Goal: Transaction & Acquisition: Subscribe to service/newsletter

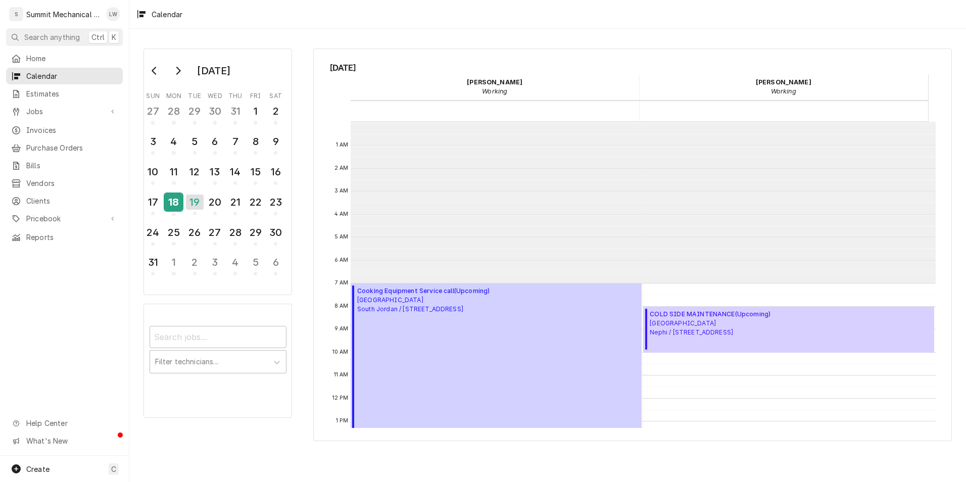
click at [179, 201] on div "18" at bounding box center [174, 202] width 18 height 17
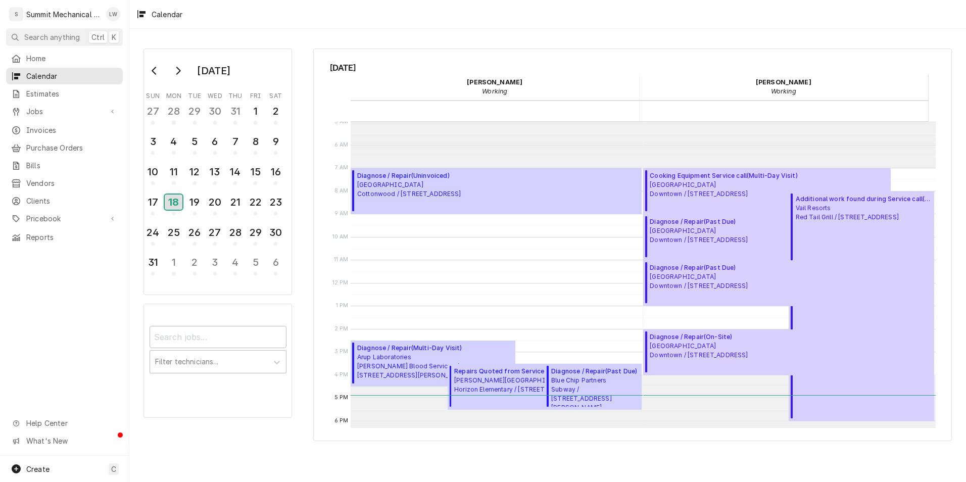
scroll to position [114, 0]
click at [732, 236] on span "Market Street Grill Downtown / 48 W Market St, Salt Lake City, UT 84101" at bounding box center [699, 237] width 98 height 18
click at [199, 197] on div "19" at bounding box center [195, 202] width 18 height 17
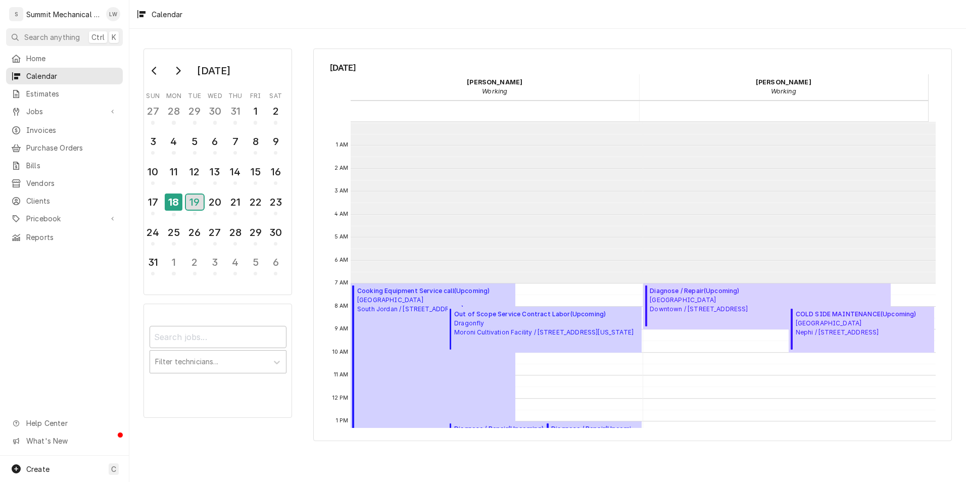
scroll to position [161, 0]
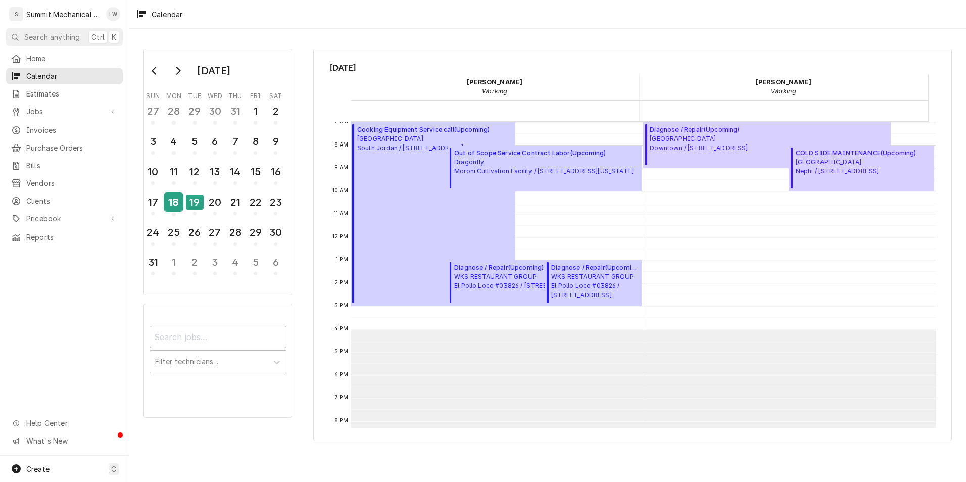
click at [173, 195] on div "18" at bounding box center [174, 202] width 18 height 17
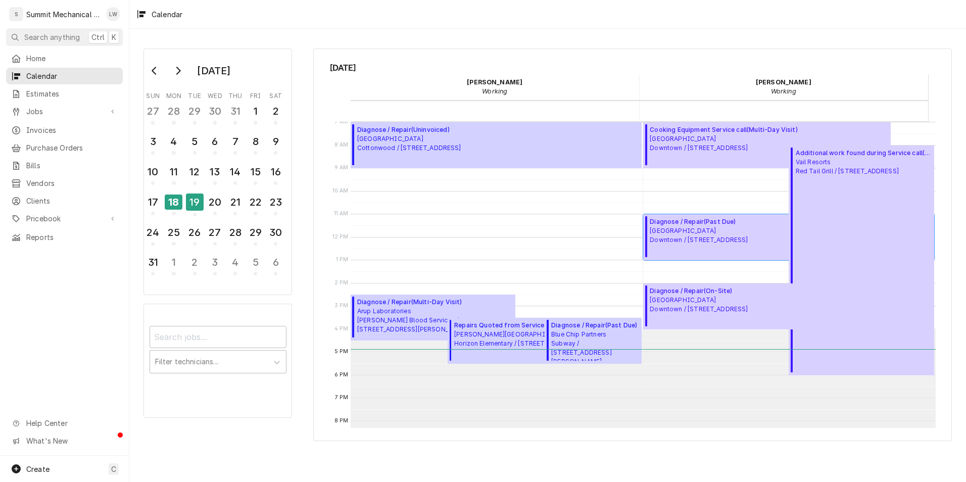
click at [722, 224] on span "Diagnose / Repair ( Past Due )" at bounding box center [699, 221] width 98 height 9
click at [201, 198] on div "19" at bounding box center [195, 202] width 18 height 17
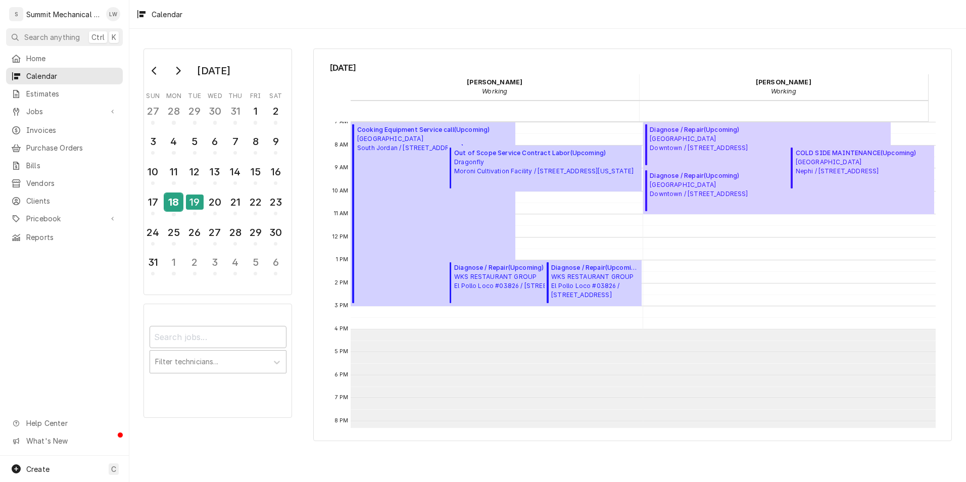
click at [173, 202] on div "18" at bounding box center [174, 202] width 18 height 17
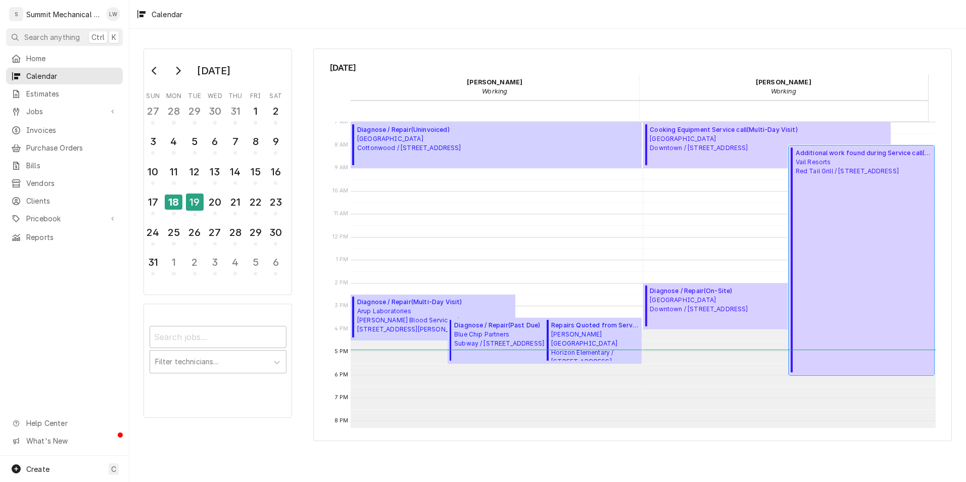
click at [816, 176] on span "Vail Resorts Red Tail Grill / 3855 Grand Summit Dr, Park City, UT 84098" at bounding box center [864, 167] width 136 height 18
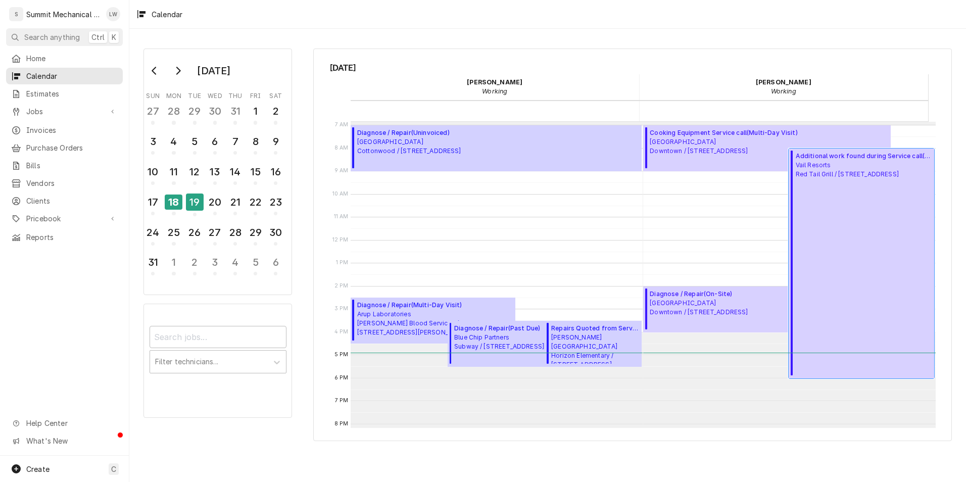
scroll to position [161, 0]
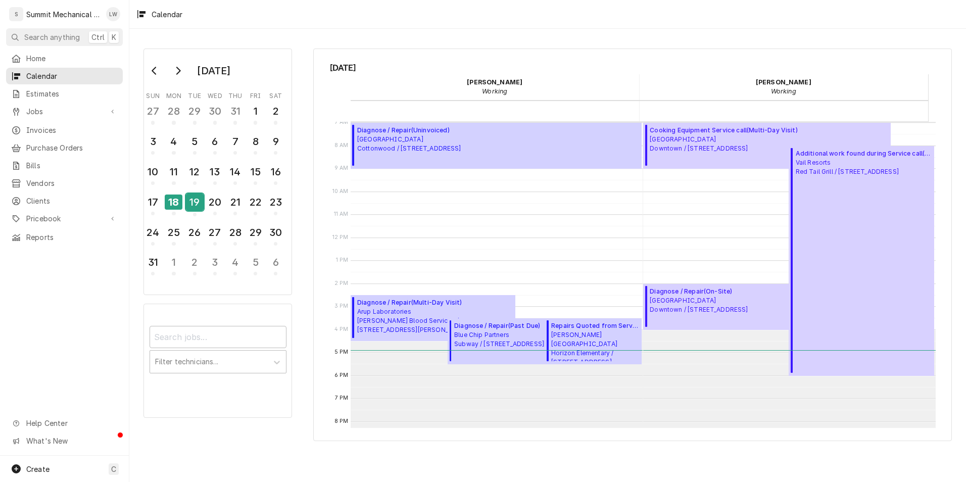
click at [197, 192] on div "19" at bounding box center [195, 204] width 18 height 25
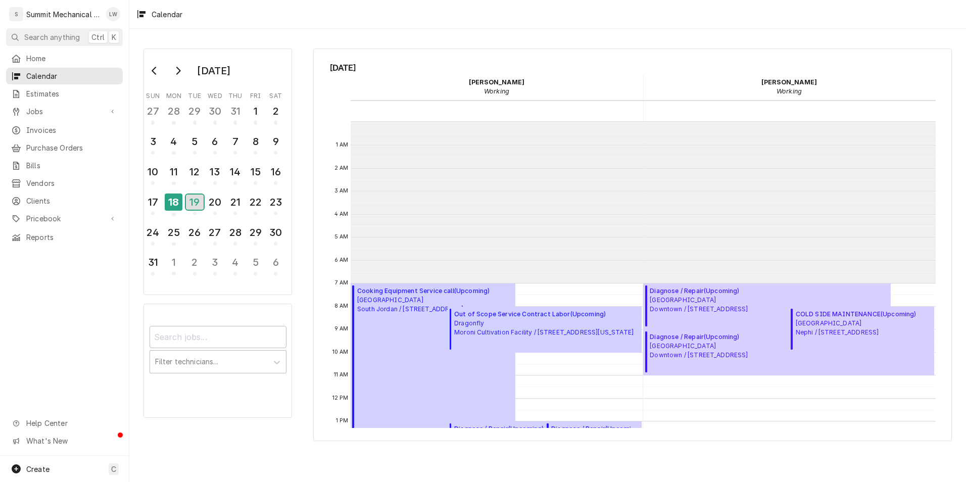
scroll to position [161, 0]
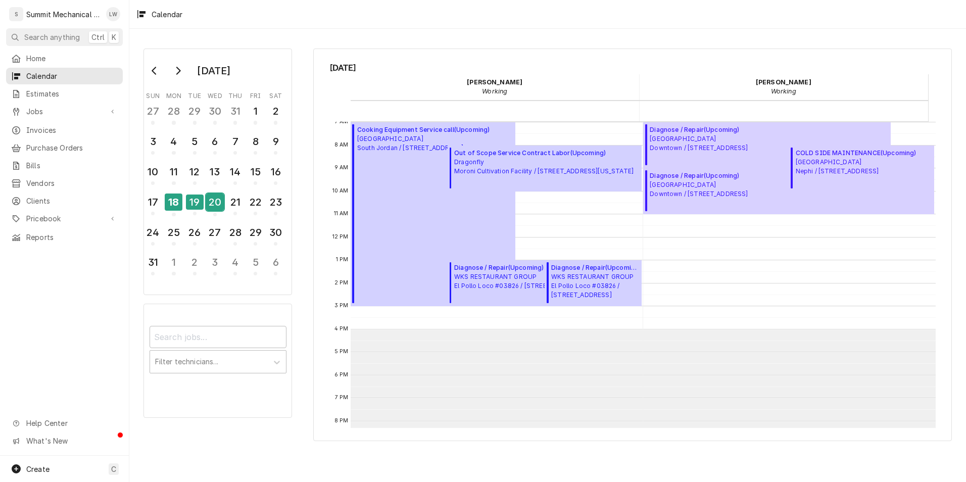
click at [210, 206] on div "20" at bounding box center [215, 202] width 18 height 17
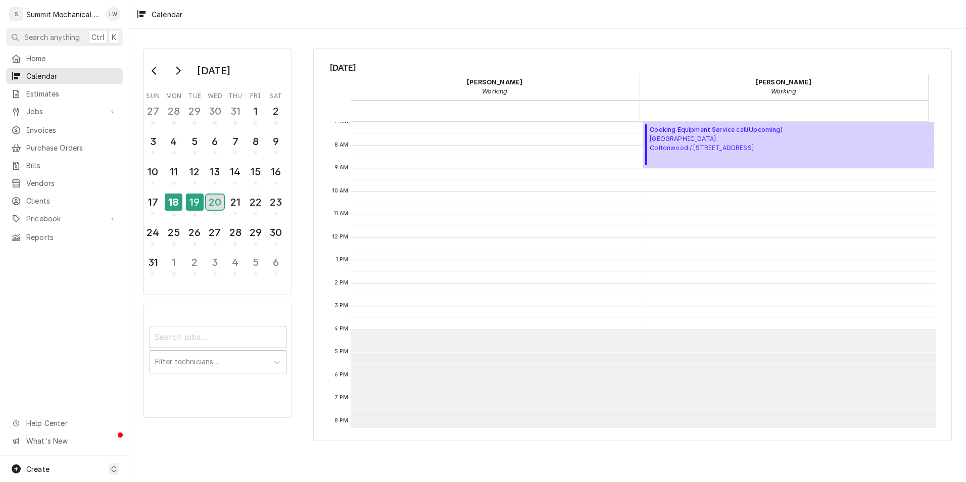
scroll to position [186, 0]
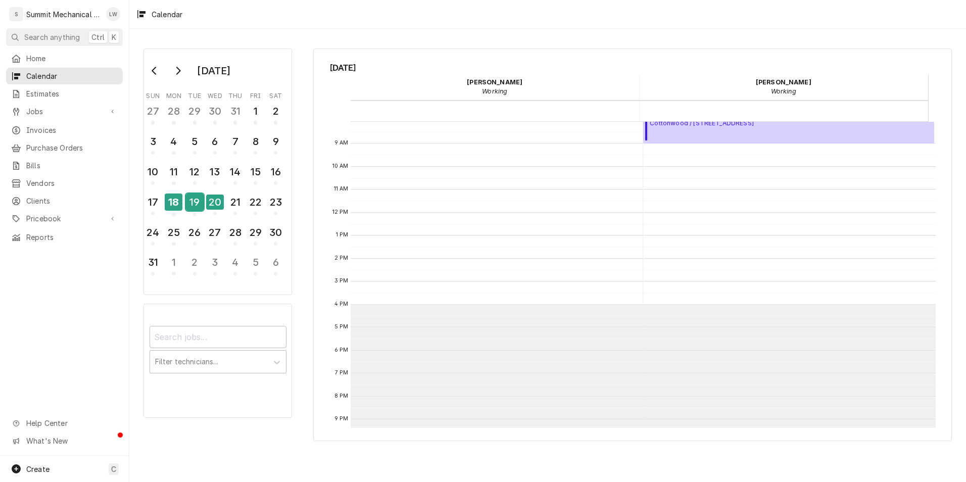
click at [191, 201] on div "19" at bounding box center [195, 202] width 18 height 17
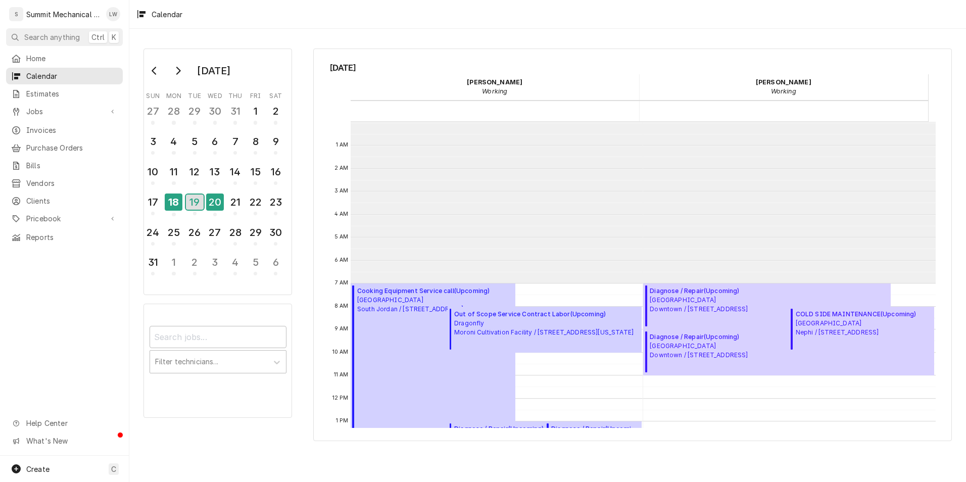
scroll to position [161, 0]
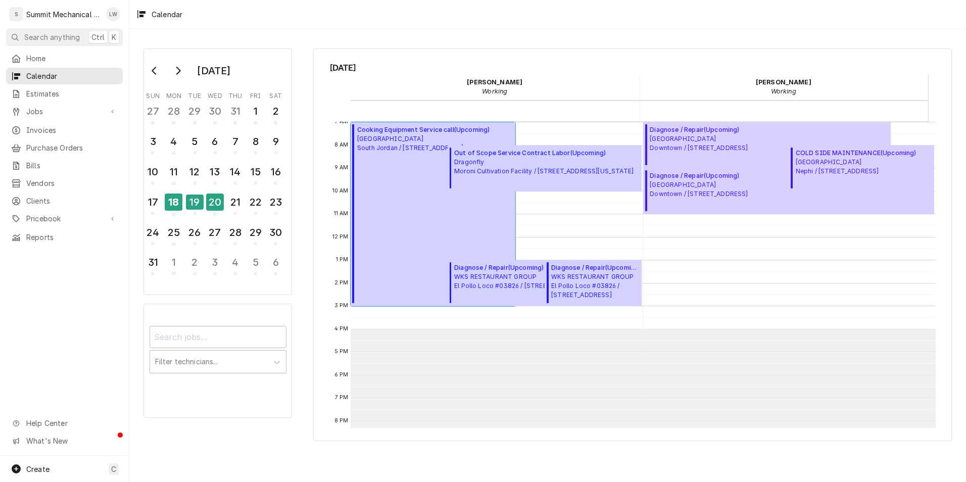
click at [409, 143] on span "Market Street Grill South Jordan / 10702 S River Front Pkwy, South Jordan, UT 8…" at bounding box center [423, 143] width 132 height 18
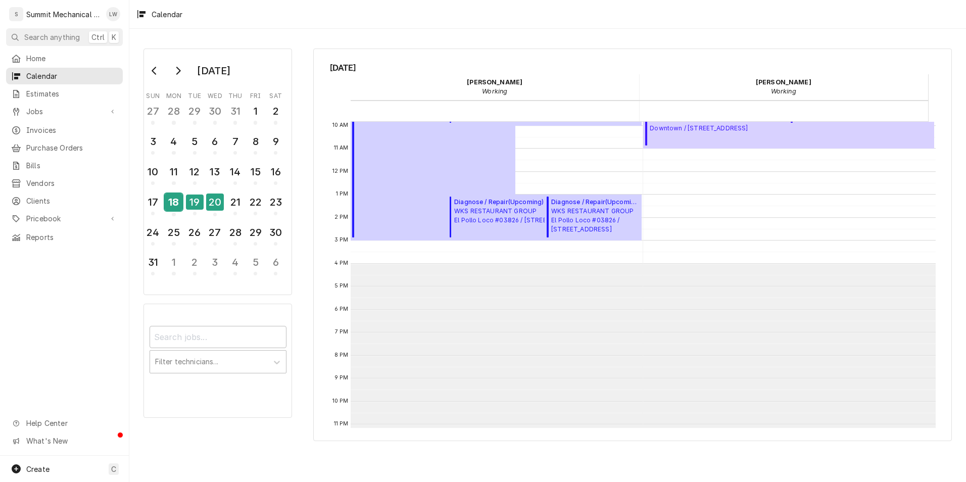
click at [176, 211] on div "18" at bounding box center [174, 204] width 18 height 25
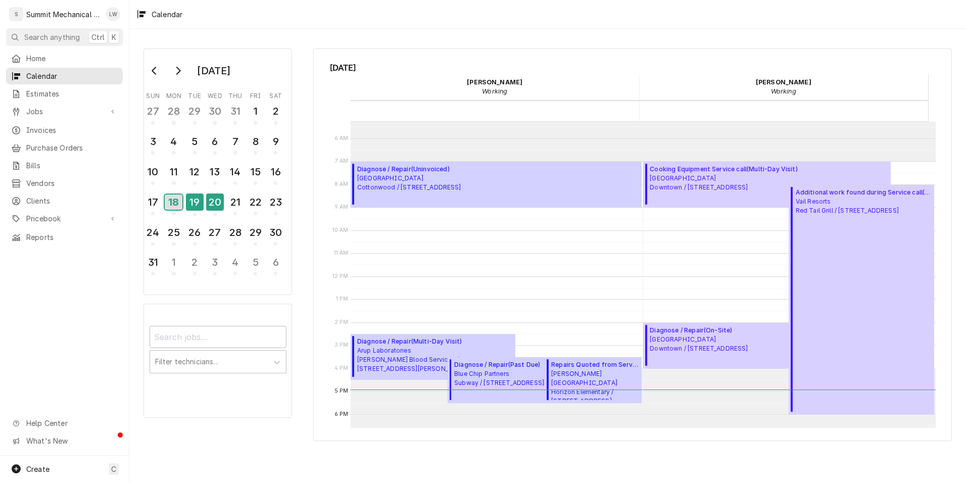
scroll to position [147, 0]
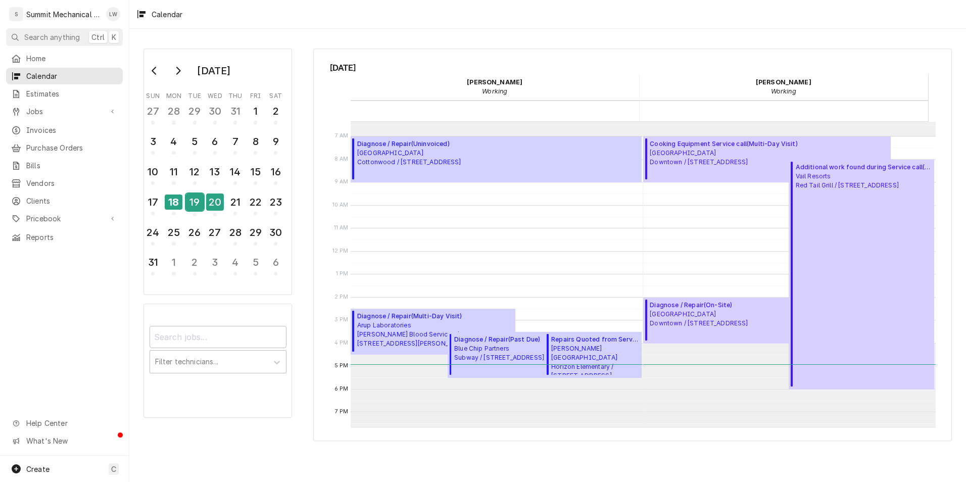
click at [193, 202] on div "19" at bounding box center [195, 202] width 18 height 17
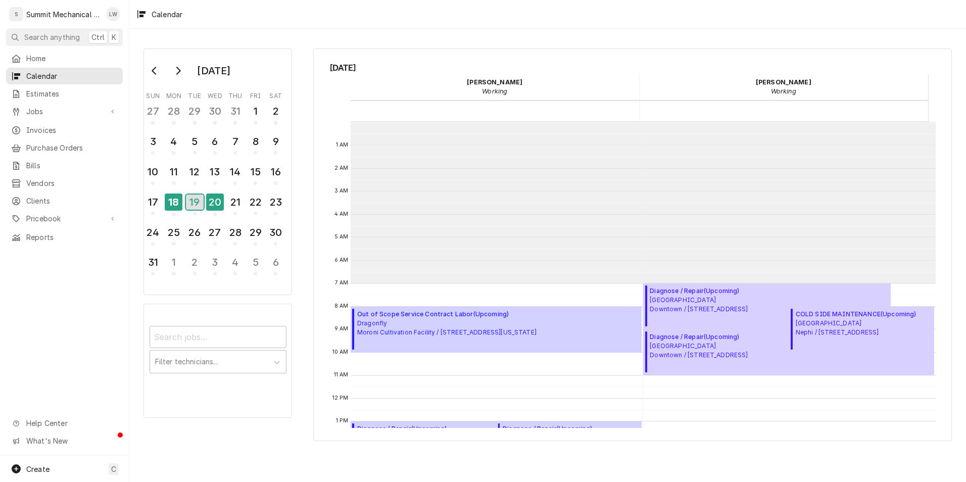
scroll to position [161, 0]
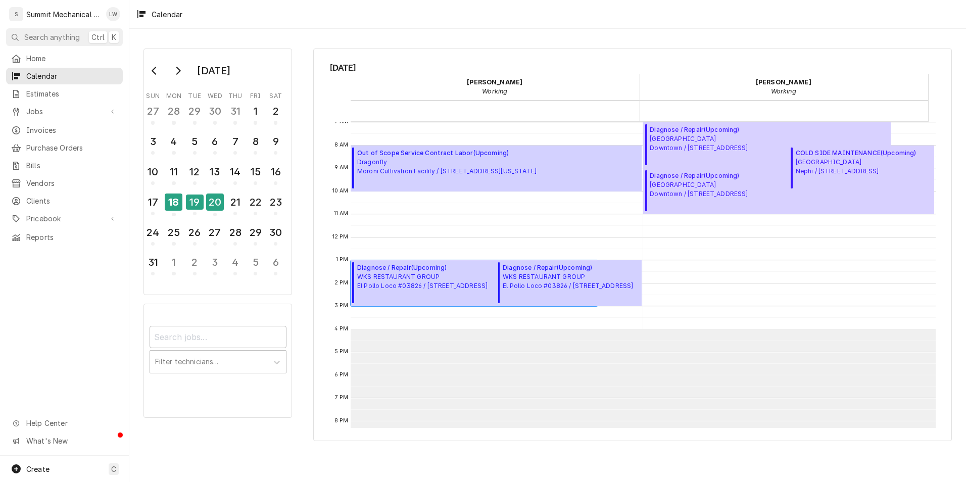
click at [389, 270] on span "Diagnose / Repair ( Upcoming )" at bounding box center [422, 267] width 130 height 9
click at [172, 205] on div "18" at bounding box center [174, 202] width 18 height 17
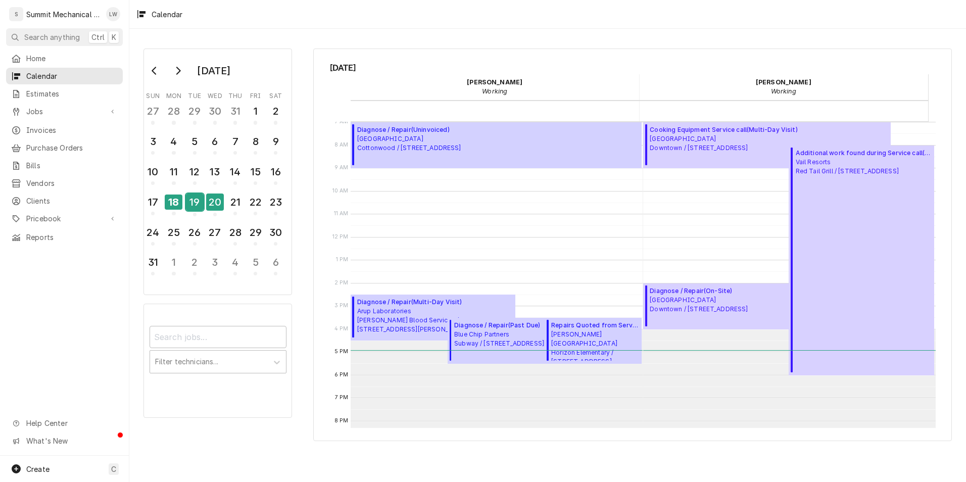
click at [190, 204] on div "19" at bounding box center [195, 202] width 18 height 17
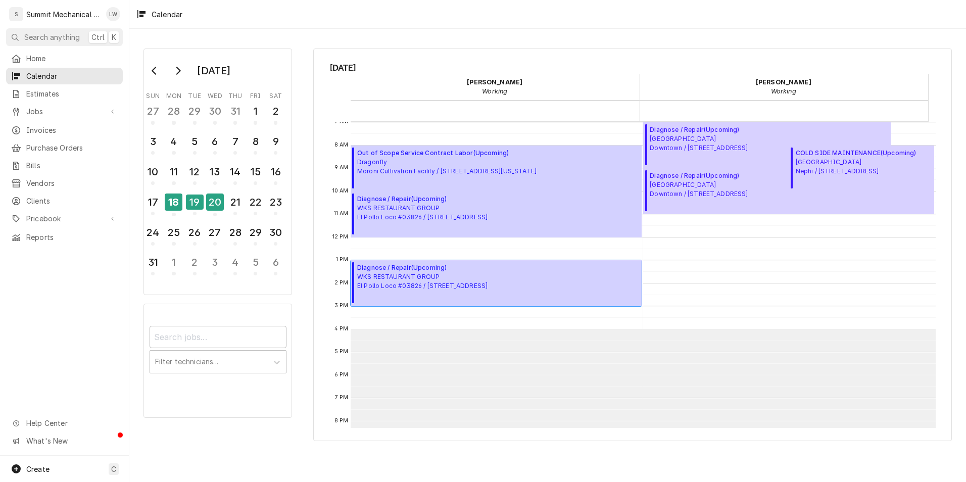
click at [385, 272] on span "WKS RESTAURANT GROUP El Pollo Loco #03826 / 10590 S State St, Sandy, UT 84070" at bounding box center [422, 281] width 130 height 18
click at [177, 198] on div "18" at bounding box center [174, 202] width 18 height 17
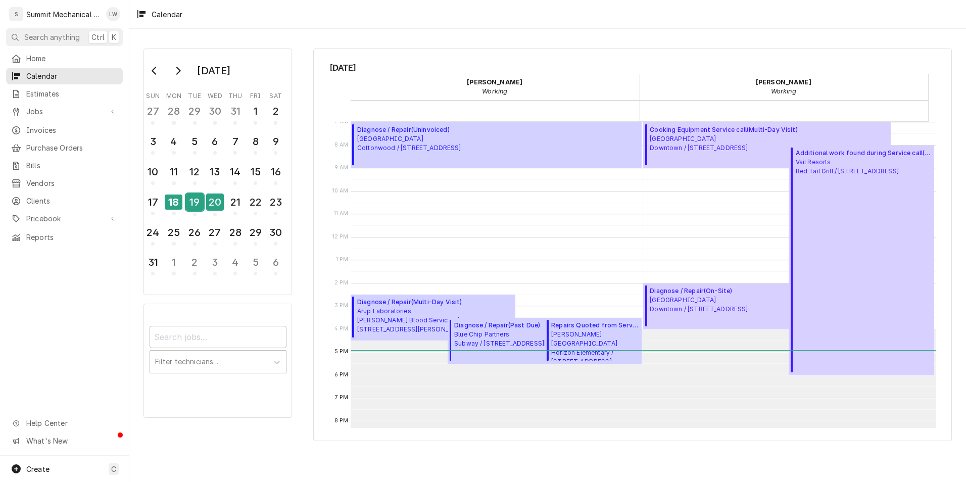
click at [198, 208] on div "19" at bounding box center [195, 202] width 18 height 17
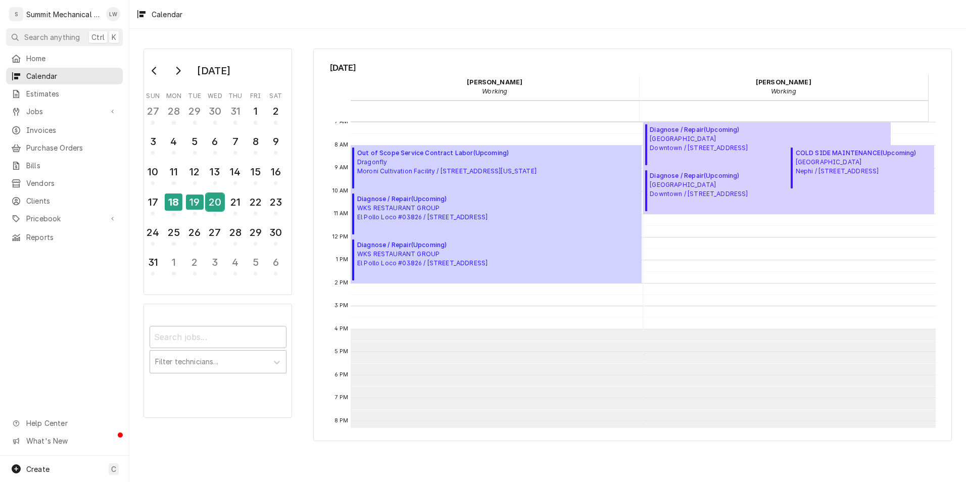
click at [218, 203] on div "20" at bounding box center [215, 202] width 18 height 17
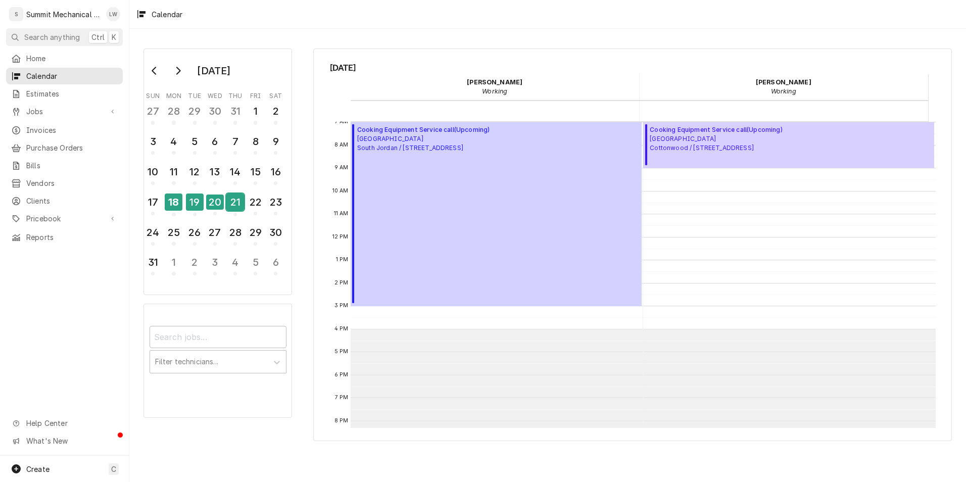
click at [245, 199] on button "21" at bounding box center [235, 205] width 20 height 27
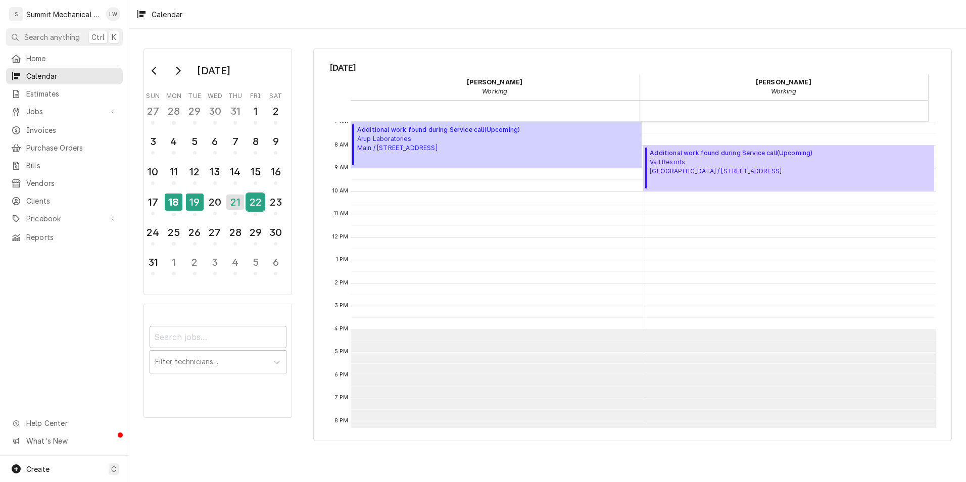
click at [261, 201] on div "22" at bounding box center [256, 202] width 18 height 17
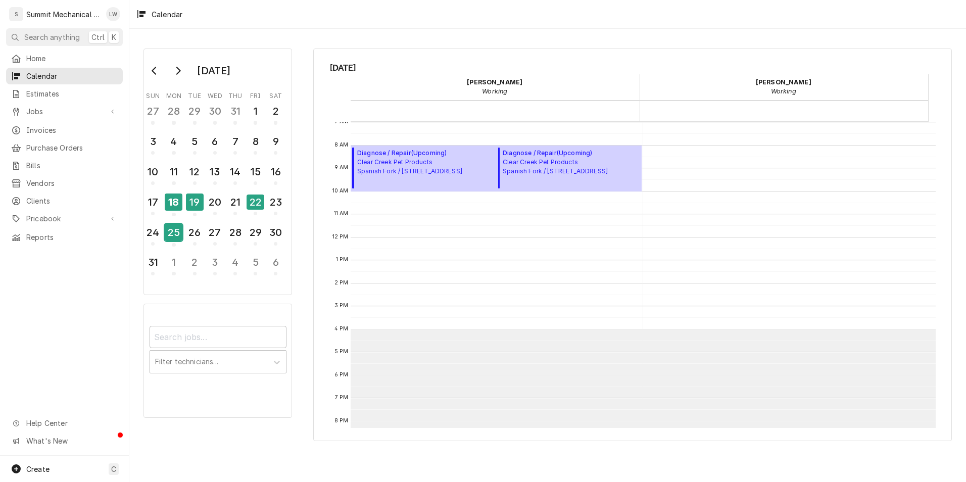
click at [183, 227] on button "25" at bounding box center [174, 235] width 20 height 27
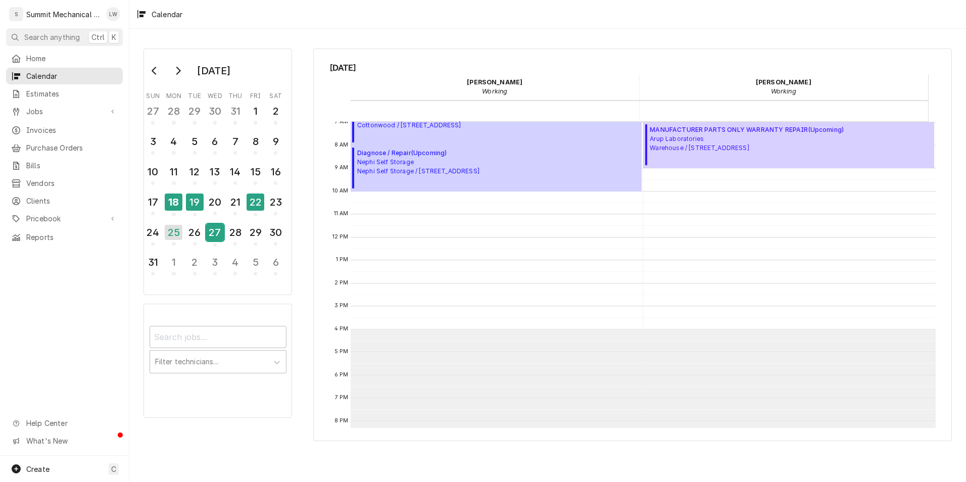
click at [207, 230] on div "27" at bounding box center [215, 232] width 18 height 17
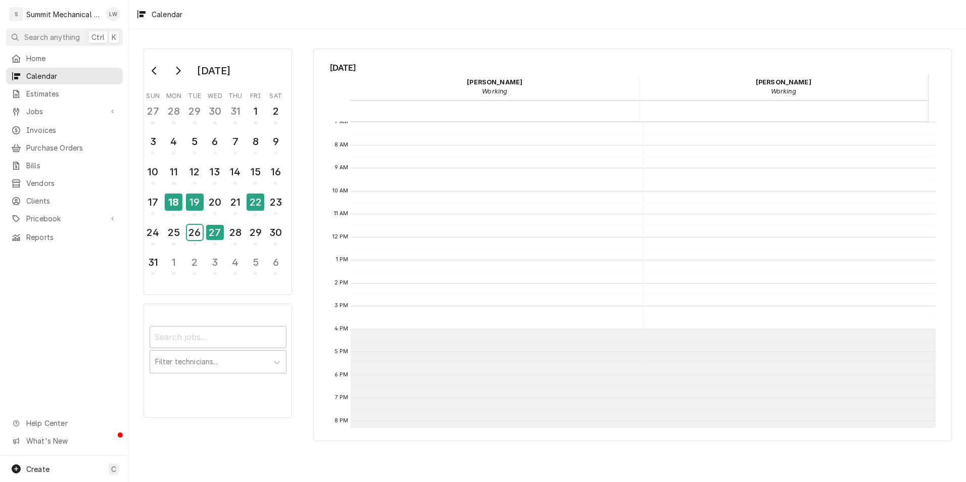
click at [200, 231] on div "26" at bounding box center [195, 232] width 16 height 15
click at [238, 229] on div "28" at bounding box center [235, 232] width 16 height 15
click at [257, 228] on div "29" at bounding box center [256, 232] width 16 height 15
click at [163, 198] on button "17" at bounding box center [153, 205] width 20 height 27
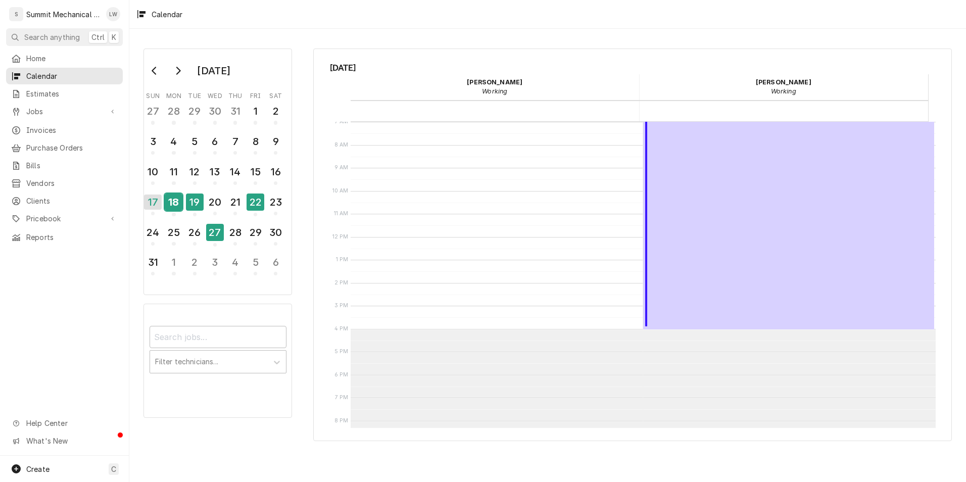
click at [175, 197] on div "18" at bounding box center [174, 202] width 18 height 17
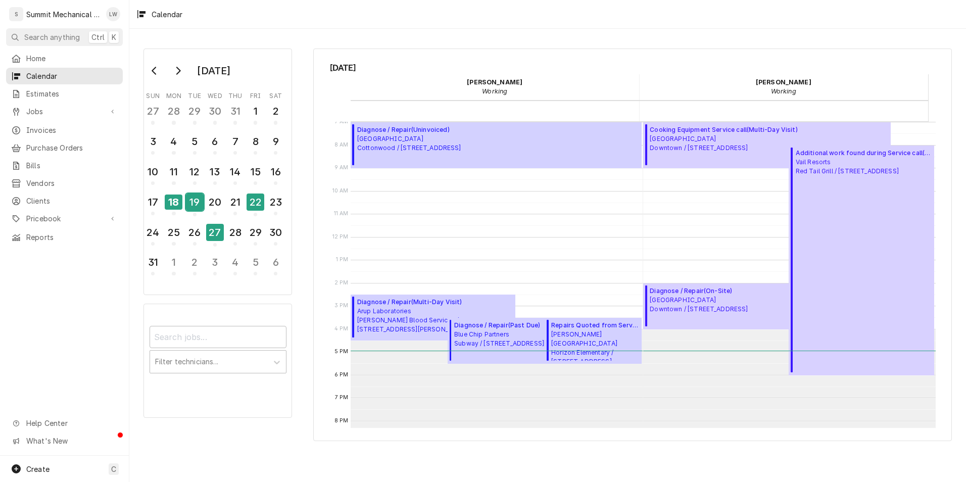
click at [199, 199] on div "19" at bounding box center [195, 202] width 18 height 17
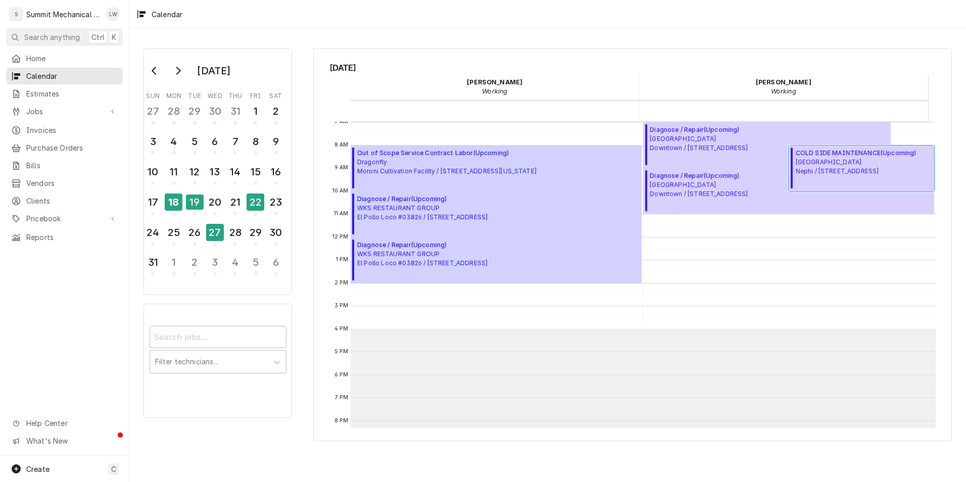
click at [830, 164] on span "Central Valley Medical Center Nephi / 48 West 1500 North, Nephi, UT 84648" at bounding box center [856, 167] width 121 height 18
click at [175, 195] on div "18" at bounding box center [174, 202] width 18 height 17
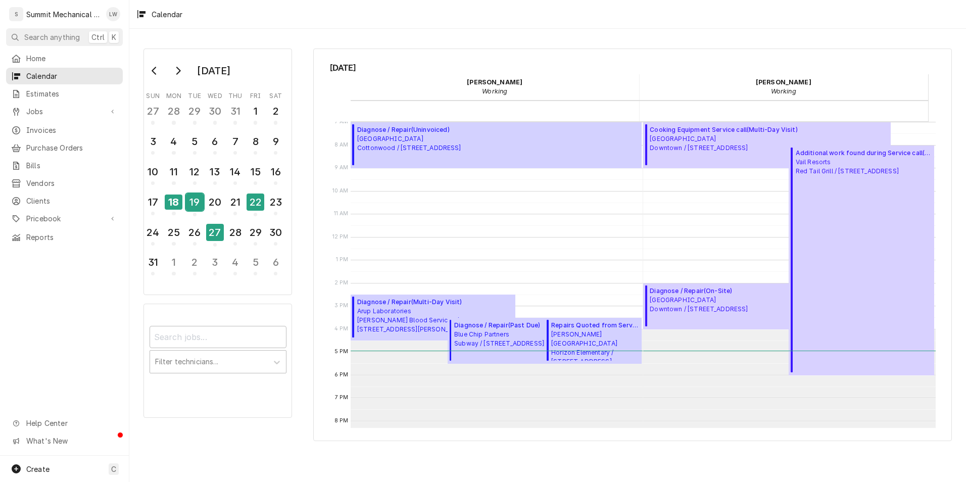
click at [198, 202] on div "19" at bounding box center [195, 202] width 18 height 17
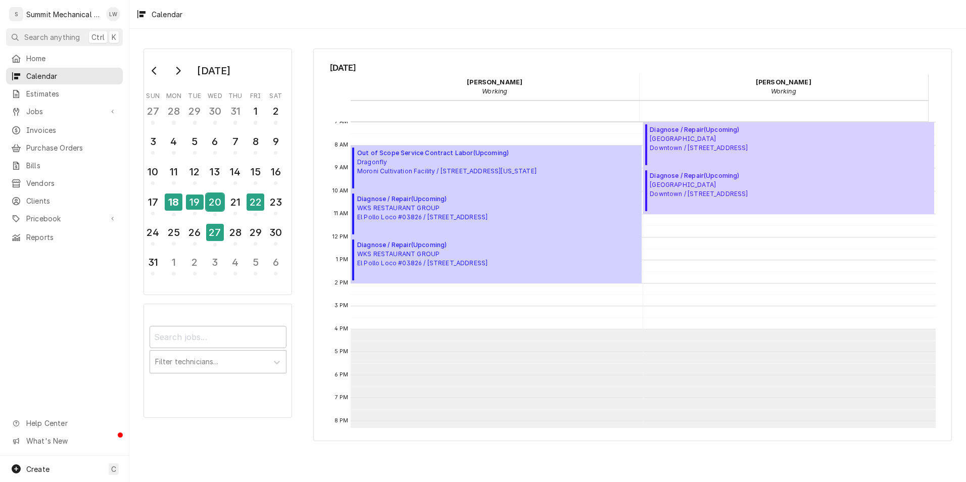
click at [214, 202] on div "20" at bounding box center [215, 202] width 18 height 17
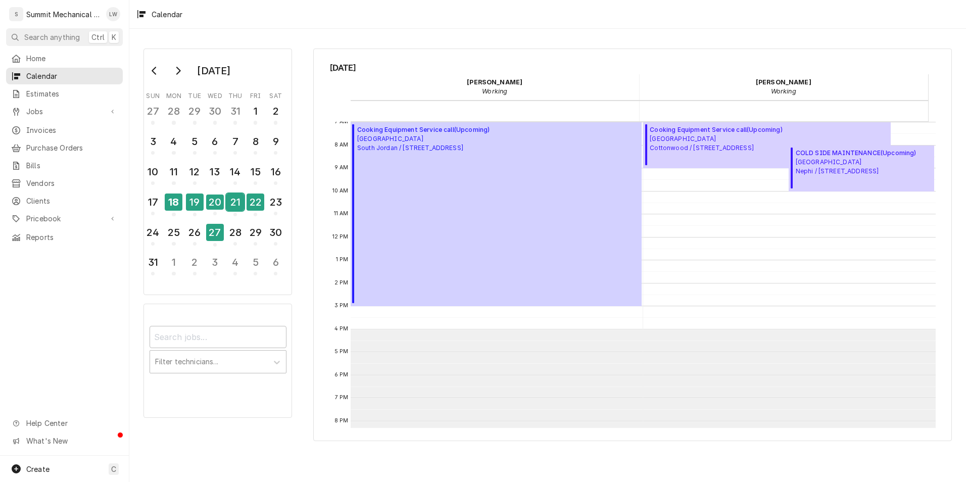
click at [236, 204] on div "21" at bounding box center [235, 202] width 18 height 17
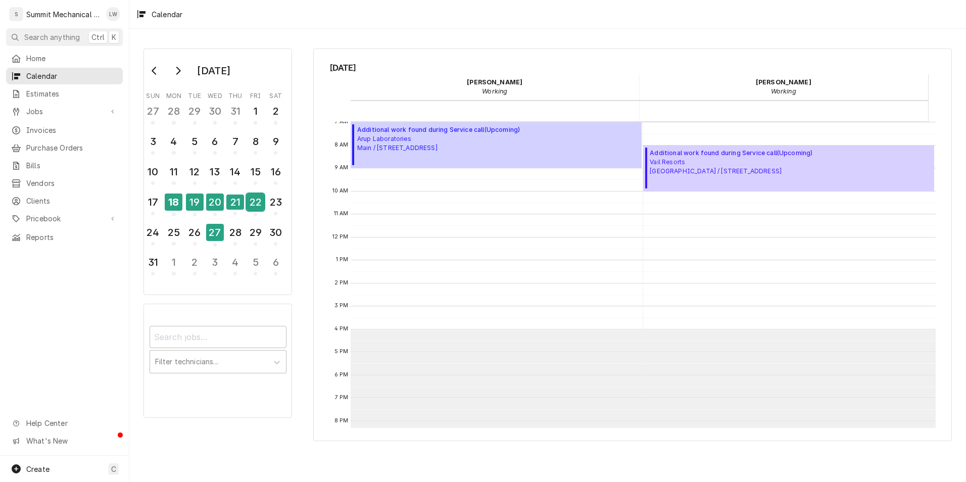
click at [259, 205] on div "22" at bounding box center [256, 202] width 18 height 17
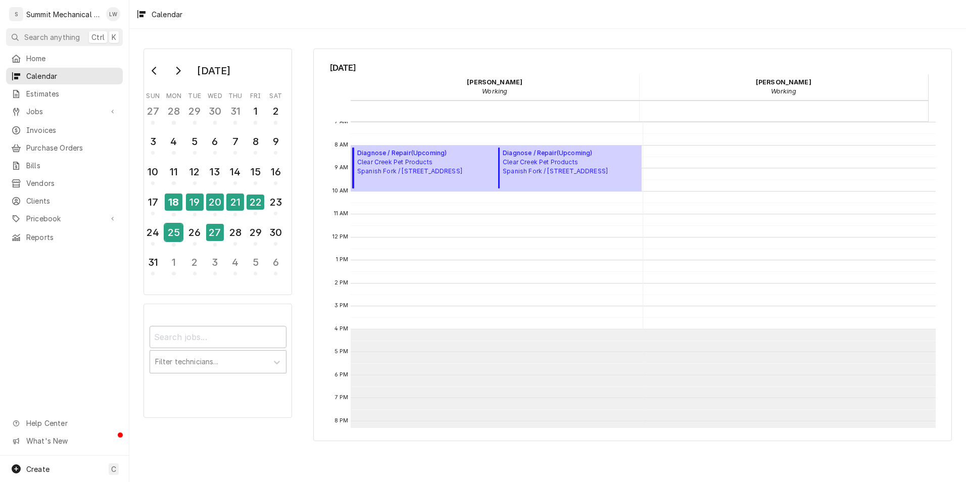
click at [174, 226] on div "25" at bounding box center [174, 232] width 18 height 17
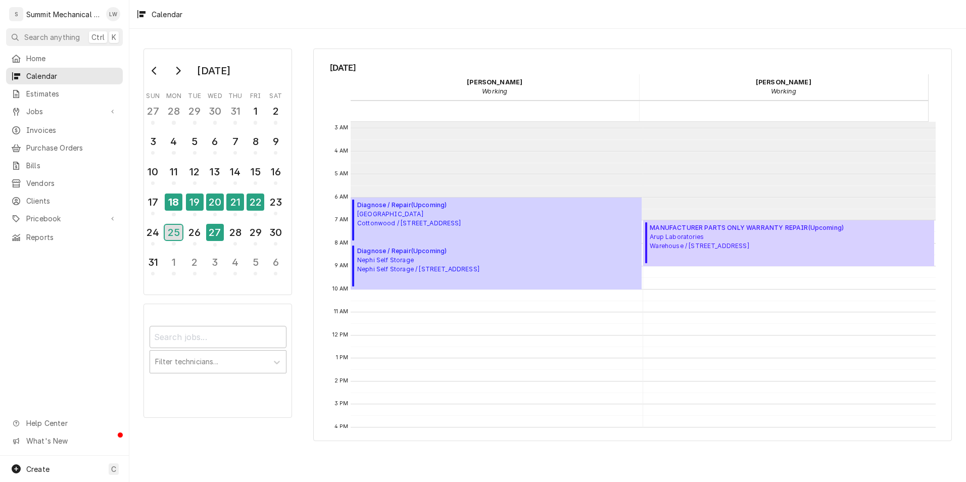
scroll to position [62, 0]
click at [461, 210] on span "Diagnose / Repair ( Upcoming )" at bounding box center [409, 206] width 104 height 9
click at [170, 195] on div "18" at bounding box center [174, 202] width 18 height 17
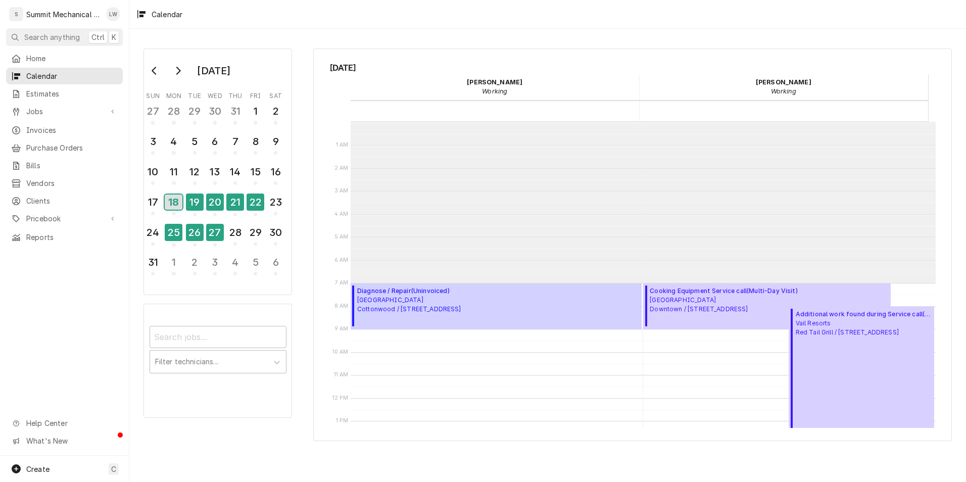
scroll to position [161, 0]
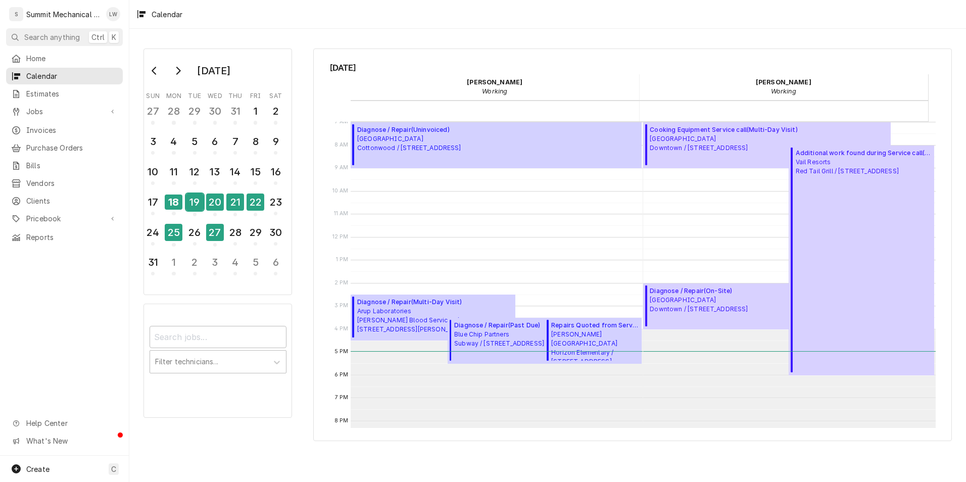
click at [197, 201] on div "19" at bounding box center [195, 202] width 18 height 17
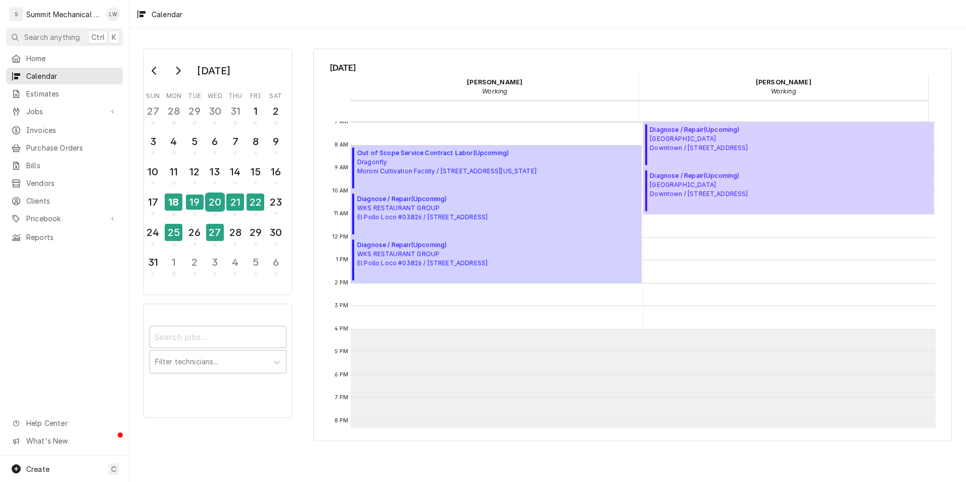
click at [214, 198] on div "20" at bounding box center [215, 202] width 18 height 17
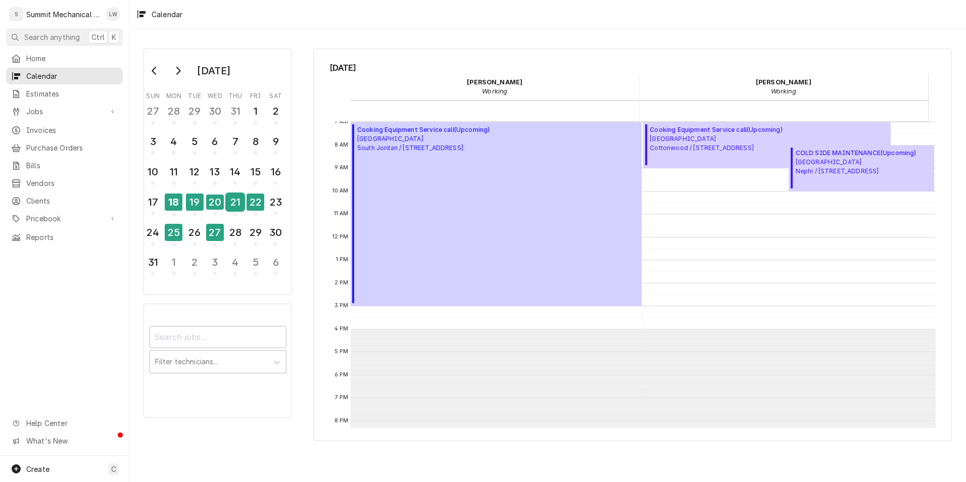
click at [237, 200] on div "21" at bounding box center [235, 202] width 18 height 17
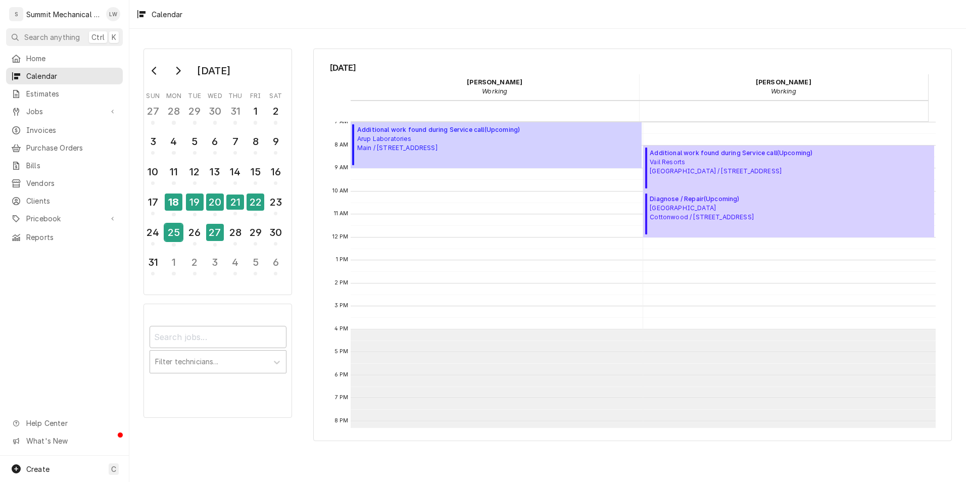
click at [176, 232] on div "25" at bounding box center [174, 232] width 18 height 17
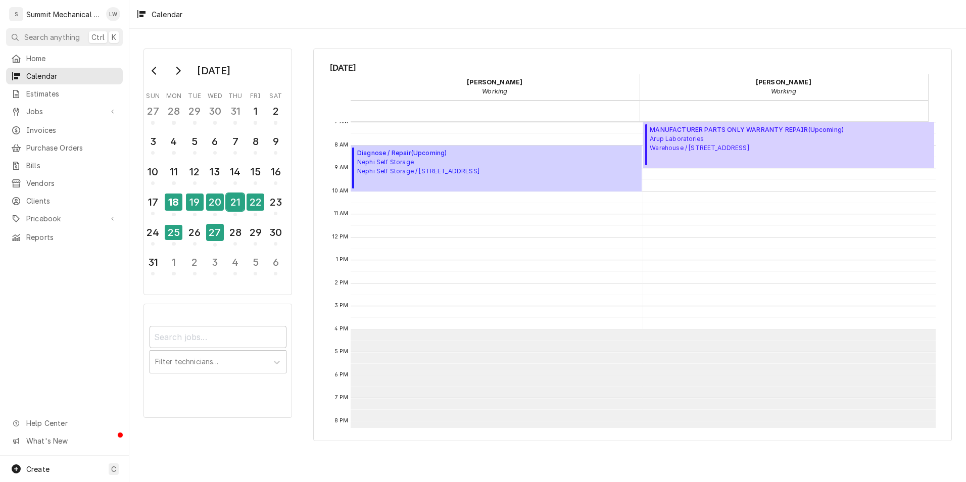
click at [238, 201] on div "21" at bounding box center [235, 202] width 18 height 17
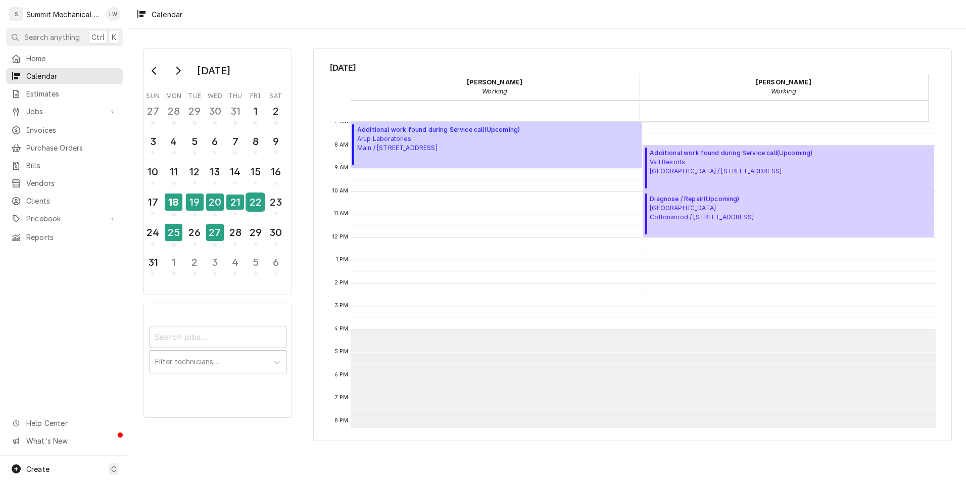
click at [257, 198] on div "22" at bounding box center [256, 202] width 18 height 17
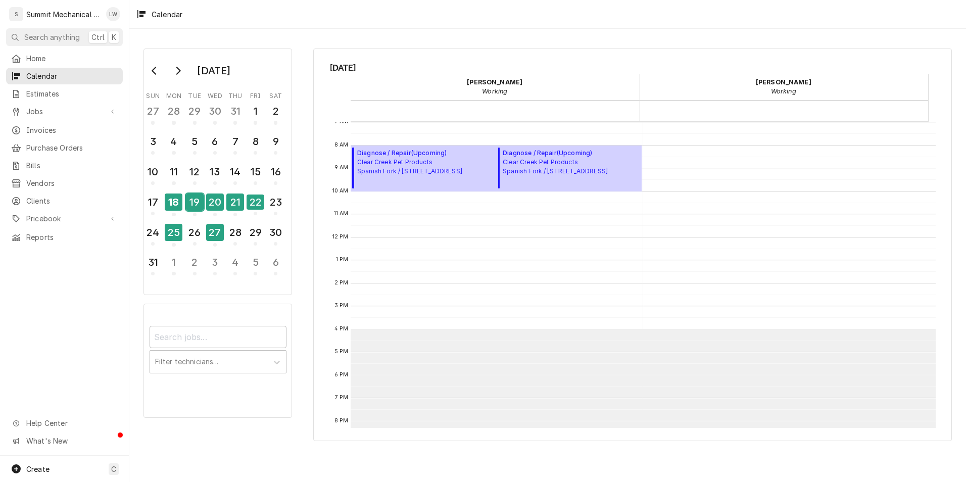
click at [202, 200] on div "19" at bounding box center [195, 202] width 18 height 17
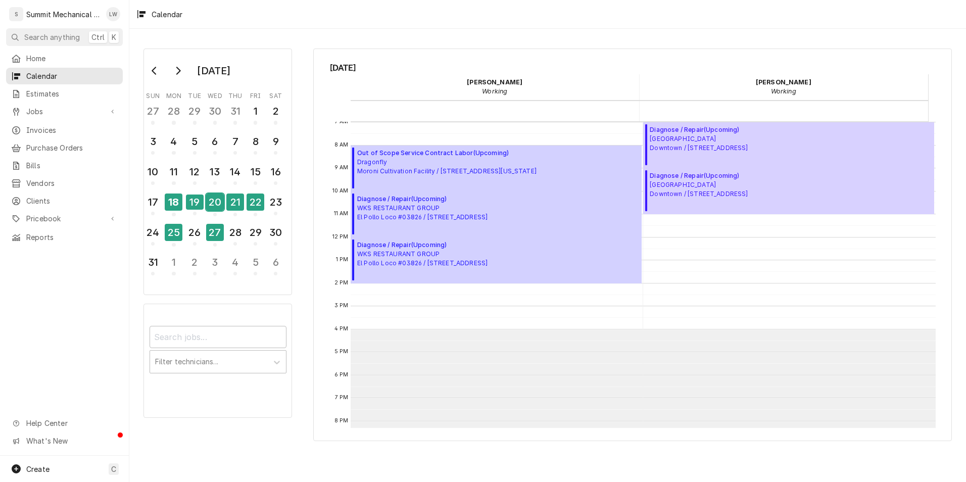
click at [219, 199] on div "20" at bounding box center [215, 202] width 18 height 17
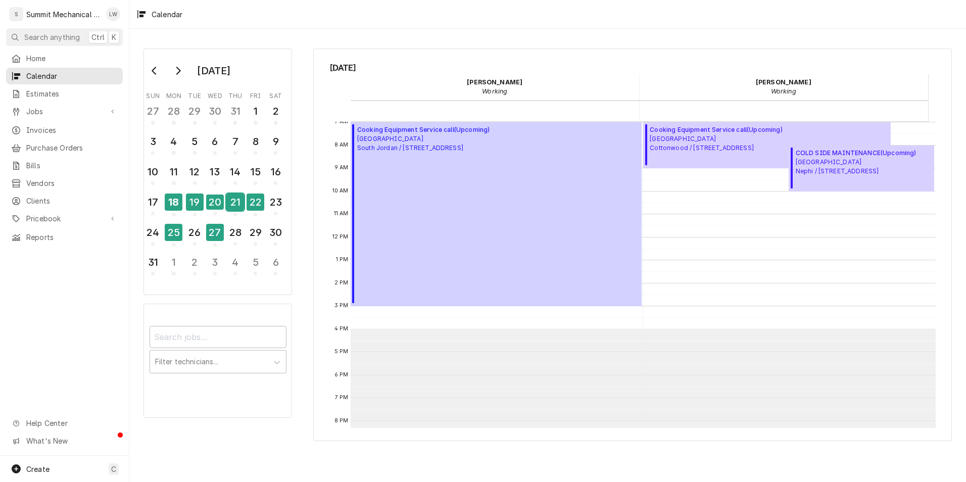
click at [236, 200] on div "21" at bounding box center [235, 202] width 18 height 17
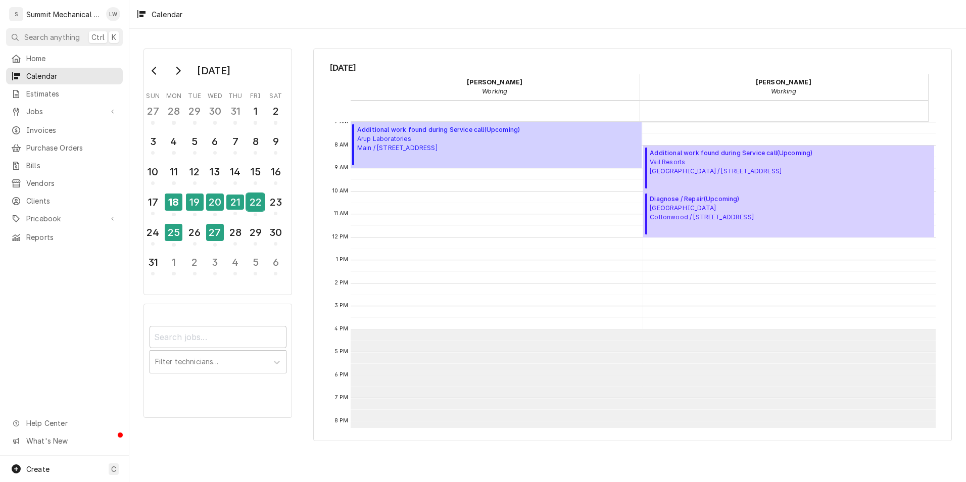
click at [258, 200] on div "22" at bounding box center [256, 202] width 18 height 17
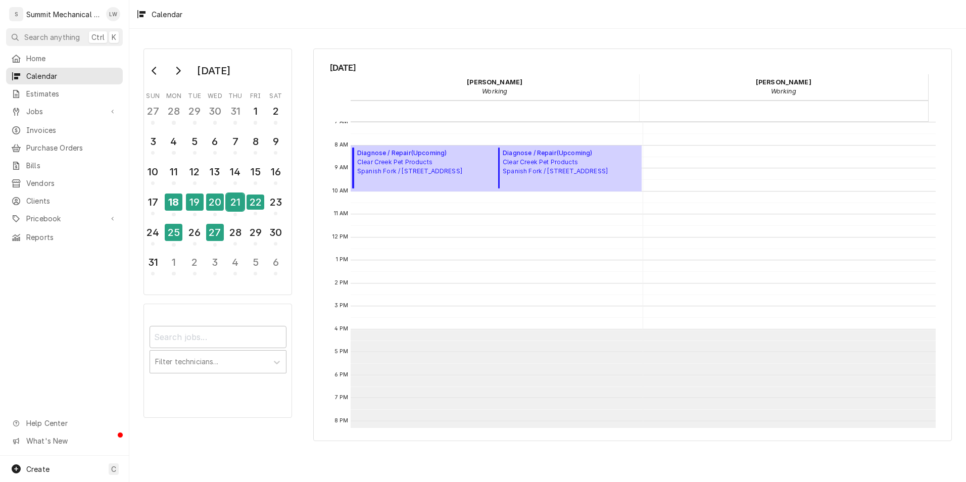
click at [237, 197] on div "21" at bounding box center [235, 202] width 18 height 17
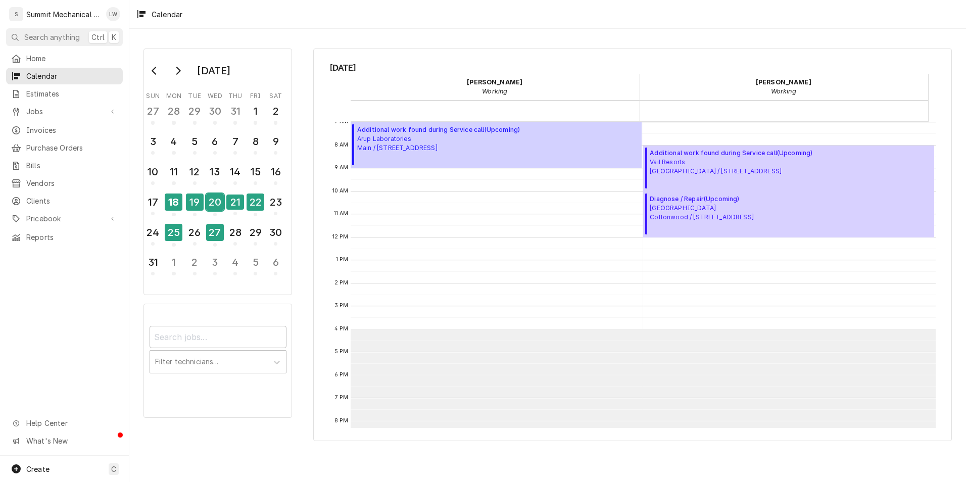
click at [214, 204] on div "20" at bounding box center [215, 202] width 18 height 17
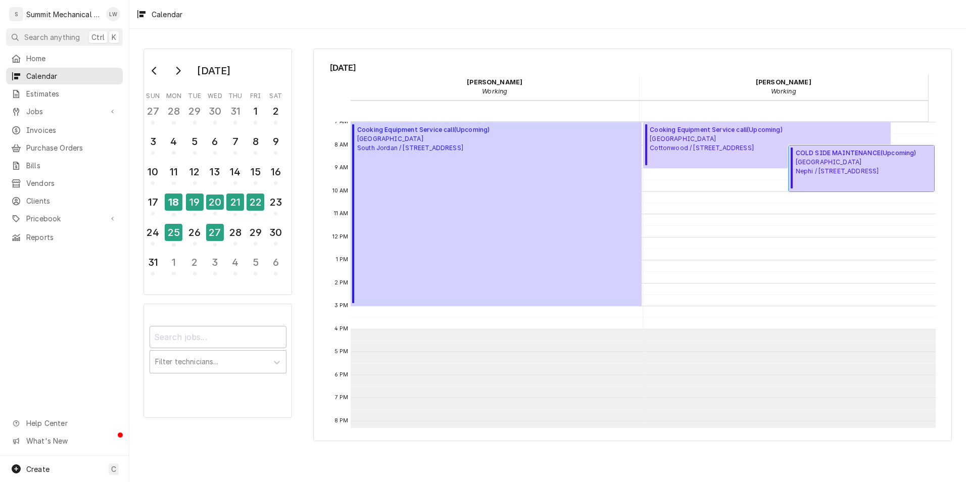
click at [870, 172] on span "Central Valley Medical Center Nephi / 48 West 1500 North, Nephi, UT 84648" at bounding box center [856, 167] width 121 height 18
click at [188, 207] on div "19" at bounding box center [195, 202] width 18 height 17
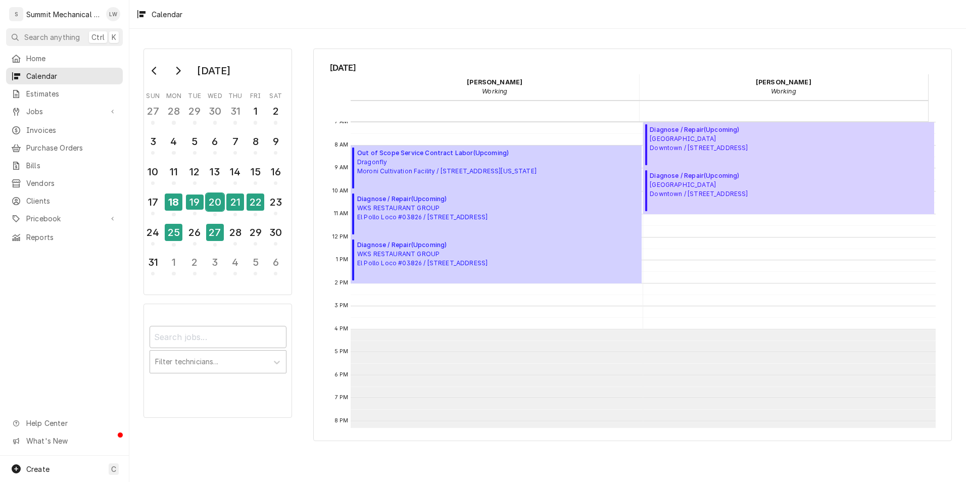
click at [211, 200] on div "20" at bounding box center [215, 202] width 18 height 17
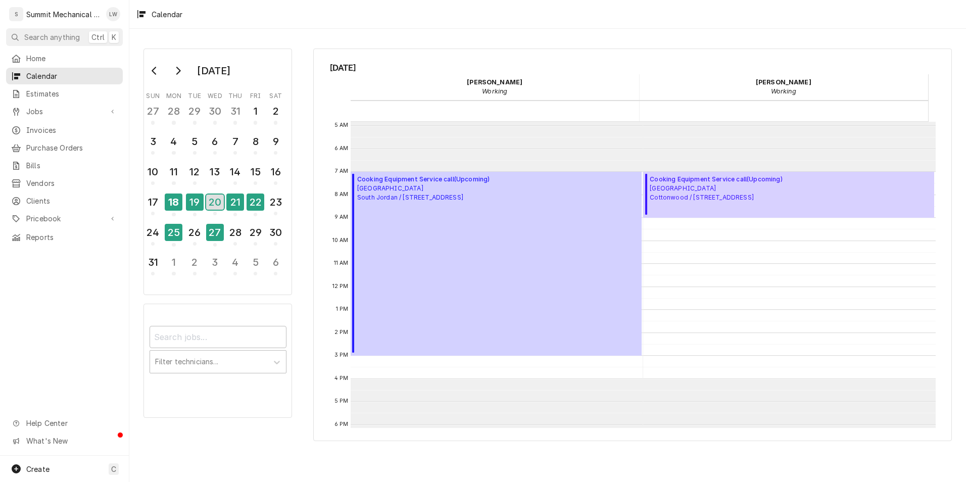
scroll to position [104, 0]
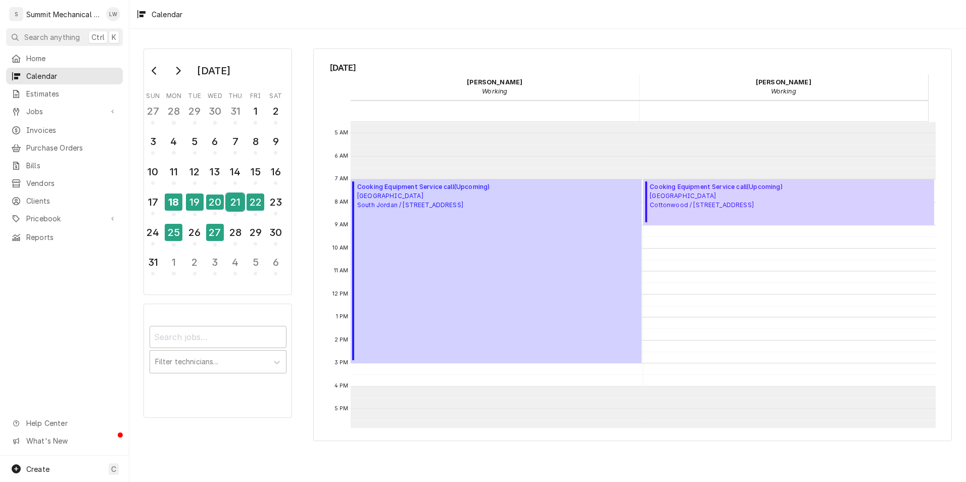
click at [235, 203] on div "21" at bounding box center [235, 202] width 18 height 17
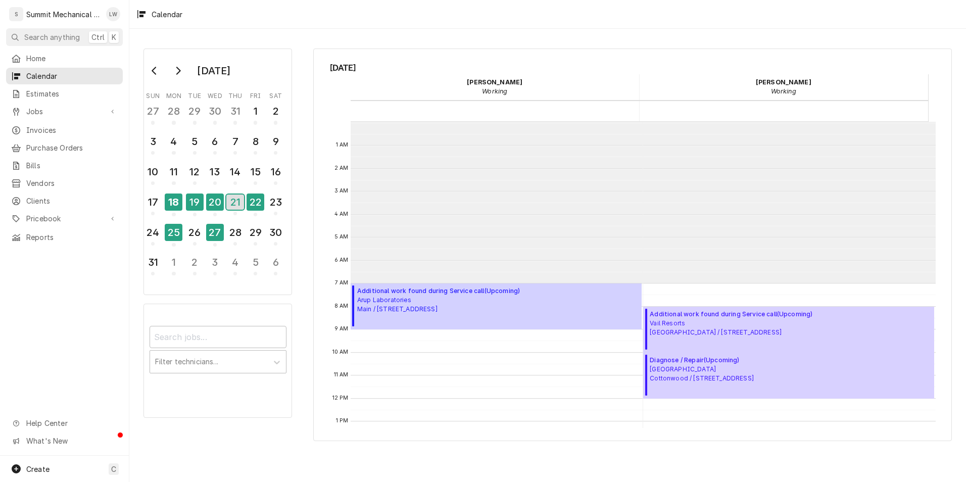
scroll to position [161, 0]
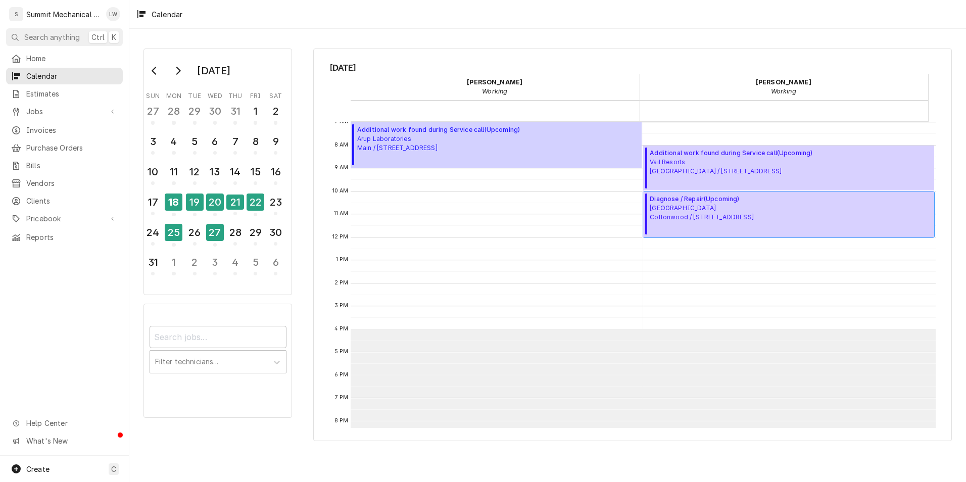
click at [704, 213] on span "Market Street Grill Cottonwood / 2985 Cottonwood Pkwy, Salt Lake City, UT 84108" at bounding box center [702, 213] width 104 height 18
click at [211, 200] on div "20" at bounding box center [215, 202] width 18 height 17
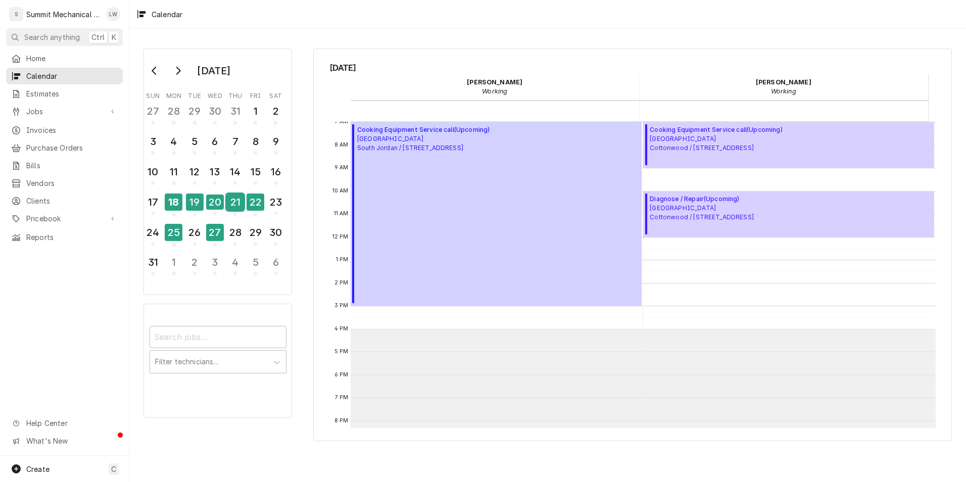
click at [230, 200] on div "21" at bounding box center [235, 202] width 18 height 17
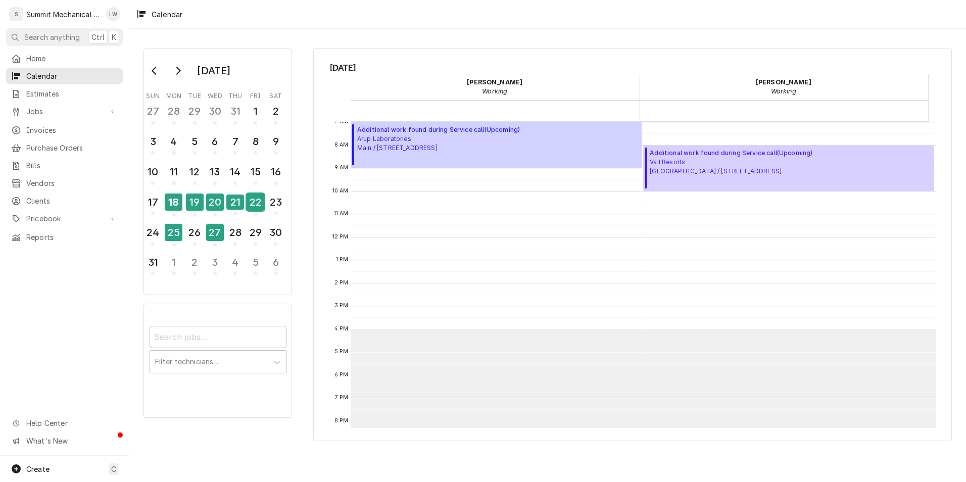
click at [256, 202] on div "22" at bounding box center [256, 202] width 18 height 17
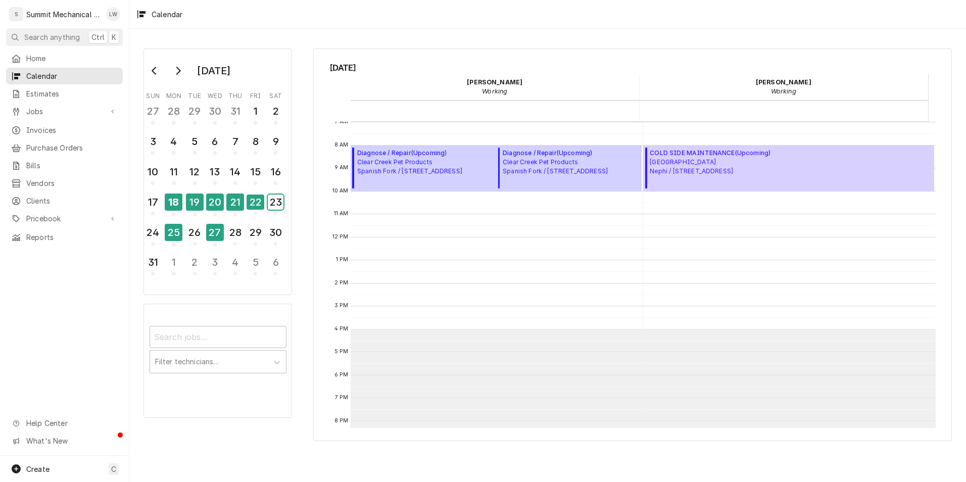
click at [276, 196] on div "23" at bounding box center [276, 202] width 16 height 15
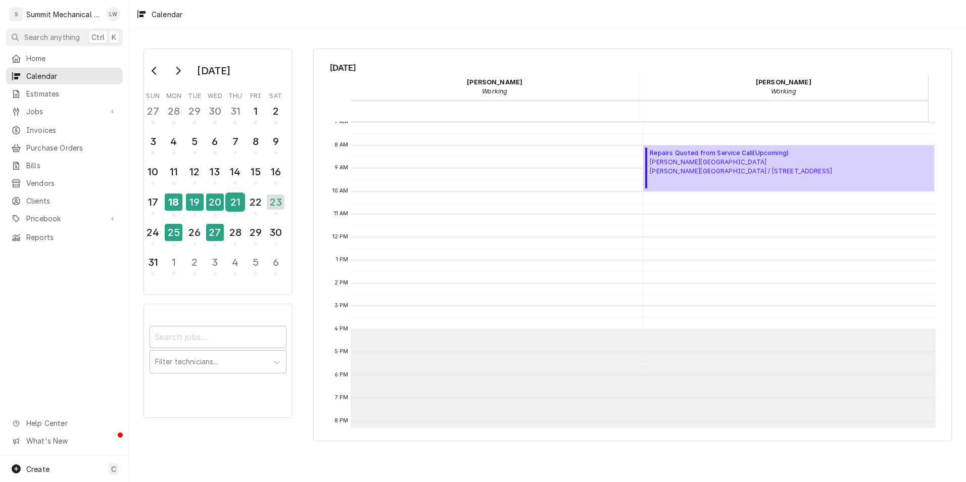
click at [240, 199] on div "21" at bounding box center [235, 202] width 18 height 17
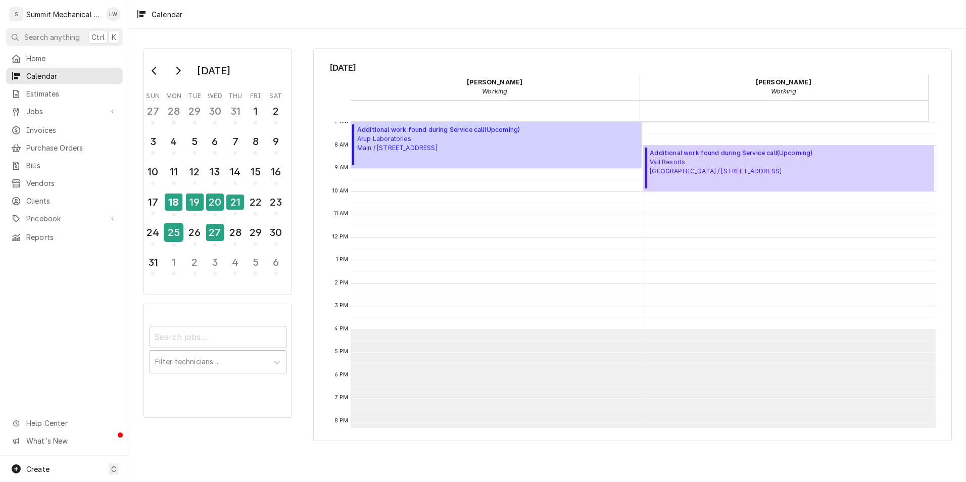
click at [178, 229] on div "25" at bounding box center [174, 232] width 18 height 17
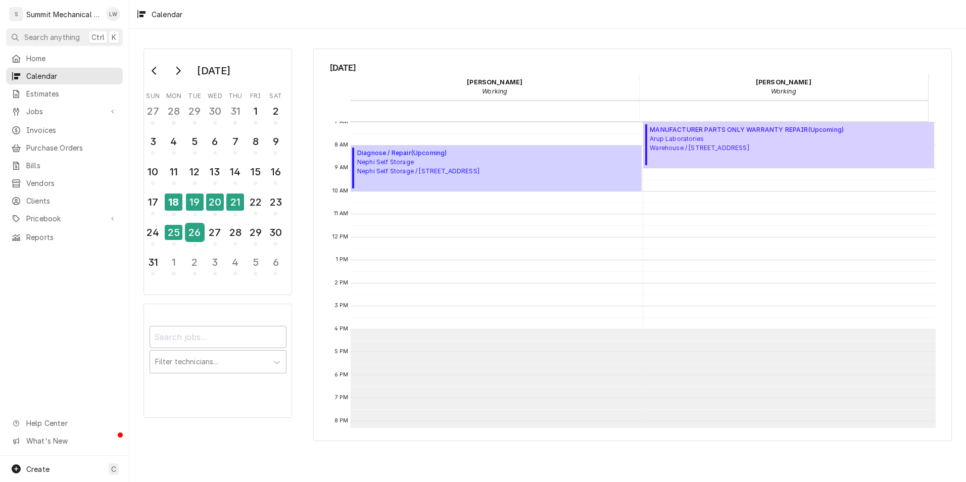
click at [191, 227] on div "26" at bounding box center [195, 232] width 18 height 17
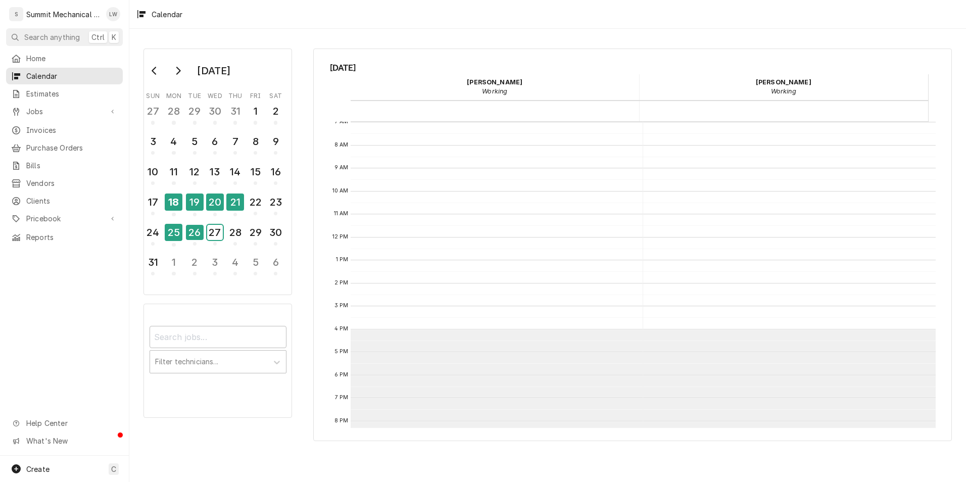
click at [216, 230] on div "27" at bounding box center [215, 232] width 16 height 15
click at [179, 229] on div "25" at bounding box center [174, 232] width 18 height 17
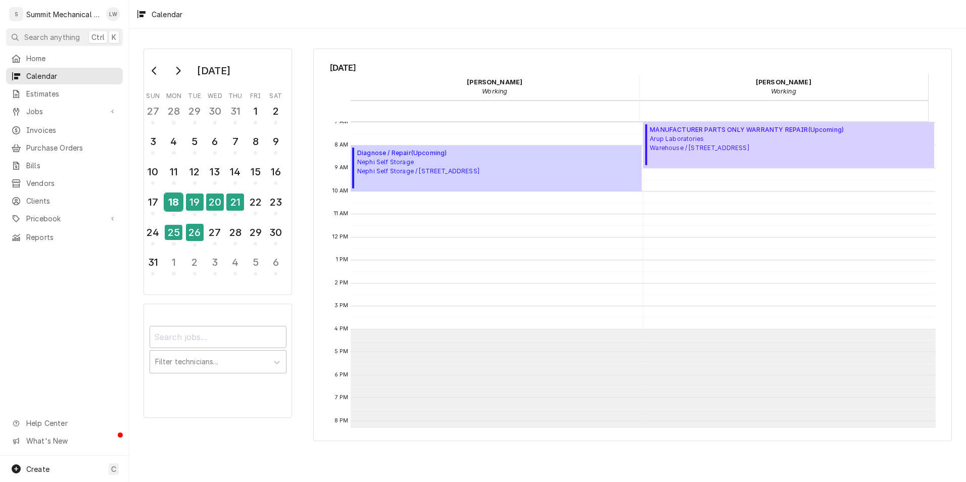
click at [176, 199] on div "18" at bounding box center [174, 202] width 18 height 17
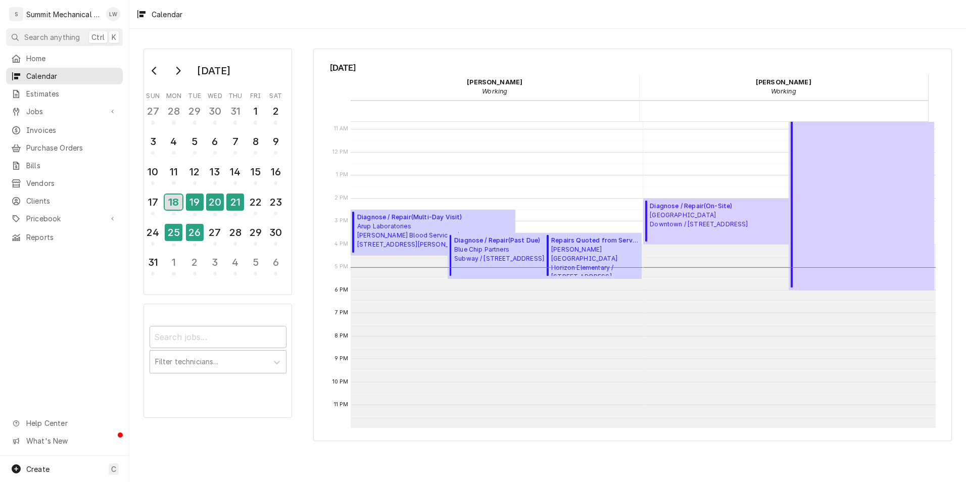
scroll to position [0, 0]
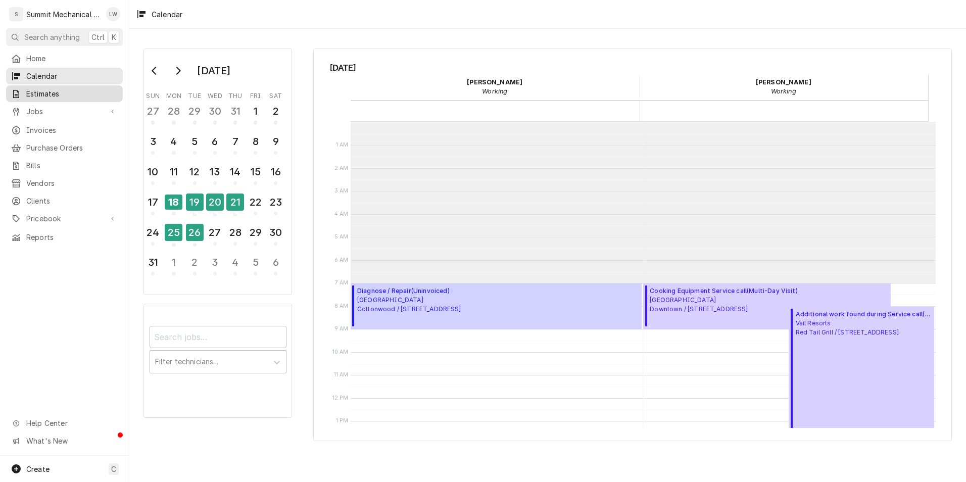
click at [33, 95] on span "Estimates" at bounding box center [71, 93] width 91 height 11
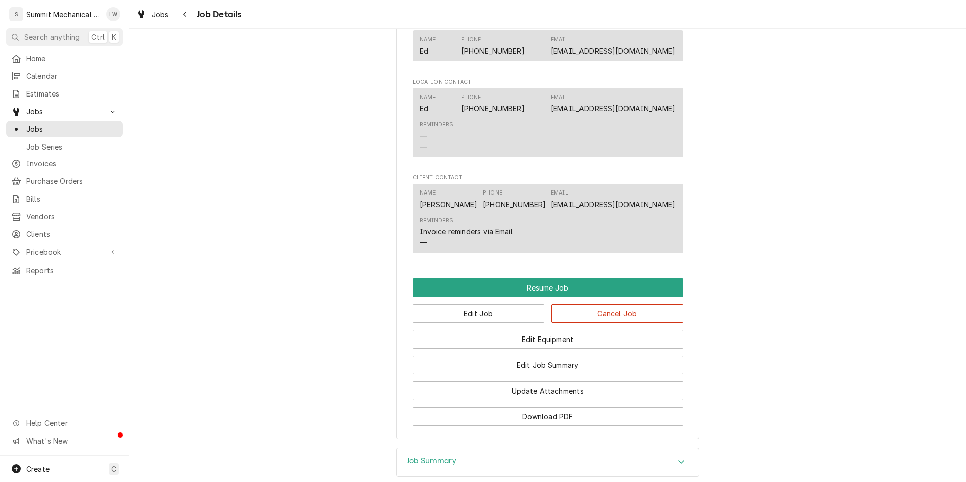
scroll to position [975, 0]
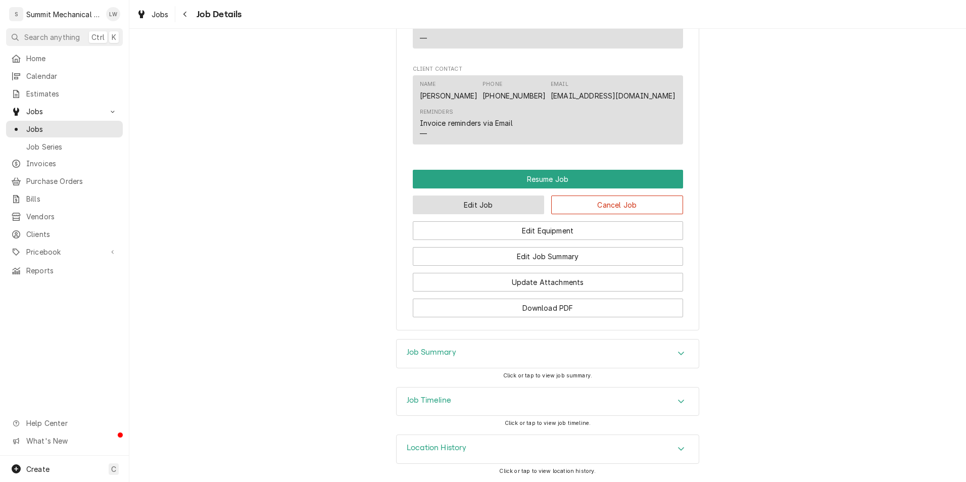
click at [467, 203] on button "Edit Job" at bounding box center [479, 205] width 132 height 19
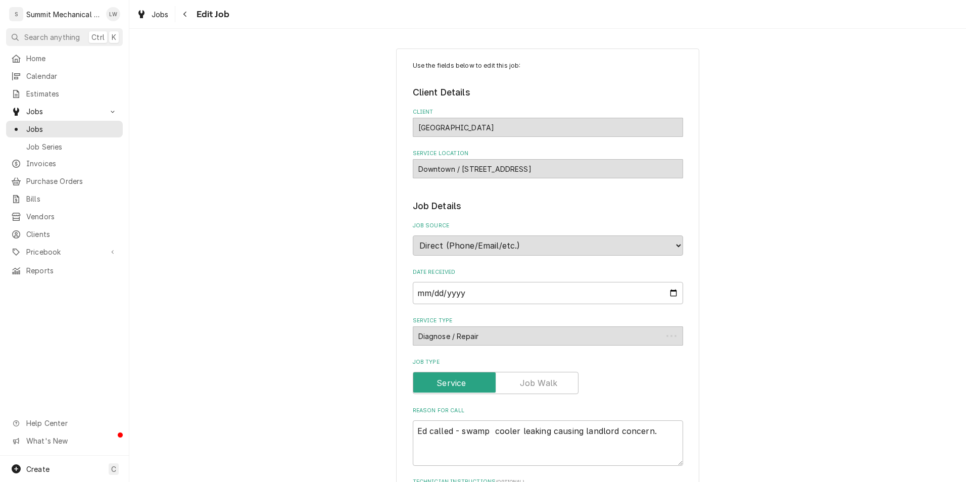
type textarea "x"
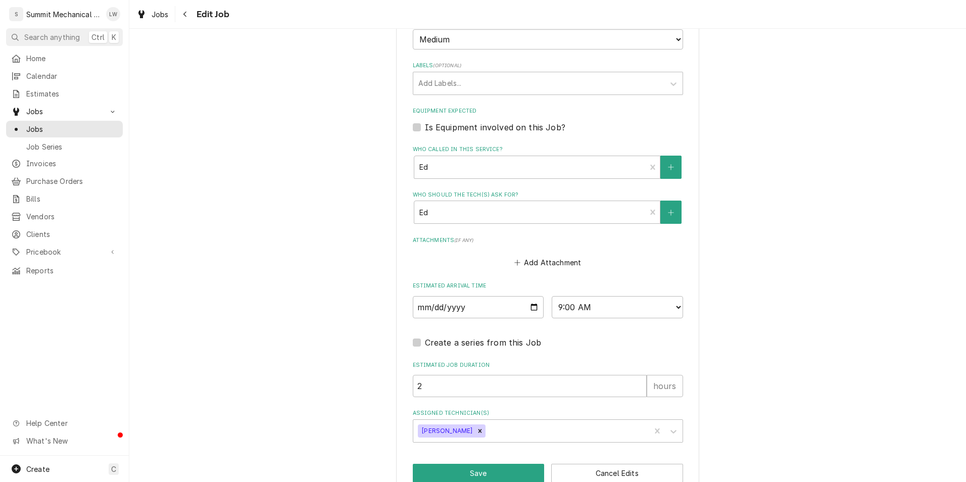
scroll to position [557, 0]
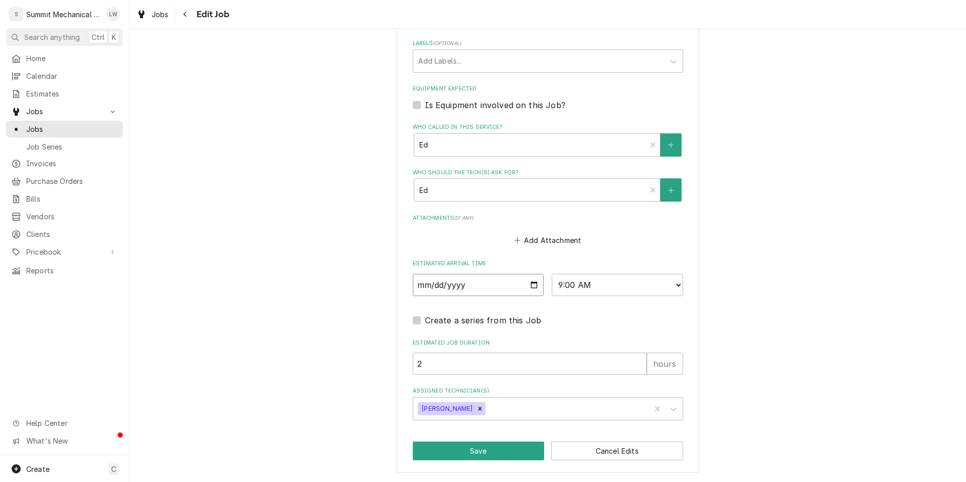
click at [529, 288] on input "2025-08-18" at bounding box center [478, 285] width 131 height 22
type input "2025-08-19"
type textarea "x"
click at [635, 276] on select "AM / PM 6:00 AM 6:15 AM 6:30 AM 6:45 AM 7:00 AM 7:15 AM 7:30 AM 7:45 AM 8:00 AM…" at bounding box center [617, 285] width 131 height 22
select select "07:00:00"
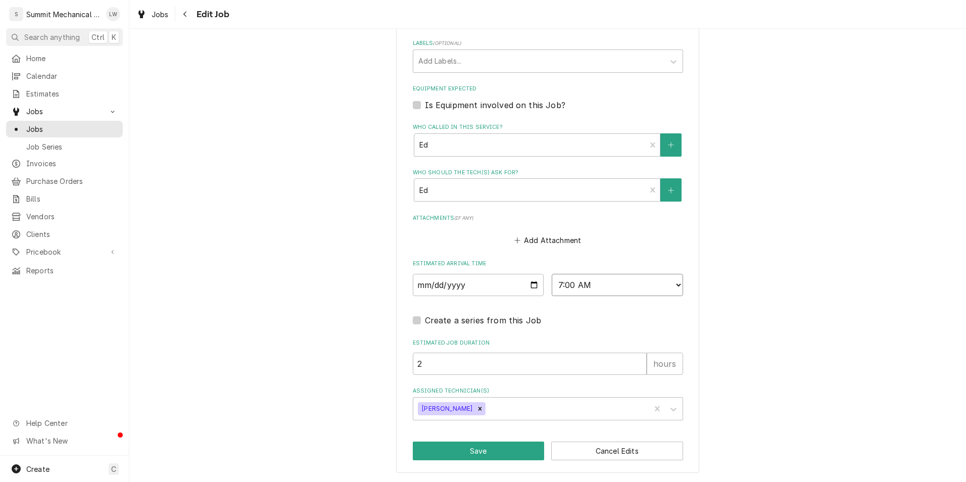
click at [552, 274] on select "AM / PM 6:00 AM 6:15 AM 6:30 AM 6:45 AM 7:00 AM 7:15 AM 7:30 AM 7:45 AM 8:00 AM…" at bounding box center [617, 285] width 131 height 22
click at [474, 454] on button "Save" at bounding box center [479, 451] width 132 height 19
type textarea "x"
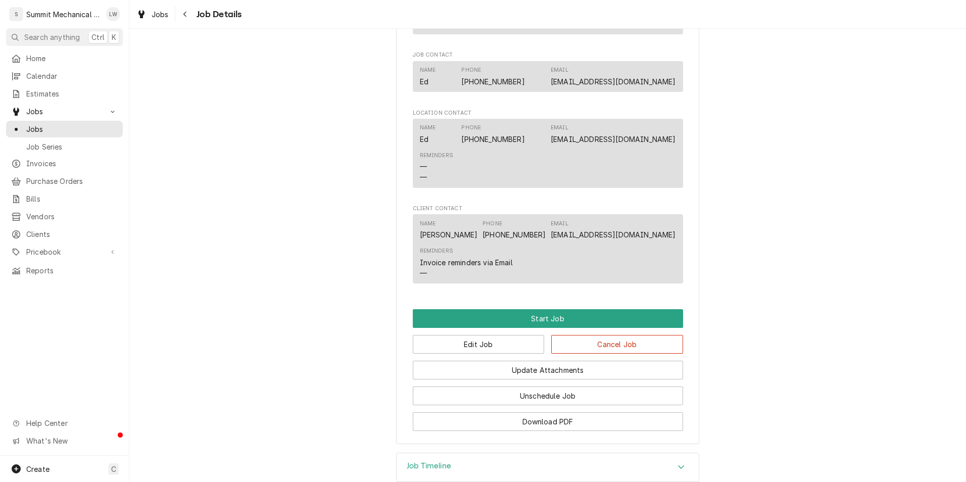
scroll to position [642, 0]
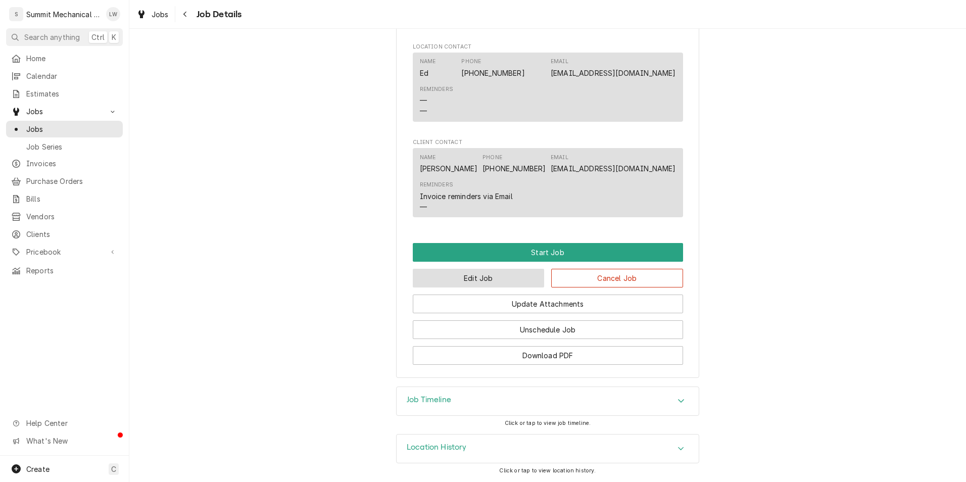
click at [488, 277] on button "Edit Job" at bounding box center [479, 278] width 132 height 19
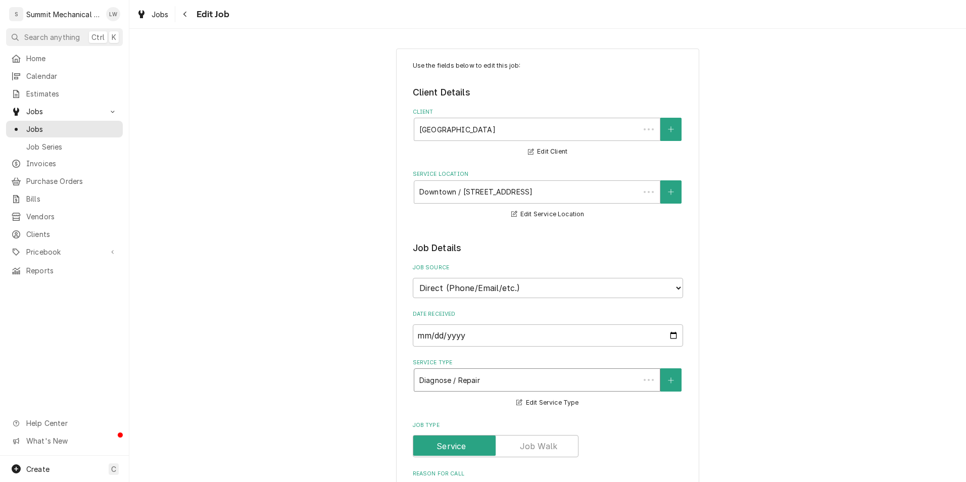
type textarea "x"
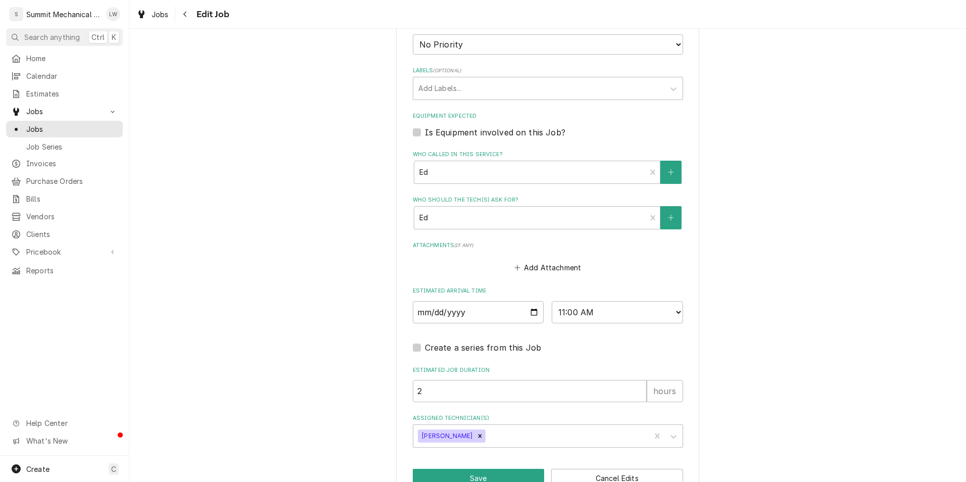
scroll to position [604, 0]
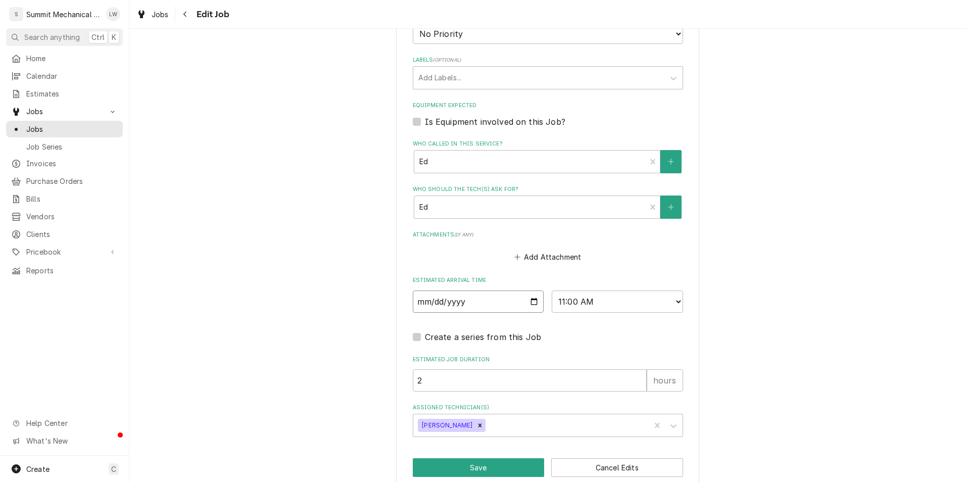
click at [529, 301] on input "[DATE]" at bounding box center [478, 302] width 131 height 22
type input "[DATE]"
type textarea "x"
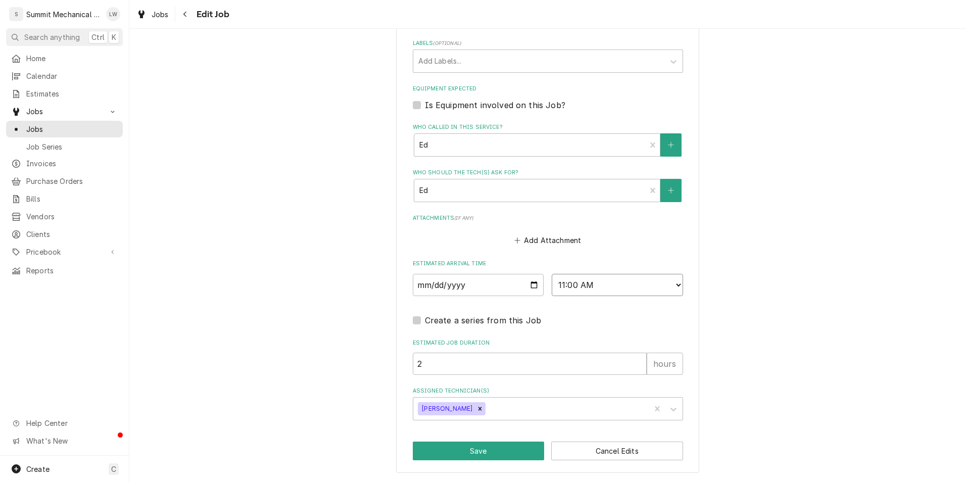
click at [648, 275] on select "AM / PM 6:00 AM 6:15 AM 6:30 AM 6:45 AM 7:00 AM 7:15 AM 7:30 AM 7:45 AM 8:00 AM…" at bounding box center [617, 285] width 131 height 22
select select "09:00:00"
click at [552, 274] on select "AM / PM 6:00 AM 6:15 AM 6:30 AM 6:45 AM 7:00 AM 7:15 AM 7:30 AM 7:45 AM 8:00 AM…" at bounding box center [617, 285] width 131 height 22
click at [473, 448] on button "Save" at bounding box center [479, 451] width 132 height 19
type textarea "x"
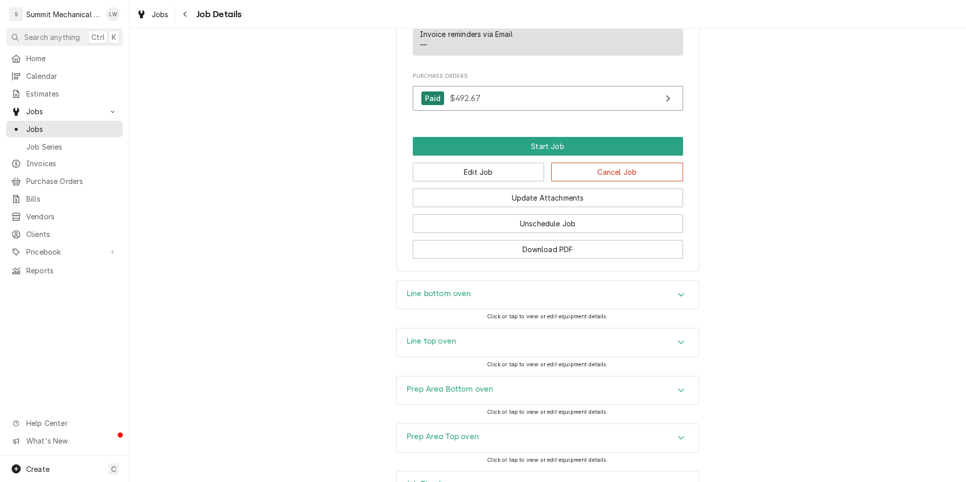
scroll to position [875, 0]
click at [488, 162] on button "Edit Job" at bounding box center [479, 171] width 132 height 19
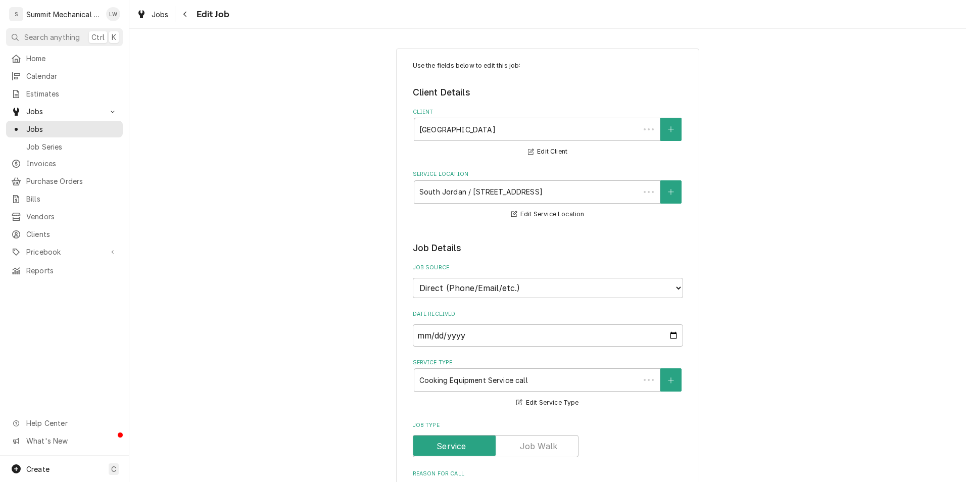
type textarea "x"
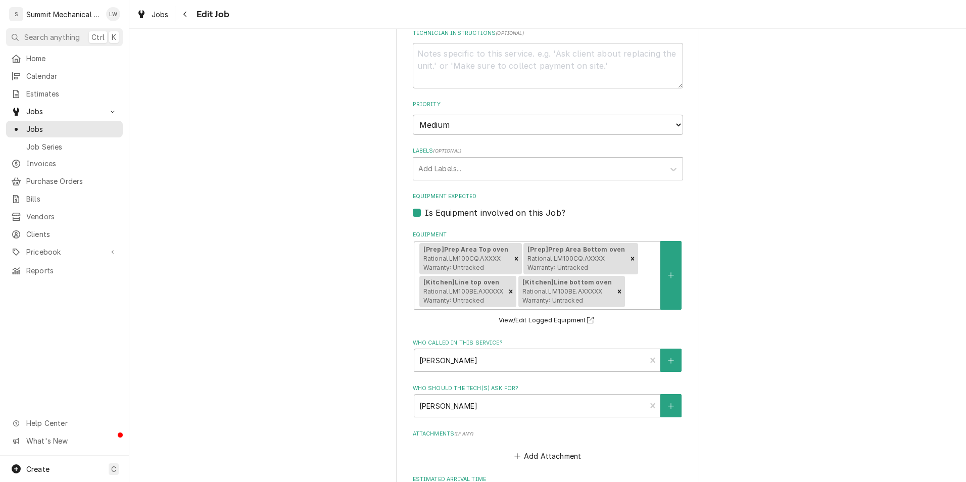
scroll to position [728, 0]
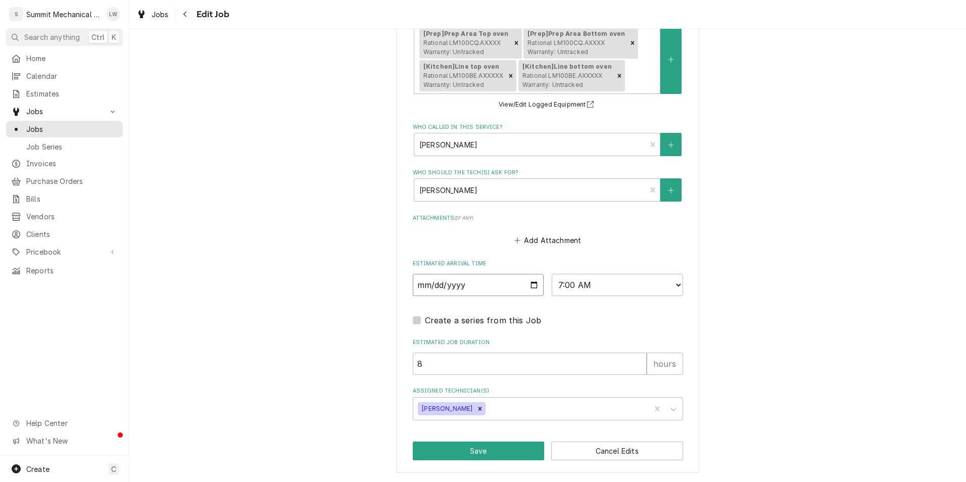
click at [525, 283] on input "[DATE]" at bounding box center [478, 285] width 131 height 22
click at [531, 283] on input "[DATE]" at bounding box center [478, 285] width 131 height 22
type input "[DATE]"
click at [522, 444] on button "Save" at bounding box center [479, 451] width 132 height 19
type textarea "x"
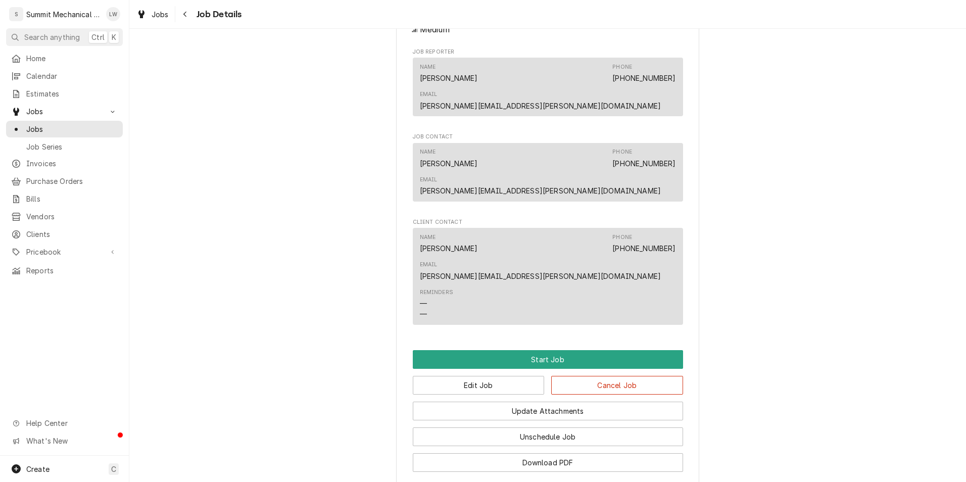
scroll to position [580, 0]
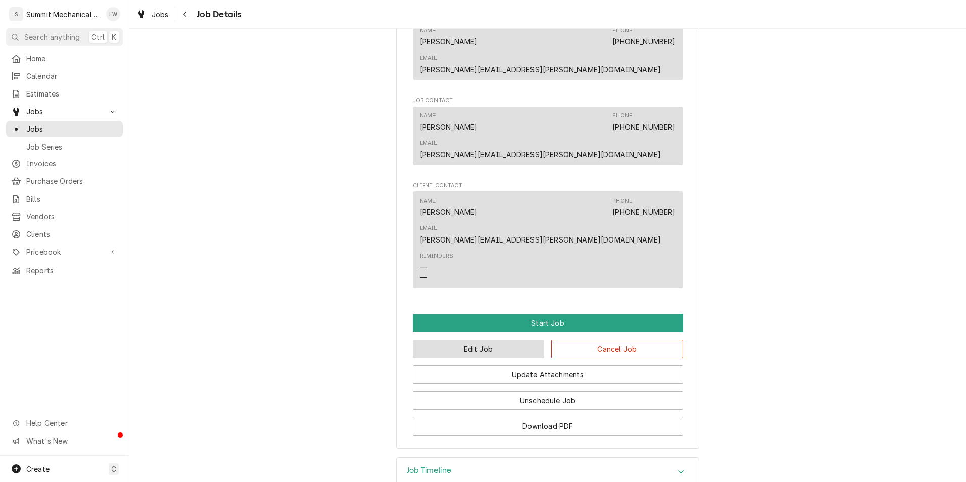
click at [486, 340] on button "Edit Job" at bounding box center [479, 349] width 132 height 19
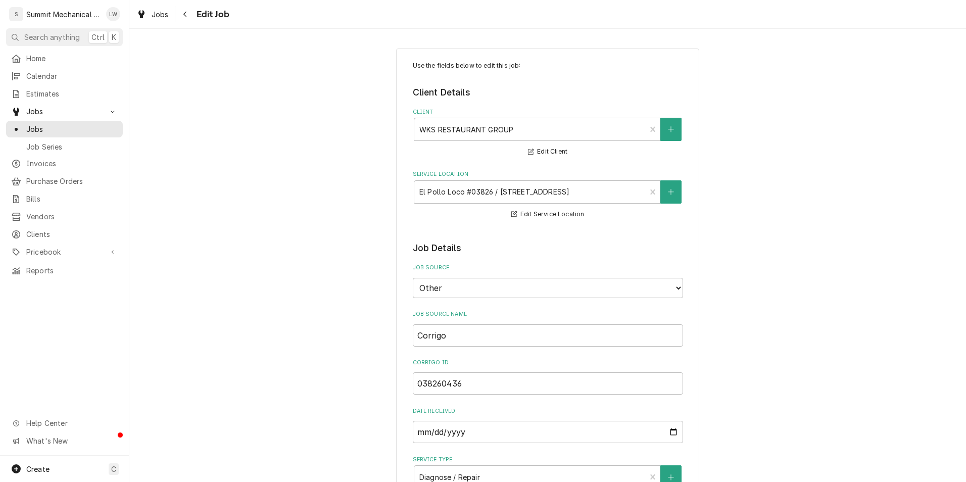
type textarea "x"
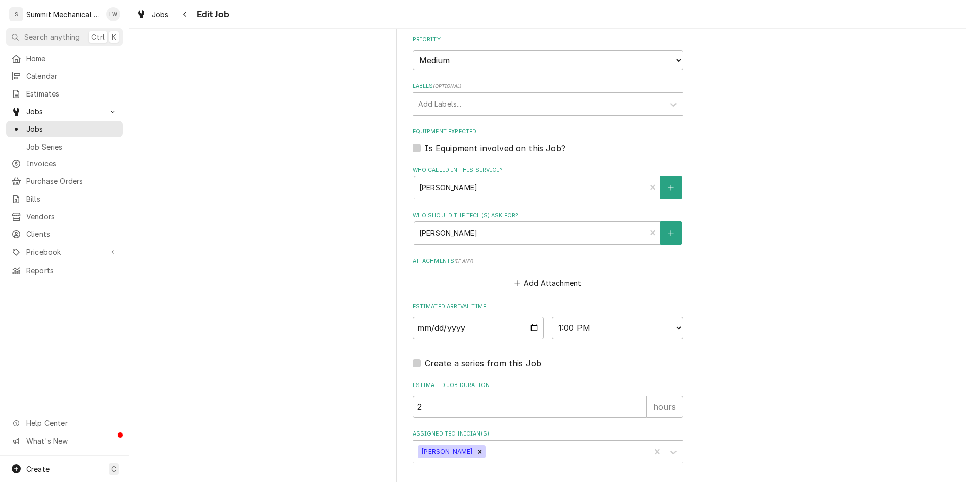
scroll to position [717, 0]
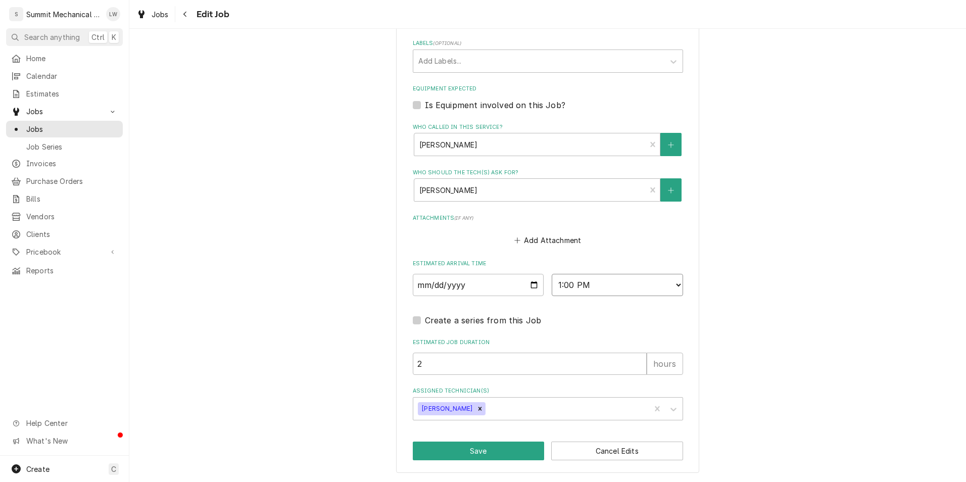
click at [627, 278] on select "AM / PM 6:00 AM 6:15 AM 6:30 AM 6:45 AM 7:00 AM 7:15 AM 7:30 AM 7:45 AM 8:00 AM…" at bounding box center [617, 285] width 131 height 22
select select "10:00:00"
click at [552, 274] on select "AM / PM 6:00 AM 6:15 AM 6:30 AM 6:45 AM 7:00 AM 7:15 AM 7:30 AM 7:45 AM 8:00 AM…" at bounding box center [617, 285] width 131 height 22
click at [478, 452] on button "Save" at bounding box center [479, 451] width 132 height 19
type textarea "x"
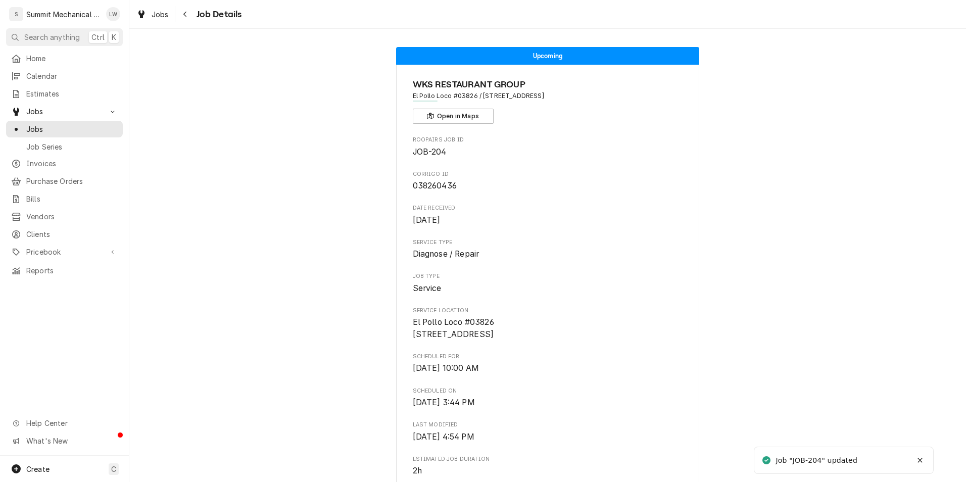
scroll to position [1, 0]
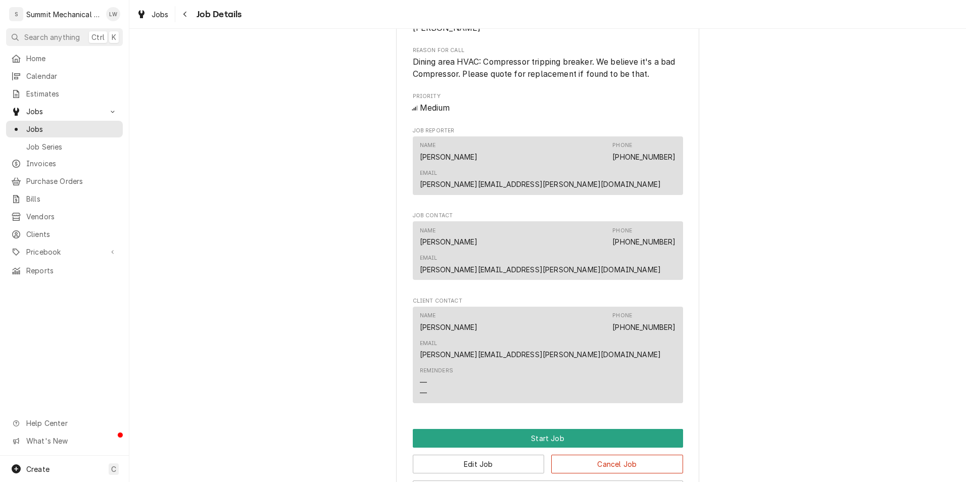
scroll to position [592, 0]
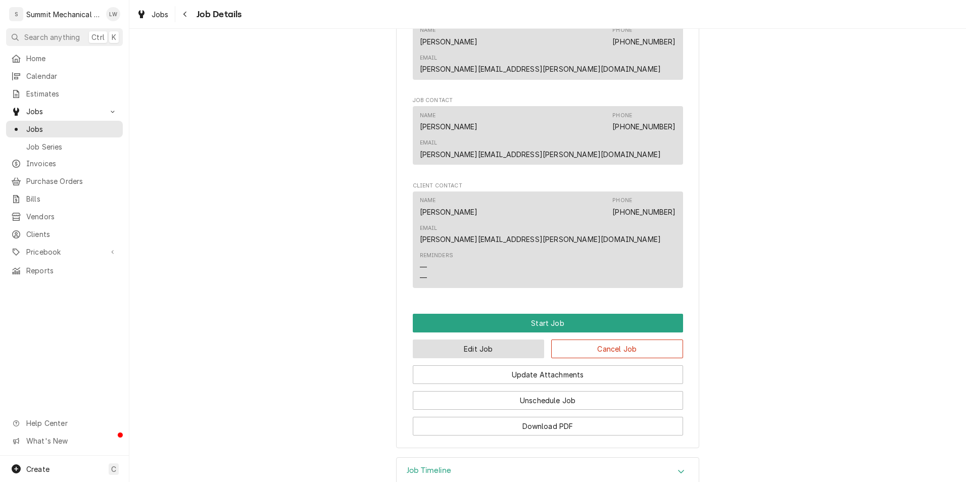
click at [478, 340] on button "Edit Job" at bounding box center [479, 349] width 132 height 19
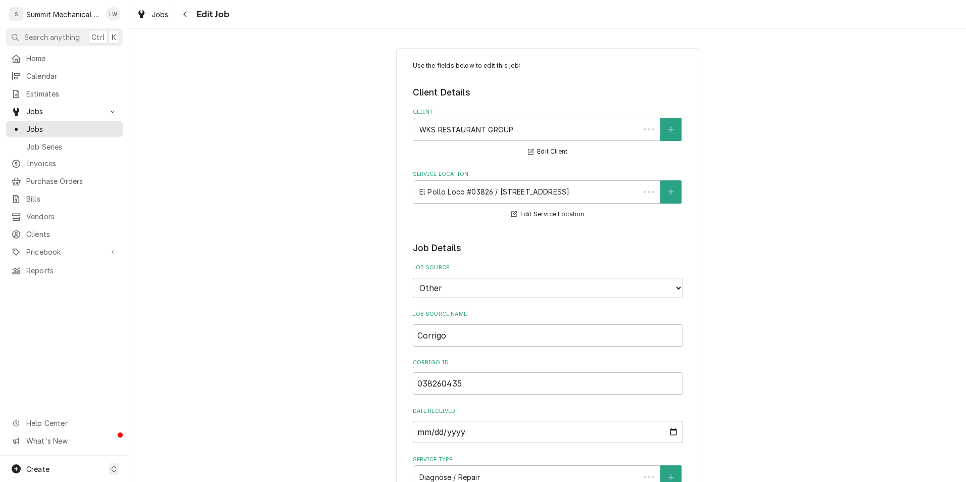
type textarea "x"
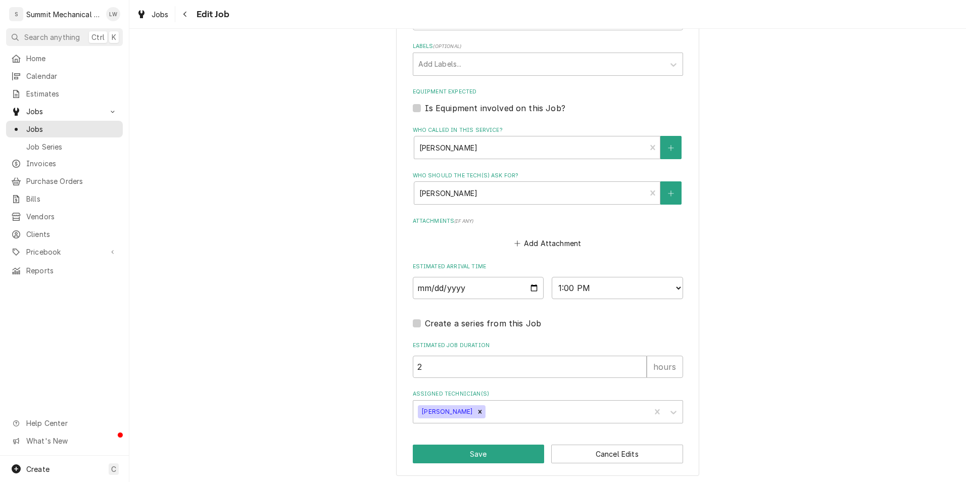
scroll to position [715, 0]
click at [600, 289] on select "AM / PM 6:00 AM 6:15 AM 6:30 AM 6:45 AM 7:00 AM 7:15 AM 7:30 AM 7:45 AM 8:00 AM…" at bounding box center [617, 287] width 131 height 22
select select "12:00:00"
click at [552, 276] on select "AM / PM 6:00 AM 6:15 AM 6:30 AM 6:45 AM 7:00 AM 7:15 AM 7:30 AM 7:45 AM 8:00 AM…" at bounding box center [617, 287] width 131 height 22
click at [457, 451] on button "Save" at bounding box center [479, 453] width 132 height 19
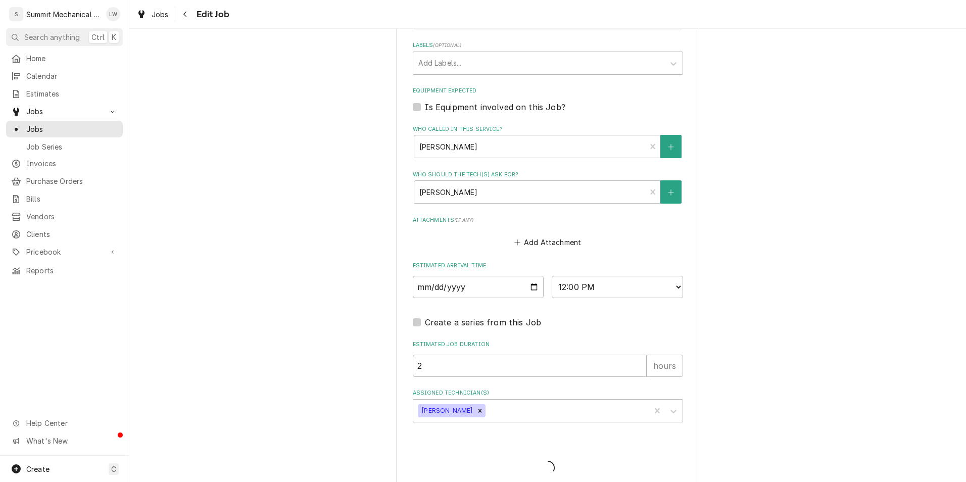
type textarea "x"
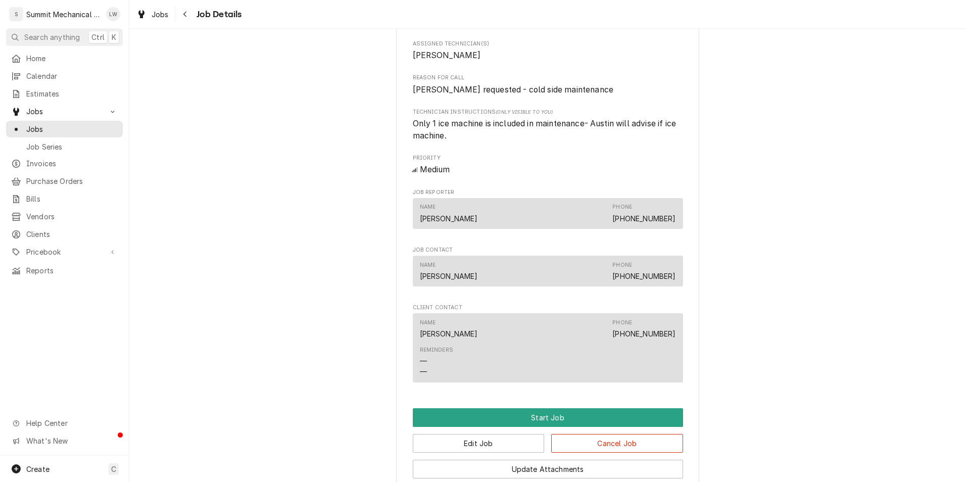
scroll to position [592, 0]
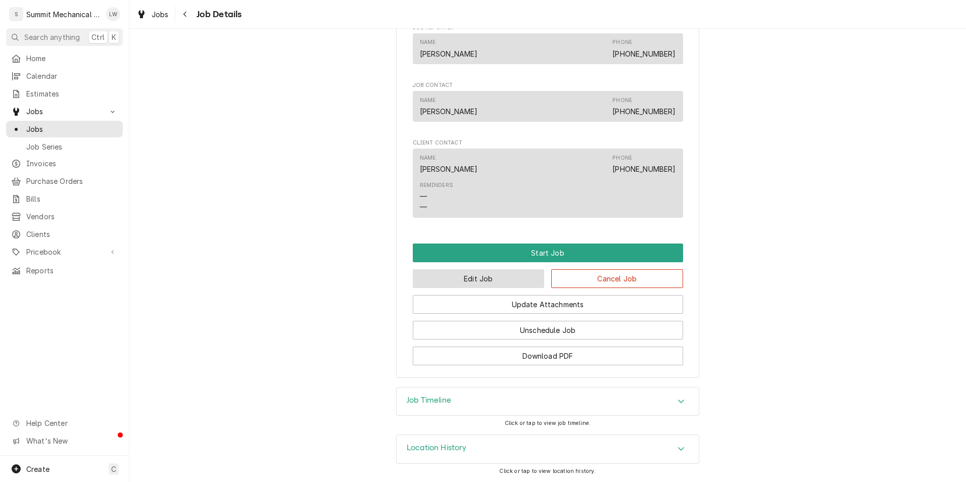
click at [450, 275] on button "Edit Job" at bounding box center [479, 278] width 132 height 19
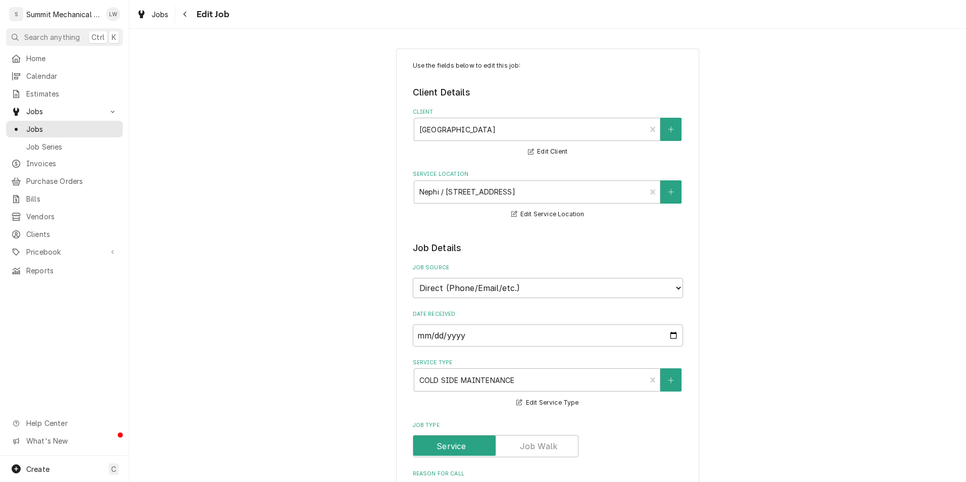
type textarea "x"
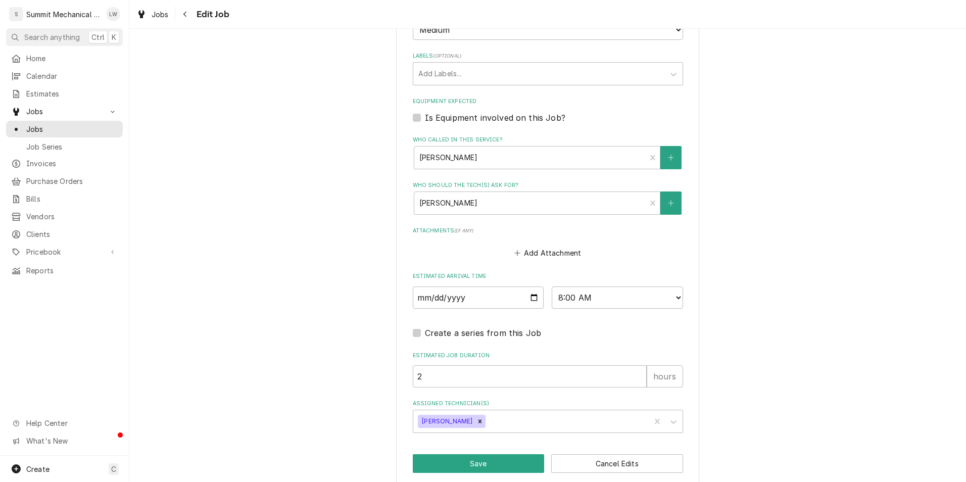
scroll to position [620, 0]
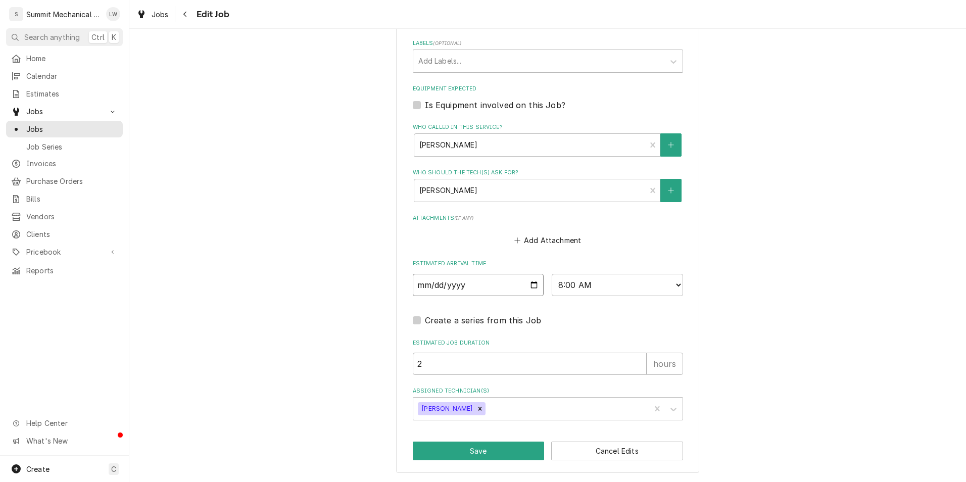
click at [530, 284] on input "[DATE]" at bounding box center [478, 285] width 131 height 22
type input "[DATE]"
click at [504, 454] on button "Save" at bounding box center [479, 451] width 132 height 19
type textarea "x"
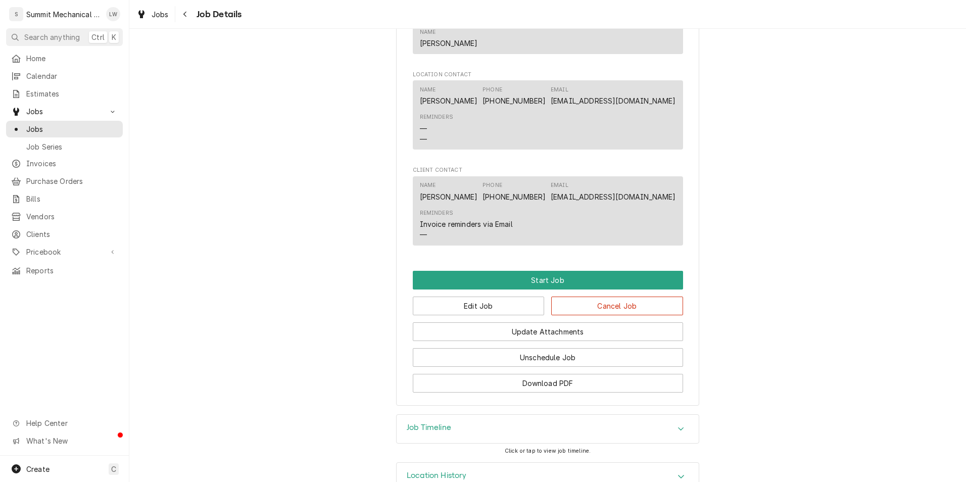
scroll to position [903, 0]
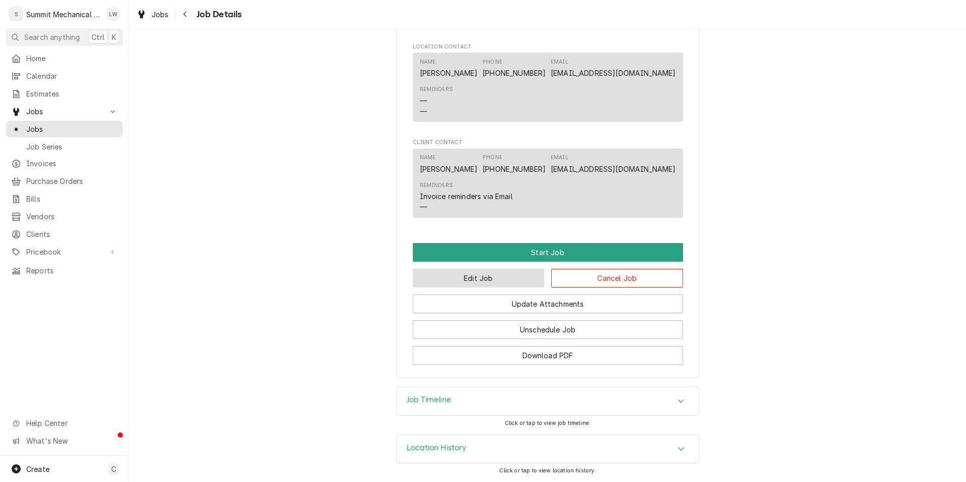
click at [498, 273] on button "Edit Job" at bounding box center [479, 278] width 132 height 19
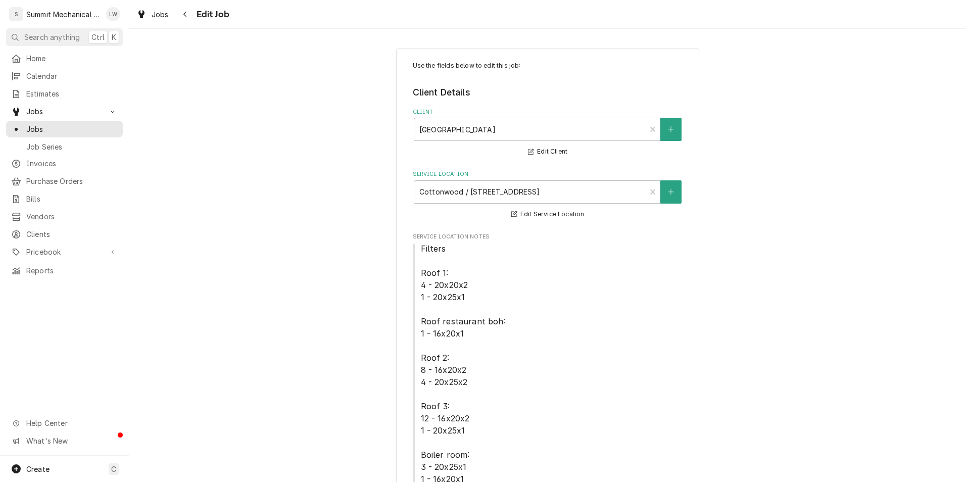
type textarea "x"
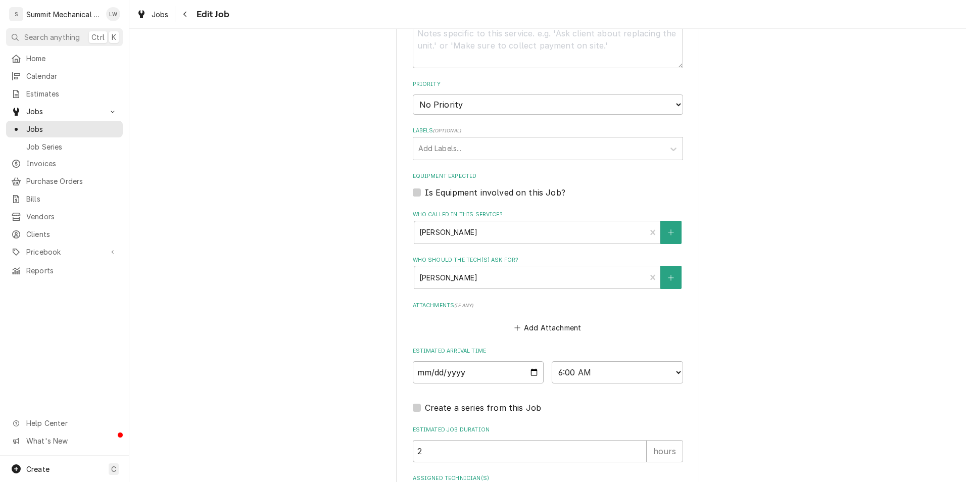
scroll to position [855, 0]
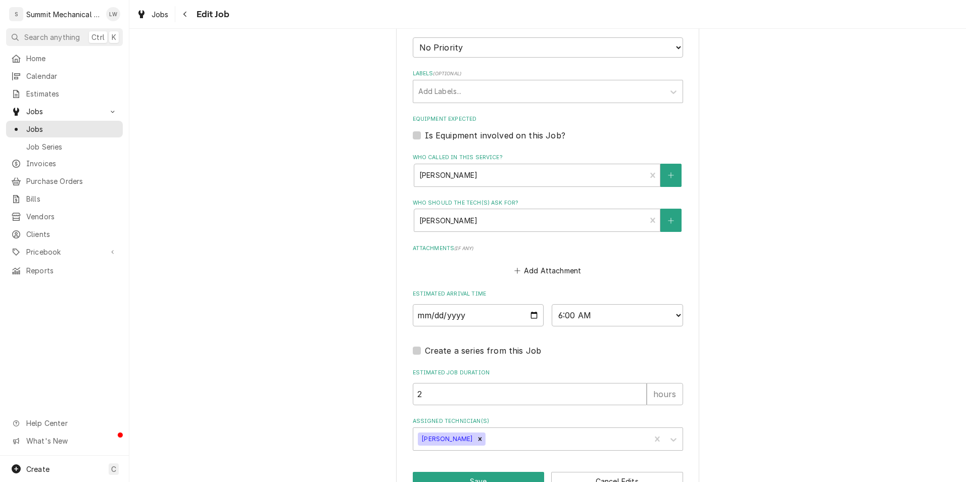
click at [541, 317] on div "2025-08-25 AM / PM 6:00 AM 6:15 AM 6:30 AM 6:45 AM 7:00 AM 7:15 AM 7:30 AM 7:45…" at bounding box center [548, 315] width 270 height 22
click at [533, 317] on input "2025-08-25" at bounding box center [478, 315] width 131 height 22
type input "2025-08-21"
type textarea "x"
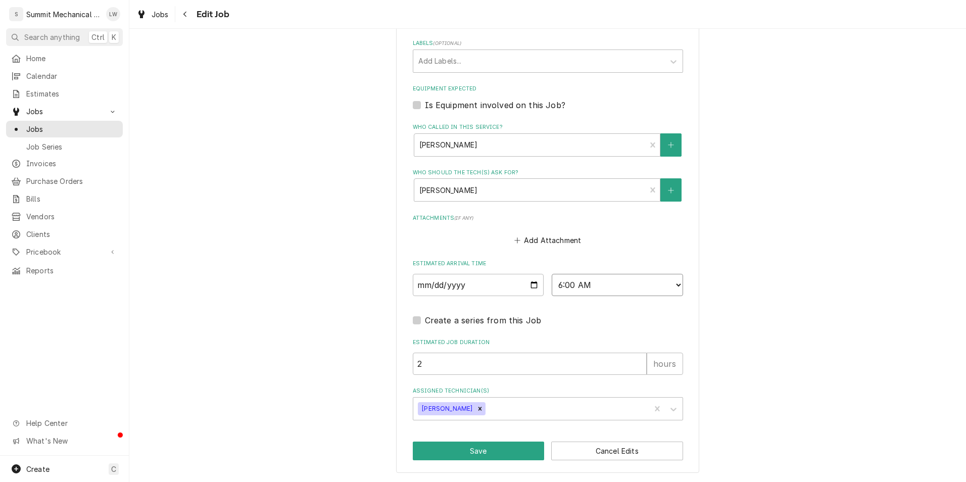
click at [631, 289] on select "AM / PM 6:00 AM 6:15 AM 6:30 AM 6:45 AM 7:00 AM 7:15 AM 7:30 AM 7:45 AM 8:00 AM…" at bounding box center [617, 285] width 131 height 22
select select "10:00:00"
click at [552, 274] on select "AM / PM 6:00 AM 6:15 AM 6:30 AM 6:45 AM 7:00 AM 7:15 AM 7:30 AM 7:45 AM 8:00 AM…" at bounding box center [617, 285] width 131 height 22
click at [475, 410] on div "Remove Landon Weeks" at bounding box center [480, 408] width 11 height 13
click at [474, 410] on div "Assigned Technician(s)" at bounding box center [539, 409] width 241 height 18
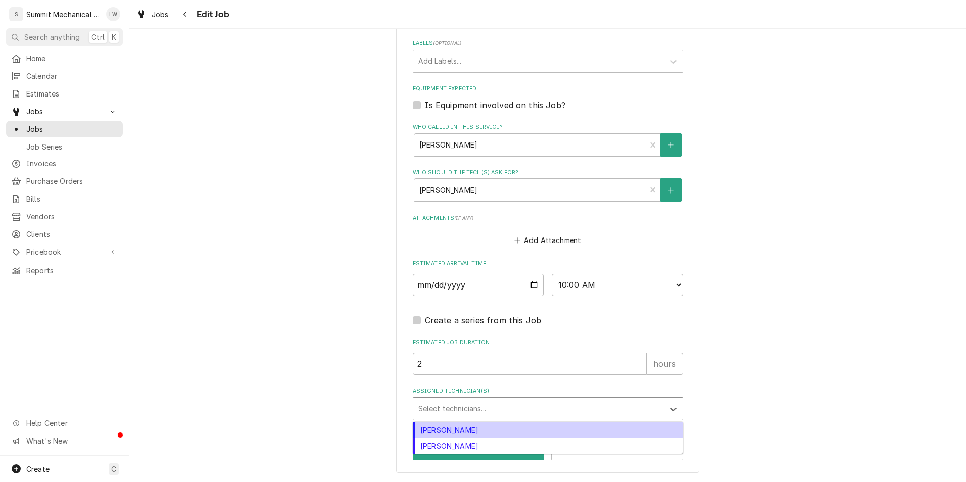
type textarea "x"
type input "SKY"
click at [447, 430] on div "[PERSON_NAME]" at bounding box center [547, 431] width 269 height 16
type textarea "x"
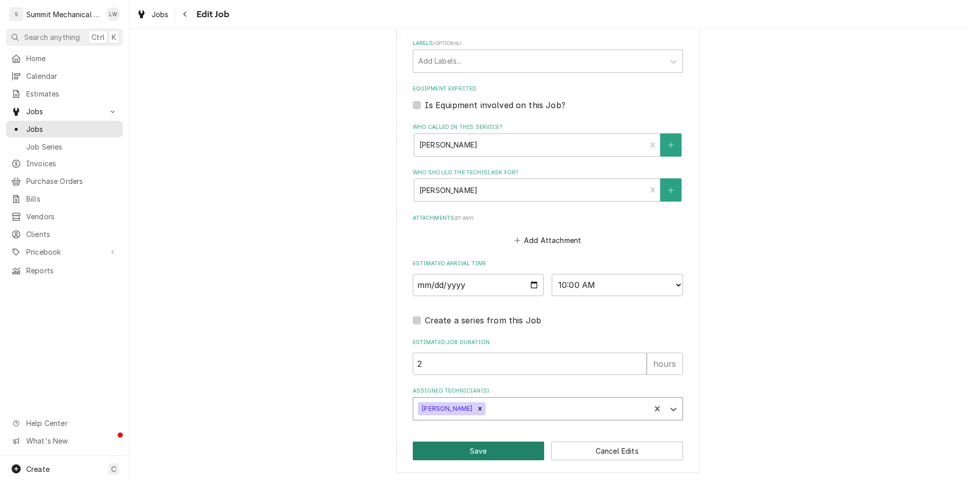
click at [490, 449] on button "Save" at bounding box center [479, 451] width 132 height 19
type textarea "x"
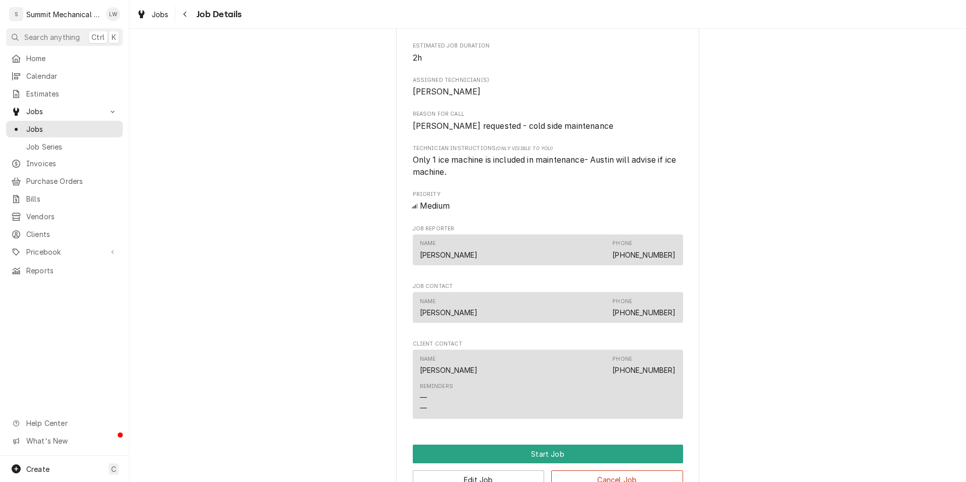
scroll to position [592, 0]
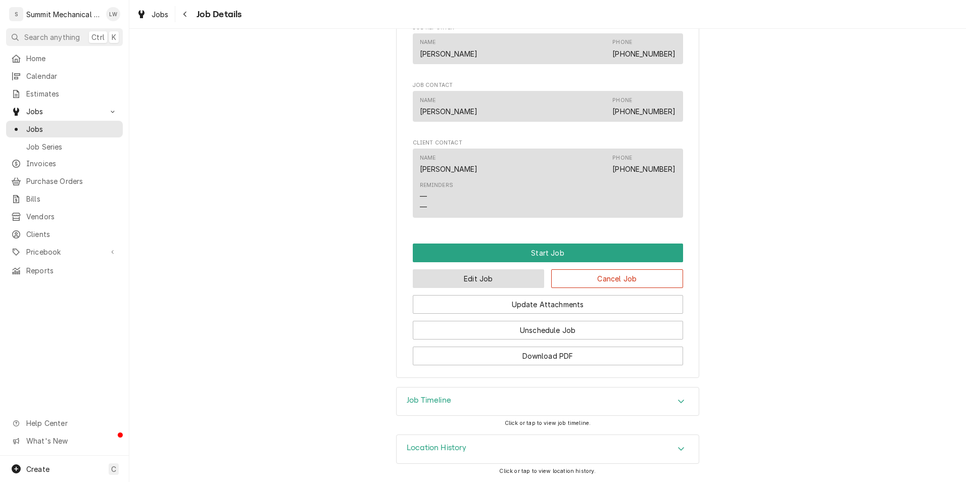
click at [480, 285] on button "Edit Job" at bounding box center [479, 278] width 132 height 19
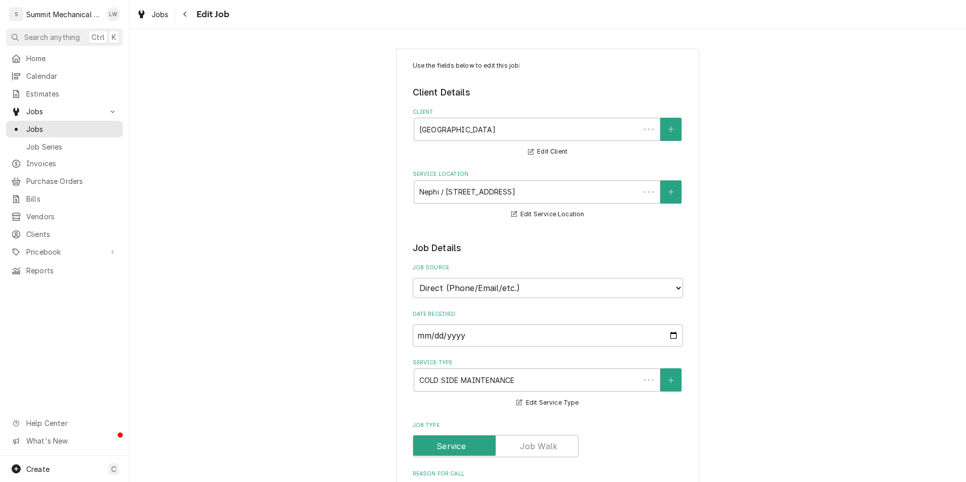
type textarea "x"
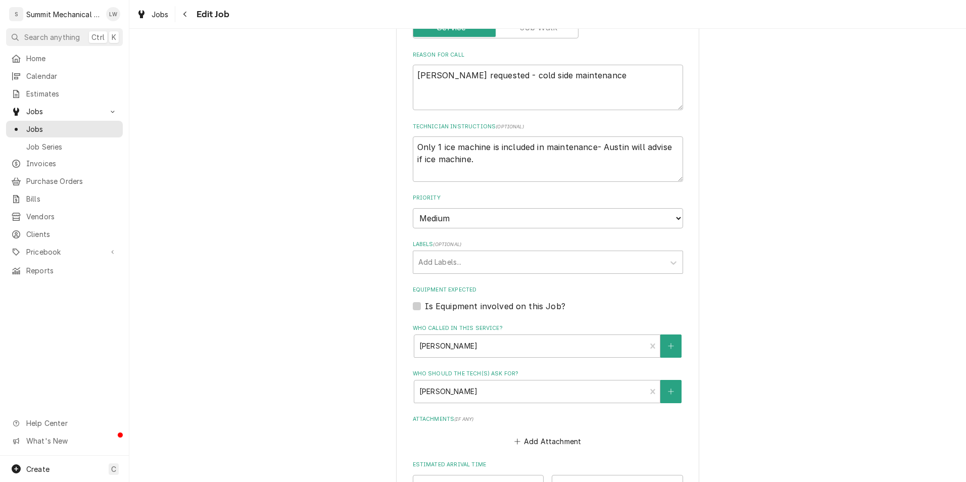
scroll to position [620, 0]
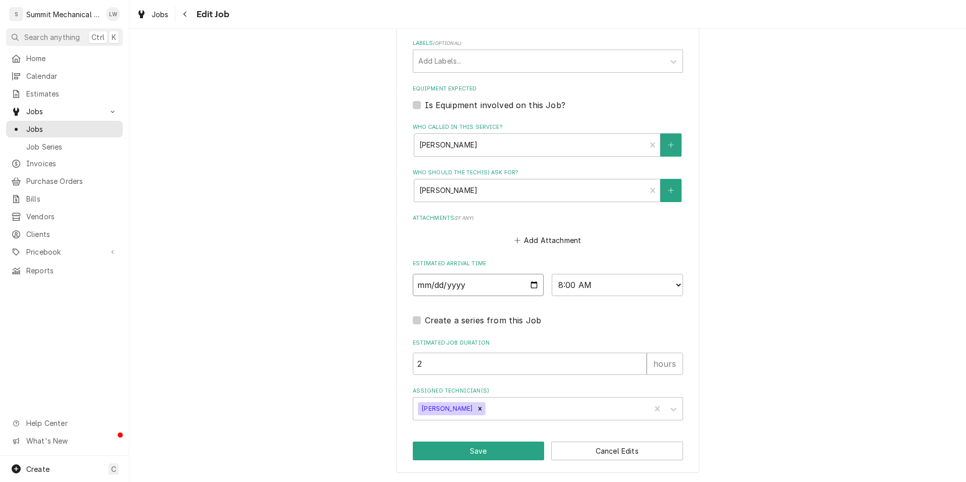
click at [531, 282] on input "2025-08-20" at bounding box center [478, 285] width 131 height 22
type input "2025-08-22"
click at [498, 456] on button "Save" at bounding box center [479, 451] width 132 height 19
type textarea "x"
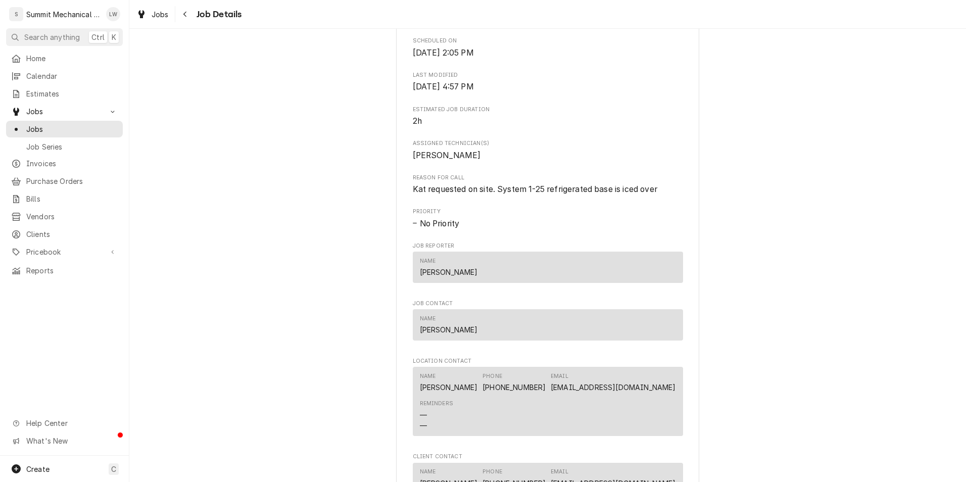
scroll to position [903, 0]
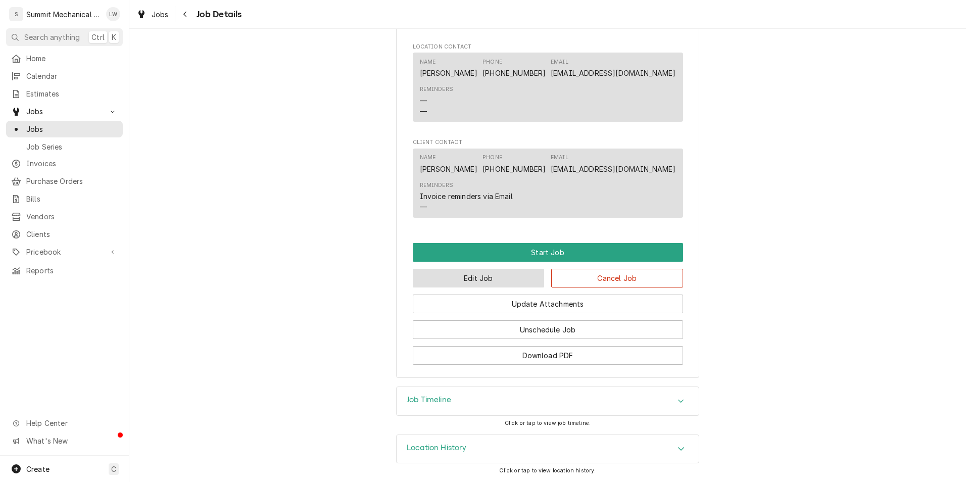
click at [488, 277] on button "Edit Job" at bounding box center [479, 278] width 132 height 19
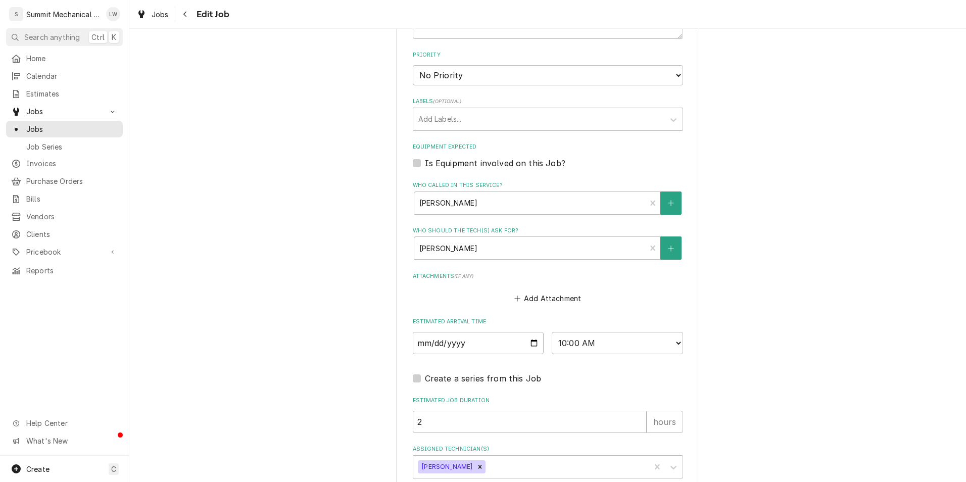
scroll to position [885, 0]
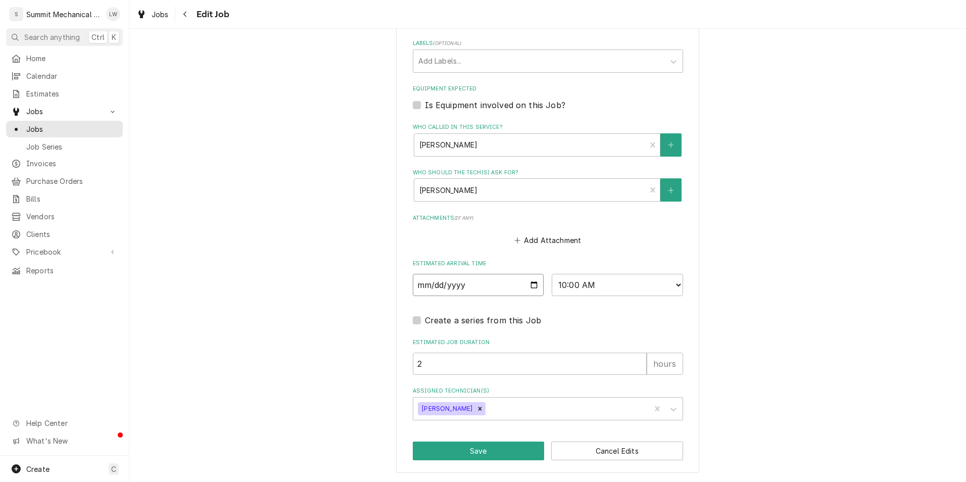
click at [531, 285] on input "2025-08-21" at bounding box center [478, 285] width 131 height 22
type textarea "x"
type input "2025-08-20"
click at [484, 452] on button "Save" at bounding box center [479, 451] width 132 height 19
type textarea "x"
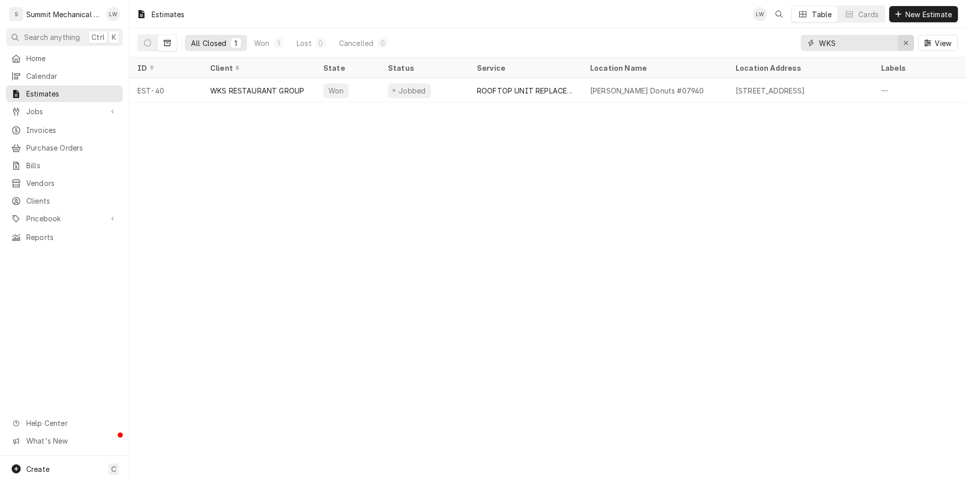
click at [908, 43] on icon "Erase input" at bounding box center [907, 42] width 6 height 7
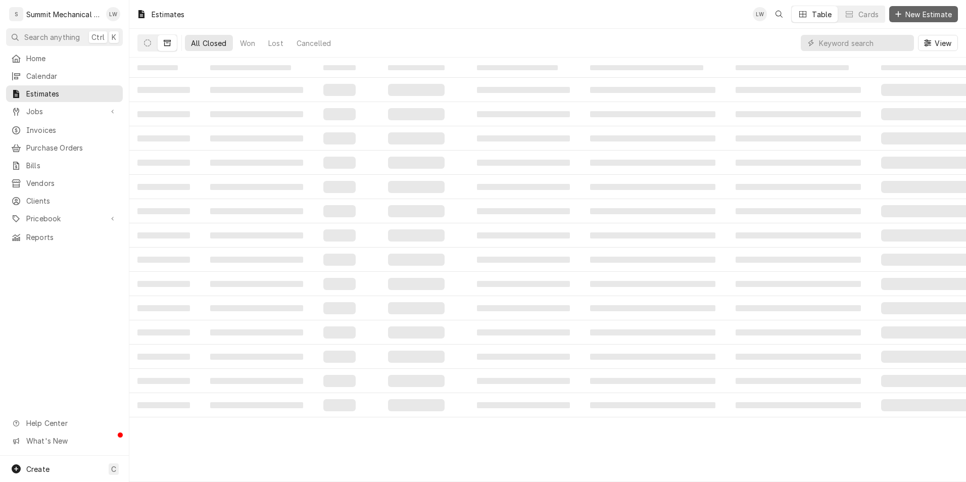
click at [904, 15] on span "New Estimate" at bounding box center [929, 14] width 51 height 11
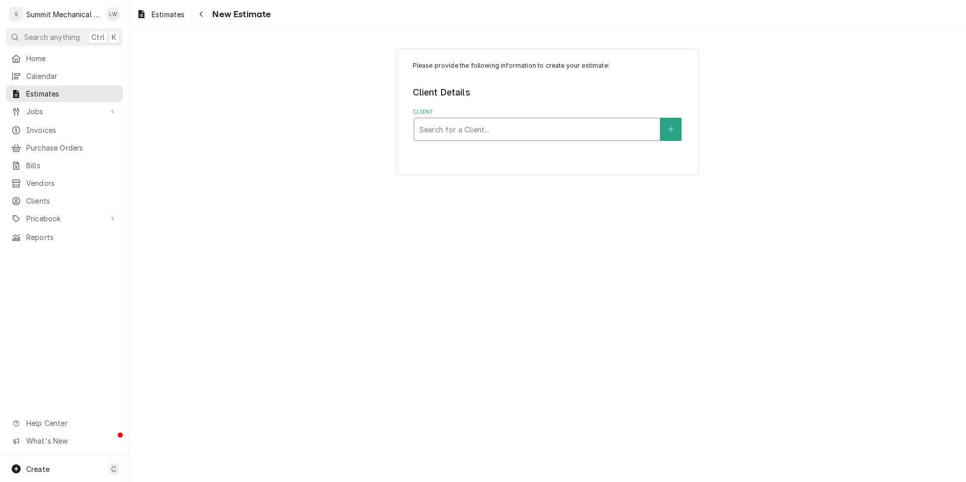
click at [497, 128] on div "Client" at bounding box center [538, 129] width 236 height 18
type input "[PERSON_NAME]"
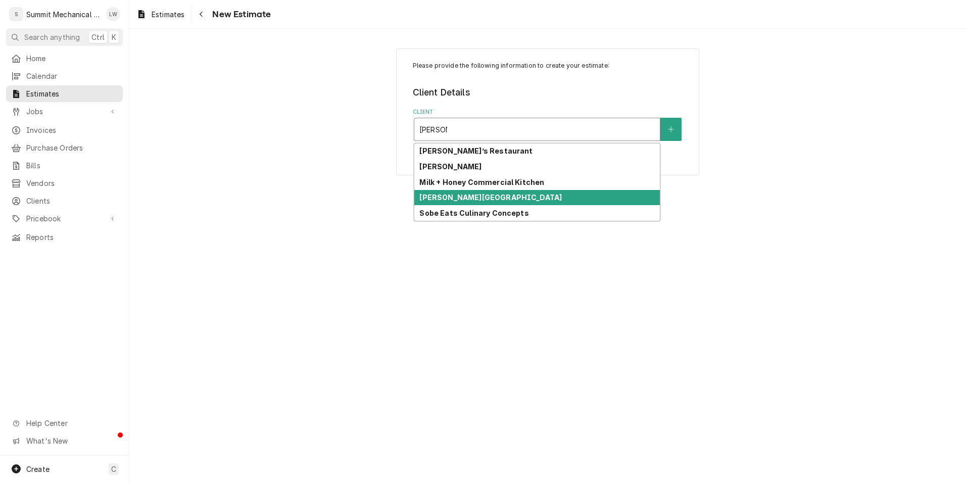
click at [494, 201] on strong "[PERSON_NAME][GEOGRAPHIC_DATA]" at bounding box center [491, 197] width 143 height 9
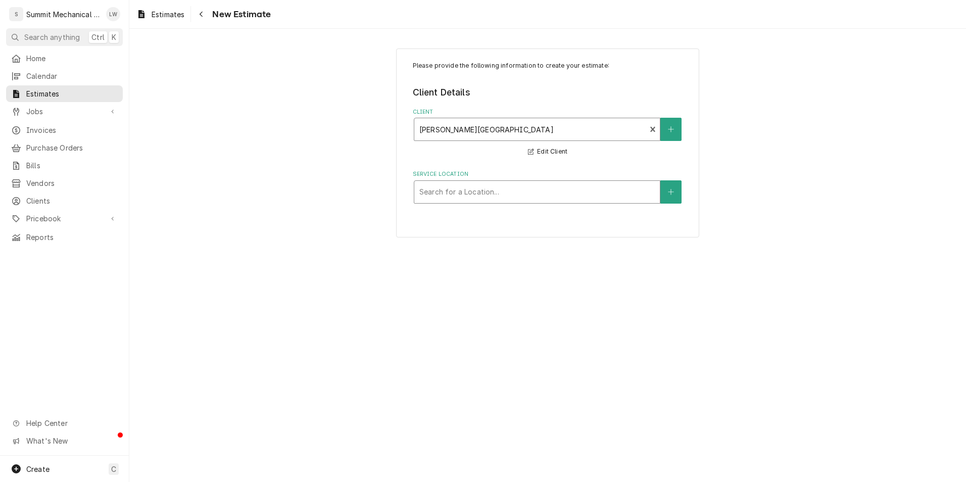
click at [506, 200] on div "Service Location" at bounding box center [538, 192] width 236 height 18
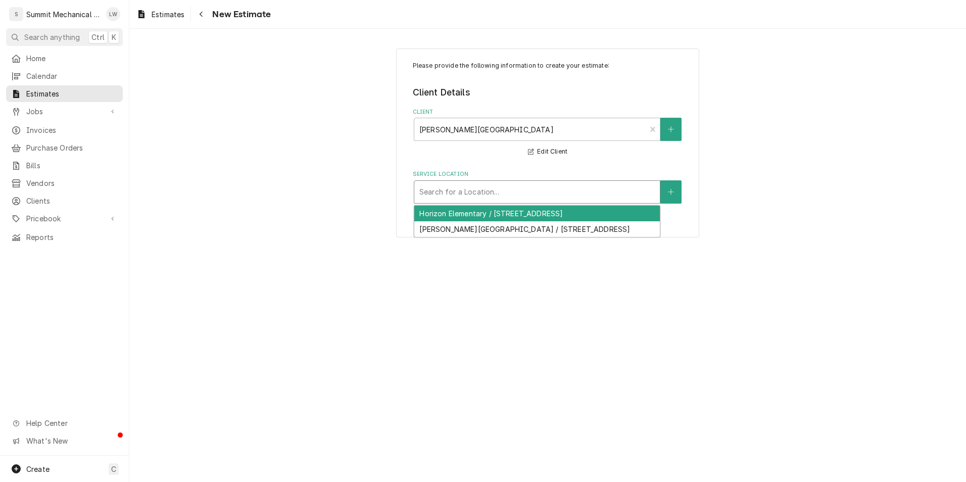
click at [485, 215] on div "Horizon Elementary / 5180 700 W, Murray, UT 84123" at bounding box center [537, 214] width 246 height 16
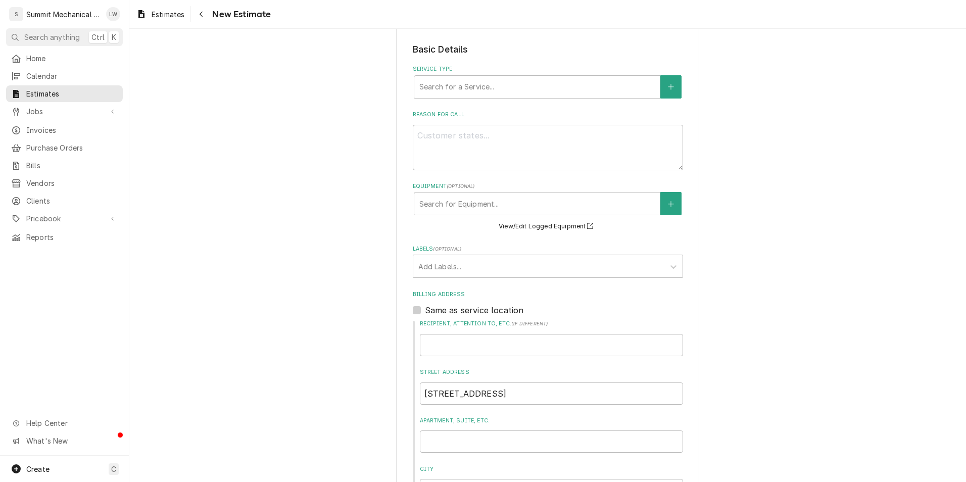
scroll to position [199, 0]
click at [543, 82] on div "Service Type" at bounding box center [538, 86] width 236 height 18
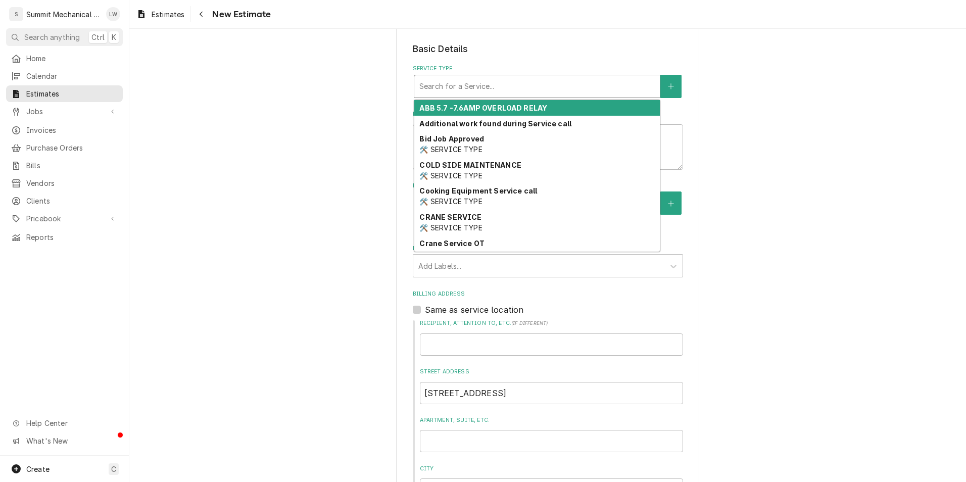
type textarea "x"
type input "R"
type textarea "x"
type input "RE"
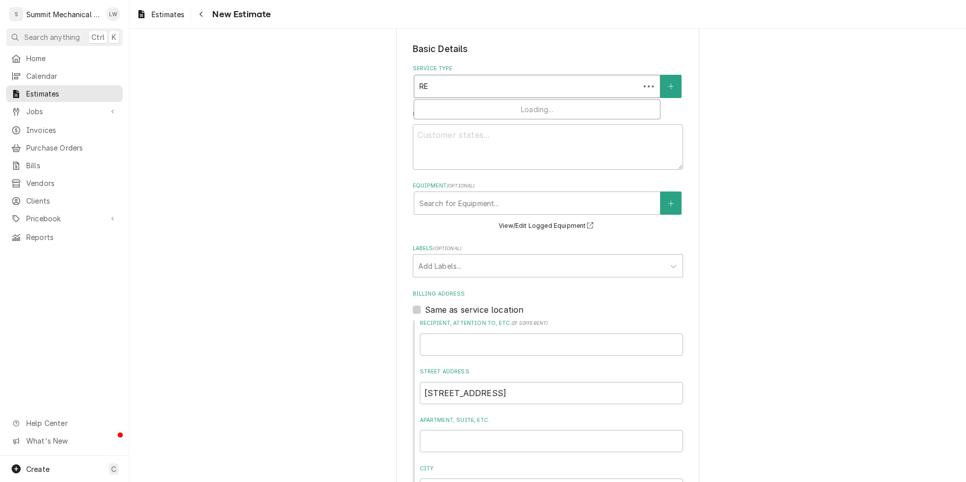
type textarea "x"
type input "REP"
type textarea "x"
type input "REPA"
type textarea "x"
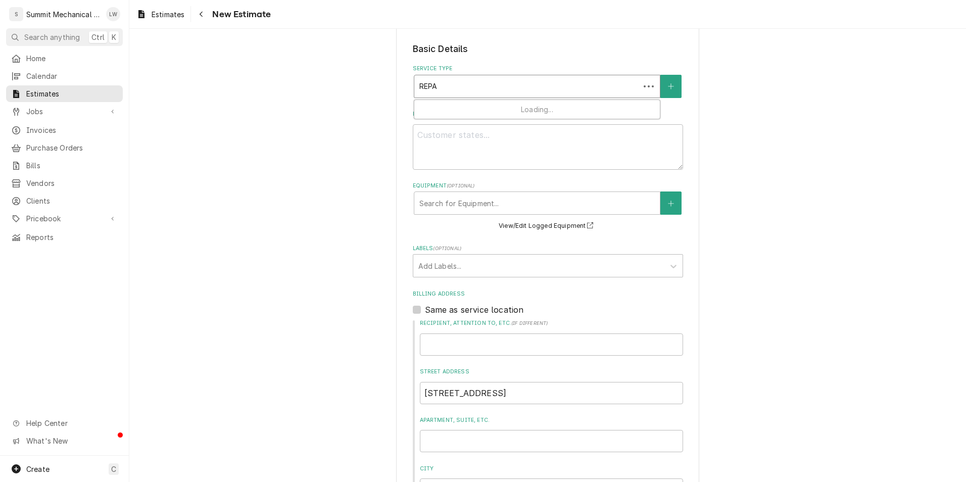
type input "REPAI"
type textarea "x"
type input "REPAIR"
type textarea "x"
type input "REPAIRS"
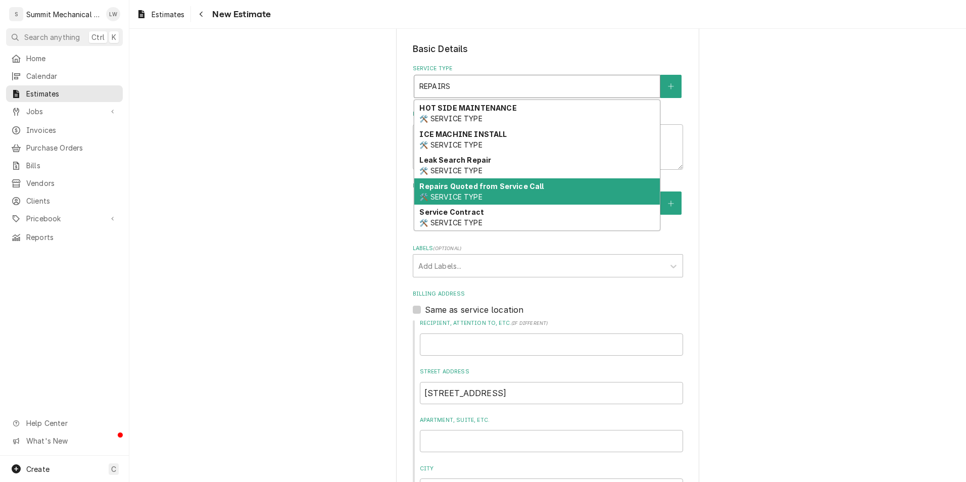
click at [493, 193] on div "Repairs Quoted from Service Call 🛠️ SERVICE TYPE" at bounding box center [537, 191] width 246 height 26
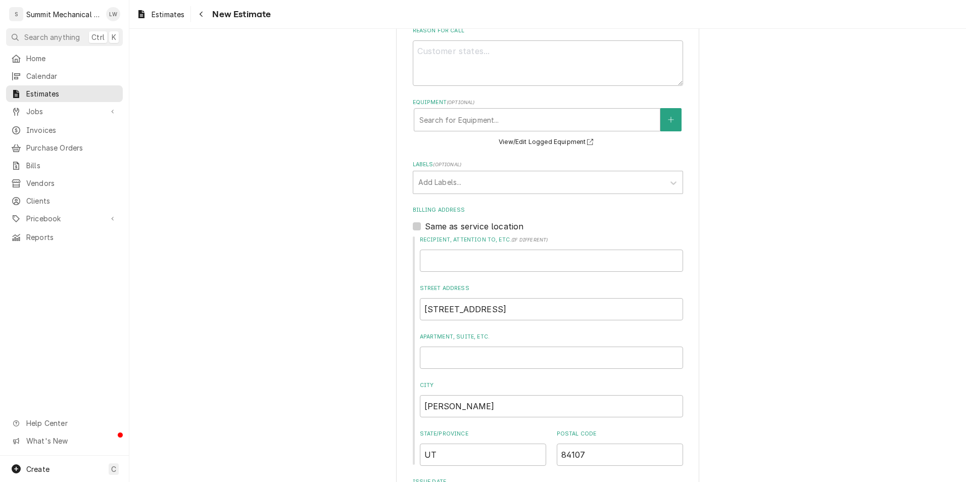
scroll to position [302, 0]
click at [534, 68] on textarea "Reason For Call" at bounding box center [548, 60] width 270 height 45
type textarea "x"
type textarea "J"
type textarea "x"
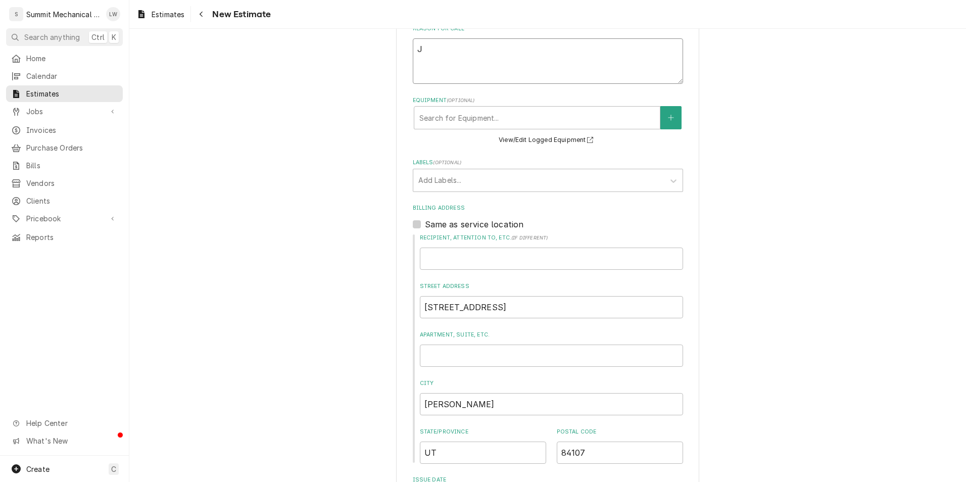
type textarea "Je"
type textarea "x"
type textarea "Jea"
type textarea "x"
type textarea "Jean"
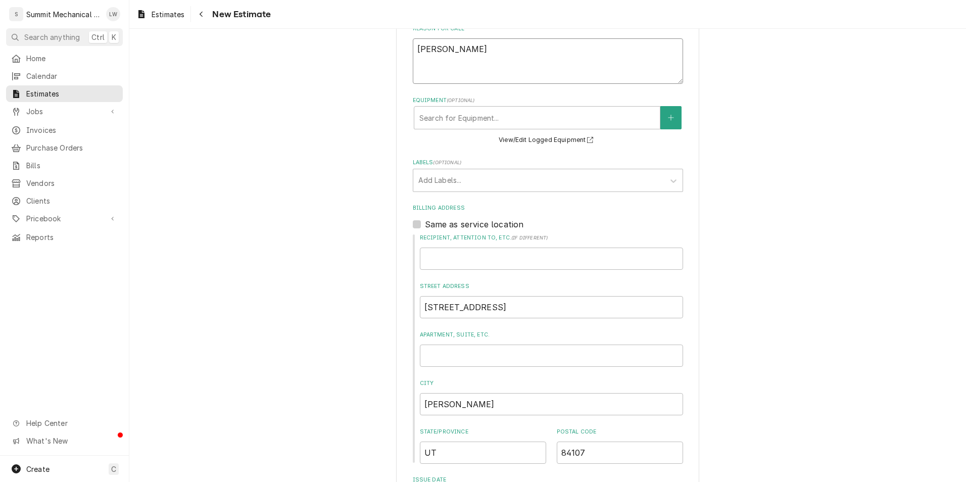
type textarea "x"
type textarea "Jeann"
type textarea "x"
type textarea "Jeanni"
type textarea "x"
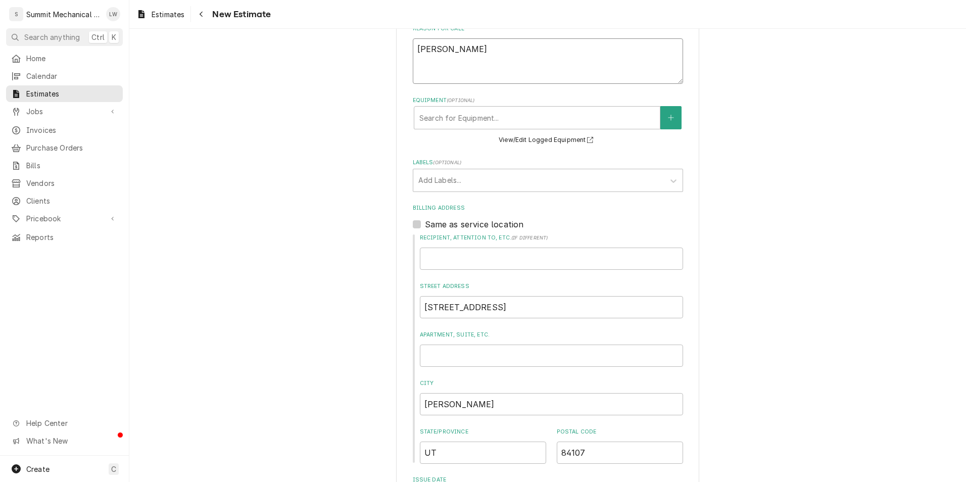
type textarea "Jeannie"
type textarea "x"
type textarea "Jeannie"
type textarea "x"
type textarea "Jeannie r"
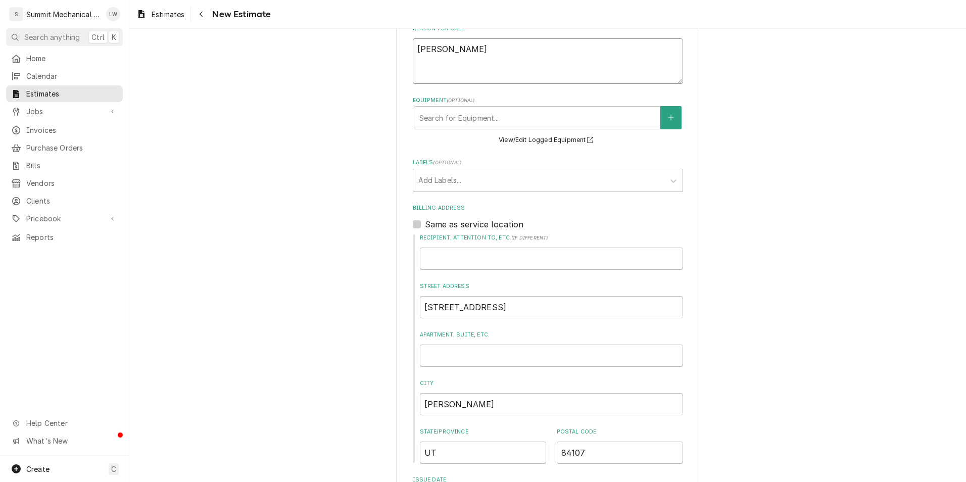
type textarea "x"
type textarea "Jeannie re"
type textarea "x"
type textarea "Jeannie req"
type textarea "x"
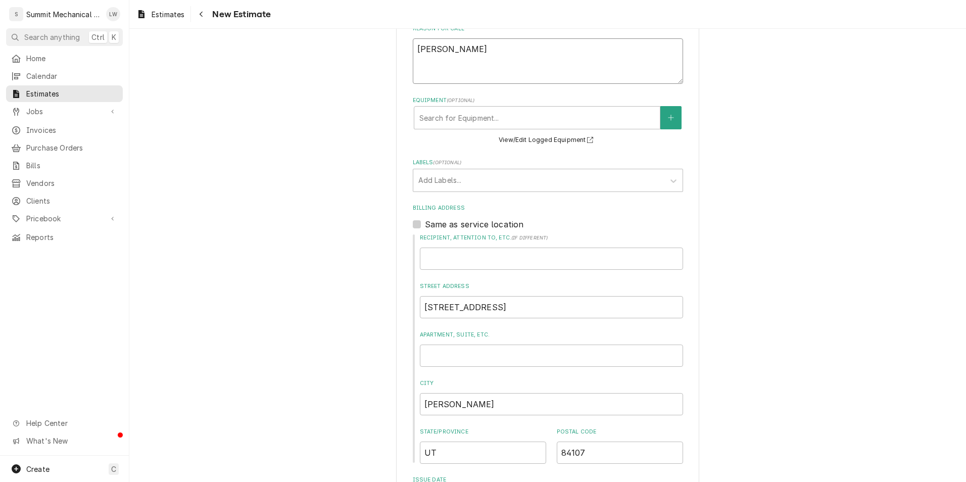
type textarea "Jeannie requ"
type textarea "x"
type textarea "Jeannie reque"
type textarea "x"
type textarea "Jeannie request"
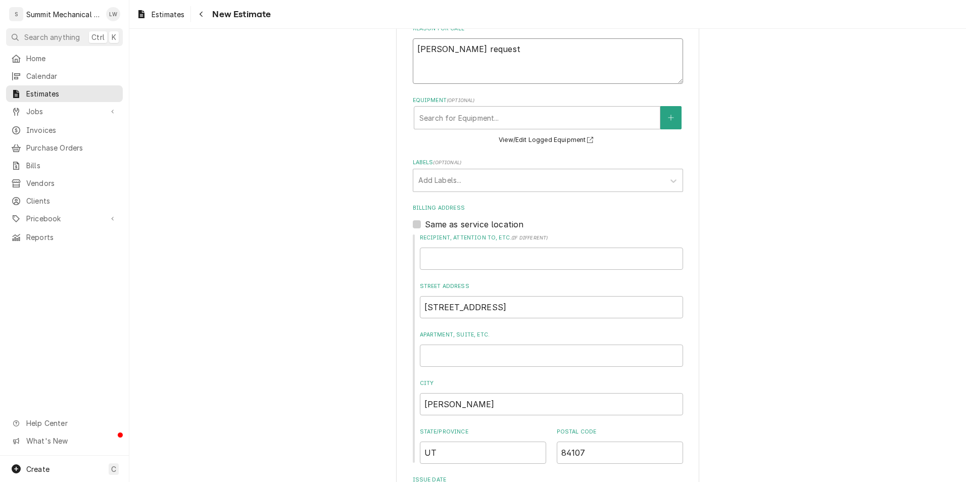
type textarea "x"
type textarea "Jeannie requeste"
type textarea "x"
type textarea "Jeannie requested"
type textarea "x"
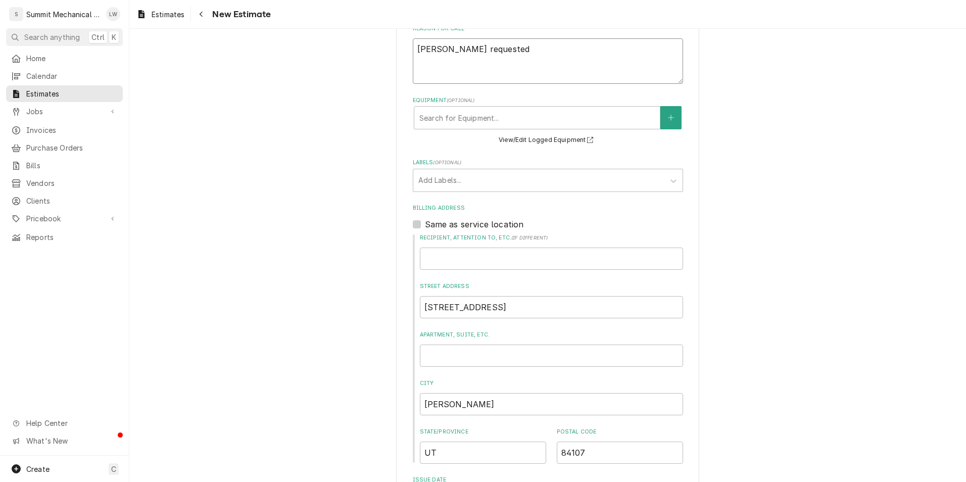
type textarea "Jeannie requested"
type textarea "x"
type textarea "Jeannie requested q"
type textarea "x"
type textarea "Jeannie requested qu"
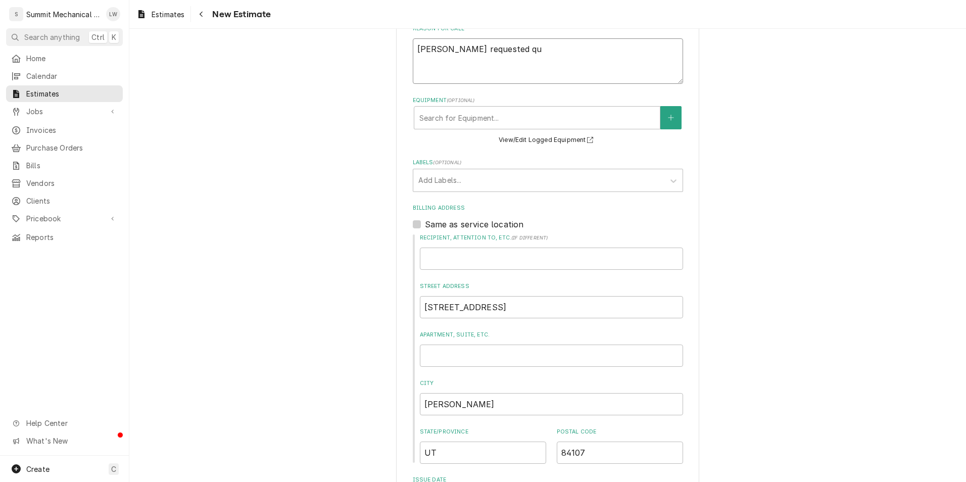
type textarea "x"
type textarea "Jeannie requested qui"
type textarea "x"
type textarea "Jeannie requested quit"
type textarea "x"
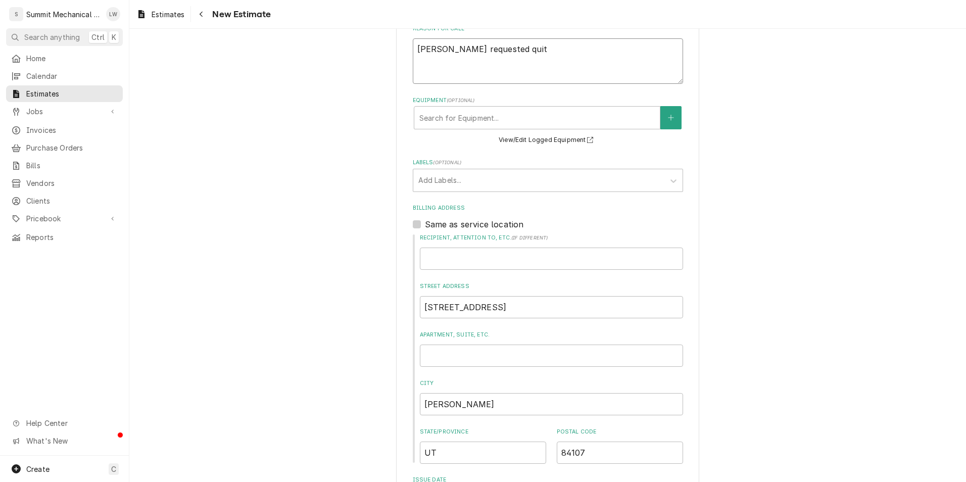
type textarea "Jeannie requested quite"
type textarea "x"
type textarea "Jeannie requested quite"
type textarea "x"
type textarea "Jeannie requested quite"
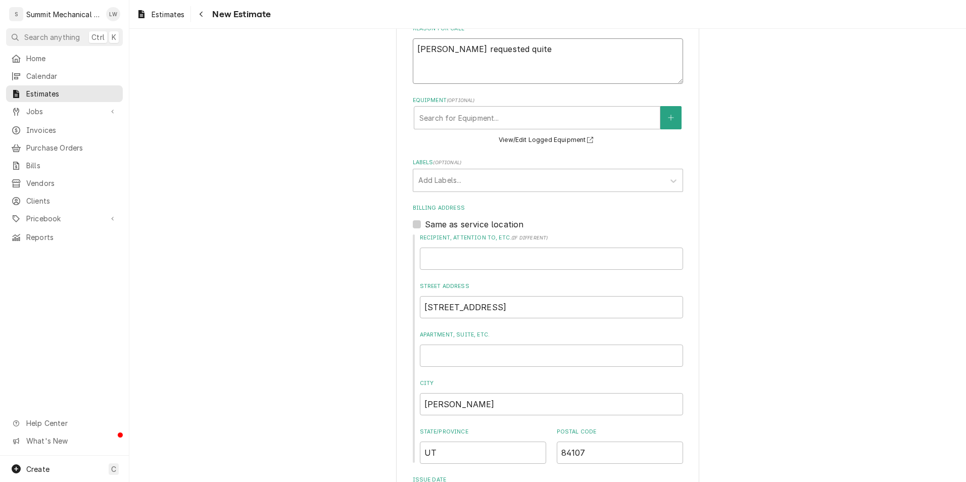
type textarea "x"
type textarea "Jeannie requested quit"
type textarea "x"
type textarea "Jeannie requested qui"
type textarea "x"
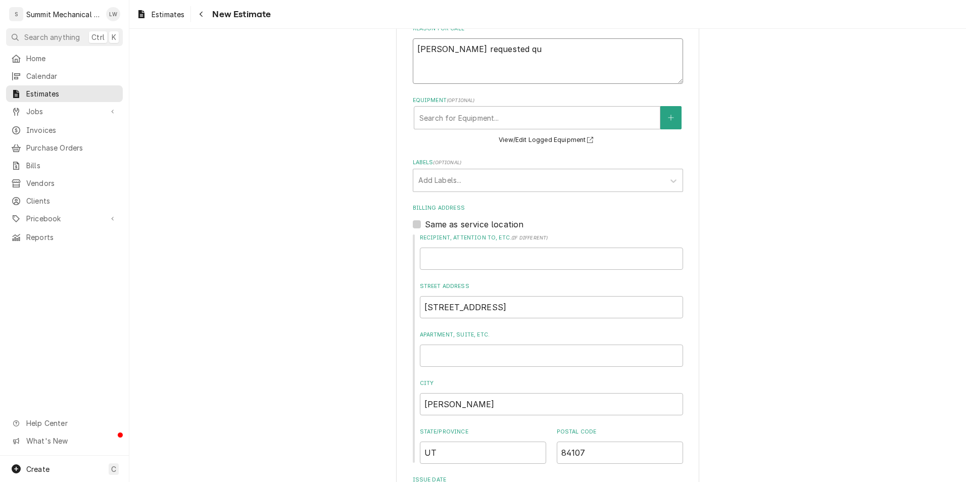
type textarea "Jeannie requested quo"
type textarea "x"
type textarea "Jeannie requested quot"
type textarea "x"
type textarea "Jeannie requested quote"
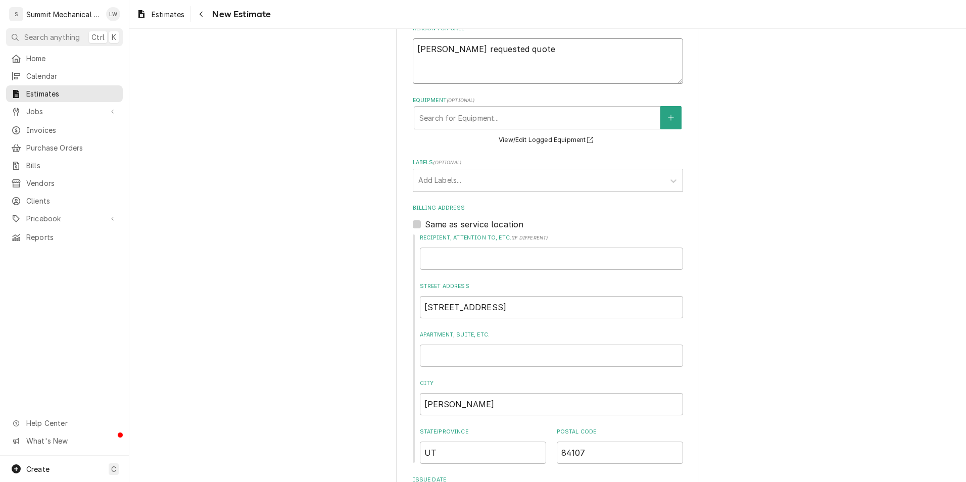
type textarea "x"
type textarea "Jeannie requested quote"
type textarea "x"
type textarea "Jeannie requested quote t"
type textarea "x"
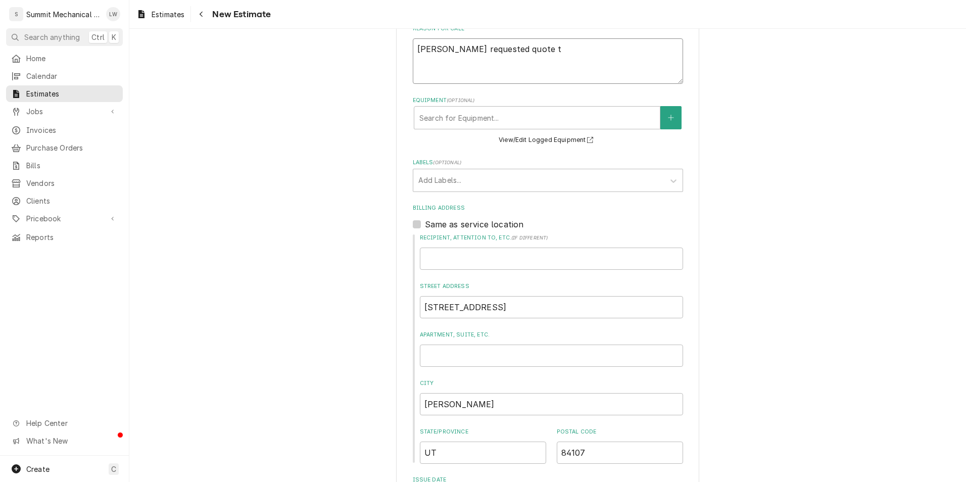
type textarea "Jeannie requested quote to"
type textarea "x"
type textarea "Jeannie requested quote to"
type textarea "x"
type textarea "Jeannie requested quote to r"
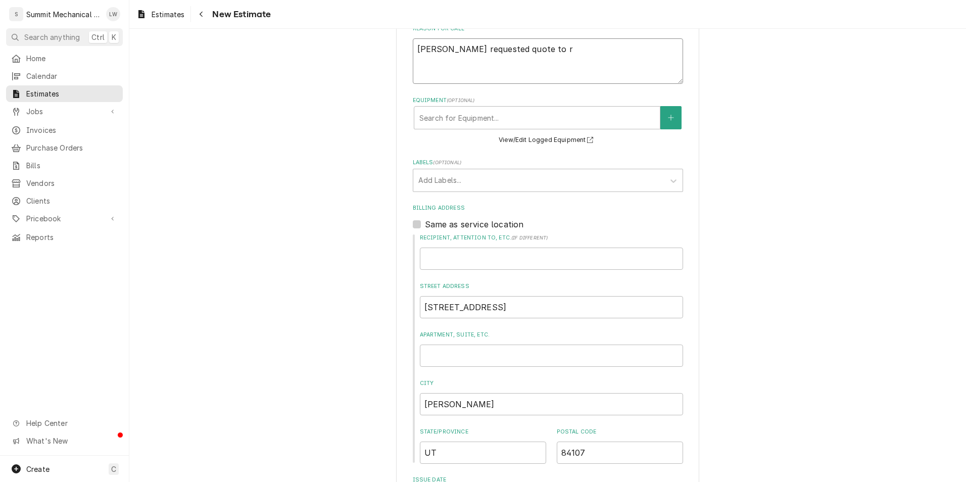
type textarea "x"
type textarea "Jeannie requested quote to re"
type textarea "x"
type textarea "Jeannie requested quote to rep"
type textarea "x"
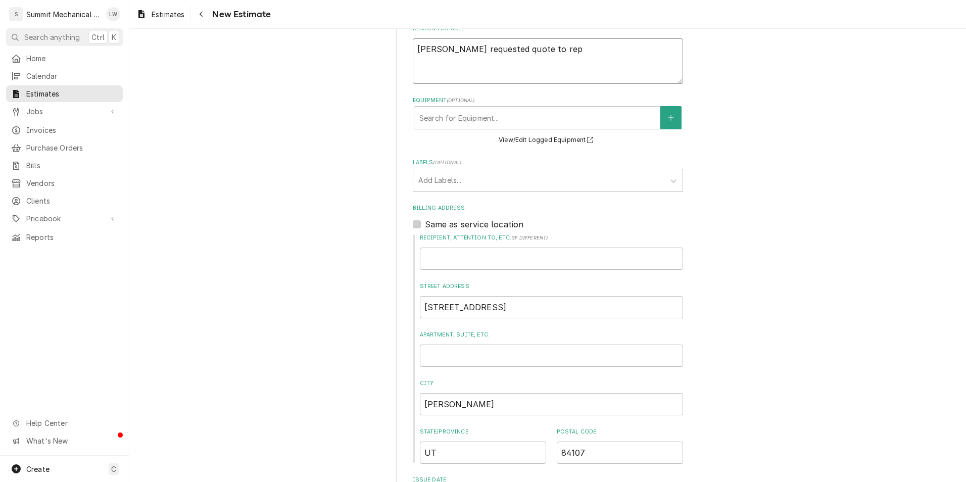
type textarea "Jeannie requested quote to repa"
type textarea "x"
type textarea "Jeannie requested quote to repai"
type textarea "x"
type textarea "Jeannie requested quote to repair"
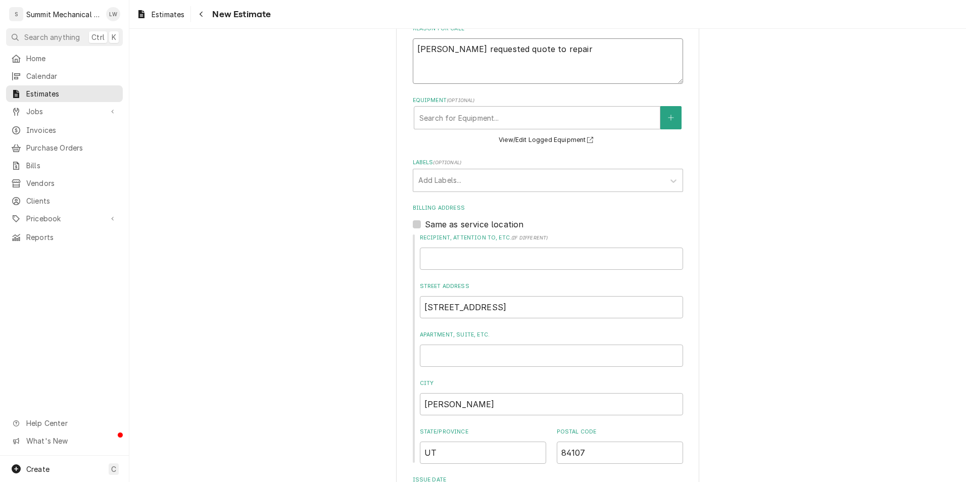
type textarea "x"
type textarea "Jeannie requested quote to repair"
type textarea "x"
type textarea "Jeannie requested quote to repair r"
type textarea "x"
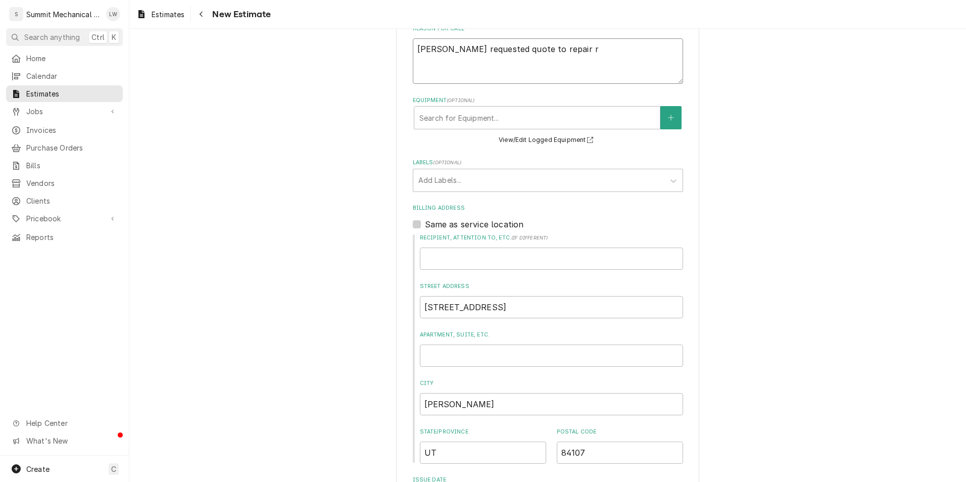
type textarea "Jeannie requested quote to repair ro"
type textarea "x"
type textarea "Jeannie requested quote to repair roo"
type textarea "x"
type textarea "Jeannie requested quote to repair room"
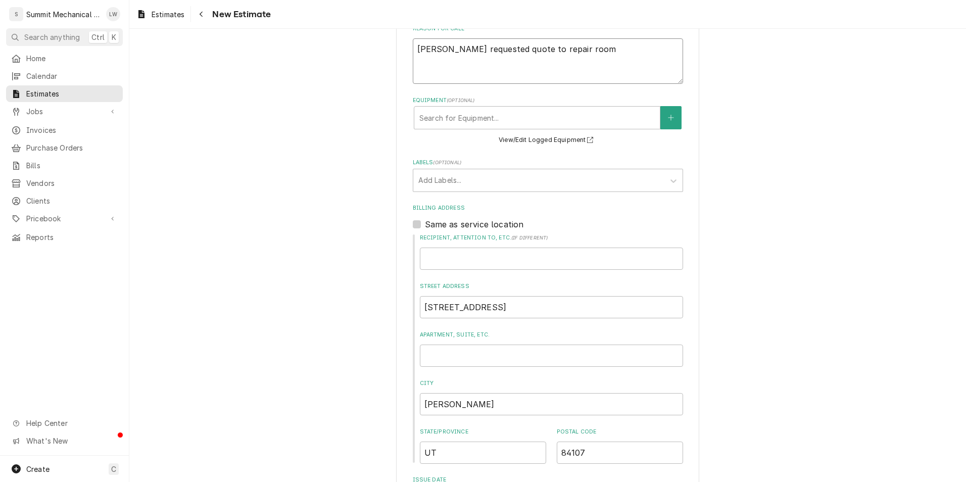
type textarea "x"
type textarea "Jeannie requested quote to repair room"
type textarea "x"
type textarea "Jeannie requested quote to repair room 2"
type textarea "x"
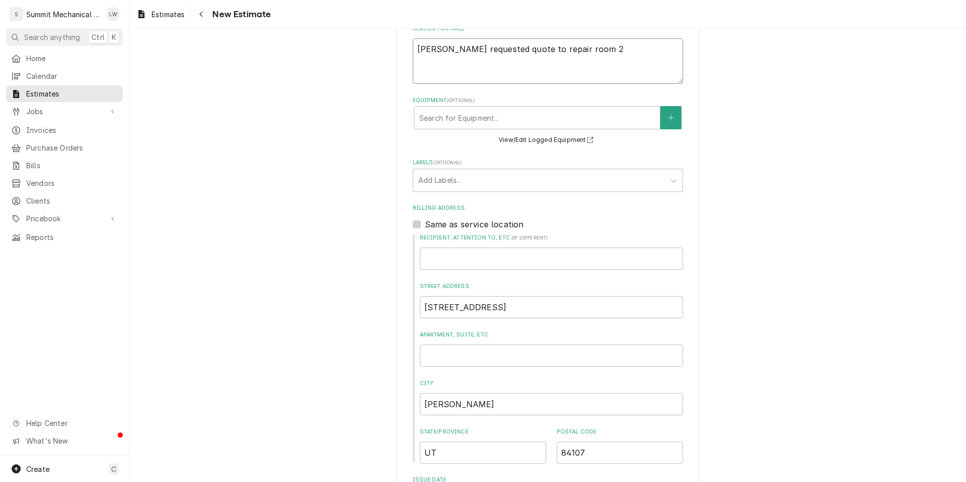
type textarea "Jeannie requested quote to repair room 21"
type textarea "x"
type textarea "Jeannie requested quote to repair room 21"
type textarea "x"
type textarea "Jeannie requested quote to repair room 21 h"
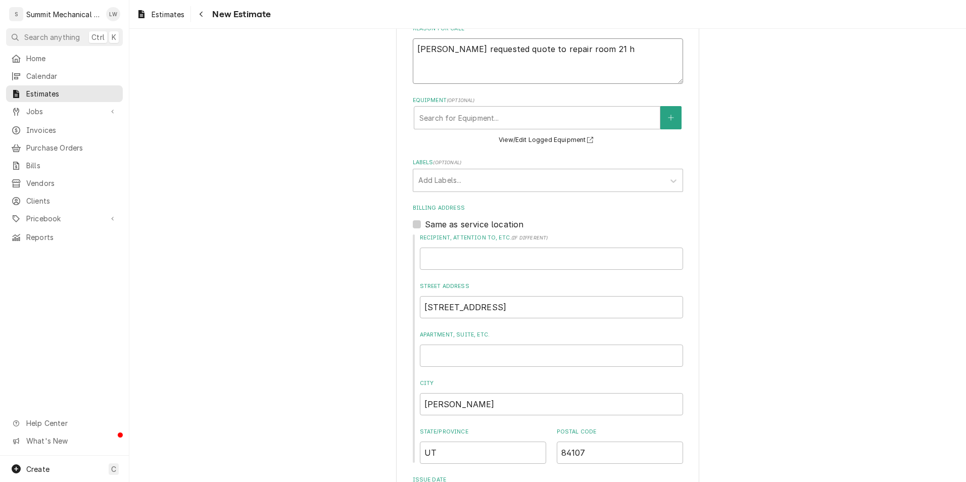
type textarea "x"
type textarea "Jeannie requested quote to repair room 21 he"
type textarea "x"
type textarea "Jeannie requested quote to repair room 21 hea"
type textarea "x"
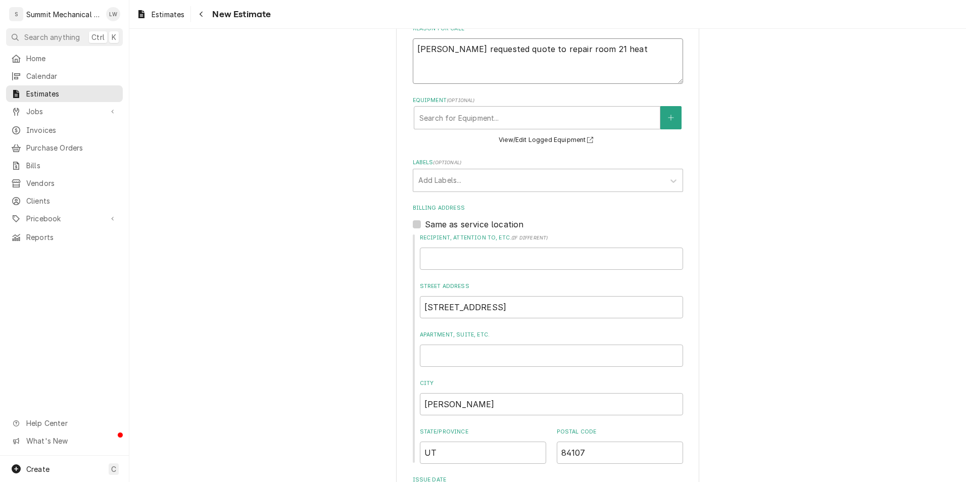
type textarea "Jeannie requested quote to repair room 21 heat"
type textarea "x"
type textarea "Jeannie requested quote to repair room 21 heat p"
type textarea "x"
type textarea "Jeannie requested quote to repair room 21 heat pu"
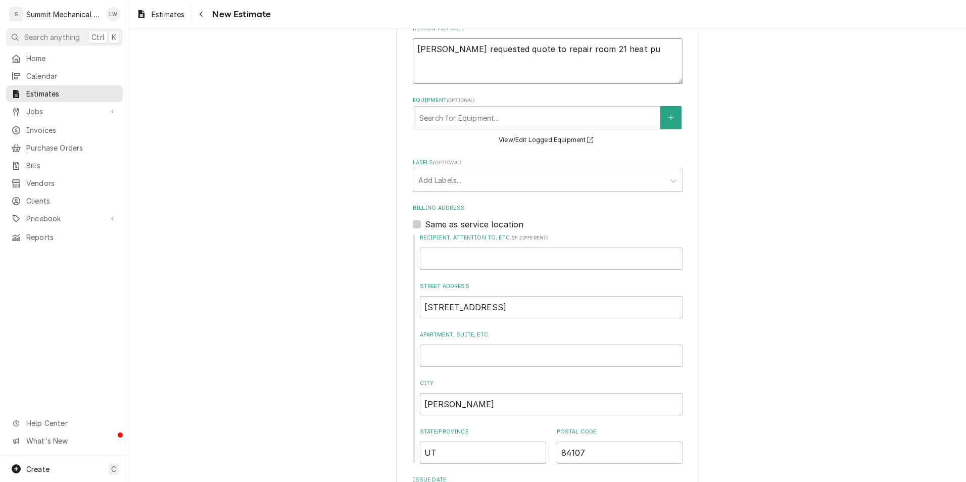
type textarea "x"
type textarea "Jeannie requested quote to repair room 21 heat pum"
type textarea "x"
type textarea "Jeannie requested quote to repair room 21 heat pump"
type textarea "x"
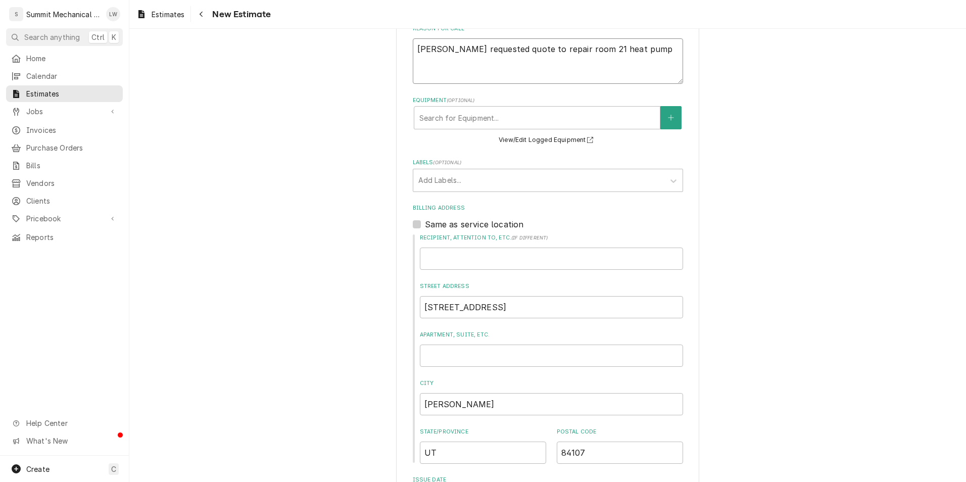
type textarea "Jeannie requested quote to repair room 21 heat pump"
type textarea "x"
type textarea "Jeannie requested quote to repair room 21 heat pump"
type textarea "x"
type textarea "Jeannie requested quote to repair room 21 heat pump."
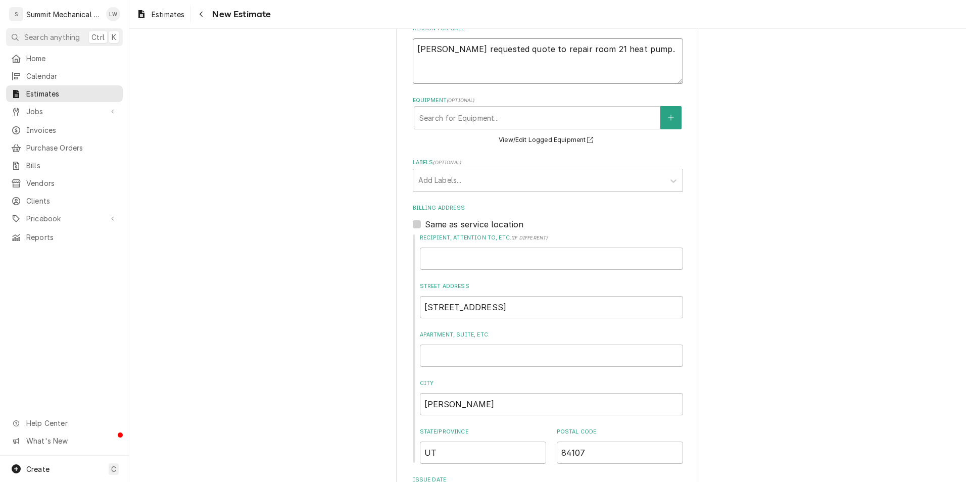
type textarea "x"
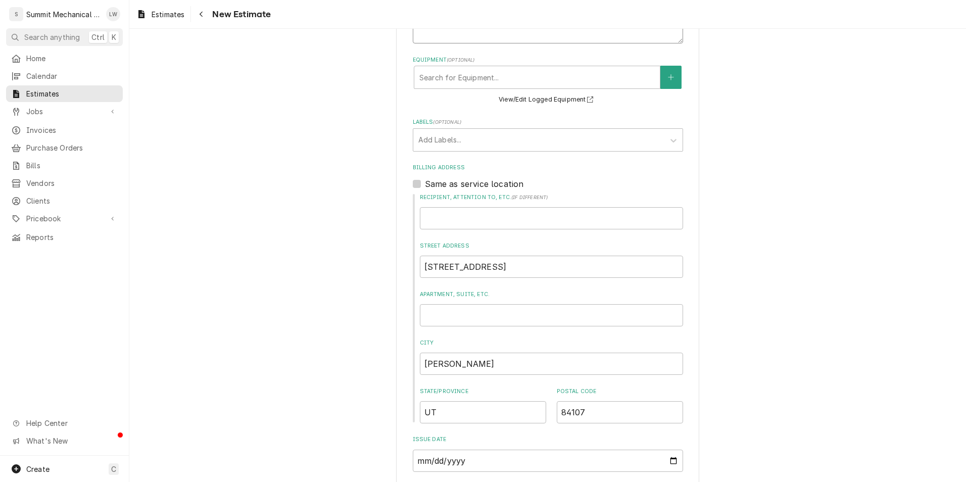
scroll to position [343, 0]
type textarea "Jeannie requested quote to repair room 21 heat pump."
click at [528, 73] on div "Equipment" at bounding box center [538, 77] width 236 height 18
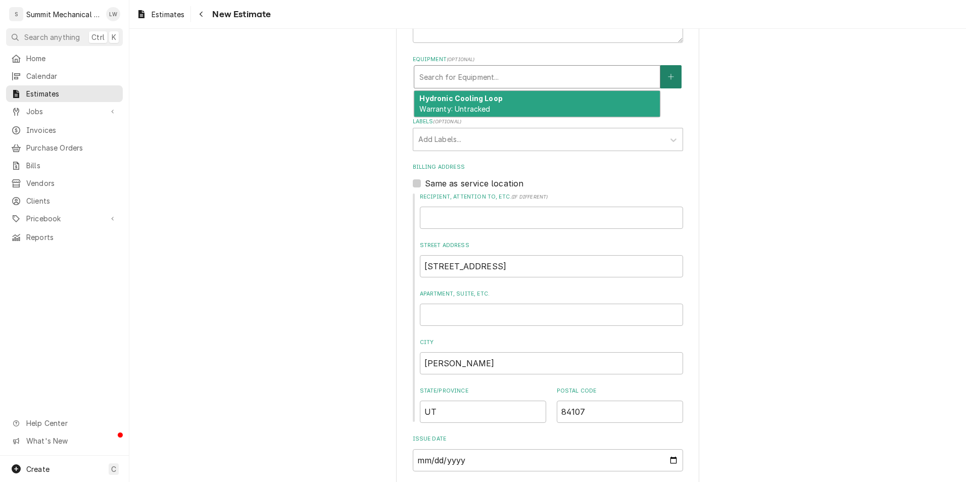
click at [673, 79] on button "Equipment" at bounding box center [671, 76] width 21 height 23
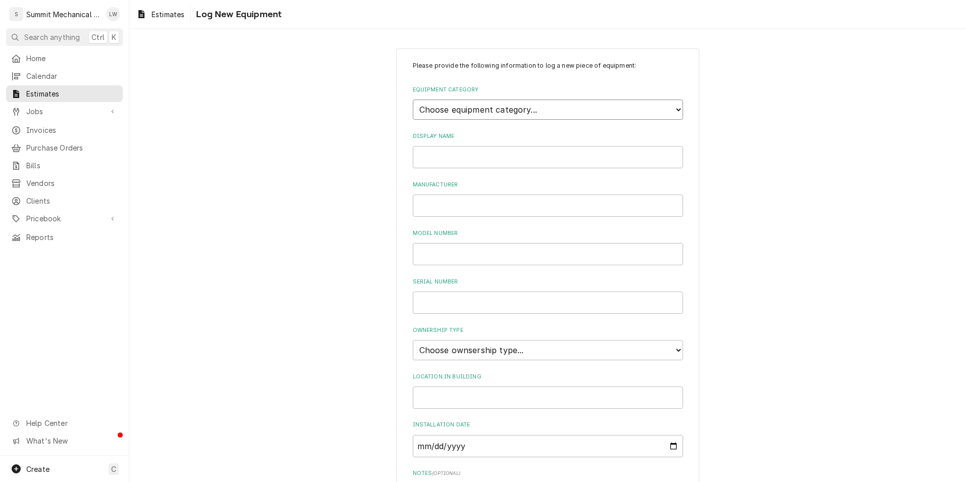
click at [594, 102] on select "Choose equipment category... Cooking Equipment Fryers Ice Machines Ovens and Ra…" at bounding box center [548, 110] width 270 height 20
select select "15"
click at [413, 100] on select "Choose equipment category... Cooking Equipment Fryers Ice Machines Ovens and Ra…" at bounding box center [548, 110] width 270 height 20
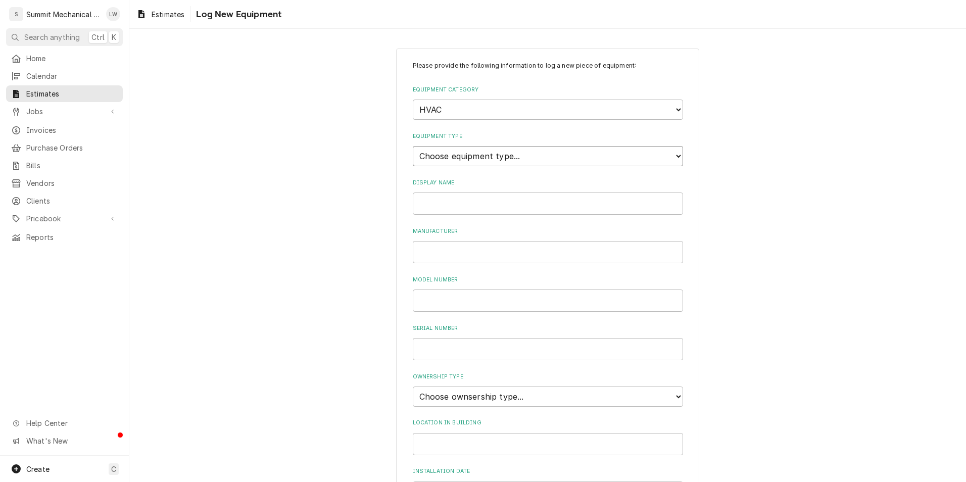
click at [534, 153] on select "Choose equipment type... Condenser Furnace Chiller Air Handler VRF Mini Split M…" at bounding box center [548, 156] width 270 height 20
select select "121"
click at [413, 146] on select "Choose equipment type... Condenser Furnace Chiller Air Handler VRF Mini Split M…" at bounding box center [548, 156] width 270 height 20
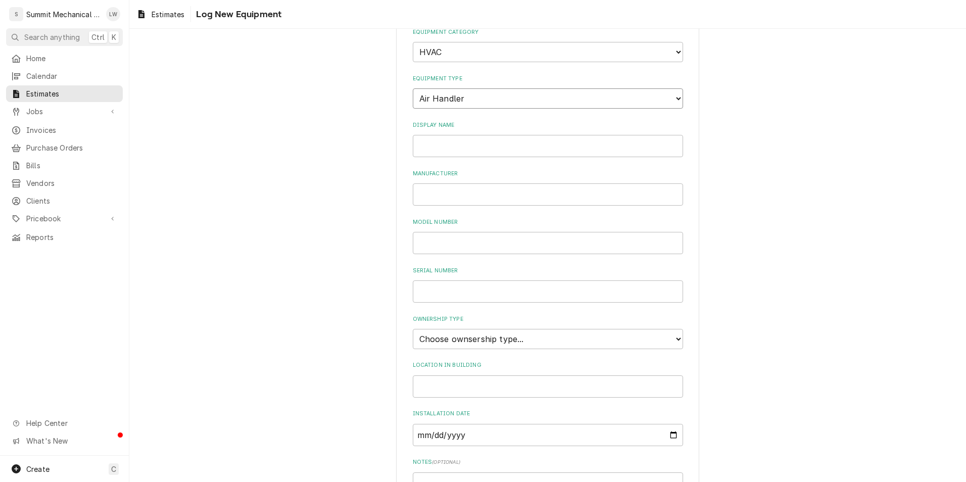
scroll to position [60, 0]
click at [525, 149] on input "Display Name" at bounding box center [548, 143] width 270 height 22
type input "Room 21 Heat Pump"
click at [469, 184] on input "Manufacturer" at bounding box center [548, 192] width 270 height 22
type input "Friedrich Air conditioning"
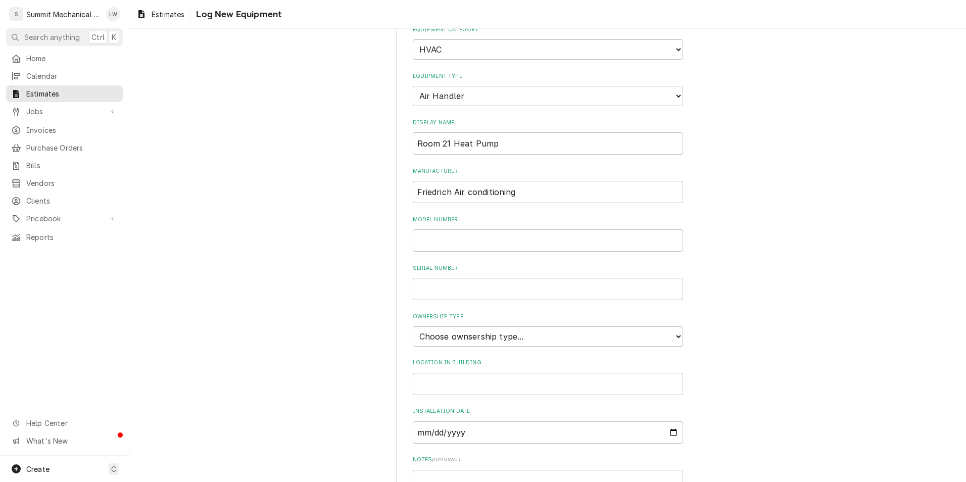
click at [475, 220] on label "Model Number" at bounding box center [548, 220] width 270 height 8
click at [475, 229] on input "Model Number" at bounding box center [548, 240] width 270 height 22
click at [469, 237] on input "Model Number" at bounding box center [548, 240] width 270 height 22
type input "804-036HP"
click at [470, 267] on label "Serial Number" at bounding box center [548, 268] width 270 height 8
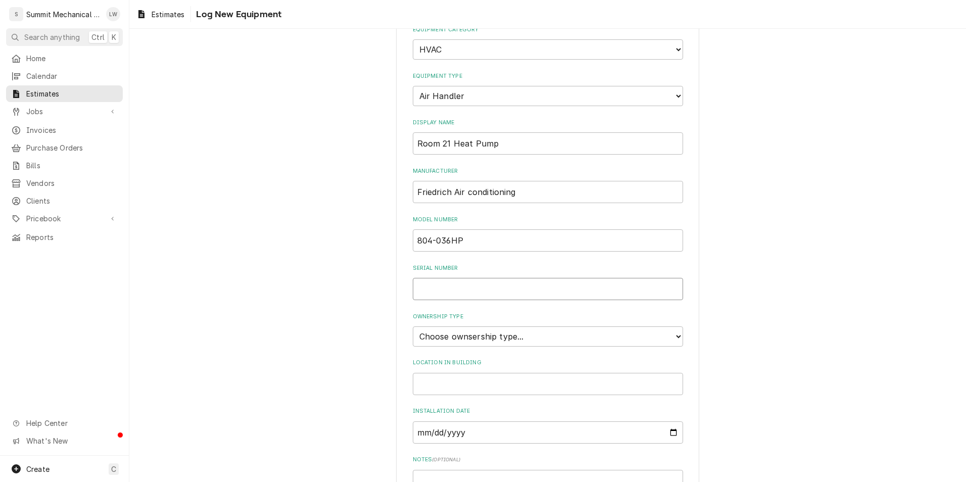
click at [470, 278] on input "Serial Number" at bounding box center [548, 289] width 270 height 22
click at [461, 289] on input "Serial Number" at bounding box center [548, 289] width 270 height 22
type input "d"
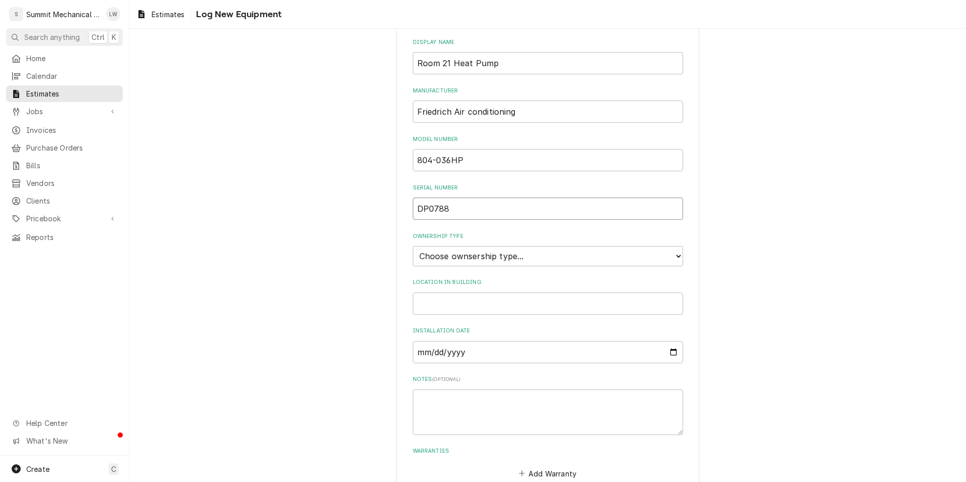
scroll to position [142, 0]
type input "DP0788"
click at [489, 263] on select "Choose ownsership type... Unknown Owned Leased Rented" at bounding box center [548, 255] width 270 height 20
select select "1"
click at [413, 245] on select "Choose ownsership type... Unknown Owned Leased Rented" at bounding box center [548, 255] width 270 height 20
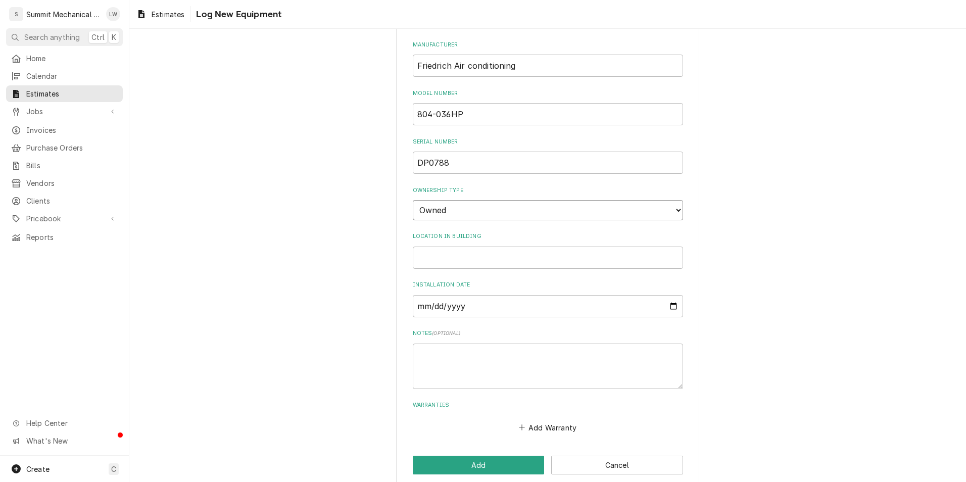
scroll to position [187, 0]
click at [519, 259] on input "Location in Building" at bounding box center [548, 257] width 270 height 22
type input "h"
type input "H"
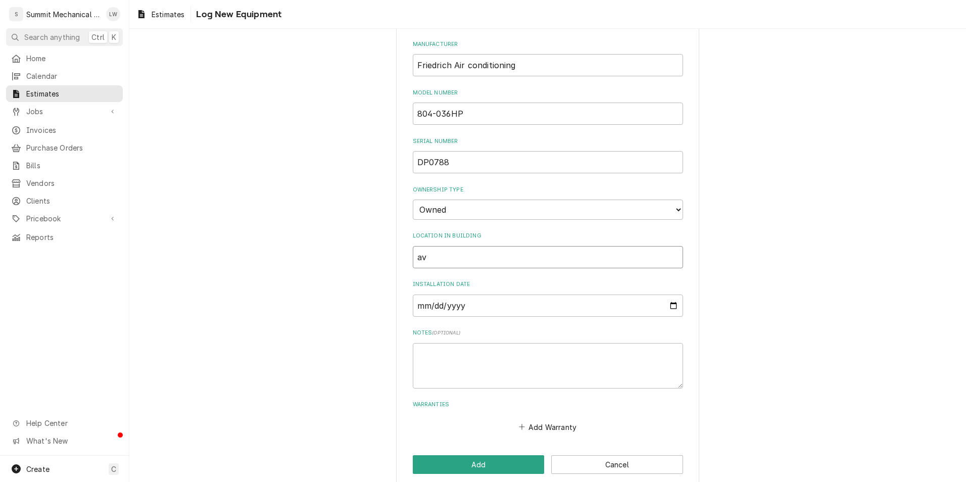
type input "a"
type input "HALLWAY above ceiling"
click at [677, 304] on input "Installation Date" at bounding box center [548, 304] width 270 height 22
click at [671, 304] on input "Installation Date" at bounding box center [548, 304] width 270 height 22
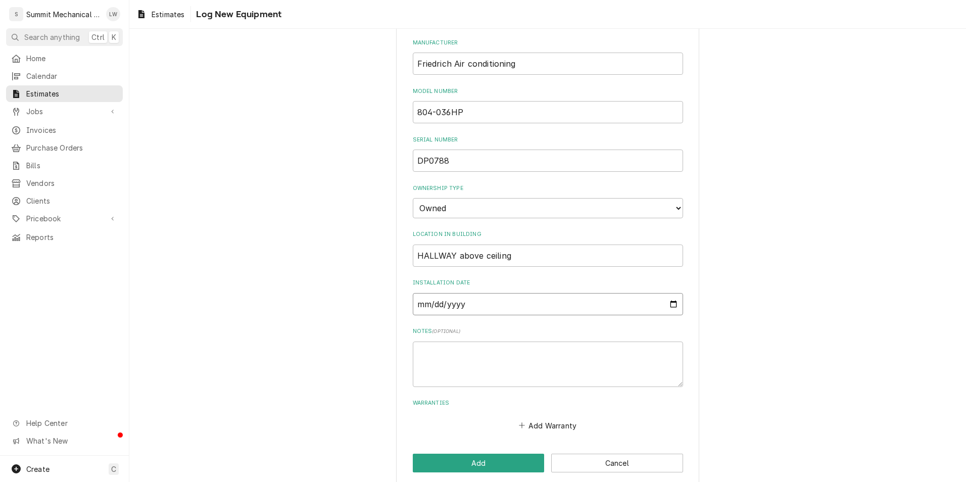
type input "1998-04-18"
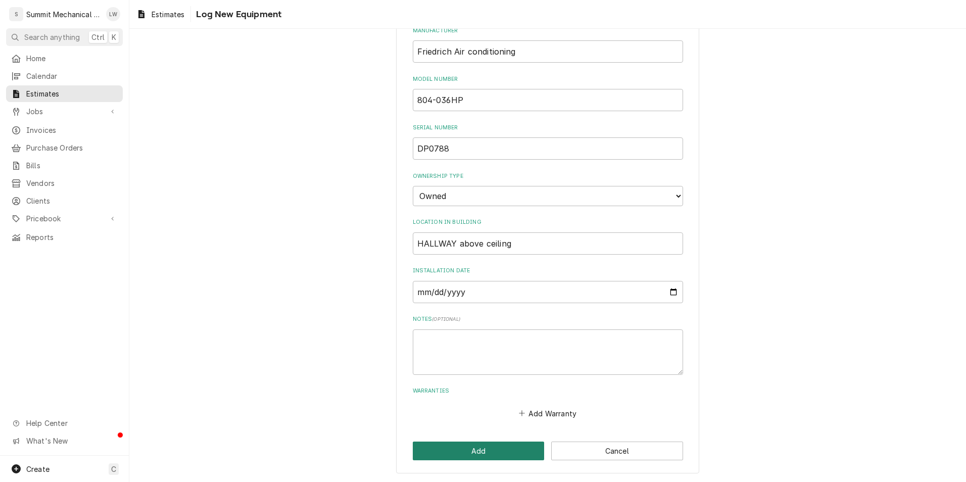
click at [483, 445] on button "Add" at bounding box center [479, 451] width 132 height 19
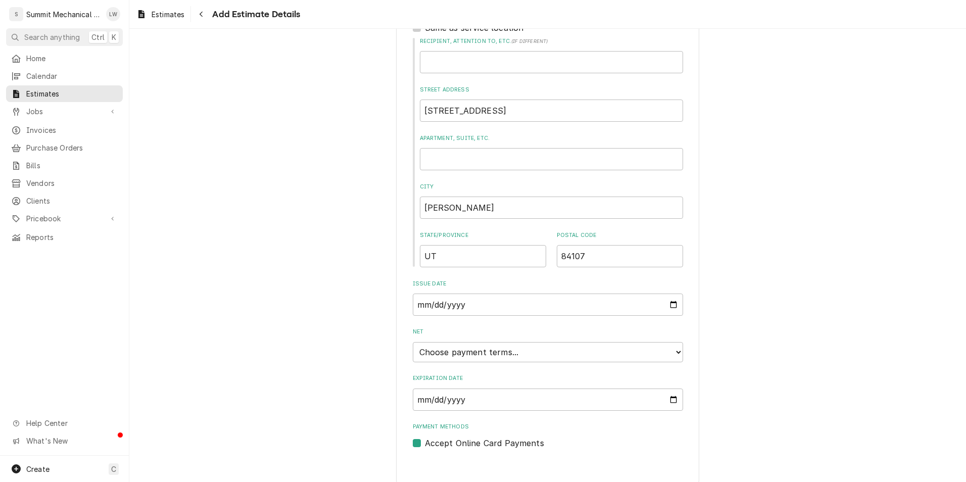
scroll to position [521, 0]
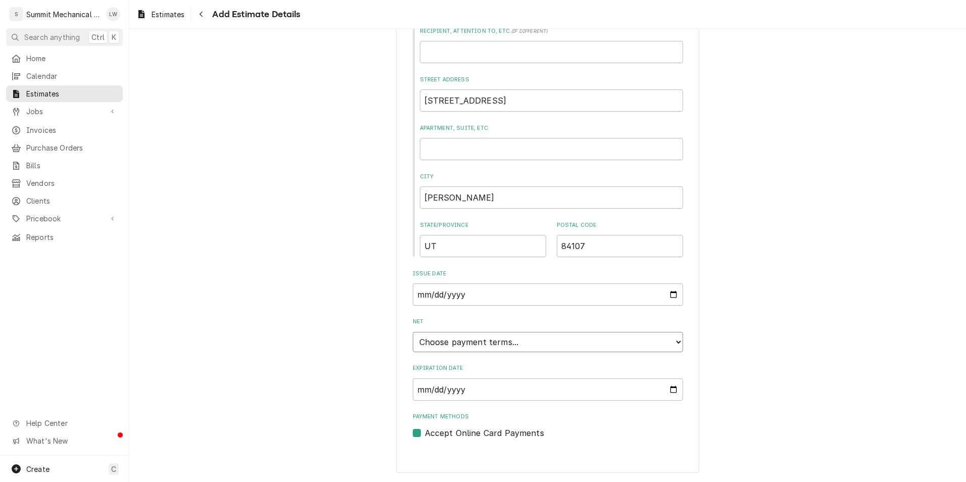
click at [674, 340] on select "Choose payment terms... Same Day Net 7 Net 14 Net 21 Net 30 Net 45 Net 60 Net 90" at bounding box center [548, 342] width 270 height 20
type textarea "x"
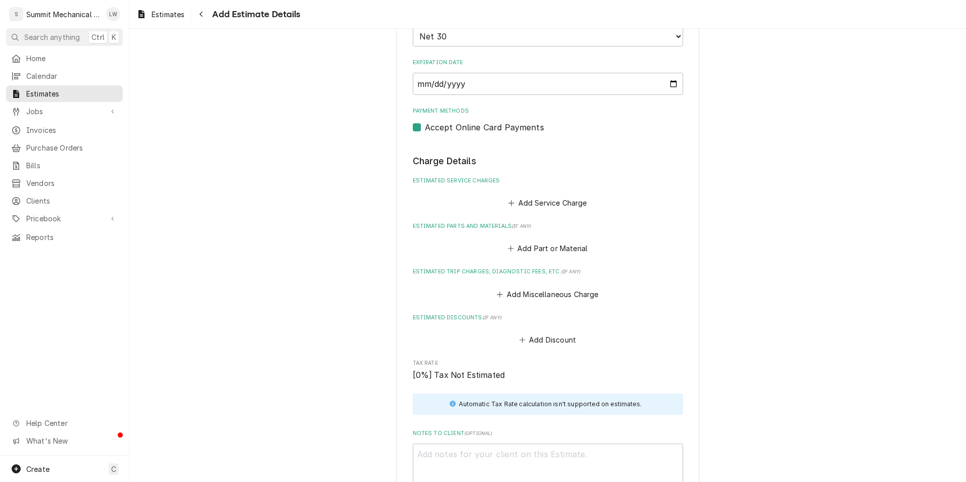
scroll to position [827, 0]
click at [536, 205] on button "Add Service Charge" at bounding box center [548, 202] width 82 height 14
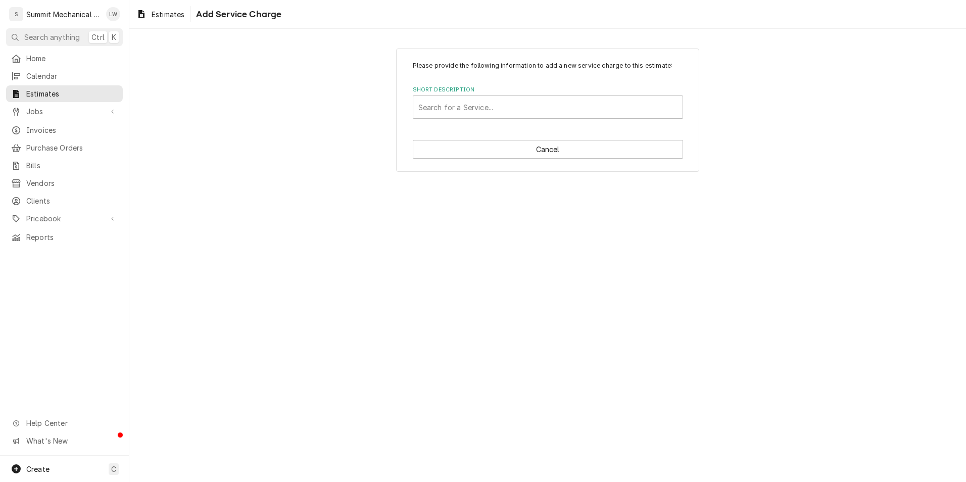
click at [288, 64] on div "Please provide the following information to add a new service charge to this es…" at bounding box center [547, 109] width 837 height 141
click at [496, 98] on div "Short Description" at bounding box center [548, 107] width 259 height 18
type input "repairs"
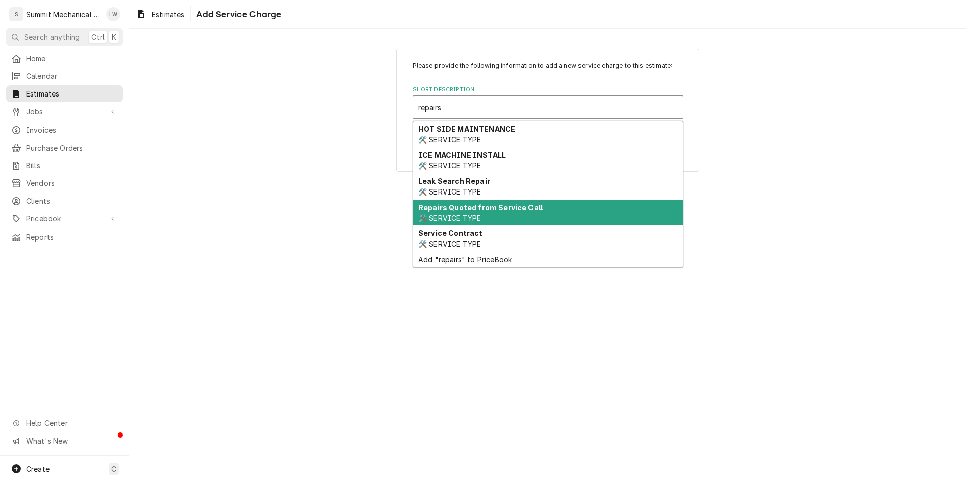
click at [501, 214] on div "Repairs Quoted from Service Call 🛠️ SERVICE TYPE" at bounding box center [547, 213] width 269 height 26
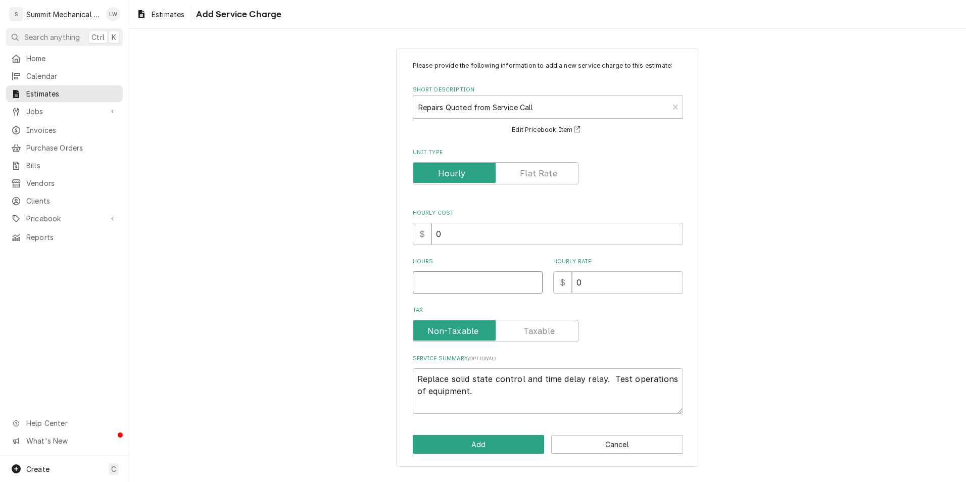
click at [477, 286] on input "Hours" at bounding box center [478, 282] width 130 height 22
type textarea "x"
type input "1"
type textarea "x"
type input "14"
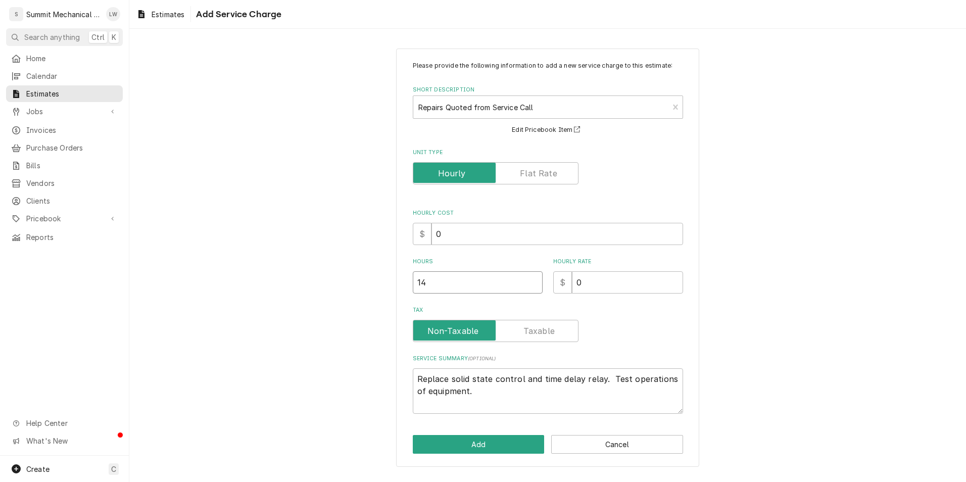
type textarea "x"
type input "1"
type textarea "x"
type input "1"
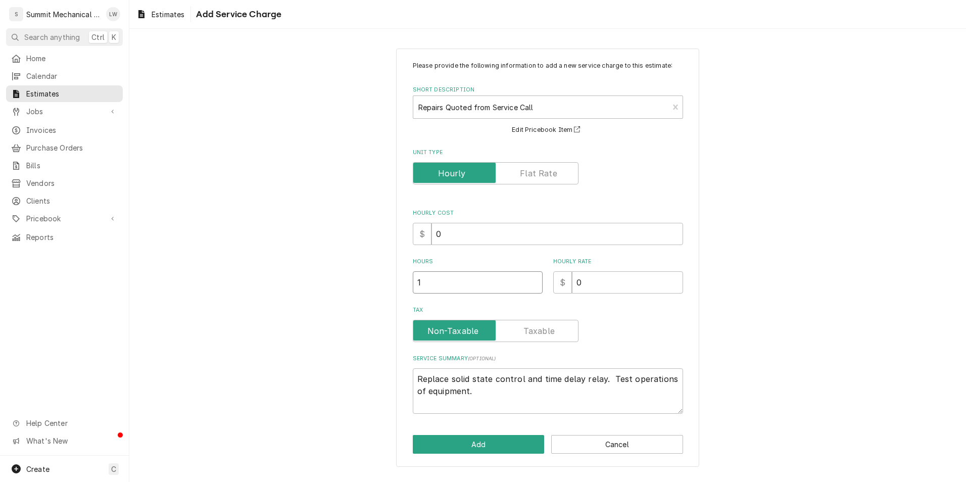
type textarea "x"
type input "14"
type textarea "x"
type input "14"
click at [522, 397] on textarea "Replace solid state control and time delay relay. Test operations of equipment." at bounding box center [548, 390] width 270 height 45
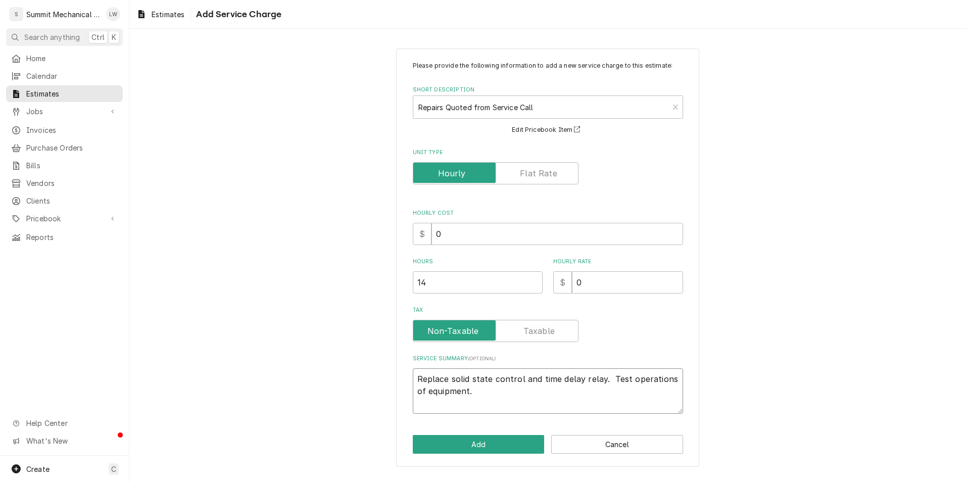
click at [522, 397] on textarea "Replace solid state control and time delay relay. Test operations of equipment." at bounding box center [548, 390] width 270 height 45
click at [523, 396] on textarea "Replace solid state control and time delay relay. Test operations of equipment." at bounding box center [548, 390] width 270 height 45
type textarea "x"
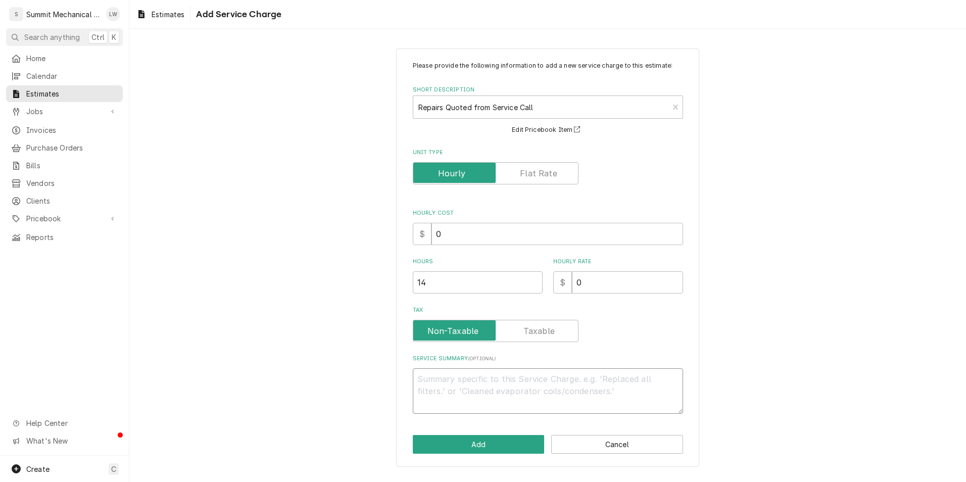
type textarea "x"
click at [497, 442] on button "Add" at bounding box center [479, 444] width 132 height 19
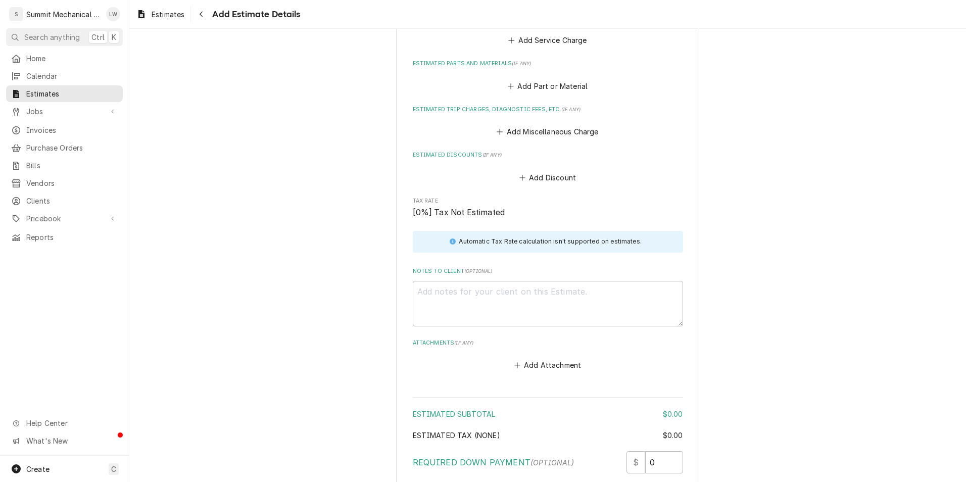
scroll to position [1237, 0]
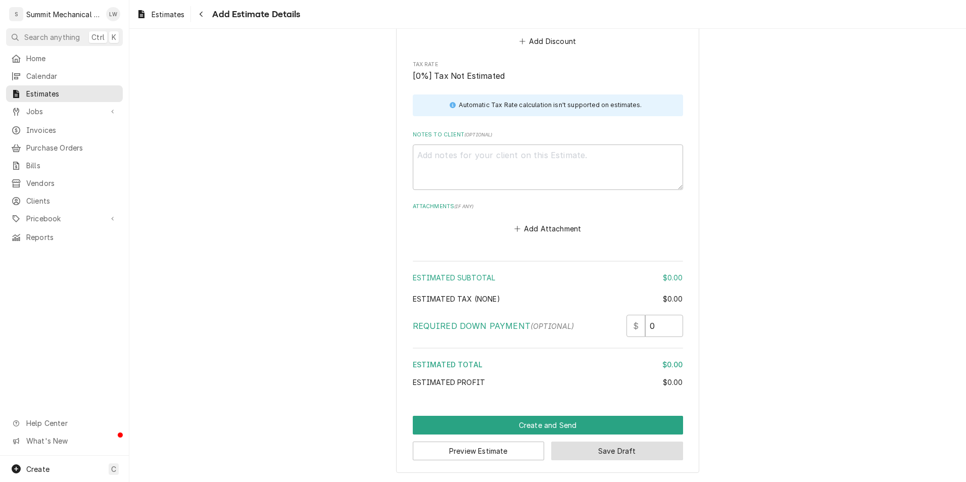
click at [597, 448] on button "Save Draft" at bounding box center [617, 451] width 132 height 19
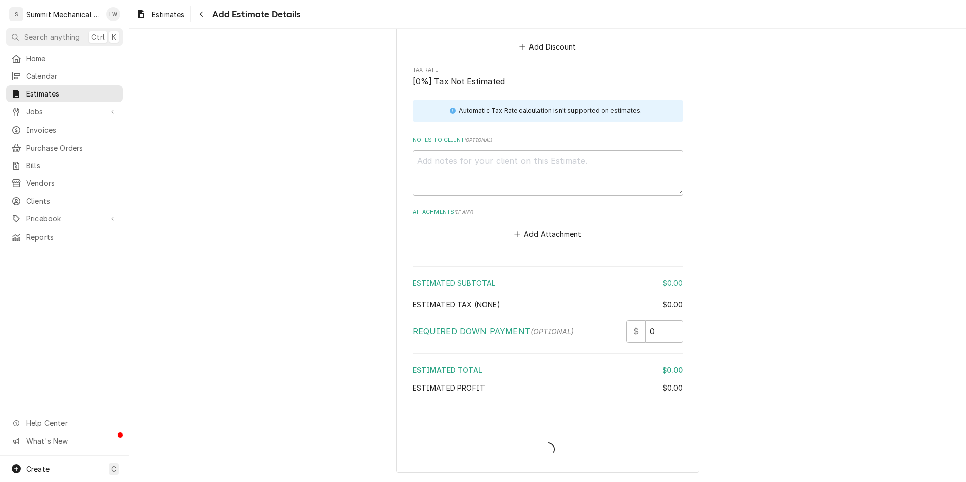
scroll to position [1232, 0]
type textarea "x"
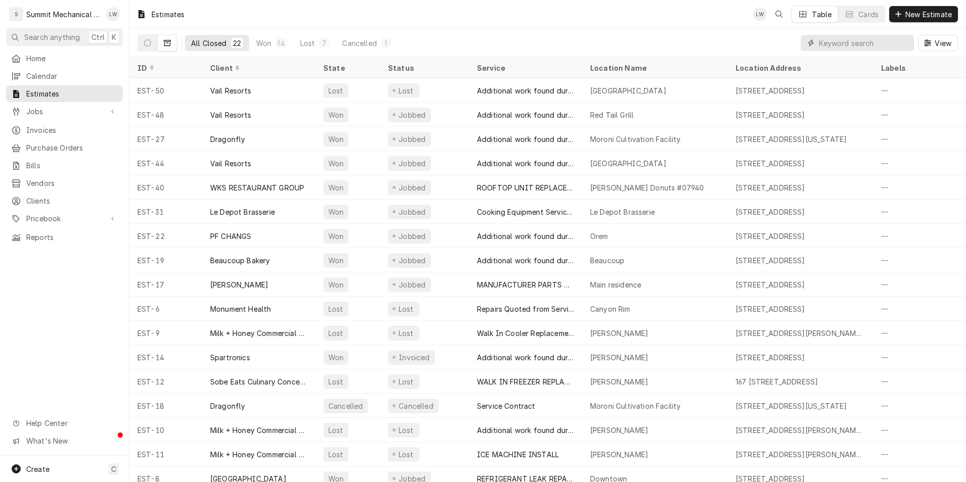
click at [831, 38] on input "Dynamic Content Wrapper" at bounding box center [864, 43] width 90 height 16
type input "j"
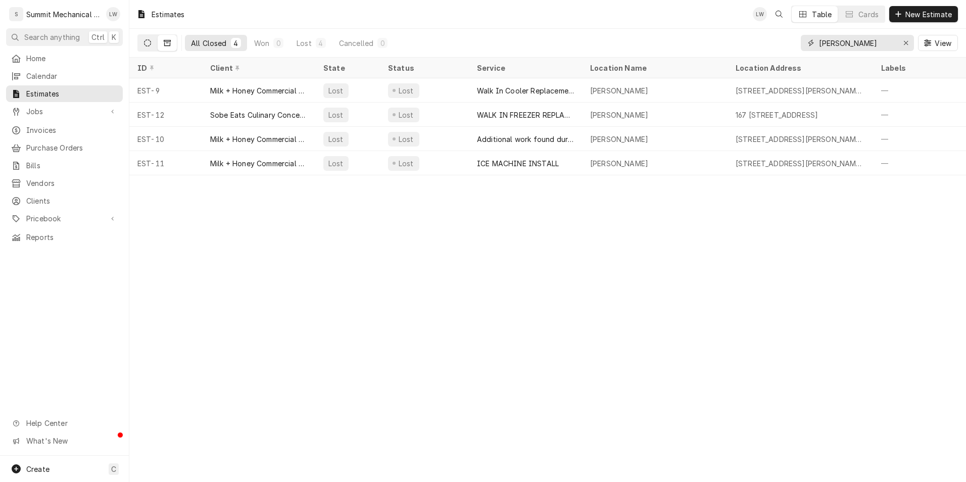
type input "[PERSON_NAME]"
click at [149, 40] on icon "Dynamic Content Wrapper" at bounding box center [147, 42] width 7 height 7
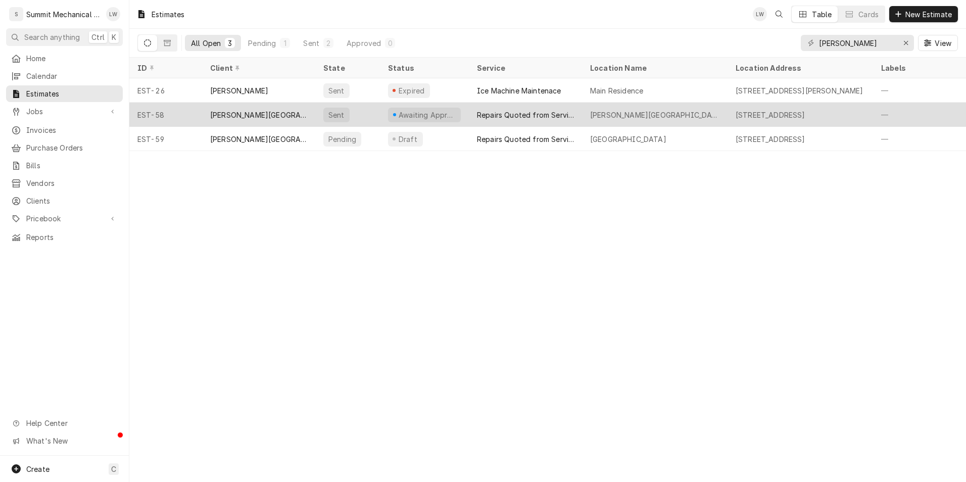
click at [215, 111] on div "[PERSON_NAME][GEOGRAPHIC_DATA]" at bounding box center [258, 115] width 97 height 11
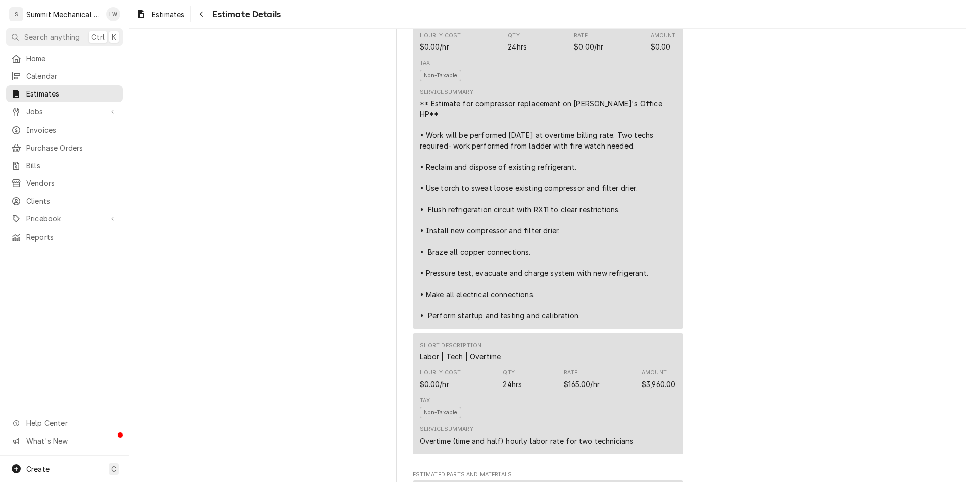
scroll to position [558, 0]
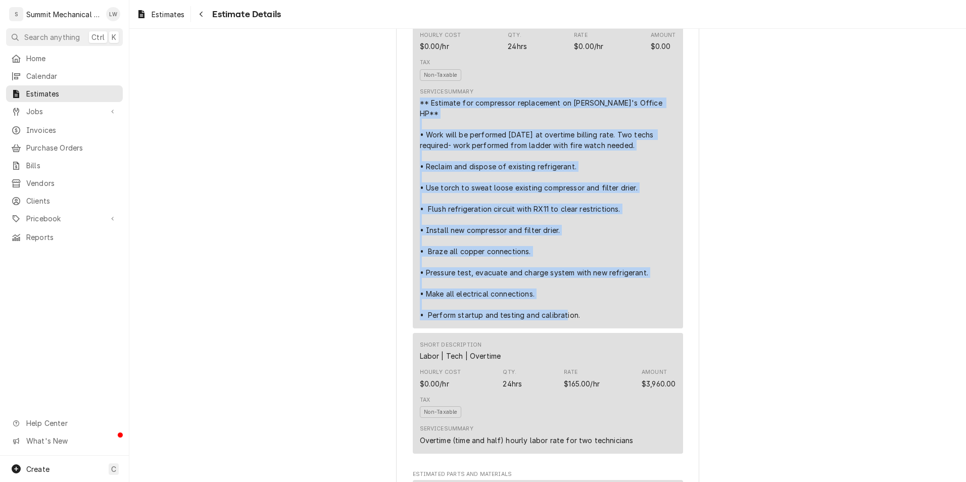
drag, startPoint x: 413, startPoint y: 136, endPoint x: 594, endPoint y: 338, distance: 271.0
click at [594, 329] on div "Short Description Repairs Quoted from Service Call Hourly Cost $0.00/hr Qty. 24…" at bounding box center [548, 162] width 270 height 333
copy div "** Estimate for compressor replacement on Lisa's Office HP** • Work will be per…"
click at [52, 91] on span "Estimates" at bounding box center [71, 93] width 91 height 11
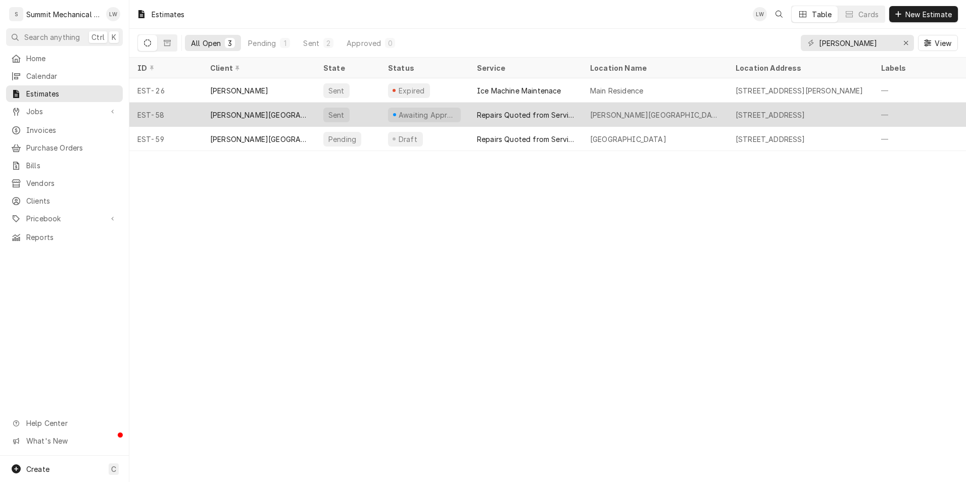
click at [261, 118] on div "[PERSON_NAME][GEOGRAPHIC_DATA]" at bounding box center [258, 115] width 113 height 24
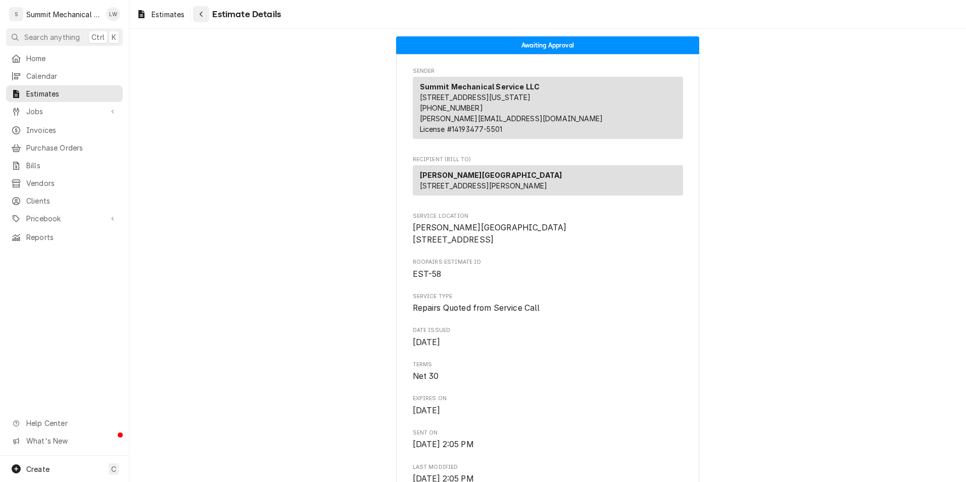
click at [200, 18] on div "Navigate back" at bounding box center [201, 14] width 10 height 10
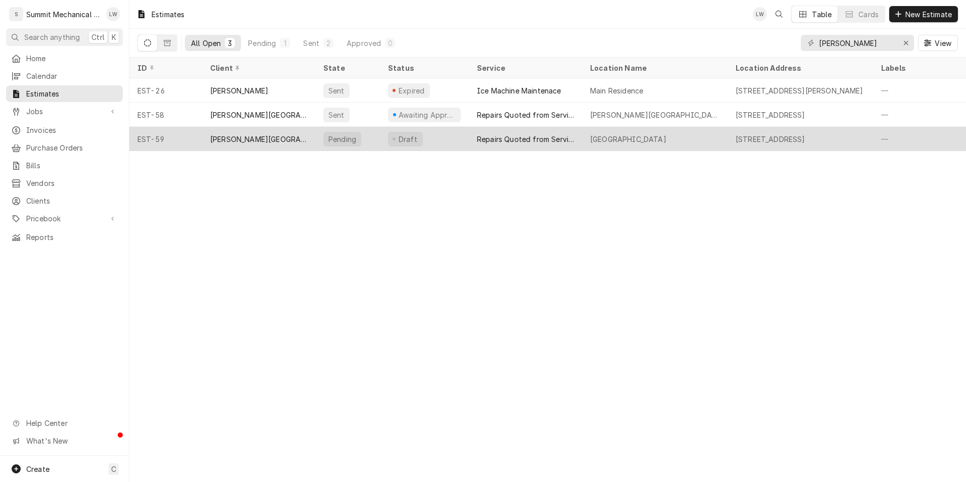
click at [258, 138] on div "[PERSON_NAME][GEOGRAPHIC_DATA]" at bounding box center [258, 139] width 97 height 11
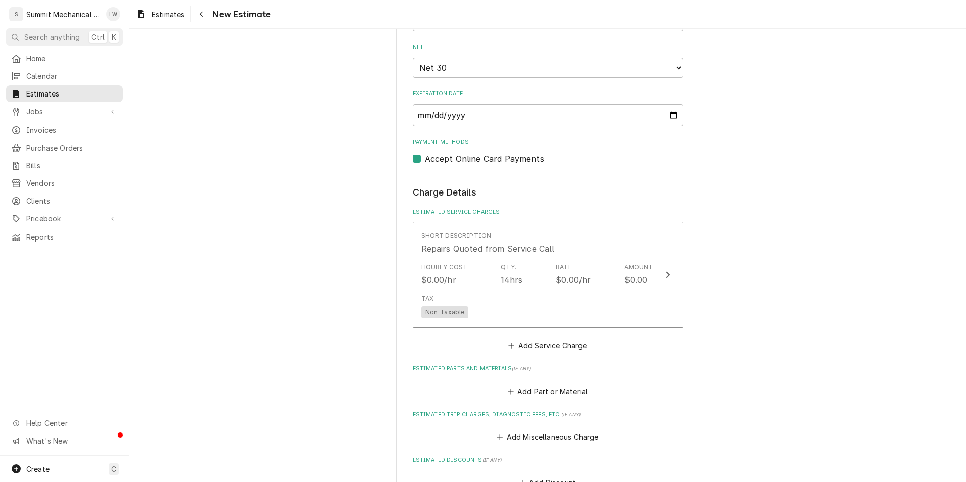
scroll to position [771, 0]
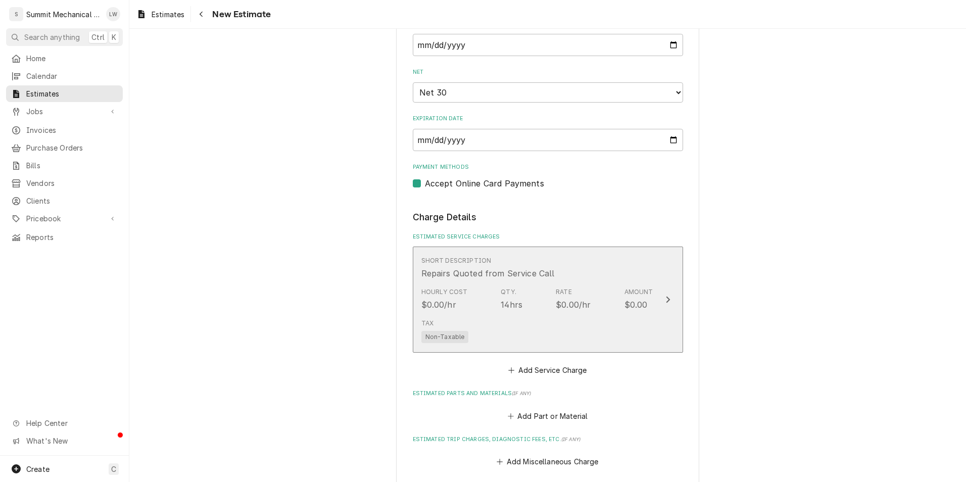
click at [562, 272] on div "Short Description Repairs Quoted from Service Call" at bounding box center [538, 267] width 232 height 31
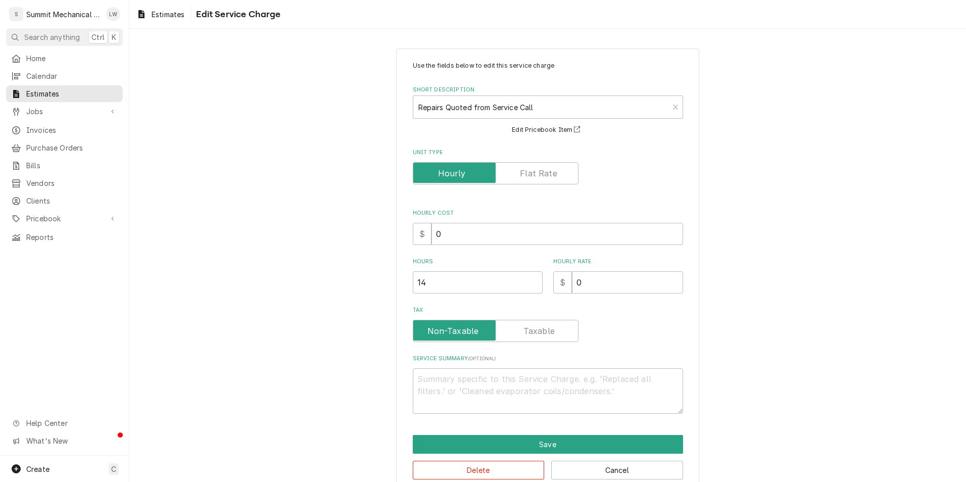
scroll to position [19, 0]
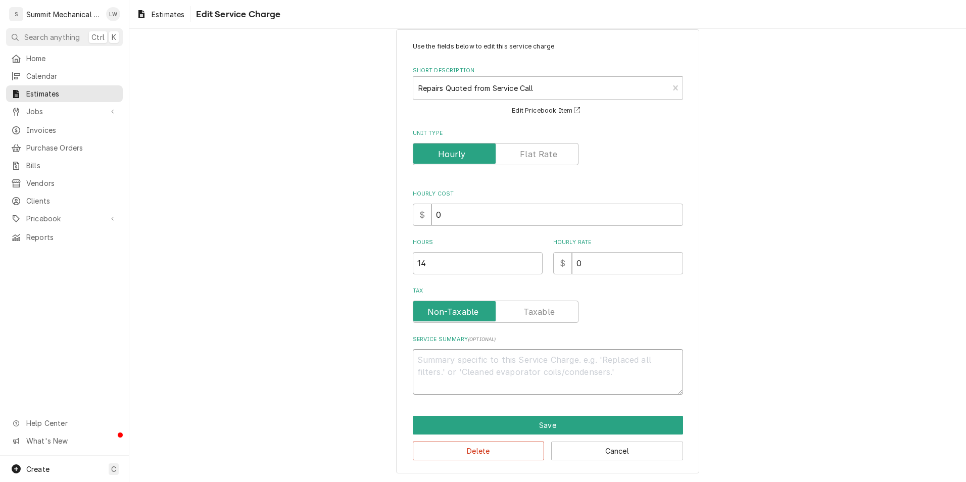
click at [507, 361] on textarea "Service Summary ( optional )" at bounding box center [548, 371] width 270 height 45
paste textarea "** Estimate for compressor replacement on Lisa's Office HP** • Work will be per…"
type textarea "x"
type textarea "** Estimate for compressor replacement on Lisa's Office HP** • Work will be per…"
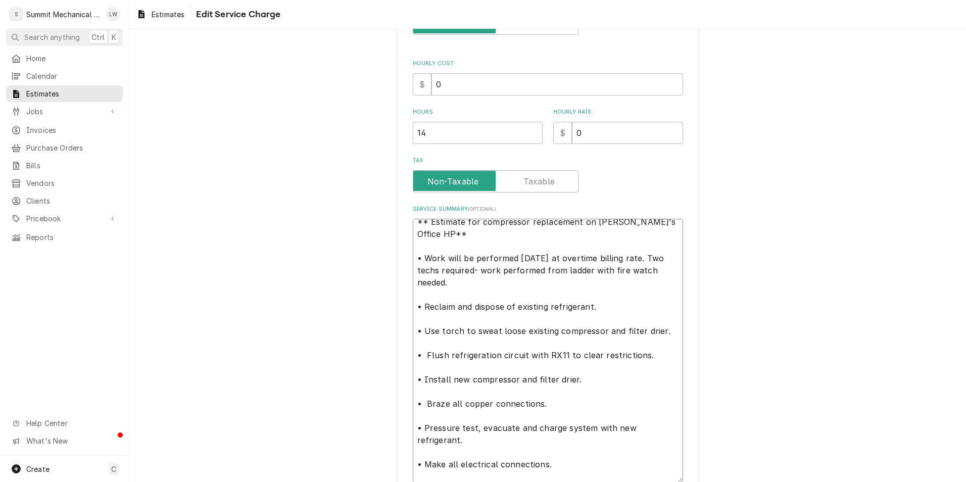
scroll to position [0, 0]
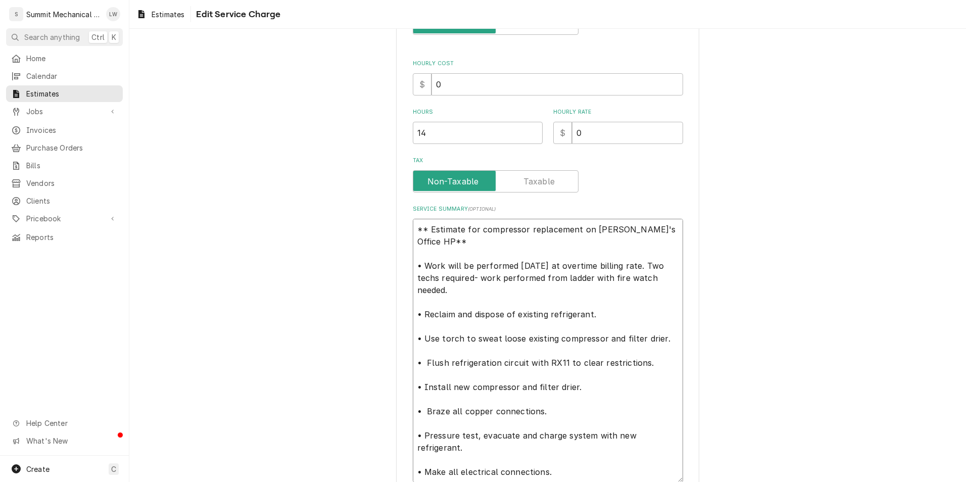
click at [638, 233] on textarea "** Estimate for compressor replacement on Lisa's Office HP** • Work will be per…" at bounding box center [548, 351] width 270 height 264
type textarea "x"
type textarea "** Estimate for compressor replacement on Lisa's OfficeHP** • Work will be perf…"
type textarea "x"
type textarea "** Estimate for compressor replacement on Lisa's OfficHP** • Work will be perfo…"
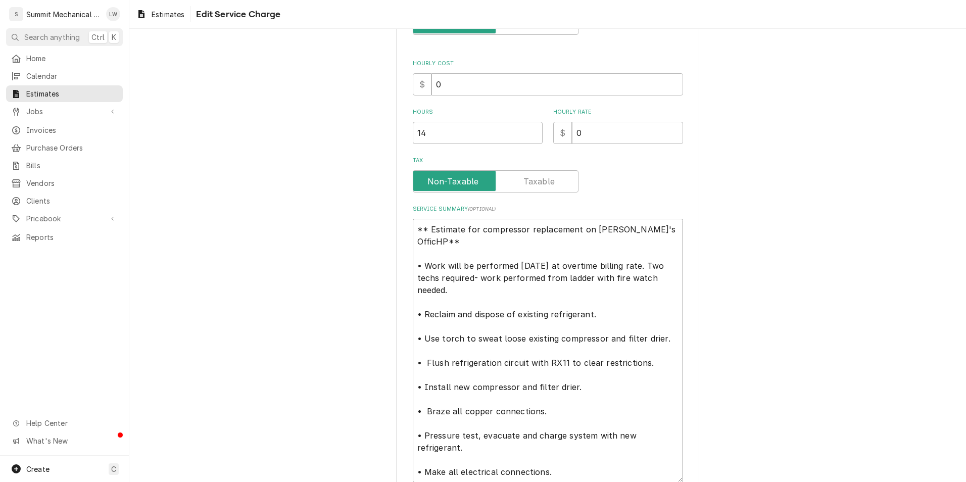
type textarea "x"
type textarea "** Estimate for compressor replacement on Lisa's OffiHP** • Work will be perfor…"
type textarea "x"
type textarea "** Estimate for compressor replacement on Lisa's OffHP** • Work will be perform…"
type textarea "x"
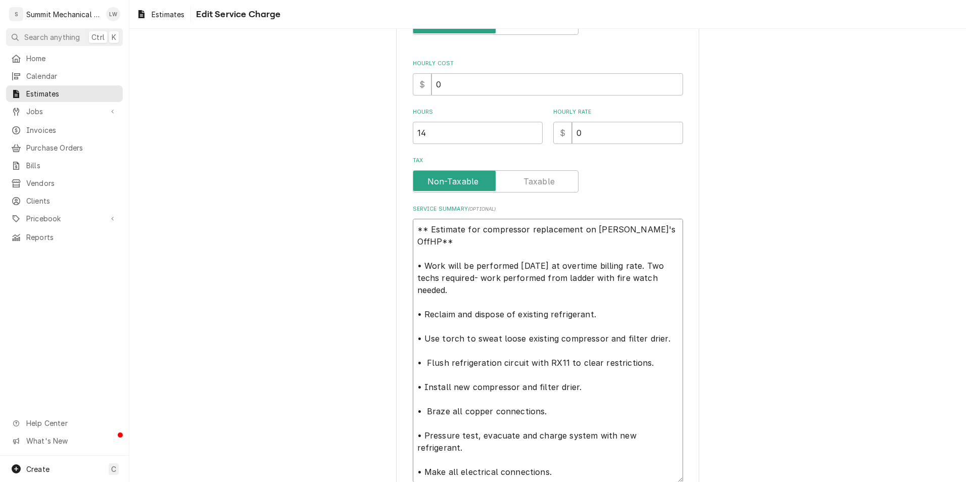
type textarea "** Estimate for compressor replacement on Lisa's OfHP** • Work will be performe…"
type textarea "x"
type textarea "** Estimate for compressor replacement on Lisa's OHP** • Work will be performed…"
type textarea "x"
type textarea "** Estimate for compressor replacement on Lisa's HP** • Work will be performed …"
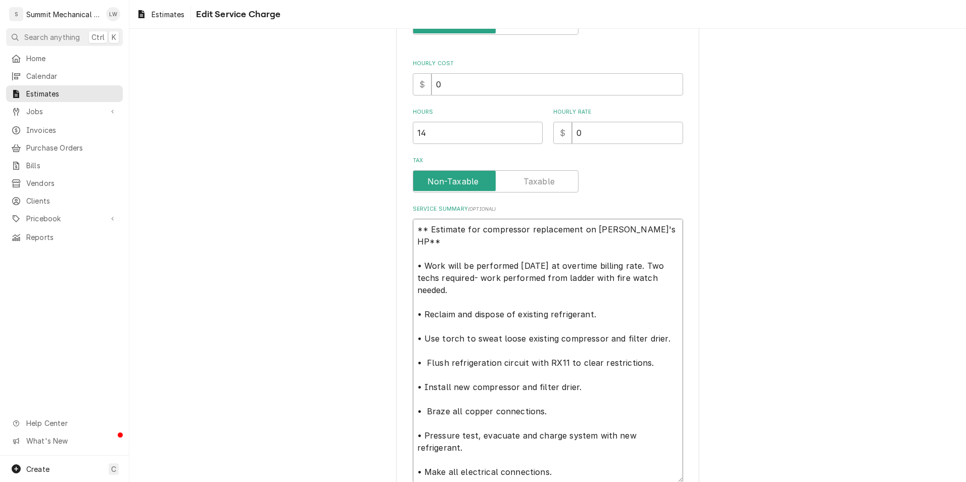
type textarea "x"
type textarea "** Estimate for compressor replacement on Lisa'sHP** • Work will be performed o…"
type textarea "x"
type textarea "** Estimate for compressor replacement on Lisa'HP** • Work will be performed on…"
type textarea "x"
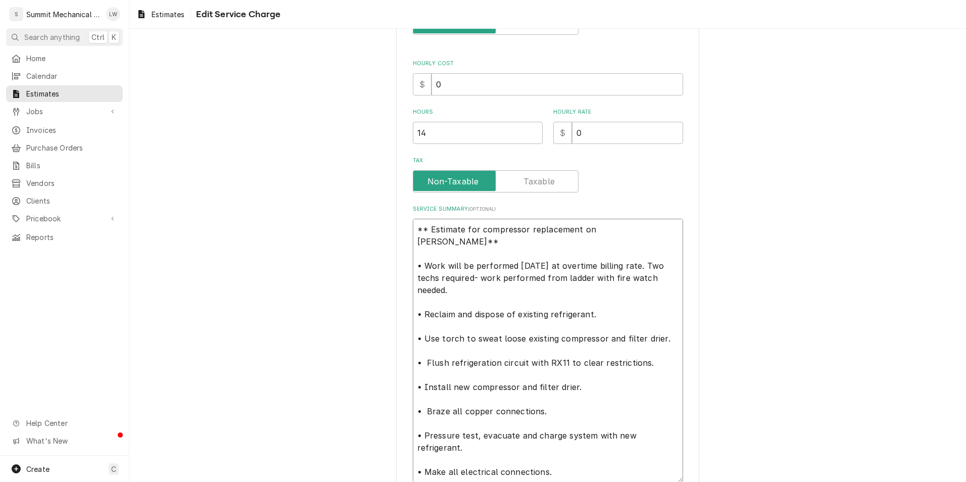
type textarea "** Estimate for compressor replacement on LisaHP** • Work will be performed on …"
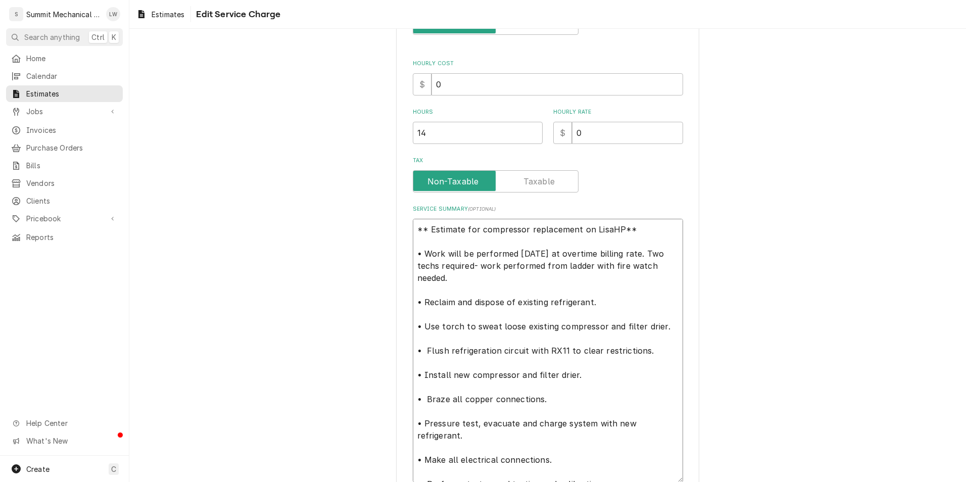
type textarea "x"
type textarea "** Estimate for compressor replacement on LiHP** • Work will be performed on Sa…"
type textarea "x"
type textarea "** Estimate for compressor replacement on LHP** • Work will be performed on Sat…"
type textarea "x"
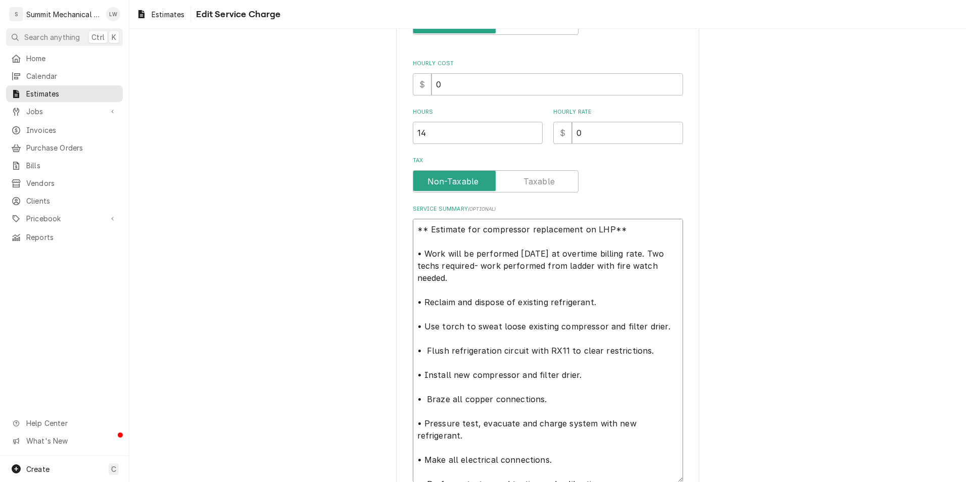
type textarea "** Estimate for compressor replacement on HP** • Work will be performed on Satu…"
type textarea "x"
type textarea "** Estimate for compressor replacement onHP** • Work will be performed on Satur…"
type textarea "x"
type textarea "** Estimate for compressor replacement oHP** • Work will be performed on Saturd…"
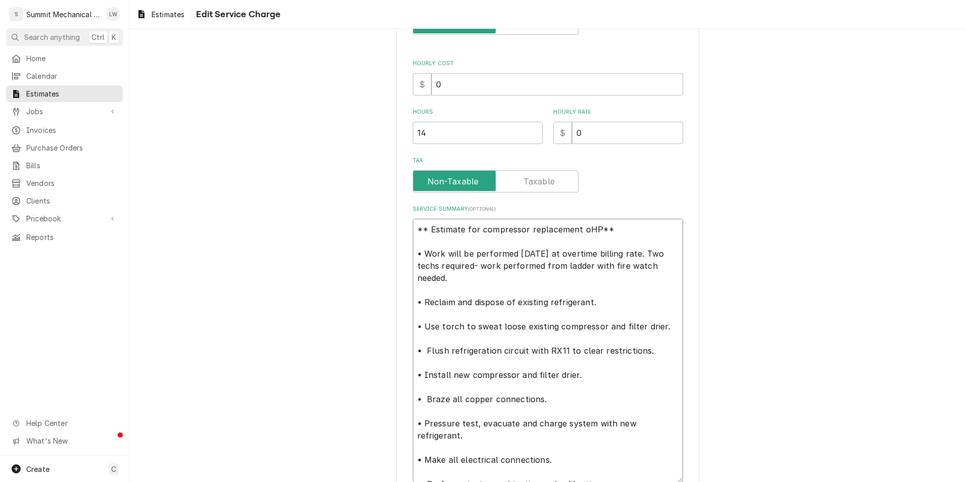
type textarea "x"
type textarea "** Estimate for compressor replacement HP** • Work will be performed on Saturda…"
type textarea "x"
type textarea "** Estimate for compressor replacementHP** • Work will be performed on Saturday…"
type textarea "x"
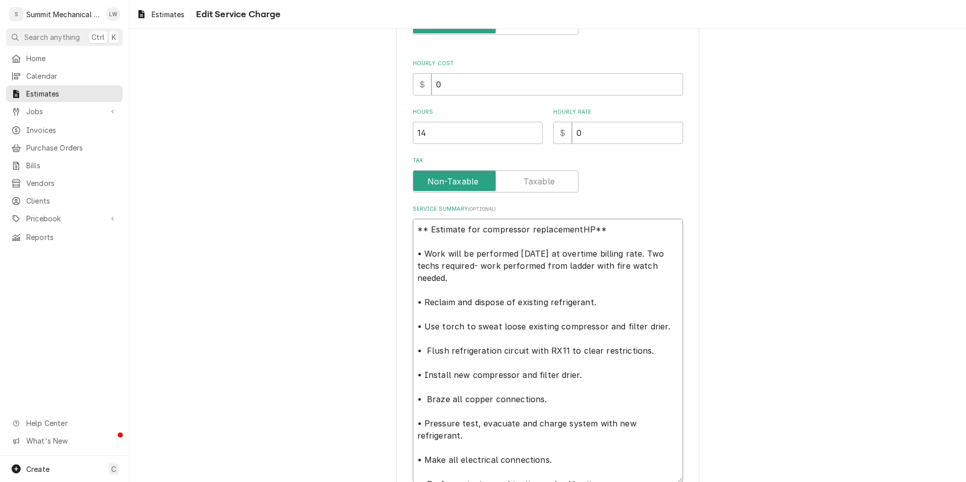
type textarea "** Estimate for compressor replacemenHP** • Work will be performed on Saturday …"
type textarea "x"
type textarea "** Estimate for compressor replacemeHP** • Work will be performed on Saturday a…"
type textarea "x"
type textarea "** Estimate for compressor replacementHP** • Work will be performed on Saturday…"
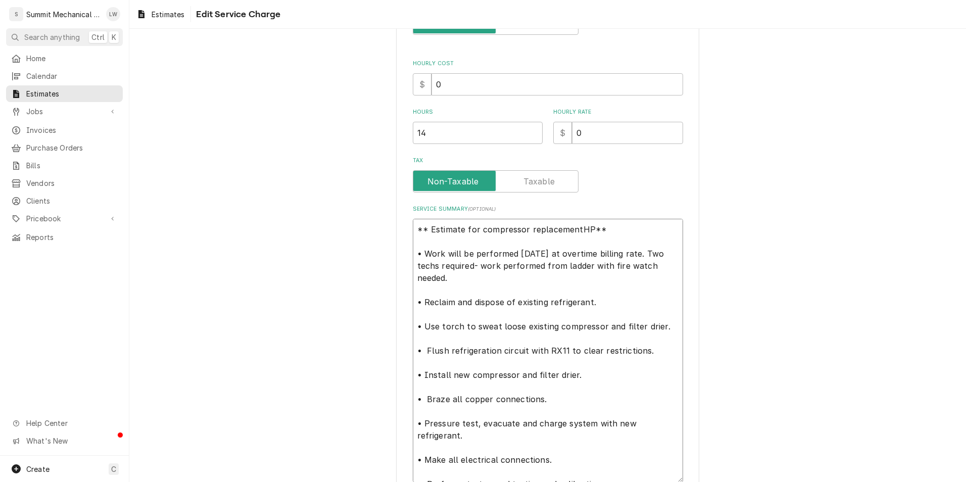
type textarea "x"
type textarea "** Estimate for compressor replacement HP** • Work will be performed on Saturda…"
type textarea "x"
type textarea "** Estimate for compressor replacement rHP** • Work will be performed on Saturd…"
type textarea "x"
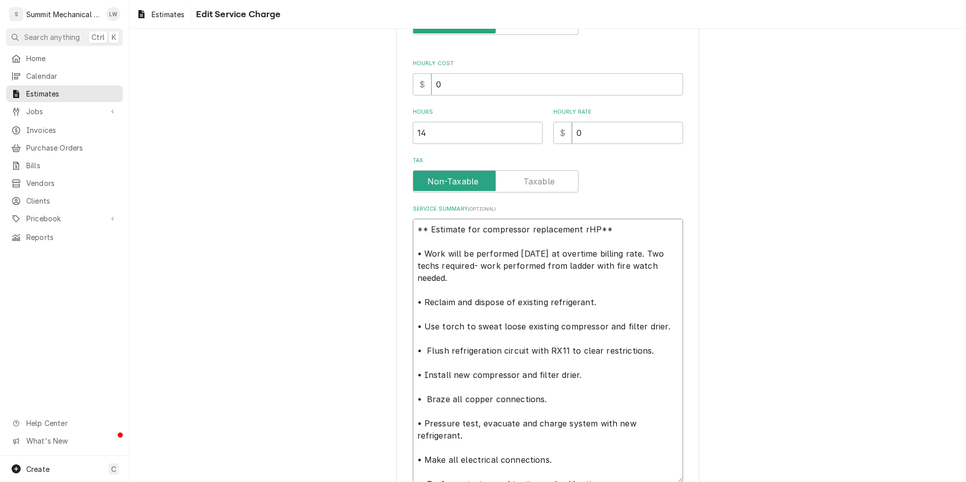
type textarea "** Estimate for compressor replacement roHP** • Work will be performed on Satur…"
type textarea "x"
type textarea "** Estimate for compressor replacement rooHP** • Work will be performed on Satu…"
type textarea "x"
type textarea "** Estimate for compressor replacement roomHP** • Work will be performed on Sat…"
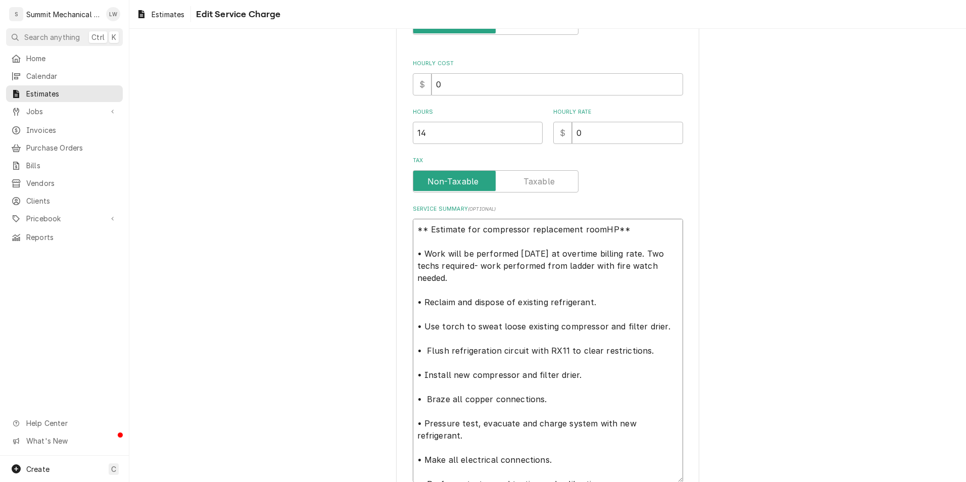
type textarea "x"
type textarea "** Estimate for compressor replacement room HP** • Work will be performed on Sa…"
type textarea "x"
type textarea "** Estimate for compressor replacement roomHP** • Work will be performed on Sat…"
type textarea "x"
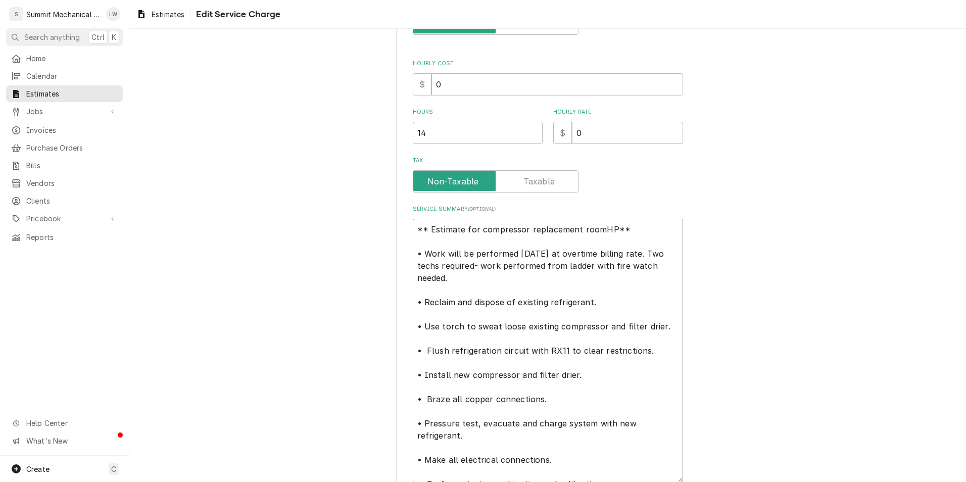
type textarea "** Estimate for compressor replacement rooHP** • Work will be performed on Satu…"
type textarea "x"
type textarea "** Estimate for compressor replacement roHP** • Work will be performed on Satur…"
type textarea "x"
type textarea "** Estimate for compressor replacement rHP** • Work will be performed on Saturd…"
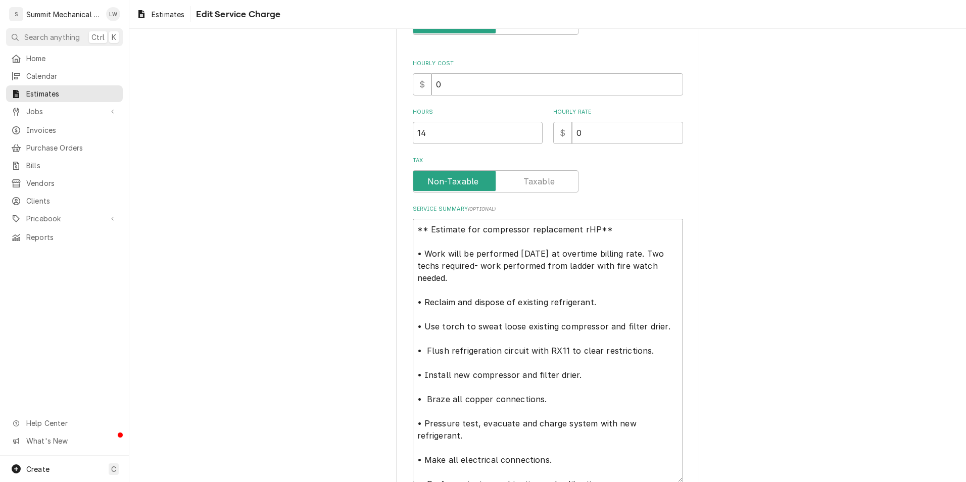
type textarea "x"
type textarea "** Estimate for compressor replacement HP** • Work will be performed on Saturda…"
type textarea "x"
type textarea "** Estimate for compressor replacement RHP** • Work will be performed on Saturd…"
type textarea "x"
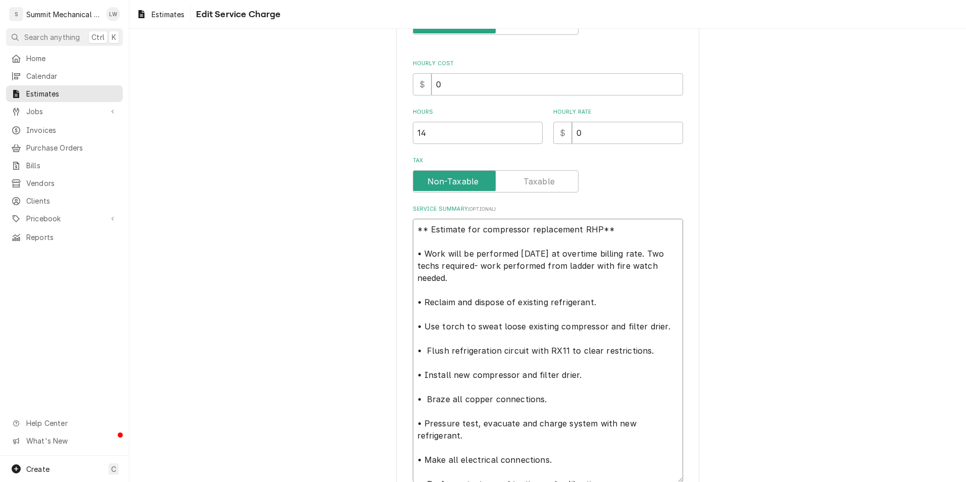
type textarea "** Estimate for compressor replacement ROHP** • Work will be performed on Satur…"
type textarea "x"
type textarea "** Estimate for compressor replacement ROOHP** • Work will be performed on Satu…"
type textarea "x"
type textarea "** Estimate for compressor replacement ROOMHP** • Work will be performed on Sat…"
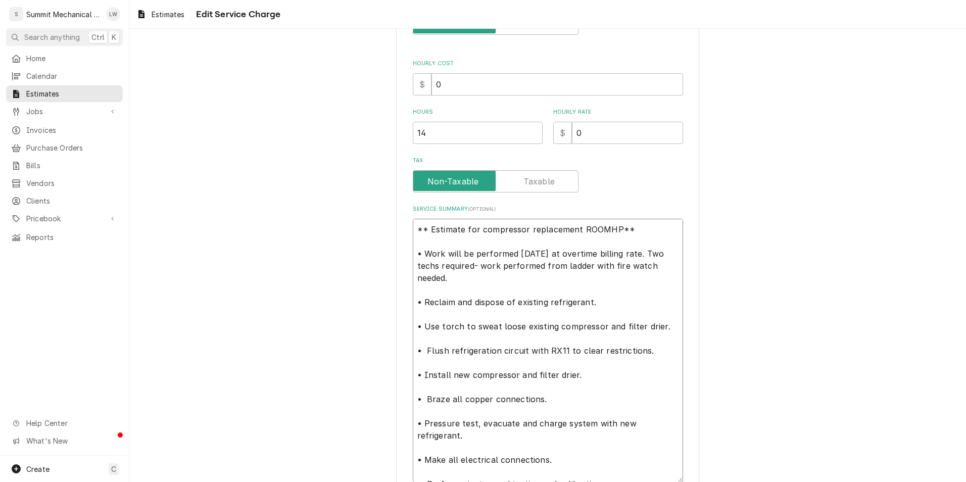
type textarea "x"
type textarea "** Estimate for compressor replacement ROOM HP** • Work will be performed on Sa…"
type textarea "x"
type textarea "** Estimate for compressor replacement ROOMHP** • Work will be performed on Sat…"
type textarea "x"
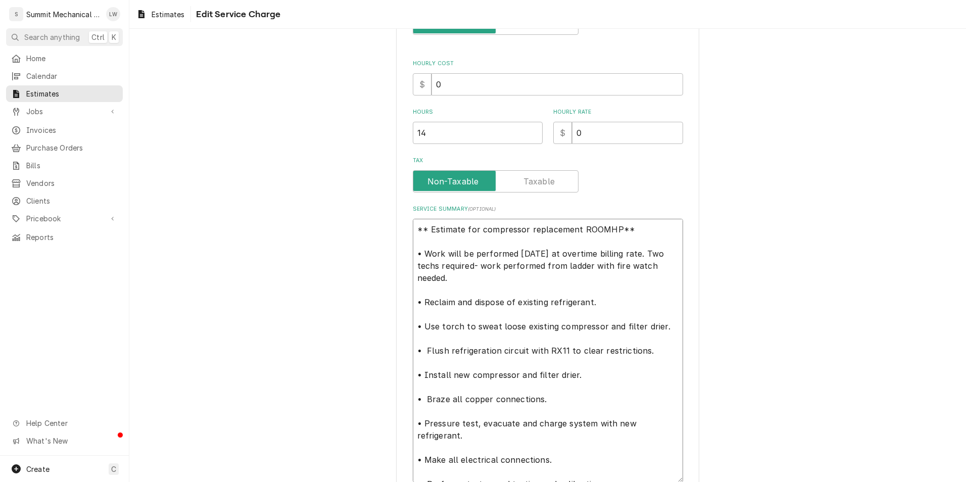
type textarea "** Estimate for compressor replacement ROOHP** • Work will be performed on Satu…"
type textarea "x"
type textarea "** Estimate for compressor replacement ROHP** • Work will be performed on Satur…"
type textarea "x"
type textarea "** Estimate for compressor replacement RHP** • Work will be performed on Saturd…"
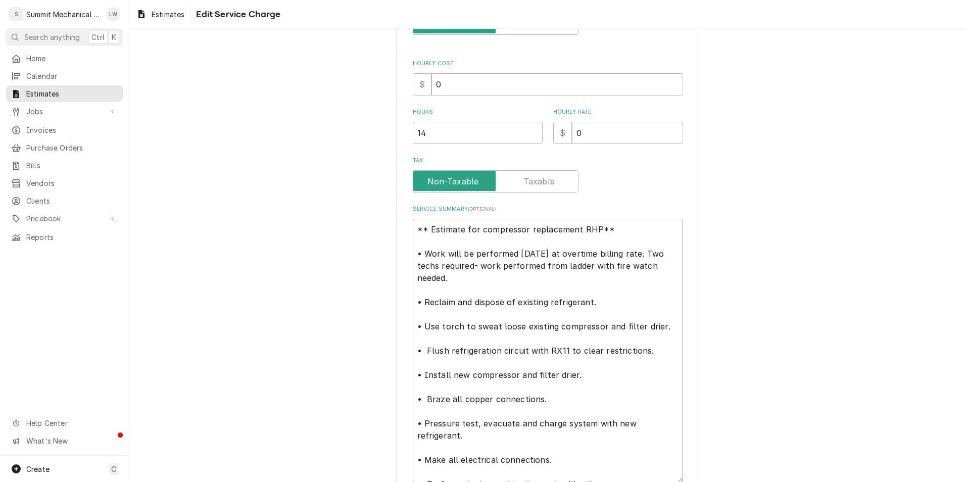
type textarea "x"
type textarea "** Estimate for compressor replacement RoHP** • Work will be performed on Satur…"
type textarea "x"
type textarea "** Estimate for compressor replacement RooHP** • Work will be performed on Satu…"
type textarea "x"
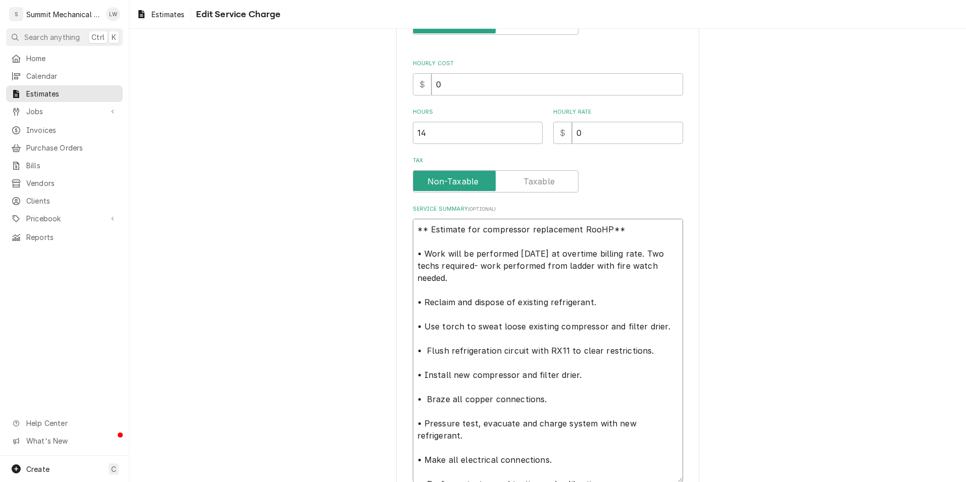
type textarea "** Estimate for compressor replacement RoooHP** • Work will be performed on Sat…"
type textarea "x"
type textarea "** Estimate for compressor replacement RooHP** • Work will be performed on Satu…"
type textarea "x"
type textarea "** Estimate for compressor replacement RoomHP** • Work will be performed on Sat…"
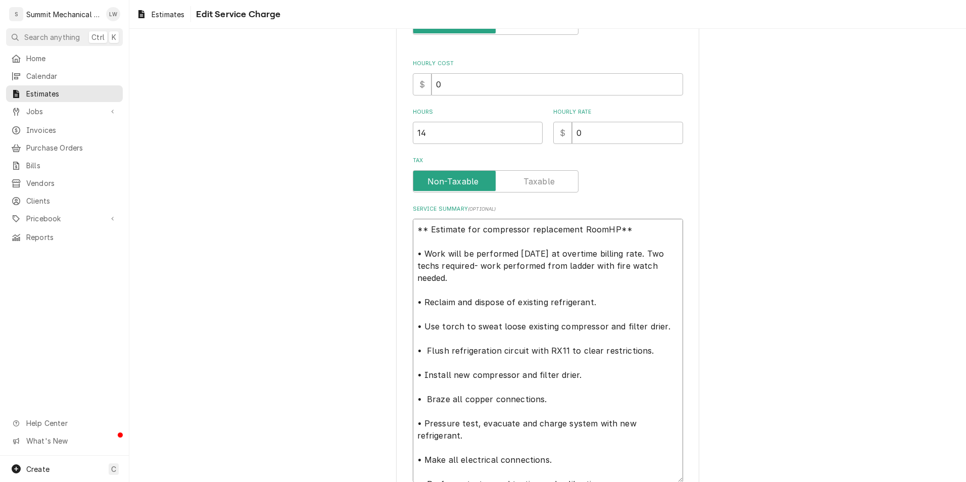
type textarea "x"
type textarea "** Estimate for compressor replacement Room HP** • Work will be performed on Sa…"
type textarea "x"
type textarea "** Estimate for compressor replacement Room 2HP** • Work will be performed on S…"
type textarea "x"
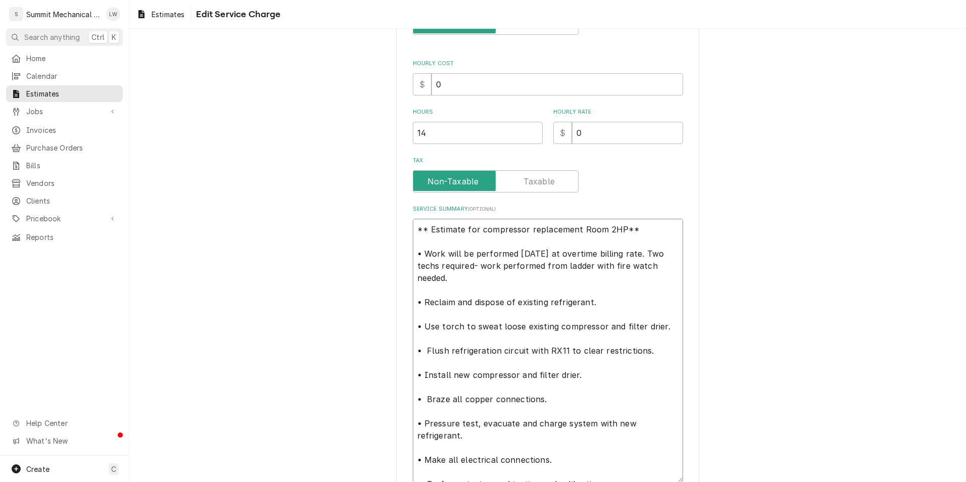
type textarea "** Estimate for compressor replacement Room 21HP** • Work will be performed on …"
type textarea "x"
type textarea "** Estimate for compressor replacement Room 21 HP** • Work will be performed on…"
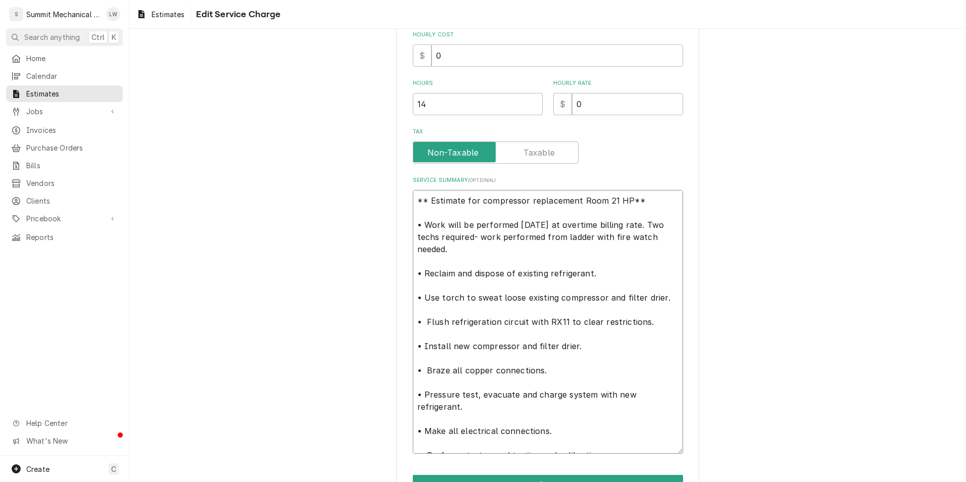
scroll to position [12, 0]
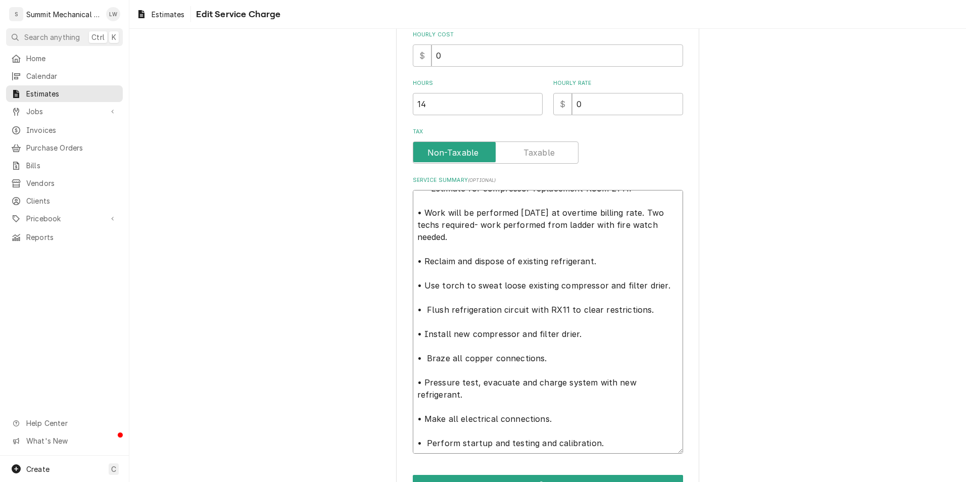
click at [491, 236] on textarea "** Estimate for compressor replacement Room 21 HP** • Work will be performed on…" at bounding box center [548, 322] width 270 height 264
type textarea "x"
type textarea "** Estimate for compressor replacement Room 21 HP** • Work will be performed on…"
type textarea "x"
type textarea "** Estimate for compressor replacement Room 21 HP** • Work will be performed on…"
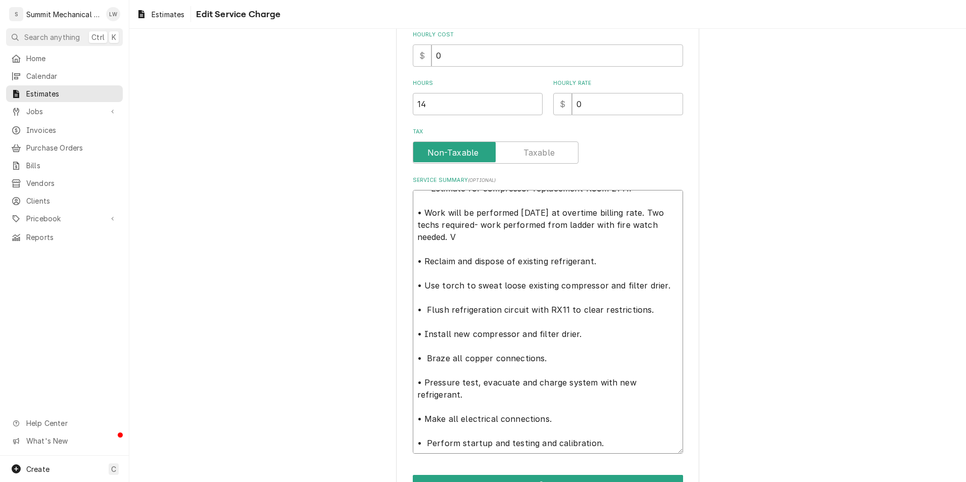
type textarea "x"
type textarea "** Estimate for compressor replacement Room 21 HP** • Work will be performed on…"
type textarea "x"
type textarea "** Estimate for compressor replacement Room 21 HP** • Work will be performed on…"
type textarea "x"
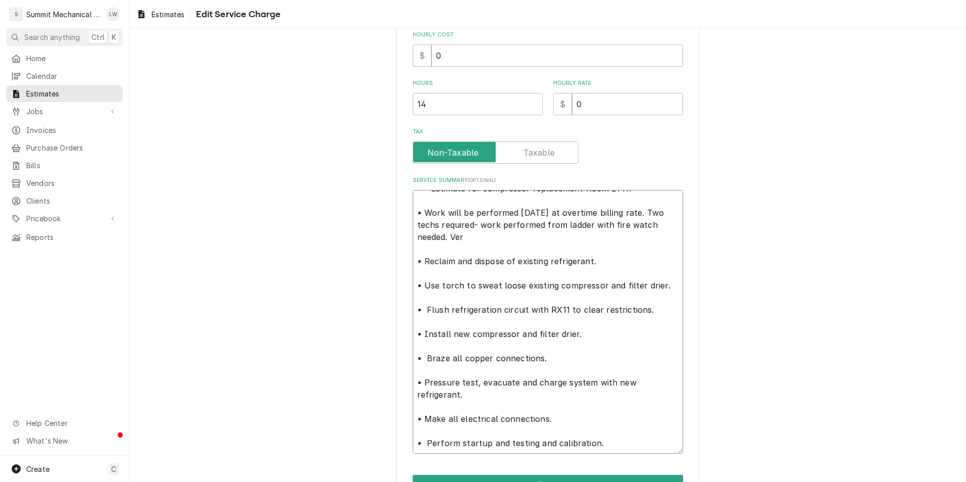
type textarea "** Estimate for compressor replacement Room 21 HP** • Work will be performed on…"
type textarea "x"
type textarea "** Estimate for compressor replacement Room 21 HP** • Work will be performed on…"
type textarea "x"
type textarea "** Estimate for compressor replacement Room 21 HP** • Work will be performed on…"
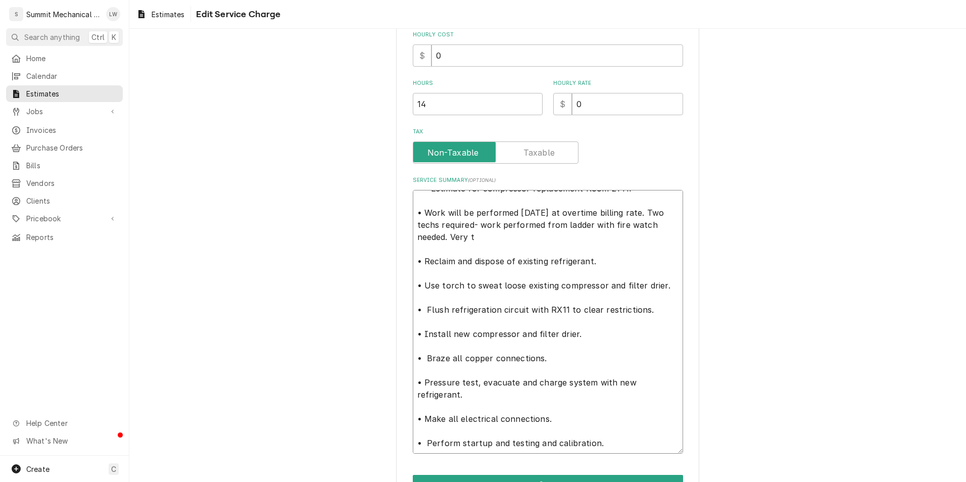
type textarea "x"
type textarea "** Estimate for compressor replacement Room 21 HP** • Work will be performed on…"
type textarea "x"
type textarea "** Estimate for compressor replacement Room 21 HP** • Work will be performed on…"
type textarea "x"
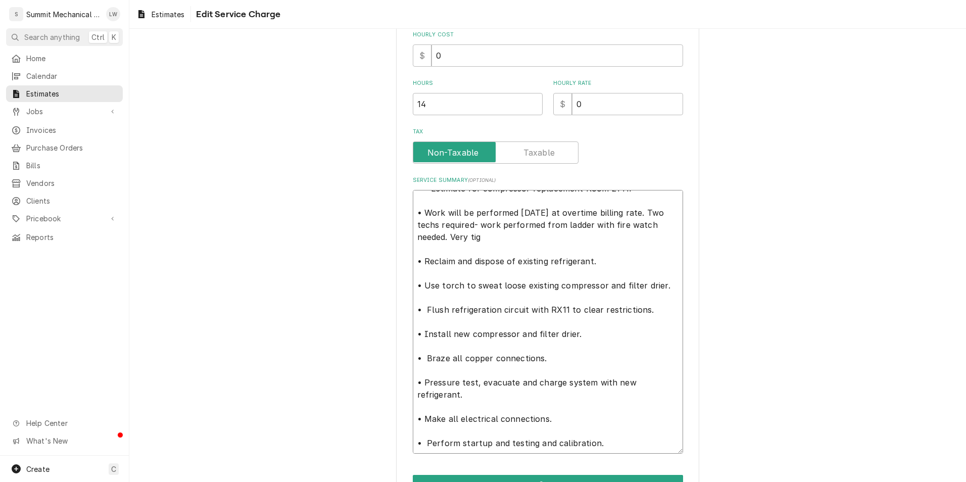
type textarea "** Estimate for compressor replacement Room 21 HP** • Work will be performed on…"
type textarea "x"
type textarea "** Estimate for compressor replacement Room 21 HP** • Work will be performed on…"
type textarea "x"
type textarea "** Estimate for compressor replacement Room 21 HP** • Work will be performed on…"
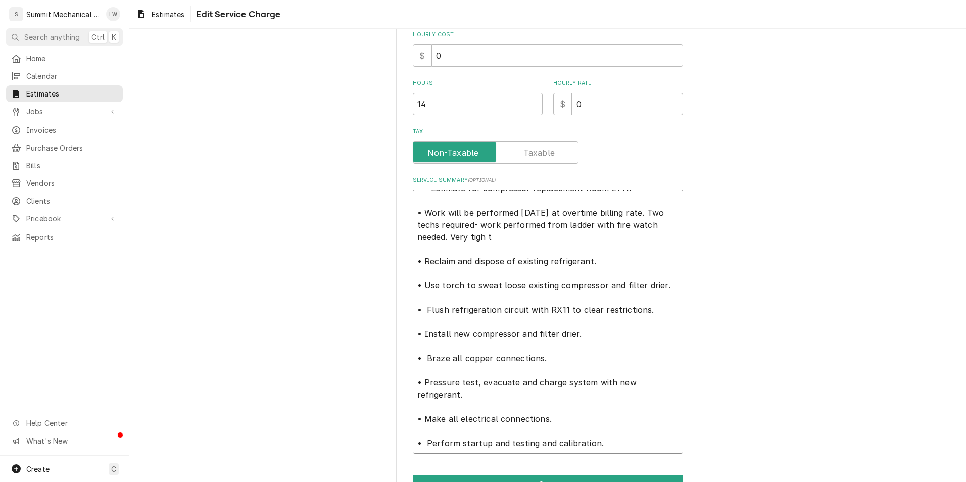
type textarea "x"
type textarea "** Estimate for compressor replacement Room 21 HP** • Work will be performed on…"
type textarea "x"
type textarea "** Estimate for compressor replacement Room 21 HP** • Work will be performed on…"
type textarea "x"
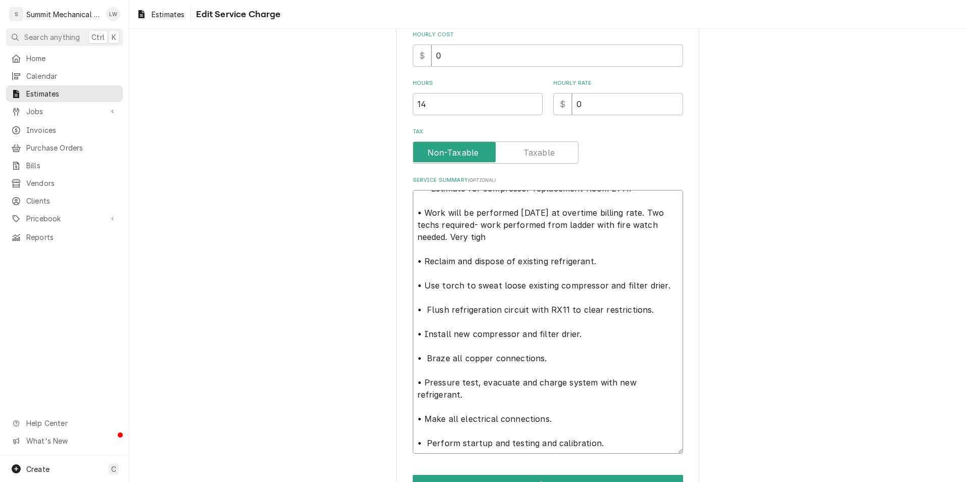
type textarea "** Estimate for compressor replacement Room 21 HP** • Work will be performed on…"
type textarea "x"
type textarea "** Estimate for compressor replacement Room 21 HP** • Work will be performed on…"
type textarea "x"
type textarea "** Estimate for compressor replacement Room 21 HP** • Work will be performed on…"
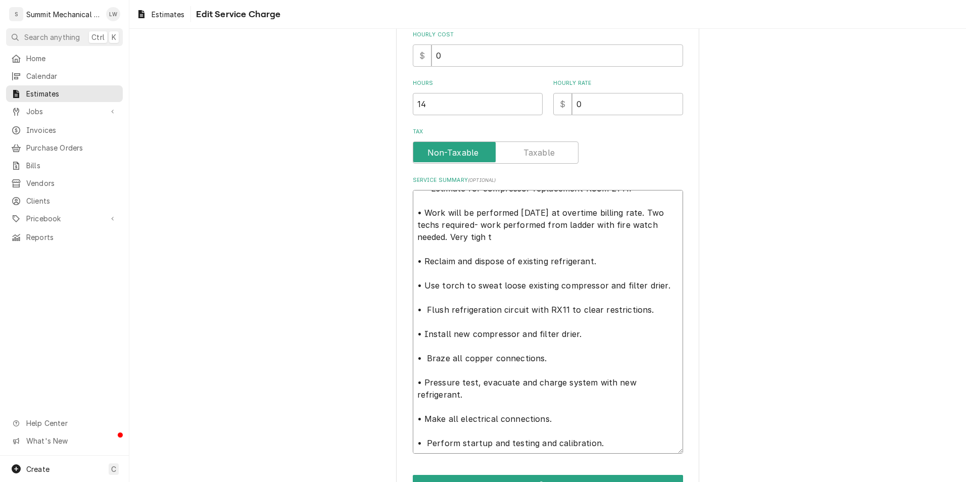
type textarea "x"
type textarea "** Estimate for compressor replacement Room 21 HP** • Work will be performed on…"
type textarea "x"
type textarea "** Estimate for compressor replacement Room 21 HP** • Work will be performed on…"
type textarea "x"
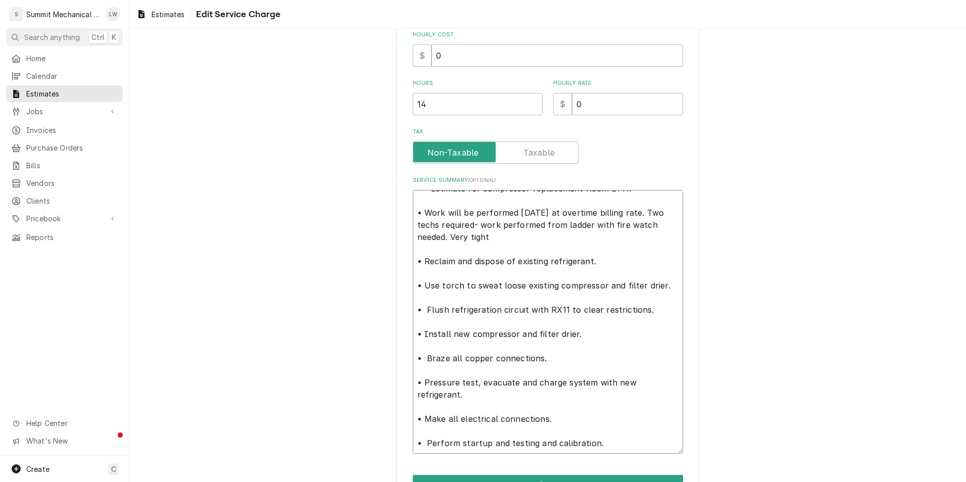
type textarea "** Estimate for compressor replacement Room 21 HP** • Work will be performed on…"
type textarea "x"
type textarea "** Estimate for compressor replacement Room 21 HP** • Work will be performed on…"
type textarea "x"
type textarea "** Estimate for compressor replacement Room 21 HP** • Work will be performed on…"
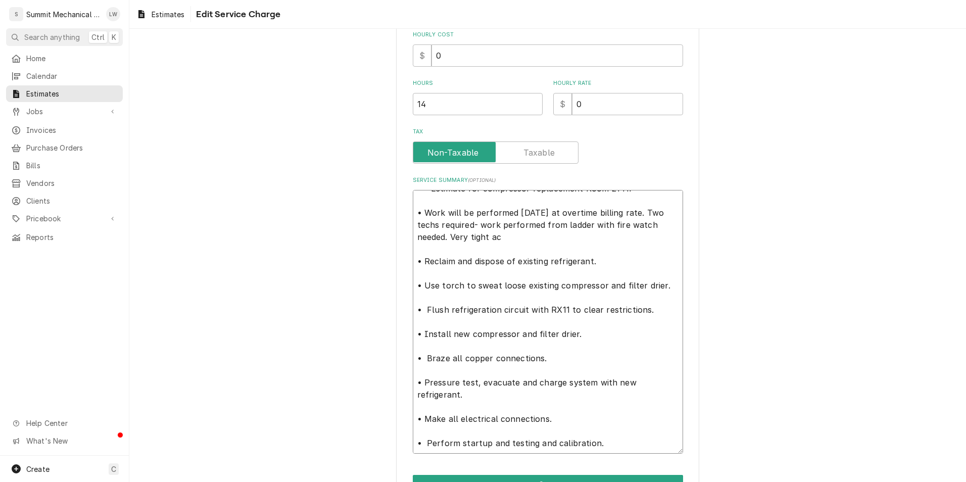
type textarea "x"
type textarea "** Estimate for compressor replacement Room 21 HP** • Work will be performed on…"
type textarea "x"
type textarea "** Estimate for compressor replacement Room 21 HP** • Work will be performed on…"
type textarea "x"
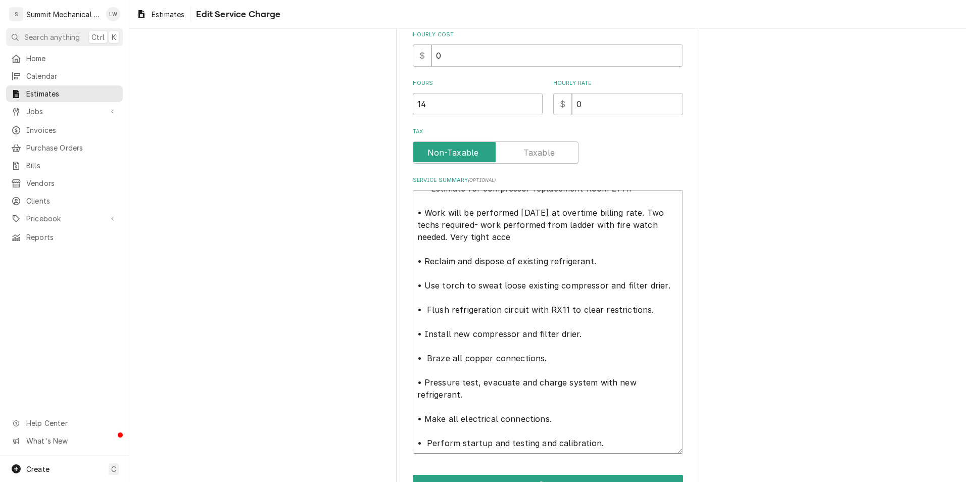
type textarea "** Estimate for compressor replacement Room 21 HP** • Work will be performed on…"
type textarea "x"
type textarea "** Estimate for compressor replacement Room 21 HP** • Work will be performed on…"
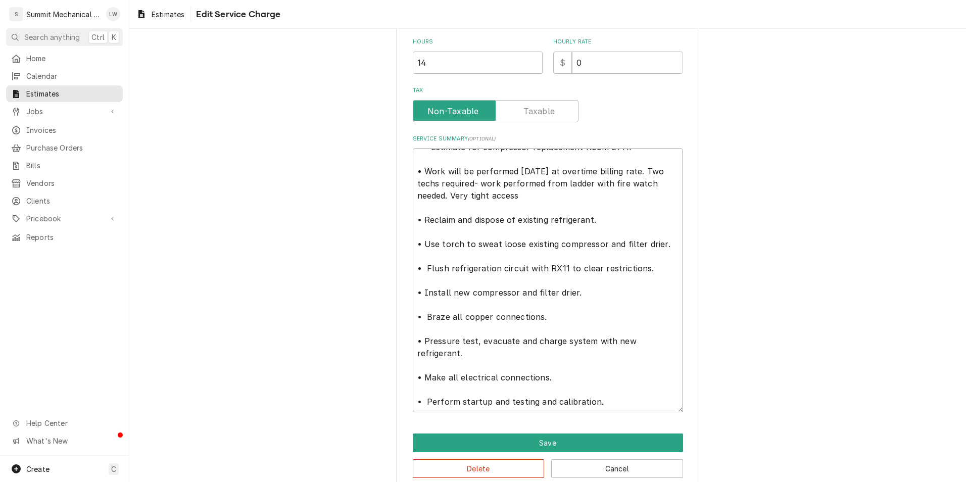
type textarea "x"
type textarea "** Estimate for compressor replacement Room 21 HP** • Work will be performed on…"
click at [618, 224] on textarea "** Estimate for compressor replacement Room 21 HP** • Work will be performed on…" at bounding box center [548, 281] width 270 height 264
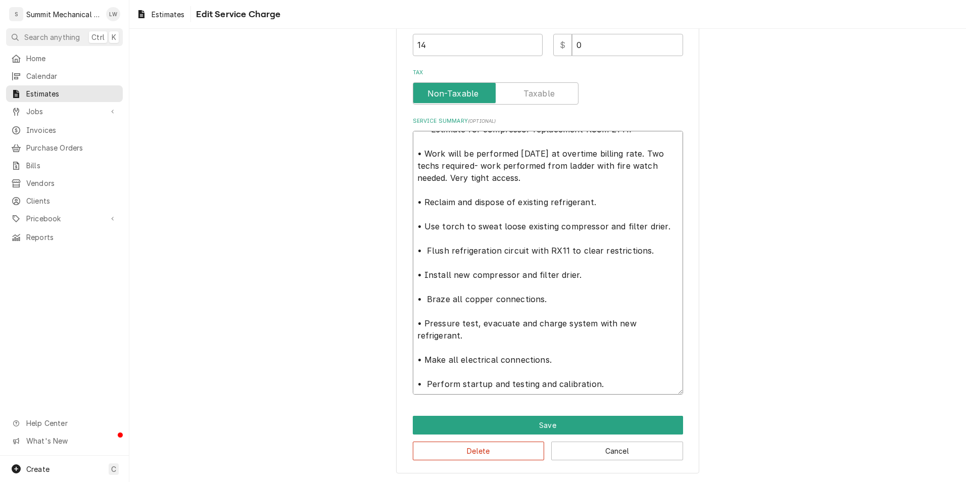
click at [570, 301] on textarea "** Estimate for compressor replacement Room 21 HP** • Work will be performed on…" at bounding box center [548, 263] width 270 height 264
type textarea "x"
type textarea "** Estimate for compressor replacement Room 21 HP** • Work will be performed on…"
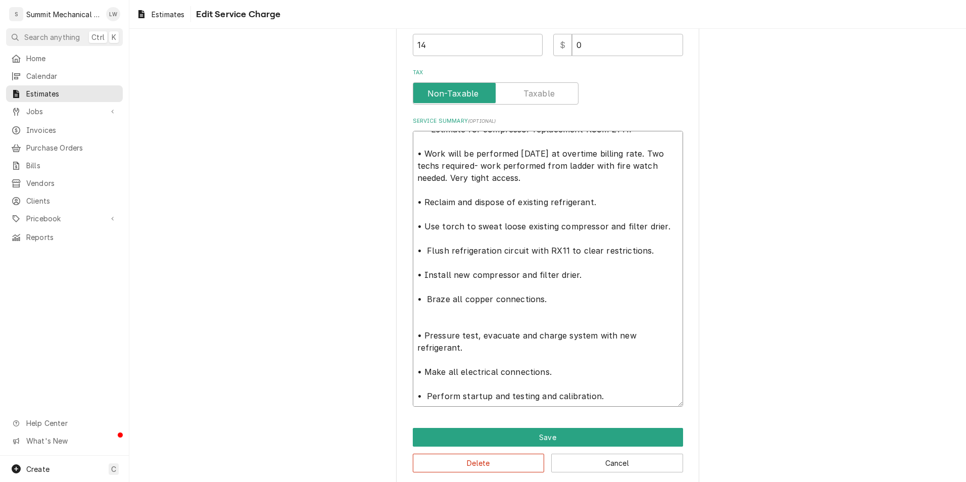
type textarea "x"
type textarea "** Estimate for compressor replacement Room 21 HP** • Work will be performed on…"
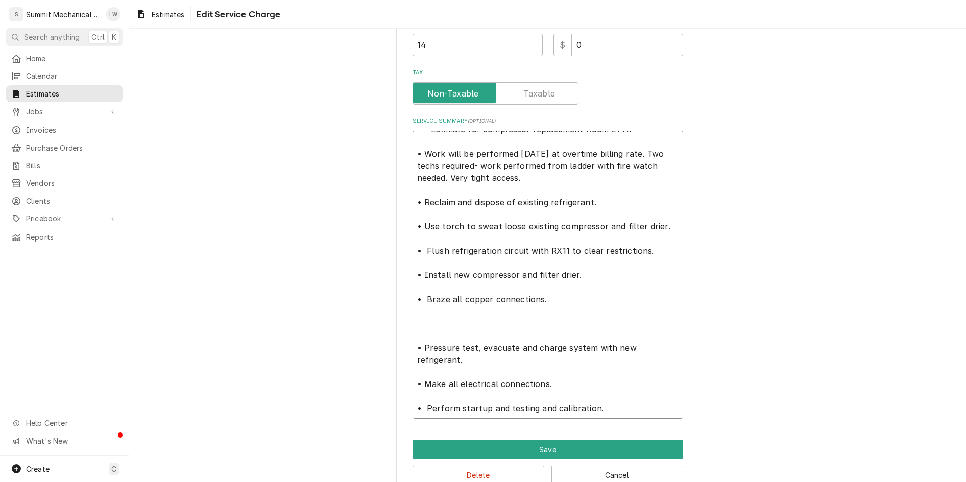
drag, startPoint x: 420, startPoint y: 297, endPoint x: 409, endPoint y: 298, distance: 11.2
click at [413, 298] on textarea "** Estimate for compressor replacement Room 21 HP** • Work will be performed on…" at bounding box center [548, 275] width 270 height 288
click at [447, 327] on textarea "** Estimate for compressor replacement Room 21 HP** • Work will be performed on…" at bounding box center [548, 275] width 270 height 288
paste textarea "•"
type textarea "x"
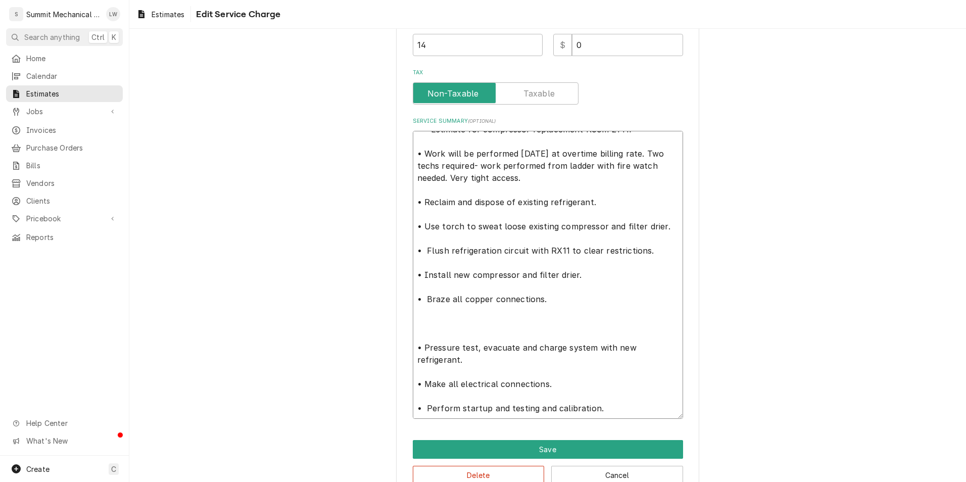
type textarea "** Estimate for compressor replacement Room 21 HP** • Work will be performed on…"
type textarea "x"
type textarea "** Estimate for compressor replacement Room 21 HP** • Work will be performed on…"
type textarea "x"
type textarea "** Estimate for compressor replacement Room 21 HP** • Work will be performed on…"
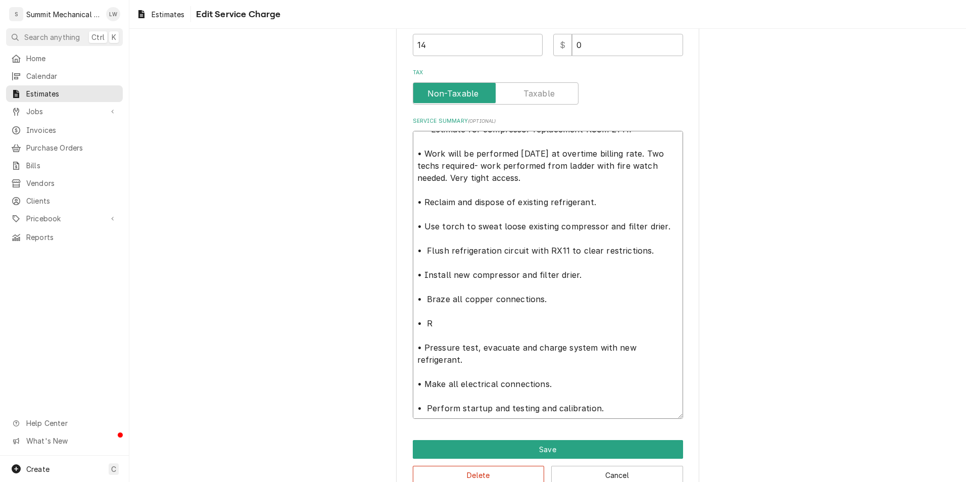
type textarea "x"
type textarea "** Estimate for compressor replacement Room 21 HP** • Work will be performed on…"
type textarea "x"
type textarea "** Estimate for compressor replacement Room 21 HP** • Work will be performed on…"
type textarea "x"
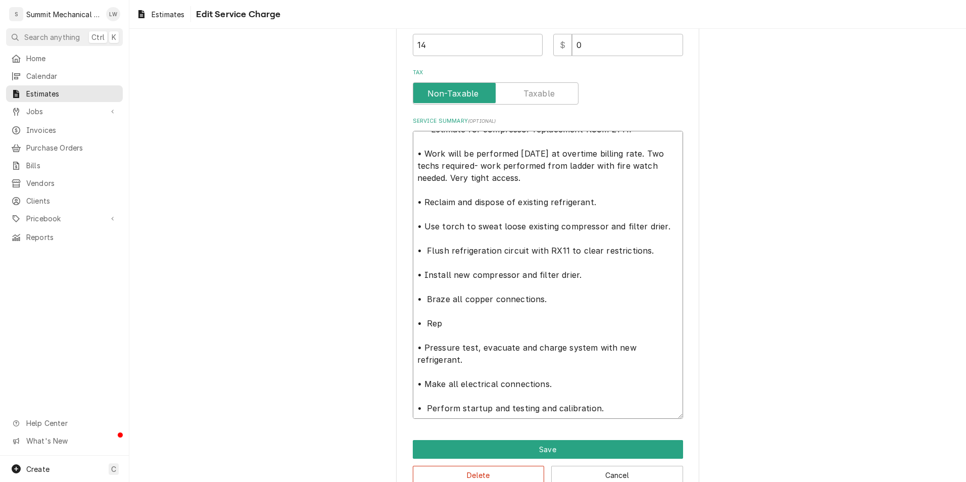
type textarea "** Estimate for compressor replacement Room 21 HP** • Work will be performed on…"
type textarea "x"
type textarea "** Estimate for compressor replacement Room 21 HP** • Work will be performed on…"
type textarea "x"
type textarea "** Estimate for compressor replacement Room 21 HP** • Work will be performed on…"
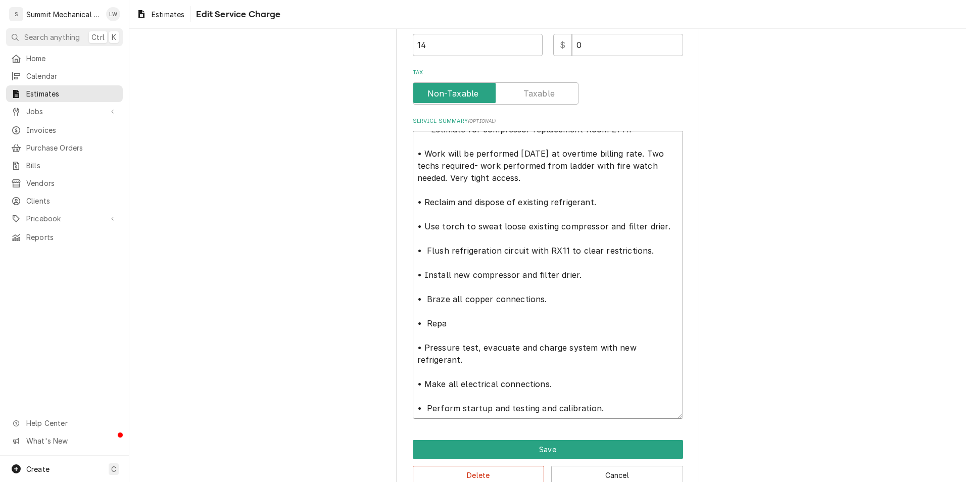
type textarea "x"
type textarea "** Estimate for compressor replacement Room 21 HP** • Work will be performed on…"
type textarea "x"
type textarea "** Estimate for compressor replacement Room 21 HP** • Work will be performed on…"
type textarea "x"
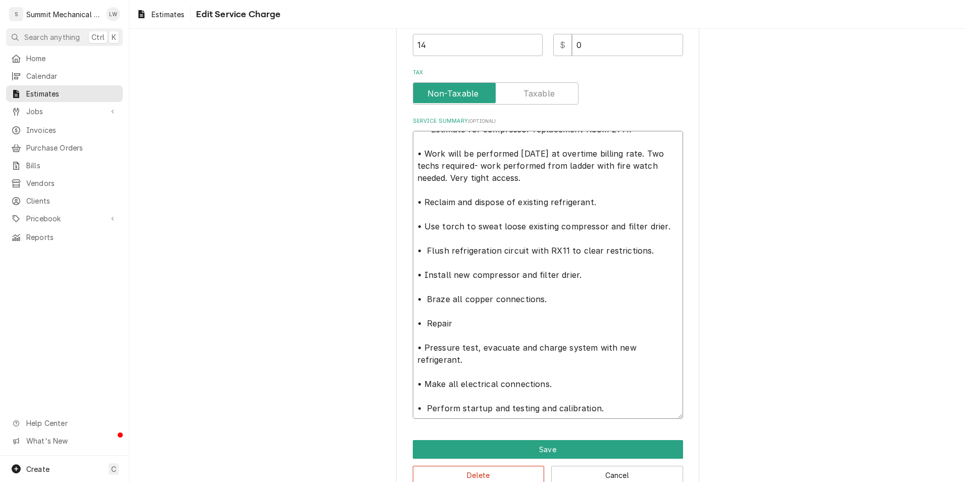
type textarea "** Estimate for compressor replacement Room 21 HP** • Work will be performed on…"
type textarea "x"
type textarea "** Estimate for compressor replacement Room 21 HP** • Work will be performed on…"
type textarea "x"
type textarea "** Estimate for compressor replacement Room 21 HP** • Work will be performed on…"
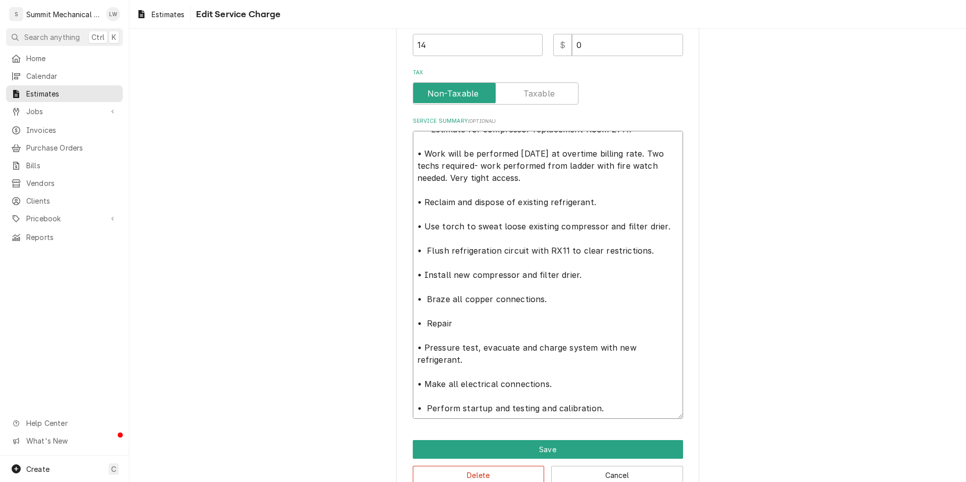
type textarea "x"
type textarea "** Estimate for compressor replacement Room 21 HP** • Work will be performed on…"
type textarea "x"
type textarea "** Estimate for compressor replacement Room 21 HP** • Work will be performed on…"
type textarea "x"
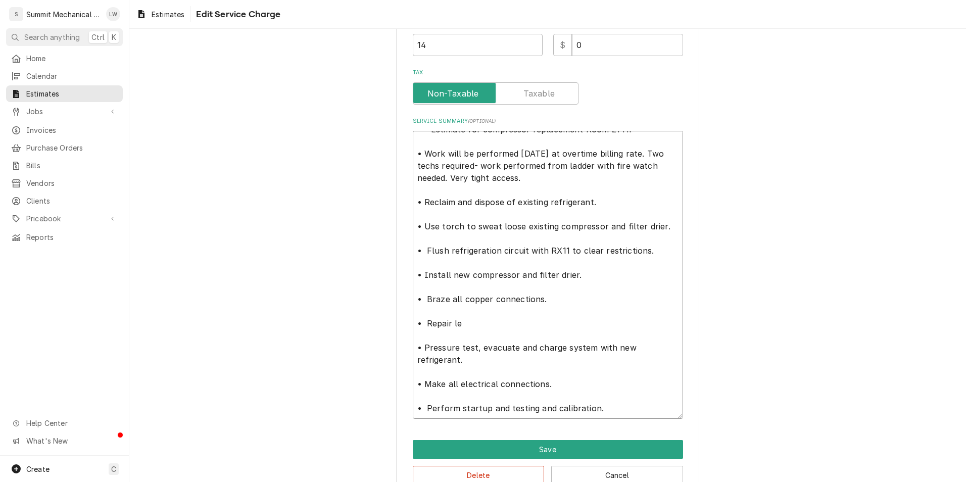
type textarea "** Estimate for compressor replacement Room 21 HP** • Work will be performed on…"
type textarea "x"
type textarea "** Estimate for compressor replacement Room 21 HP** • Work will be performed on…"
type textarea "x"
type textarea "** Estimate for compressor replacement Room 21 HP** • Work will be performed on…"
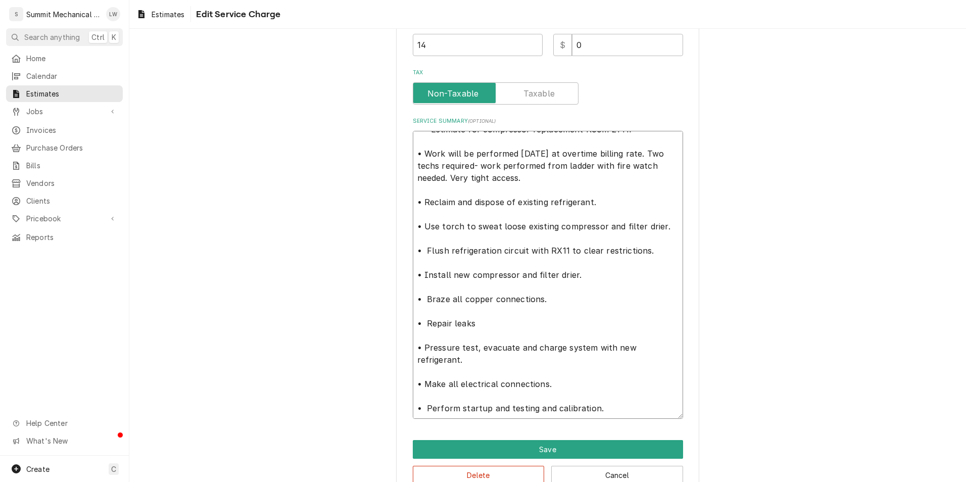
type textarea "x"
type textarea "** Estimate for compressor replacement Room 21 HP** • Work will be performed on…"
type textarea "x"
type textarea "** Estimate for compressor replacement Room 21 HP** • Work will be performed on…"
type textarea "x"
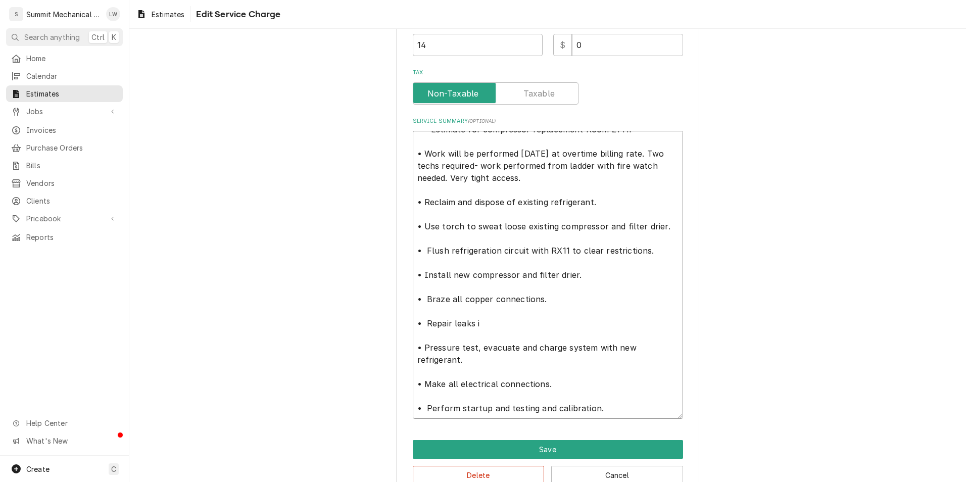
type textarea "** Estimate for compressor replacement Room 21 HP** • Work will be performed on…"
click at [449, 326] on textarea "** Estimate for compressor replacement Room 21 HP** • Work will be performed on…" at bounding box center [548, 275] width 270 height 288
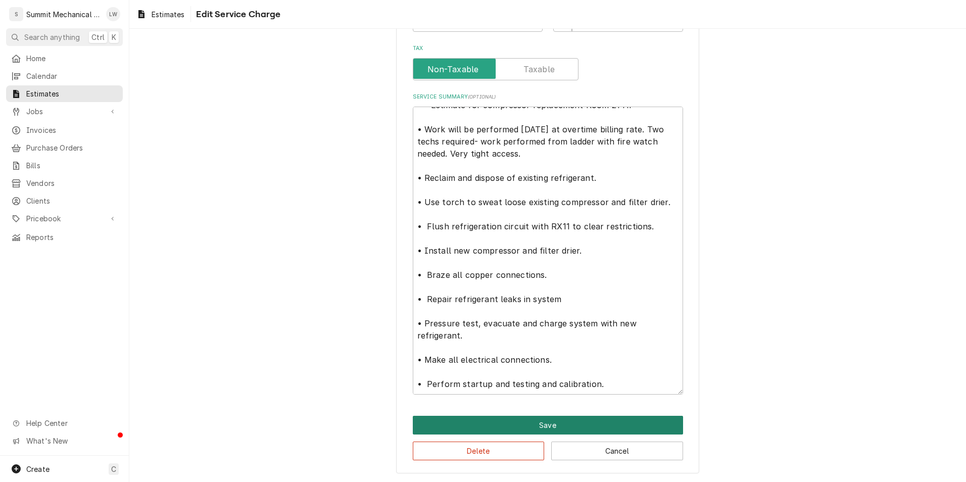
click at [579, 418] on button "Save" at bounding box center [548, 425] width 270 height 19
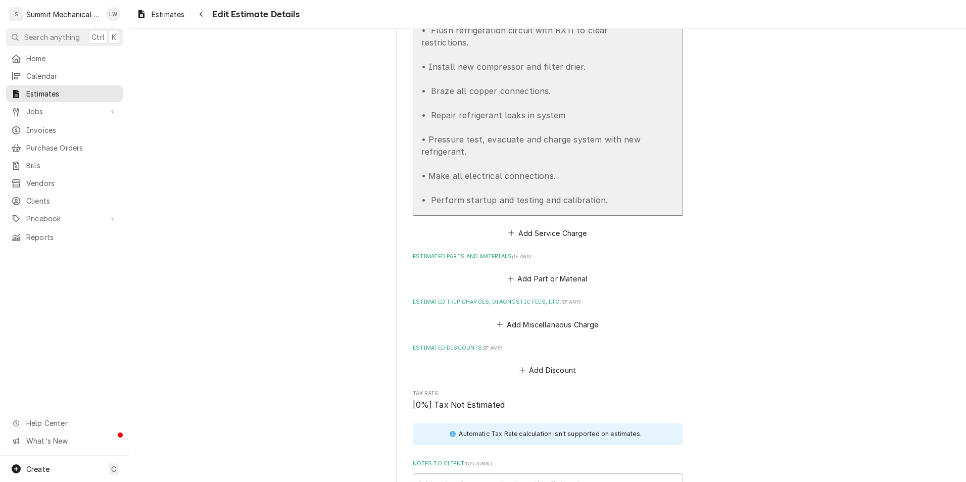
scroll to position [1251, 0]
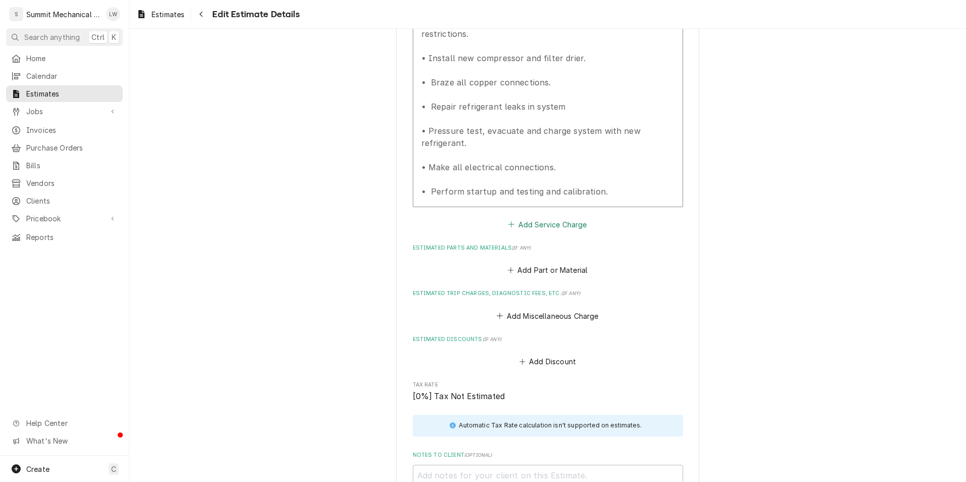
click at [555, 217] on button "Add Service Charge" at bounding box center [548, 224] width 82 height 14
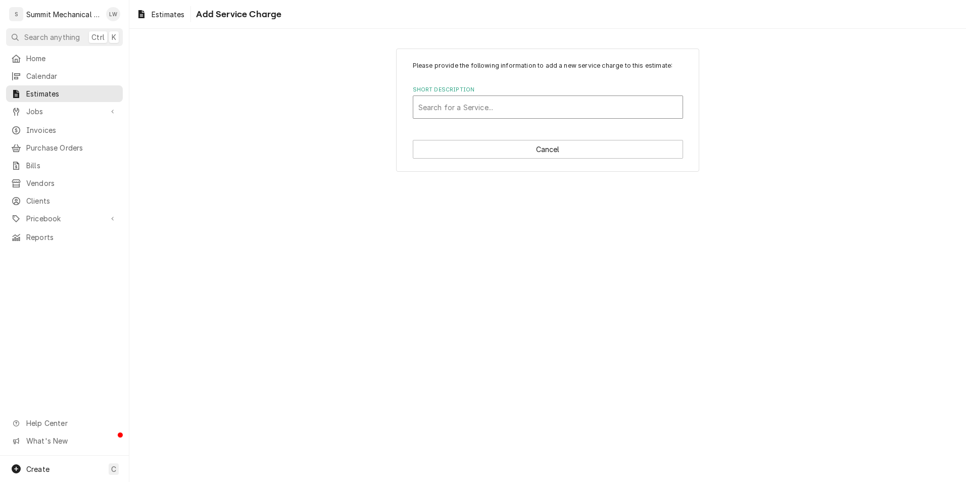
click at [554, 110] on div "Short Description" at bounding box center [548, 107] width 259 height 18
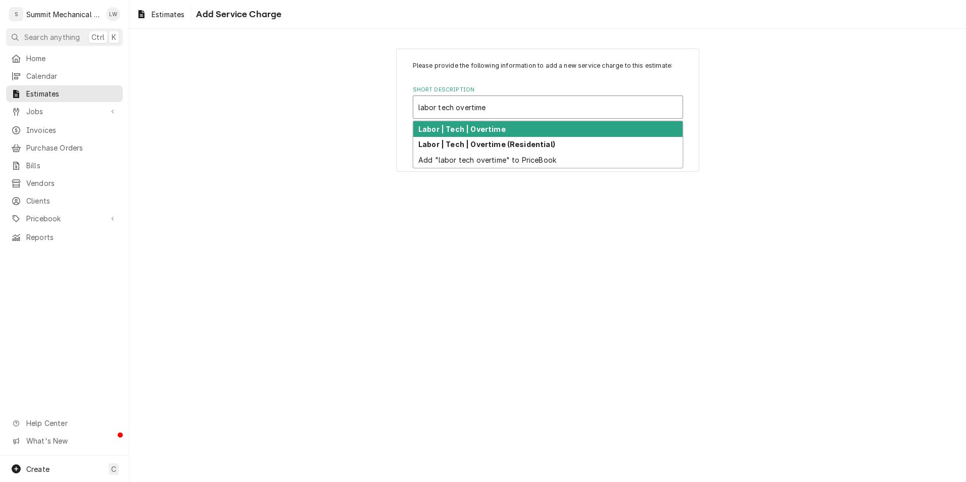
click at [471, 131] on strong "Labor | Tech | Overtime" at bounding box center [462, 129] width 87 height 9
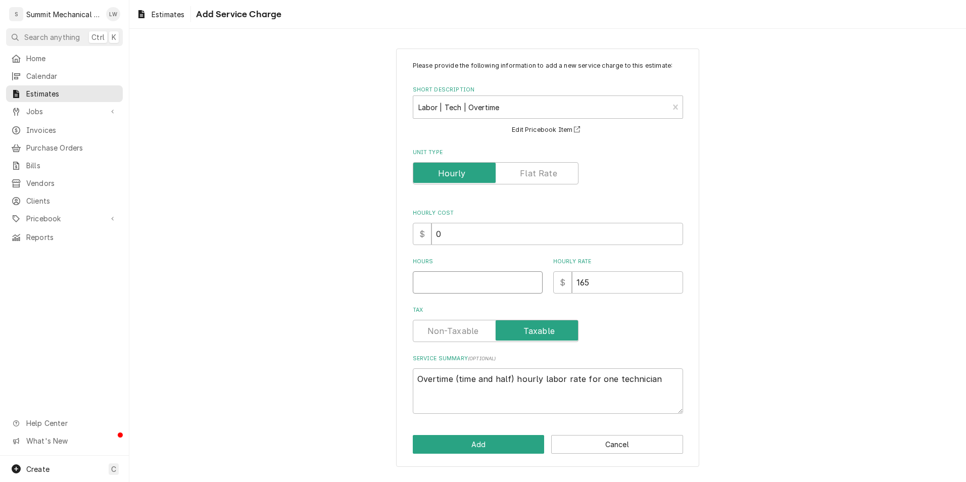
click at [471, 293] on input "Hours" at bounding box center [478, 282] width 130 height 22
click at [495, 441] on button "Add" at bounding box center [479, 444] width 132 height 19
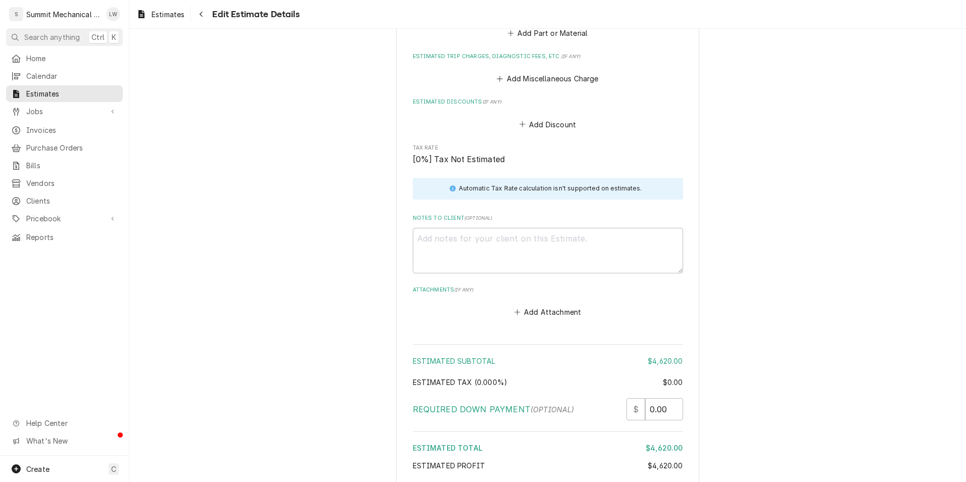
scroll to position [1788, 0]
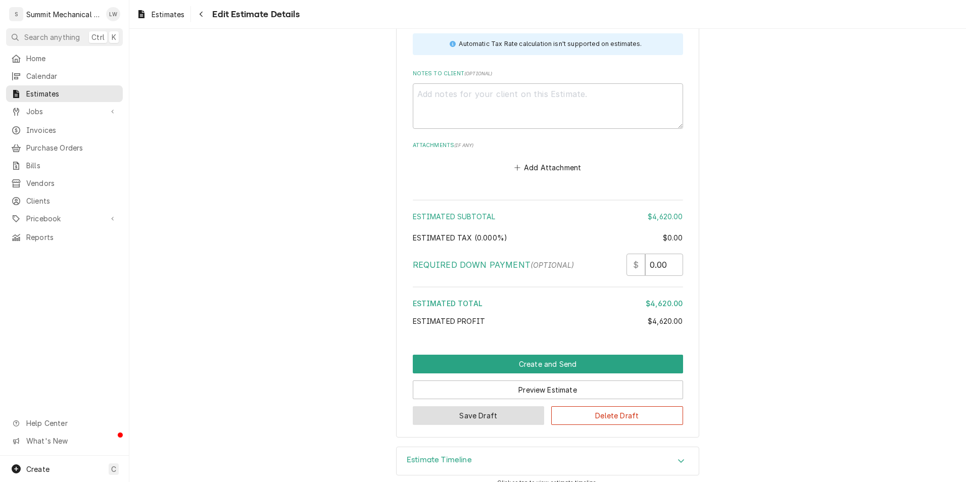
click at [457, 406] on button "Save Draft" at bounding box center [479, 415] width 132 height 19
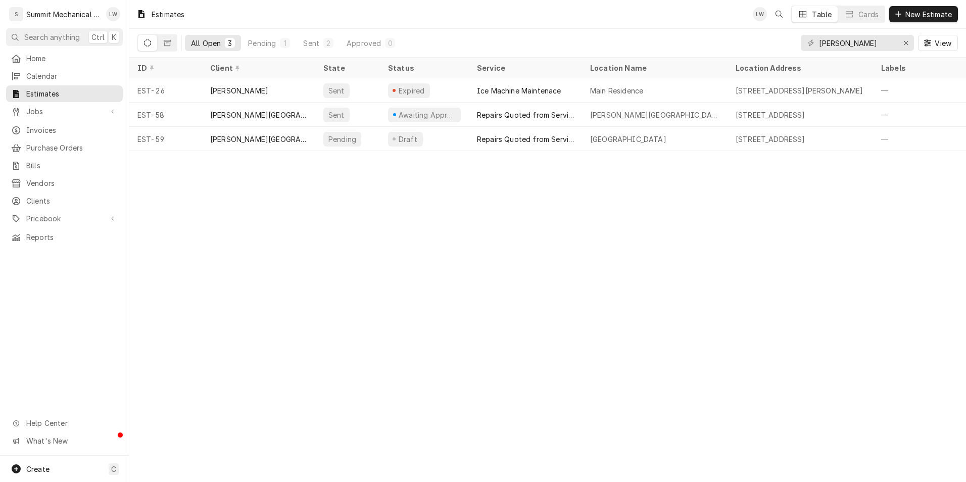
click at [210, 232] on div "Estimates LW Table Cards New Estimate All Open 3 Pending 1 Sent 2 Approved 0 mu…" at bounding box center [547, 241] width 837 height 482
click at [52, 103] on link "Jobs" at bounding box center [64, 111] width 117 height 17
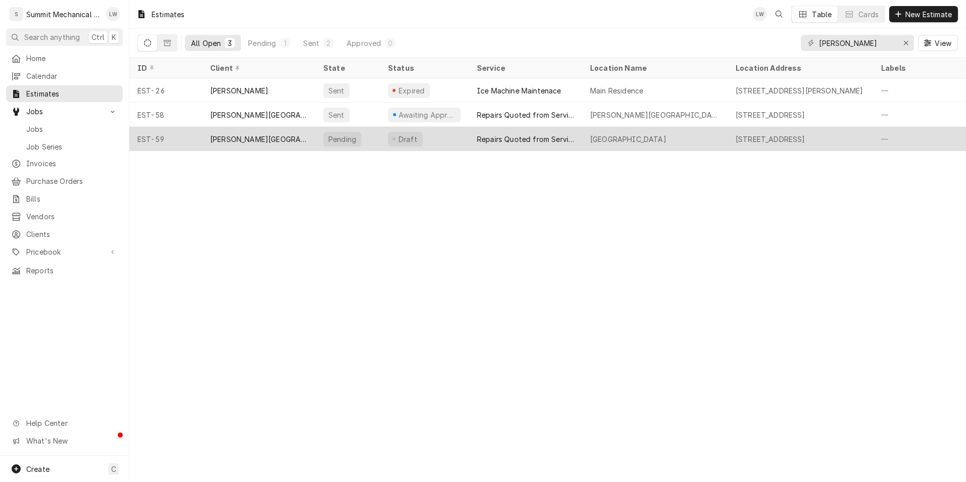
click at [539, 143] on div "Repairs Quoted from Service Call" at bounding box center [525, 139] width 113 height 24
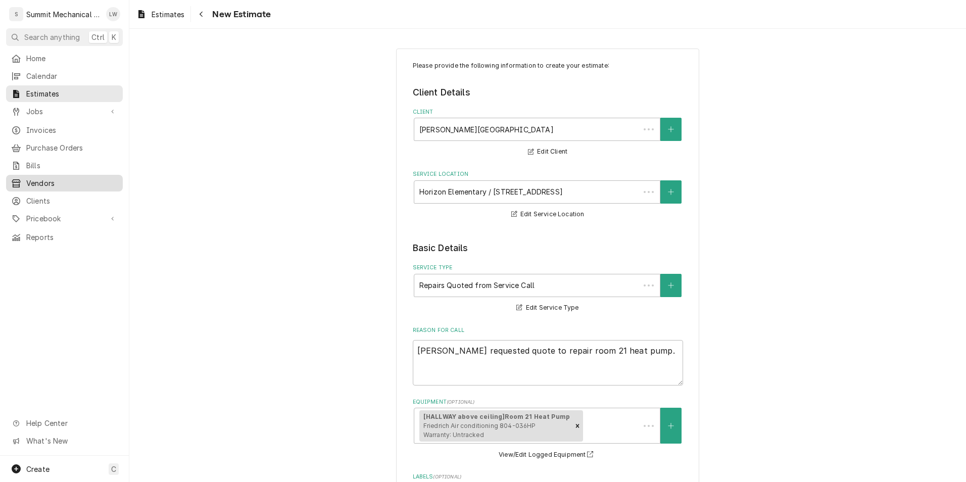
type textarea "x"
click at [55, 213] on span "Pricebook" at bounding box center [64, 218] width 76 height 11
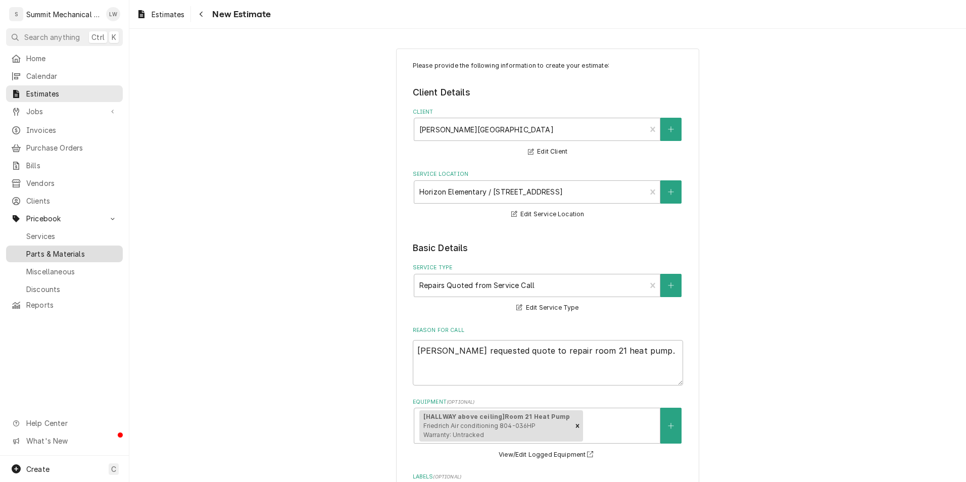
click at [84, 249] on span "Parts & Materials" at bounding box center [71, 254] width 91 height 11
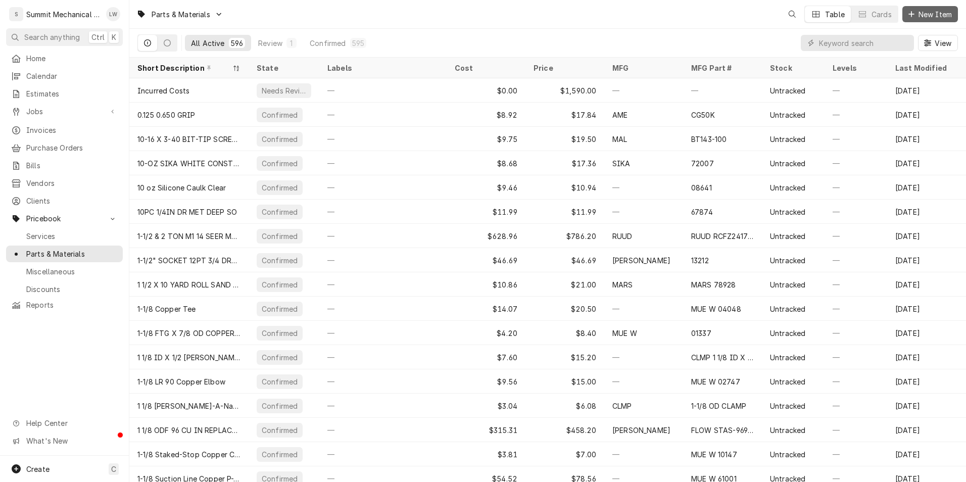
click at [927, 9] on span "New Item" at bounding box center [935, 14] width 37 height 11
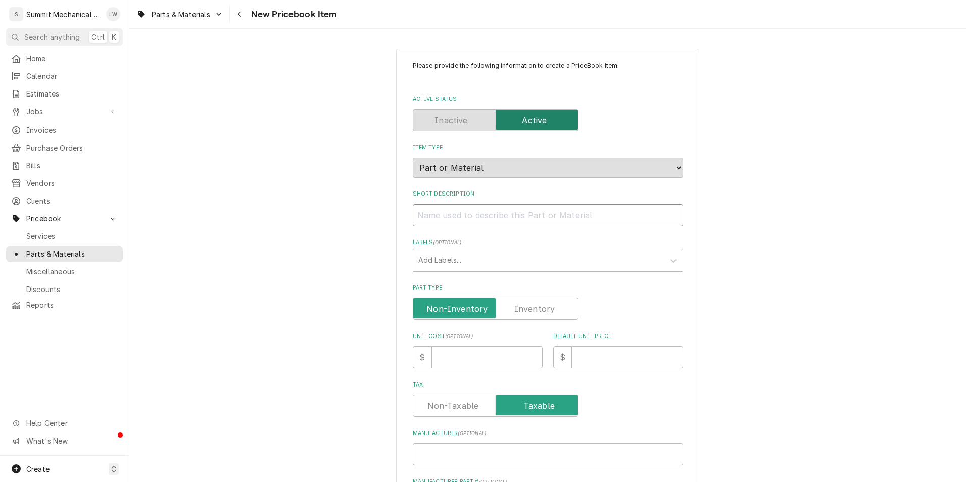
click at [457, 214] on input "Short Description" at bounding box center [548, 215] width 270 height 22
paste input "COPE CR38K6E-TF5-925"
type textarea "x"
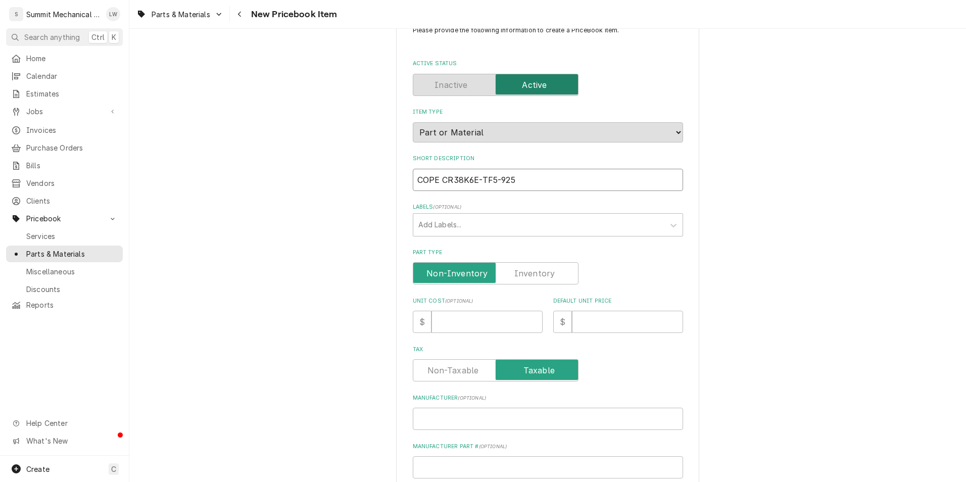
type input "COPE CR38K6E-TF5-925"
type textarea "x"
type input "COPE CR38K6E-TF5-925"
type textarea "x"
type input "COPE CR38K6E-TF5-925"
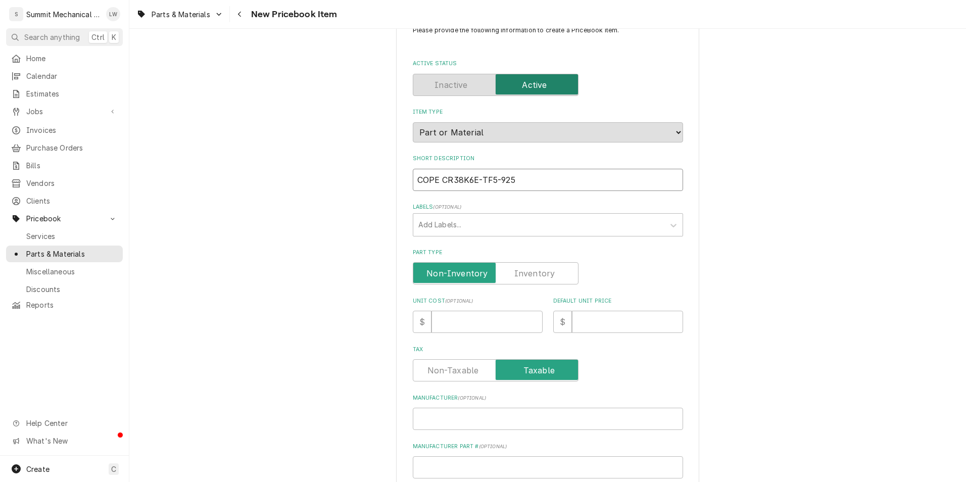
paste input "HERMETIC COMPRESSOR A/C R22 37K"
type textarea "x"
type input "COPE CR38K6E-TF5-925 HERMETIC COMPRESSOR A/C R22 37K"
drag, startPoint x: 518, startPoint y: 178, endPoint x: 340, endPoint y: 190, distance: 178.8
click at [340, 190] on div "Please provide the following information to create a PriceBook item. Active Sta…" at bounding box center [547, 366] width 837 height 725
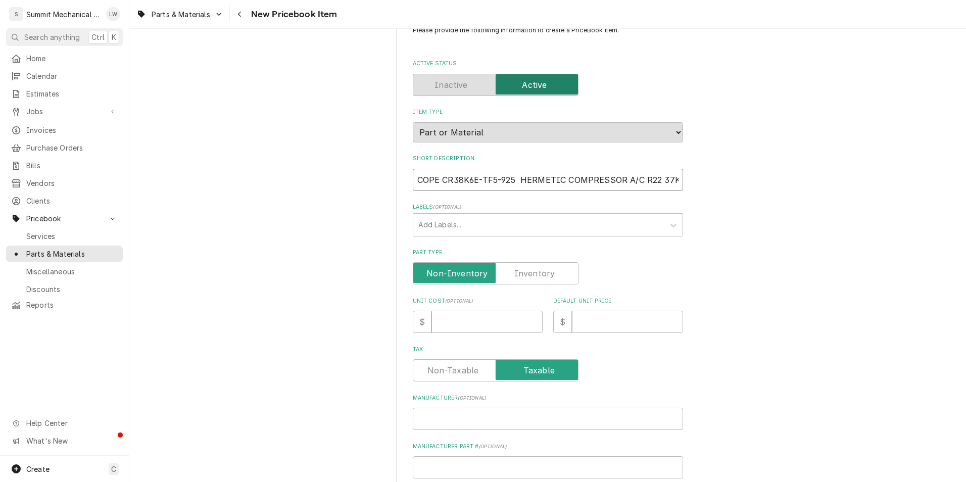
type textarea "x"
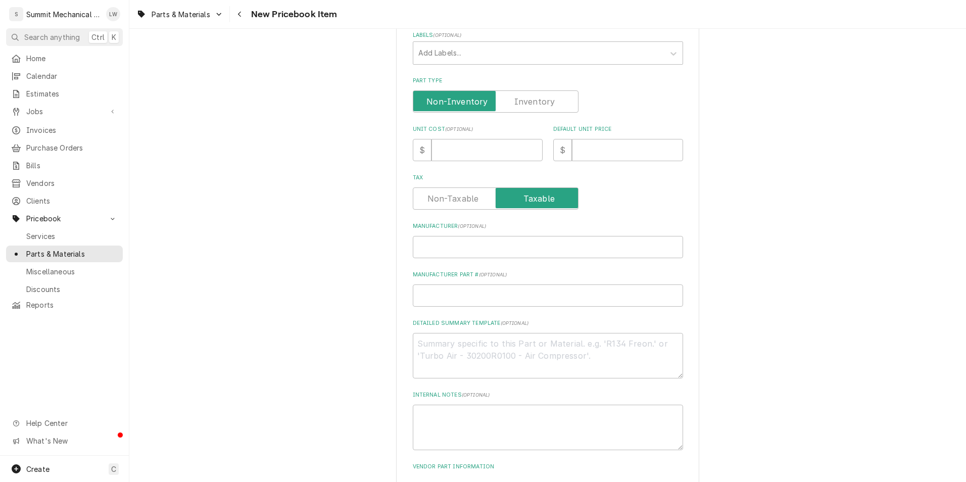
scroll to position [208, 0]
type input "HERMETIC COMPRESSOR A/C R22 37K"
click at [459, 349] on textarea "Detailed Summary Template ( optional )" at bounding box center [548, 355] width 270 height 45
paste textarea "COPE CR38K6E-TF5-925"
type textarea "x"
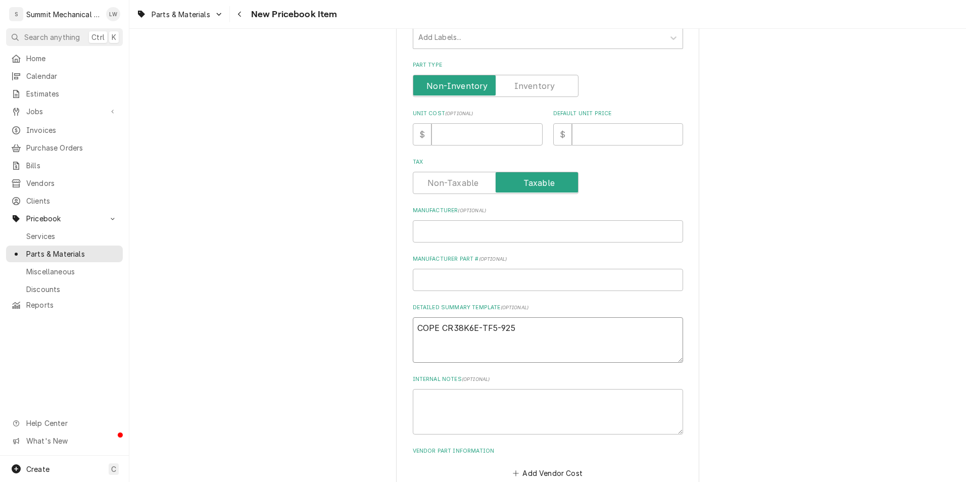
scroll to position [168, 0]
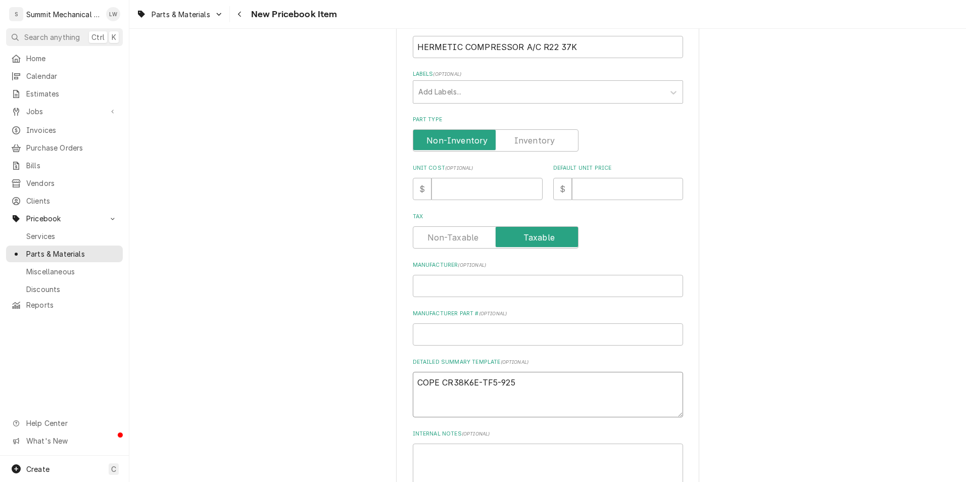
type textarea "COPE CR38K6E-TF5-925"
click at [452, 301] on div "Please provide the following information to create a PriceBook item. Active Sta…" at bounding box center [548, 214] width 270 height 642
click at [456, 285] on input "Manufacturer ( optional )" at bounding box center [548, 286] width 270 height 22
type textarea "x"
type input "C"
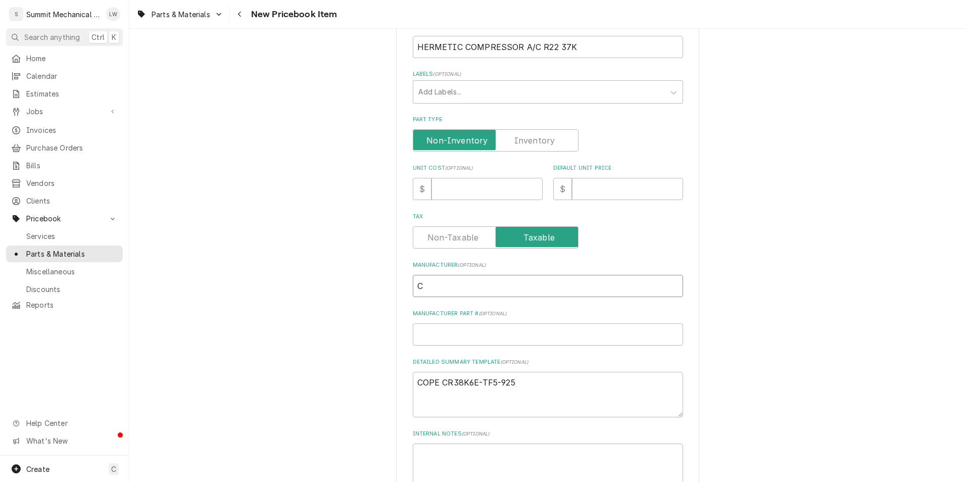
type textarea "x"
type input "Co"
type textarea "x"
type input "Coe"
type textarea "x"
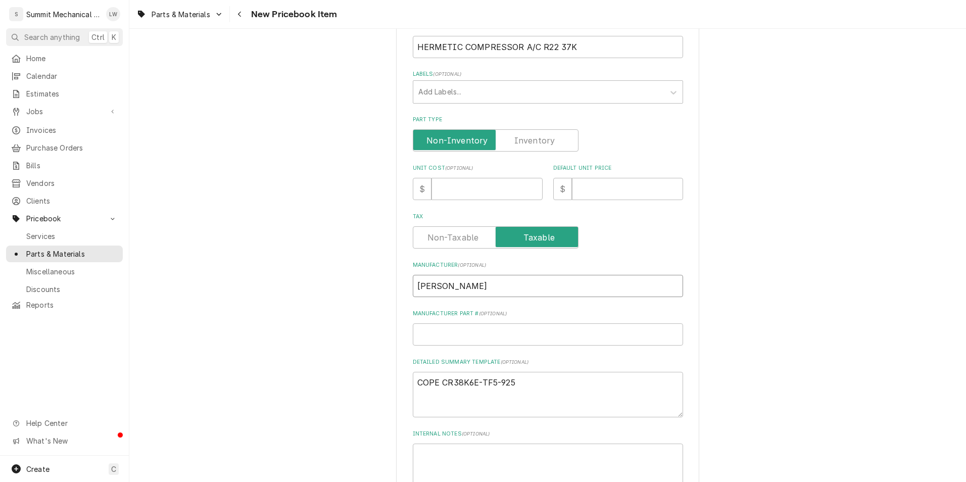
type input "Co"
type textarea "x"
type input "Cop"
type textarea "x"
type input "Cope"
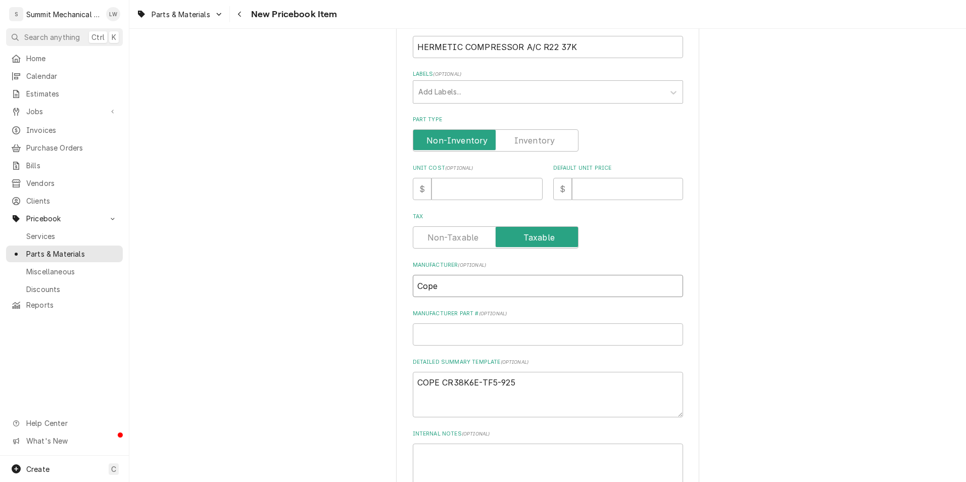
type textarea "x"
type input "Copel"
type textarea "x"
type input "Copelan"
type textarea "x"
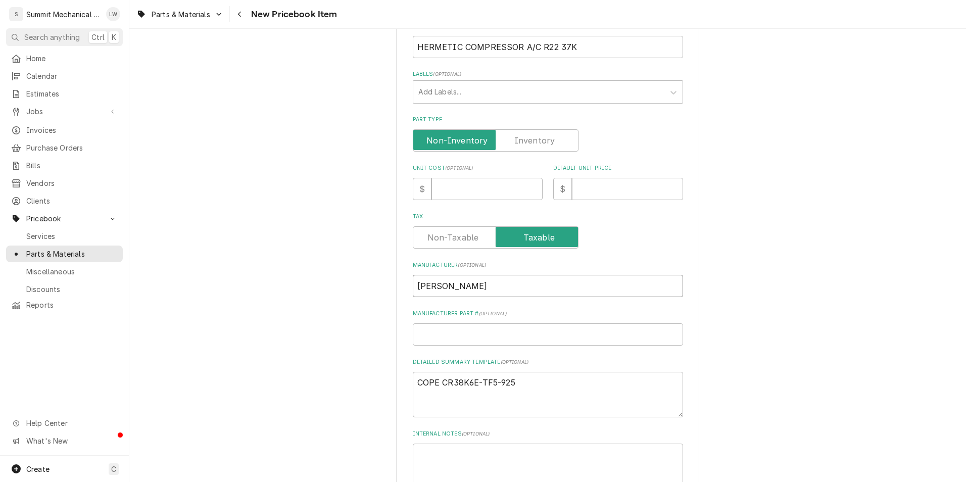
type input "Copeland"
click at [439, 323] on div "Manufacturer Part # ( optional )" at bounding box center [548, 328] width 270 height 36
click at [436, 335] on input "Manufacturer Part # ( optional )" at bounding box center [548, 334] width 270 height 22
click at [555, 378] on textarea "COPE CR38K6E-TF5-925" at bounding box center [548, 394] width 270 height 45
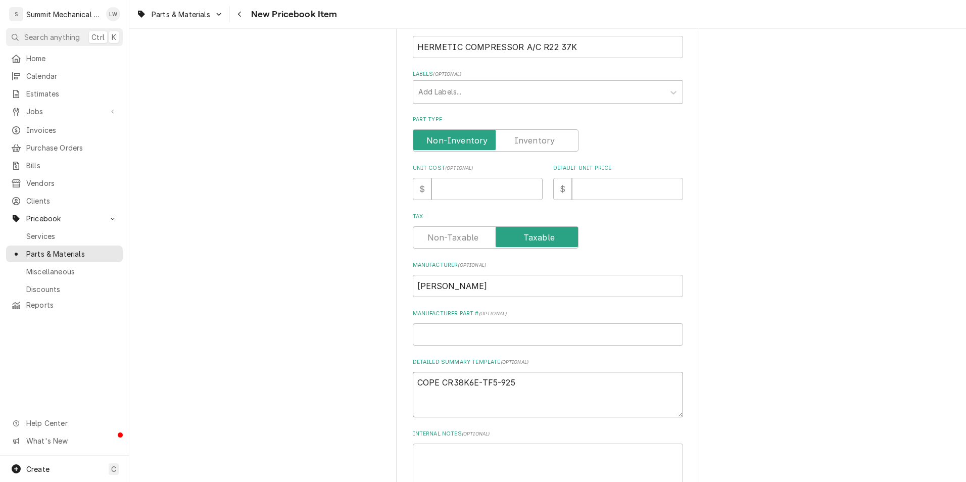
click at [555, 378] on textarea "COPE CR38K6E-TF5-925" at bounding box center [548, 394] width 270 height 45
type textarea "x"
click at [463, 331] on input "Manufacturer Part # ( optional )" at bounding box center [548, 334] width 270 height 22
paste input "COPE CR38K6E-TF5-925"
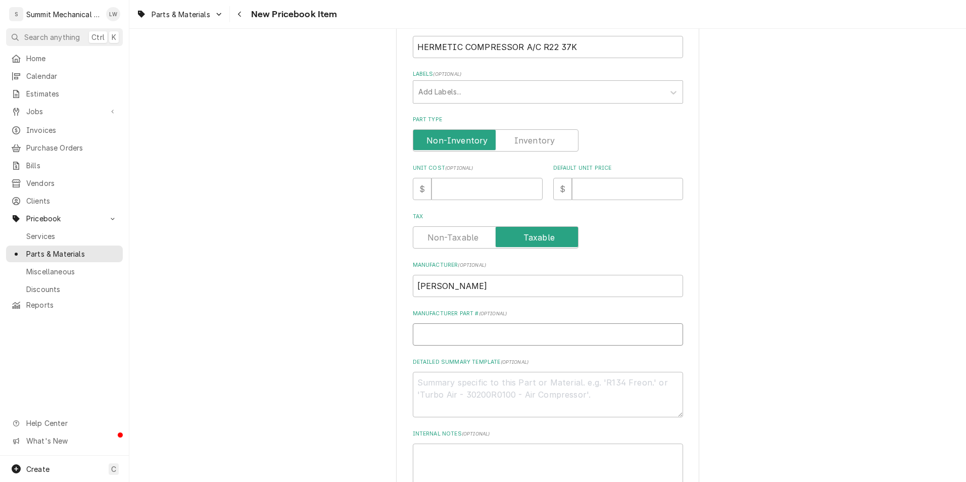
type textarea "x"
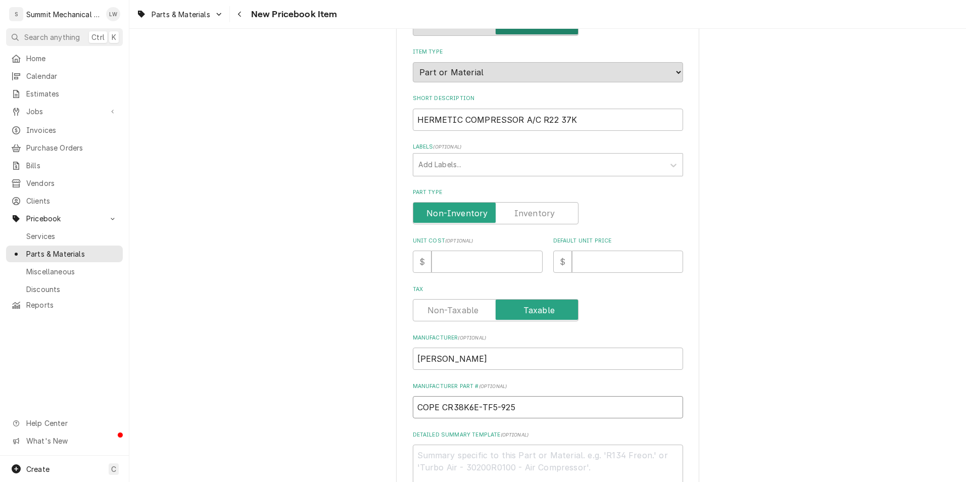
scroll to position [0, 0]
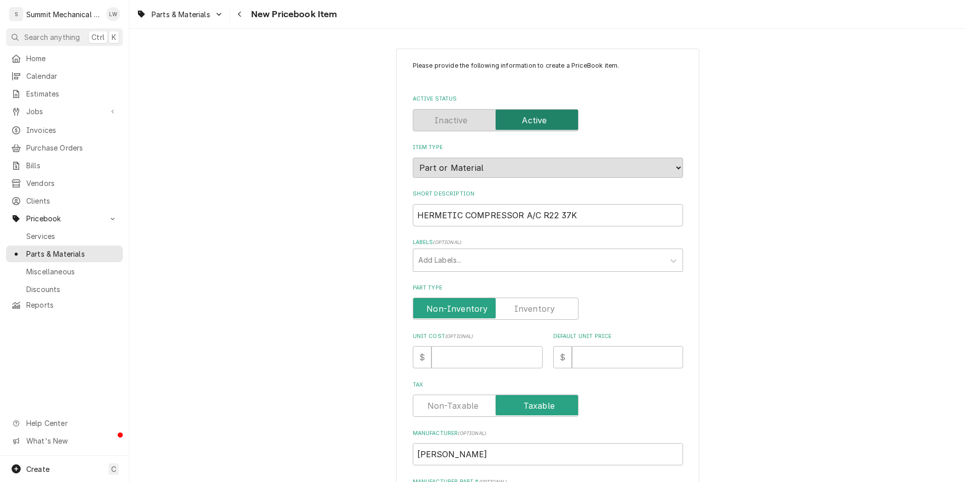
type input "COPE CR38K6E-TF5-925"
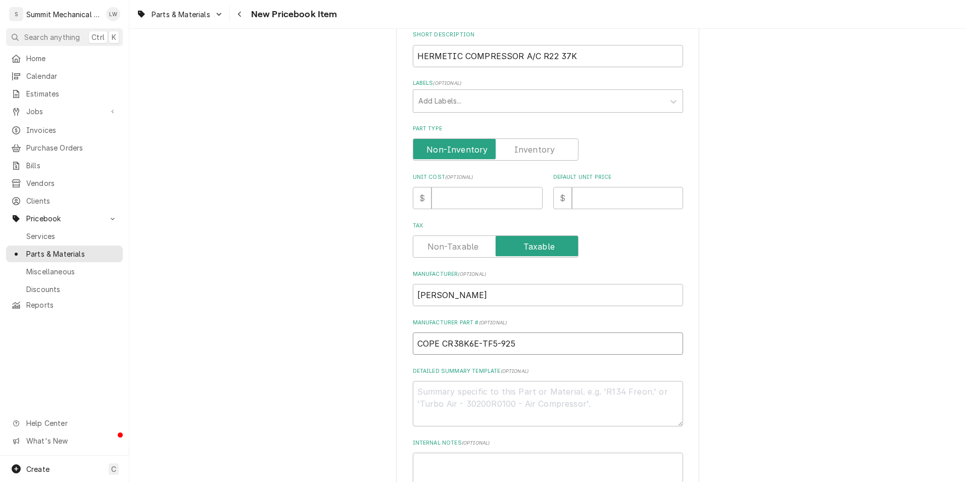
scroll to position [160, 0]
click at [489, 194] on input "Unit Cost ( optional )" at bounding box center [487, 198] width 111 height 22
type textarea "x"
type input "1"
type textarea "x"
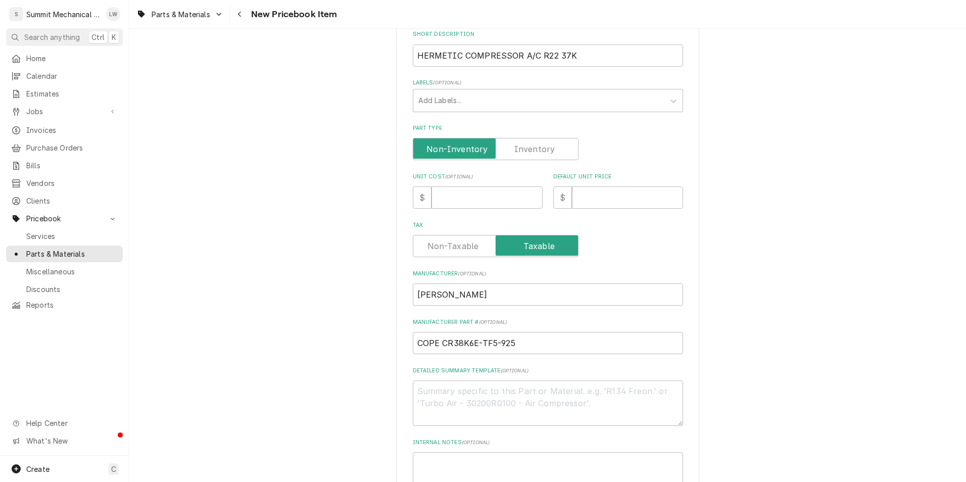
drag, startPoint x: 436, startPoint y: 266, endPoint x: 423, endPoint y: 120, distance: 146.1
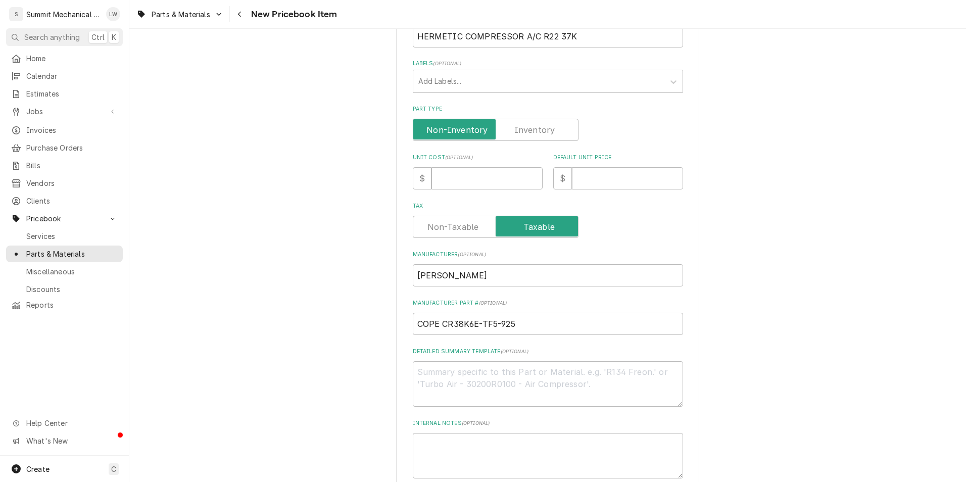
click at [468, 196] on div "Please provide the following information to create a PriceBook item. Active Sta…" at bounding box center [548, 203] width 270 height 642
click at [470, 175] on input "Unit Cost ( optional )" at bounding box center [487, 178] width 111 height 22
type textarea "x"
type input "1"
type textarea "x"
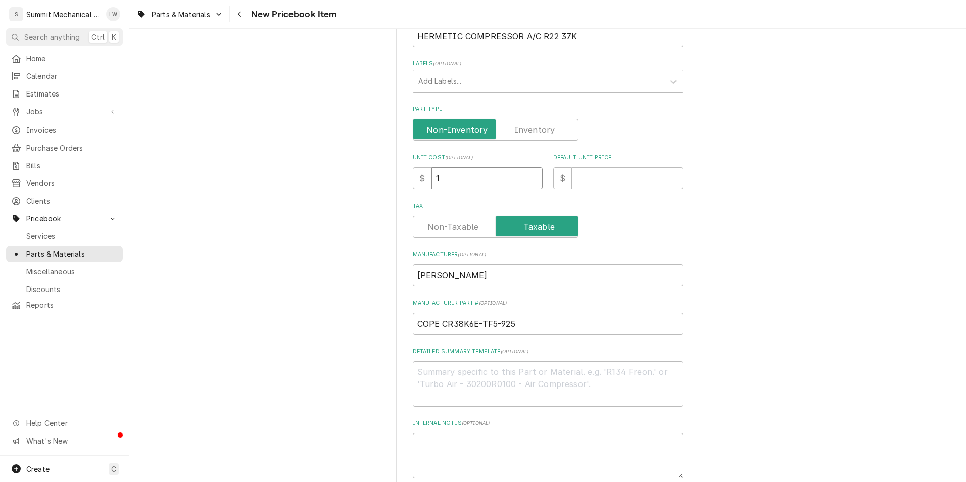
type input "18"
type textarea "x"
type input "183"
type textarea "x"
type input "1836"
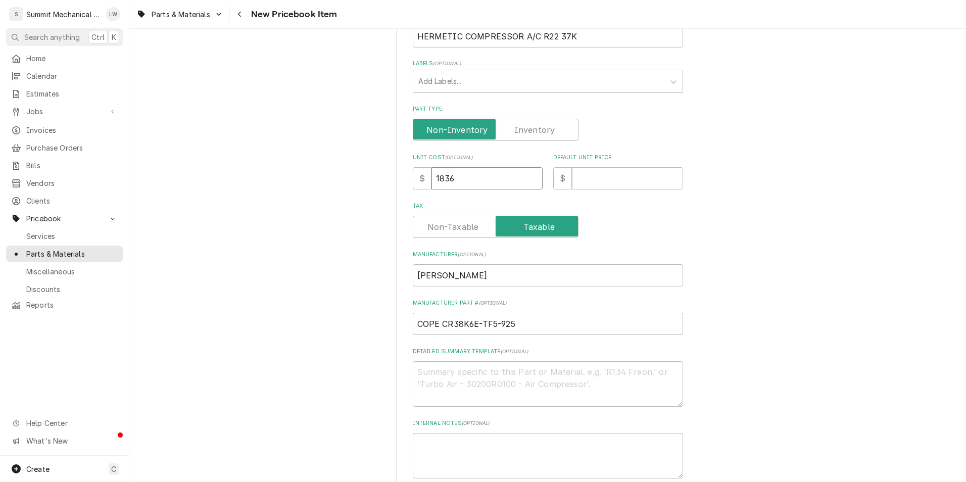
type textarea "x"
type input "1836.3"
type textarea "x"
type input "1836.37"
click at [625, 162] on div "Default Unit Price $" at bounding box center [618, 172] width 130 height 36
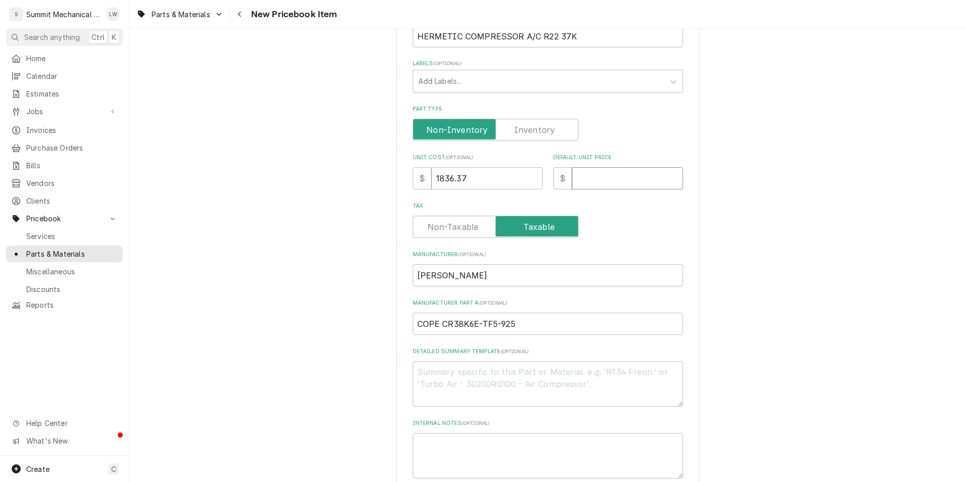
click at [615, 177] on input "Default Unit Price" at bounding box center [627, 178] width 111 height 22
click at [589, 175] on input "Default Unit Price" at bounding box center [627, 178] width 111 height 22
type textarea "x"
type input "2"
type textarea "x"
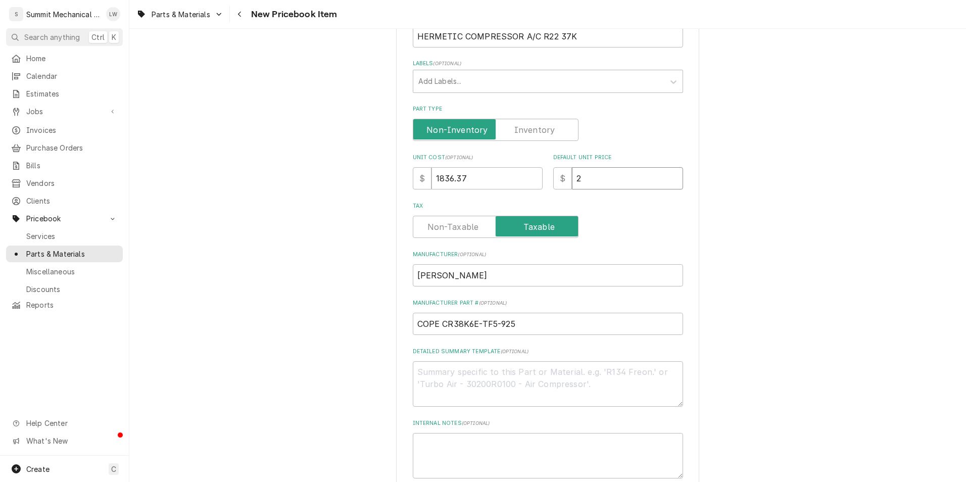
type input "26"
type textarea "x"
type input "266"
type textarea "x"
type input "26"
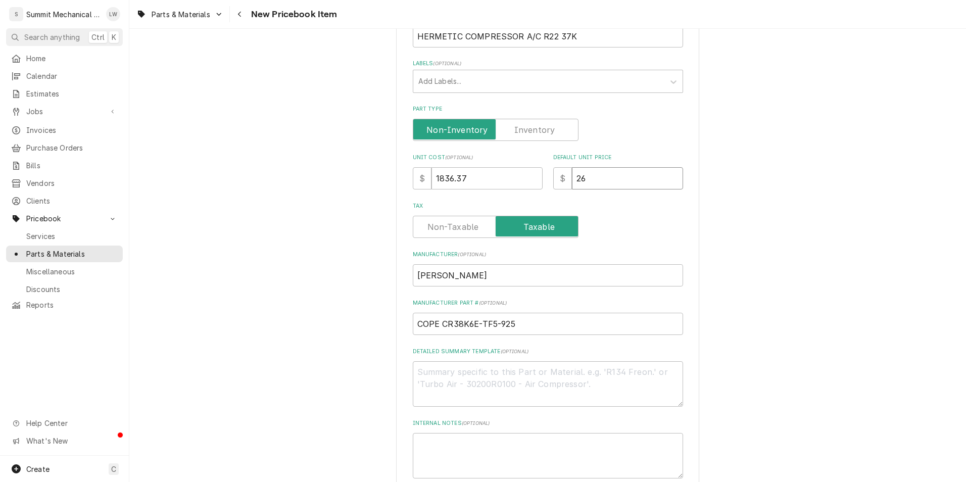
type textarea "x"
type input "266"
type textarea "x"
type input "2662"
type textarea "x"
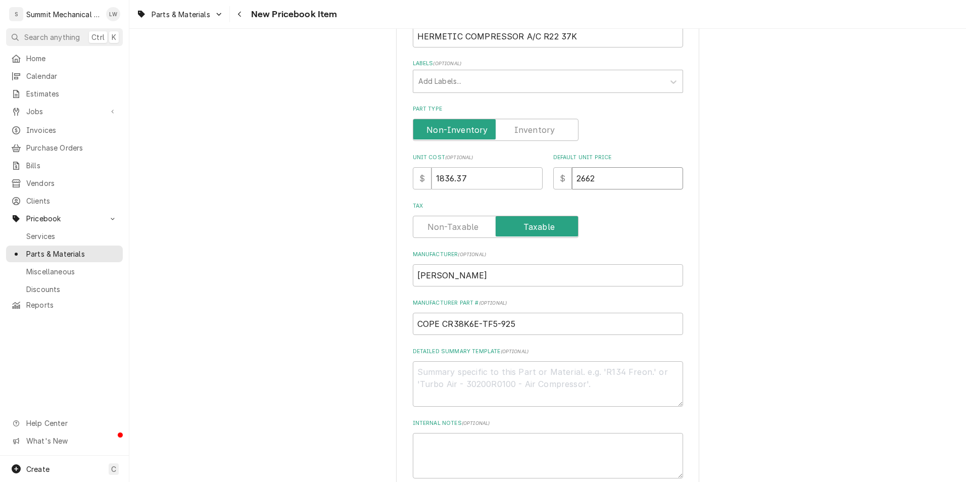
type input "26622"
type textarea "x"
type input "2662"
type textarea "x"
type input "266"
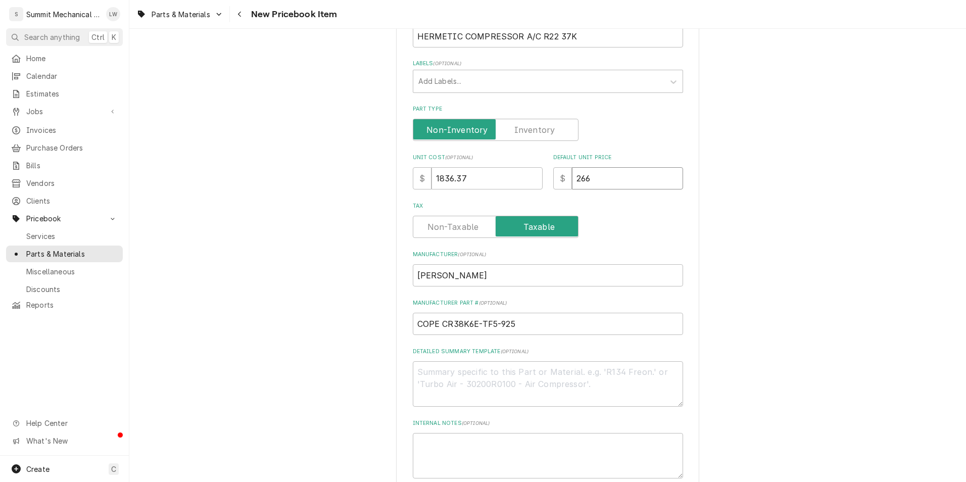
type textarea "x"
type input "26"
type textarea "x"
type input "2"
type textarea "x"
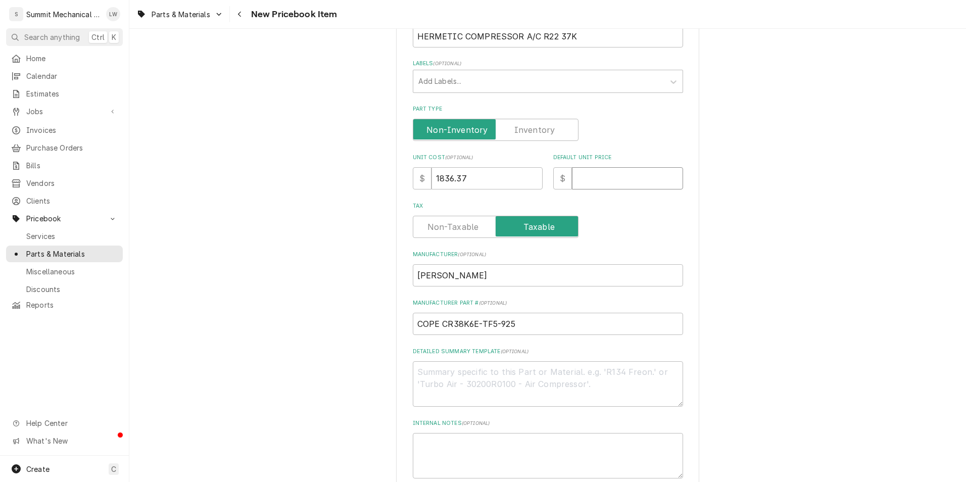
type textarea "x"
type input "2"
type textarea "x"
type input "26"
type textarea "x"
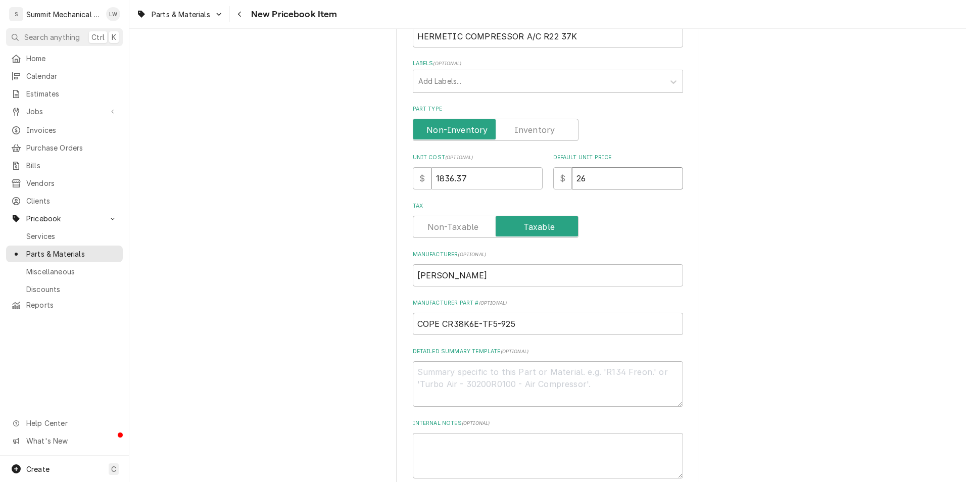
type input "266"
type textarea "x"
type input "2662"
type textarea "x"
type input "2662.7"
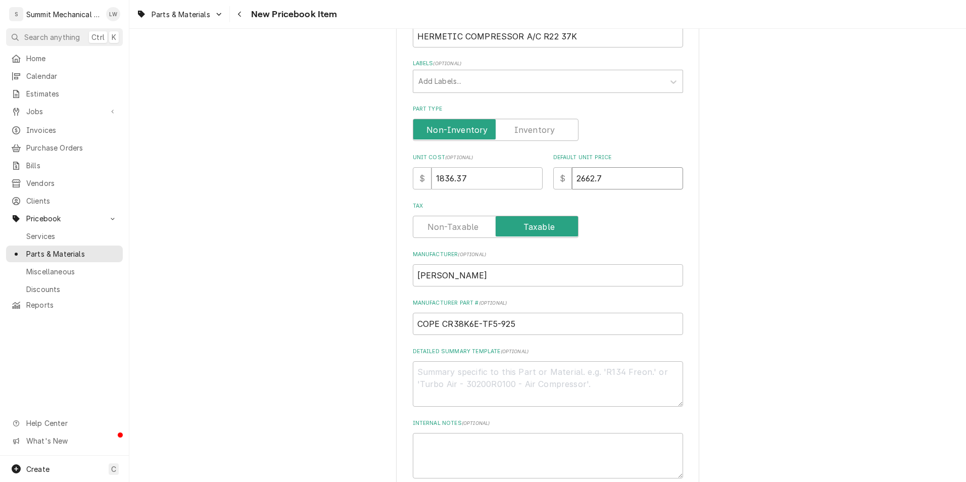
type textarea "x"
type input "2662.74"
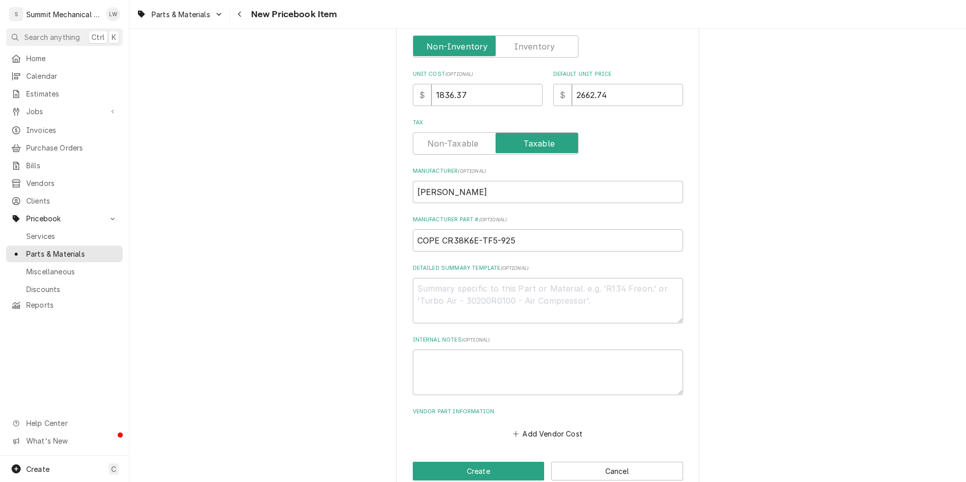
scroll to position [283, 0]
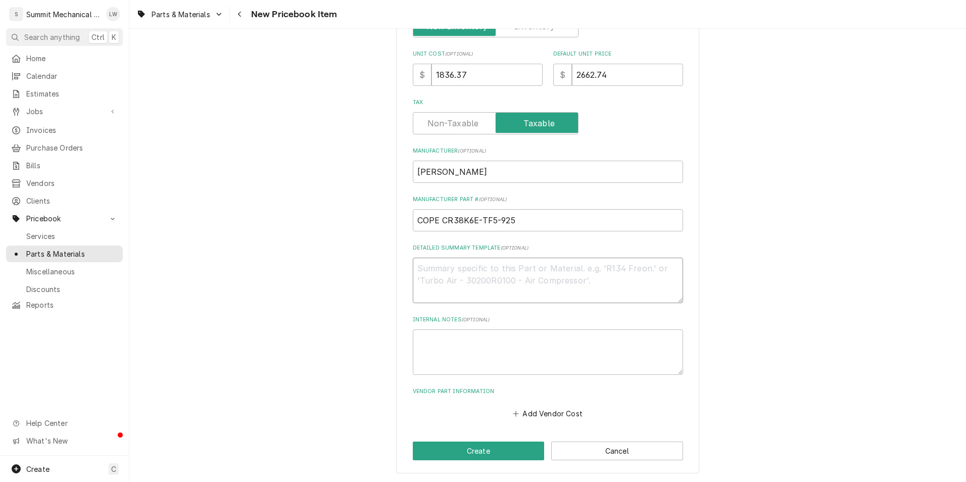
click at [509, 272] on textarea "Detailed Summary Template ( optional )" at bounding box center [548, 280] width 270 height 45
click at [516, 272] on textarea "Detailed Summary Template ( optional )" at bounding box center [548, 280] width 270 height 45
click at [484, 289] on textarea "Detailed Summary Template ( optional )" at bounding box center [548, 280] width 270 height 45
click at [456, 448] on button "Create" at bounding box center [479, 451] width 132 height 19
type textarea "x"
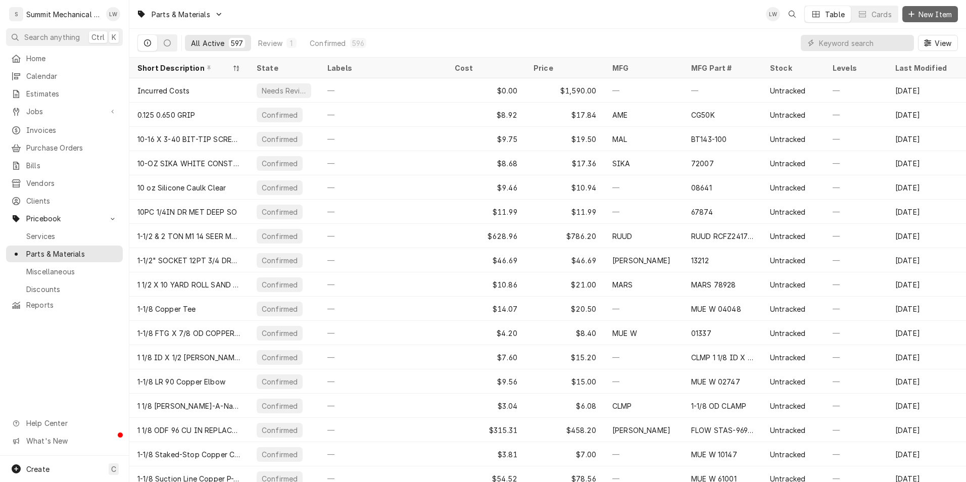
click at [923, 15] on span "New Item" at bounding box center [935, 14] width 37 height 11
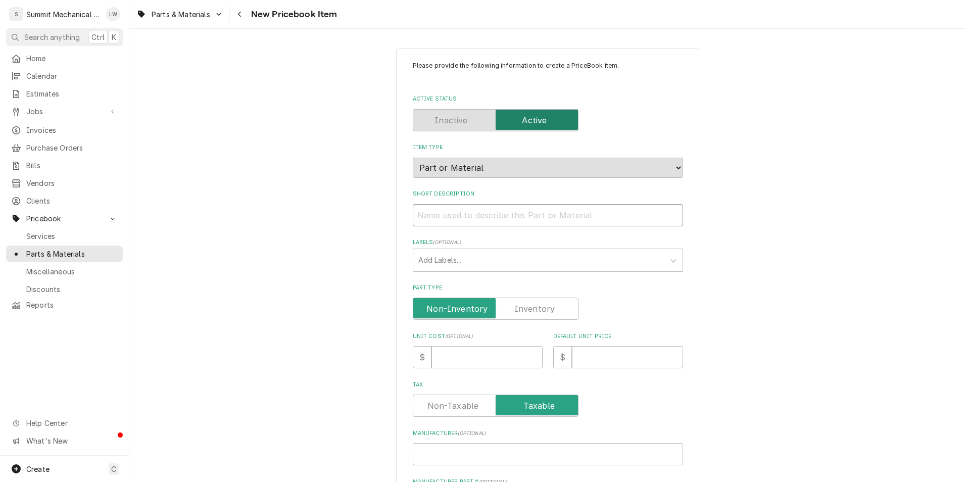
click at [493, 210] on input "Short Description" at bounding box center [548, 215] width 270 height 22
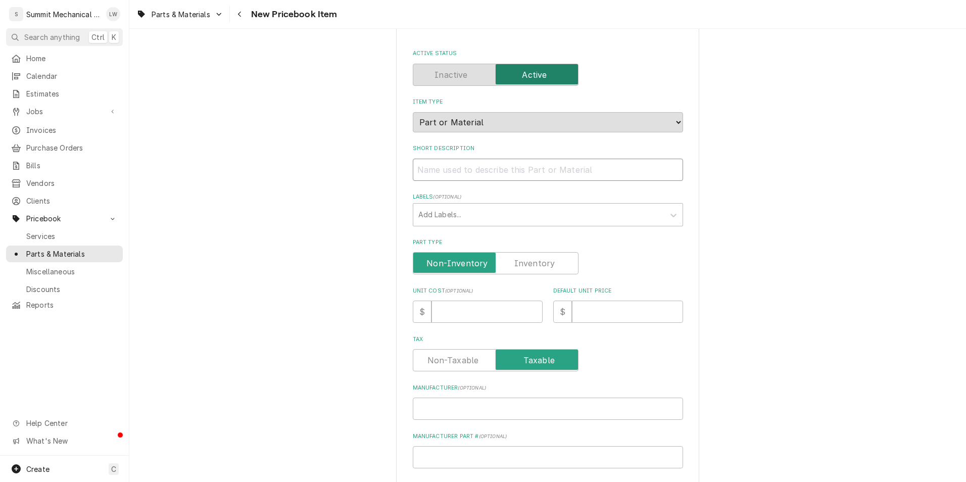
scroll to position [52, 0]
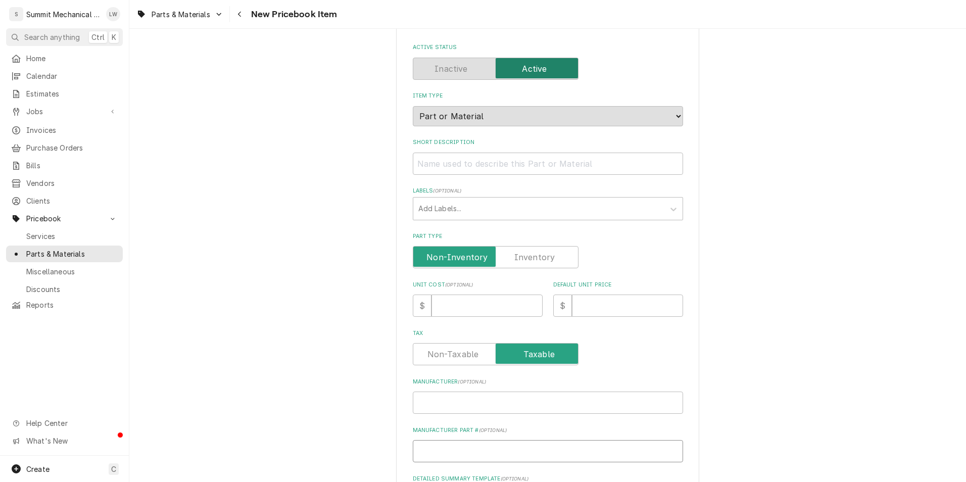
click at [452, 448] on input "Manufacturer Part # ( optional )" at bounding box center [548, 451] width 270 height 22
paste input "FLOW BFK164S"
type textarea "x"
type input "FLOW BFK164S"
click at [469, 417] on div "Please provide the following information to create a PriceBook item. Active Sta…" at bounding box center [548, 331] width 270 height 642
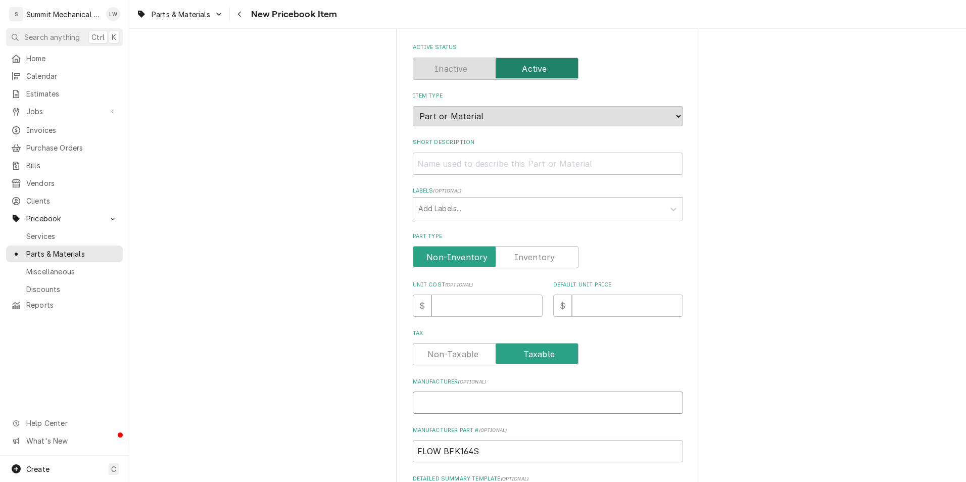
click at [478, 403] on input "Manufacturer ( optional )" at bounding box center [548, 403] width 270 height 22
type textarea "x"
type input "e"
type textarea "x"
type input "em"
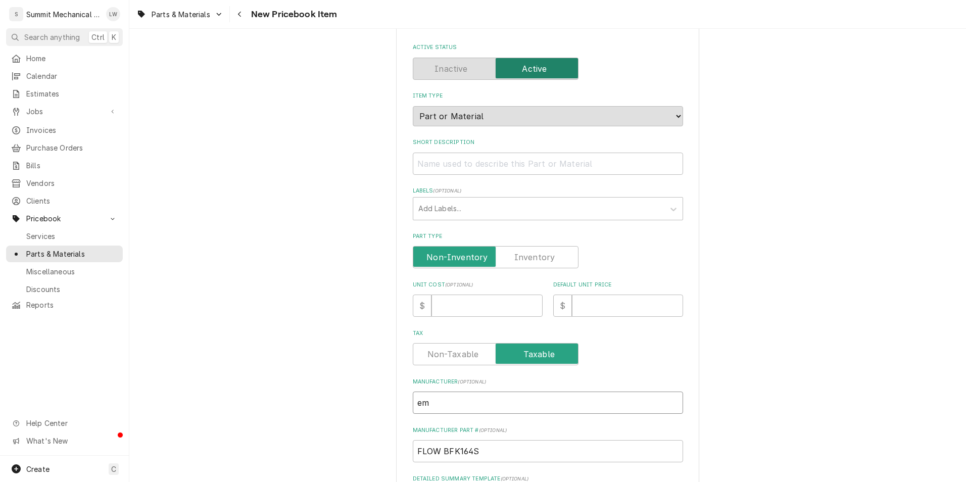
type textarea "x"
type input "emm"
type textarea "x"
type input "emme"
type textarea "x"
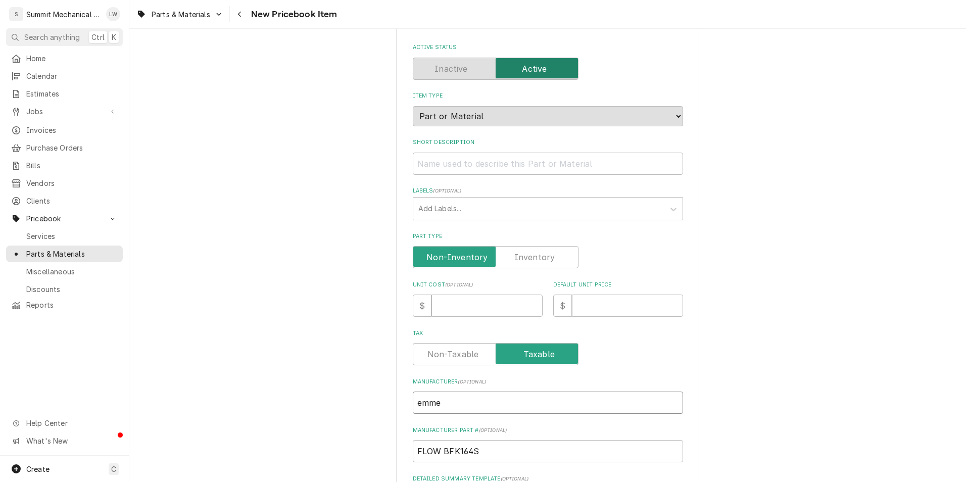
type input "emmer"
type textarea "x"
type input "emme"
type textarea "x"
type input "emm"
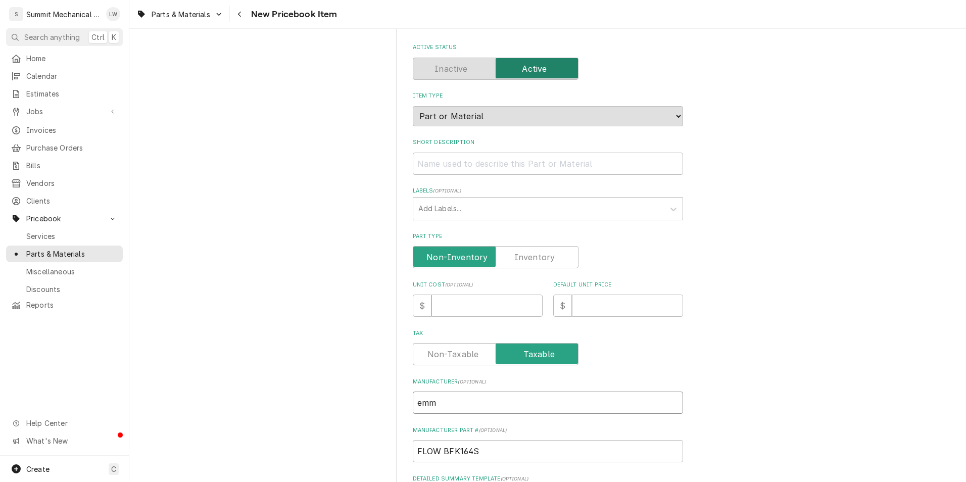
type textarea "x"
type input "em"
type textarea "x"
type input "e"
type textarea "x"
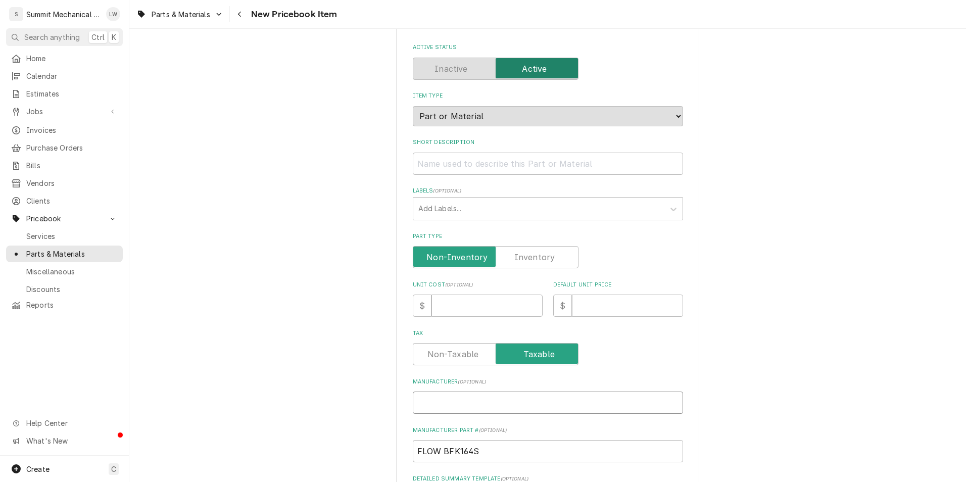
type textarea "x"
type input "E"
type textarea "x"
type input "Em"
type textarea "x"
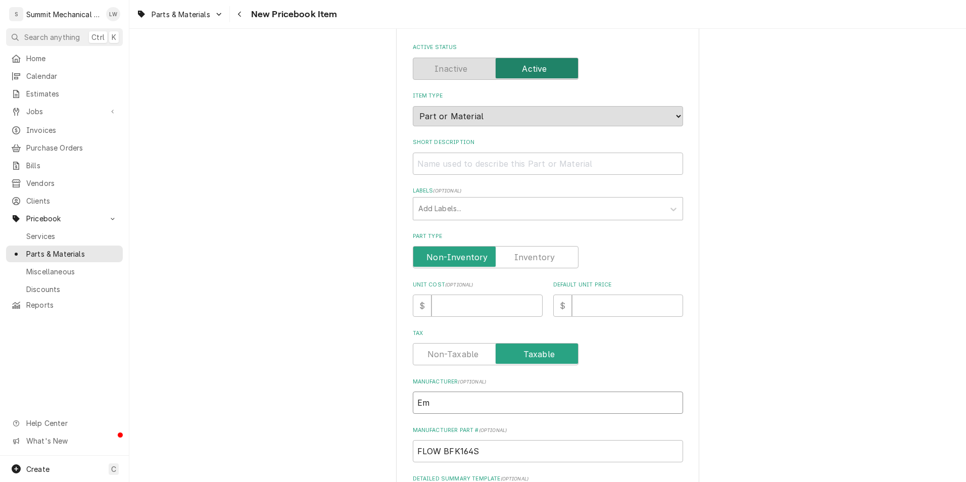
type input "Emm"
type textarea "x"
type input "Emme"
type textarea "x"
type input "Emmer"
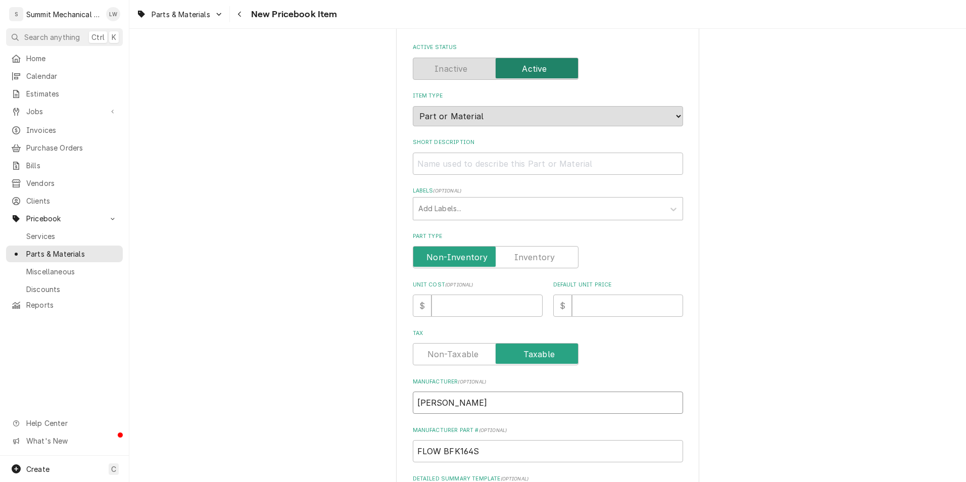
type textarea "x"
type input "Emmers"
type textarea "x"
type input "Emmerso"
type textarea "x"
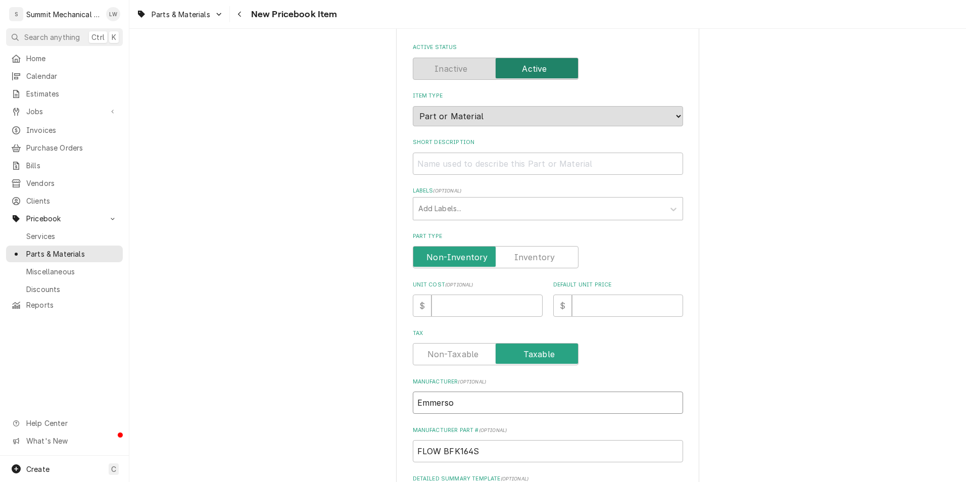
type input "Emmerson"
type textarea "x"
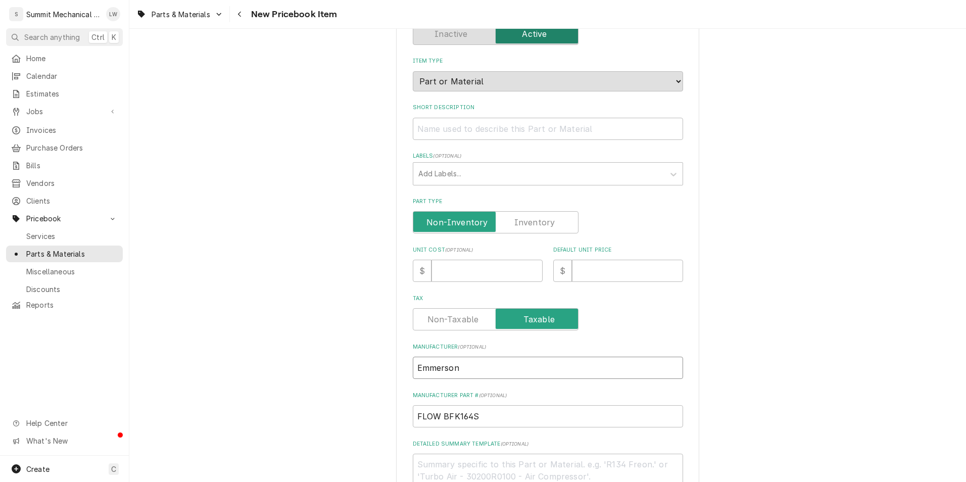
scroll to position [87, 0]
type input "Emmerson"
click at [512, 353] on div "Manufacturer ( optional ) Emmerson" at bounding box center [548, 361] width 270 height 36
click at [462, 401] on div "Manufacturer Part # ( optional ) FLOW BFK164S" at bounding box center [548, 409] width 270 height 36
click at [483, 366] on input "Emmerson" at bounding box center [548, 367] width 270 height 22
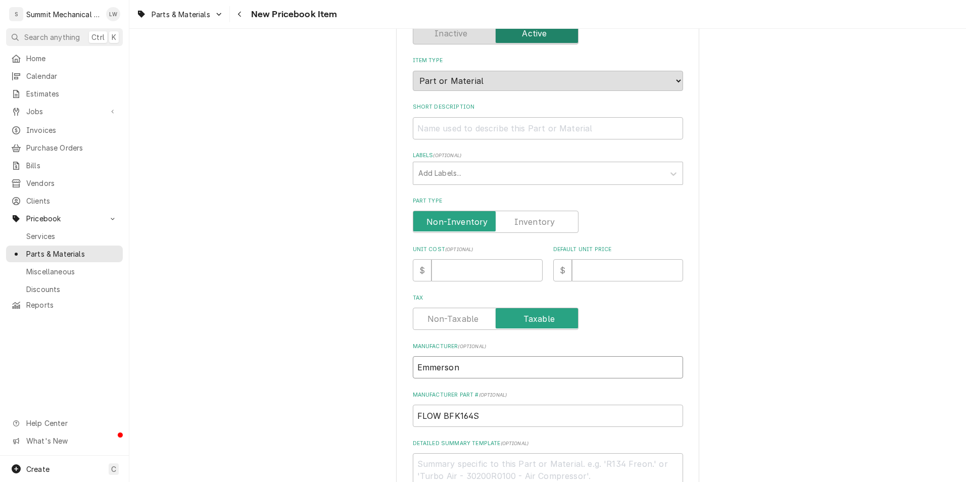
type textarea "x"
type input "Emmerson"
type textarea "x"
type input "Emmerso"
type textarea "x"
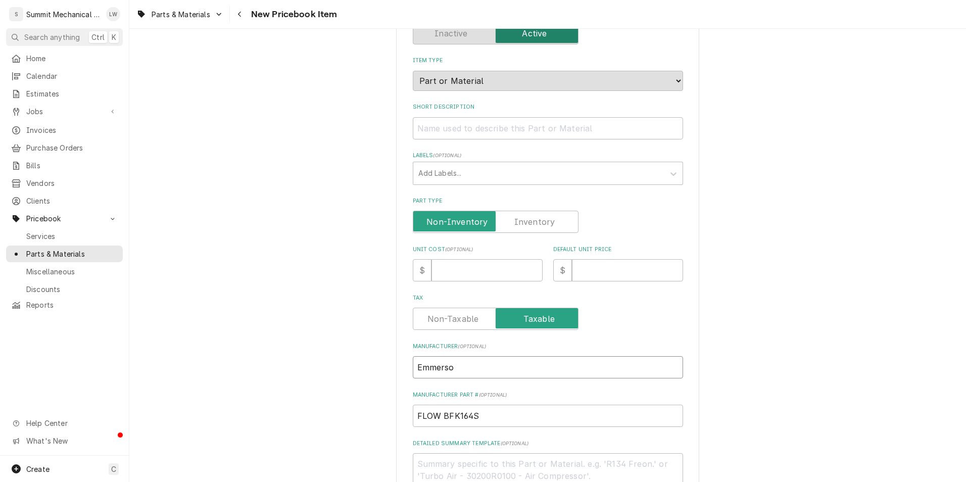
type input "Emmers"
type textarea "x"
type input "Emmer"
type textarea "x"
type input "Emme"
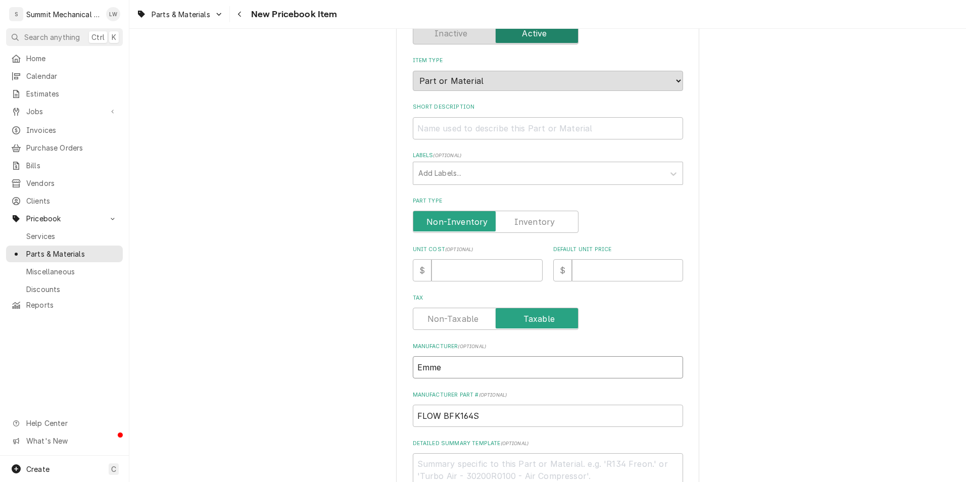
type textarea "x"
type input "Emm"
type textarea "x"
type input "Em"
type textarea "x"
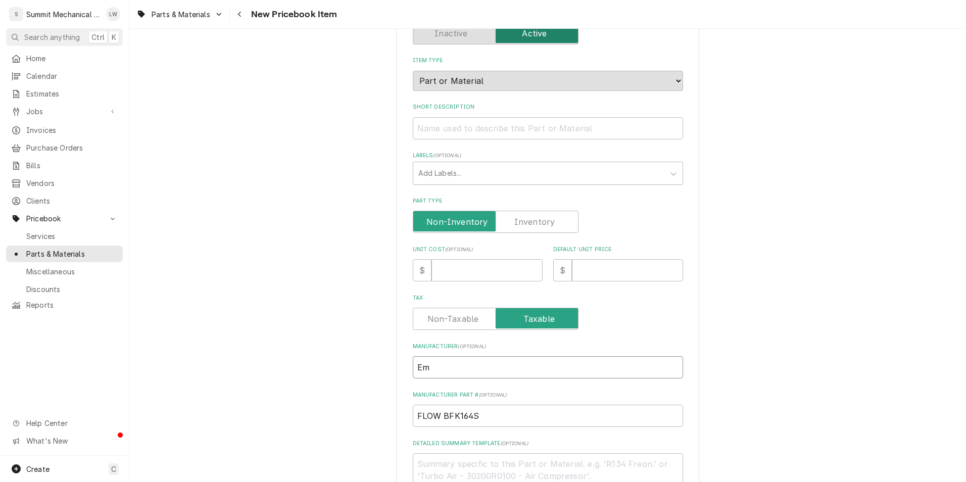
type input "Eme"
type textarea "x"
type input "Emer"
type textarea "x"
type input "Emers"
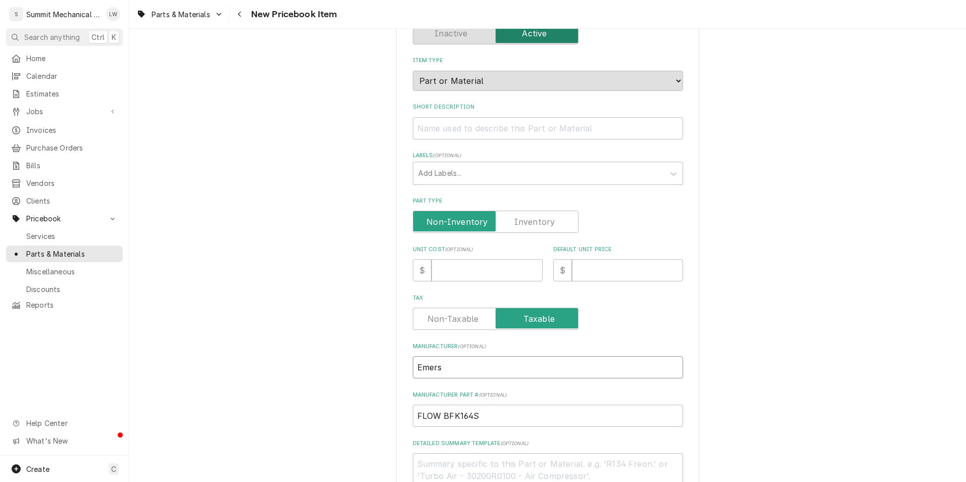
type textarea "x"
type input "Emerso"
type textarea "x"
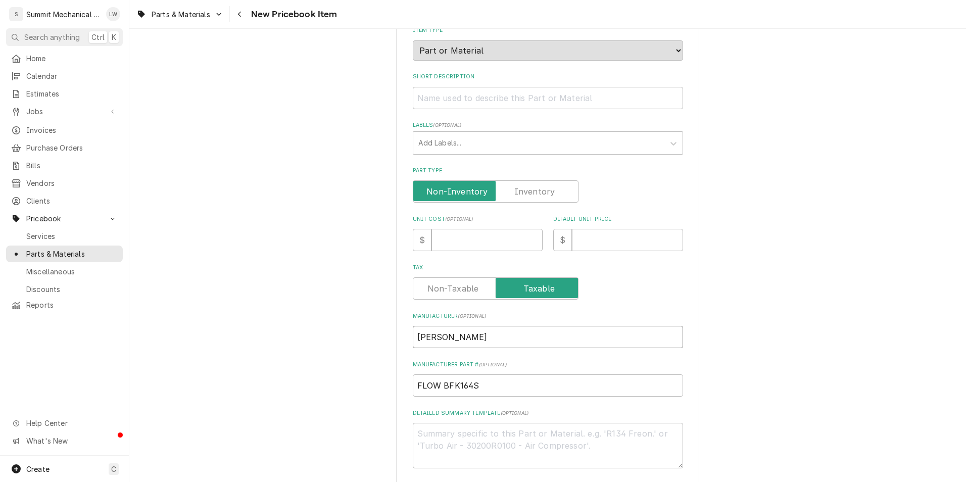
scroll to position [118, 0]
type input "Emerson"
click at [432, 238] on input "Unit Cost ( optional )" at bounding box center [487, 239] width 111 height 22
type textarea "x"
type input "6"
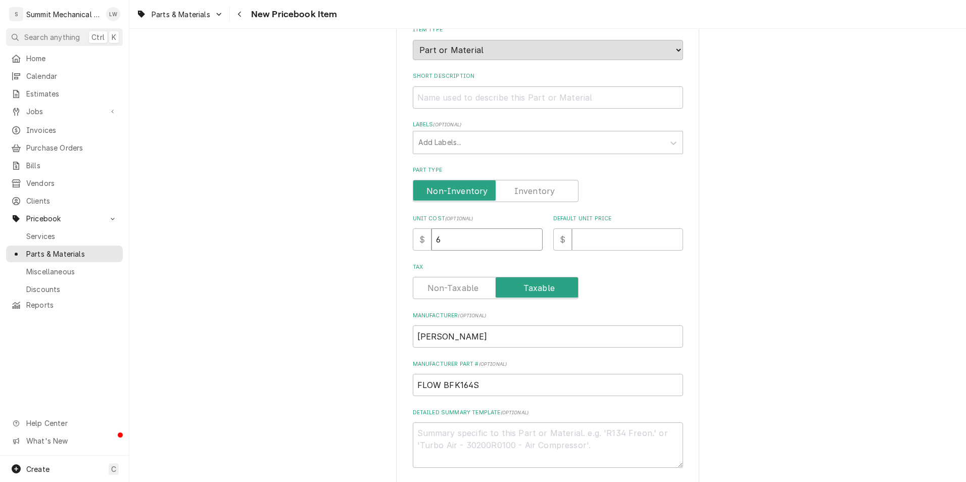
type textarea "x"
type input "60"
click at [638, 240] on input "Default Unit Price" at bounding box center [627, 239] width 111 height 22
type textarea "x"
type input "1"
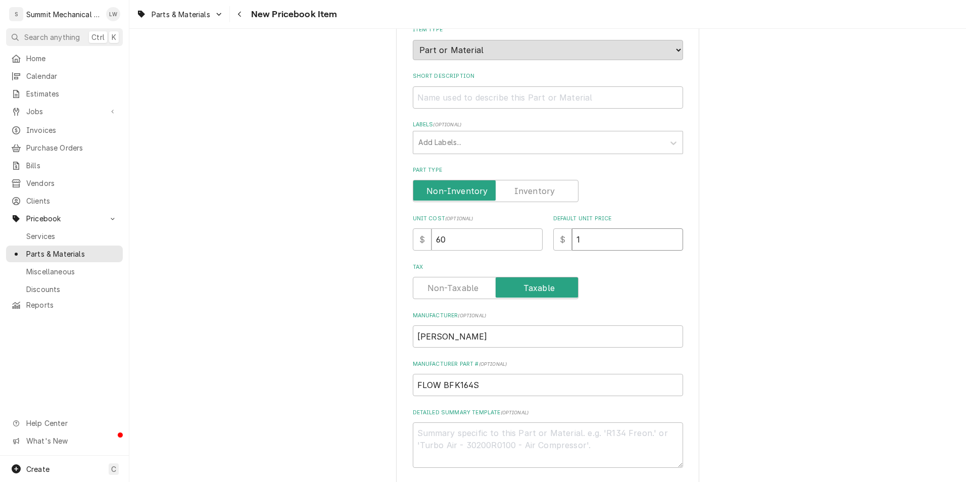
type textarea "x"
type input "12"
type textarea "x"
type input "120"
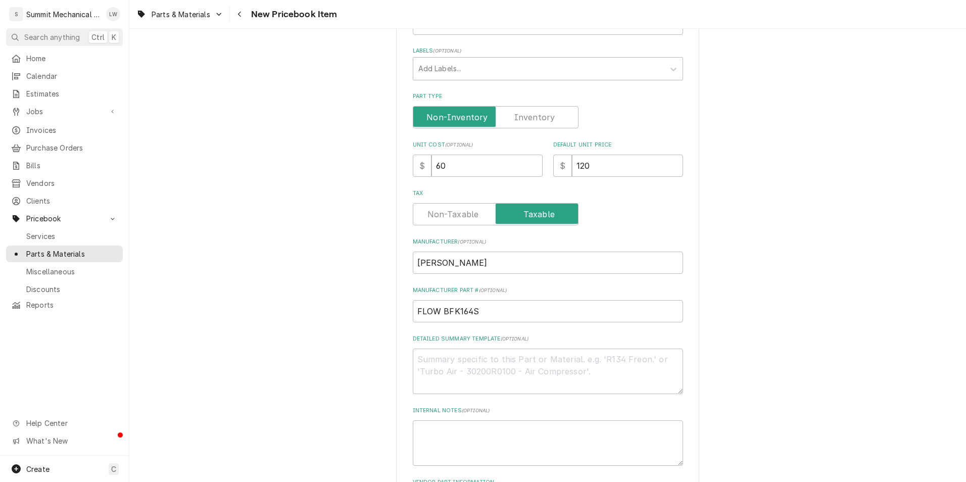
scroll to position [283, 0]
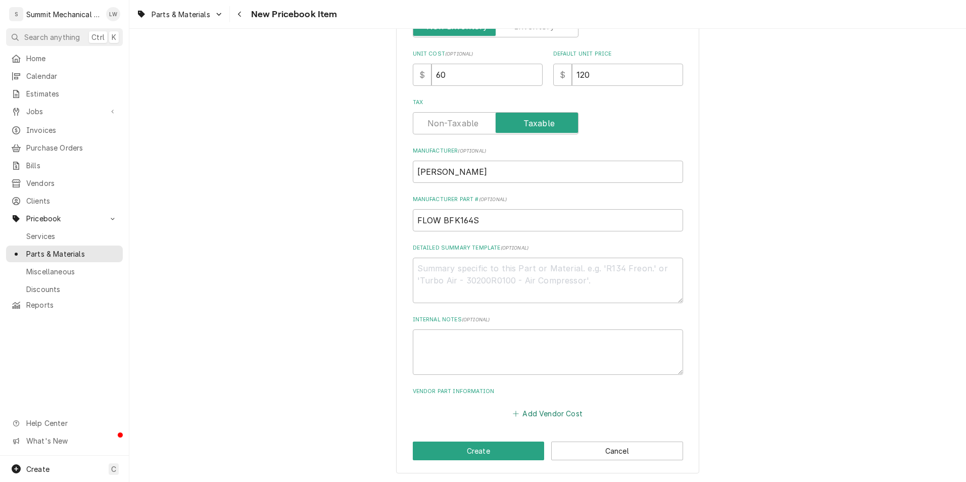
click at [526, 408] on button "Add Vendor Cost" at bounding box center [548, 413] width 73 height 14
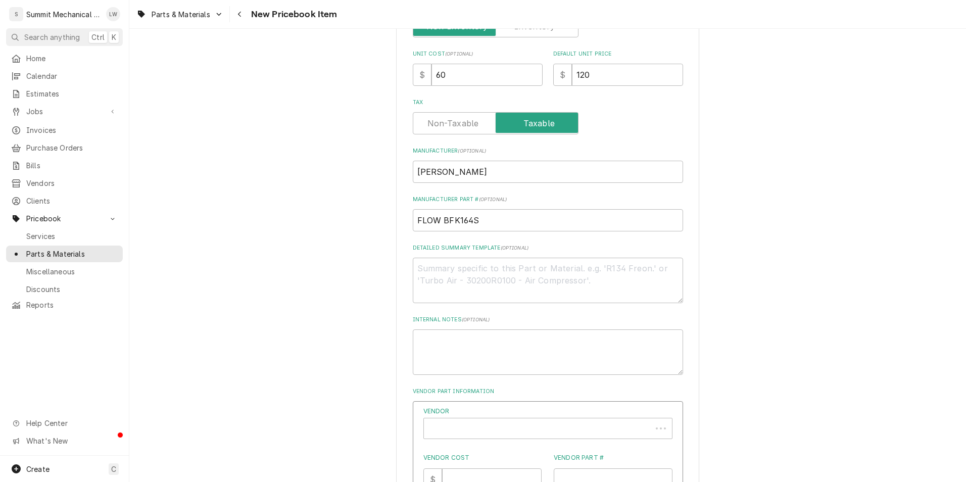
click at [495, 444] on div "Vendor Vendor Cost $ Vendor Part # Preferred Preferred Vendor" at bounding box center [548, 470] width 249 height 126
type textarea "x"
click at [503, 429] on div "Vendor" at bounding box center [541, 429] width 224 height 24
type input "rsd"
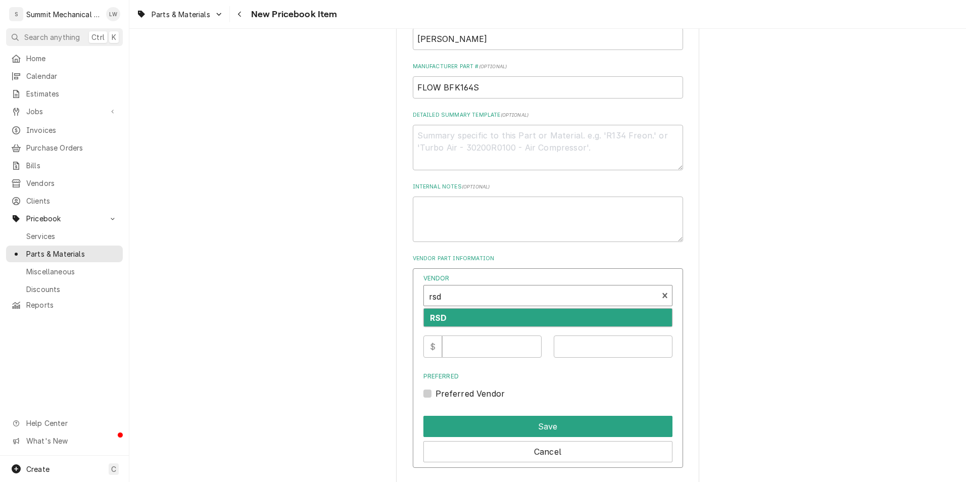
scroll to position [422, 0]
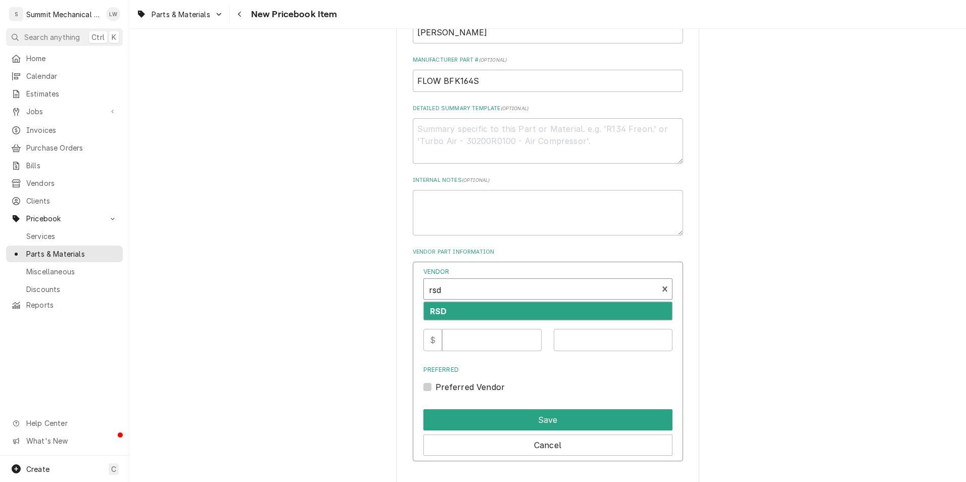
click at [466, 313] on div "RSD" at bounding box center [548, 311] width 248 height 18
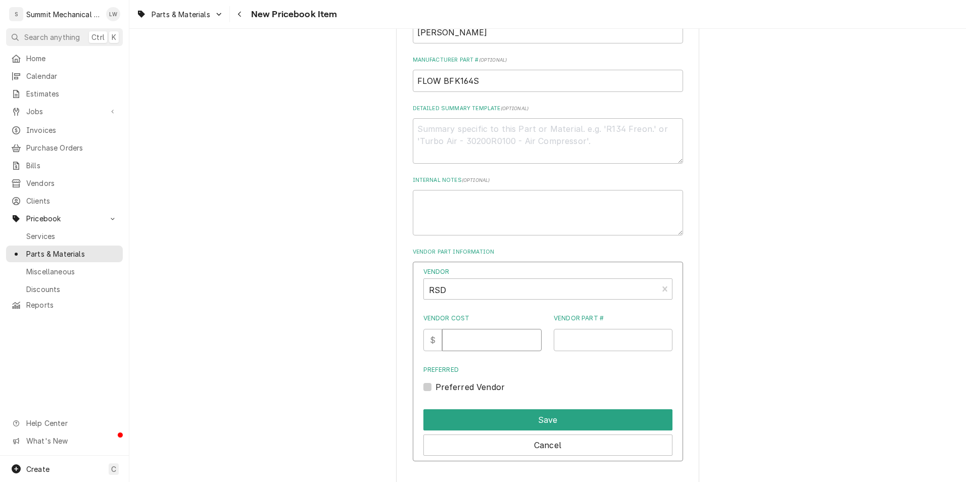
click at [465, 342] on input "Vendor Cost" at bounding box center [492, 340] width 100 height 22
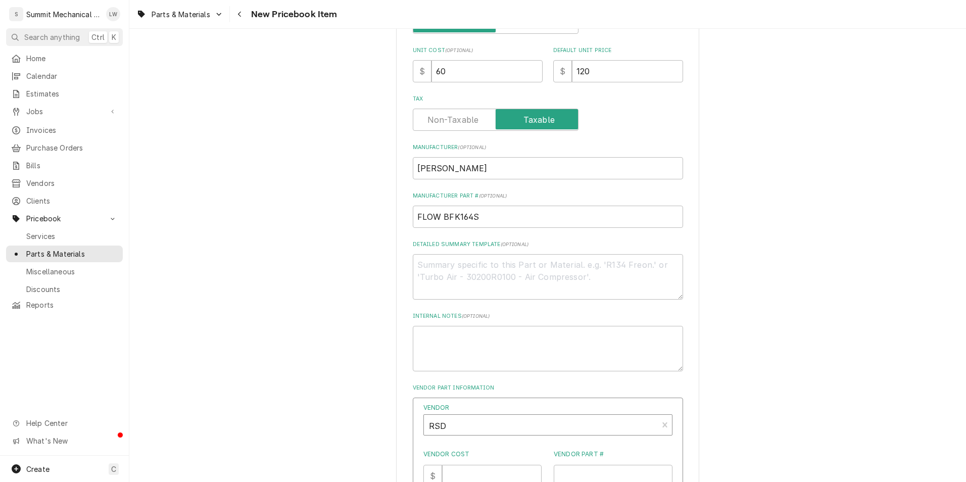
scroll to position [403, 0]
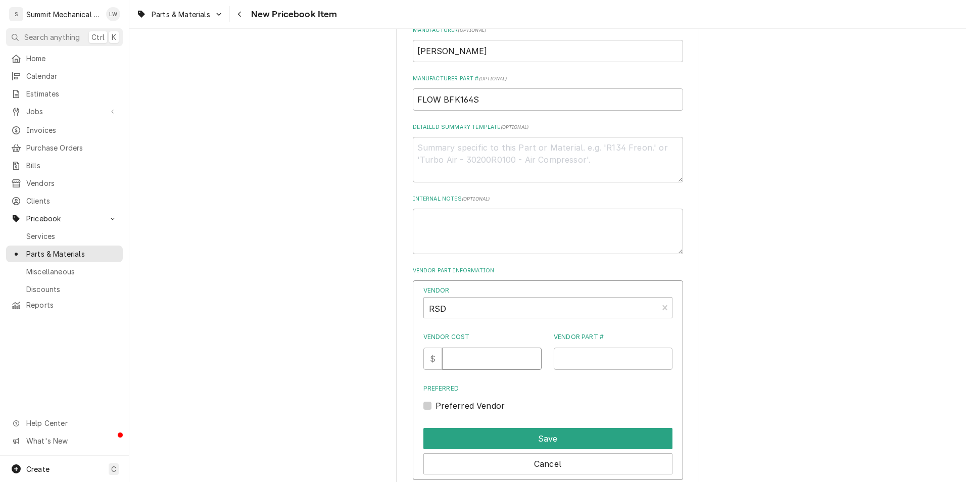
click at [470, 359] on input "Vendor Cost" at bounding box center [492, 359] width 100 height 22
type input "60.00"
click at [602, 362] on input "Vendor Part #" at bounding box center [613, 359] width 119 height 22
type input "1"
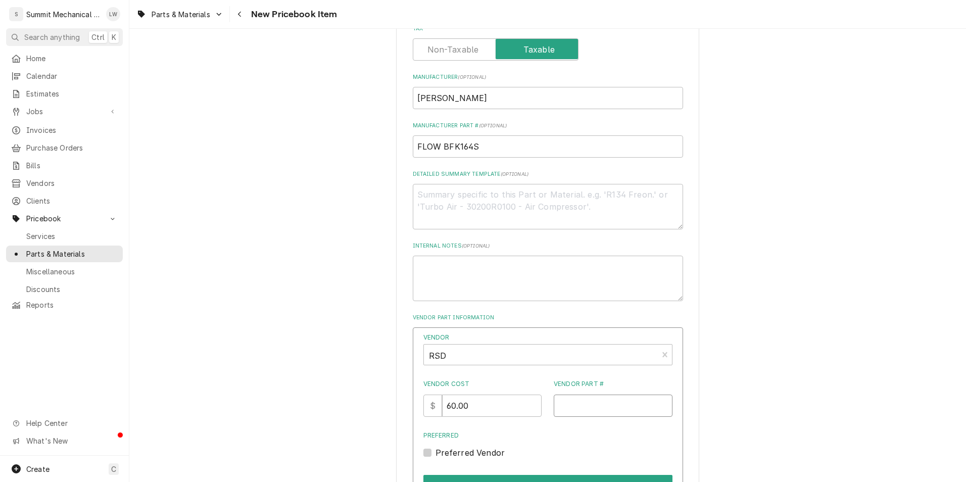
scroll to position [356, 0]
click at [533, 157] on input "FLOW BFK164S" at bounding box center [548, 147] width 270 height 22
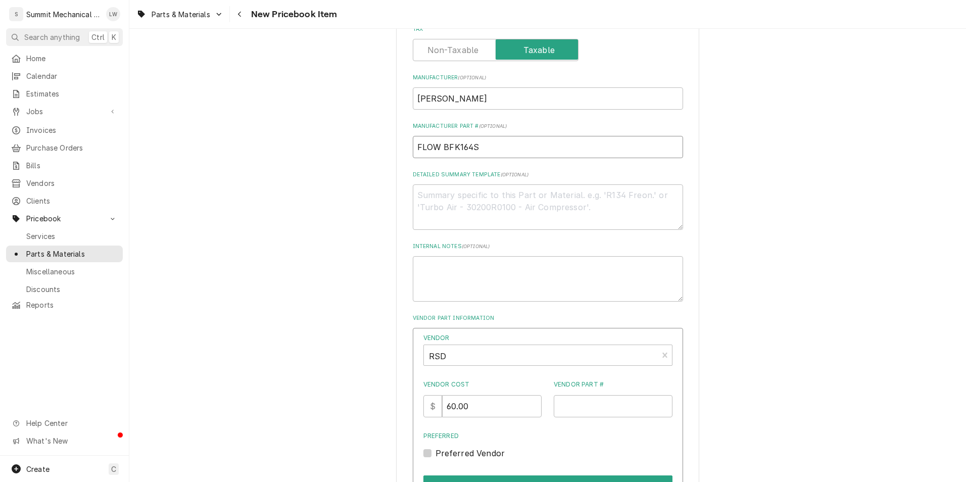
scroll to position [468, 0]
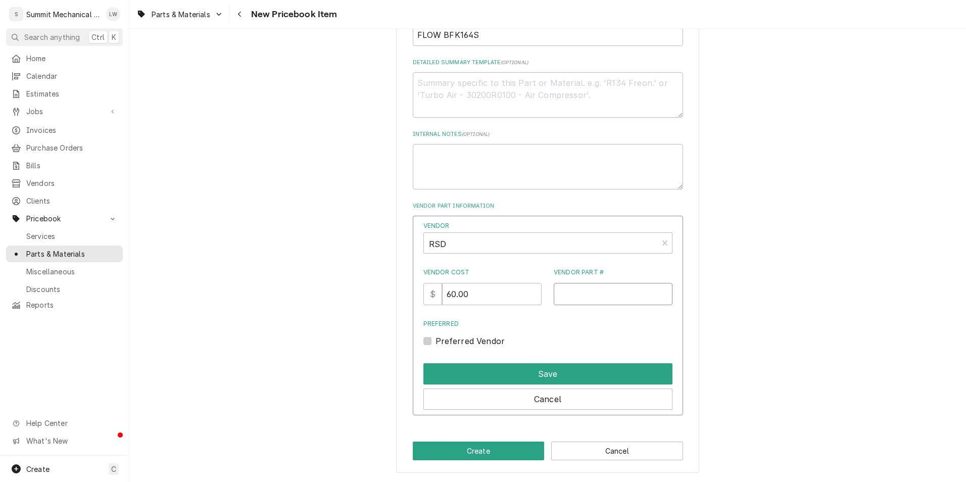
click at [574, 285] on input "Vendor Part #" at bounding box center [613, 294] width 119 height 22
paste input "FLOW BFK164S"
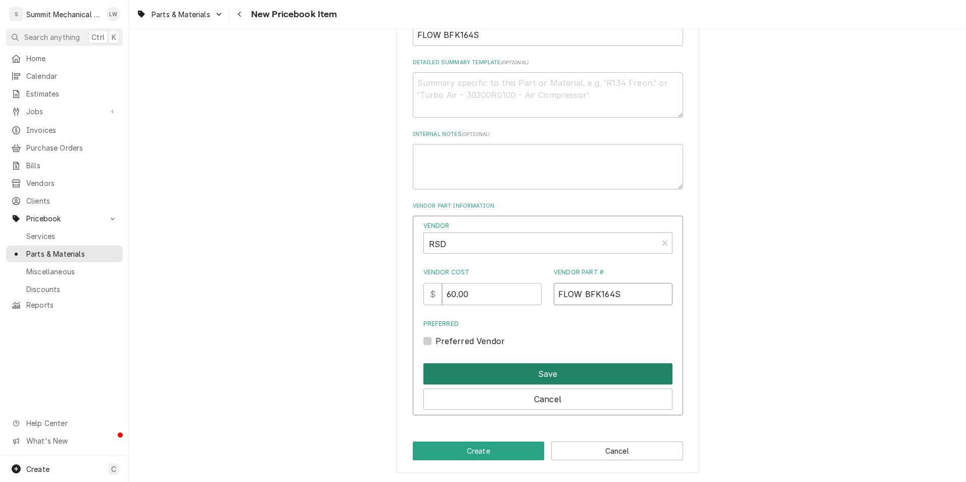
type input "FLOW BFK164S"
click at [521, 370] on button "Save" at bounding box center [548, 373] width 249 height 21
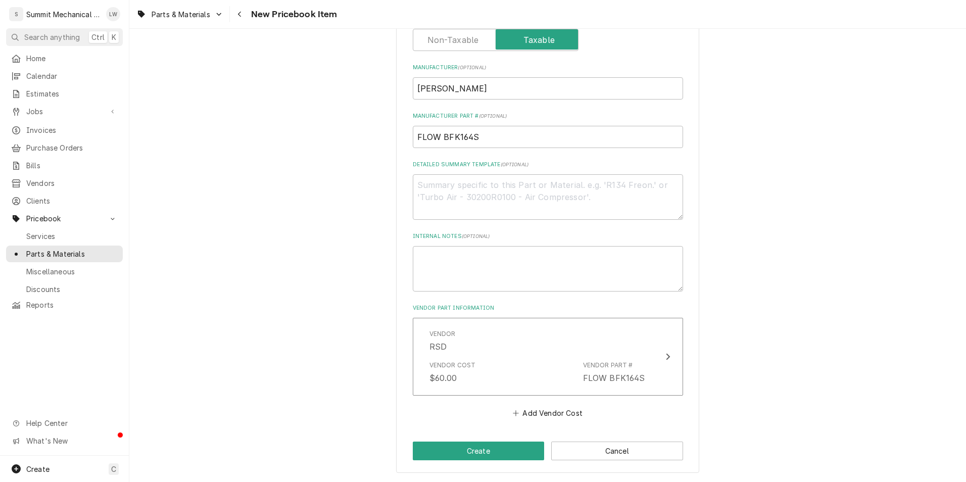
scroll to position [366, 0]
click at [469, 451] on button "Create" at bounding box center [479, 451] width 132 height 19
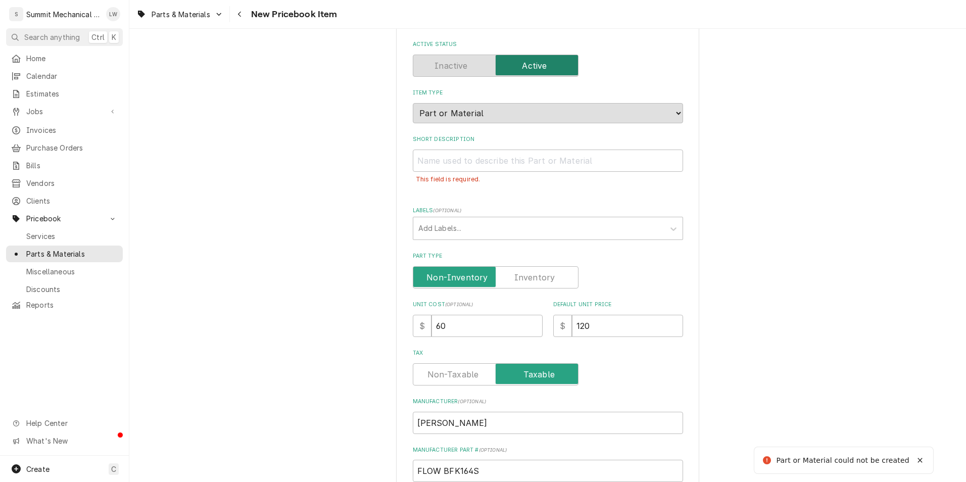
scroll to position [54, 0]
click at [499, 152] on input "Short Description" at bounding box center [548, 162] width 270 height 22
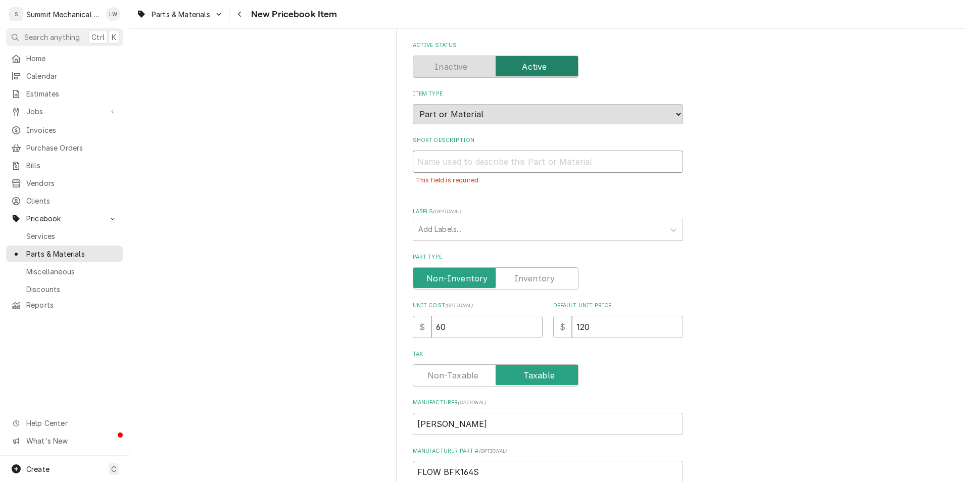
click at [475, 167] on input "Short Description" at bounding box center [548, 162] width 270 height 22
paste input "1/2 ODF 16 CU IN BI-FLOW HEAT PUMP DRIER"
type textarea "x"
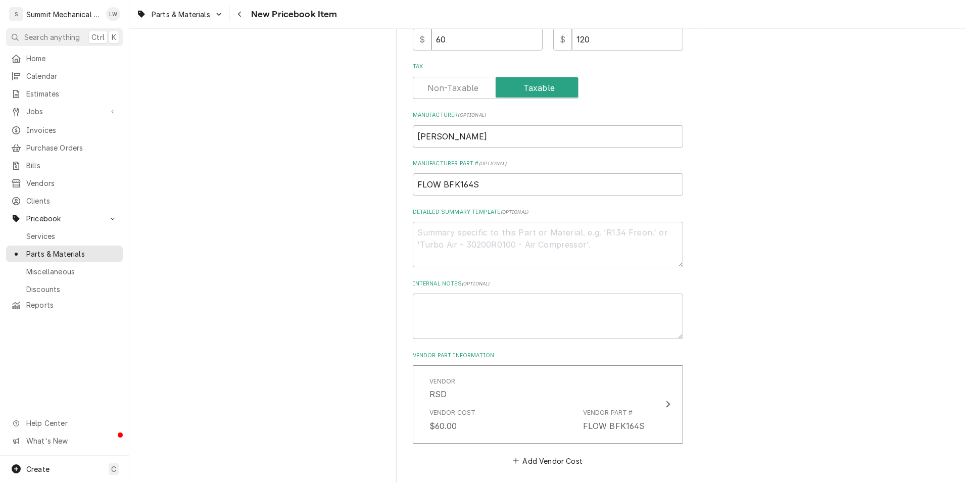
scroll to position [389, 0]
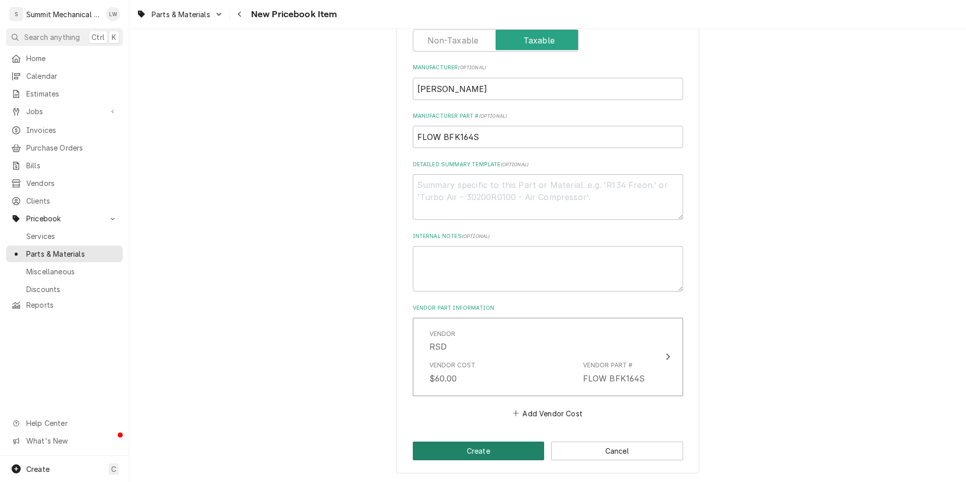
type input "1/2 ODF 16 CU IN BI-FLOW HEAT PUMP DRIER"
click at [488, 451] on button "Create" at bounding box center [479, 451] width 132 height 19
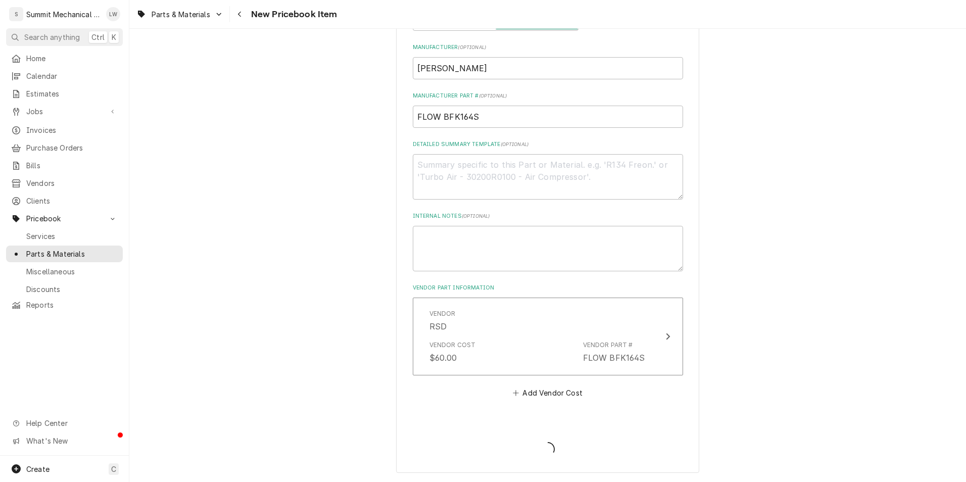
scroll to position [365, 0]
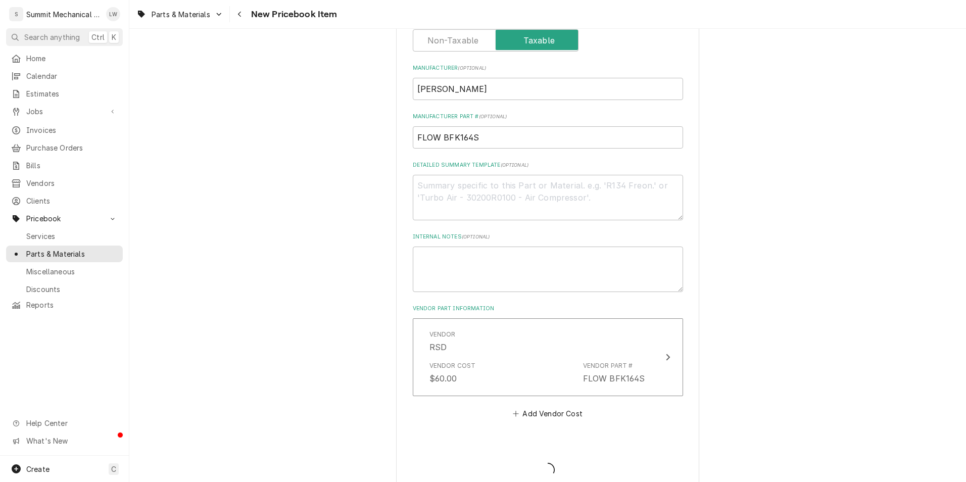
type textarea "x"
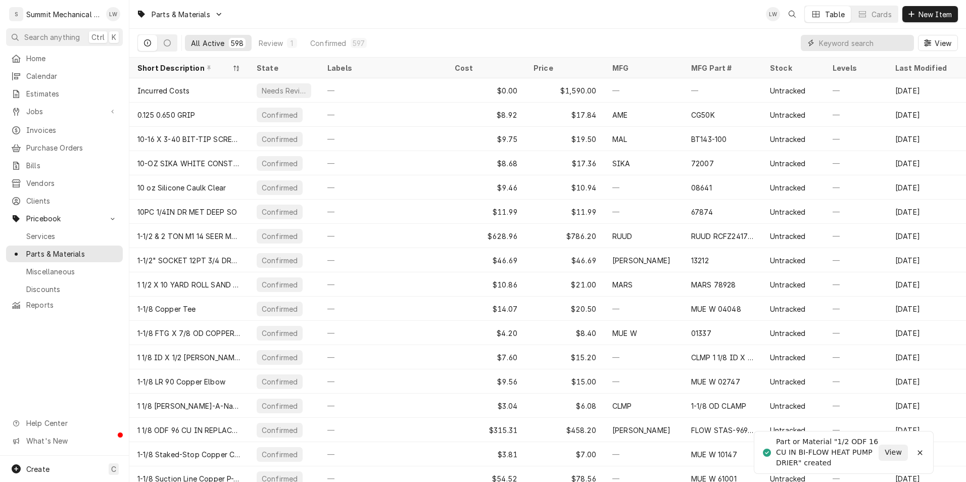
click at [839, 43] on input "Dynamic Content Wrapper" at bounding box center [864, 43] width 90 height 16
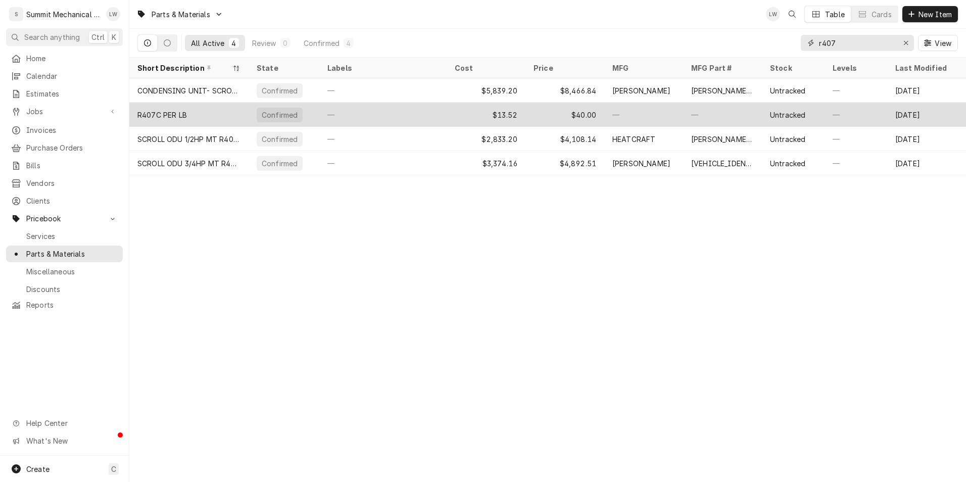
type input "r407"
click at [353, 112] on div "—" at bounding box center [382, 115] width 127 height 24
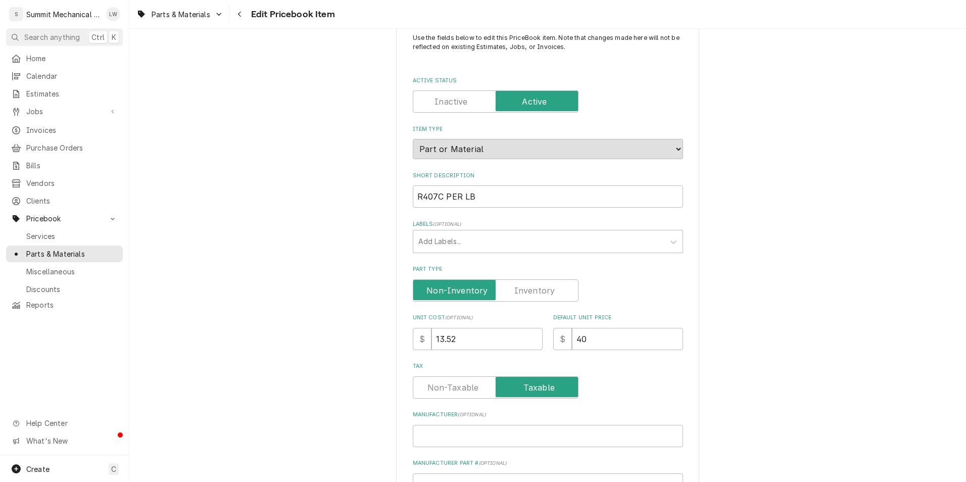
scroll to position [28, 0]
click at [476, 336] on input "13.52" at bounding box center [487, 339] width 111 height 22
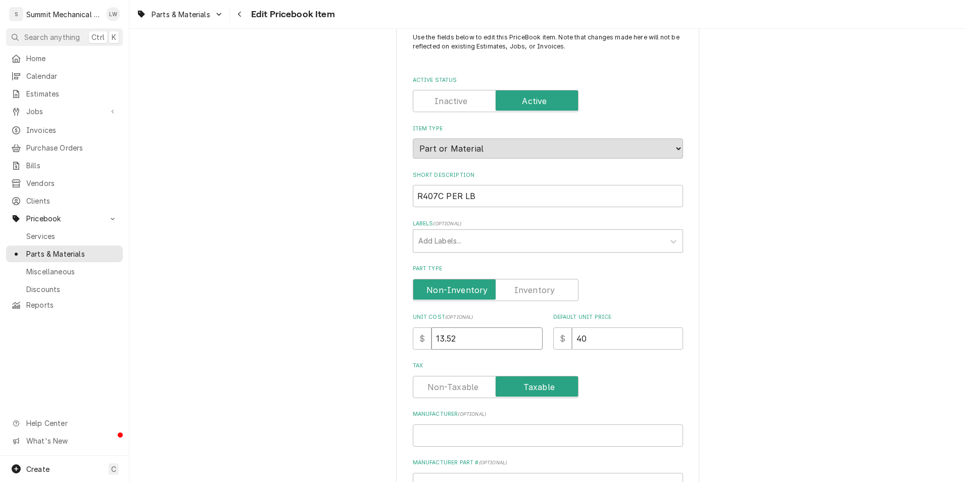
type textarea "x"
type input "1"
type textarea "x"
type input "14"
type textarea "x"
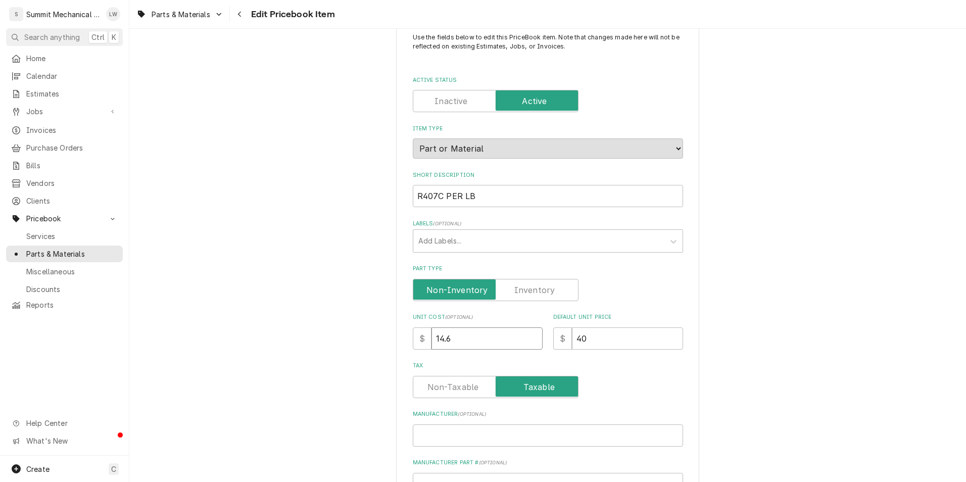
type input "14.6"
click at [630, 344] on input "40" at bounding box center [627, 339] width 111 height 22
type textarea "x"
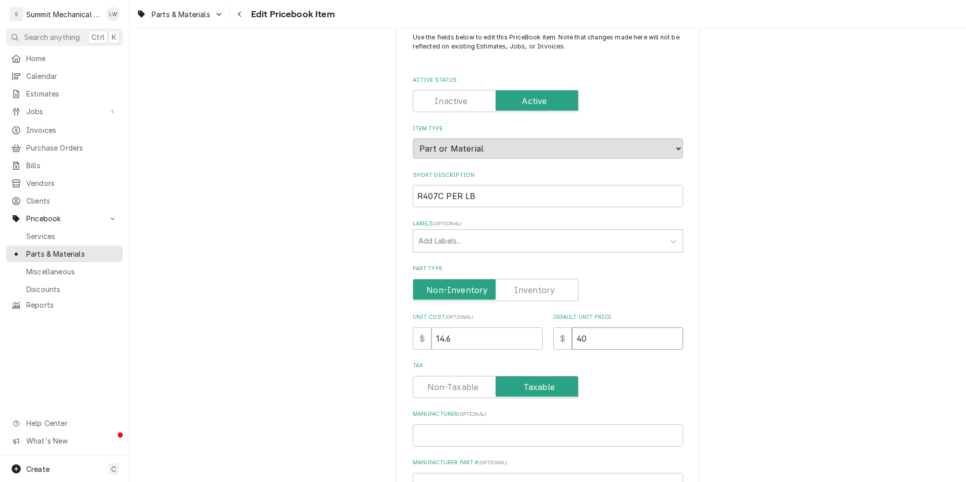
type input "5"
type textarea "x"
type input "50"
type textarea "x"
type input "50.0"
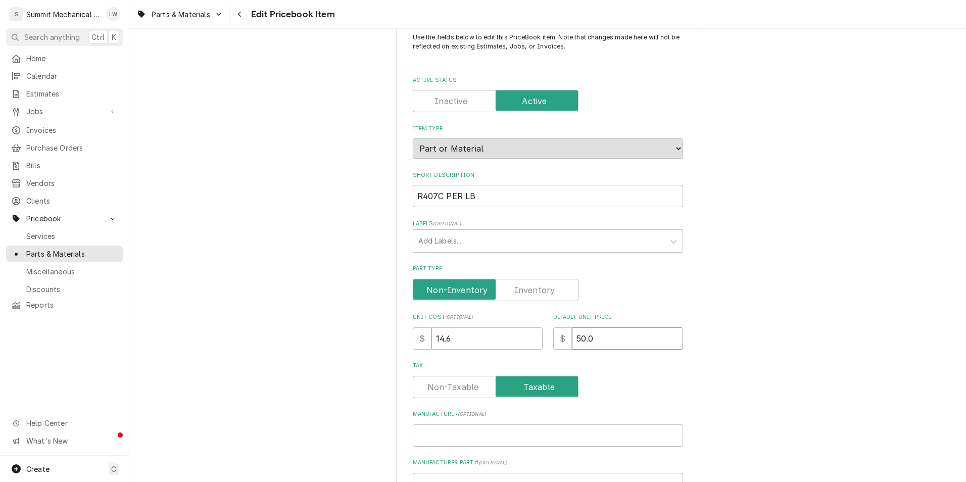
type textarea "x"
type input "50.00"
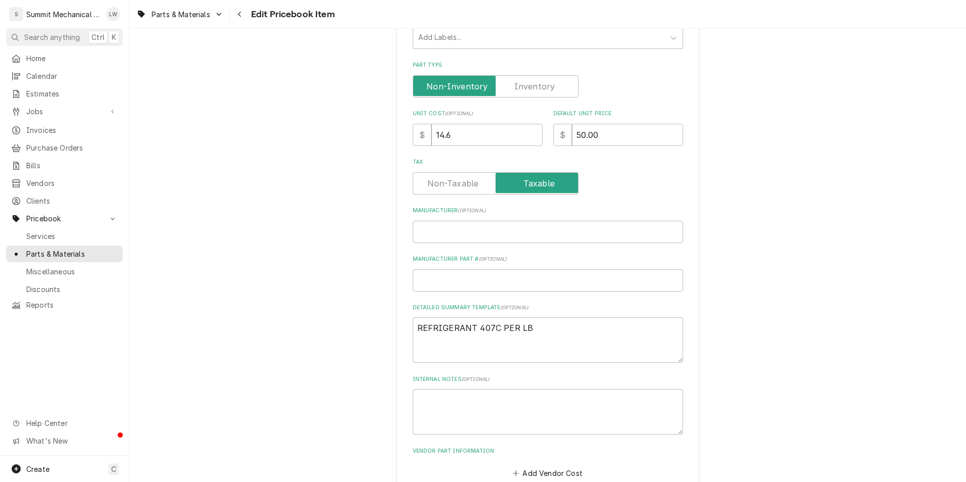
scroll to position [400, 0]
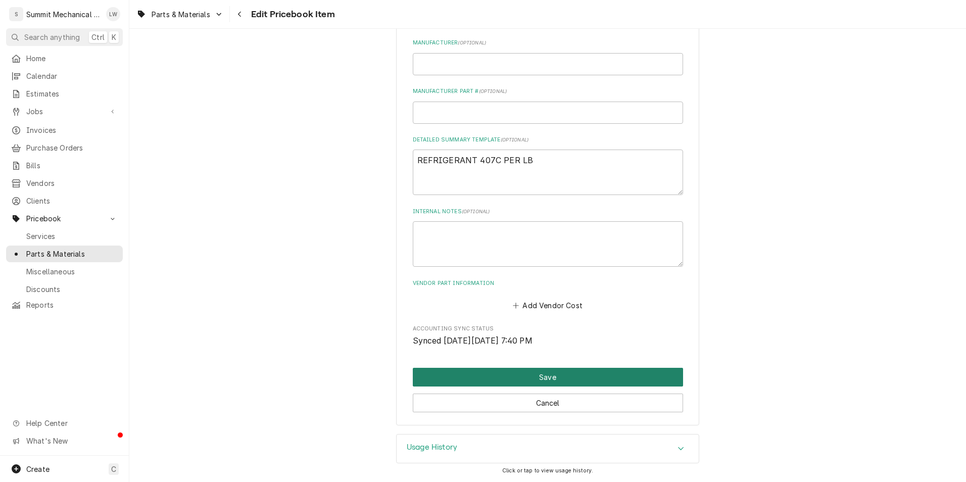
click at [565, 373] on button "Save" at bounding box center [548, 377] width 270 height 19
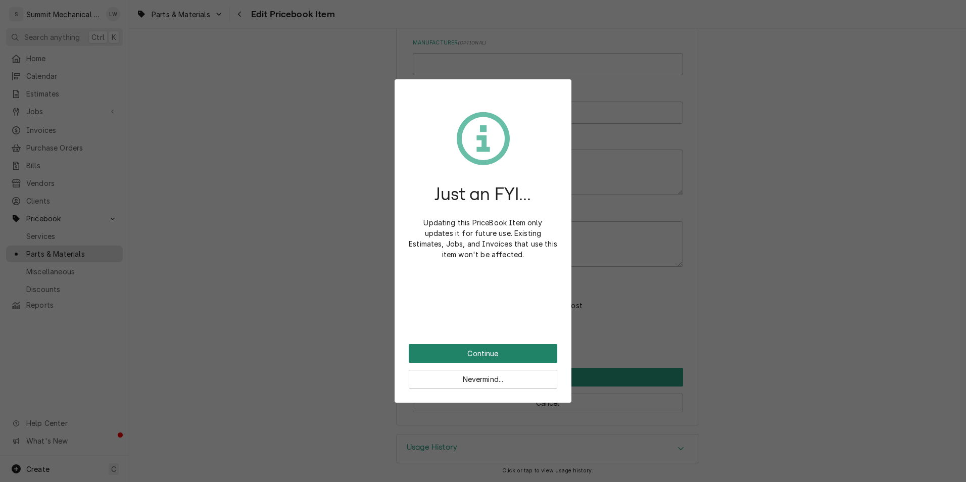
click at [480, 353] on button "Continue" at bounding box center [483, 353] width 149 height 19
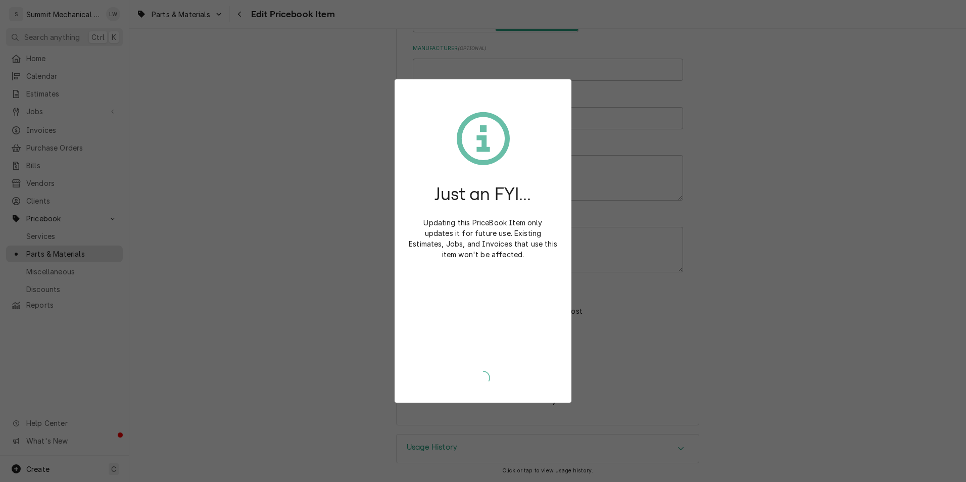
type textarea "x"
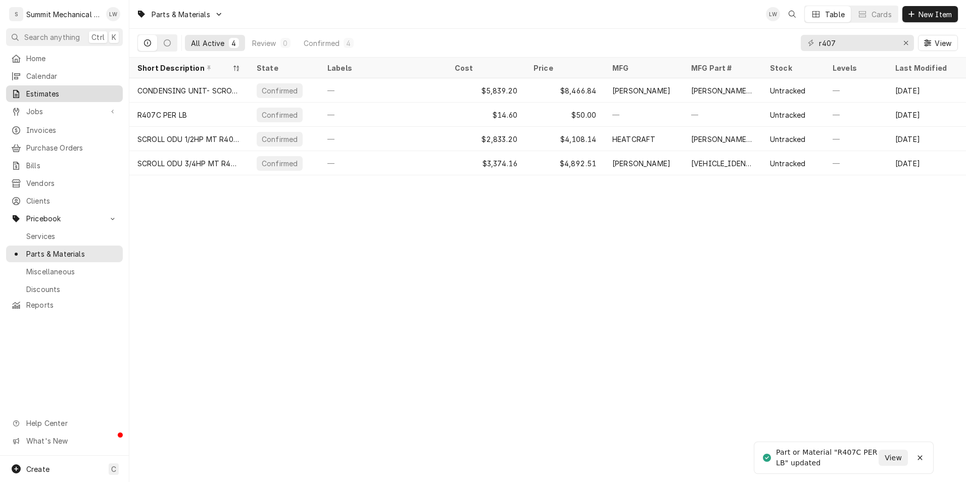
click at [66, 93] on span "Estimates" at bounding box center [71, 93] width 91 height 11
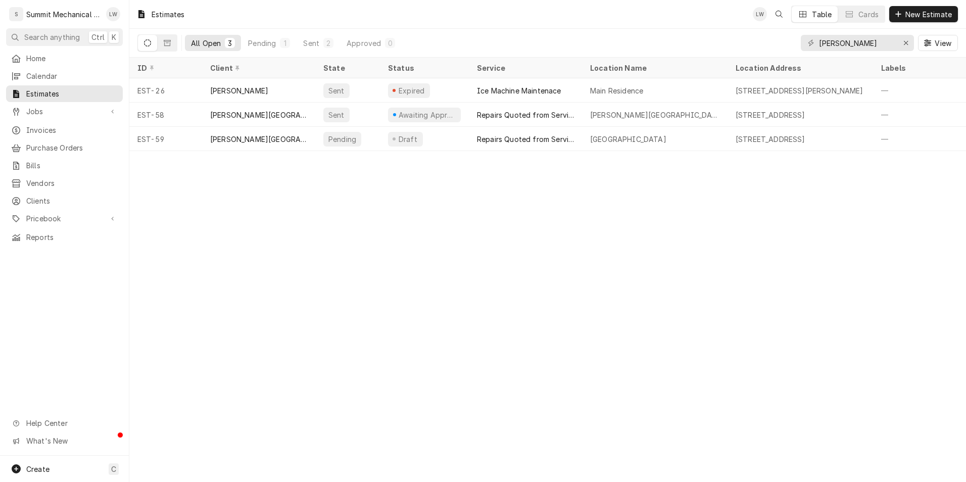
click at [367, 178] on div "Estimates LW Table Cards New Estimate All Open 3 Pending 1 Sent 2 Approved 0 [P…" at bounding box center [547, 241] width 837 height 482
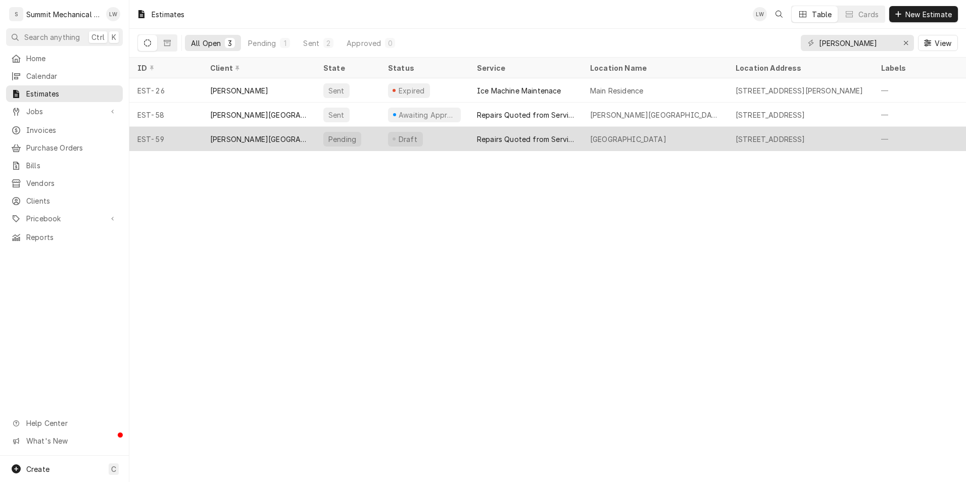
click at [525, 139] on div "Repairs Quoted from Service Call" at bounding box center [525, 139] width 97 height 11
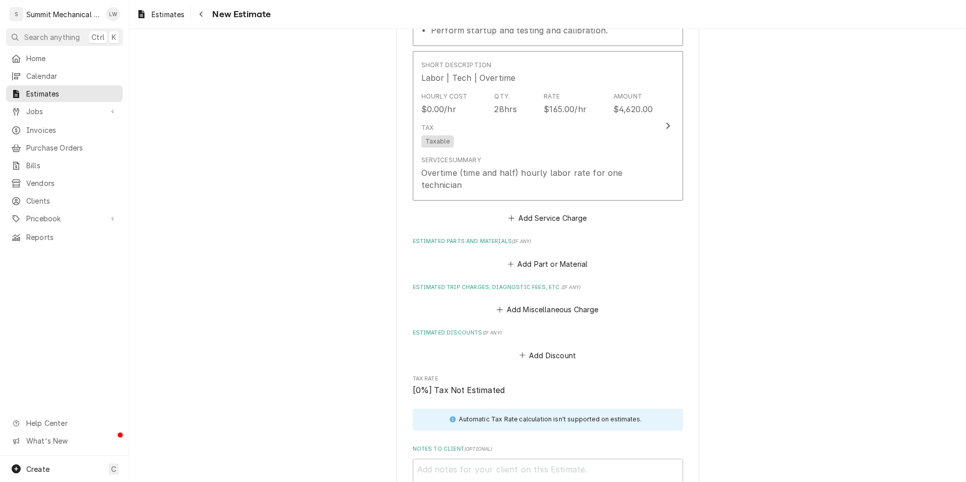
scroll to position [1415, 0]
click at [536, 209] on button "Add Service Charge" at bounding box center [548, 216] width 82 height 14
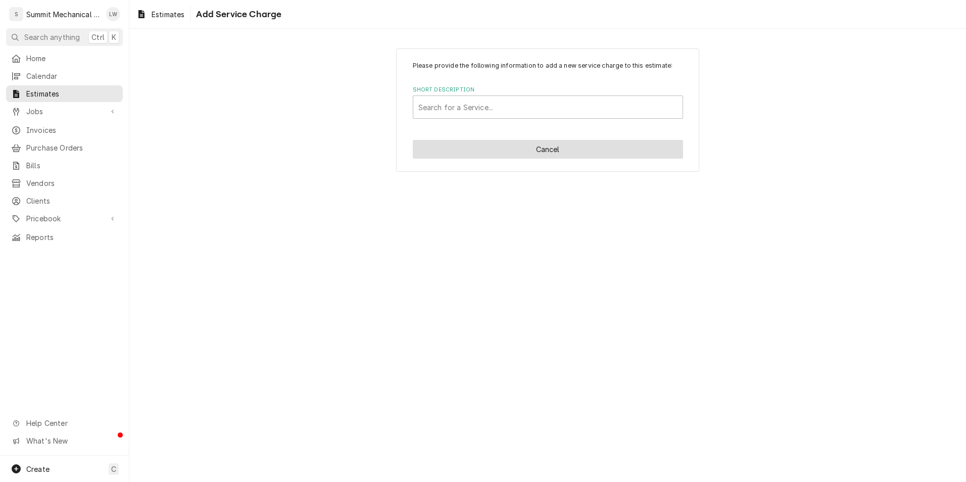
click at [553, 157] on button "Cancel" at bounding box center [548, 149] width 270 height 19
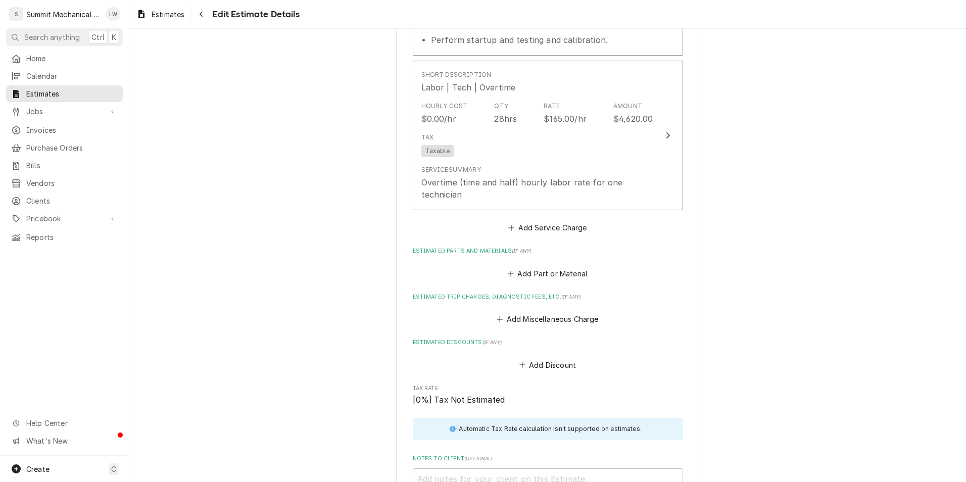
type textarea "x"
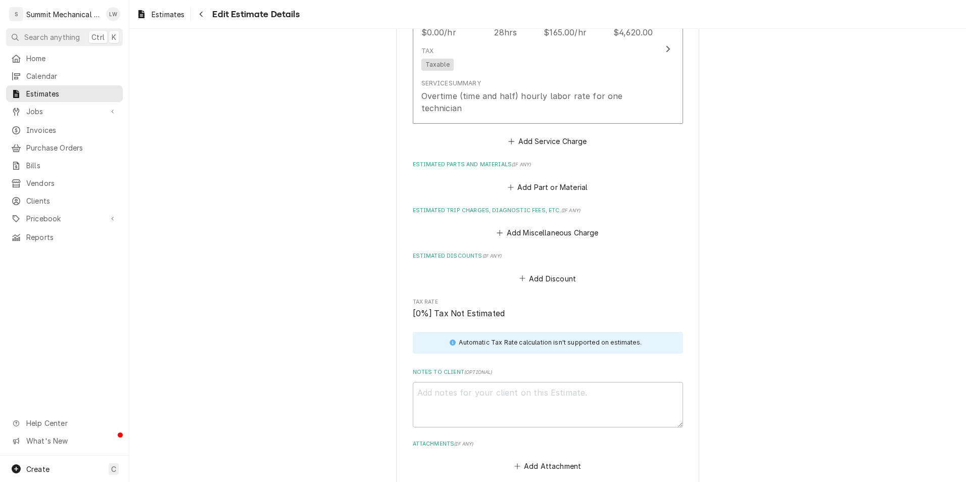
scroll to position [1490, 0]
click at [518, 179] on button "Add Part or Material" at bounding box center [547, 186] width 83 height 14
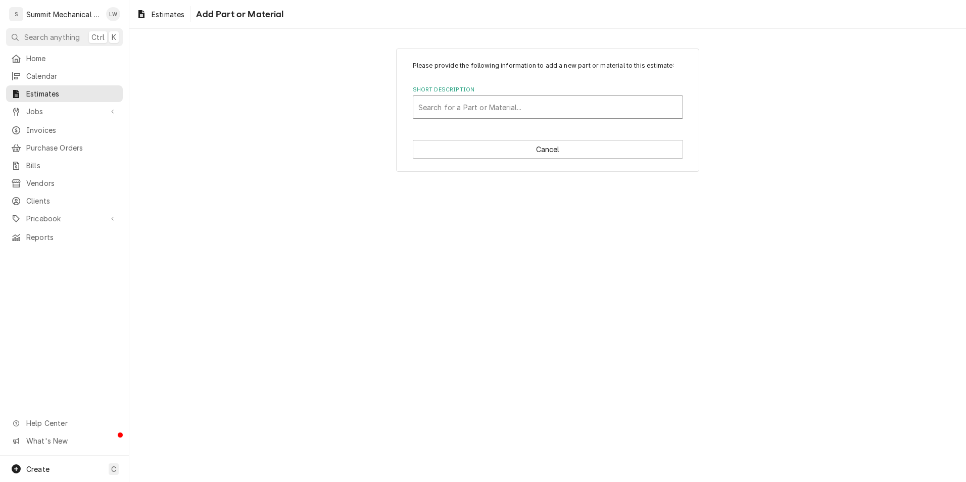
click at [518, 104] on div "Short Description" at bounding box center [548, 107] width 259 height 18
type input "copeland"
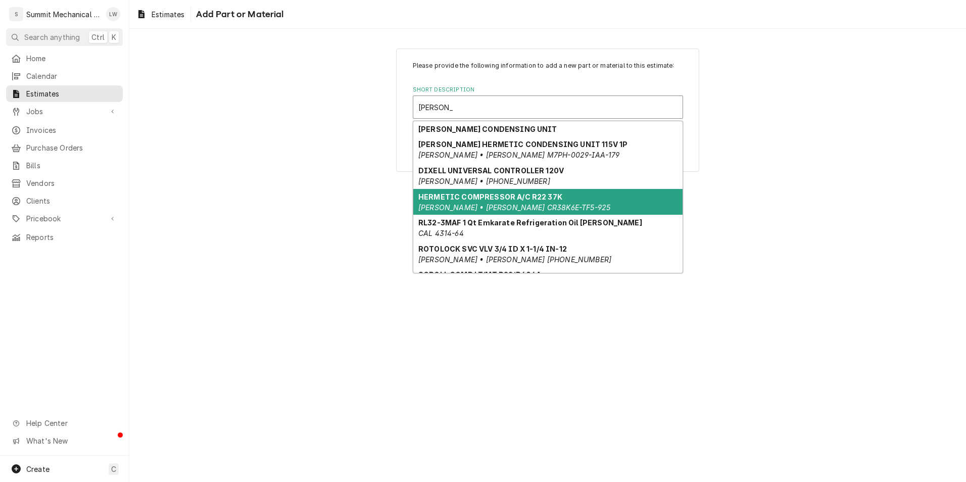
click at [535, 201] on strong "HERMETIC COMPRESSOR A/C R22 37K" at bounding box center [491, 197] width 144 height 9
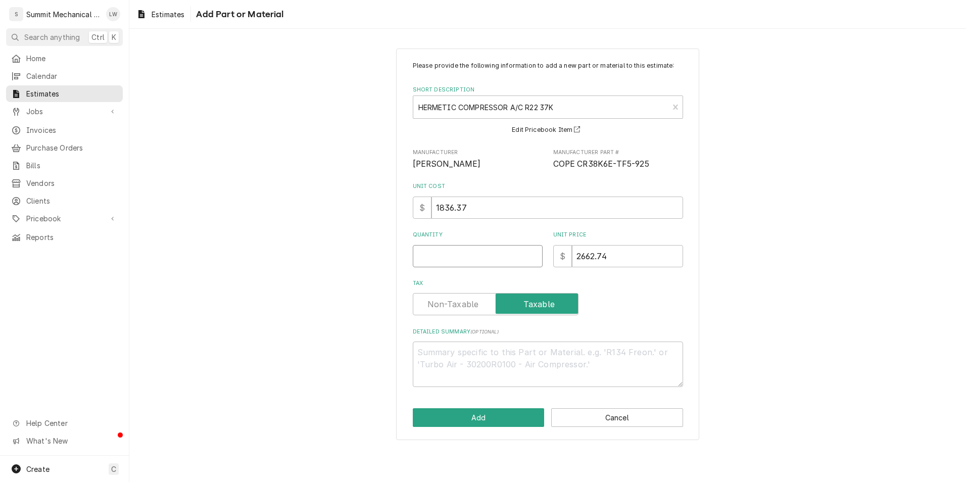
click at [479, 255] on input "Quantity" at bounding box center [478, 256] width 130 height 22
type textarea "x"
type input "1"
type textarea "x"
click at [473, 307] on label "Tax" at bounding box center [496, 304] width 166 height 22
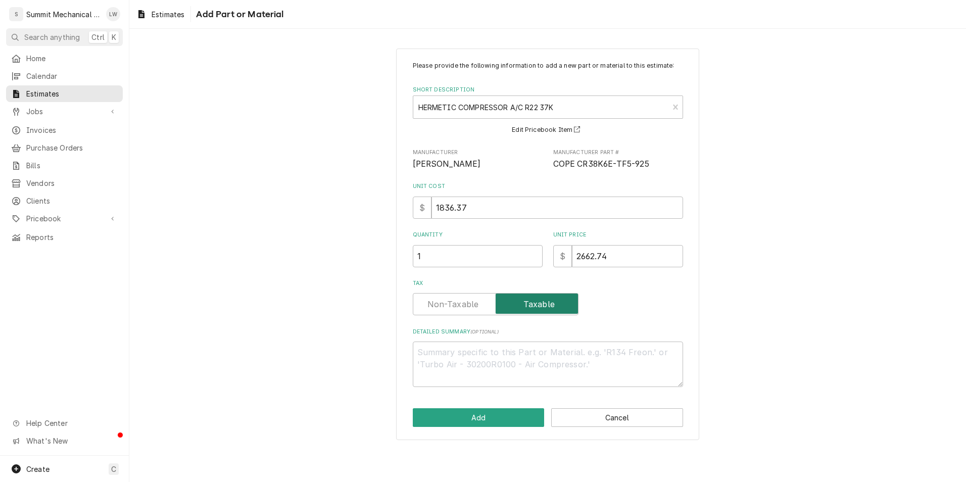
click at [473, 307] on input "Tax" at bounding box center [495, 304] width 157 height 22
checkbox input "false"
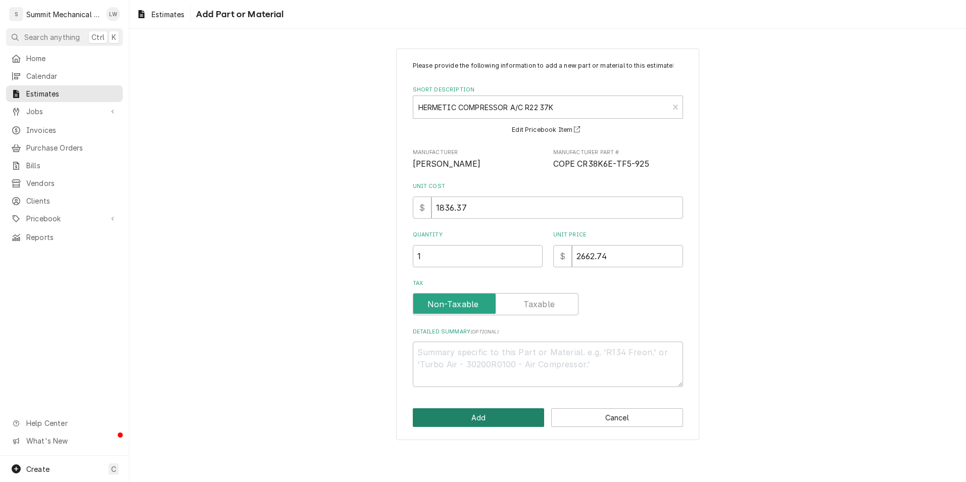
click at [472, 419] on button "Add" at bounding box center [479, 417] width 132 height 19
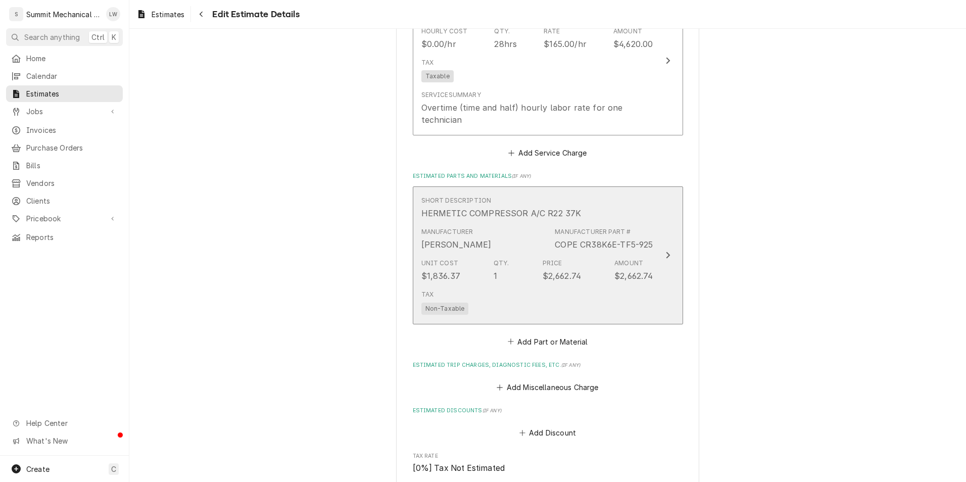
type textarea "x"
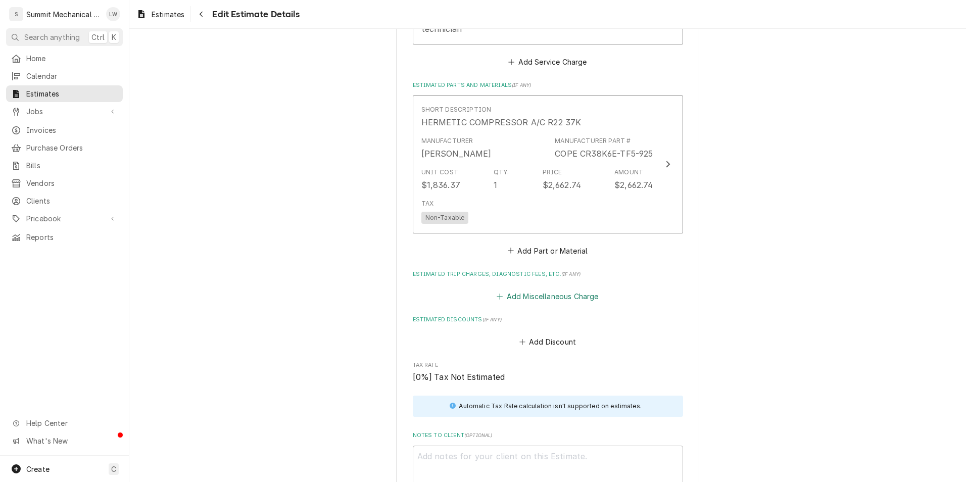
scroll to position [1571, 0]
click at [538, 241] on button "Add Part or Material" at bounding box center [547, 248] width 83 height 14
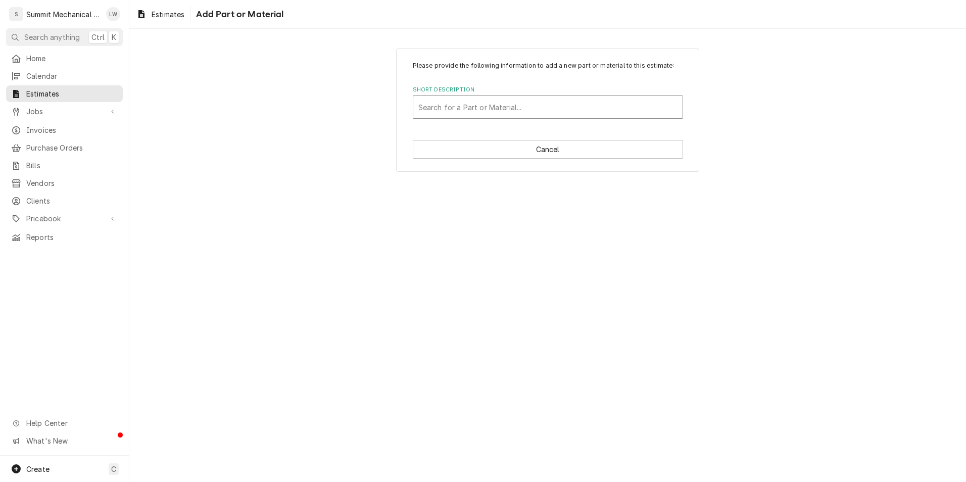
click at [486, 98] on div "Search for a Part or Material..." at bounding box center [547, 107] width 269 height 22
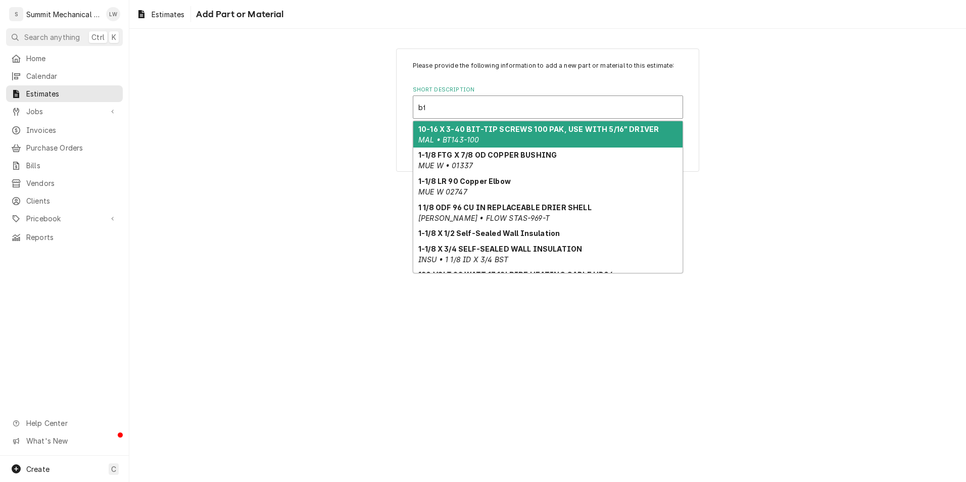
type input "bfk"
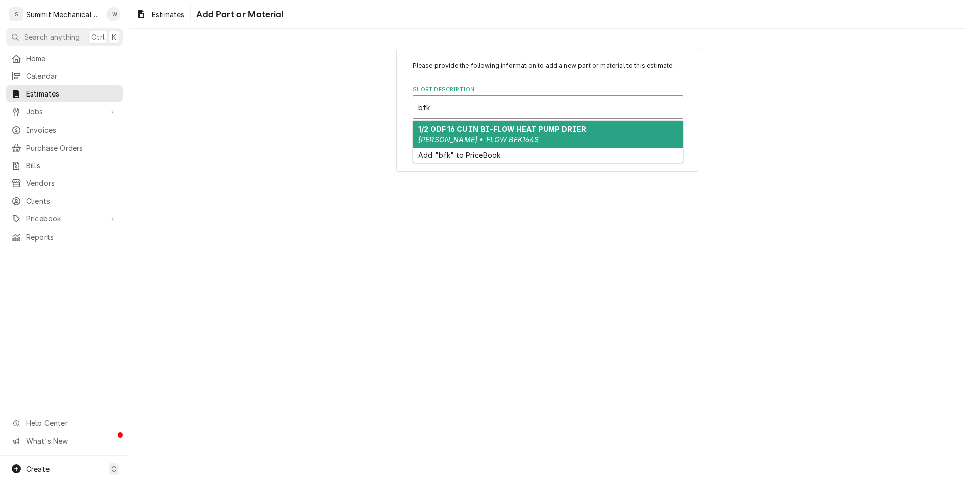
click at [454, 130] on strong "1/2 ODF 16 CU IN BI-FLOW HEAT PUMP DRIER" at bounding box center [503, 129] width 168 height 9
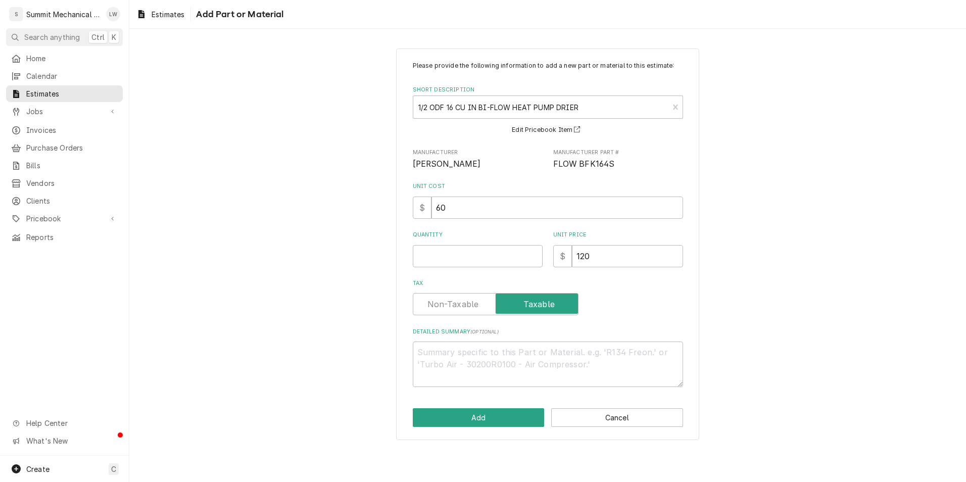
click at [494, 270] on div "Please provide the following information to add a new part or material to this …" at bounding box center [548, 224] width 270 height 326
click at [494, 264] on input "Quantity" at bounding box center [478, 256] width 130 height 22
type textarea "x"
type input "1"
click at [473, 430] on div "Please provide the following information to add a new part or material to this …" at bounding box center [547, 245] width 303 height 392
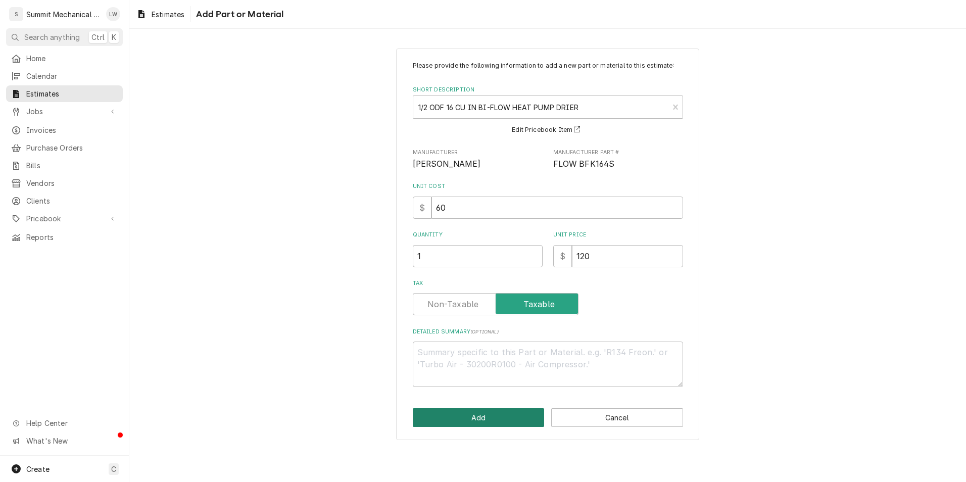
click at [476, 422] on button "Add" at bounding box center [479, 417] width 132 height 19
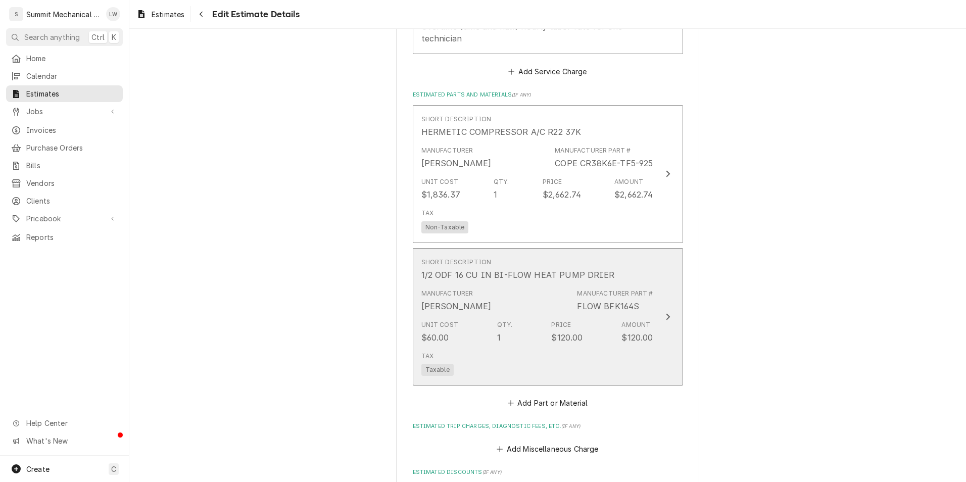
scroll to position [1585, 0]
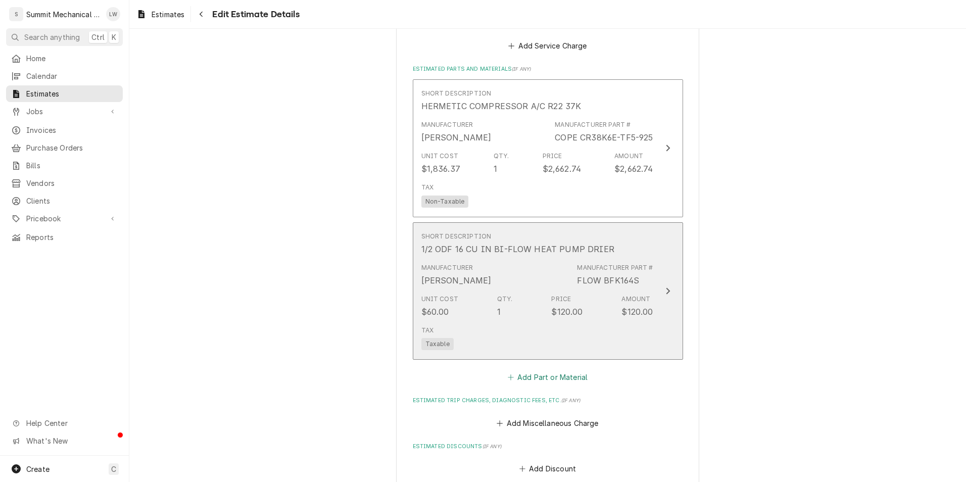
click at [516, 370] on button "Add Part or Material" at bounding box center [547, 377] width 83 height 14
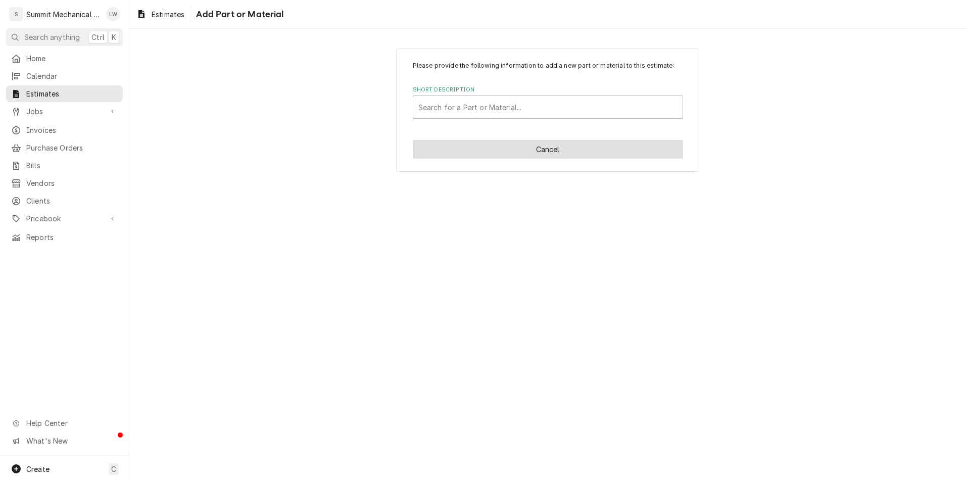
click at [495, 147] on button "Cancel" at bounding box center [548, 149] width 270 height 19
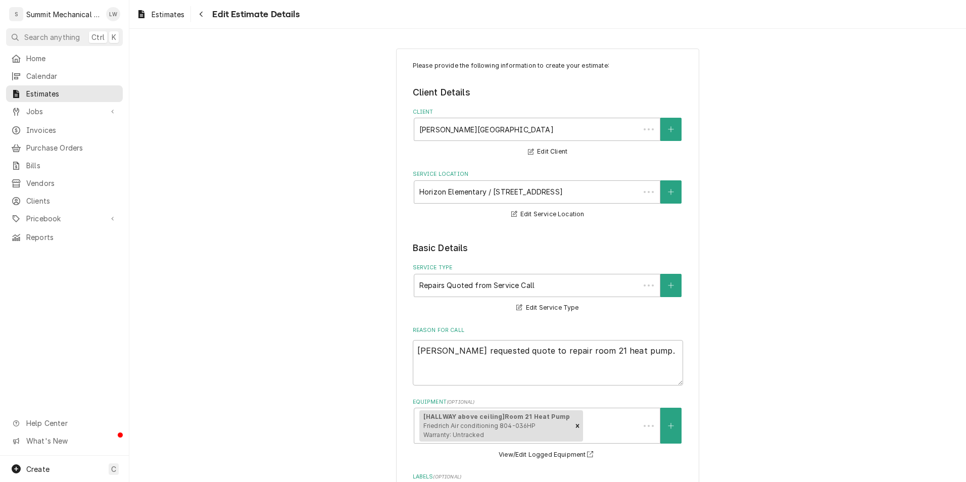
scroll to position [1585, 0]
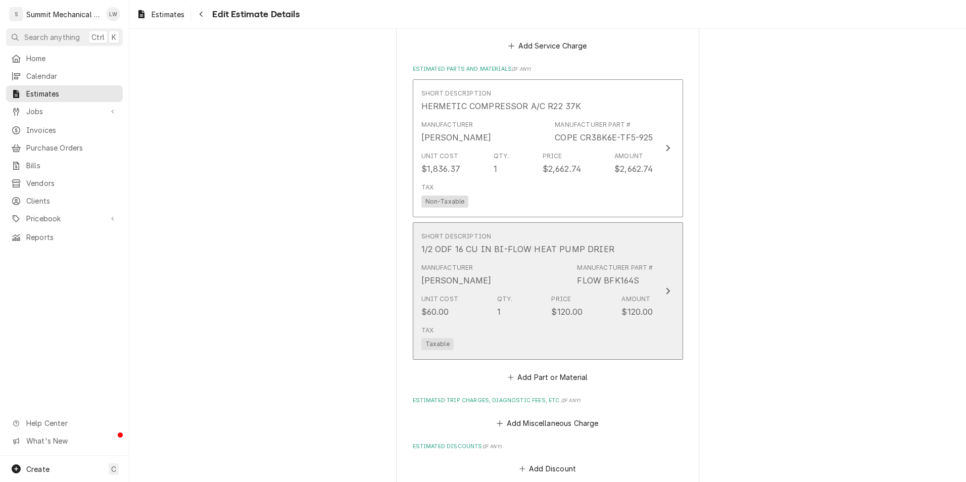
click at [448, 263] on div "Manufacturer" at bounding box center [448, 267] width 52 height 9
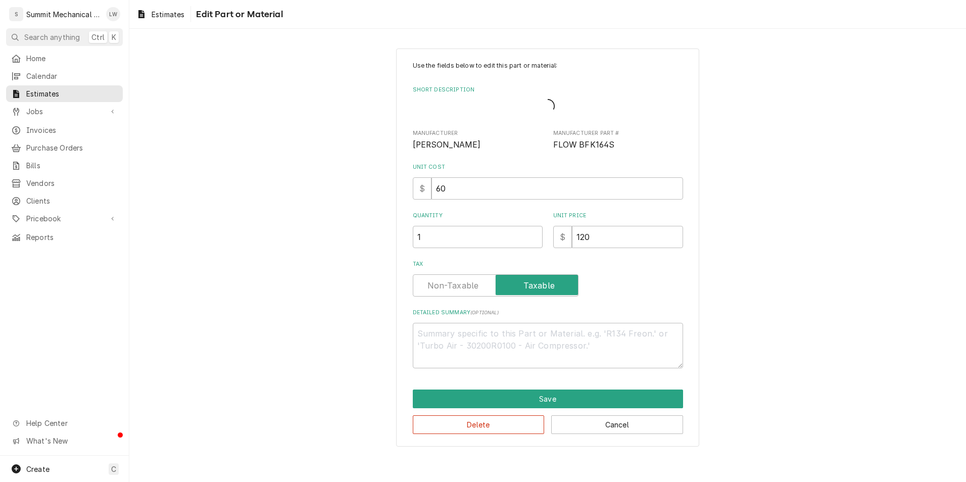
type textarea "x"
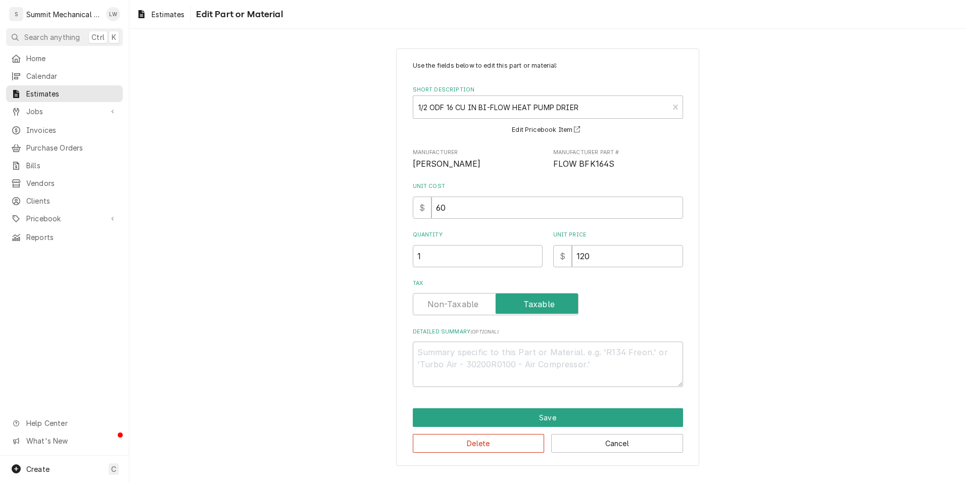
click at [437, 302] on label "Tax" at bounding box center [496, 304] width 166 height 22
click at [437, 302] on input "Tax" at bounding box center [495, 304] width 157 height 22
checkbox input "false"
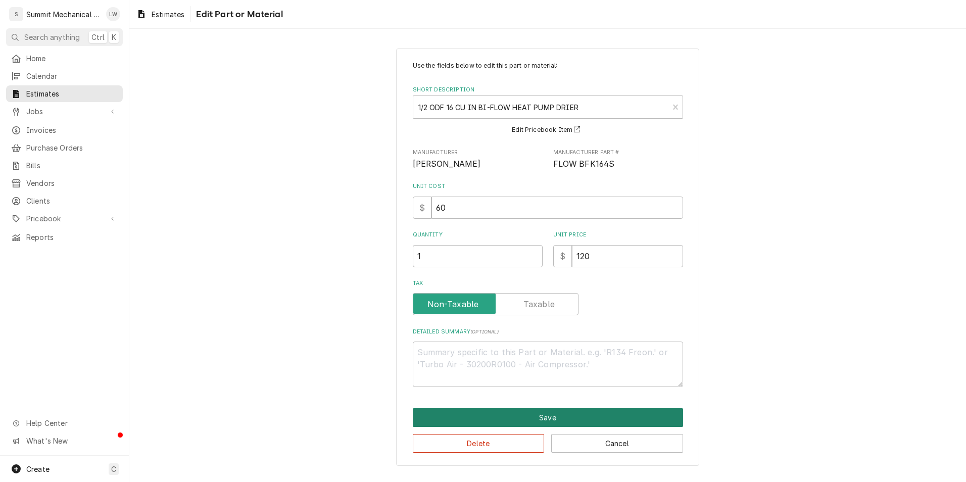
click at [480, 411] on button "Save" at bounding box center [548, 417] width 270 height 19
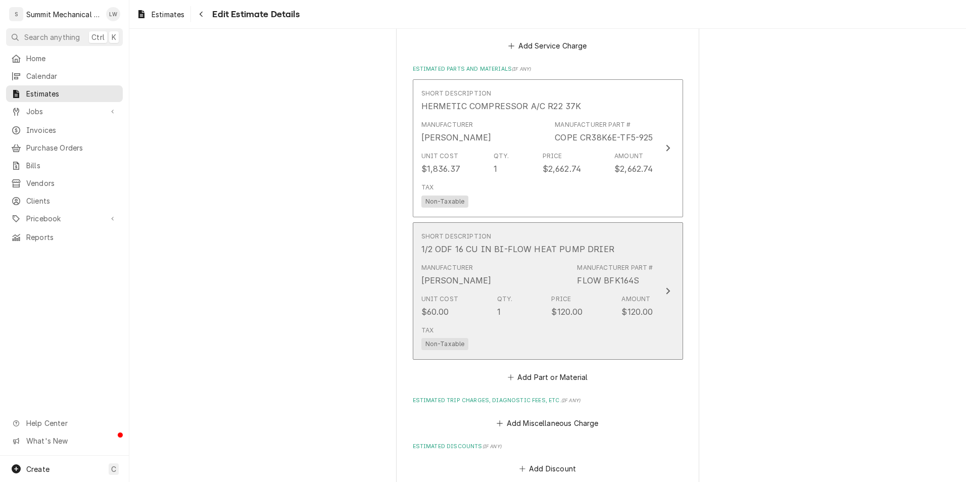
type textarea "x"
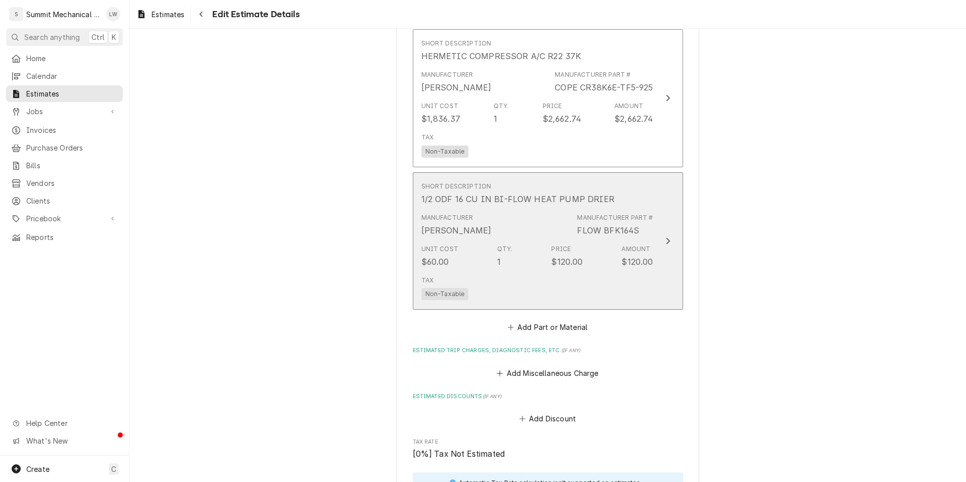
scroll to position [1675, 0]
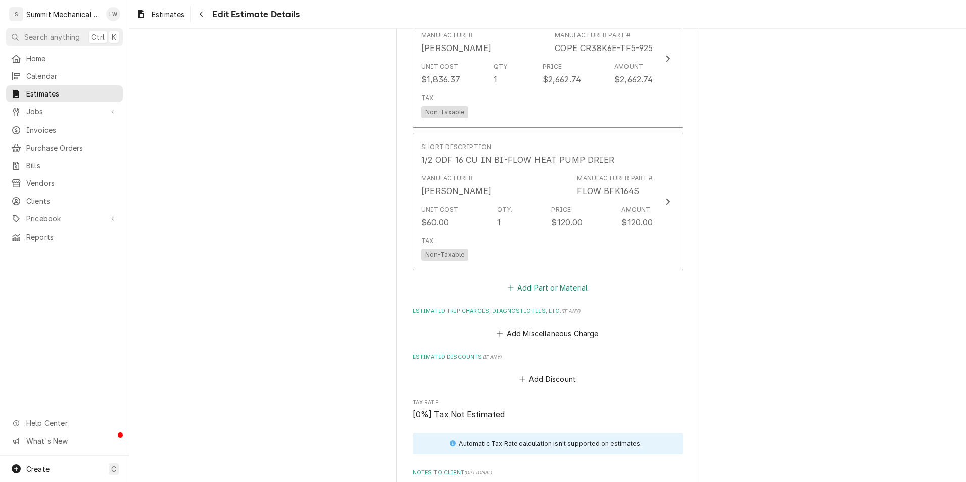
click at [542, 281] on button "Add Part or Material" at bounding box center [547, 288] width 83 height 14
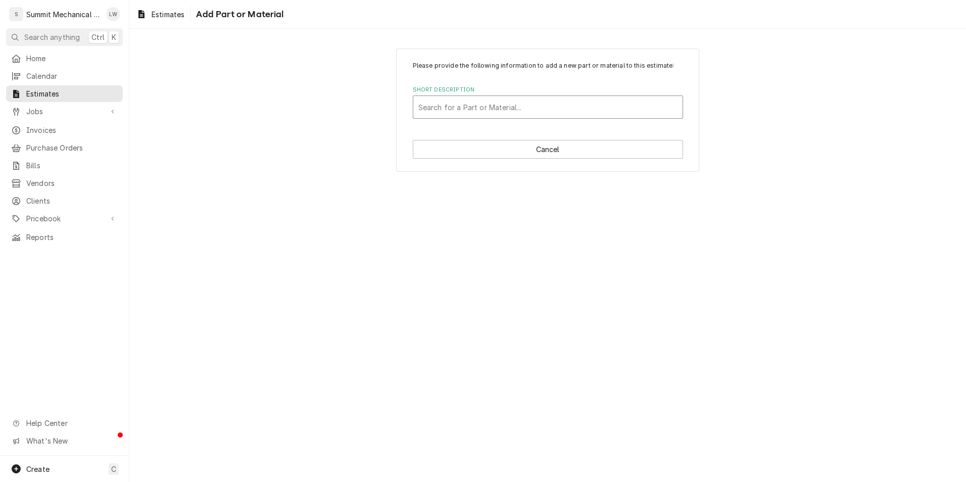
click at [524, 112] on div "Short Description" at bounding box center [548, 107] width 259 height 18
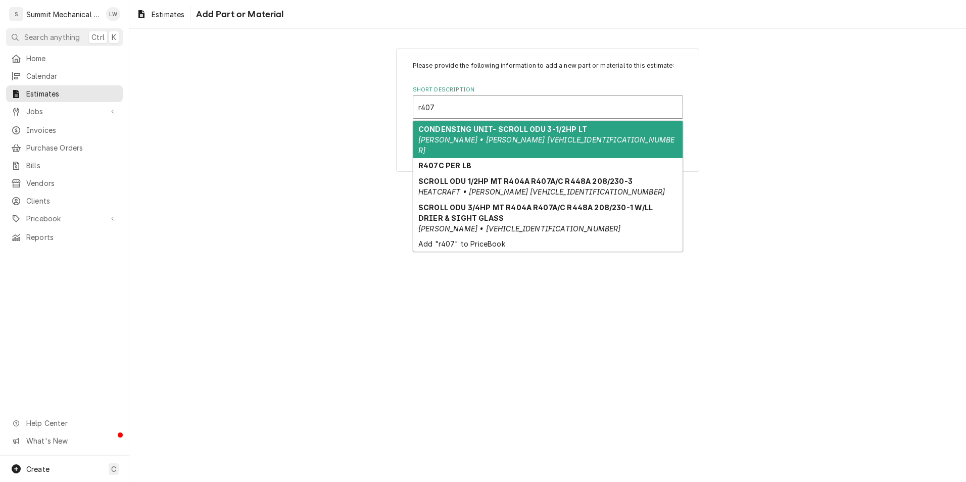
type input "r407c"
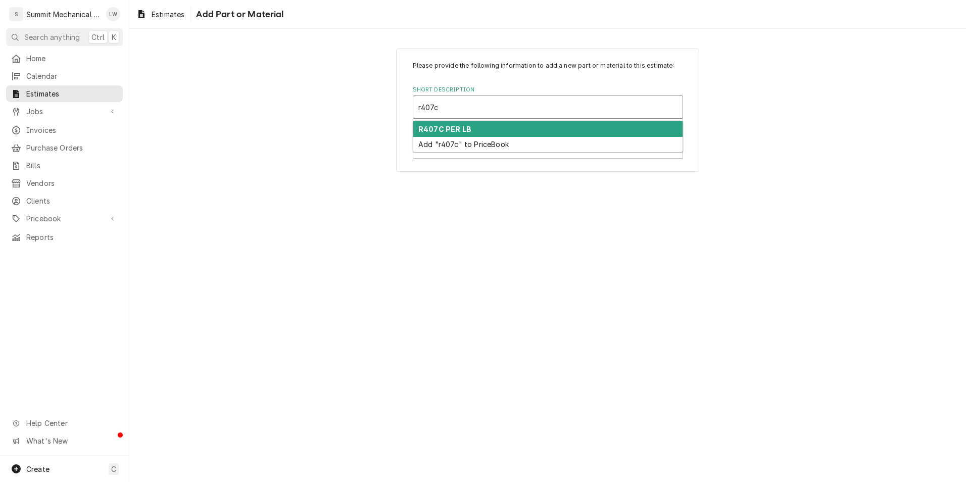
click at [494, 132] on div "R407C PER LB" at bounding box center [547, 129] width 269 height 16
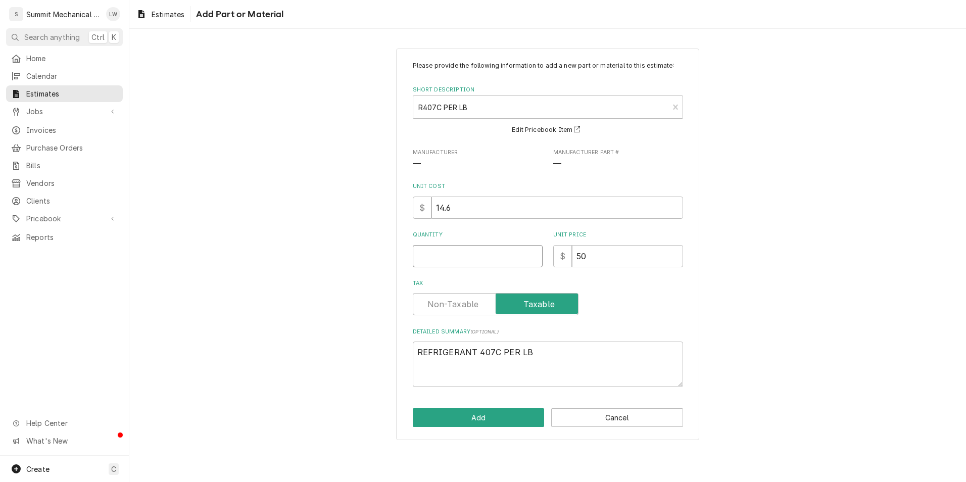
click at [509, 252] on input "Quantity" at bounding box center [478, 256] width 130 height 22
type textarea "x"
type input "4"
type textarea "x"
type input "4"
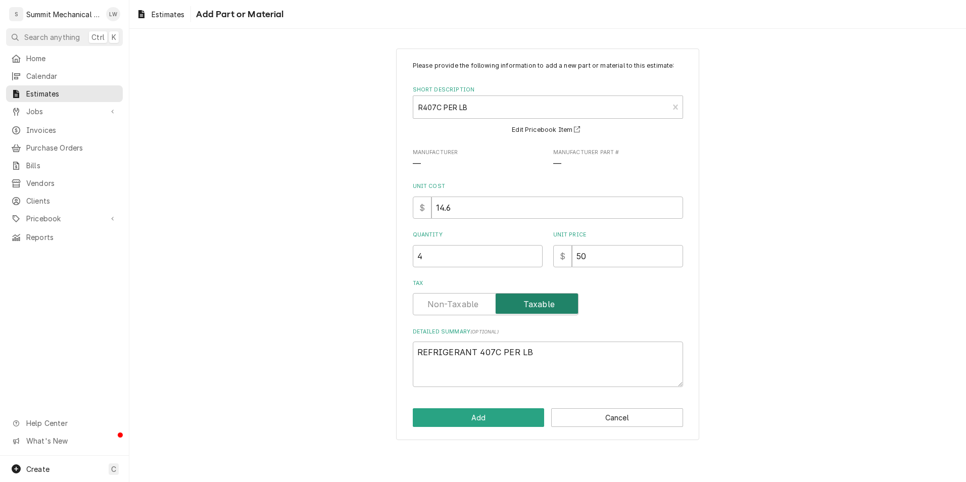
click at [451, 295] on input "Tax" at bounding box center [495, 304] width 157 height 22
checkbox input "false"
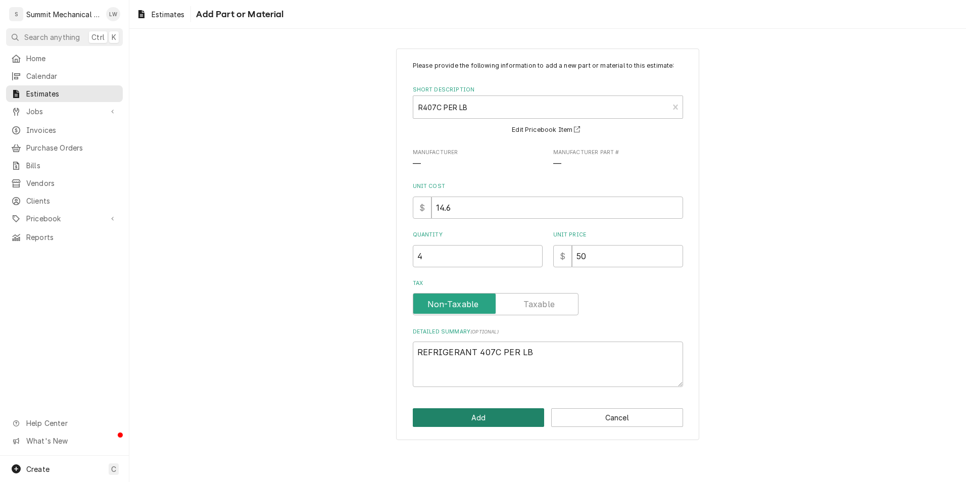
click at [447, 419] on button "Add" at bounding box center [479, 417] width 132 height 19
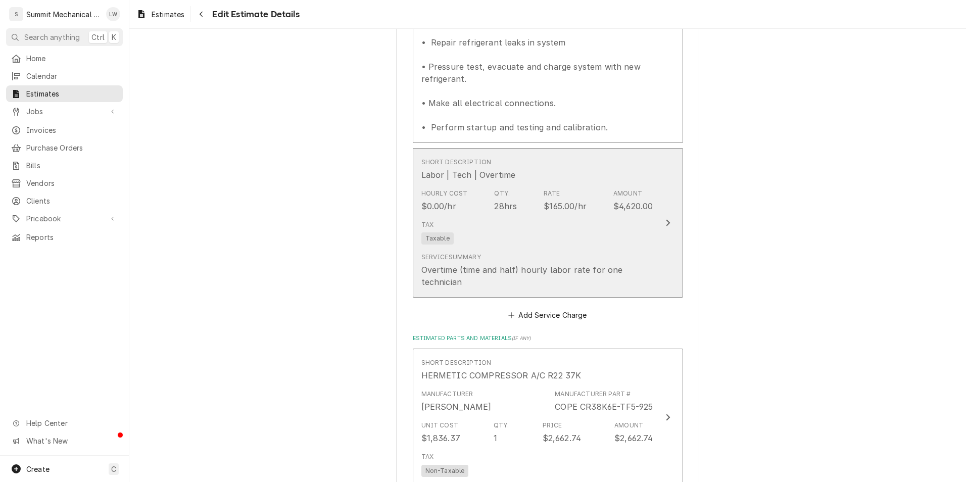
scroll to position [1313, 0]
click at [544, 203] on div "$165.00/hr" at bounding box center [565, 209] width 43 height 12
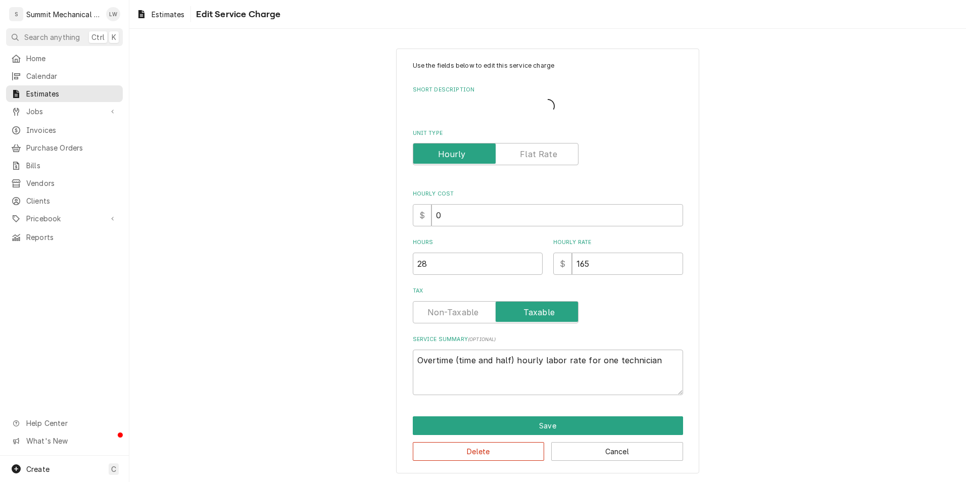
type textarea "x"
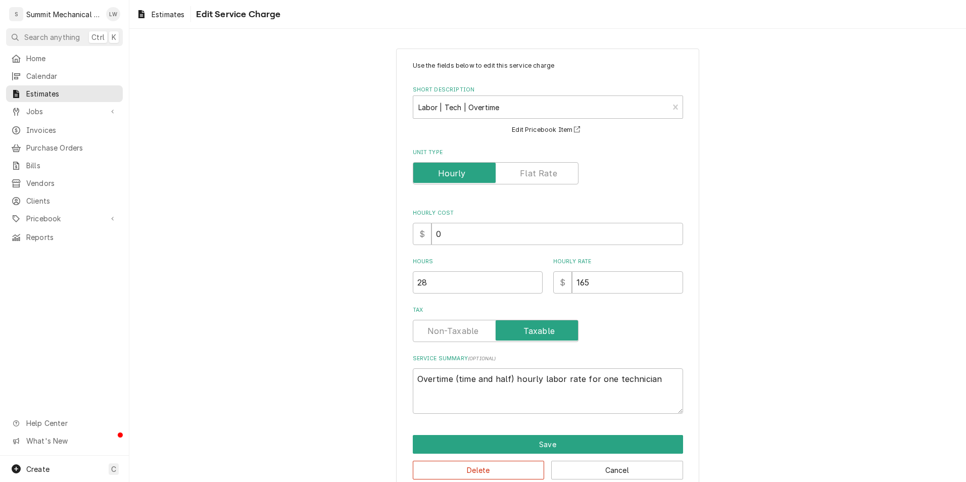
click at [439, 310] on label "Tax" at bounding box center [548, 310] width 270 height 8
click at [438, 316] on div "Tax" at bounding box center [548, 324] width 270 height 36
click at [438, 326] on label "Tax" at bounding box center [496, 331] width 166 height 22
click at [438, 326] on input "Tax" at bounding box center [495, 331] width 157 height 22
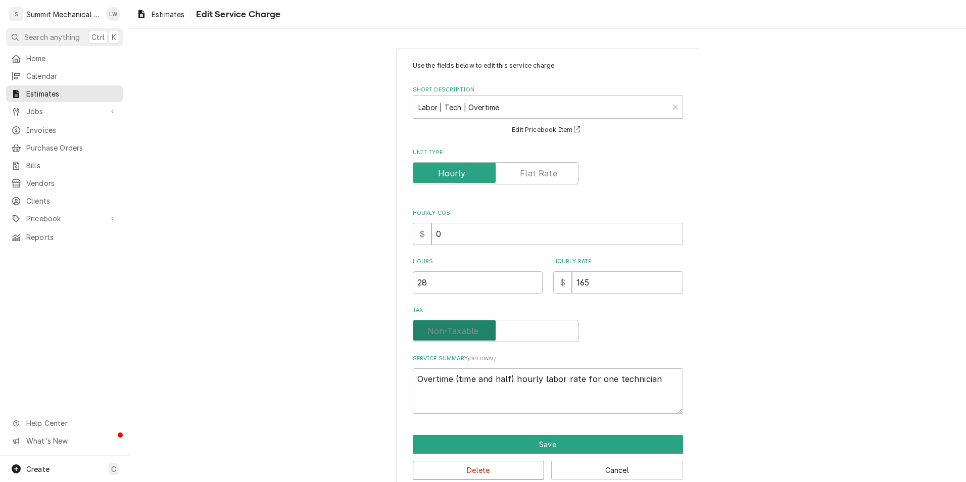
checkbox input "false"
click at [608, 383] on textarea "Overtime (time and half) hourly labor rate for one technician" at bounding box center [548, 390] width 270 height 45
type textarea "x"
type textarea "Overtime (time and half) hourly labor rate for onetechnician"
type textarea "x"
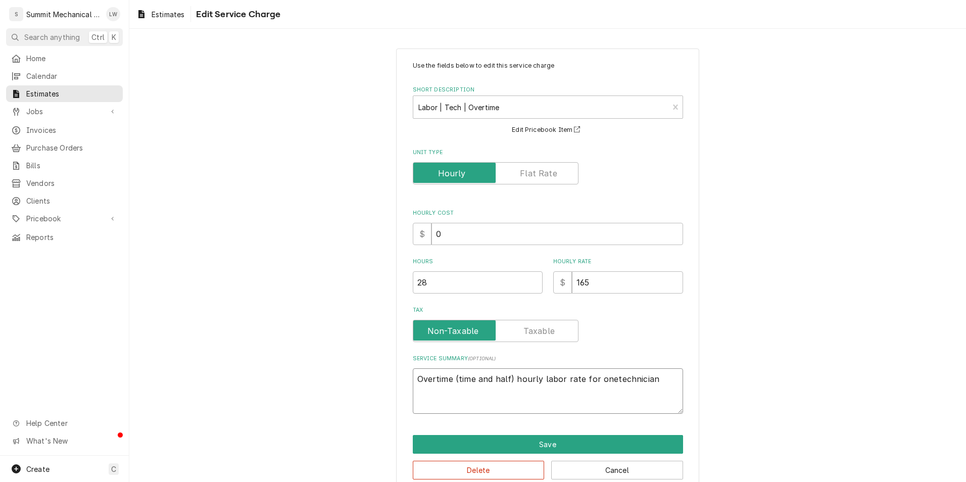
type textarea "Overtime (time and half) hourly labor rate for ontechnician"
type textarea "x"
type textarea "Overtime (time and half) hourly labor rate for otechnician"
type textarea "x"
type textarea "Overtime (time and half) hourly labor rate for technician"
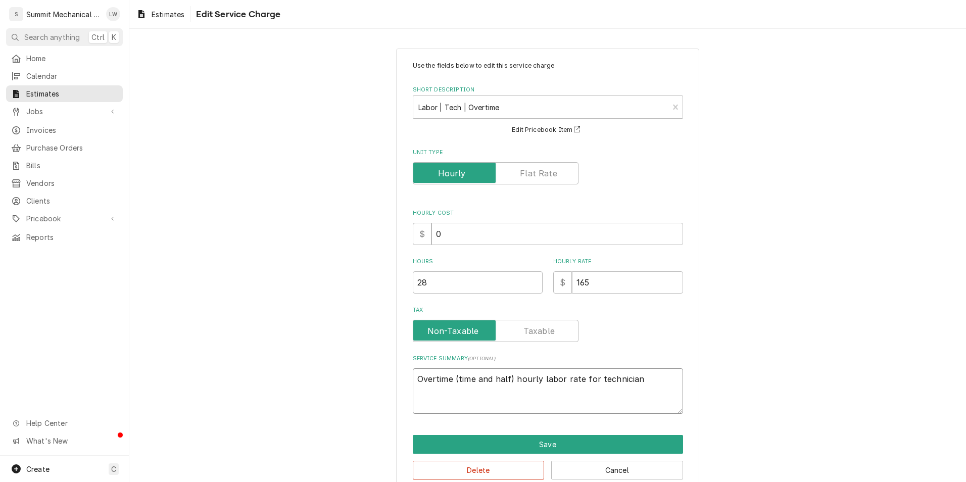
type textarea "x"
type textarea "Overtime (time and half) hourly labor rate for ttechnician"
type textarea "x"
type textarea "Overtime (time and half) hourly labor rate for twtechnician"
type textarea "x"
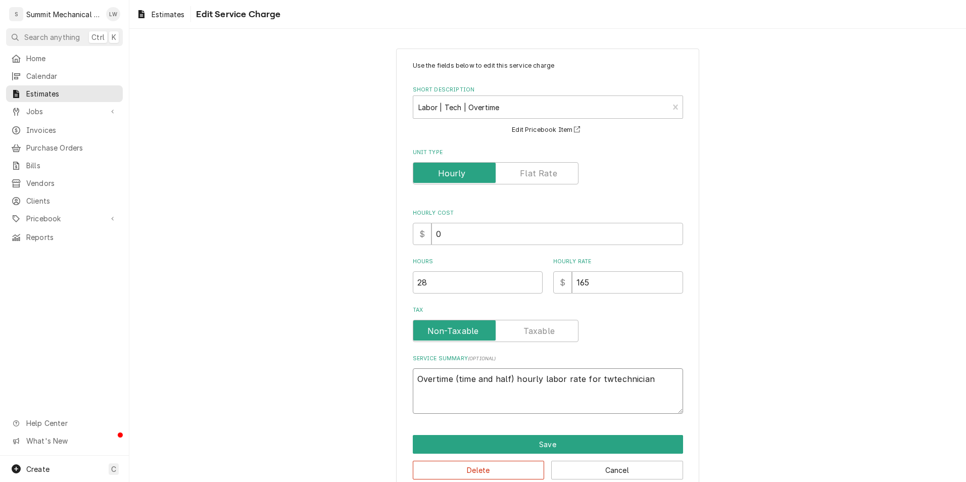
type textarea "Overtime (time and half) hourly labor rate for twotechnician"
type textarea "x"
type textarea "Overtime (time and half) hourly labor rate for two technician"
type textarea "x"
type textarea "Overtime (time and half) hourly labor rate for two technicians"
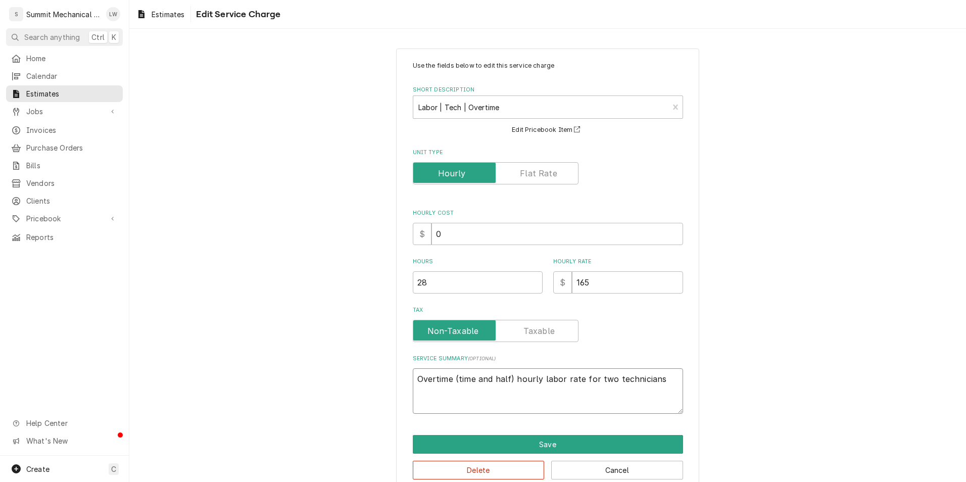
type textarea "x"
type textarea "Overtime (time and half) hourly labor rate for two technicians"
click at [587, 450] on button "Save" at bounding box center [548, 444] width 270 height 19
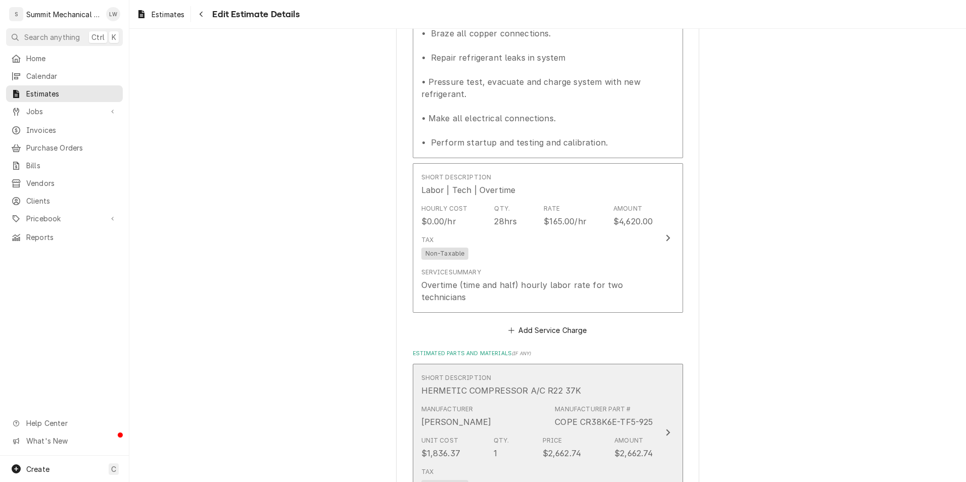
type textarea "x"
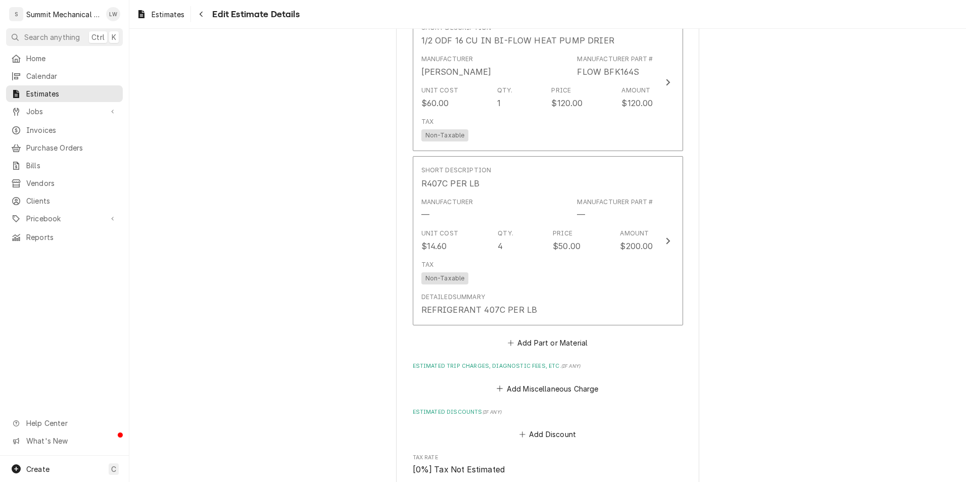
scroll to position [1801, 0]
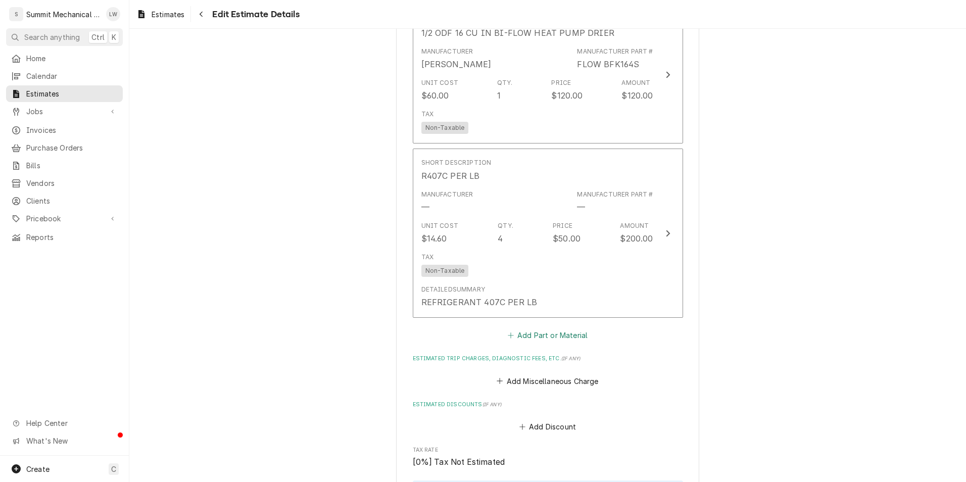
click at [553, 329] on button "Add Part or Material" at bounding box center [547, 336] width 83 height 14
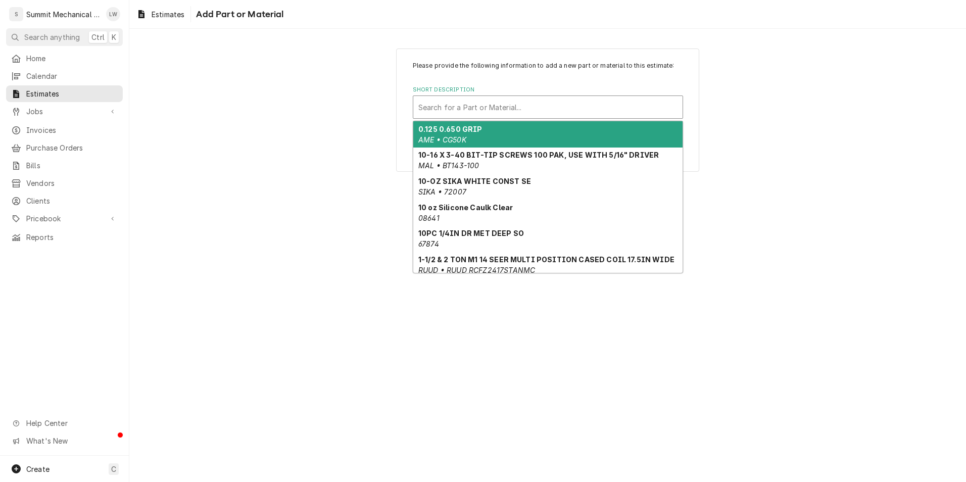
click at [466, 104] on div "Short Description" at bounding box center [548, 107] width 259 height 18
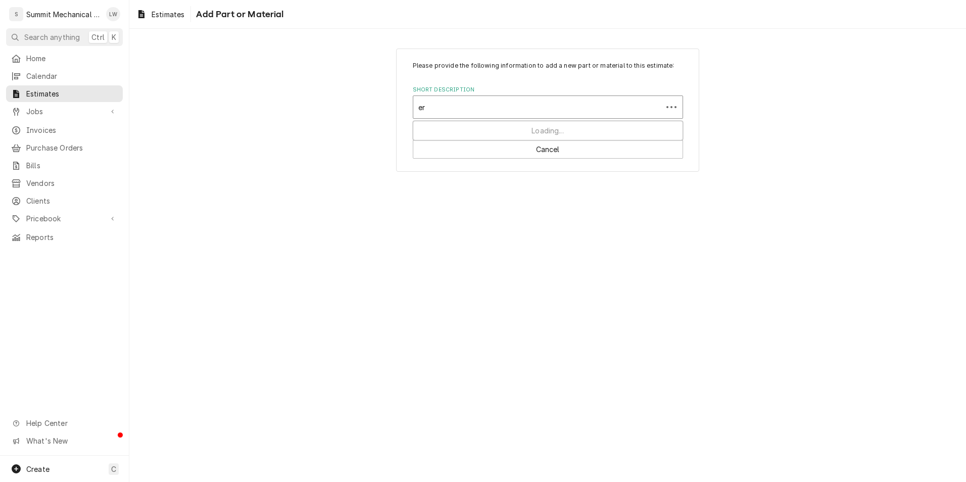
type input "e"
type input "recover"
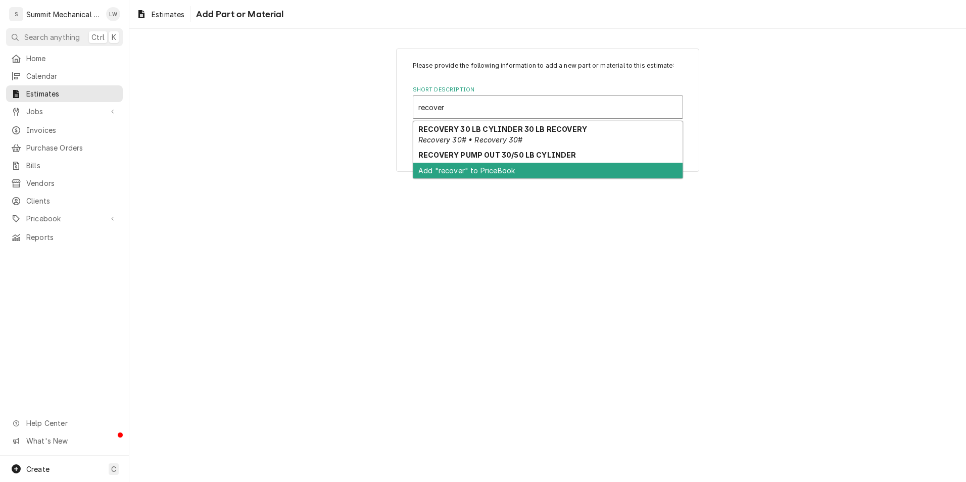
click at [458, 163] on div "Add "recover" to PriceBook" at bounding box center [547, 171] width 269 height 16
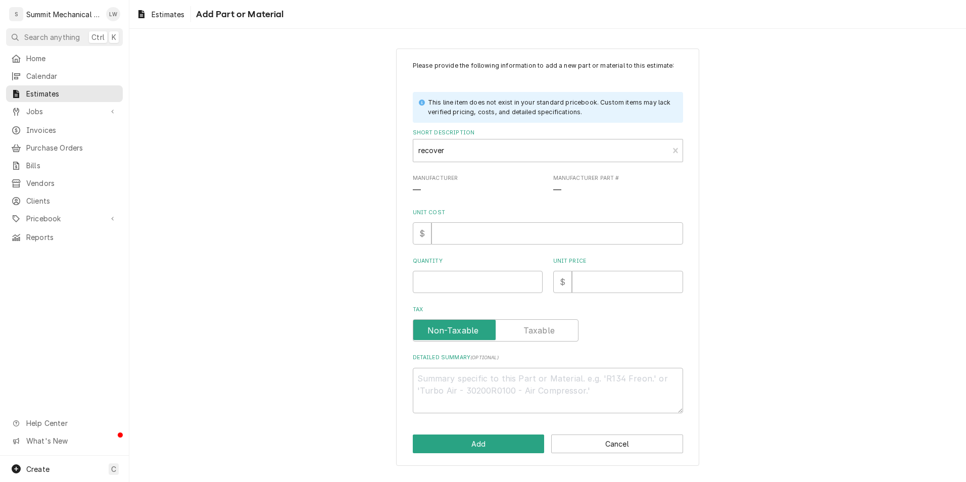
type textarea "x"
click at [477, 156] on div "Short Description" at bounding box center [542, 151] width 246 height 18
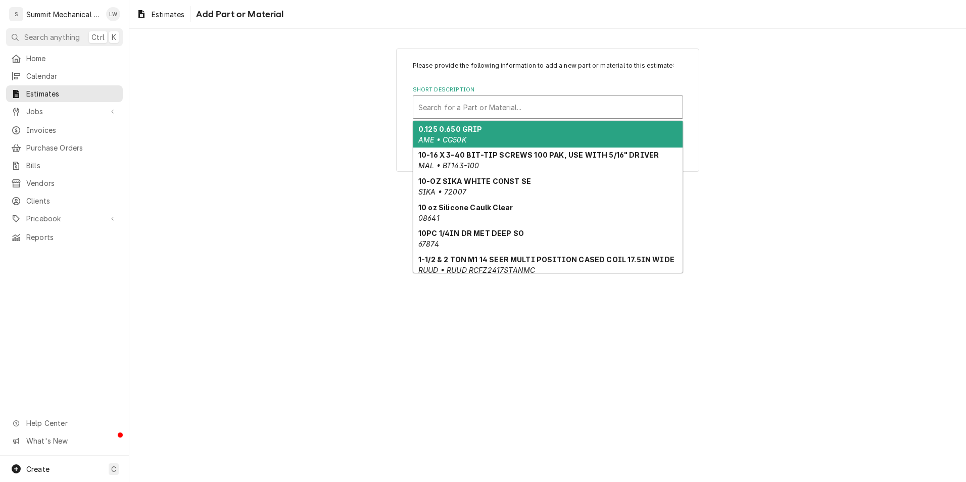
click at [517, 105] on div "Short Description" at bounding box center [548, 107] width 259 height 18
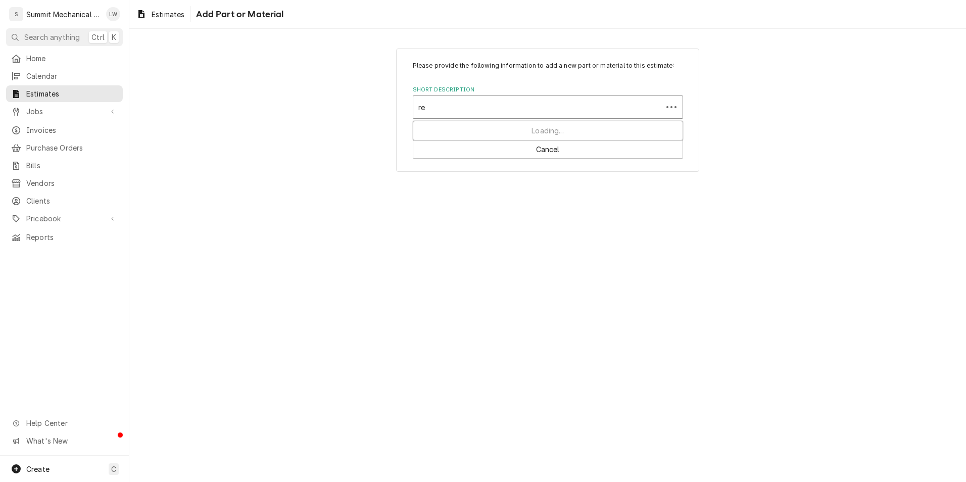
type input "rec"
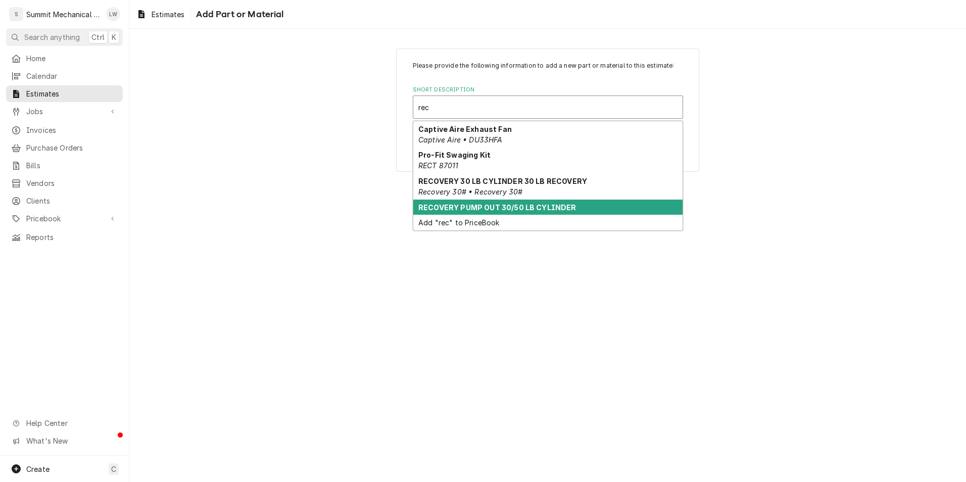
click at [552, 208] on strong "RECOVERY PUMP OUT 30/50 LB CYLINDER" at bounding box center [498, 207] width 158 height 9
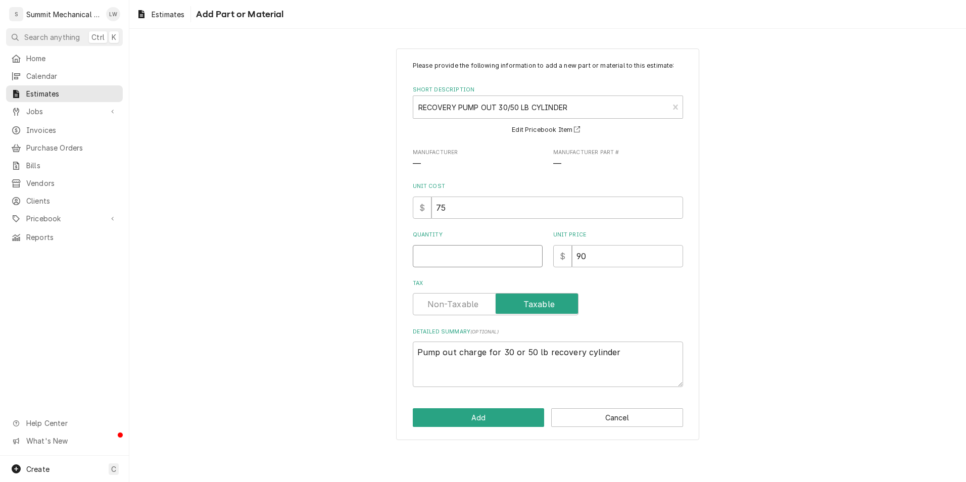
click at [478, 259] on input "Quantity" at bounding box center [478, 256] width 130 height 22
type textarea "x"
type input "1"
click at [453, 412] on button "Add" at bounding box center [479, 417] width 132 height 19
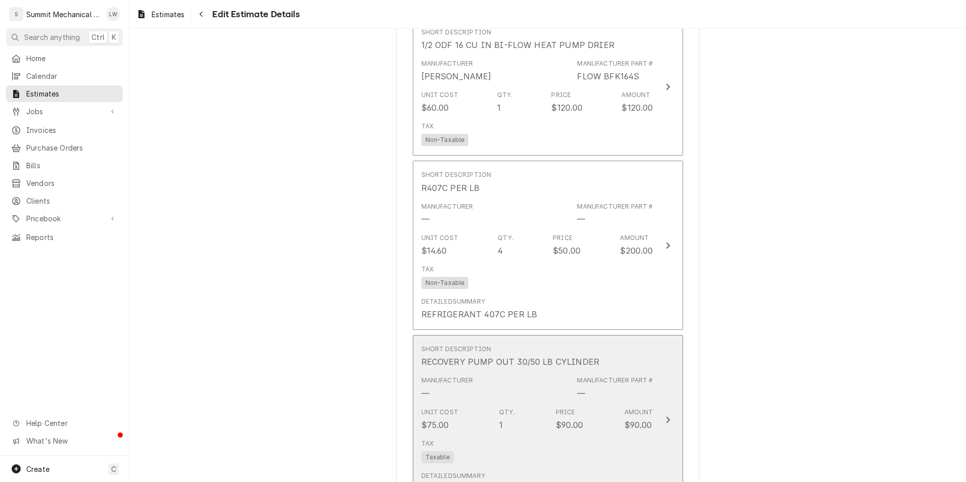
type textarea "x"
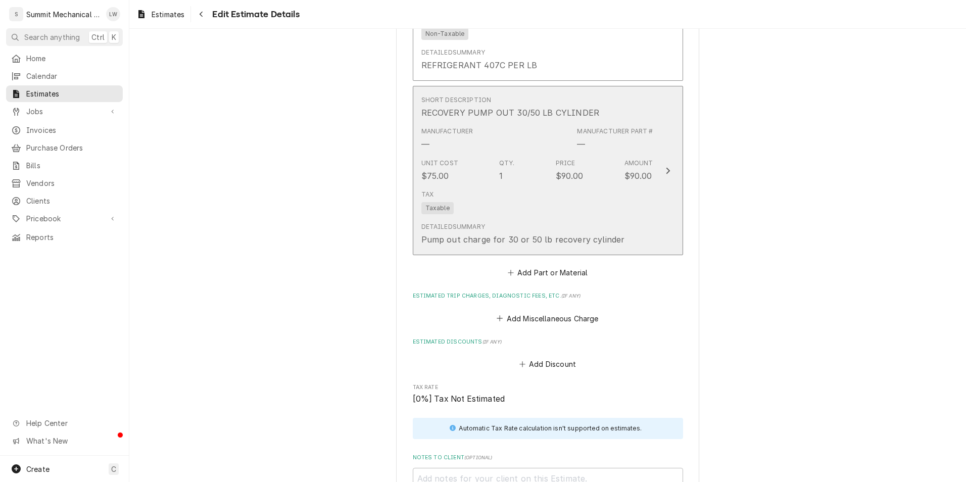
scroll to position [2038, 0]
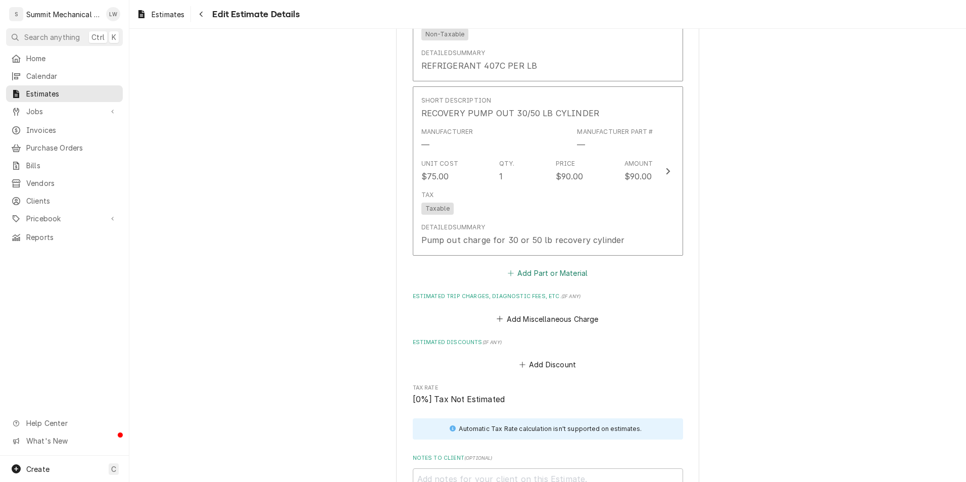
click at [533, 266] on button "Add Part or Material" at bounding box center [547, 273] width 83 height 14
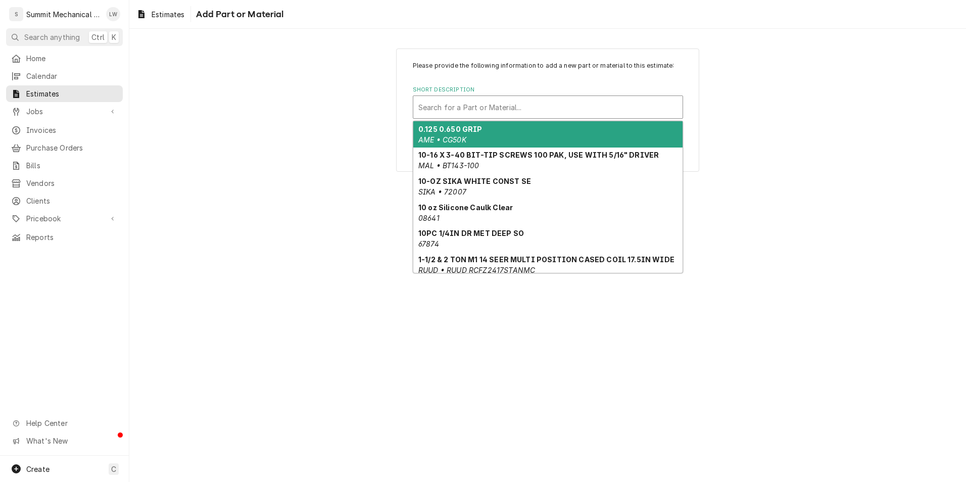
click at [483, 113] on div "Short Description" at bounding box center [548, 107] width 259 height 18
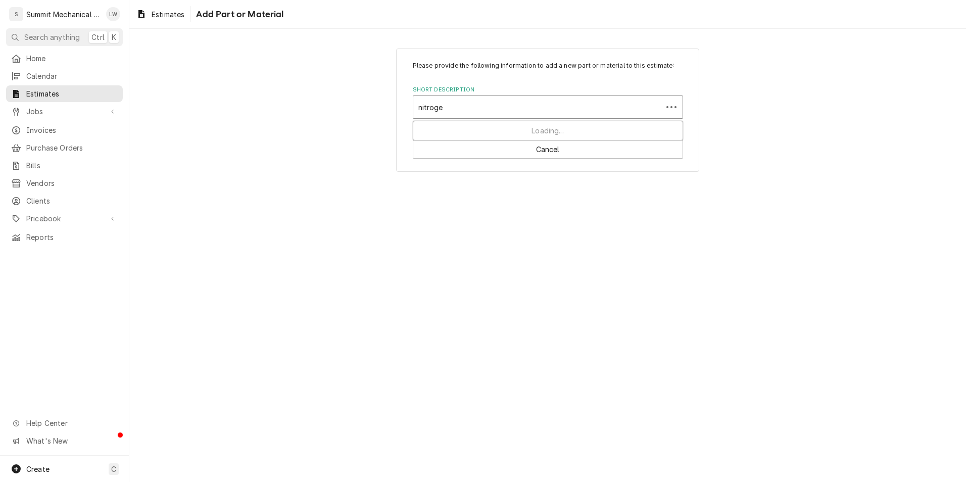
type input "nitrogen"
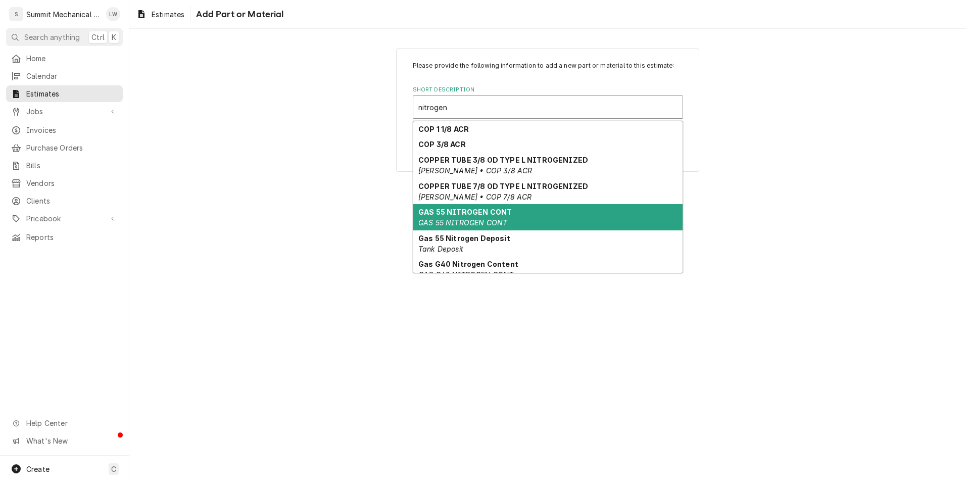
scroll to position [56, 0]
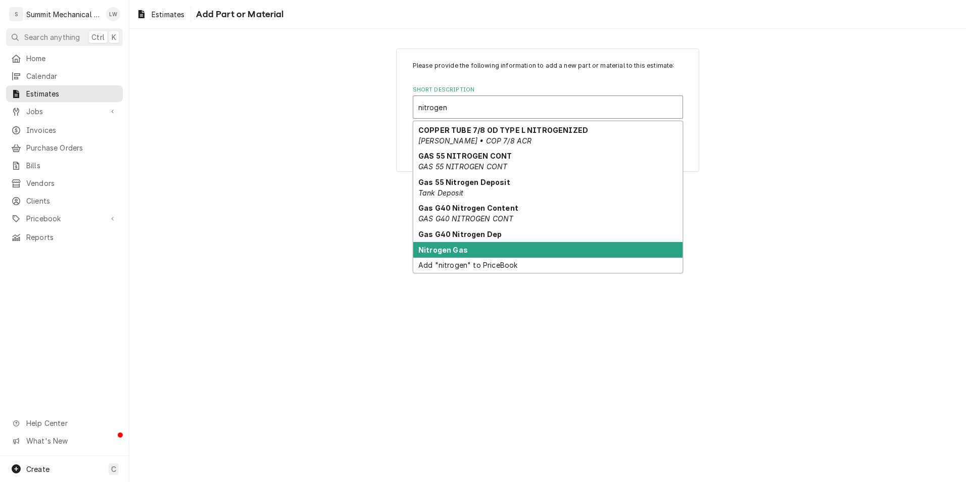
click at [456, 251] on strong "Nitrogen Gas" at bounding box center [444, 250] width 50 height 9
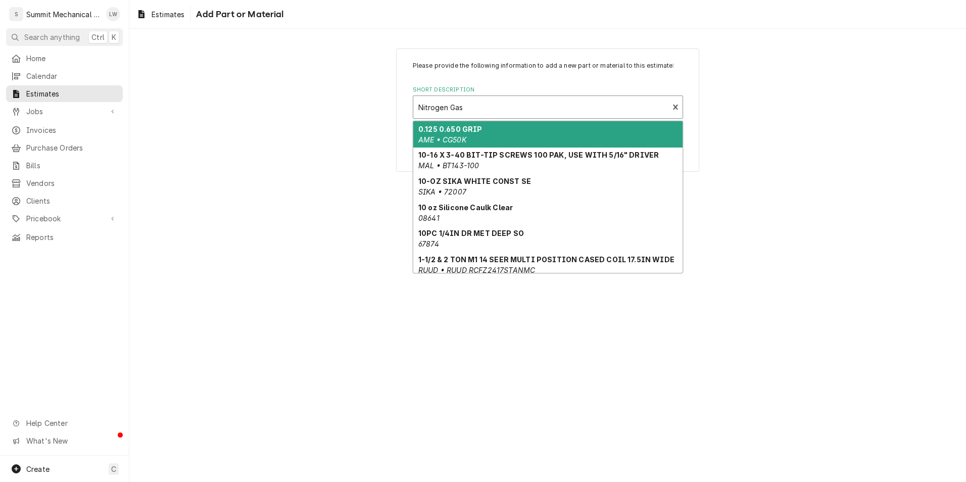
click at [513, 116] on div "Short Description" at bounding box center [542, 107] width 246 height 18
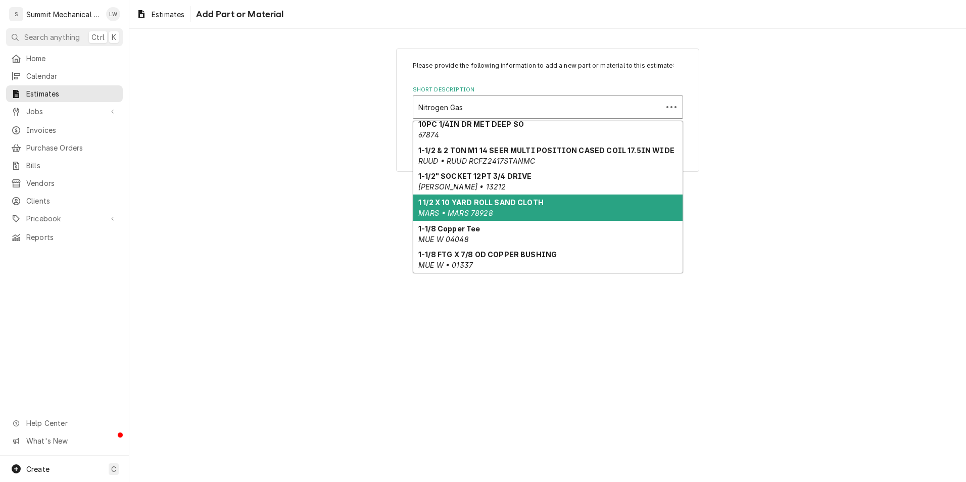
scroll to position [0, 0]
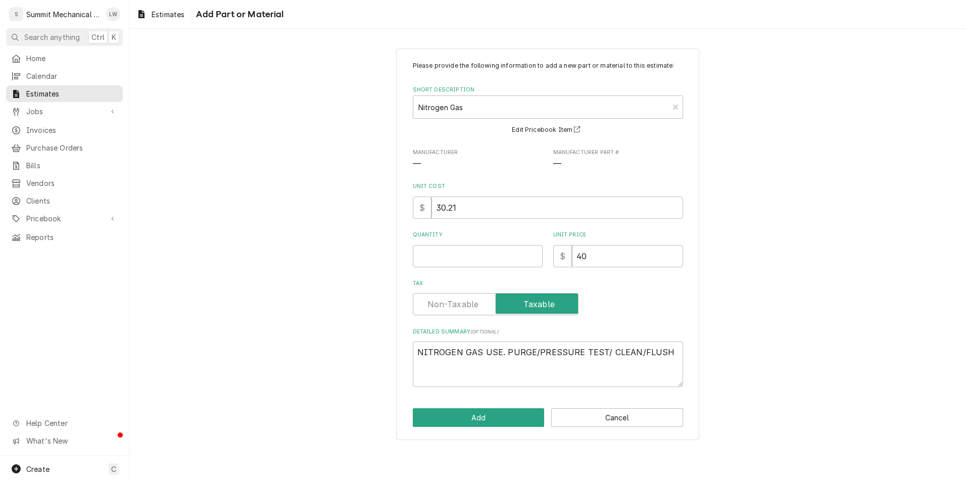
click at [534, 119] on div "Short Description Nitrogen Gas Edit Pricebook Item" at bounding box center [548, 111] width 270 height 50
click at [491, 261] on input "Quantity" at bounding box center [478, 256] width 130 height 22
type textarea "x"
type input "1"
click at [468, 412] on button "Add" at bounding box center [479, 417] width 132 height 19
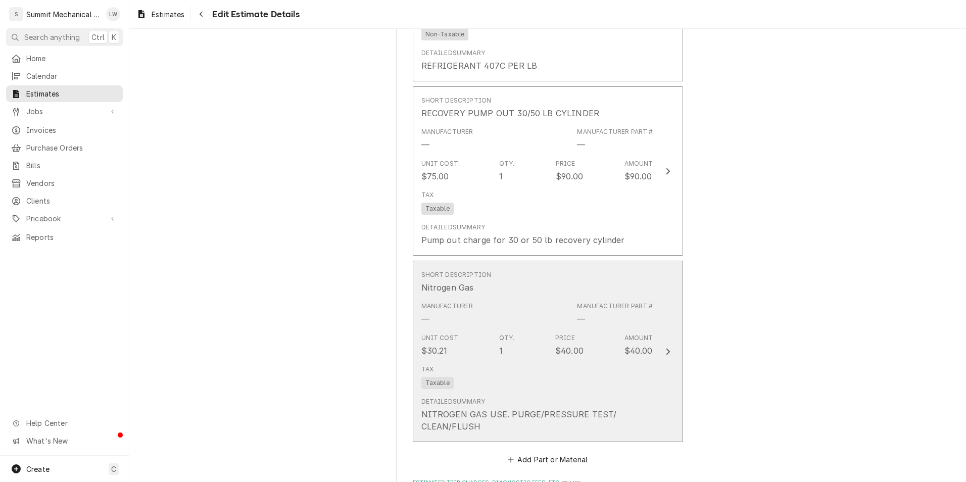
type textarea "x"
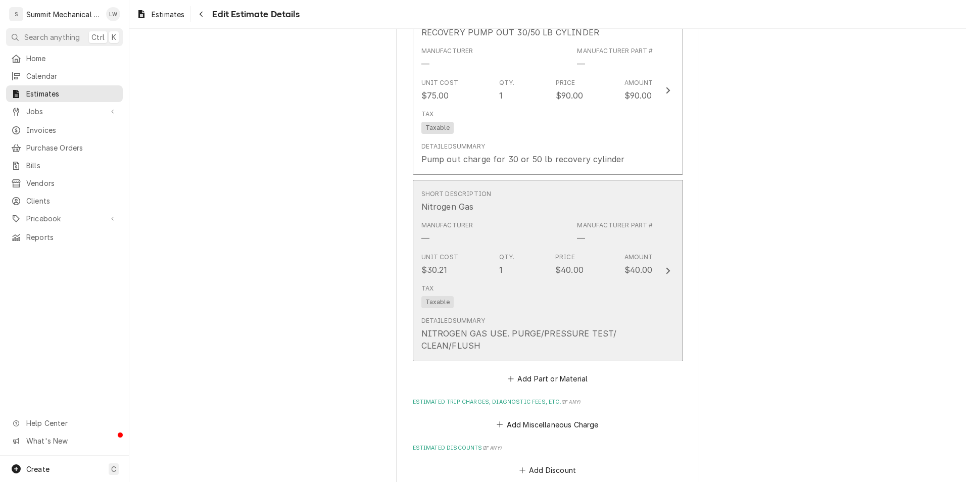
scroll to position [2123, 0]
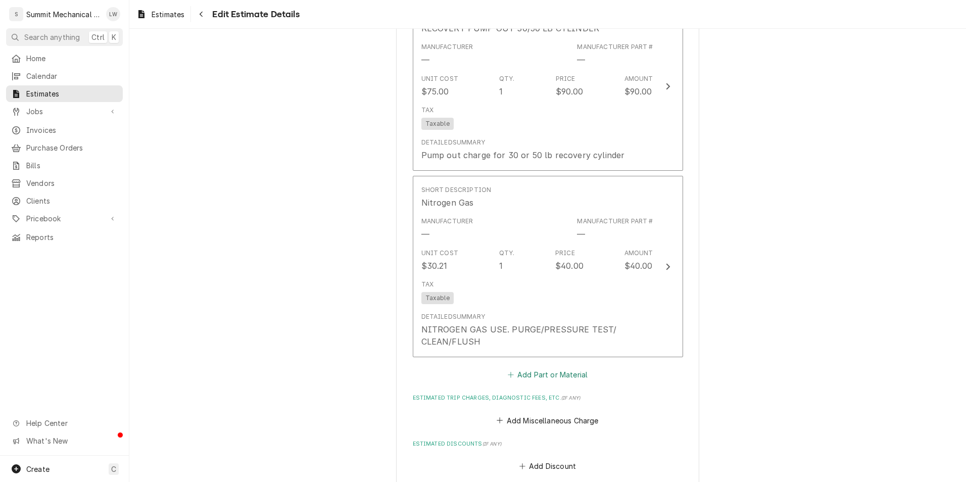
click at [521, 368] on button "Add Part or Material" at bounding box center [547, 375] width 83 height 14
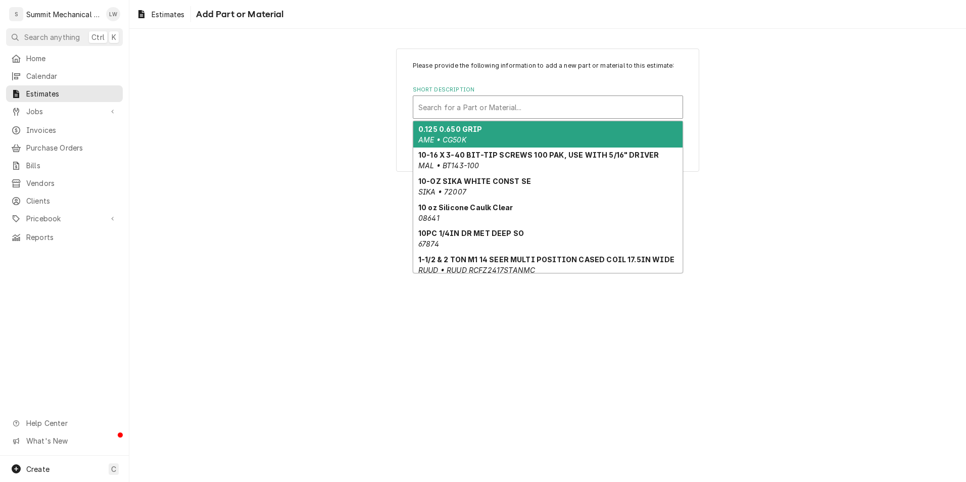
click at [527, 111] on div "Short Description" at bounding box center [548, 107] width 259 height 18
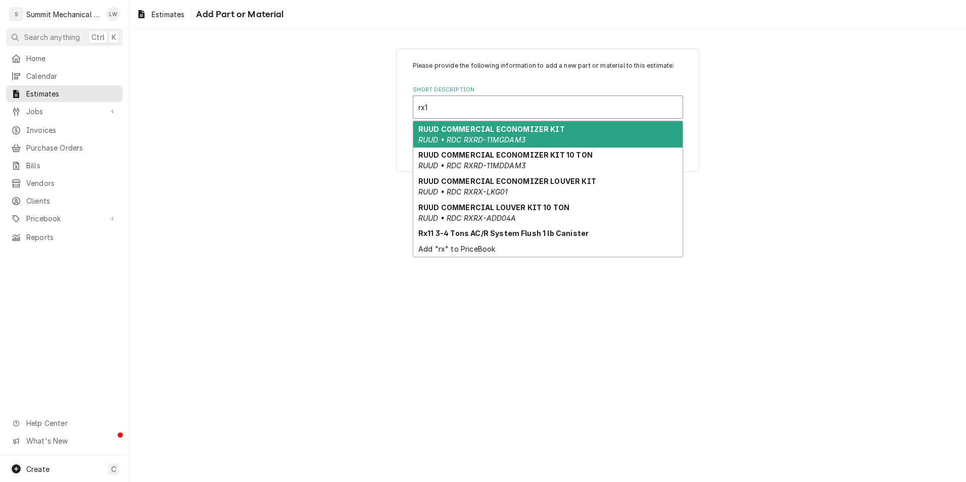
type input "rx11"
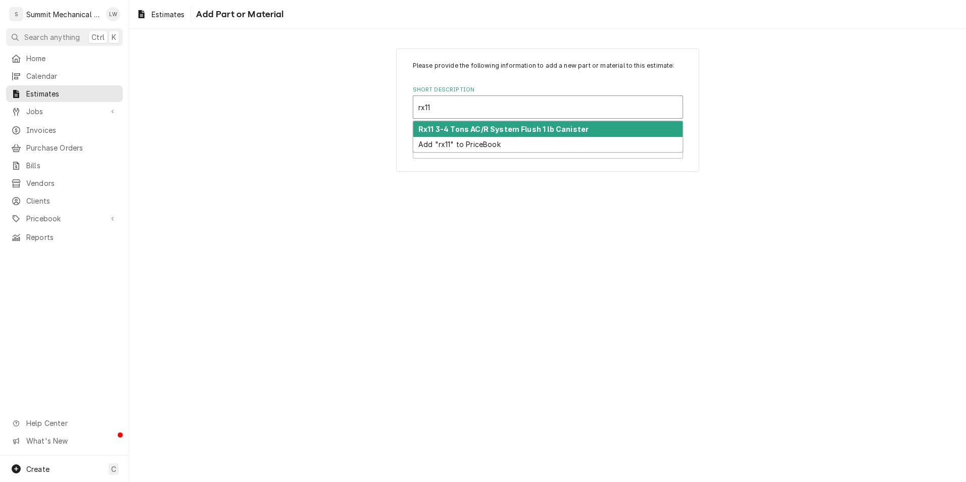
click at [492, 121] on div "Rx11 3-4 Tons AC/R System Flush 1 lb Canister" at bounding box center [547, 129] width 269 height 16
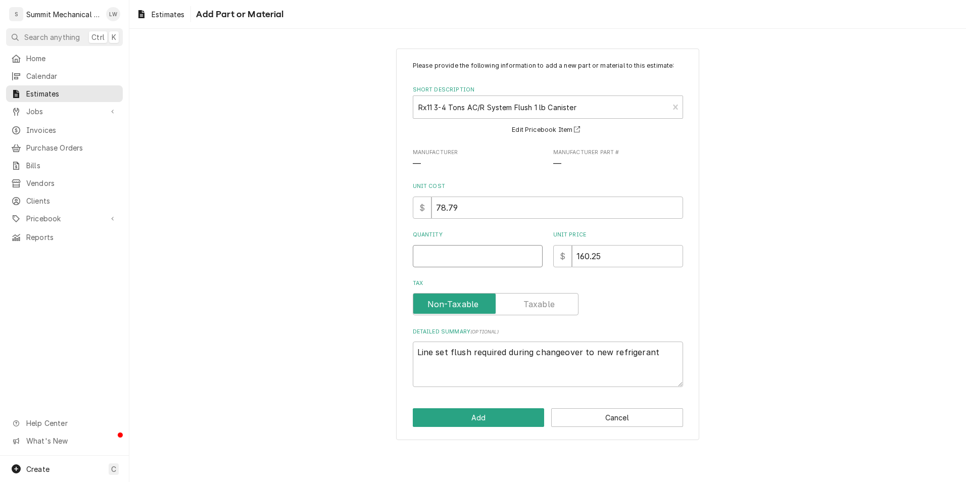
click at [496, 257] on input "Quantity" at bounding box center [478, 256] width 130 height 22
type textarea "x"
type input "1"
click at [463, 423] on button "Add" at bounding box center [479, 417] width 132 height 19
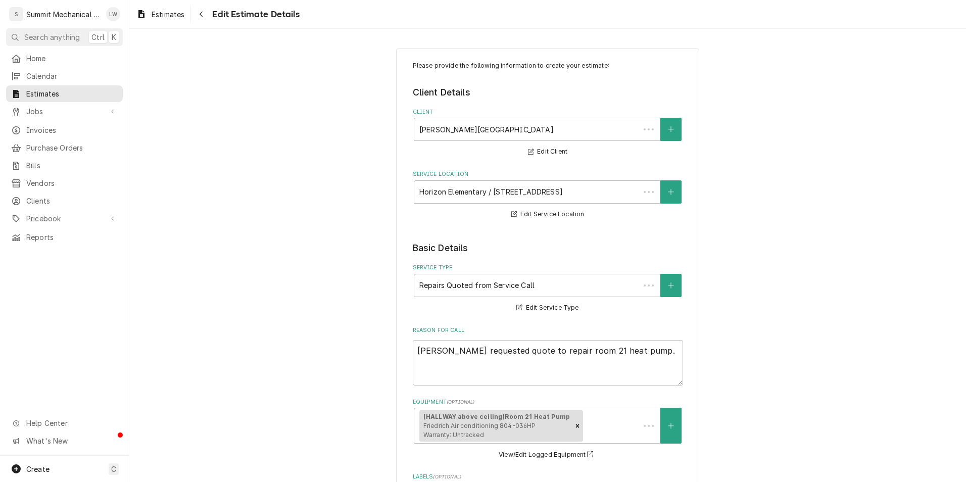
scroll to position [2135, 0]
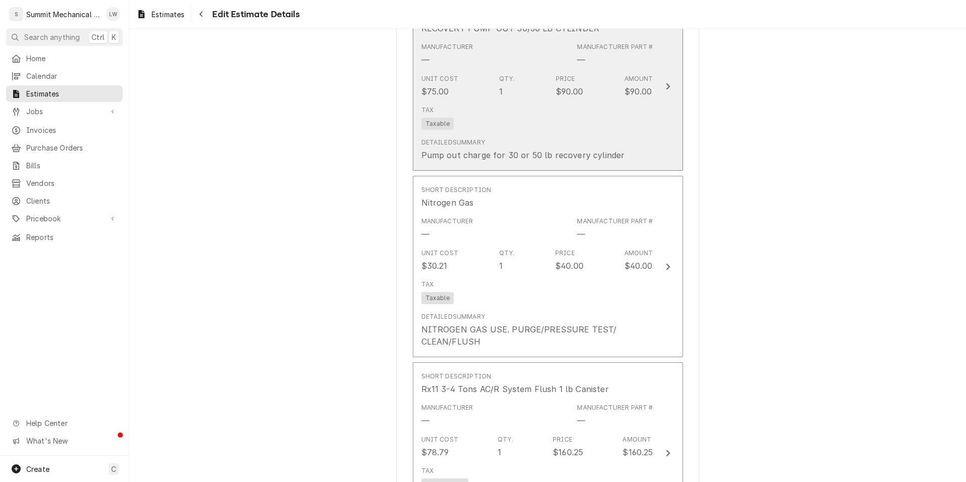
type textarea "x"
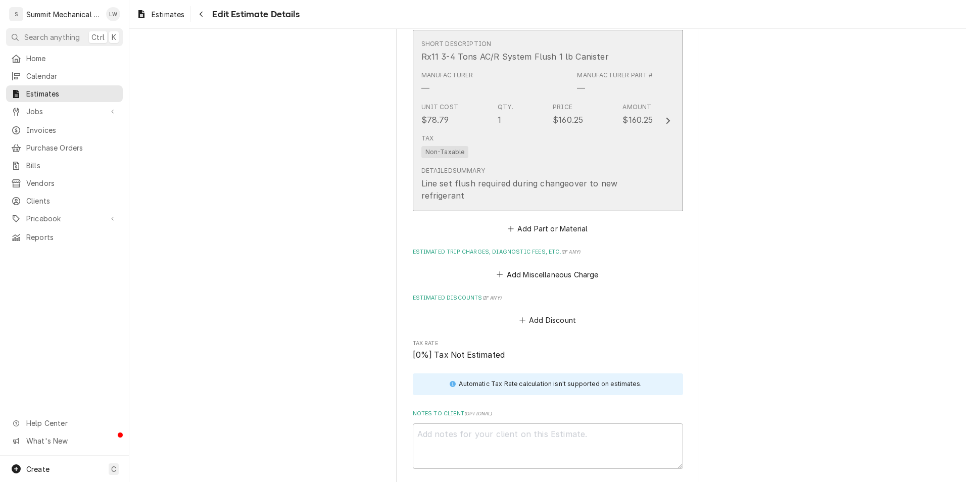
scroll to position [2466, 0]
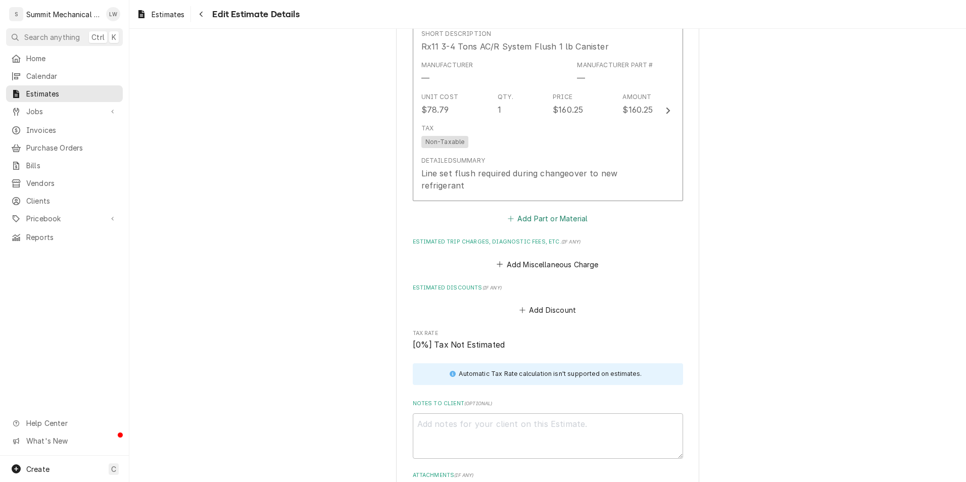
click at [545, 212] on button "Add Part or Material" at bounding box center [547, 219] width 83 height 14
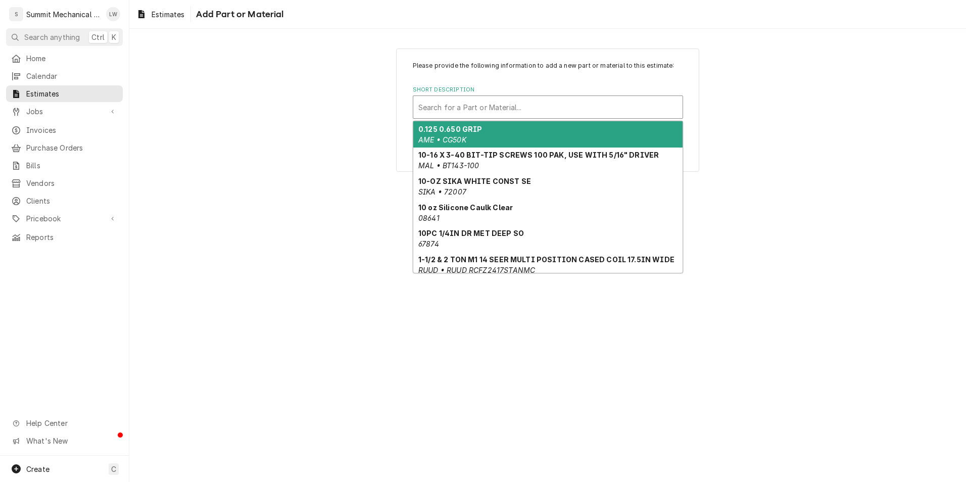
click at [517, 105] on div "Short Description" at bounding box center [548, 107] width 259 height 18
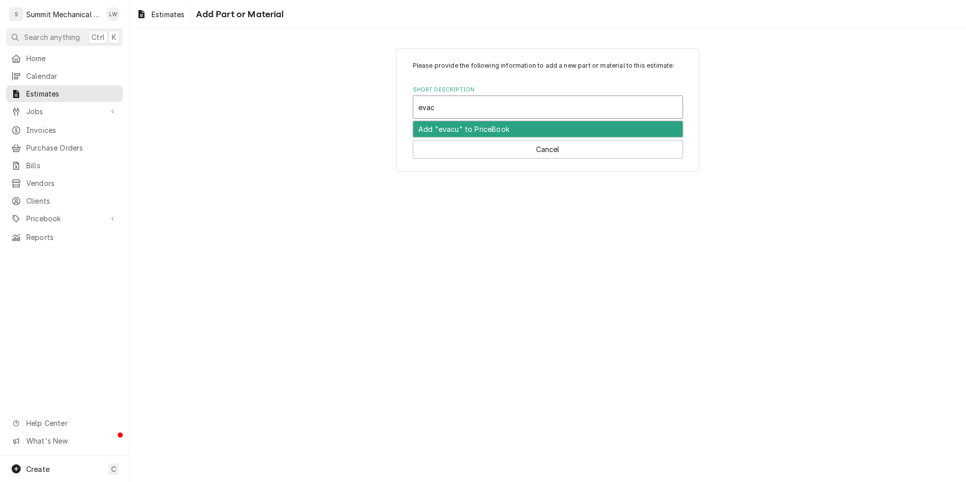
type input "evacu"
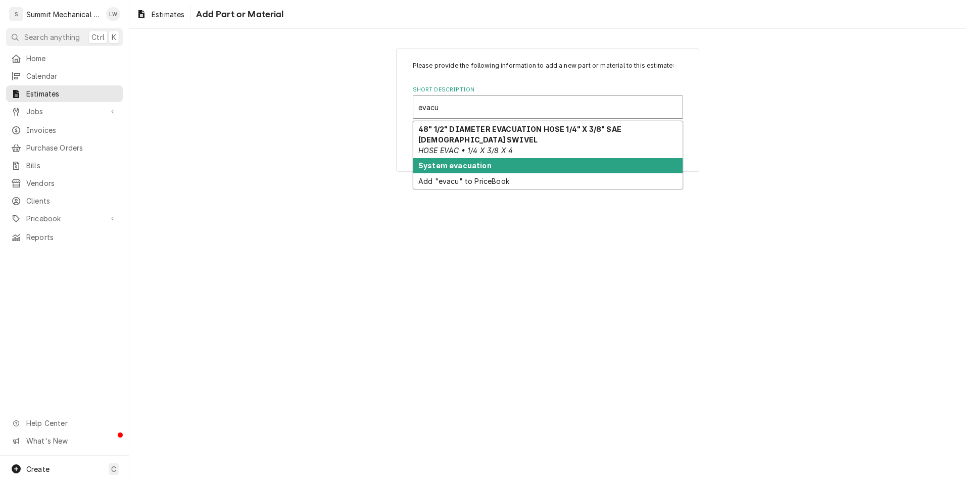
click at [483, 168] on strong "System evacuation" at bounding box center [455, 165] width 73 height 9
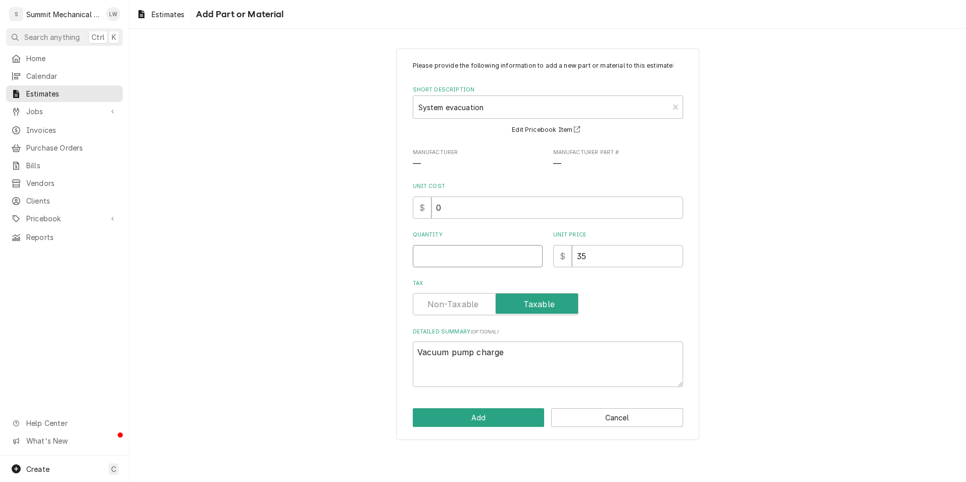
click at [491, 265] on input "Quantity" at bounding box center [478, 256] width 130 height 22
type textarea "x"
type input "1"
click at [482, 422] on button "Add" at bounding box center [479, 417] width 132 height 19
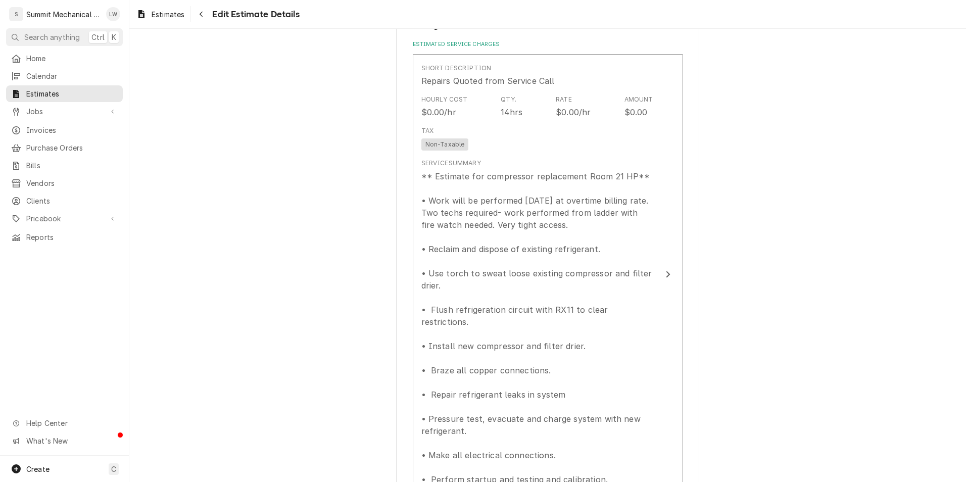
scroll to position [1210, 0]
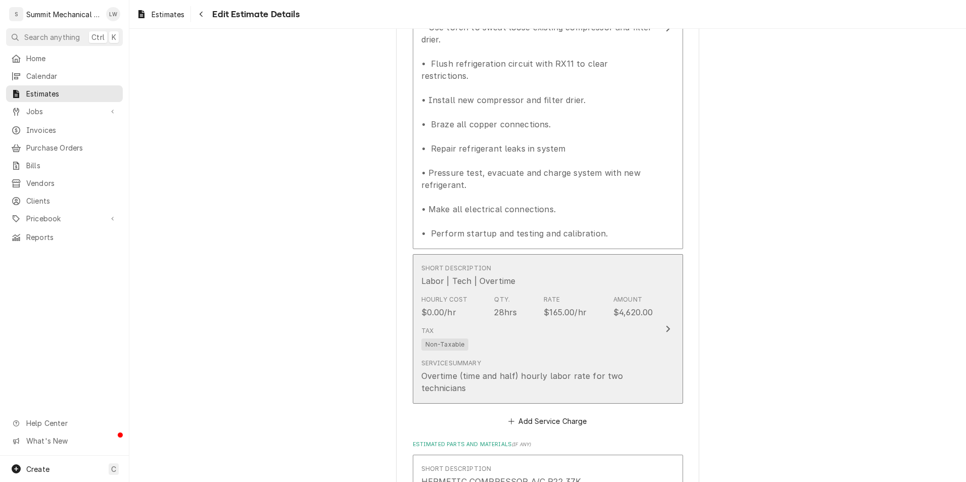
click at [538, 294] on div "Hourly Cost $0.00/hr Qty. 28hrs Rate $165.00/hr Amount $4,620.00" at bounding box center [538, 306] width 232 height 31
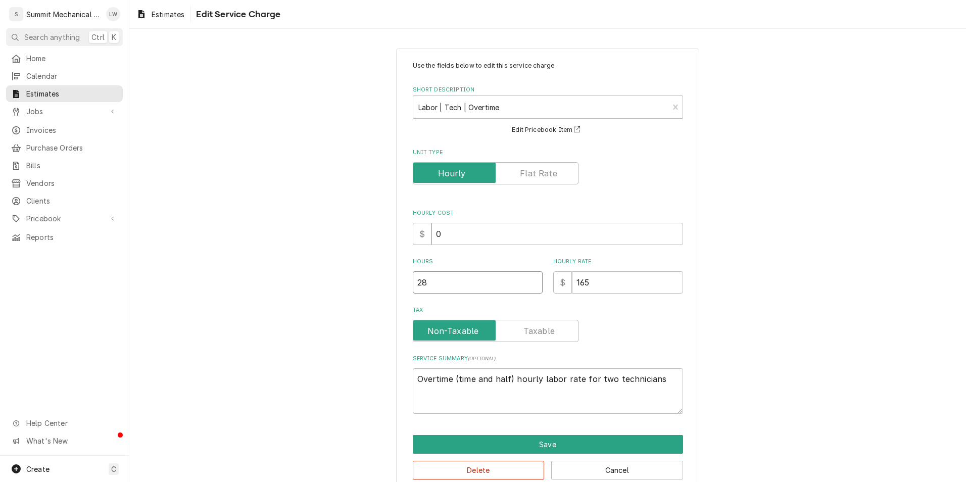
click at [488, 288] on input "28" at bounding box center [478, 282] width 130 height 22
type textarea "x"
type input "2"
type textarea "x"
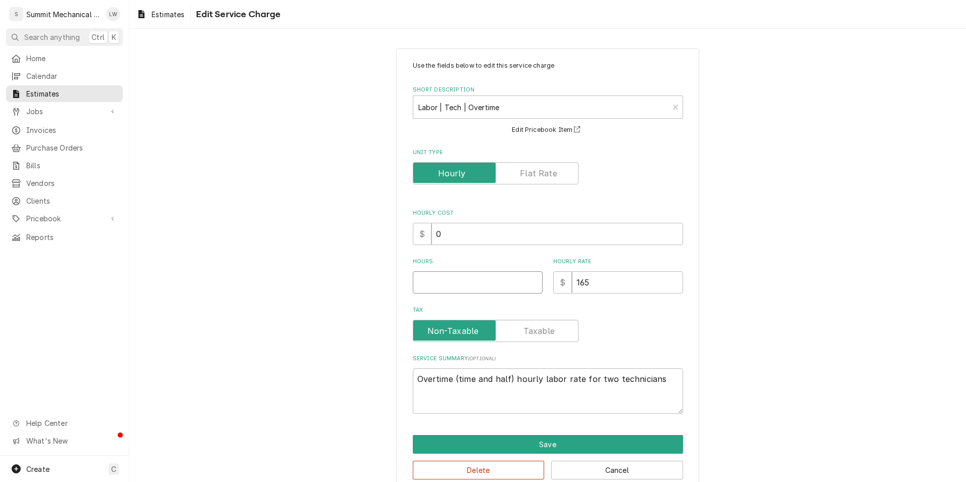
type input "3"
type textarea "x"
type input "30"
type textarea "x"
type input "30"
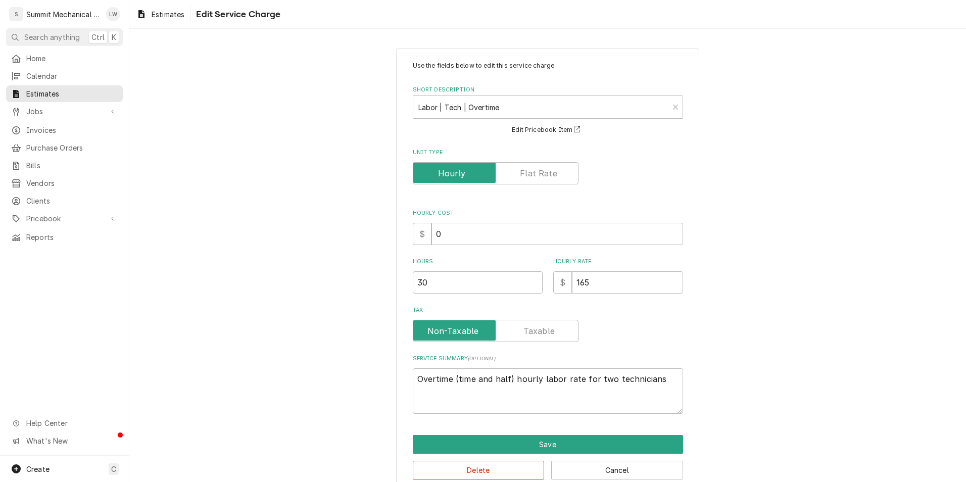
scroll to position [19, 0]
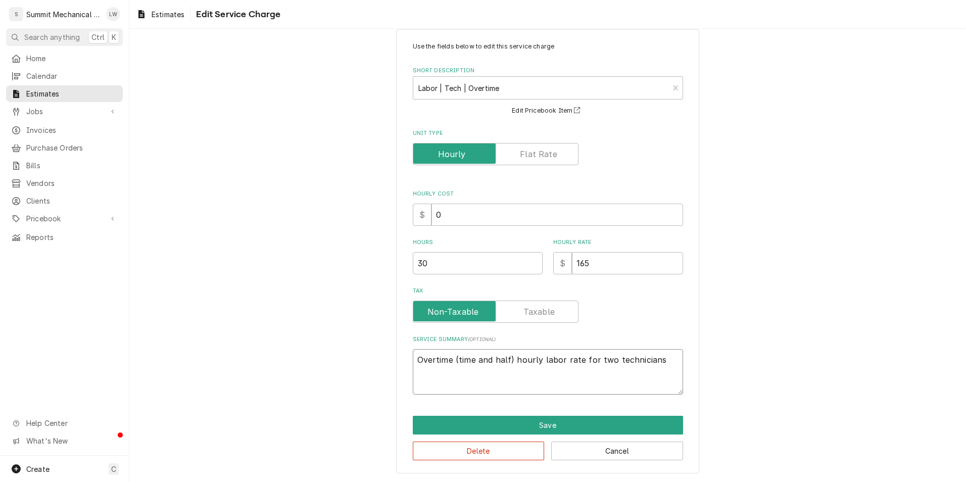
click at [666, 363] on textarea "Overtime (time and half) hourly labor rate for two technicians" at bounding box center [548, 371] width 270 height 45
type textarea "x"
type textarea "Overtime (time and half) hourly labor rate for two technicians."
type textarea "x"
type textarea "Overtime (time and half) hourly labor rate for two technicians."
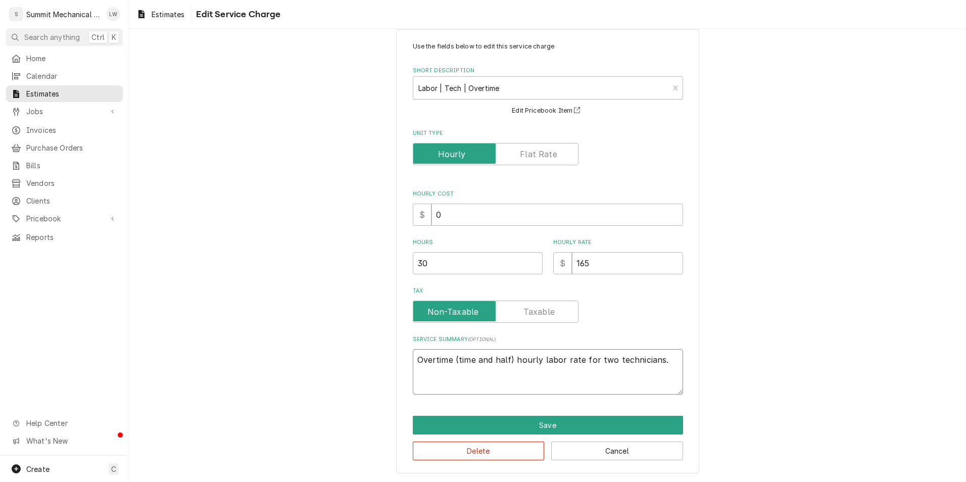
type textarea "x"
type textarea "Overtime (time and half) hourly labor rate for two technicians."
type textarea "x"
type textarea "Overtime (time and half) hourly labor rate for two technicians. I"
type textarea "x"
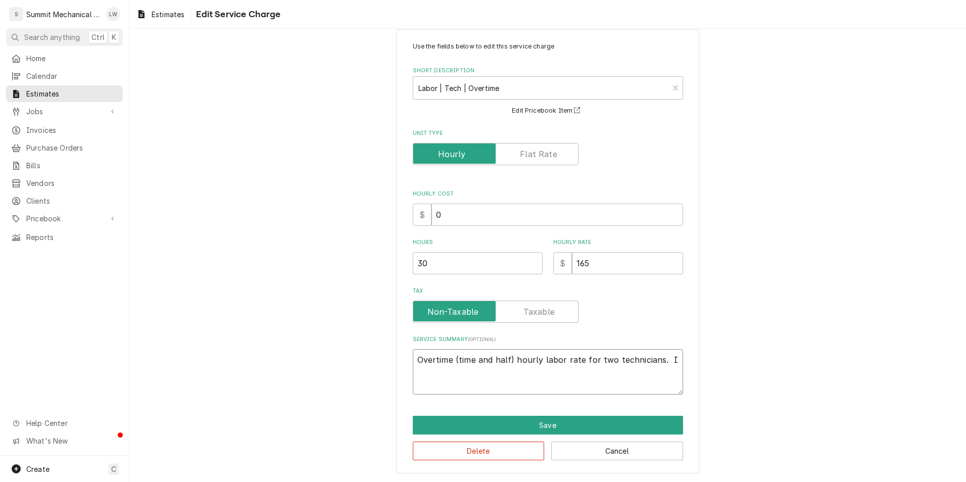
type textarea "Overtime (time and half) hourly labor rate for two technicians. In"
type textarea "x"
type textarea "Overtime (time and half) hourly labor rate for two technicians. Inv"
type textarea "x"
type textarea "Overtime (time and half) hourly labor rate for two technicians. In"
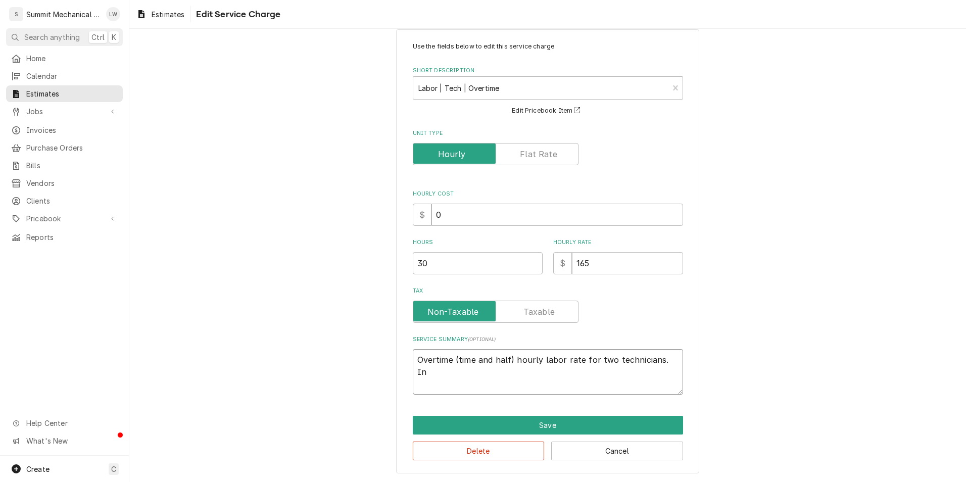
type textarea "x"
type textarea "Overtime (time and half) hourly labor rate for two technicians. I"
type textarea "x"
type textarea "Overtime (time and half) hourly labor rate for two technicians. In"
type textarea "x"
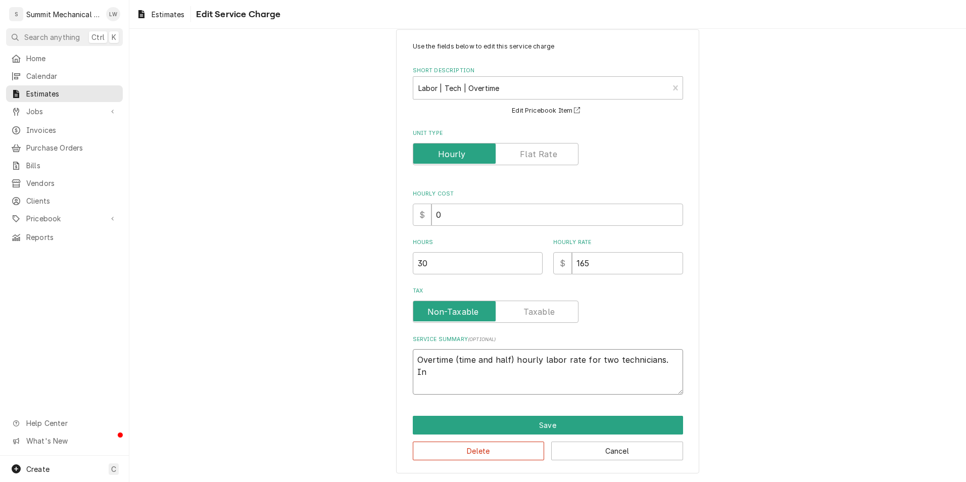
type textarea "Overtime (time and half) hourly labor rate for two technicians. Inc"
type textarea "x"
type textarea "Overtime (time and half) hourly labor rate for two technicians. Incl"
type textarea "x"
type textarea "Overtime (time and half) hourly labor rate for two technicians. Includ"
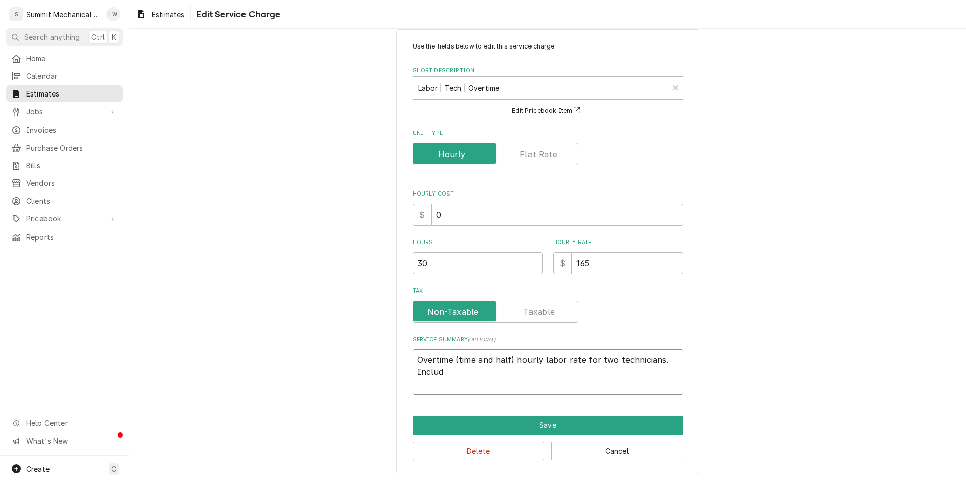
type textarea "x"
type textarea "Overtime (time and half) hourly labor rate for two technicians. Include"
type textarea "x"
type textarea "Overtime (time and half) hourly labor rate for two technicians. Included"
type textarea "x"
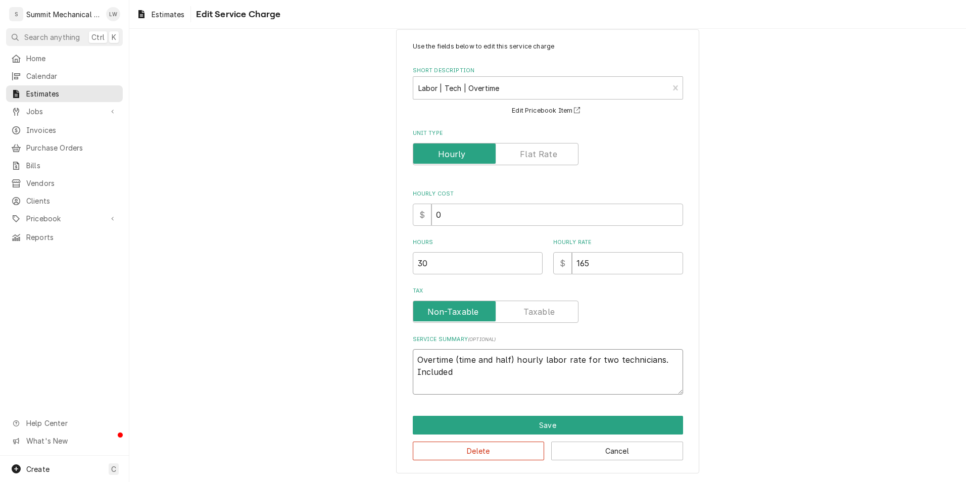
type textarea "Overtime (time and half) hourly labor rate for two technicians. Include"
type textarea "x"
type textarea "Overtime (time and half) hourly labor rate for two technicians. Includes"
type textarea "x"
type textarea "Overtime (time and half) hourly labor rate for two technicians. Includes"
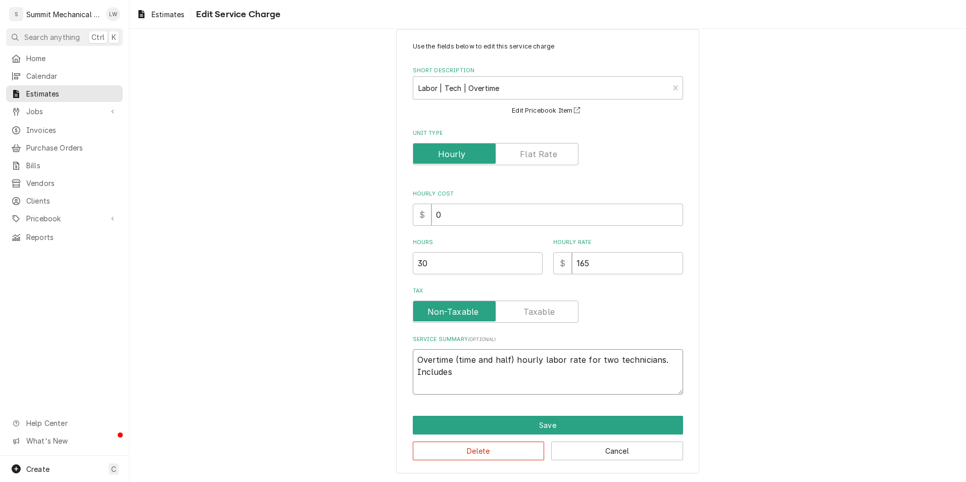
type textarea "x"
type textarea "Overtime (time and half) hourly labor rate for two technicians. Includes t"
type textarea "x"
type textarea "Overtime (time and half) hourly labor rate for two technicians. Includes ti"
type textarea "x"
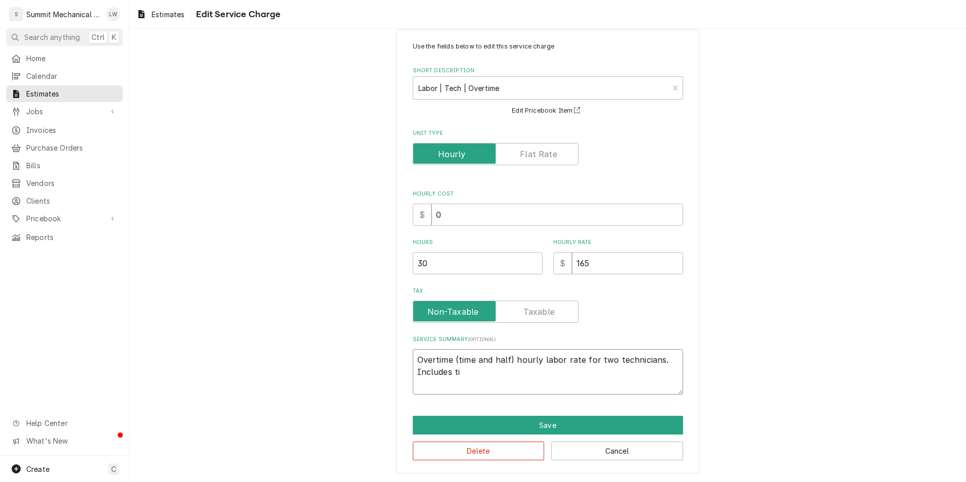
type textarea "Overtime (time and half) hourly labor rate for two technicians. Includes tim"
type textarea "x"
type textarea "Overtime (time and half) hourly labor rate for two technicians. Includes time"
type textarea "x"
type textarea "Overtime (time and half) hourly labor rate for two technicians. Includes time"
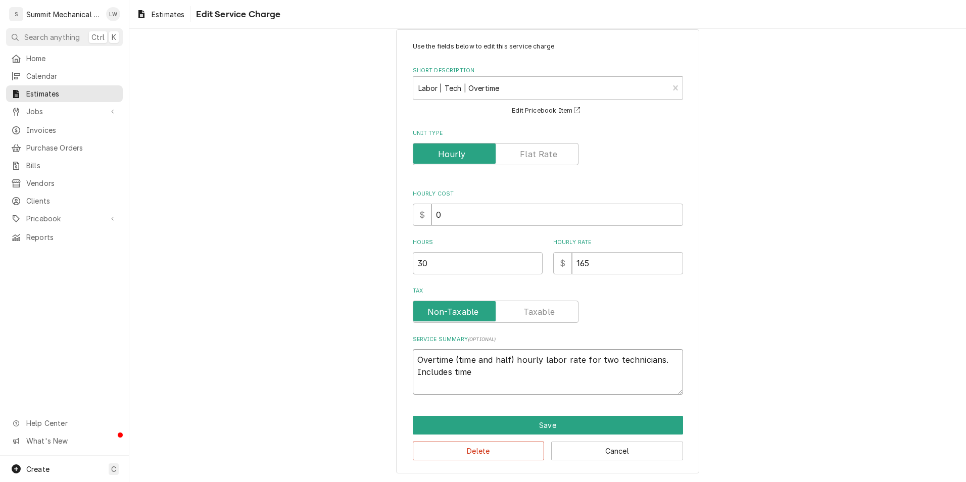
type textarea "x"
type textarea "Overtime (time and half) hourly labor rate for two technicians. Includes time i"
type textarea "x"
type textarea "Overtime (time and half) hourly labor rate for two technicians. Includes time i…"
type textarea "x"
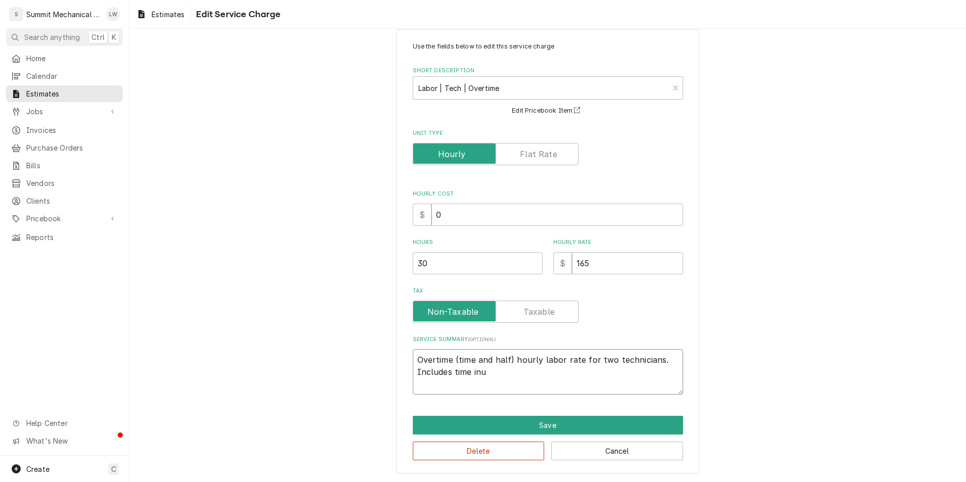
type textarea "Overtime (time and half) hourly labor rate for two technicians. Includes time i…"
type textarea "x"
type textarea "Overtime (time and half) hourly labor rate for two technicians. Includes time i…"
type textarea "x"
type textarea "Overtime (time and half) hourly labor rate for two technicians. Includes time in"
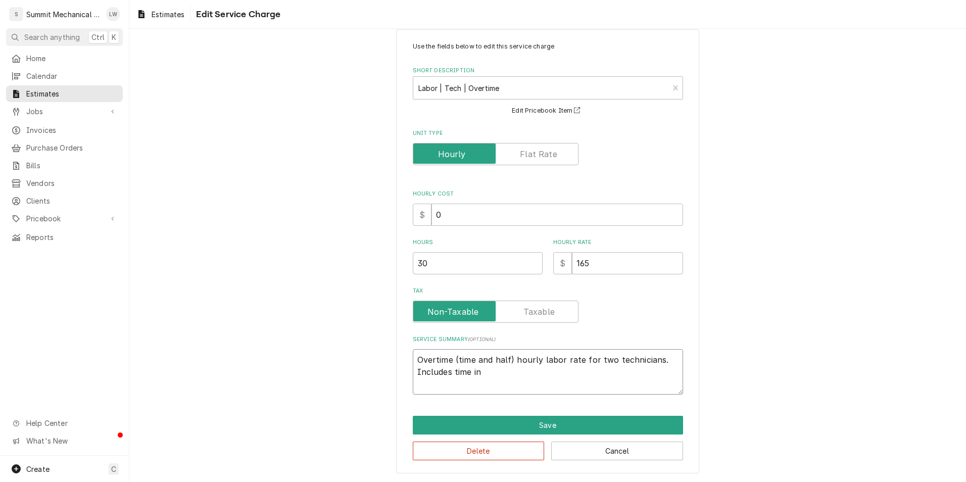
type textarea "x"
type textarea "Overtime (time and half) hourly labor rate for two technicians. Includes time i…"
type textarea "x"
type textarea "Overtime (time and half) hourly labor rate for two technicians. Includes time i…"
type textarea "x"
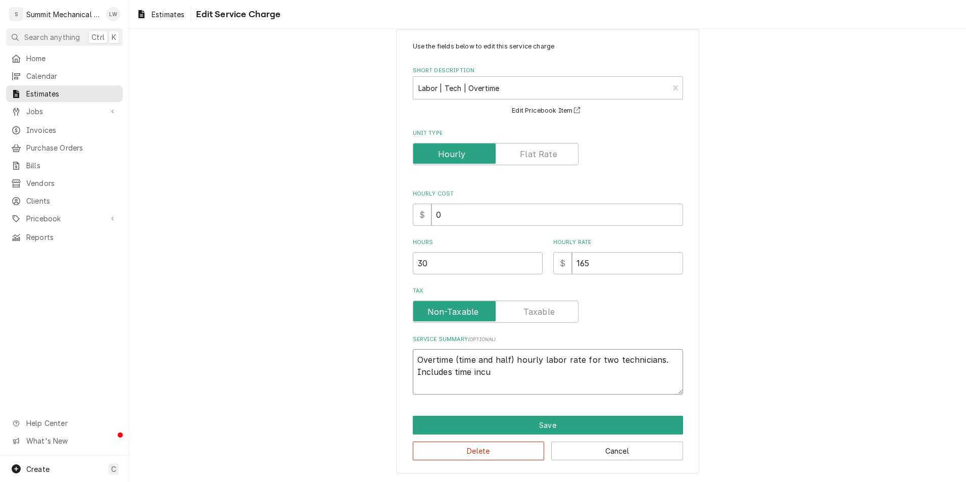
type textarea "Overtime (time and half) hourly labor rate for two technicians. Includes time i…"
type textarea "x"
type textarea "Overtime (time and half) hourly labor rate for two technicians. Includes time i…"
type textarea "x"
type textarea "Overtime (time and half) hourly labor rate for two technicians. Includes time i…"
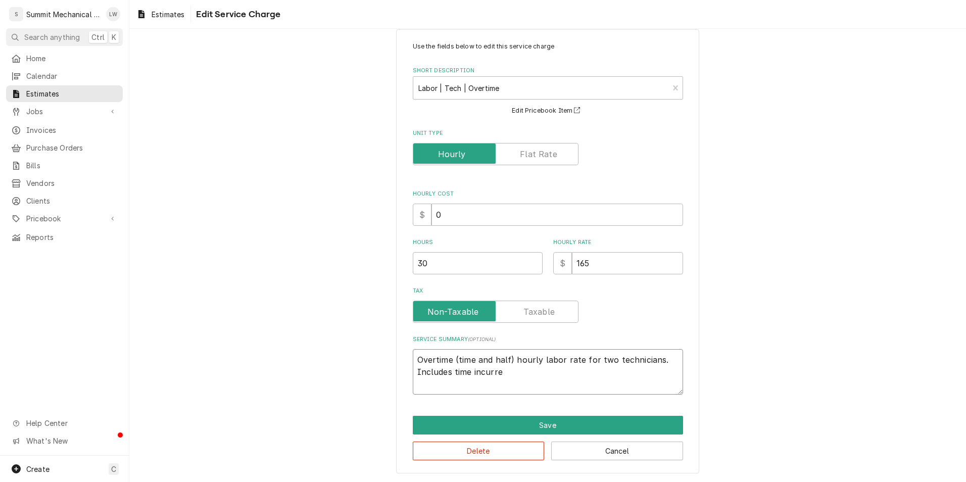
type textarea "x"
type textarea "Overtime (time and half) hourly labor rate for two technicians. Includes time i…"
type textarea "x"
type textarea "Overtime (time and half) hourly labor rate for two technicians. Includes time i…"
type textarea "x"
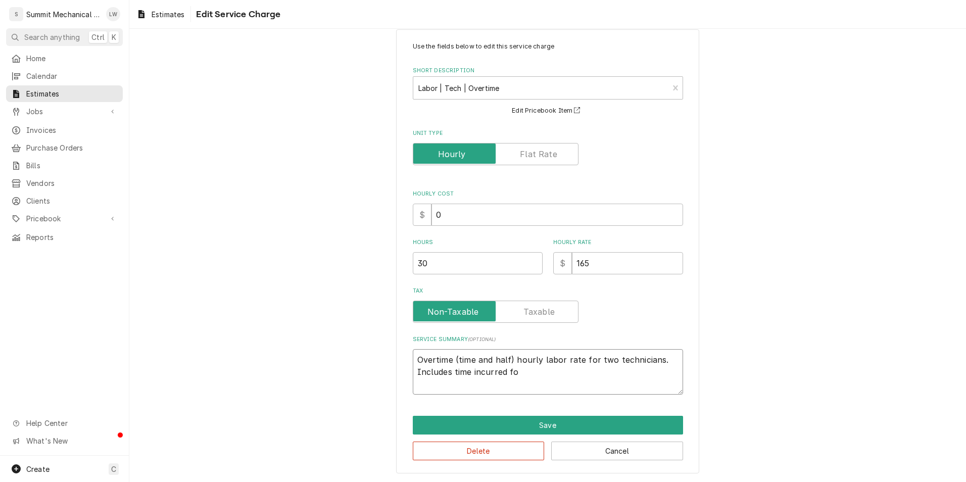
type textarea "Overtime (time and half) hourly labor rate for two technicians. Includes time i…"
type textarea "x"
type textarea "Overtime (time and half) hourly labor rate for two technicians. Includes time i…"
type textarea "x"
type textarea "Overtime (time and half) hourly labor rate for two technicians. Includes time i…"
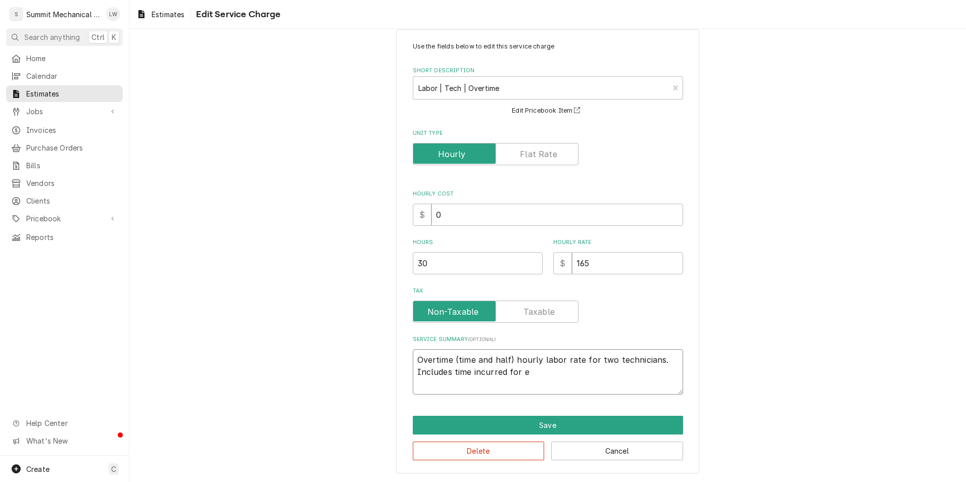
type textarea "x"
type textarea "Overtime (time and half) hourly labor rate for two technicians. Includes time i…"
type textarea "x"
type textarea "Overtime (time and half) hourly labor rate for two technicians. Includes time i…"
type textarea "x"
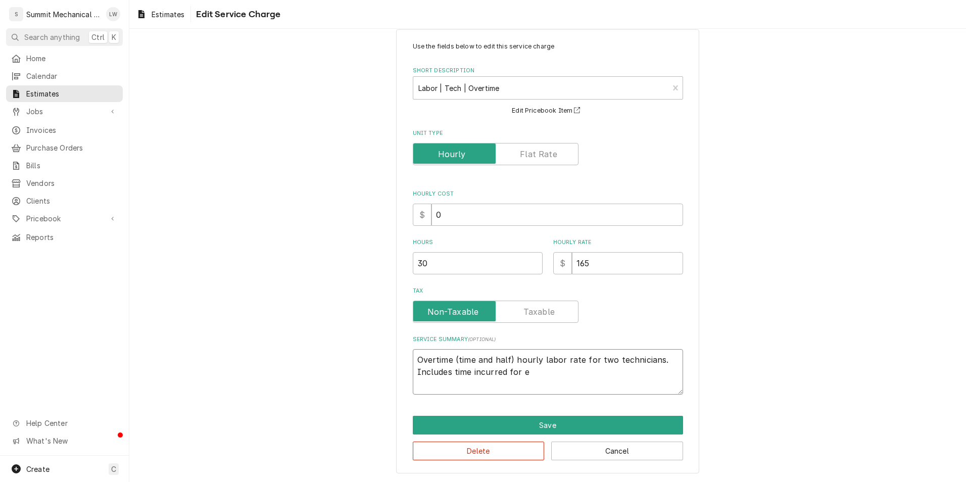
type textarea "Overtime (time and half) hourly labor rate for two technicians. Includes time i…"
type textarea "x"
type textarea "Overtime (time and half) hourly labor rate for two technicians. Includes time i…"
type textarea "x"
type textarea "Overtime (time and half) hourly labor rate for two technicians. Includes time i…"
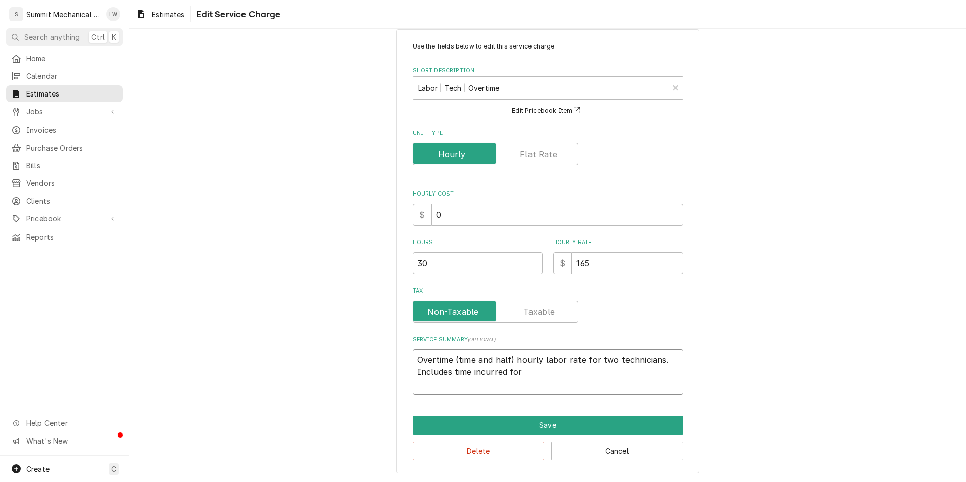
type textarea "x"
type textarea "Overtime (time and half) hourly labor rate for two technicians. Includes time i…"
type textarea "x"
type textarea "Overtime (time and half) hourly labor rate for two technicians. Includes time i…"
type textarea "x"
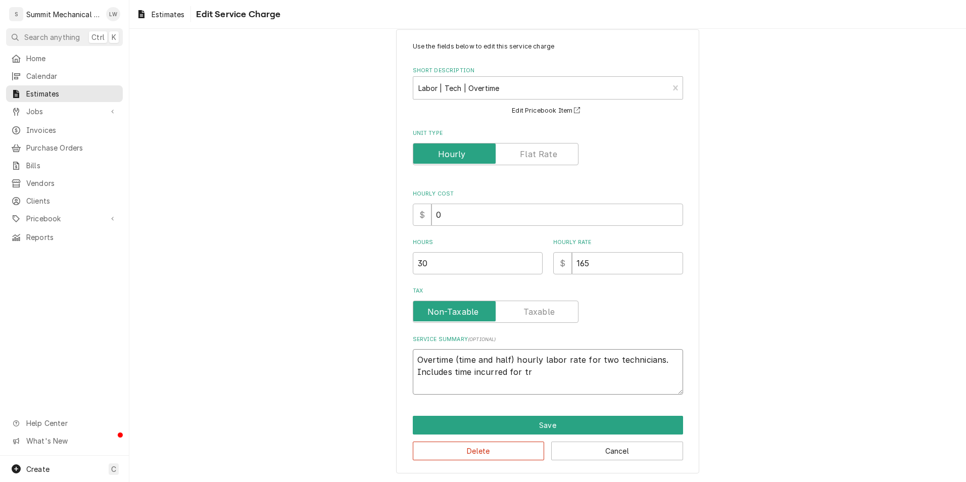
type textarea "Overtime (time and half) hourly labor rate for two technicians. Includes time i…"
type textarea "x"
type textarea "Overtime (time and half) hourly labor rate for two technicians. Includes time i…"
type textarea "x"
type textarea "Overtime (time and half) hourly labor rate for two technicians. Includes time i…"
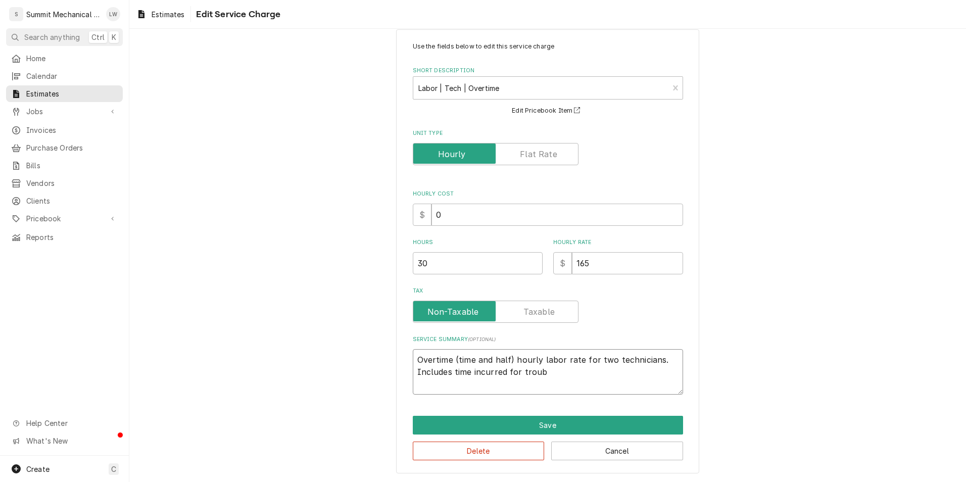
type textarea "x"
type textarea "Overtime (time and half) hourly labor rate for two technicians. Includes time i…"
type textarea "x"
type textarea "Overtime (time and half) hourly labor rate for two technicians. Includes time i…"
type textarea "x"
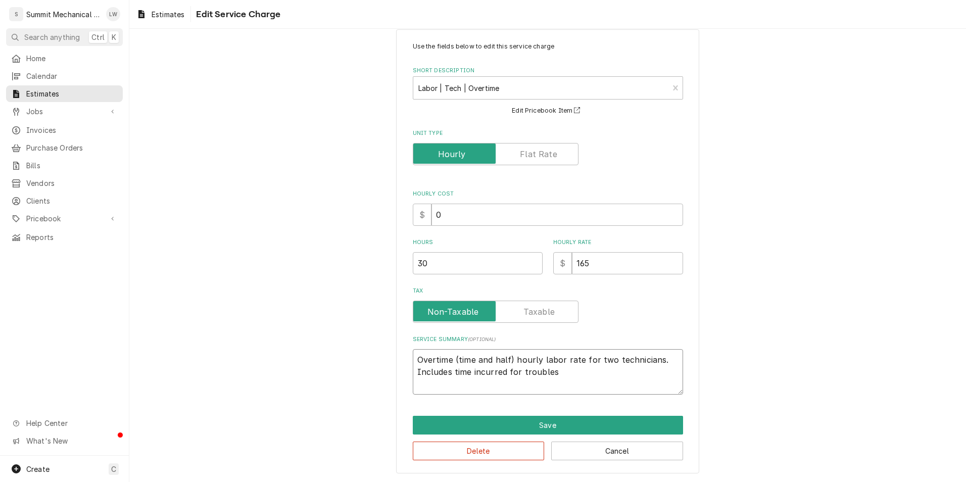
type textarea "Overtime (time and half) hourly labor rate for two technicians. Includes time i…"
type textarea "x"
type textarea "Overtime (time and half) hourly labor rate for two technicians. Includes time i…"
type textarea "x"
type textarea "Overtime (time and half) hourly labor rate for two technicians. Includes time i…"
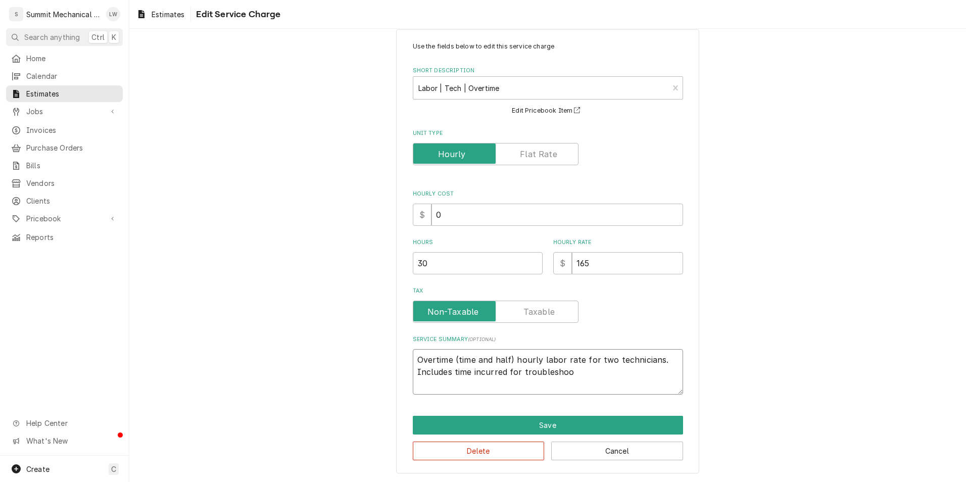
type textarea "x"
type textarea "Overtime (time and half) hourly labor rate for two technicians. Includes time i…"
type textarea "x"
type textarea "Overtime (time and half) hourly labor rate for two technicians. Includes time i…"
type textarea "x"
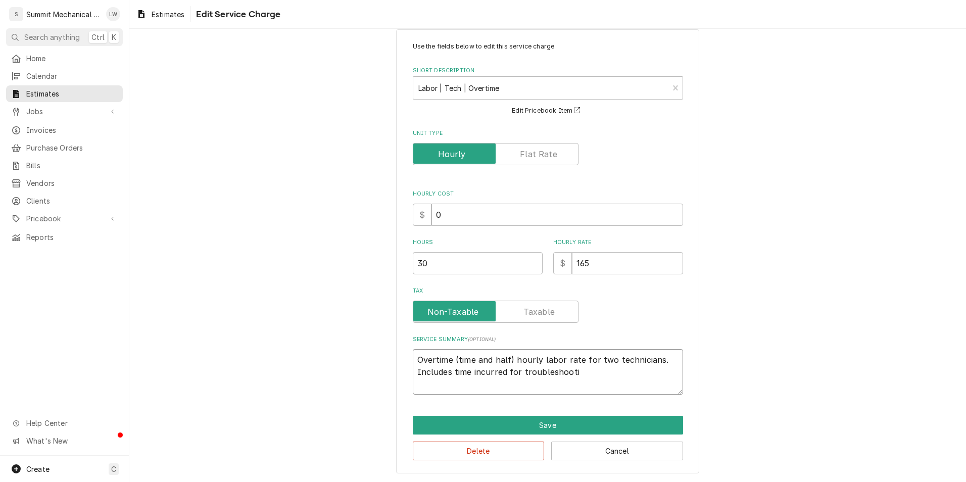
type textarea "Overtime (time and half) hourly labor rate for two technicians. Includes time i…"
type textarea "x"
type textarea "Overtime (time and half) hourly labor rate for two technicians. Includes time i…"
type textarea "x"
type textarea "Overtime (time and half) hourly labor rate for two technicians. Includes time i…"
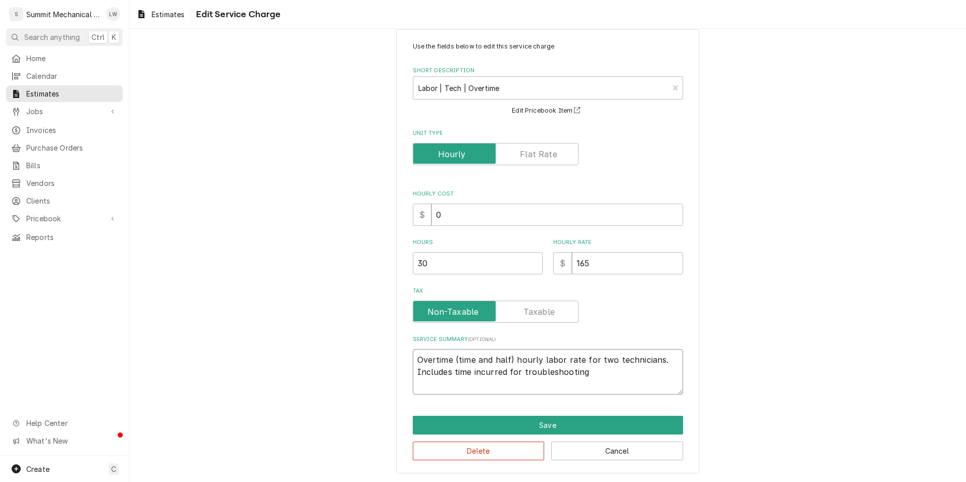
type textarea "x"
type textarea "Overtime (time and half) hourly labor rate for two technicians. Includes time i…"
type textarea "x"
type textarea "Overtime (time and half) hourly labor rate for two technicians. Includes time i…"
type textarea "x"
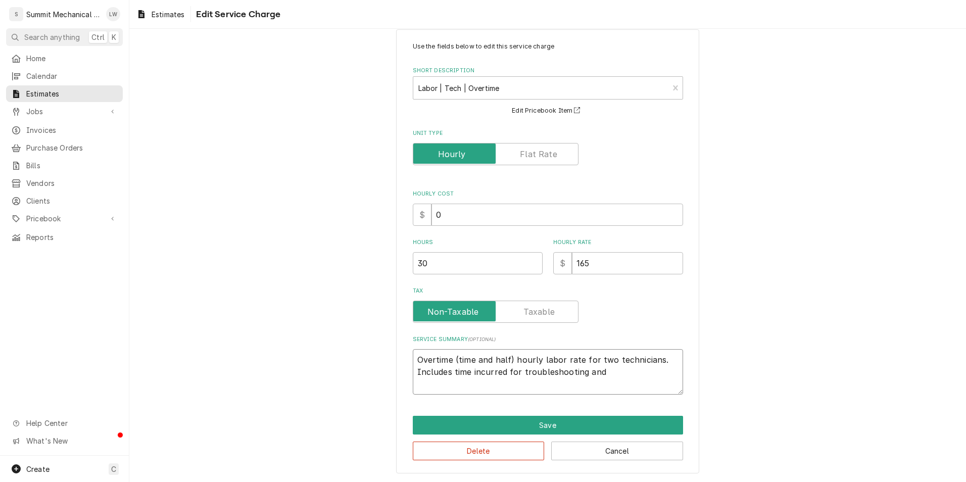
type textarea "Overtime (time and half) hourly labor rate for two technicians. Includes time i…"
type textarea "x"
type textarea "Overtime (time and half) hourly labor rate for two technicians. Includes time i…"
type textarea "x"
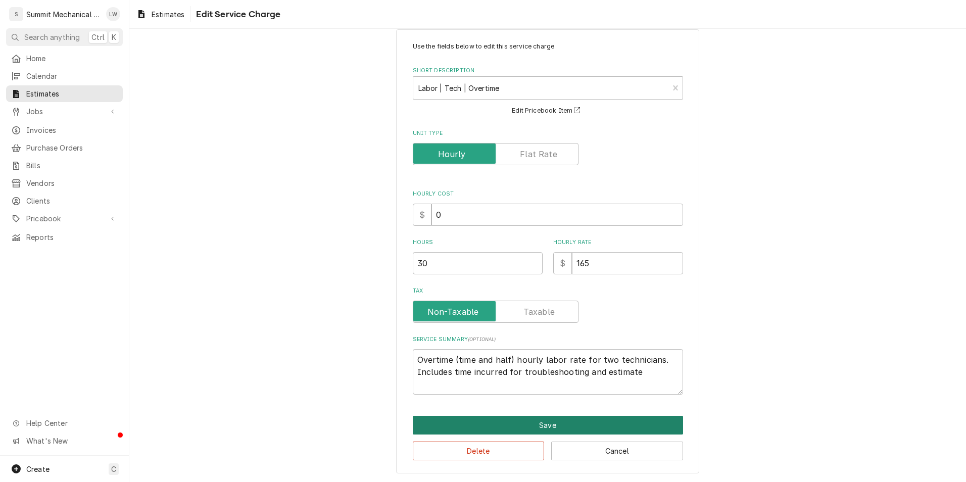
click at [581, 425] on button "Save" at bounding box center [548, 425] width 270 height 19
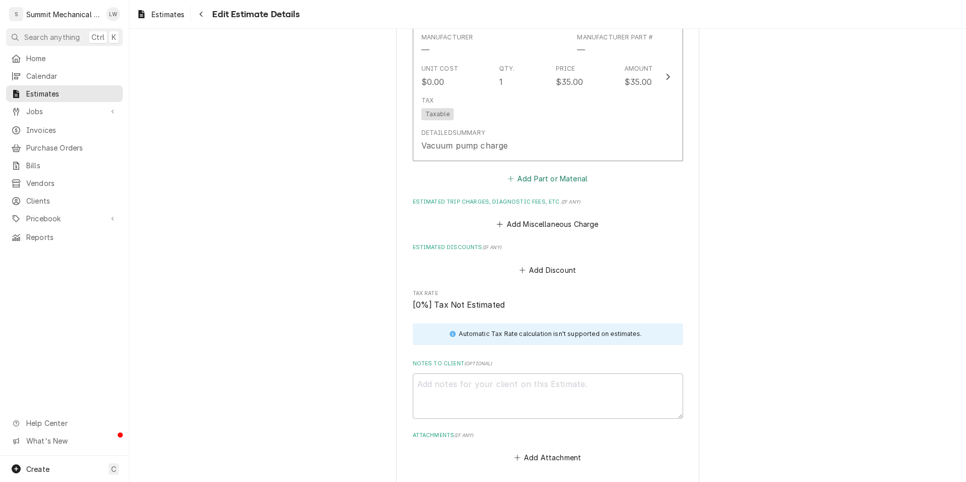
scroll to position [2693, 0]
click at [537, 171] on button "Add Part or Material" at bounding box center [547, 178] width 83 height 14
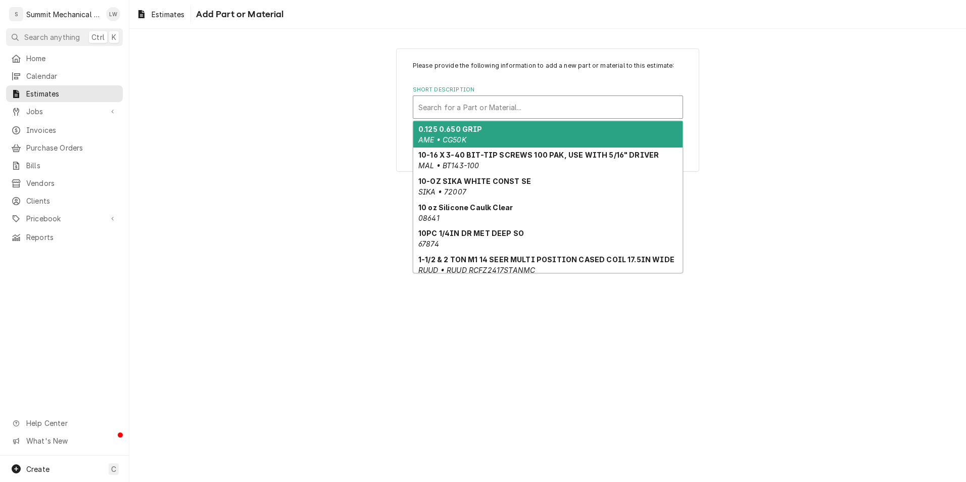
click at [519, 99] on div "Short Description" at bounding box center [548, 107] width 259 height 18
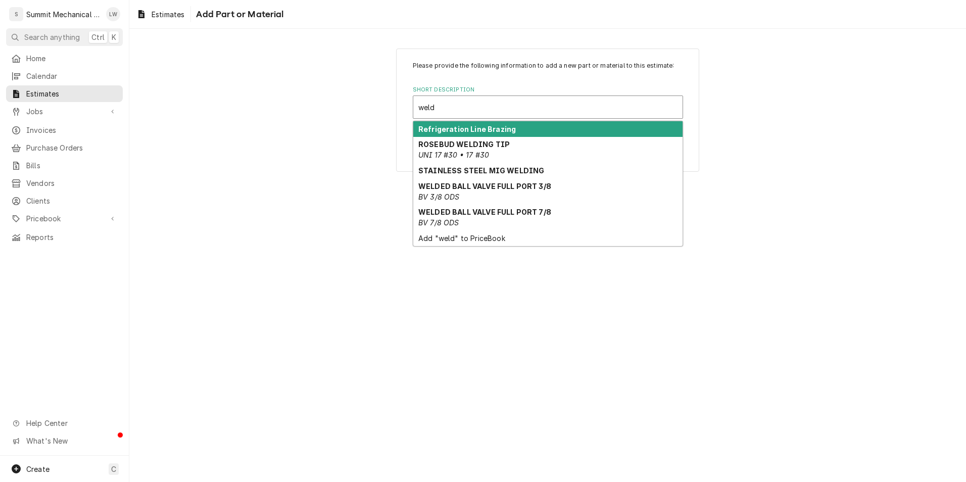
click at [472, 123] on div "Refrigeration Line Brazing" at bounding box center [547, 129] width 269 height 16
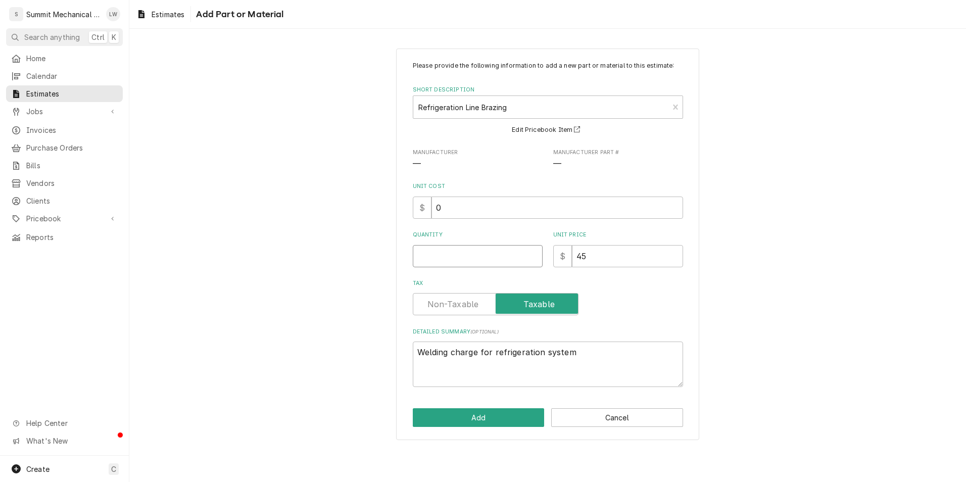
click at [517, 261] on input "Quantity" at bounding box center [478, 256] width 130 height 22
click at [455, 306] on label "Tax" at bounding box center [496, 304] width 166 height 22
click at [455, 306] on input "Tax" at bounding box center [495, 304] width 157 height 22
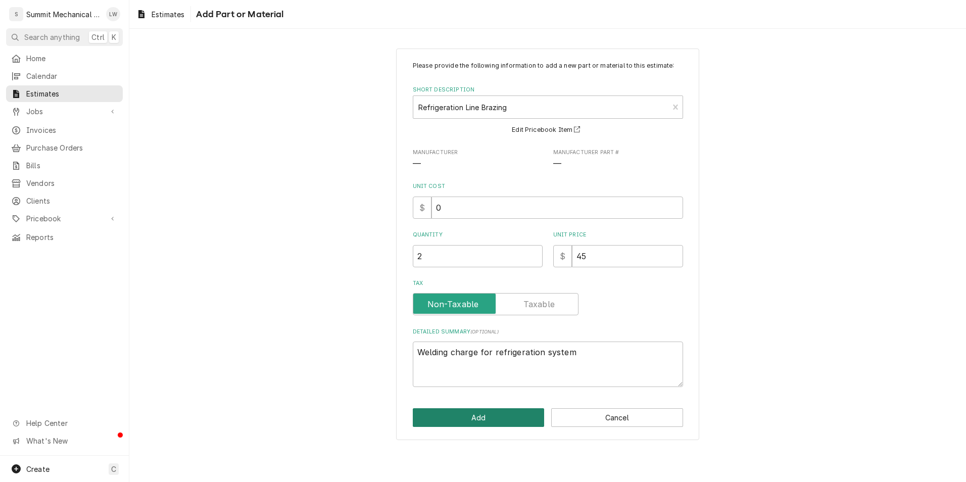
click at [471, 416] on button "Add" at bounding box center [479, 417] width 132 height 19
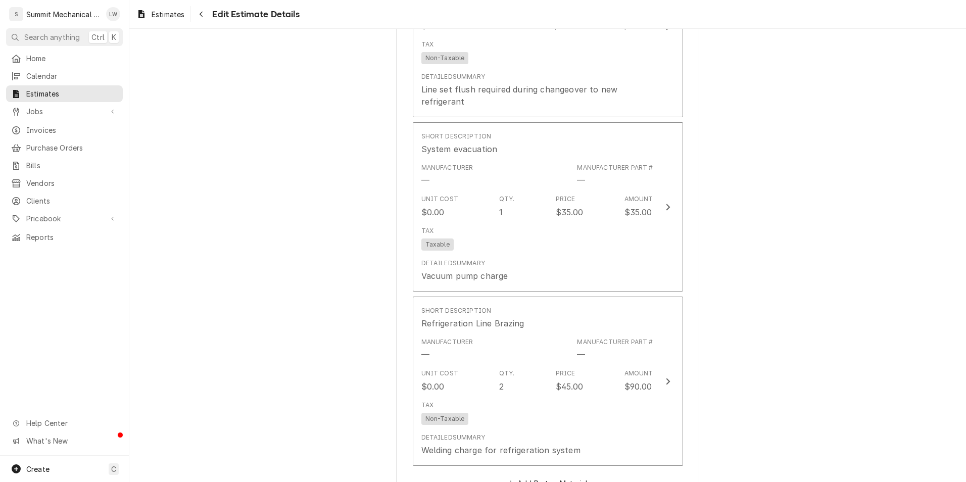
scroll to position [2552, 0]
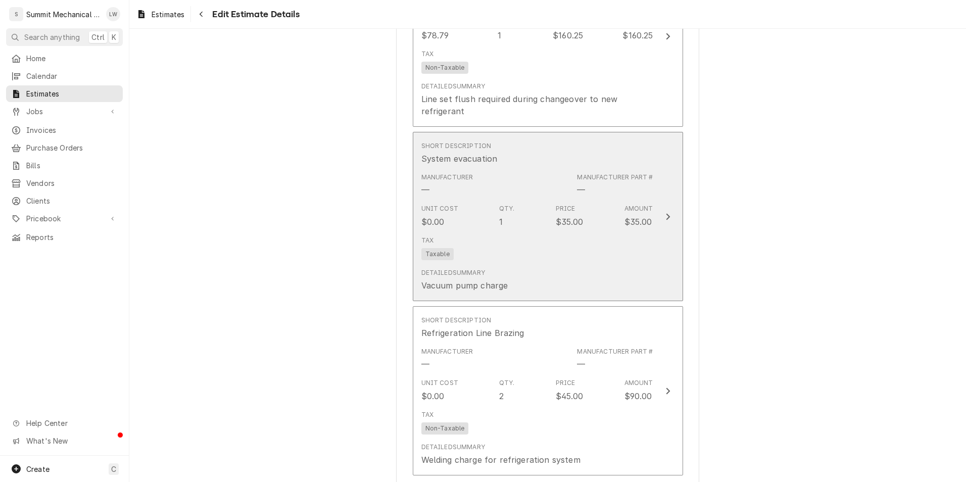
click at [522, 216] on div "Unit Cost $0.00 Qty. 1 Price $35.00 Amount $35.00" at bounding box center [538, 215] width 232 height 31
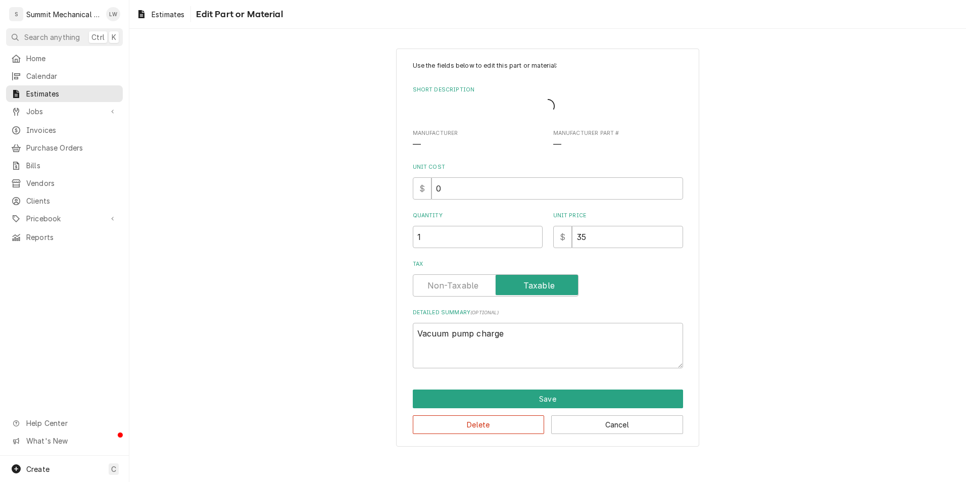
click at [452, 285] on label "Tax" at bounding box center [496, 285] width 166 height 22
click at [452, 285] on input "Tax" at bounding box center [495, 285] width 157 height 22
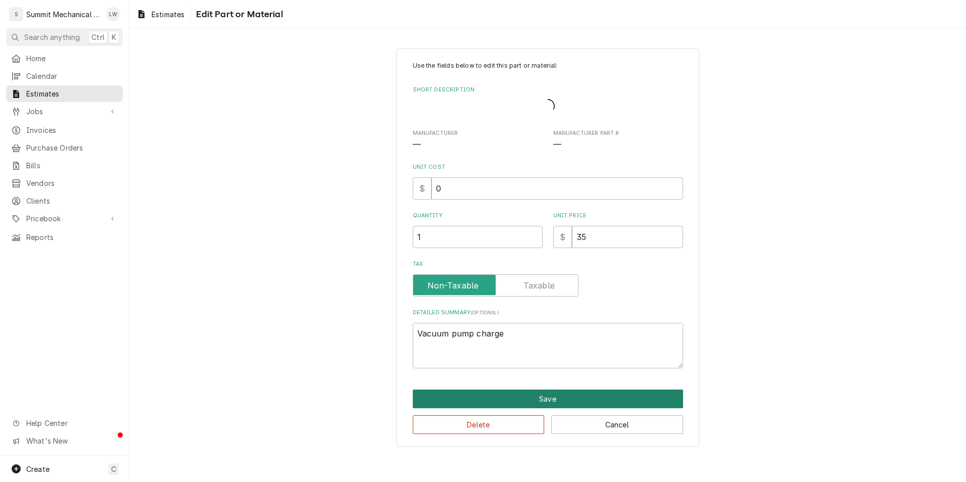
click at [478, 406] on button "Save" at bounding box center [548, 399] width 270 height 19
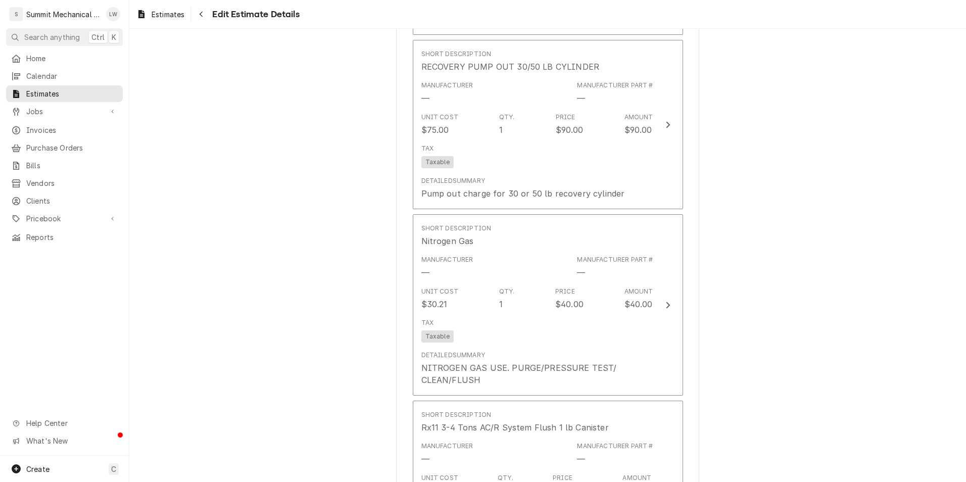
scroll to position [2087, 0]
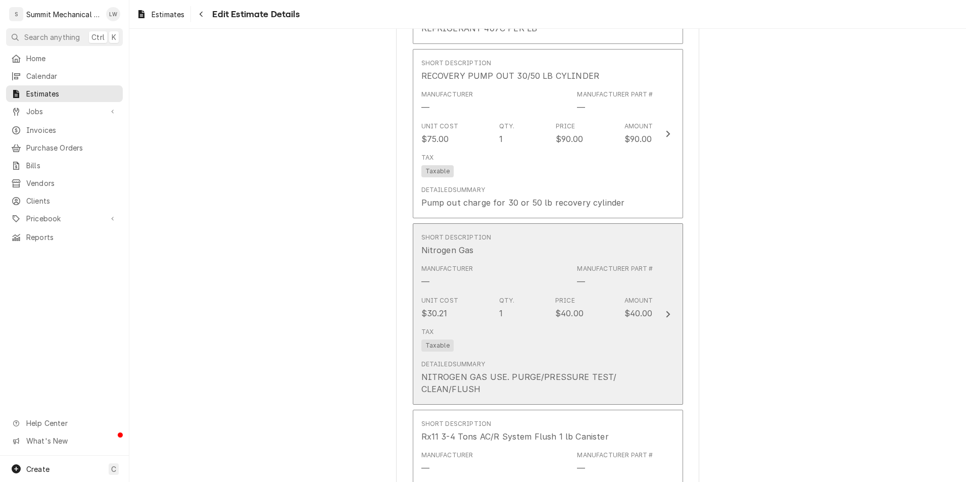
click at [488, 333] on div "Tax Taxable" at bounding box center [538, 339] width 232 height 32
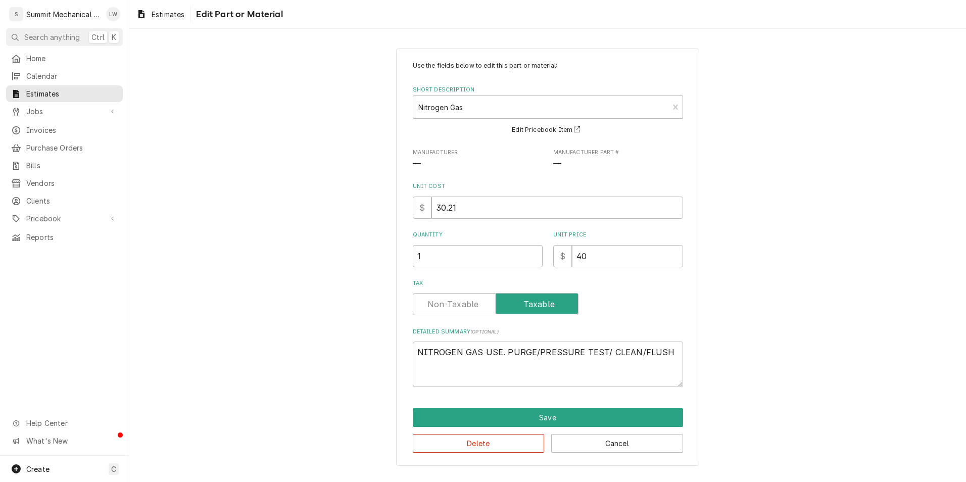
click at [445, 293] on div "Tax" at bounding box center [548, 298] width 270 height 36
click at [445, 304] on label "Tax" at bounding box center [496, 304] width 166 height 22
click at [445, 304] on input "Tax" at bounding box center [495, 304] width 157 height 22
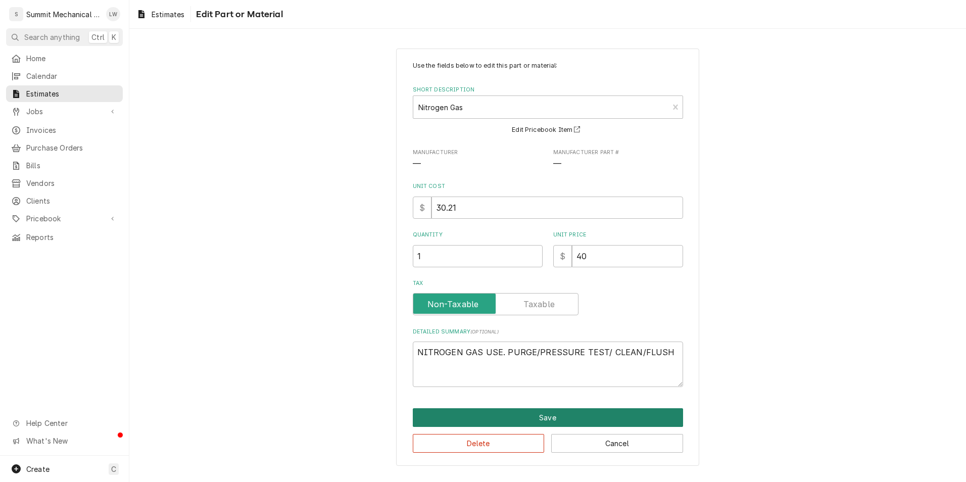
click at [449, 419] on button "Save" at bounding box center [548, 417] width 270 height 19
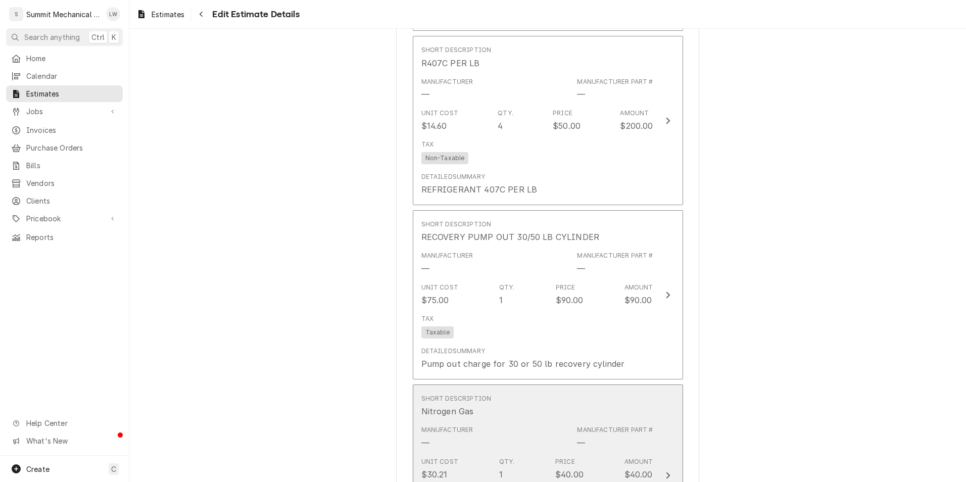
scroll to position [1921, 0]
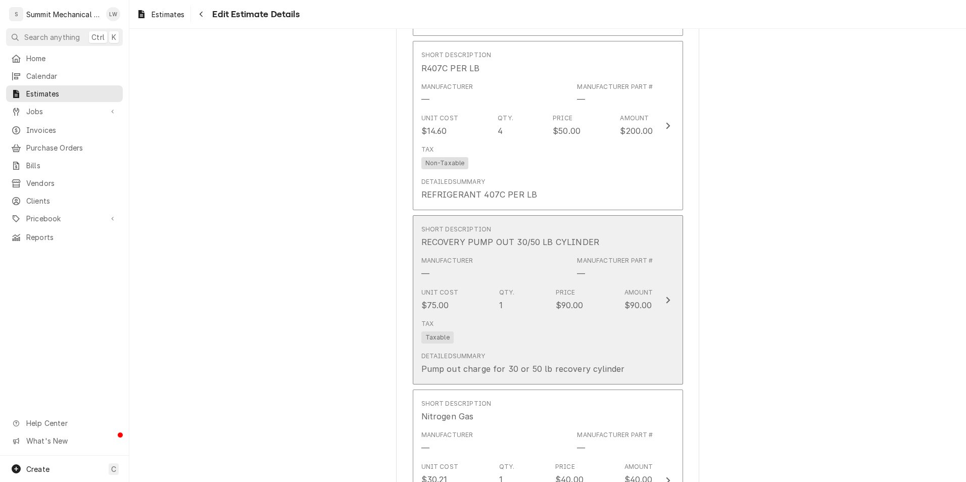
click at [470, 352] on div "Detailed Summary Pump out charge for 30 or 50 lb recovery cylinder" at bounding box center [524, 363] width 204 height 23
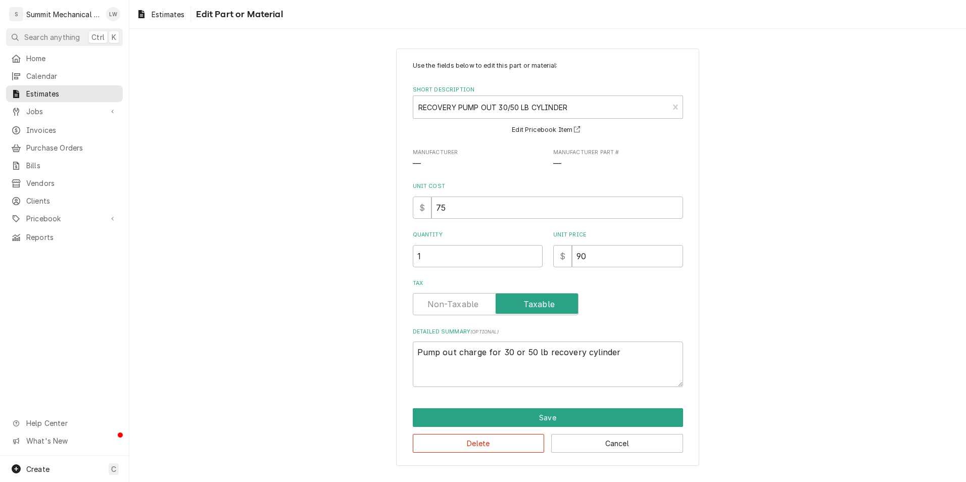
click at [464, 307] on label "Tax" at bounding box center [496, 304] width 166 height 22
click at [464, 307] on input "Tax" at bounding box center [495, 304] width 157 height 22
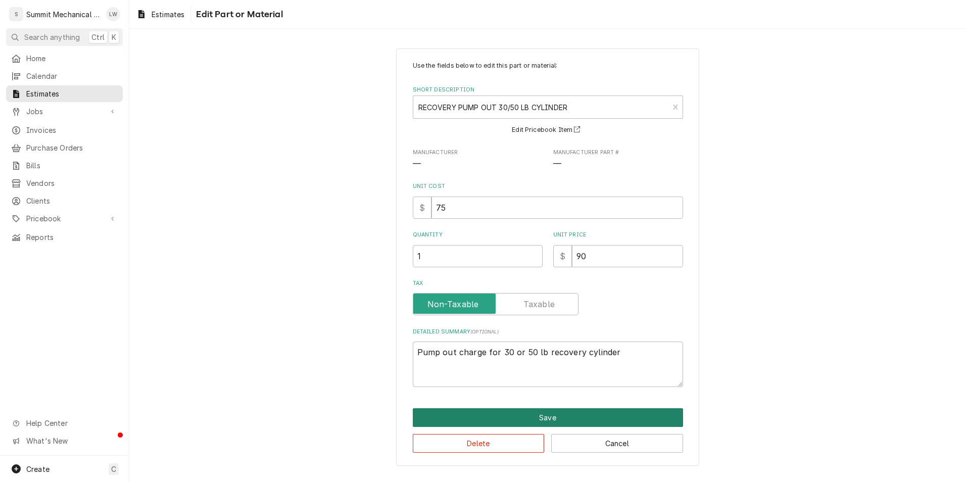
click at [510, 419] on button "Save" at bounding box center [548, 417] width 270 height 19
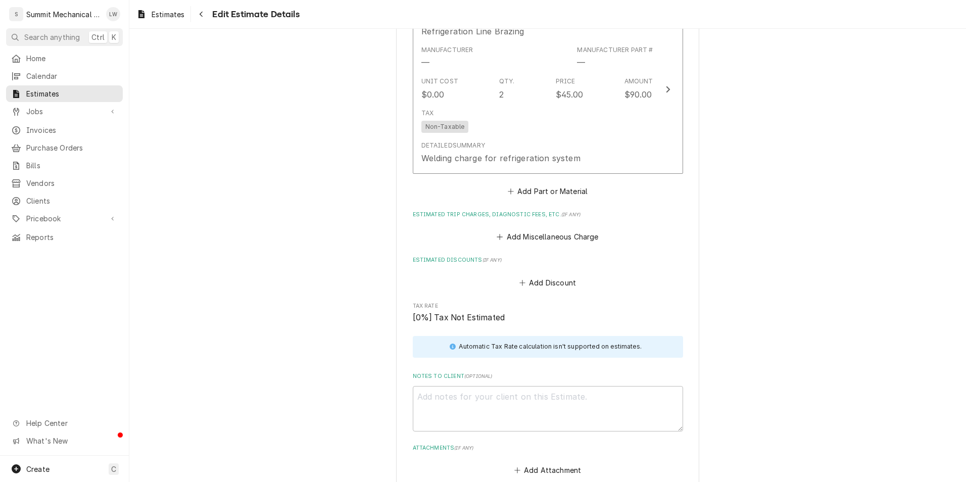
scroll to position [2852, 0]
click at [563, 231] on button "Add Miscellaneous Charge" at bounding box center [547, 238] width 105 height 14
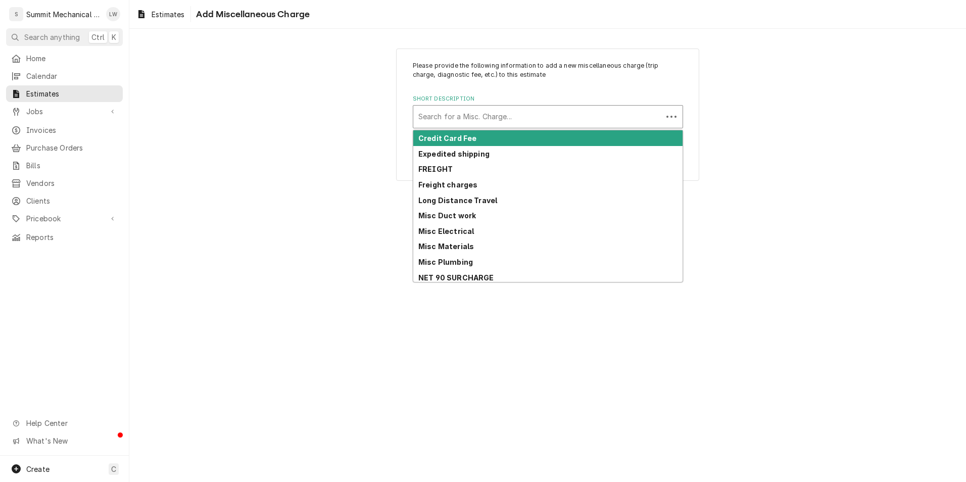
click at [535, 112] on div "Short Description" at bounding box center [538, 117] width 239 height 18
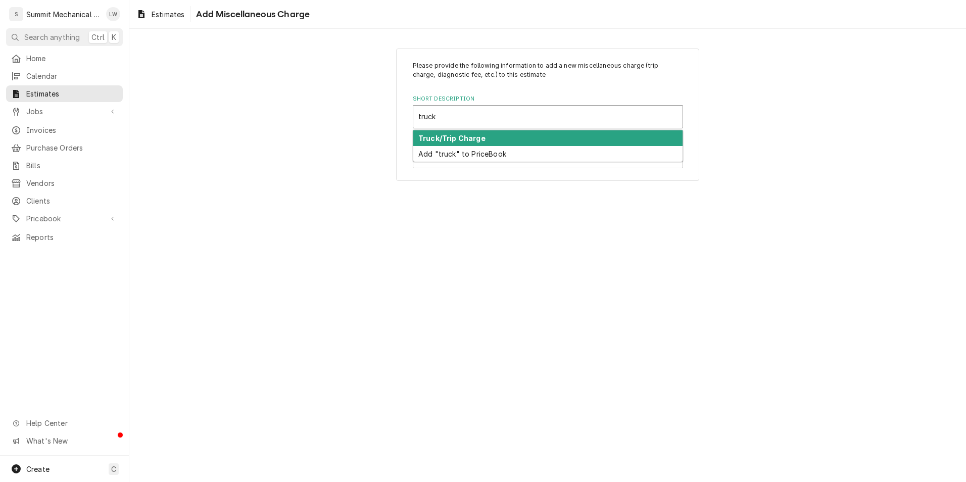
click at [488, 137] on div "Truck/Trip Charge" at bounding box center [547, 138] width 269 height 16
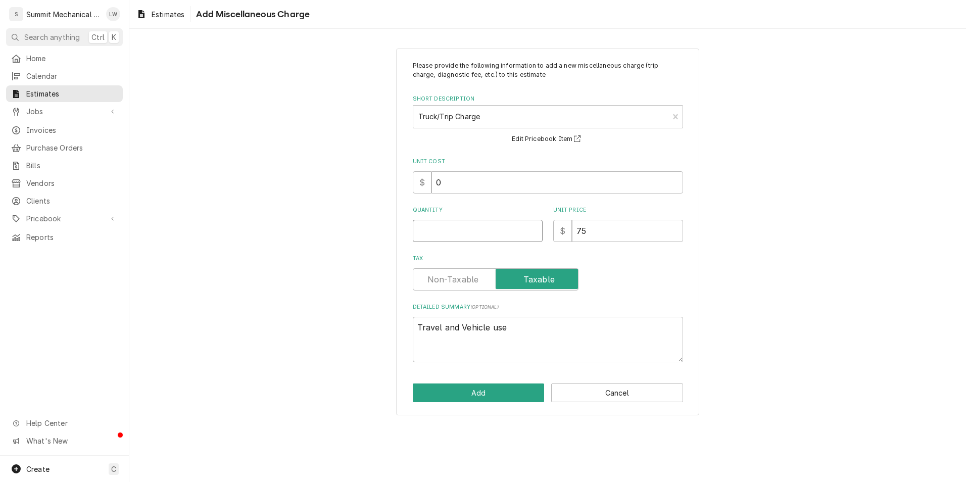
click at [481, 232] on input "Quantity" at bounding box center [478, 231] width 130 height 22
click at [466, 282] on label "Tax" at bounding box center [496, 279] width 166 height 22
click at [466, 282] on input "Tax" at bounding box center [495, 279] width 157 height 22
click at [524, 333] on textarea "Travel and Vehicle use" at bounding box center [548, 339] width 270 height 45
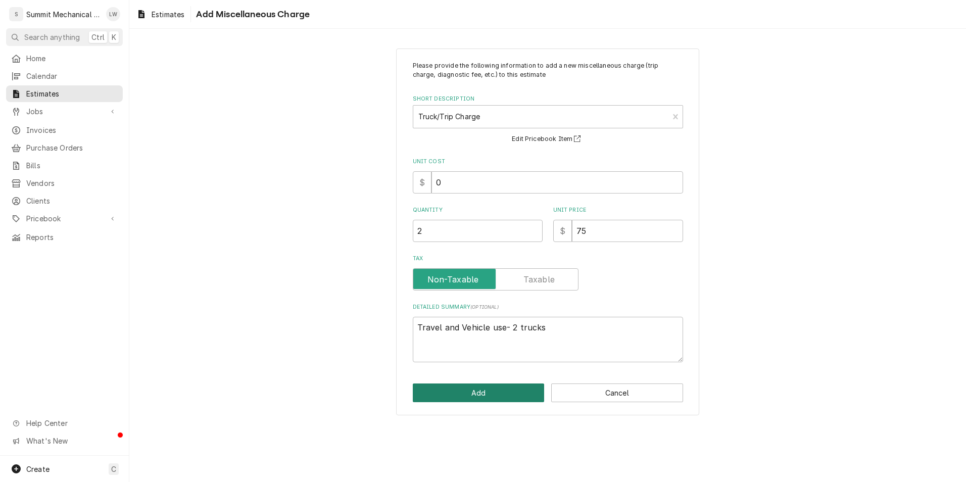
click at [500, 392] on button "Add" at bounding box center [479, 393] width 132 height 19
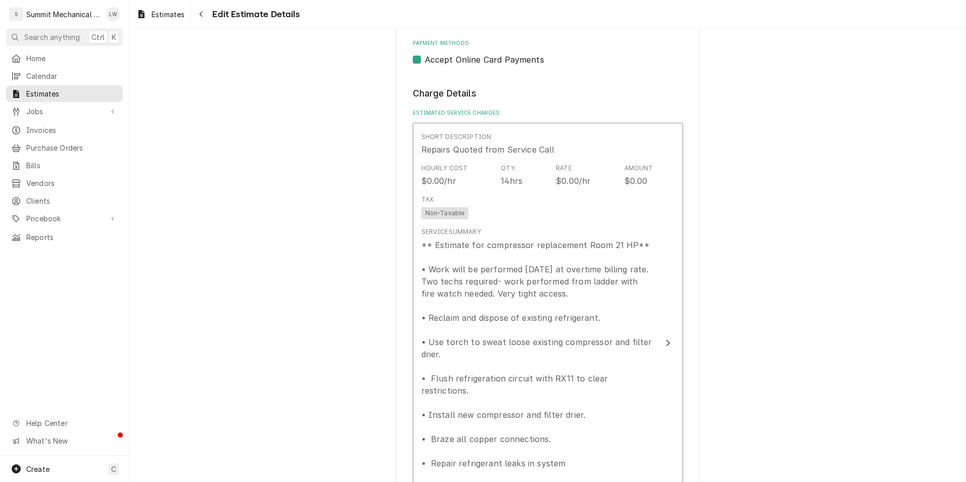
scroll to position [899, 0]
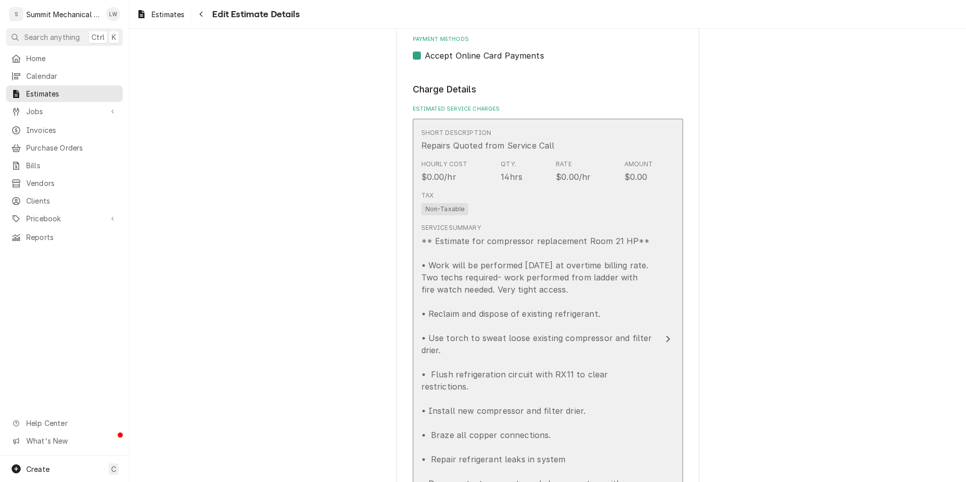
click at [512, 238] on div "** Estimate for compressor replacement Room 21 HP** • Work will be performed [D…" at bounding box center [538, 392] width 232 height 315
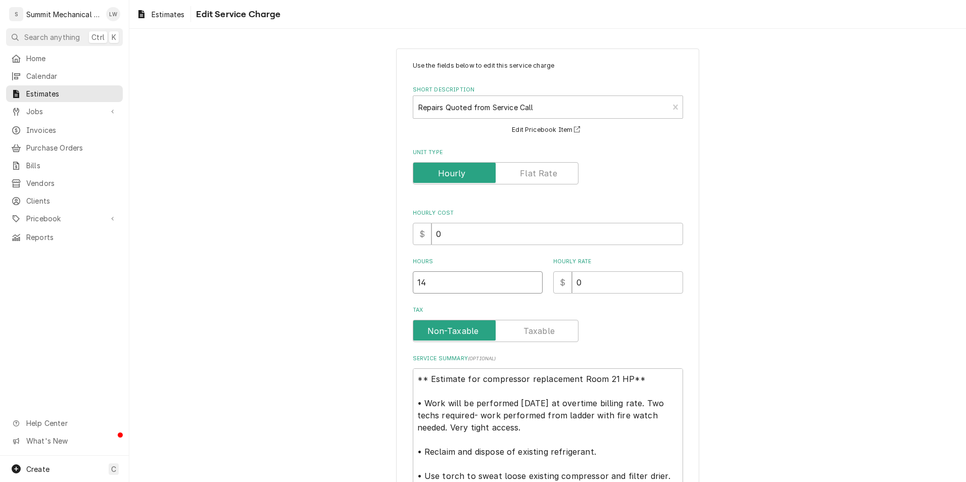
click at [471, 285] on input "14" at bounding box center [478, 282] width 130 height 22
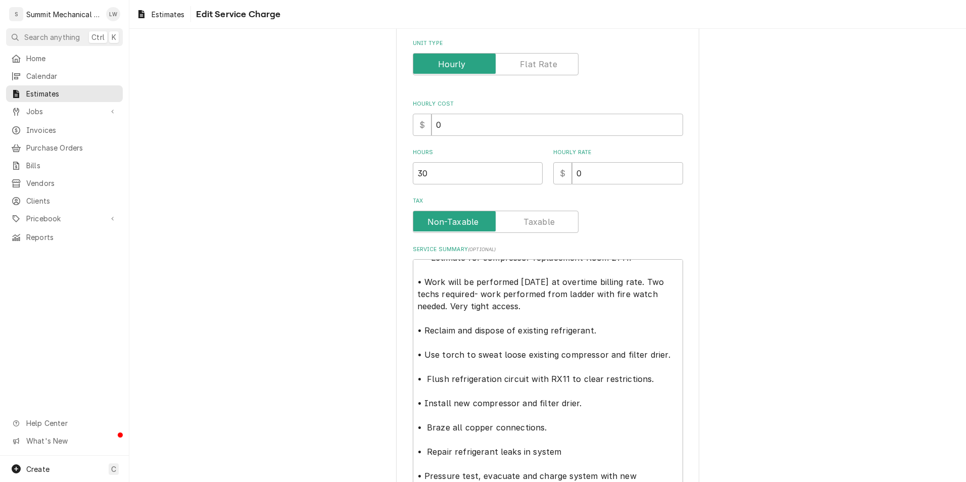
scroll to position [262, 0]
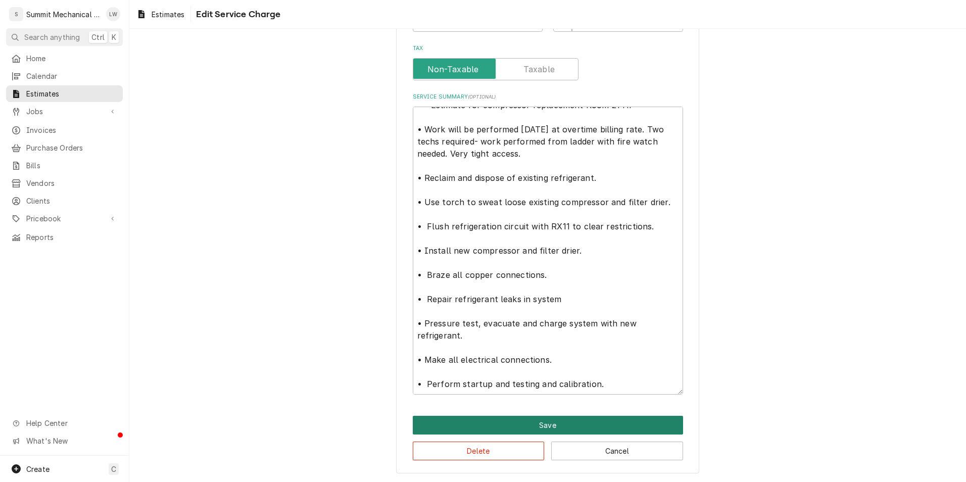
click at [570, 426] on button "Save" at bounding box center [548, 425] width 270 height 19
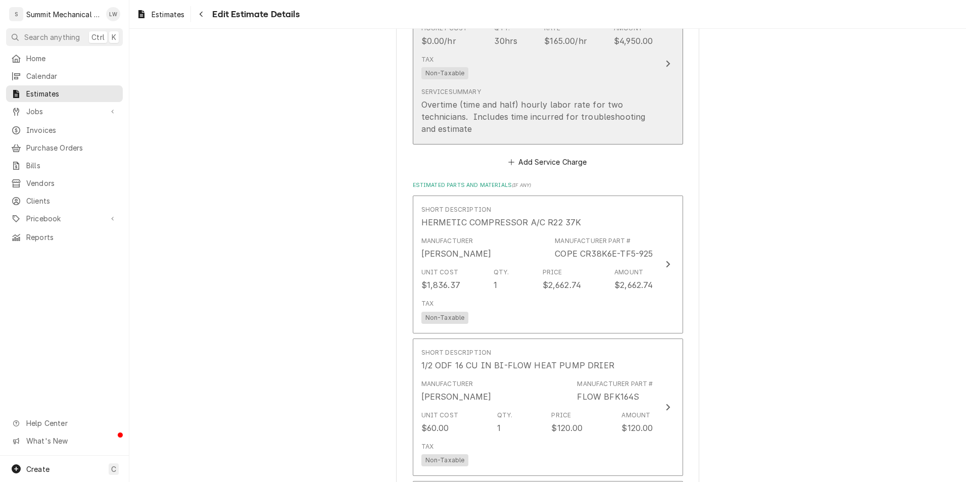
scroll to position [1444, 0]
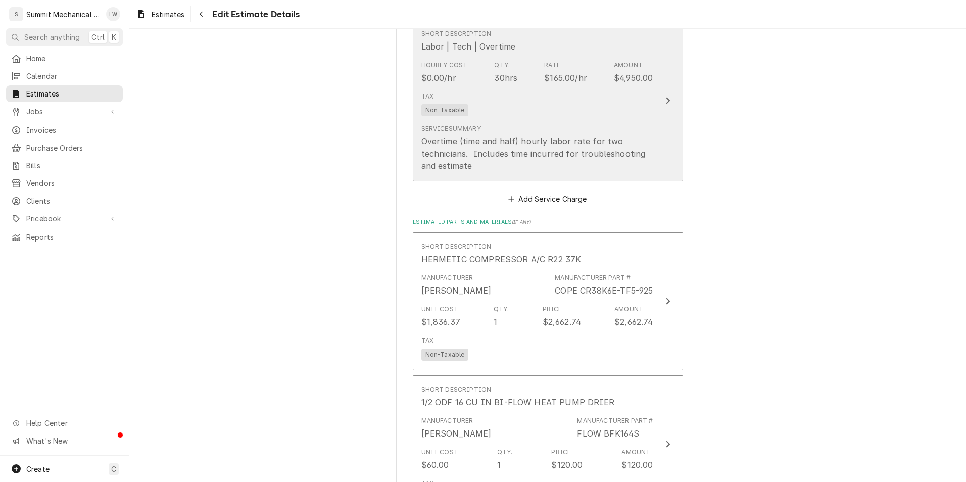
click at [627, 88] on div "Tax Non-Taxable" at bounding box center [538, 104] width 232 height 32
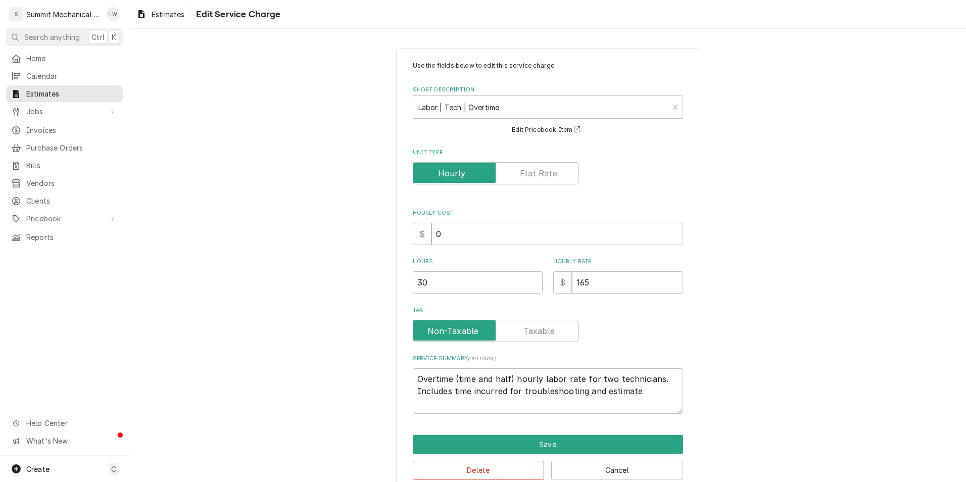
scroll to position [19, 0]
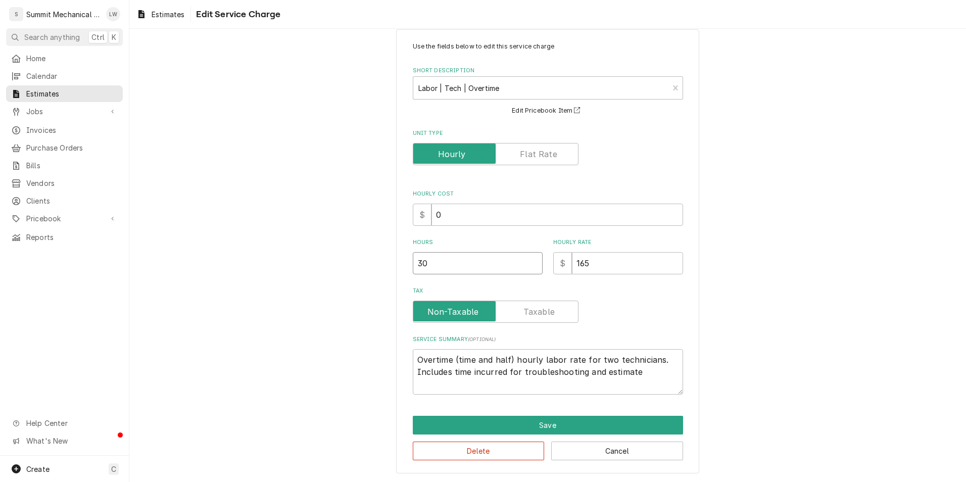
click at [476, 262] on input "30" at bounding box center [478, 263] width 130 height 22
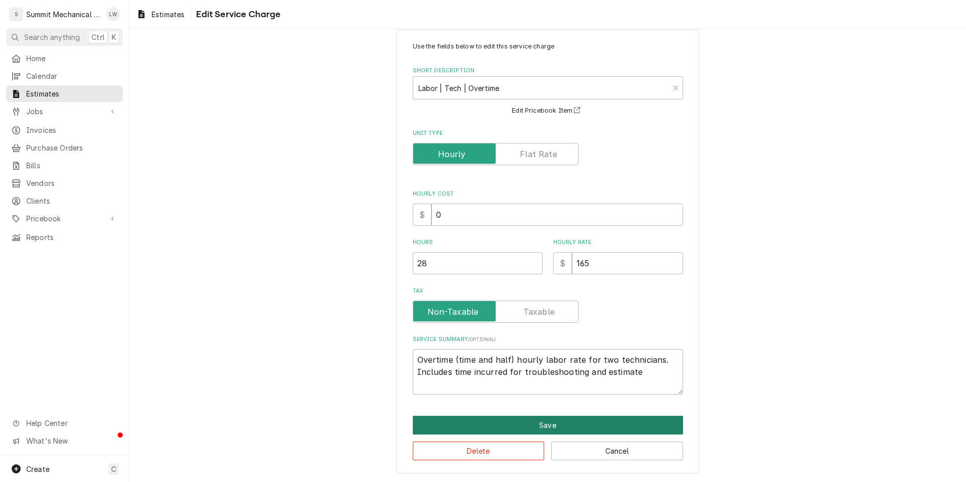
click at [568, 431] on button "Save" at bounding box center [548, 425] width 270 height 19
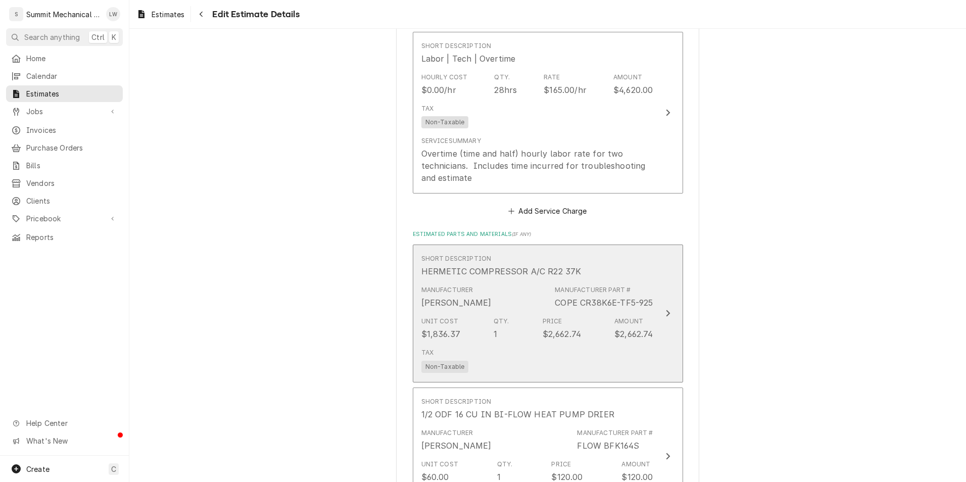
scroll to position [1462, 0]
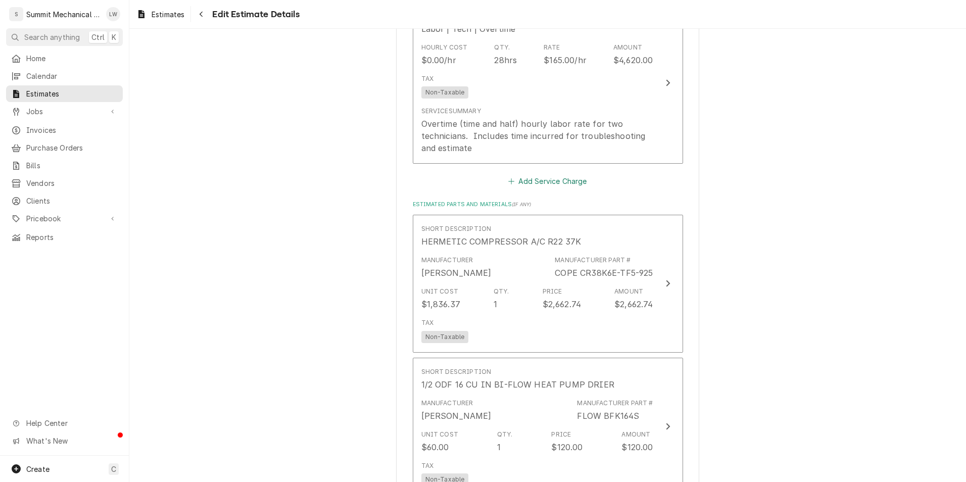
click at [554, 174] on button "Add Service Charge" at bounding box center [548, 181] width 82 height 14
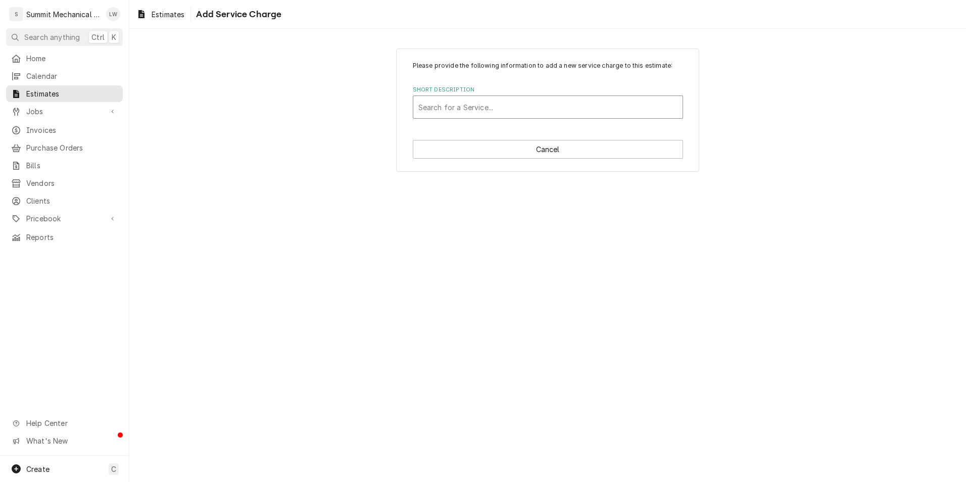
click at [509, 109] on div "Short Description" at bounding box center [548, 107] width 259 height 18
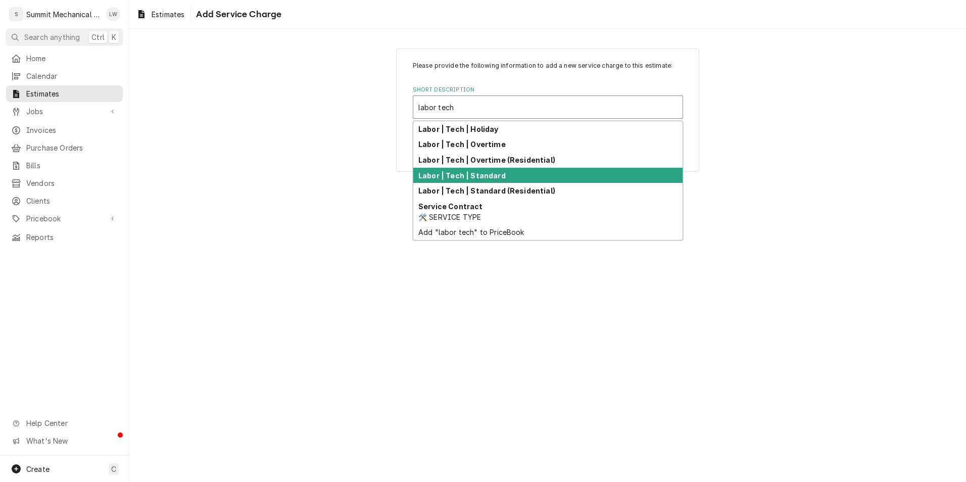
click at [482, 173] on strong "Labor | Tech | Standard" at bounding box center [462, 175] width 87 height 9
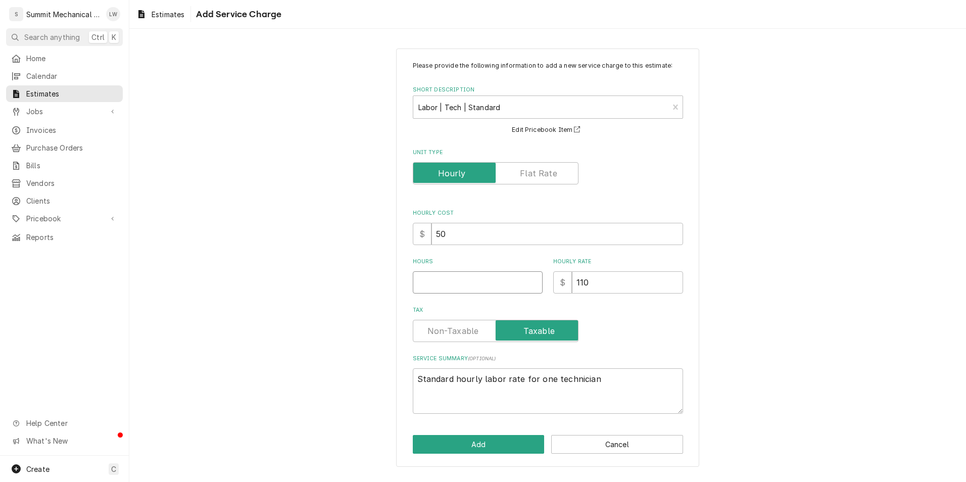
click at [464, 283] on input "Hours" at bounding box center [478, 282] width 130 height 22
click at [607, 376] on textarea "Standard hourly labor rate for one technician" at bounding box center [548, 390] width 270 height 45
click at [433, 320] on input "Tax" at bounding box center [495, 331] width 157 height 22
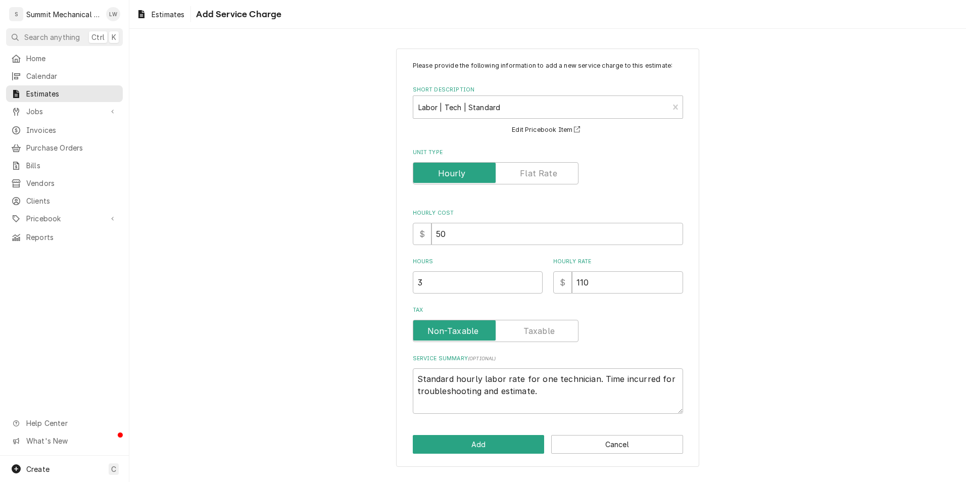
click at [491, 454] on div "Please provide the following information to add a new service charge to this es…" at bounding box center [547, 258] width 303 height 419
click at [491, 454] on button "Add" at bounding box center [479, 444] width 132 height 19
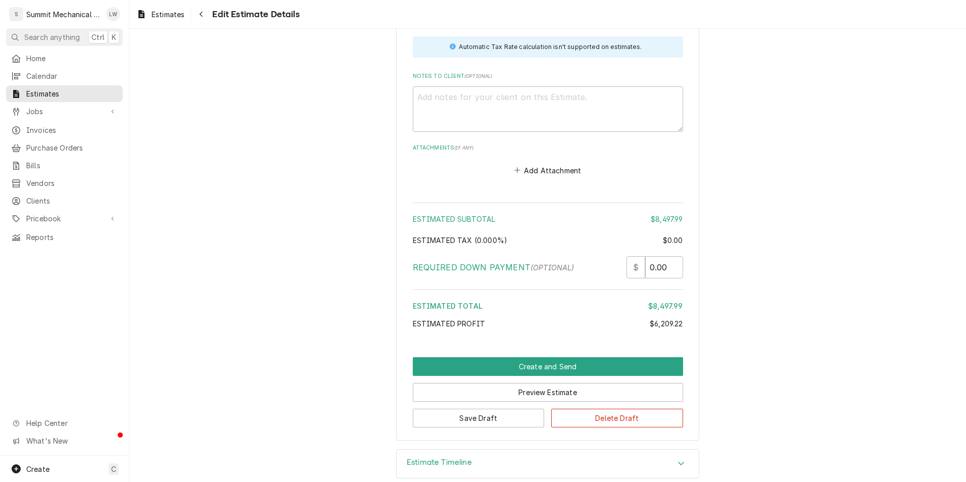
scroll to position [3455, 0]
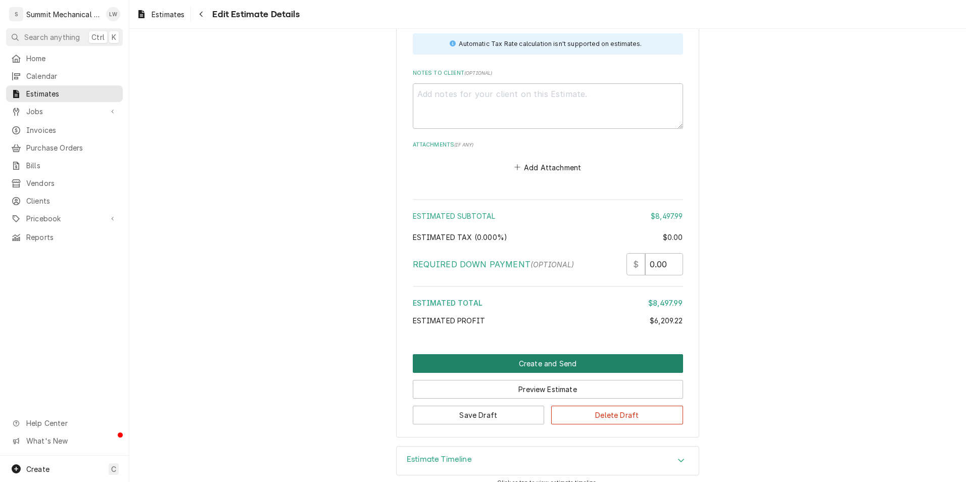
click at [565, 354] on button "Create and Send" at bounding box center [548, 363] width 270 height 19
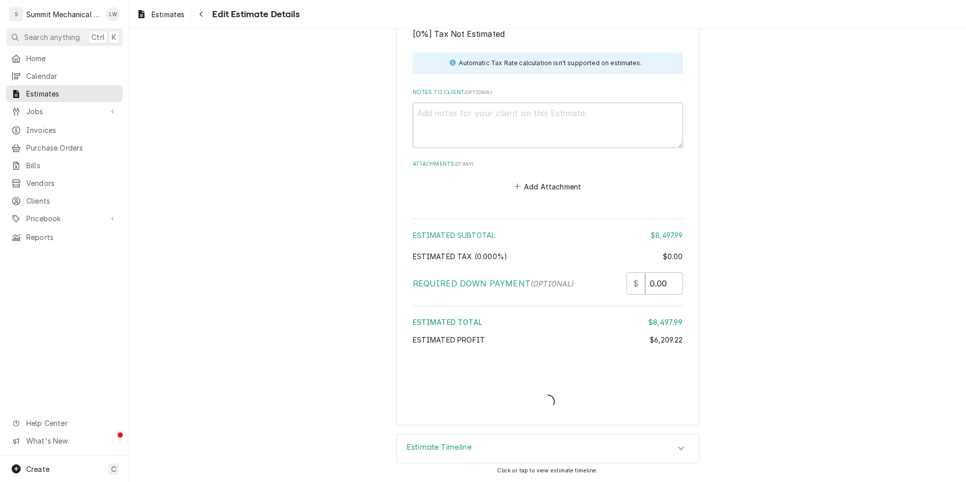
scroll to position [3423, 0]
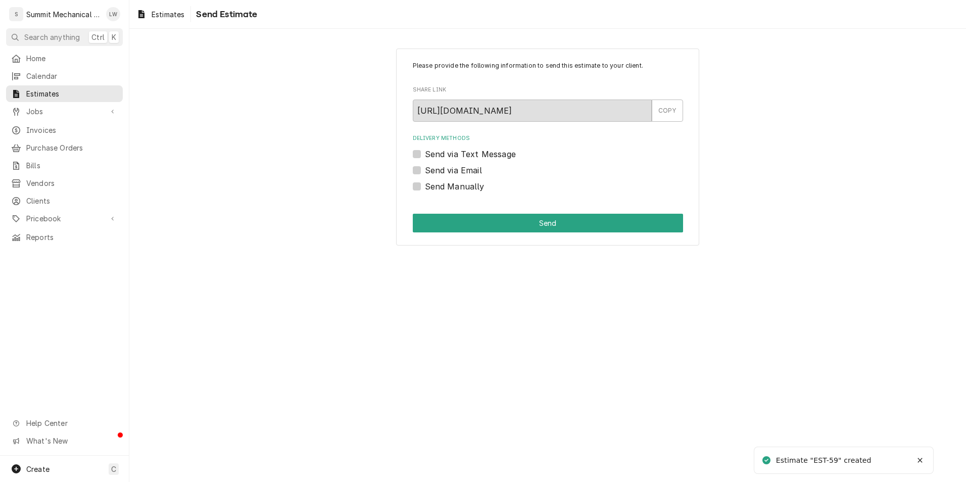
click at [415, 179] on div "Delivery Methods Send via Text Message Send via Email Send Manually" at bounding box center [548, 163] width 270 height 58
click at [425, 184] on label "Send Manually" at bounding box center [455, 186] width 60 height 12
click at [425, 184] on input "Send Manually" at bounding box center [560, 191] width 270 height 22
checkbox input "true"
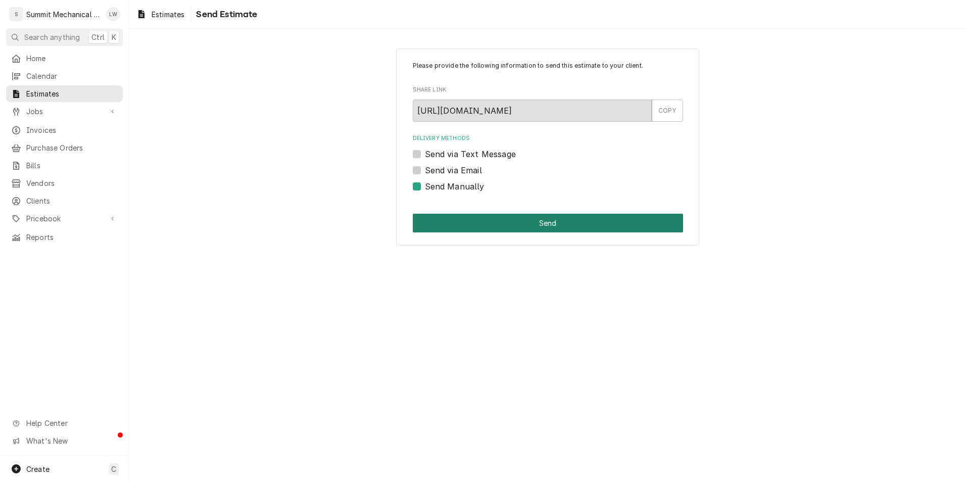
click at [492, 226] on button "Send" at bounding box center [548, 223] width 270 height 19
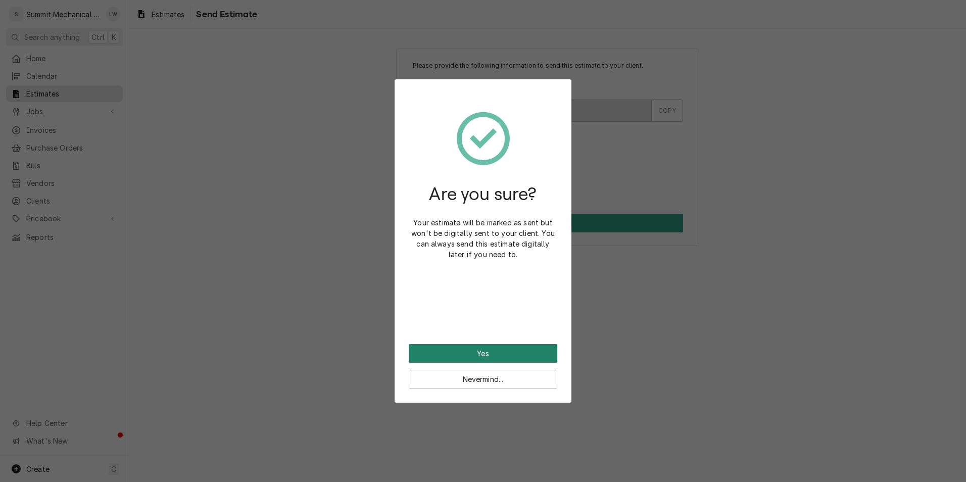
click at [492, 347] on button "Yes" at bounding box center [483, 353] width 149 height 19
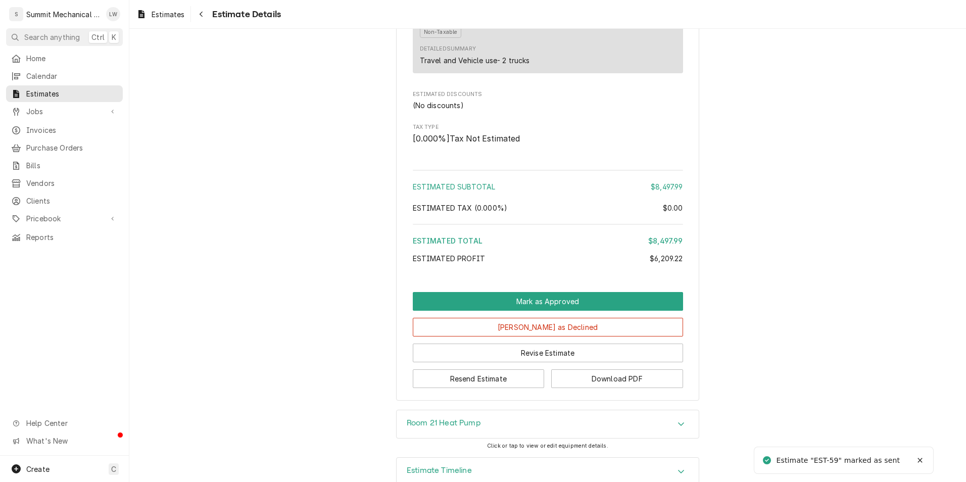
scroll to position [2484, 0]
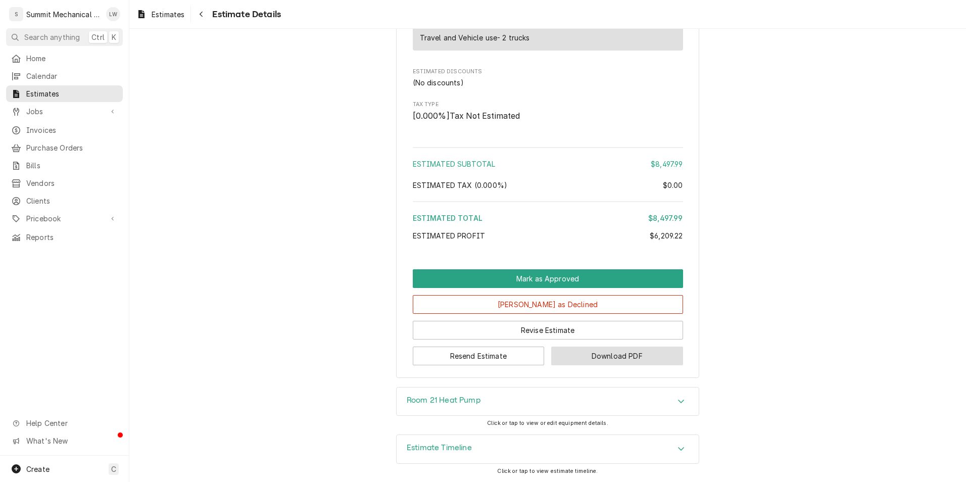
click at [607, 357] on button "Download PDF" at bounding box center [617, 356] width 132 height 19
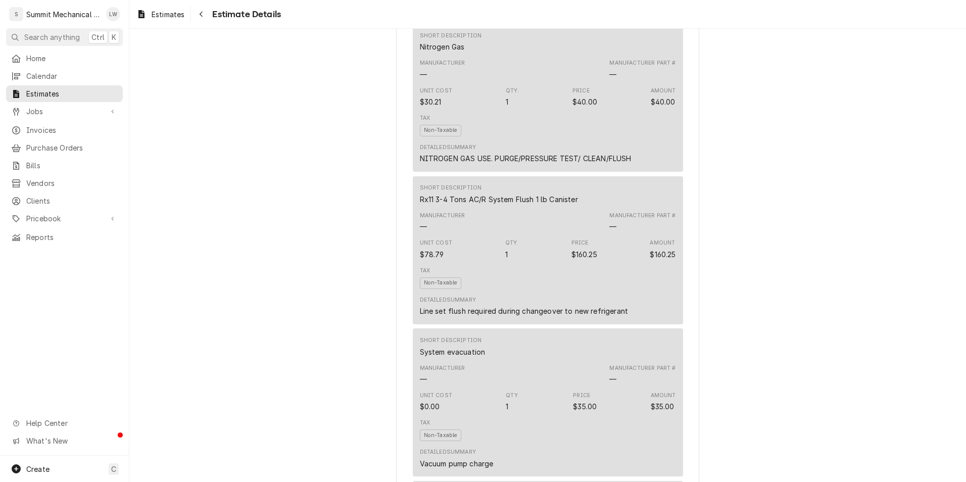
scroll to position [1626, 0]
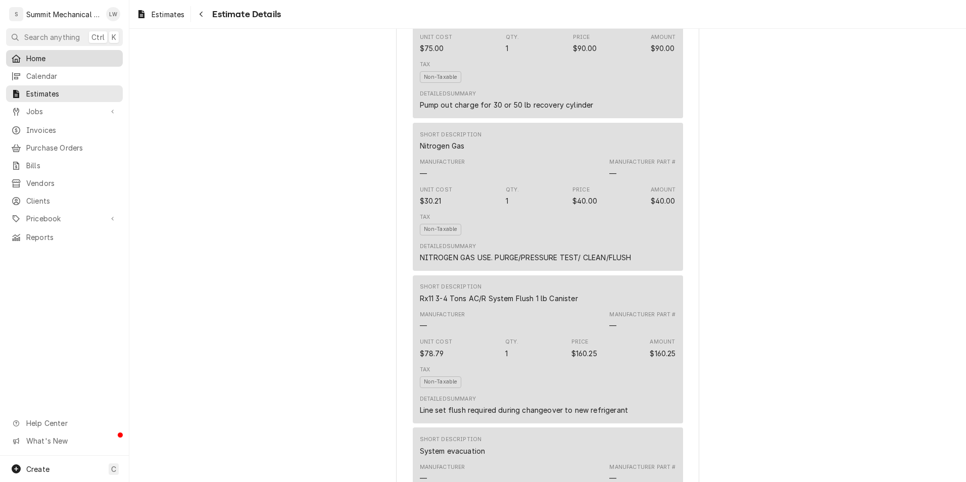
click at [54, 54] on span "Home" at bounding box center [71, 58] width 91 height 11
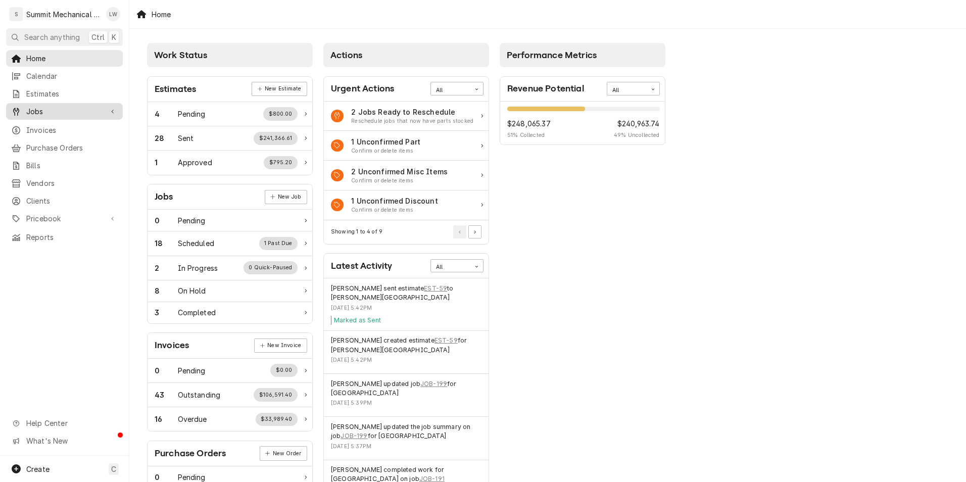
click at [70, 103] on link "Jobs" at bounding box center [64, 111] width 117 height 17
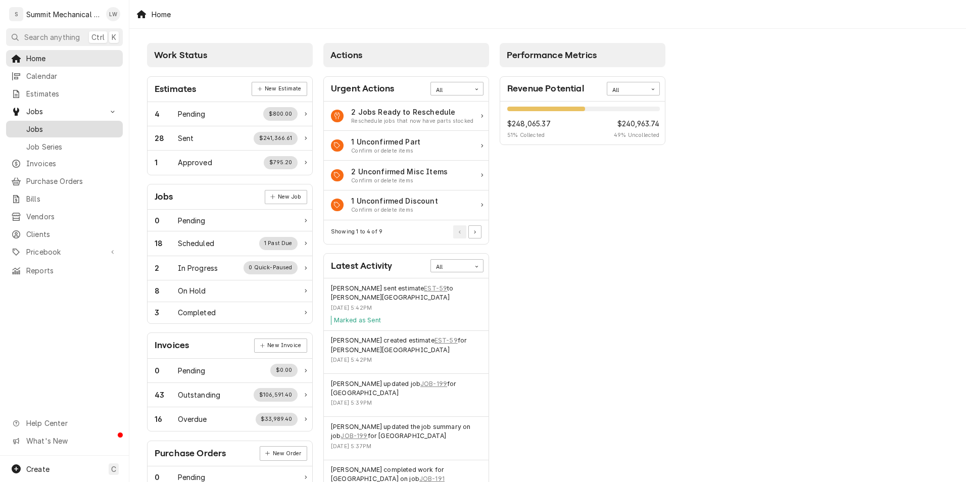
click at [65, 133] on link "Jobs" at bounding box center [64, 129] width 117 height 17
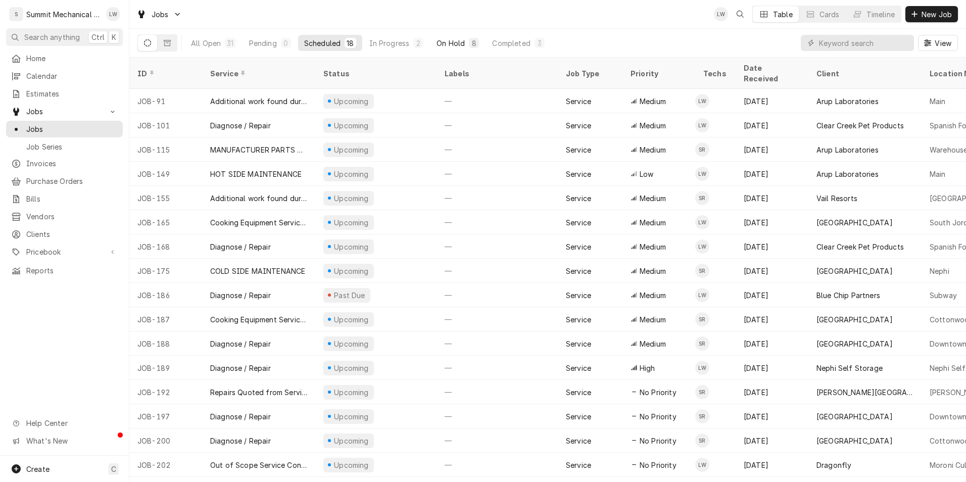
click at [463, 40] on div "On Hold" at bounding box center [451, 43] width 28 height 11
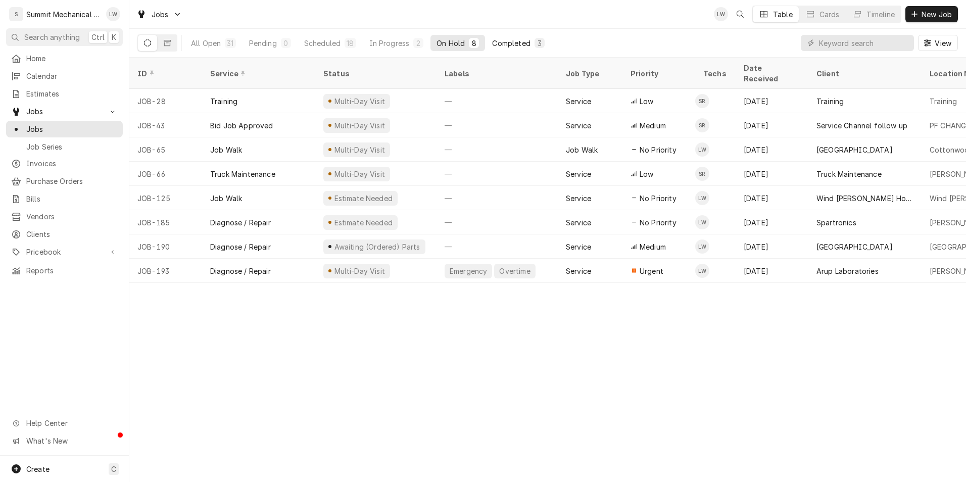
click at [515, 41] on div "Completed" at bounding box center [511, 43] width 38 height 11
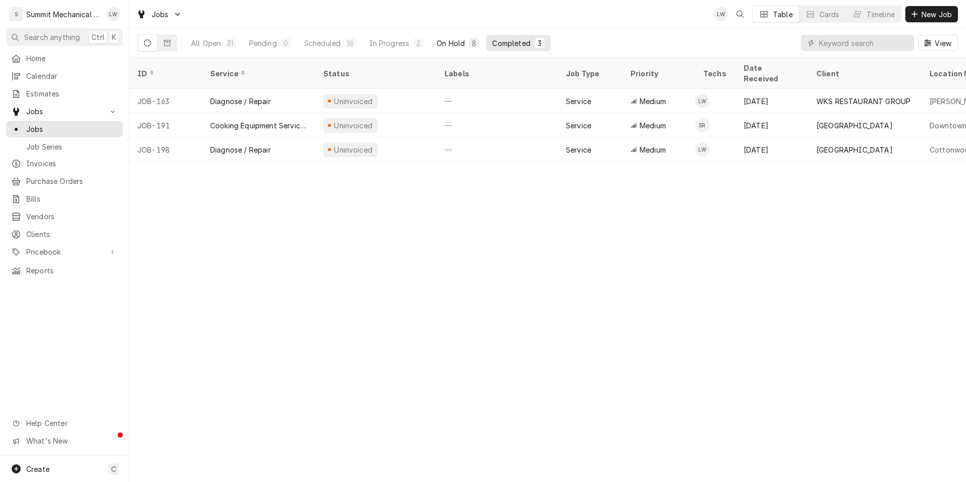
click at [439, 46] on div "On Hold" at bounding box center [451, 43] width 28 height 11
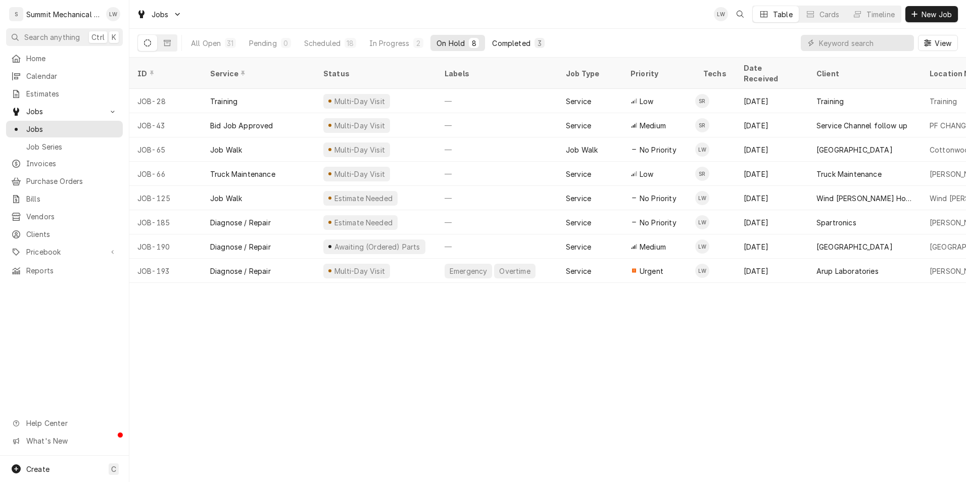
click at [497, 35] on button "Completed 3" at bounding box center [518, 43] width 64 height 16
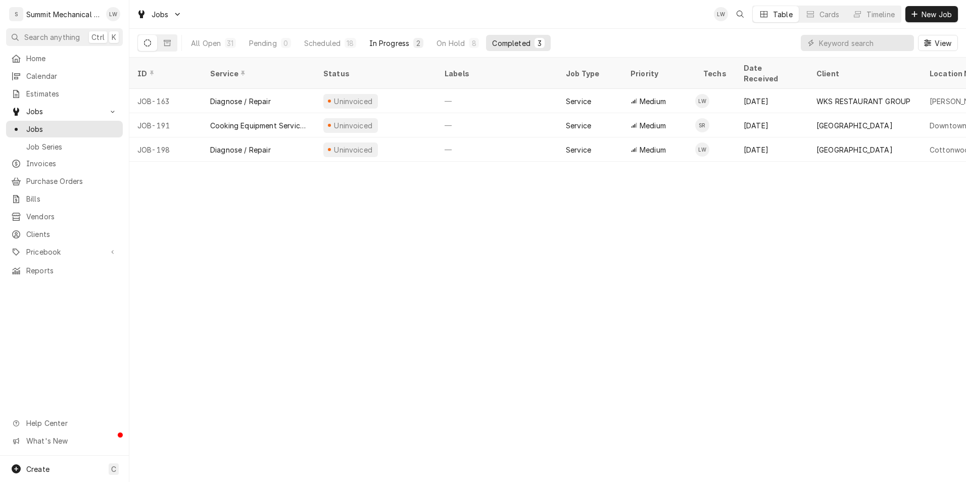
click at [401, 45] on div "In Progress" at bounding box center [389, 43] width 40 height 11
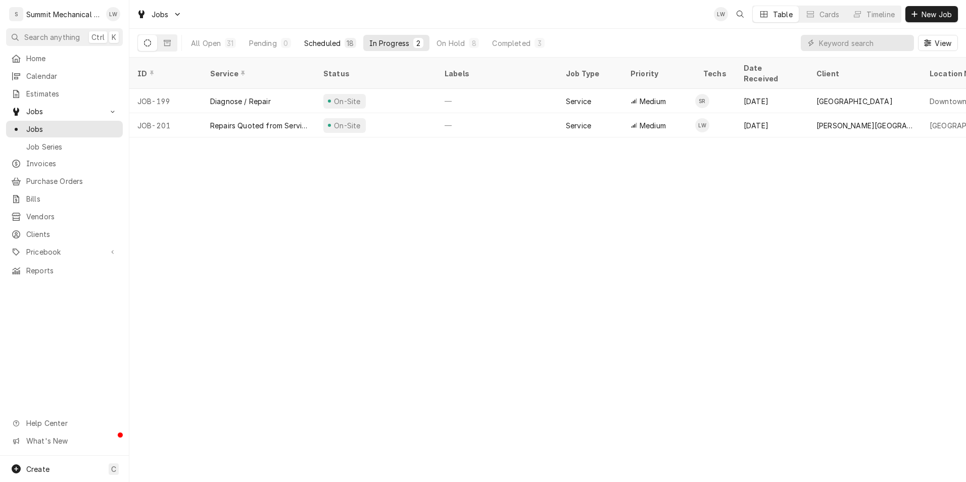
click at [328, 48] on div "Scheduled" at bounding box center [322, 43] width 36 height 11
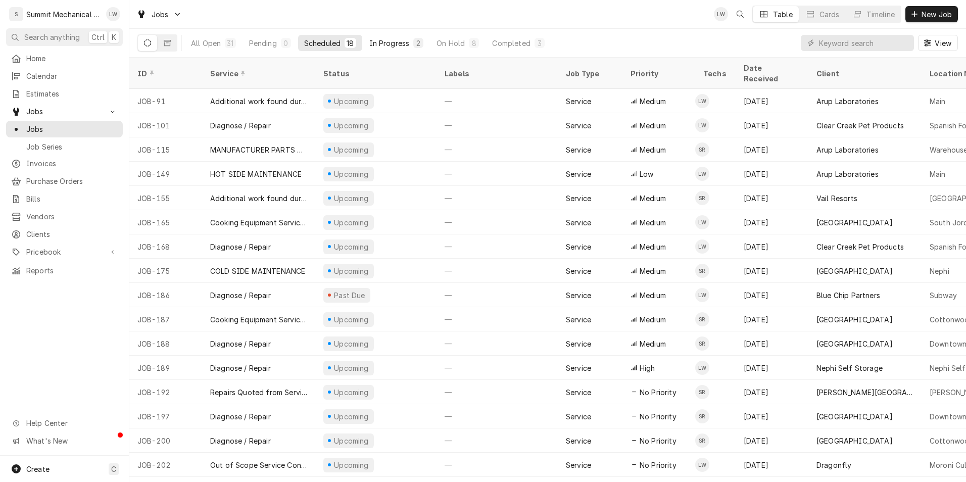
click at [377, 39] on div "In Progress" at bounding box center [389, 43] width 40 height 11
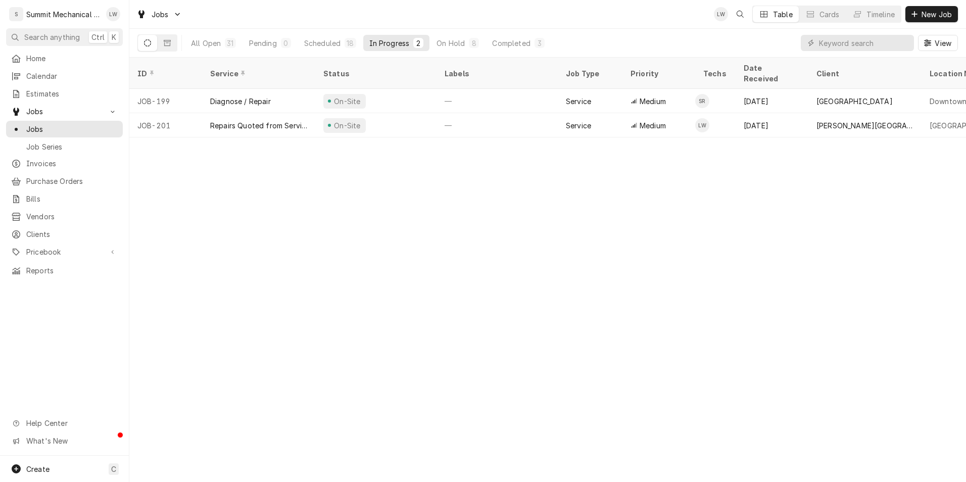
click at [327, 34] on div "All Open 31 Pending 0 Scheduled 18 In Progress 2 On Hold 8 Completed 3" at bounding box center [368, 43] width 366 height 28
click at [327, 39] on div "Scheduled" at bounding box center [322, 43] width 36 height 11
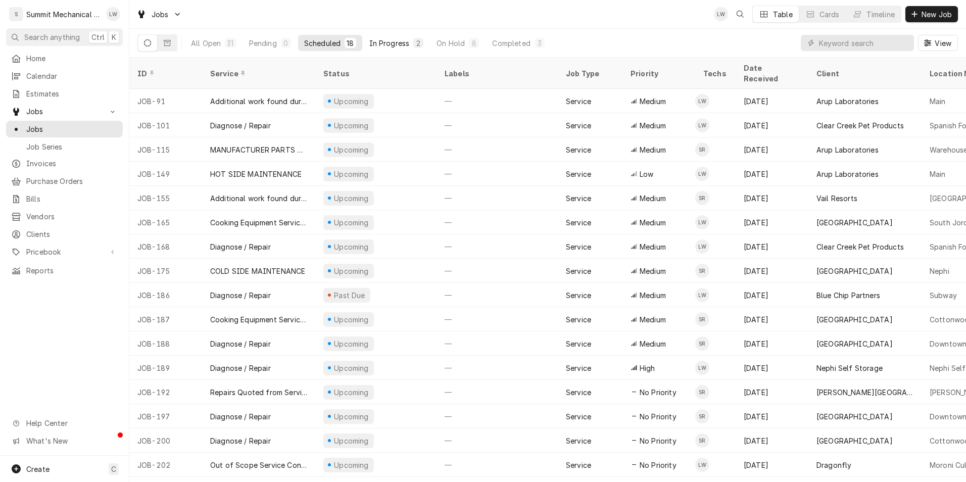
click at [369, 42] on div "In Progress" at bounding box center [389, 43] width 40 height 11
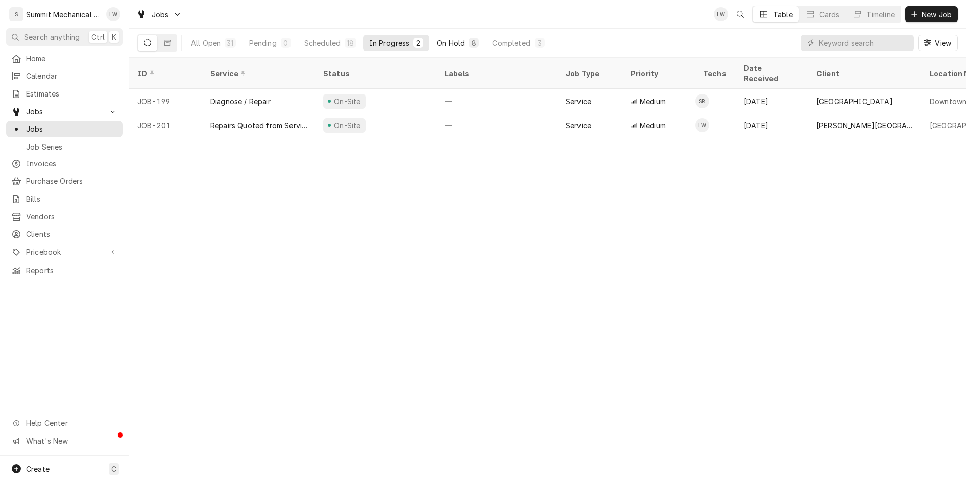
click at [439, 40] on div "On Hold" at bounding box center [451, 43] width 28 height 11
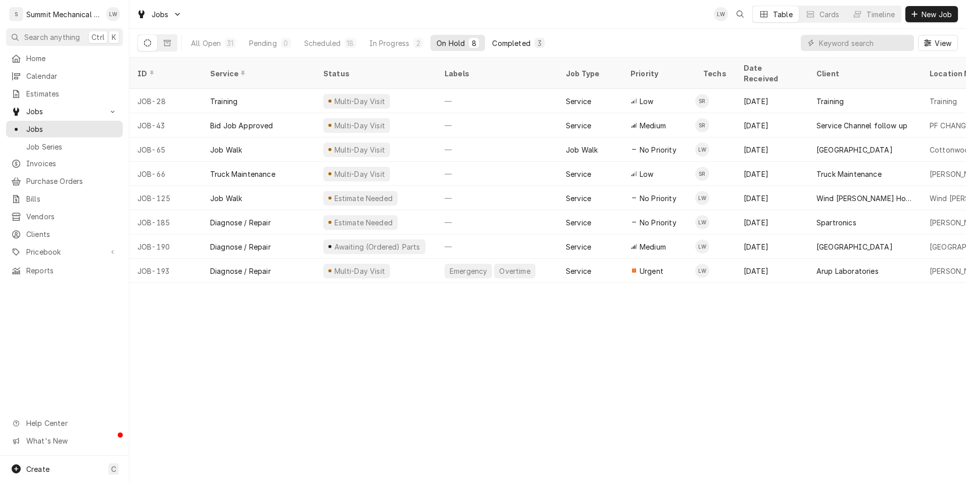
click at [508, 38] on div "Completed" at bounding box center [511, 43] width 38 height 11
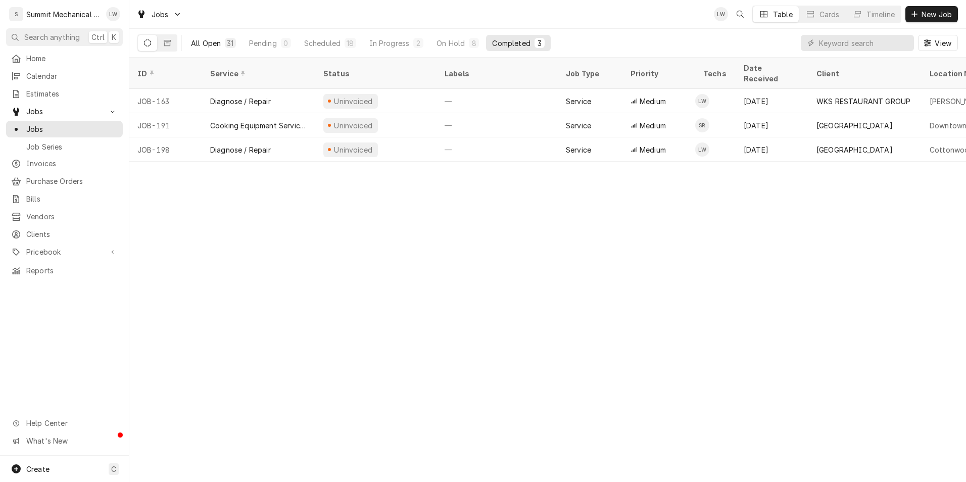
click at [210, 48] on button "All Open 31" at bounding box center [213, 43] width 57 height 16
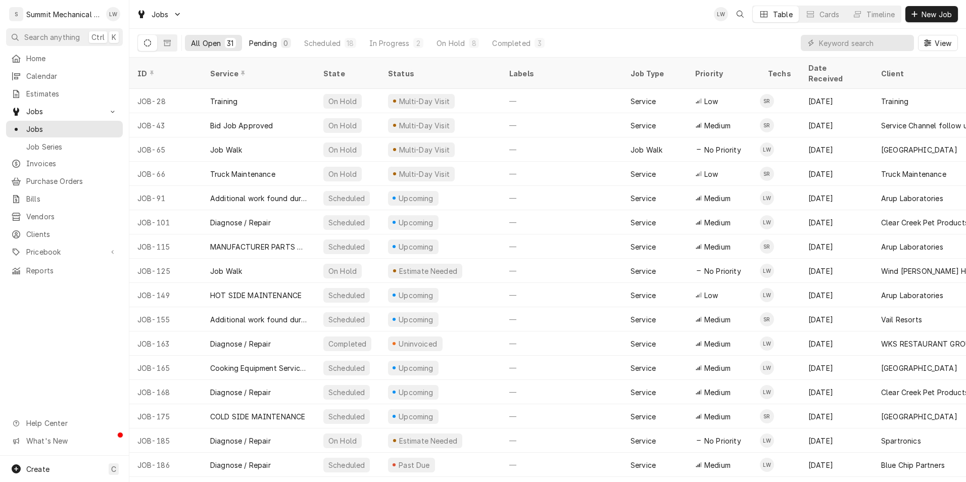
click at [253, 37] on button "Pending 0" at bounding box center [270, 43] width 54 height 16
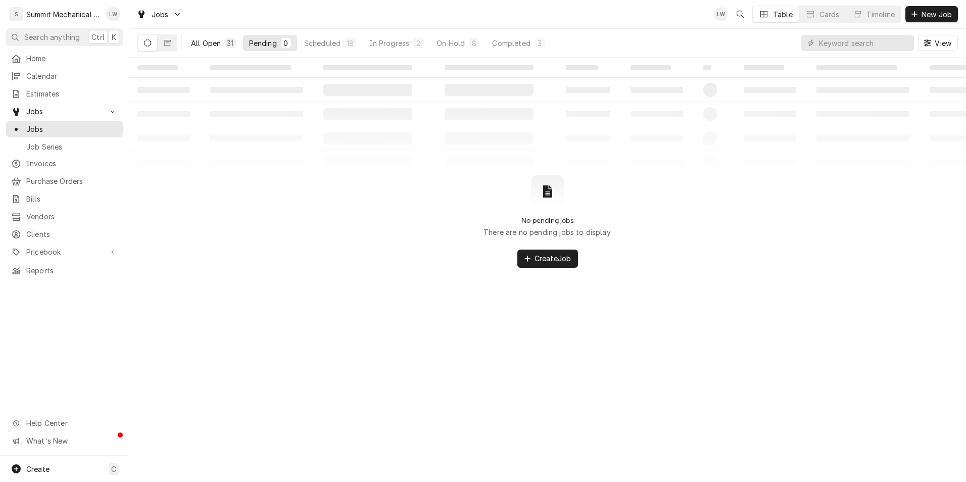
click at [208, 38] on div "All Open" at bounding box center [206, 43] width 30 height 11
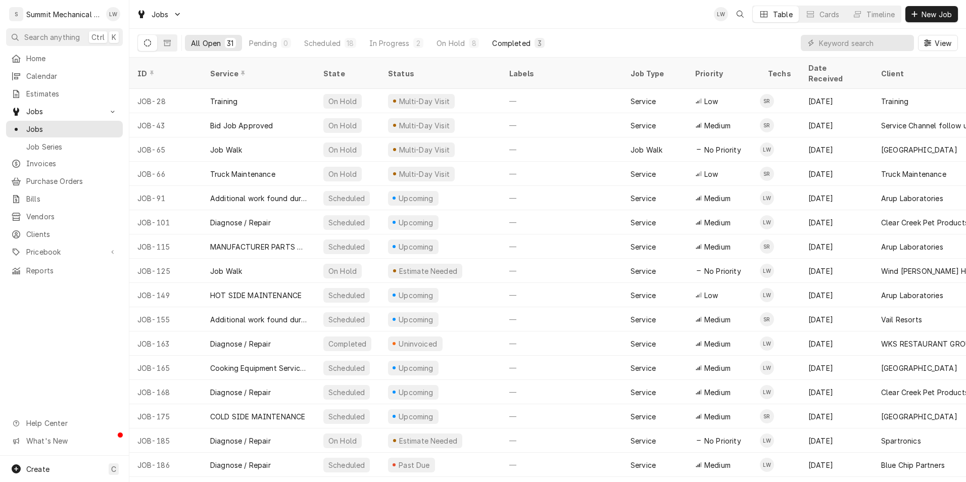
click at [511, 48] on div "Completed" at bounding box center [511, 43] width 38 height 11
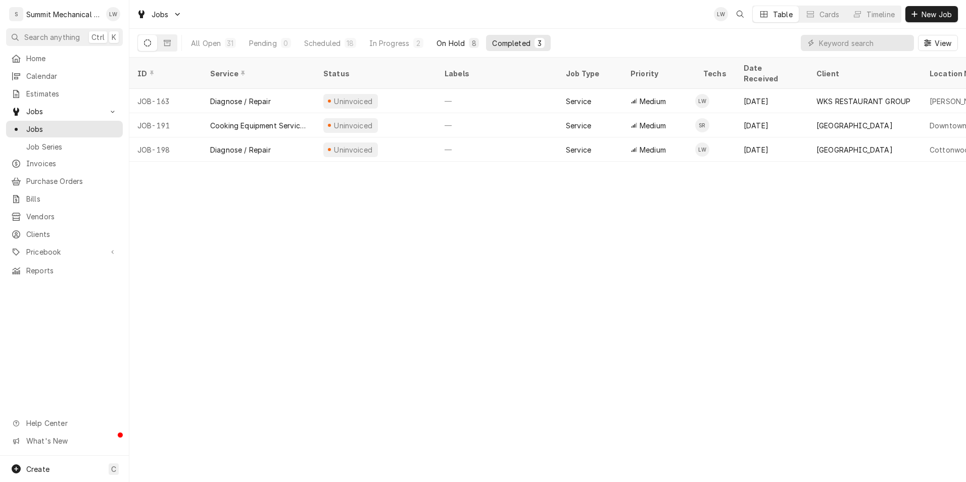
click at [452, 43] on div "On Hold" at bounding box center [451, 43] width 28 height 11
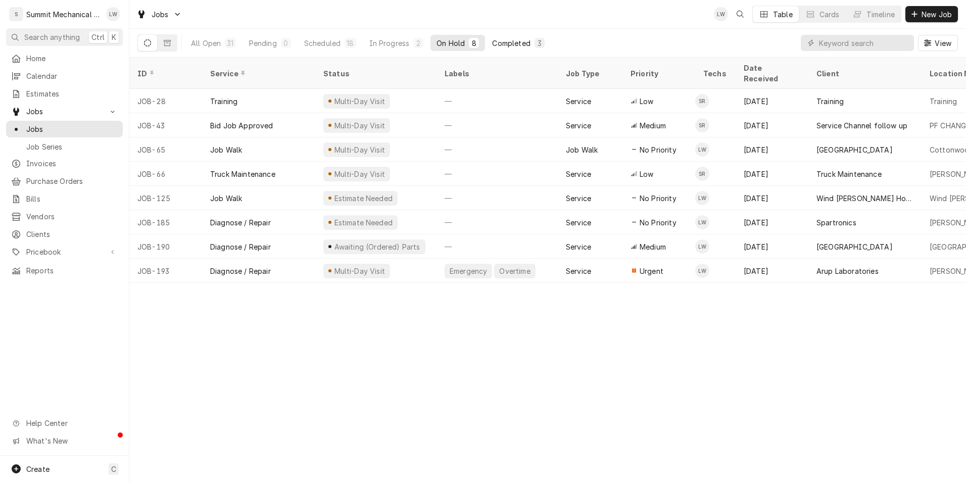
click at [512, 42] on div "Completed" at bounding box center [511, 43] width 38 height 11
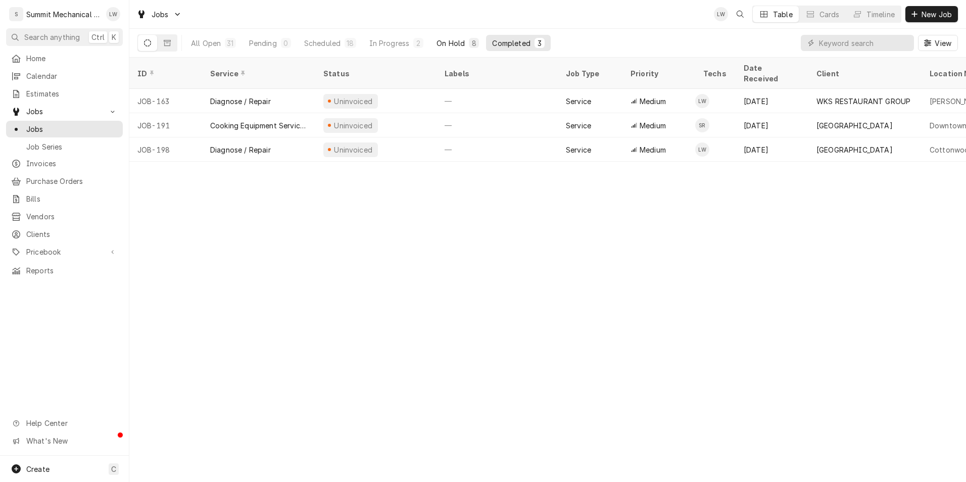
click at [449, 47] on div "On Hold" at bounding box center [451, 43] width 28 height 11
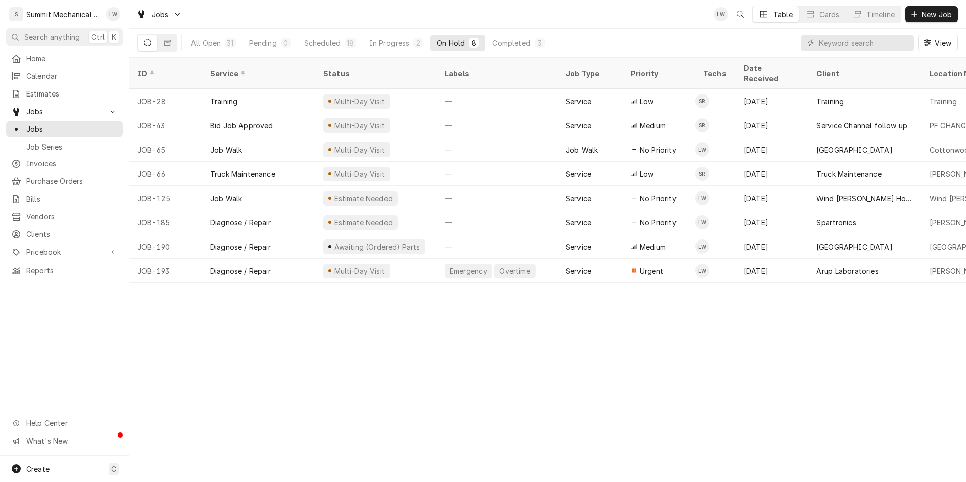
click at [513, 34] on div "All Open 31 Pending 0 Scheduled 18 In Progress 2 On Hold 8 Completed 3" at bounding box center [368, 43] width 366 height 28
click at [515, 40] on div "Completed" at bounding box center [511, 43] width 38 height 11
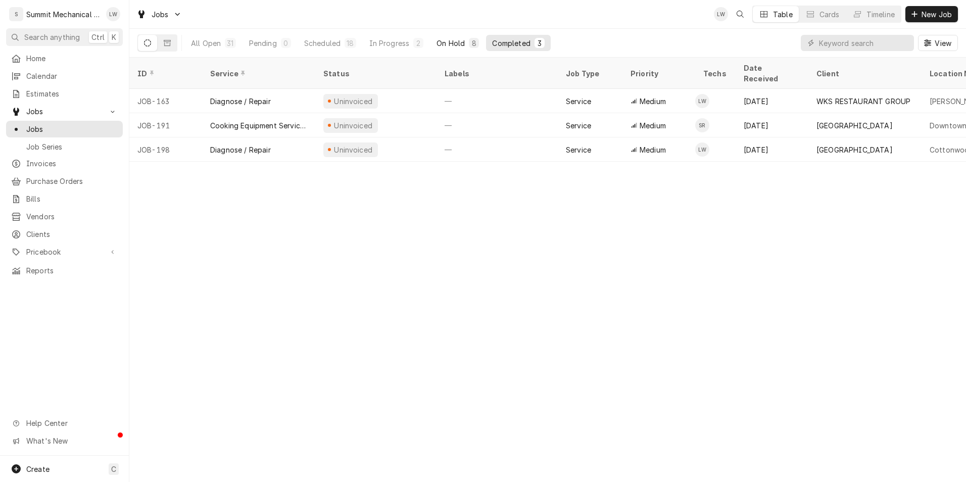
click at [446, 37] on button "On Hold 8" at bounding box center [458, 43] width 55 height 16
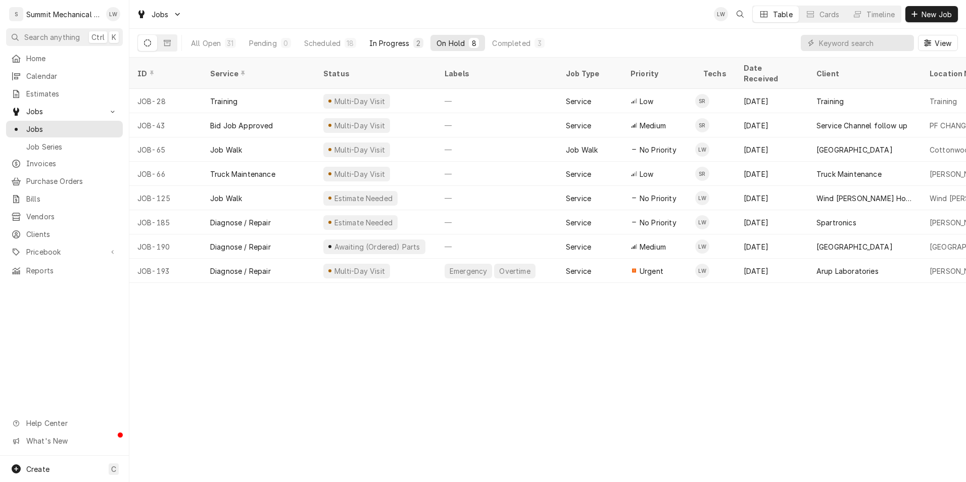
click at [396, 36] on button "In Progress 2" at bounding box center [396, 43] width 67 height 16
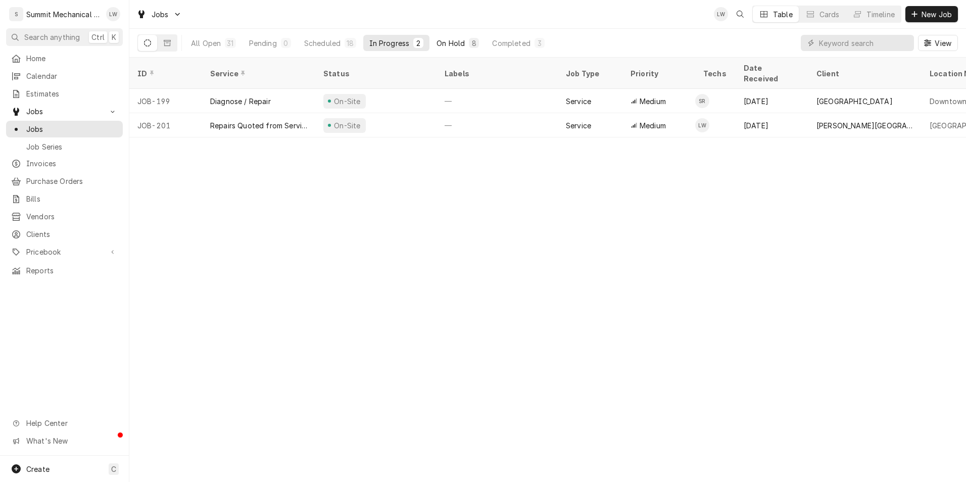
click at [439, 41] on div "On Hold" at bounding box center [451, 43] width 28 height 11
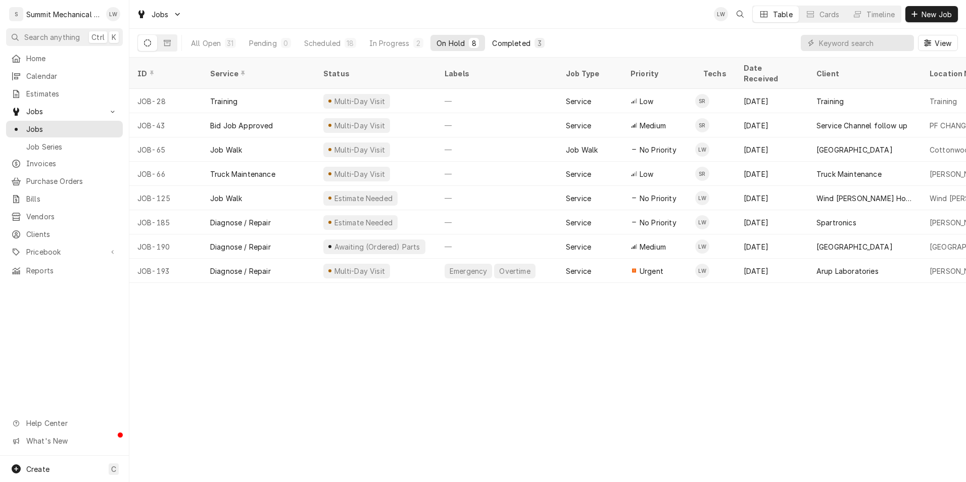
click at [516, 43] on div "Completed" at bounding box center [511, 43] width 38 height 11
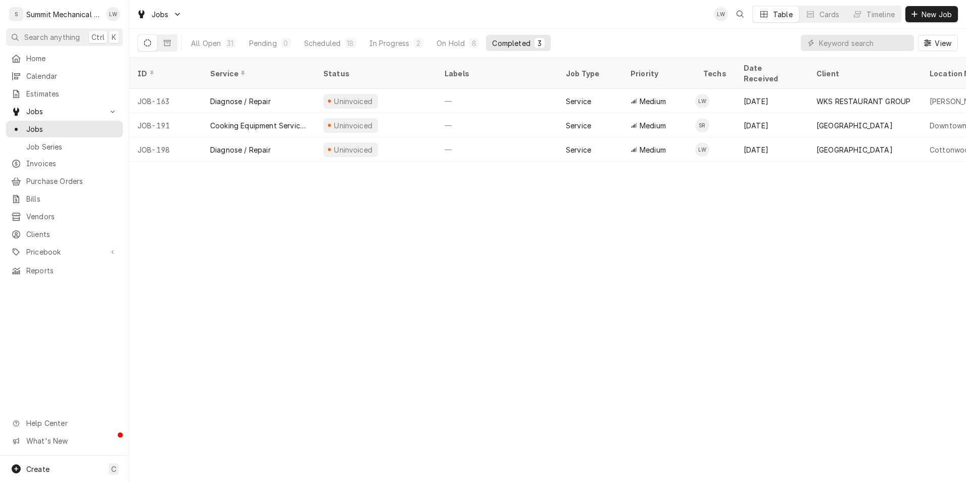
click at [443, 28] on div "Jobs LW Table Cards Timeline New Job" at bounding box center [547, 14] width 837 height 28
click at [443, 35] on button "On Hold 8" at bounding box center [458, 43] width 55 height 16
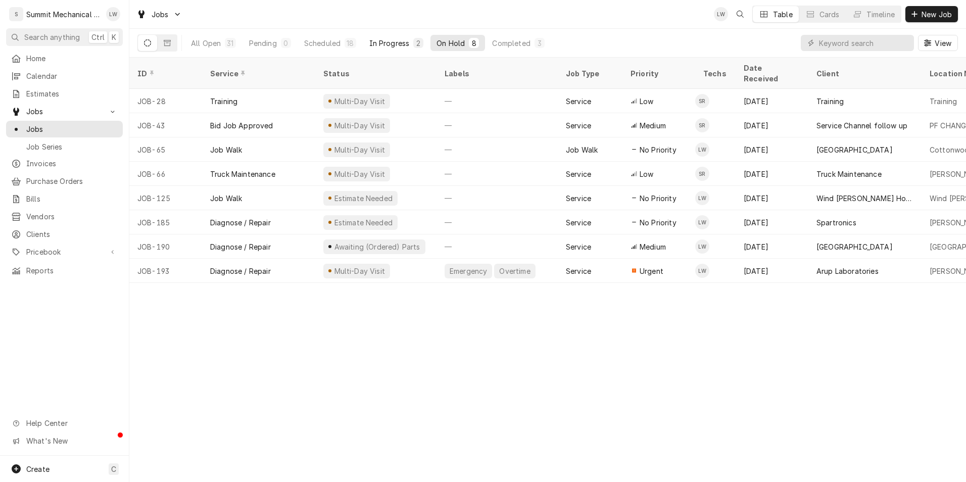
click at [375, 41] on div "In Progress" at bounding box center [389, 43] width 40 height 11
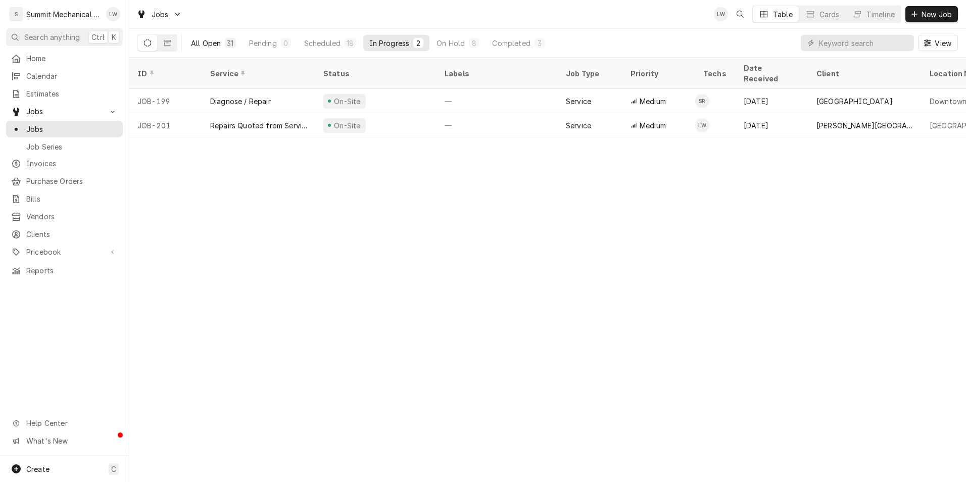
click at [200, 38] on div "All Open" at bounding box center [206, 43] width 30 height 11
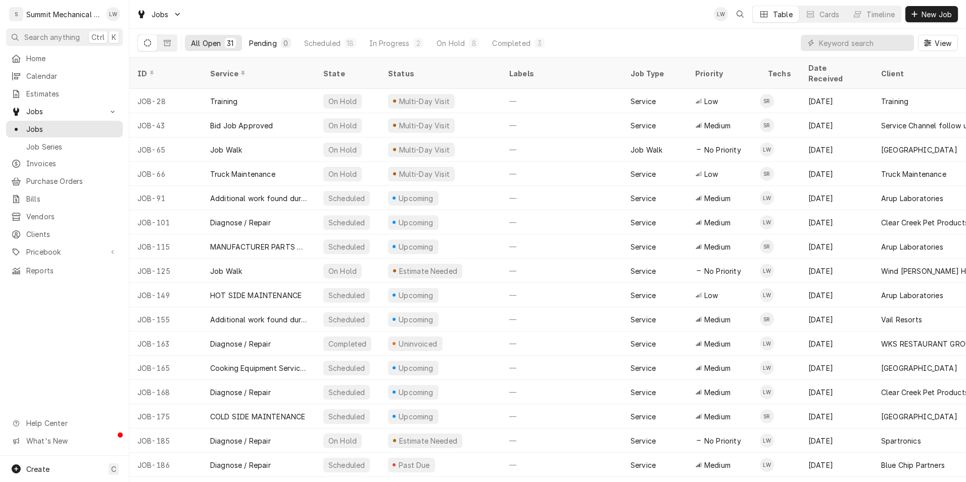
click at [259, 36] on button "Pending 0" at bounding box center [270, 43] width 54 height 16
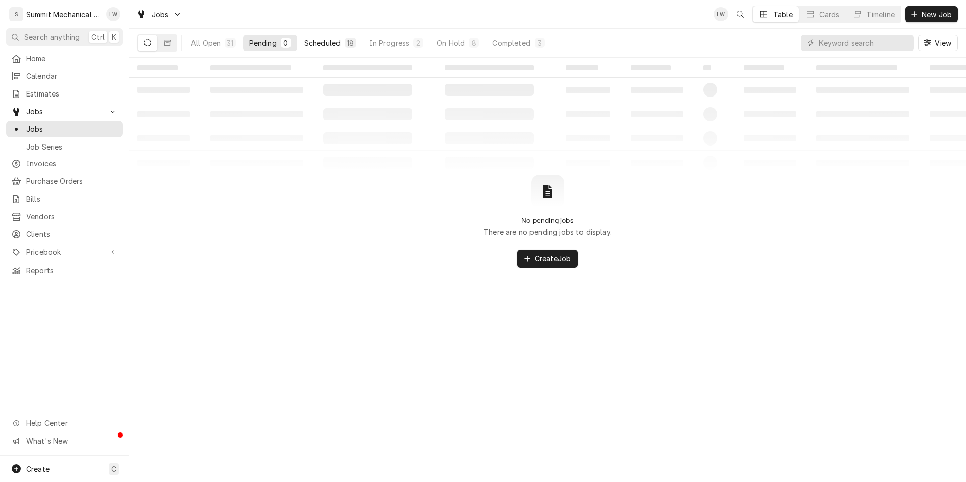
click at [315, 36] on button "Scheduled 18" at bounding box center [330, 43] width 64 height 16
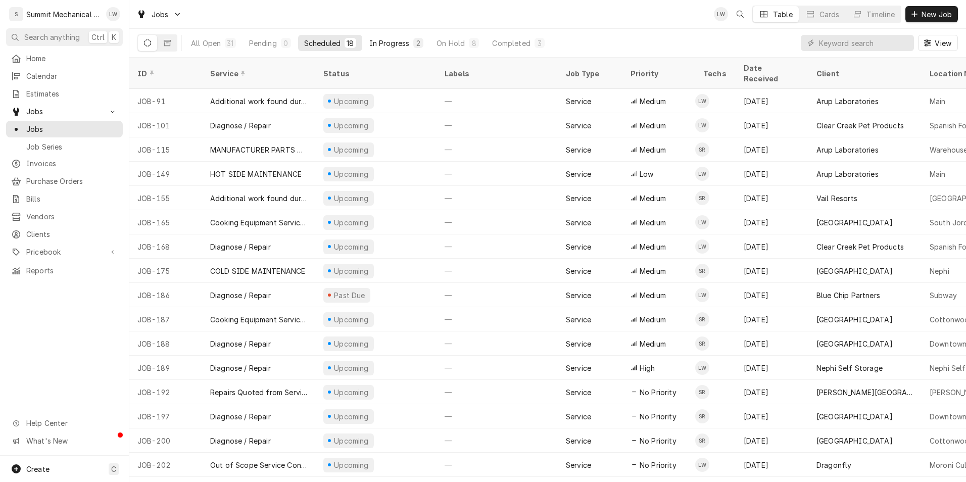
click at [386, 41] on div "In Progress" at bounding box center [389, 43] width 40 height 11
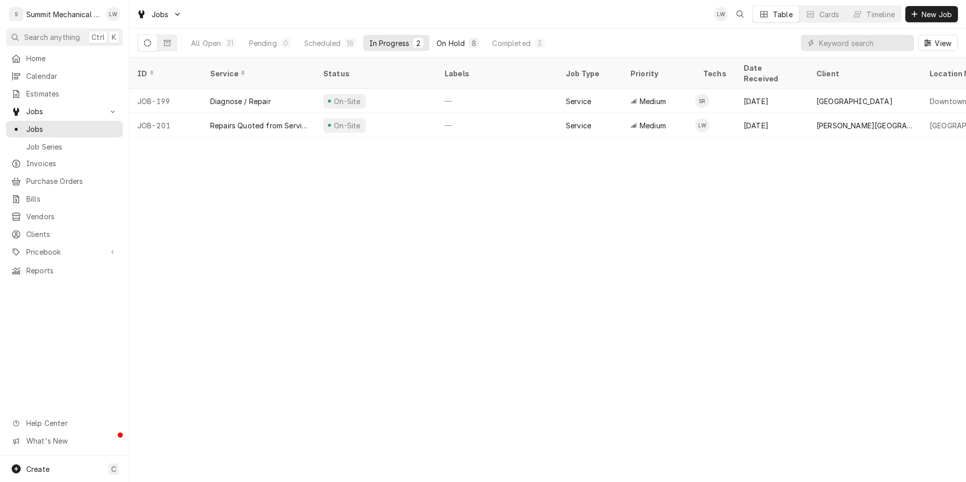
click at [445, 39] on div "On Hold" at bounding box center [451, 43] width 28 height 11
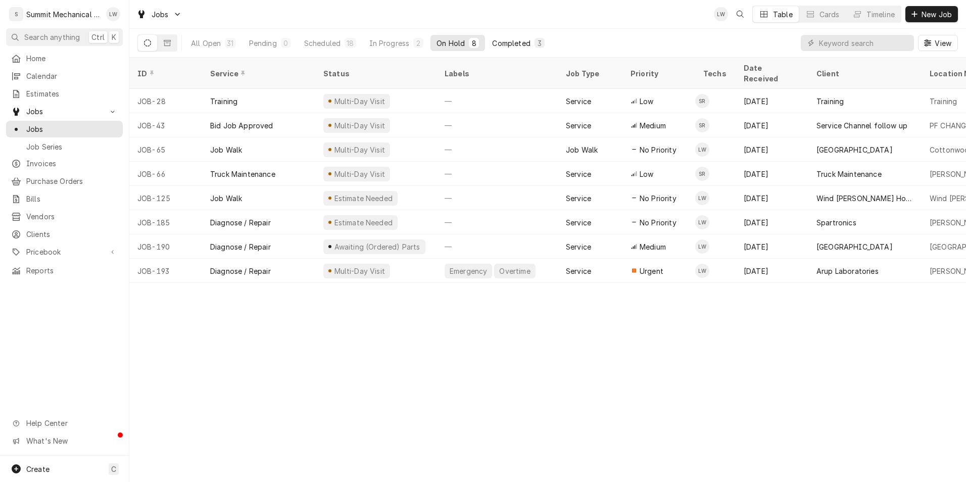
click at [523, 41] on div "Completed" at bounding box center [511, 43] width 38 height 11
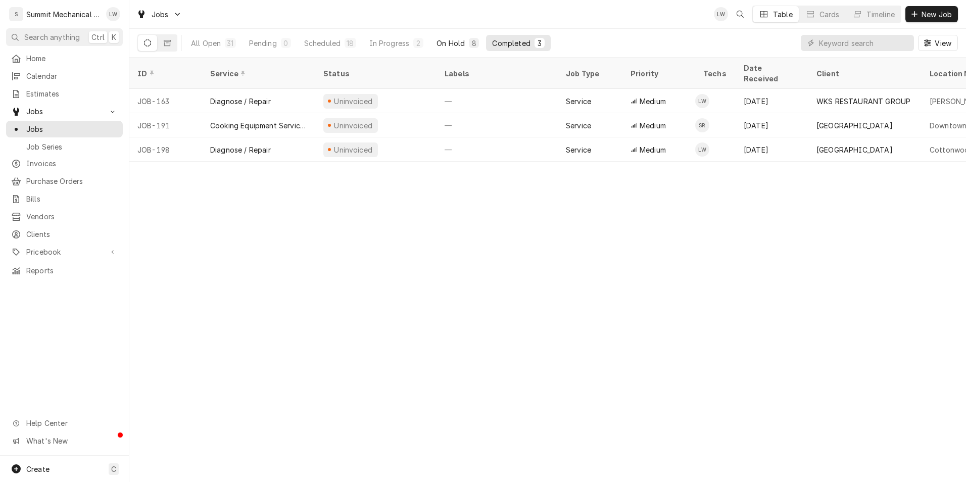
click at [455, 36] on button "On Hold 8" at bounding box center [458, 43] width 55 height 16
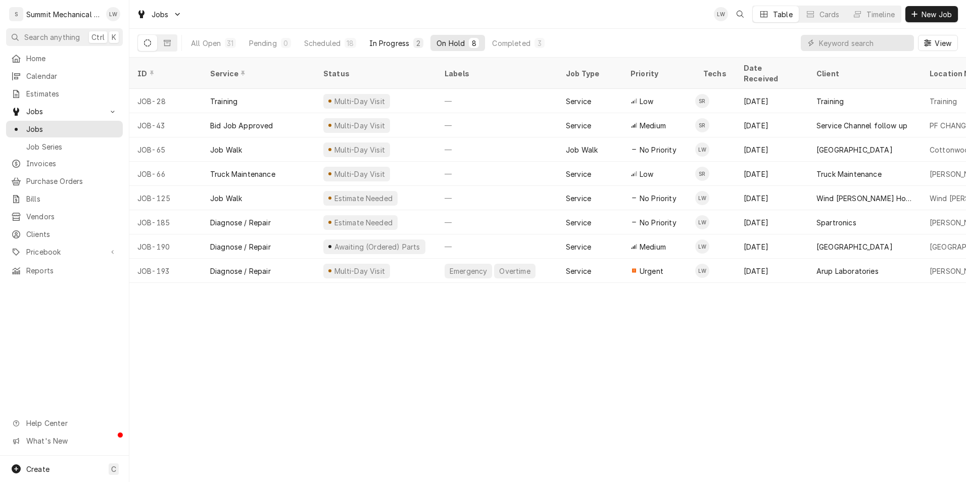
click at [387, 37] on button "In Progress 2" at bounding box center [396, 43] width 67 height 16
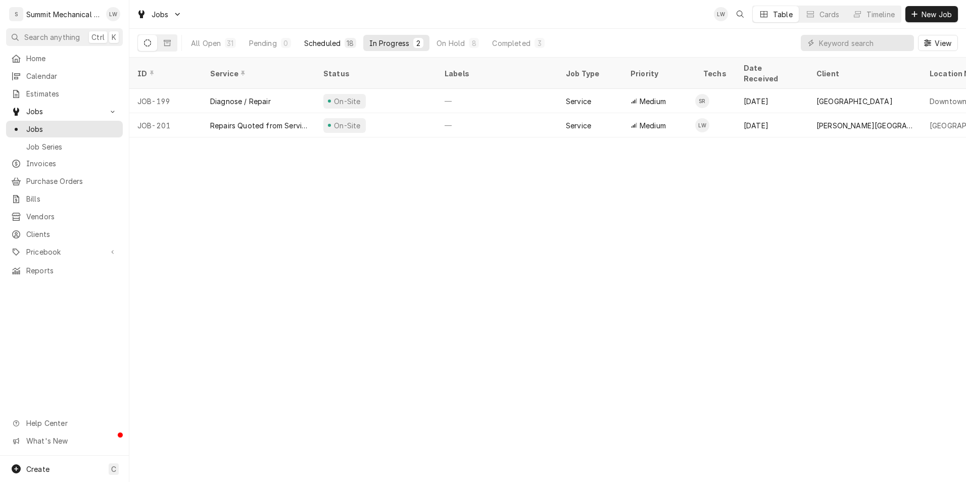
click at [332, 42] on div "Scheduled" at bounding box center [322, 43] width 36 height 11
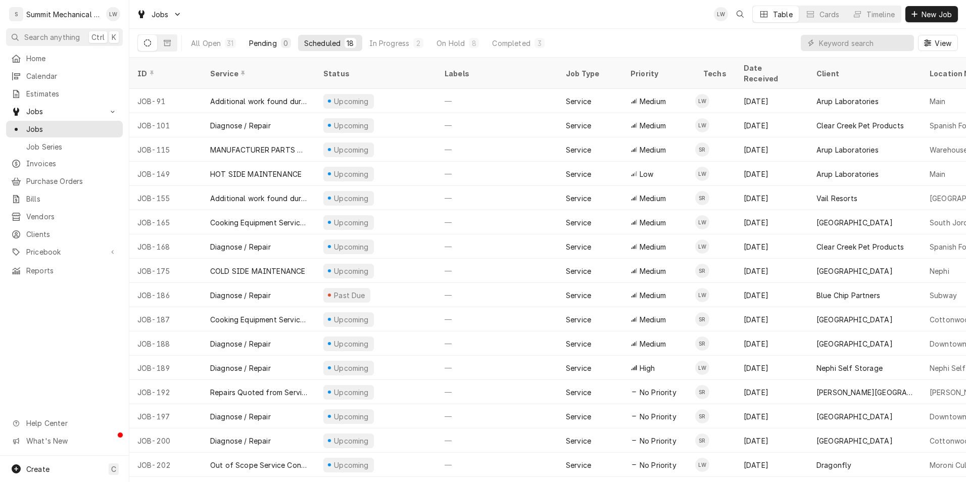
click at [270, 45] on div "Pending" at bounding box center [263, 43] width 28 height 11
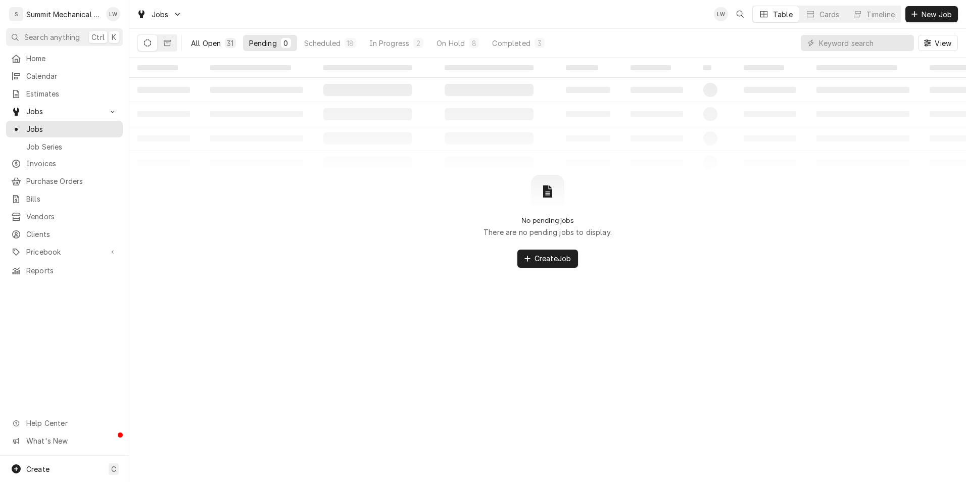
click at [214, 39] on div "All Open" at bounding box center [206, 43] width 30 height 11
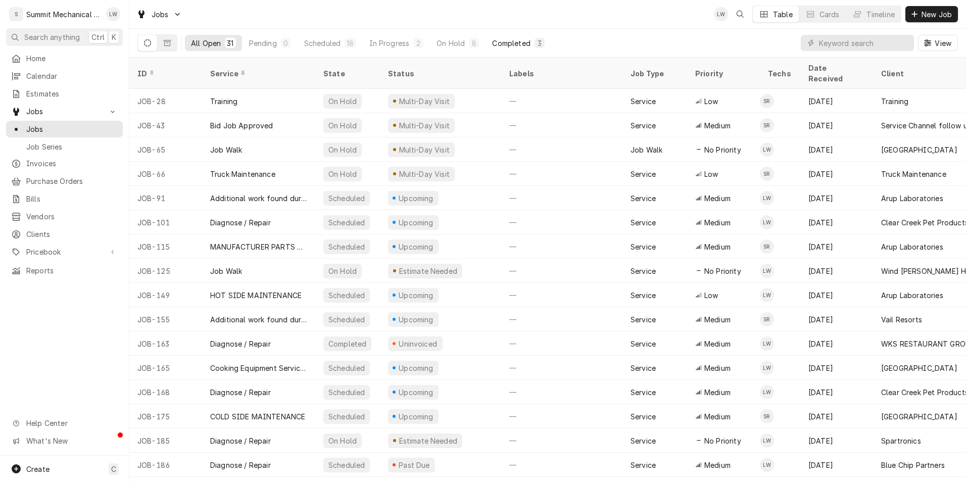
click at [508, 44] on div "Completed" at bounding box center [511, 43] width 38 height 11
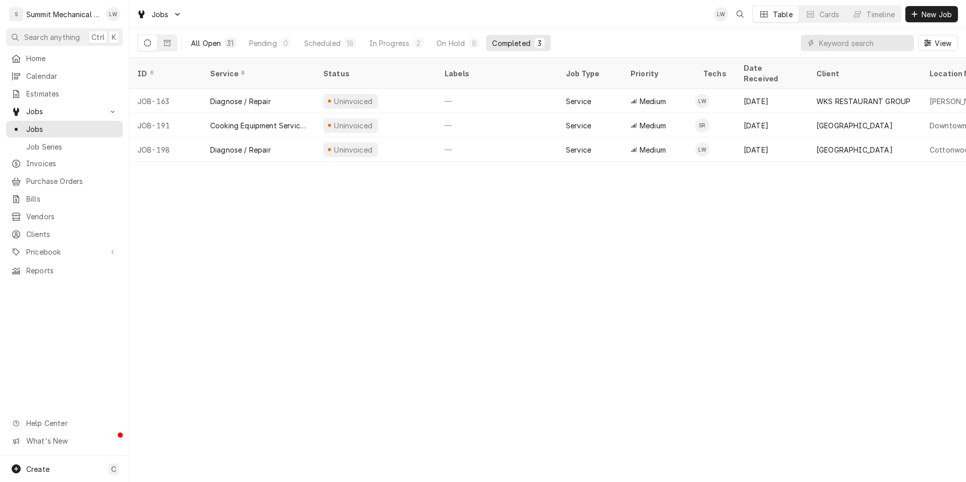
click at [219, 43] on div "All Open" at bounding box center [206, 43] width 30 height 11
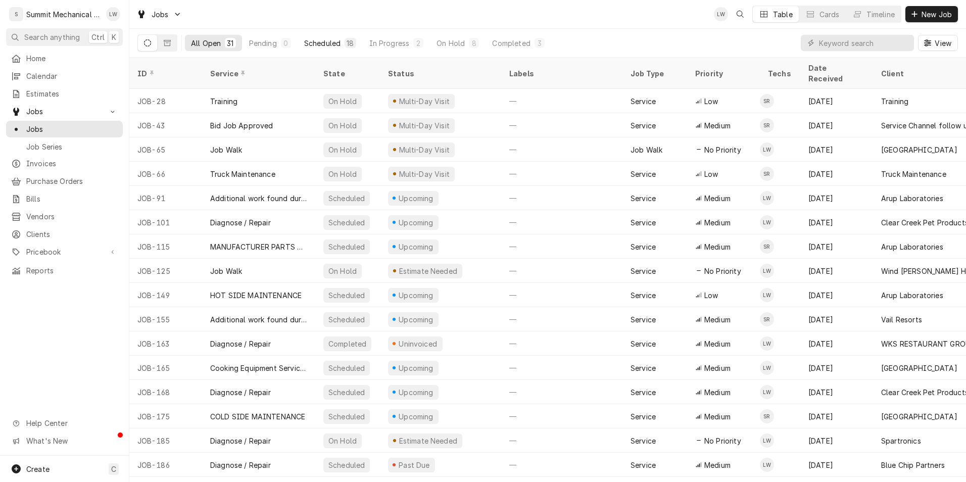
click at [328, 39] on div "Scheduled" at bounding box center [322, 43] width 36 height 11
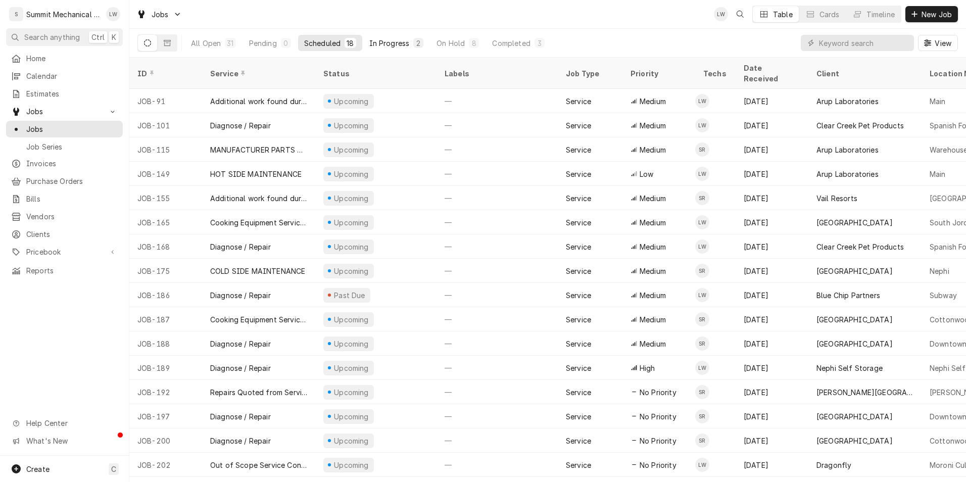
click at [391, 45] on div "In Progress" at bounding box center [389, 43] width 40 height 11
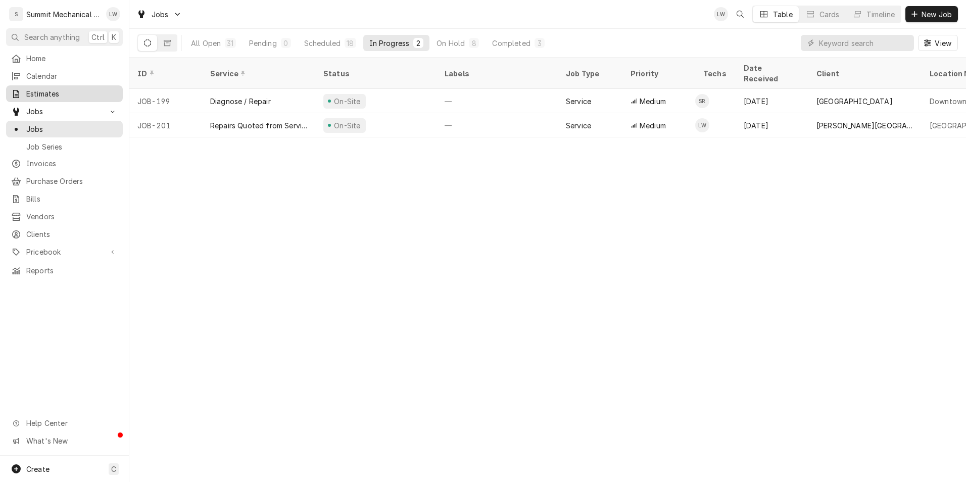
click at [45, 90] on span "Estimates" at bounding box center [71, 93] width 91 height 11
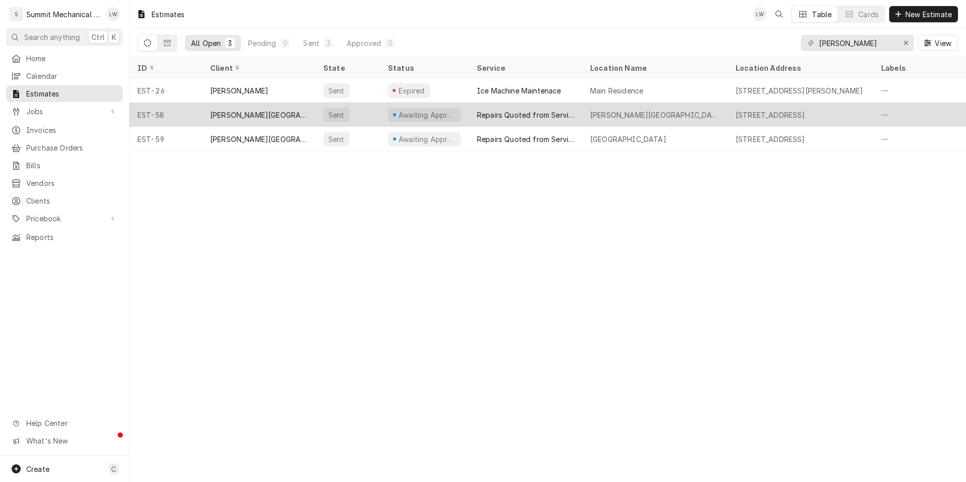
click at [261, 110] on div "[PERSON_NAME][GEOGRAPHIC_DATA]" at bounding box center [258, 115] width 97 height 11
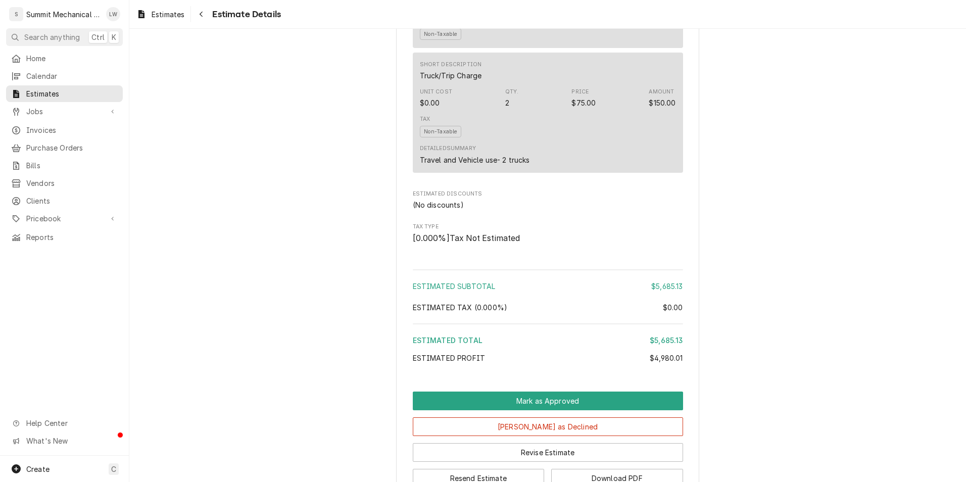
scroll to position [2845, 0]
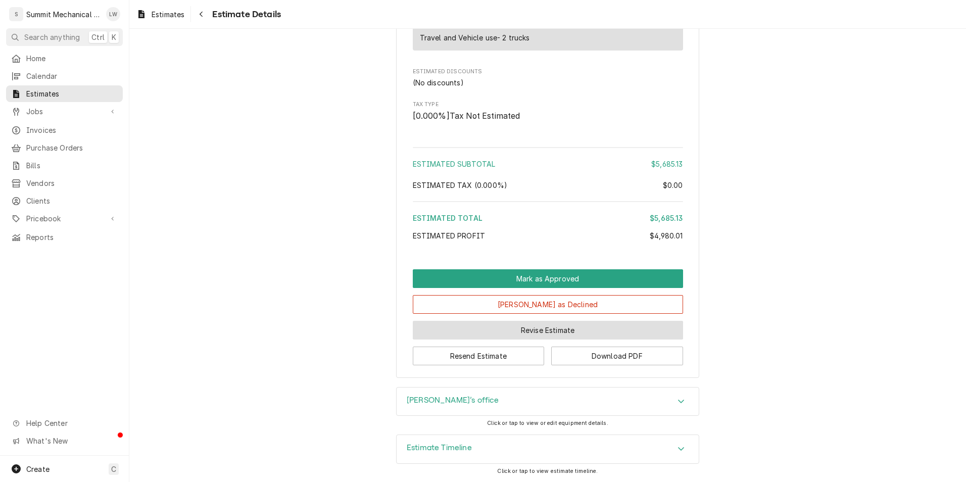
click at [565, 336] on button "Revise Estimate" at bounding box center [548, 330] width 270 height 19
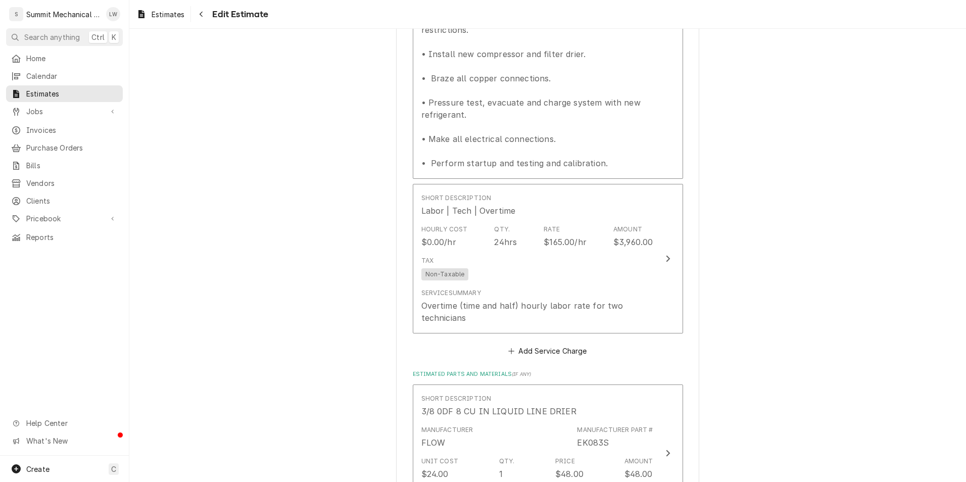
scroll to position [1172, 0]
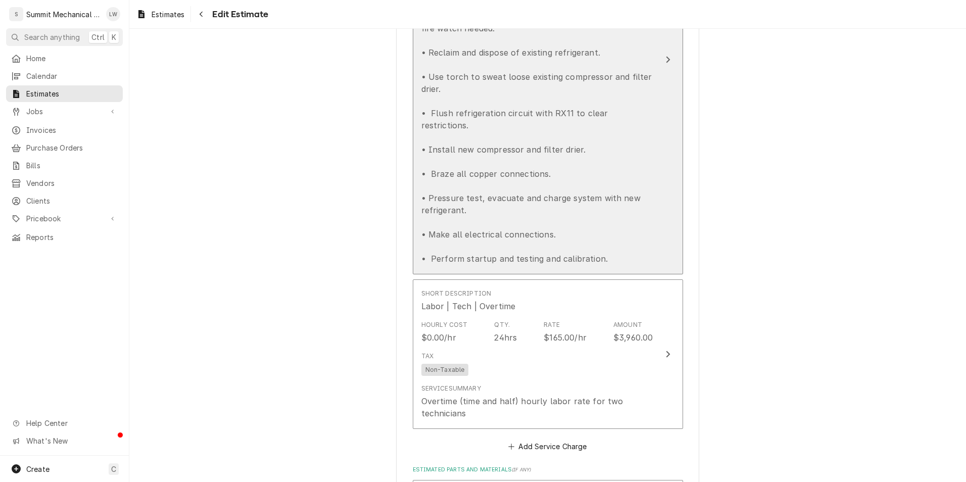
click at [589, 145] on div "** Estimate for compressor replacement on [PERSON_NAME]'s Office HP** • Work wi…" at bounding box center [538, 113] width 232 height 303
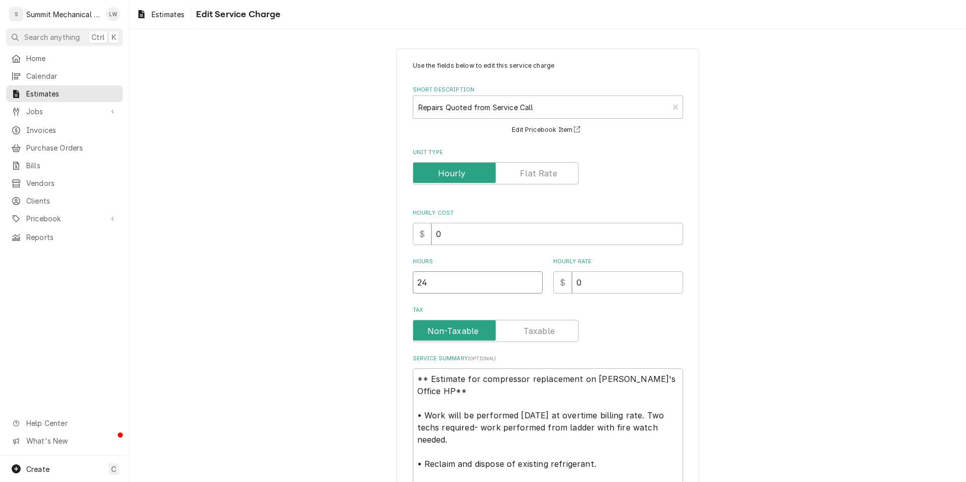
click at [474, 284] on input "24" at bounding box center [478, 282] width 130 height 22
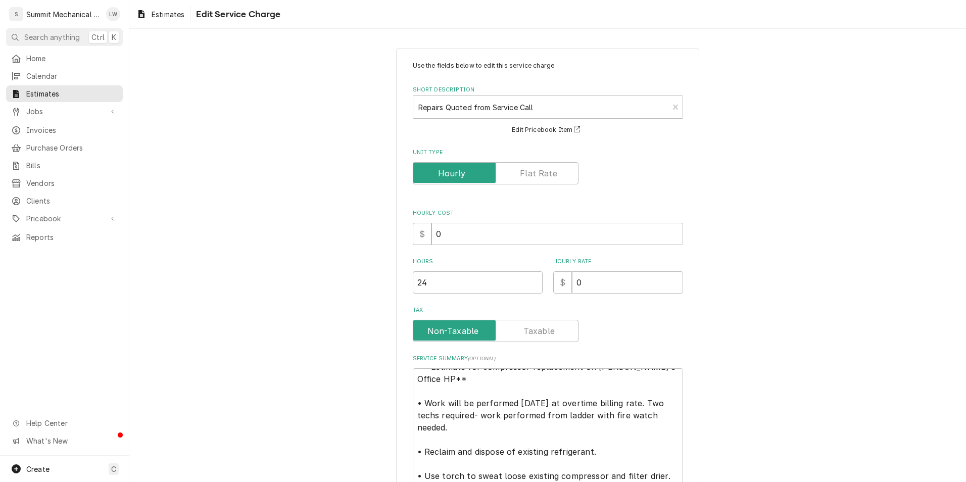
scroll to position [238, 0]
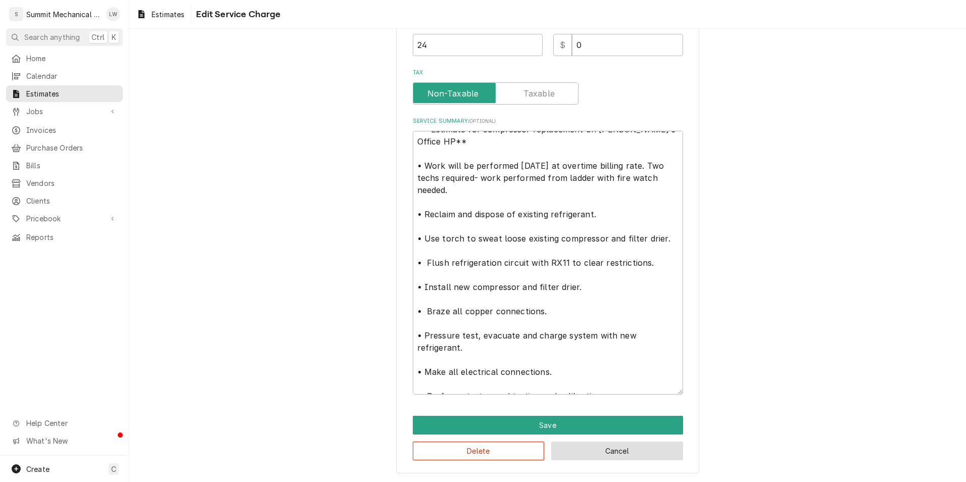
click at [630, 455] on button "Cancel" at bounding box center [617, 451] width 132 height 19
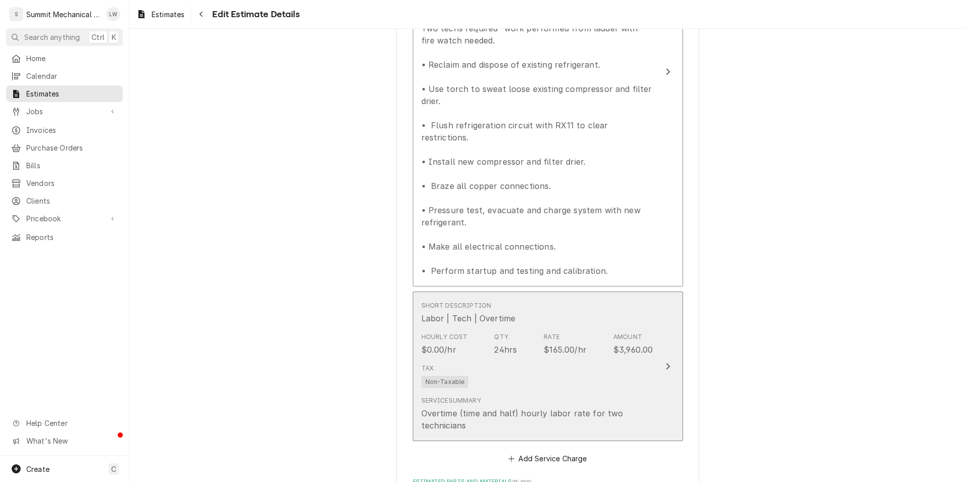
type textarea "x"
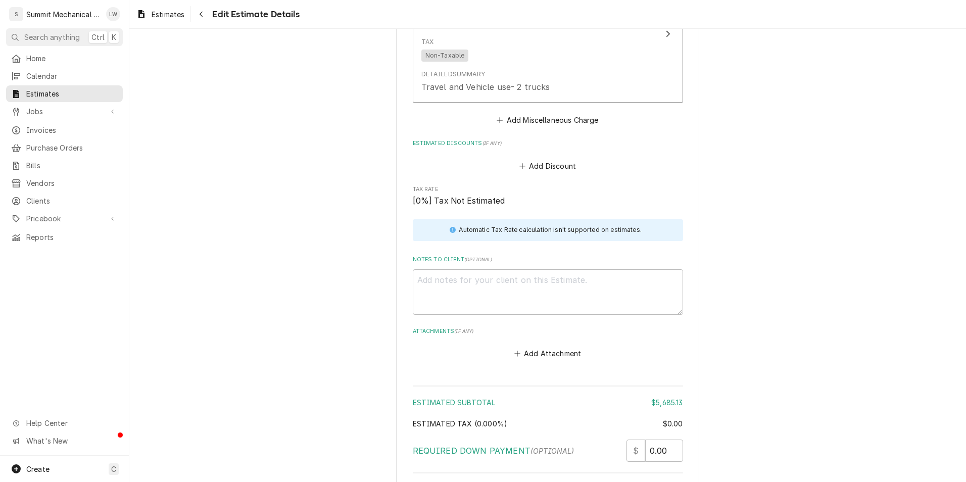
scroll to position [3839, 0]
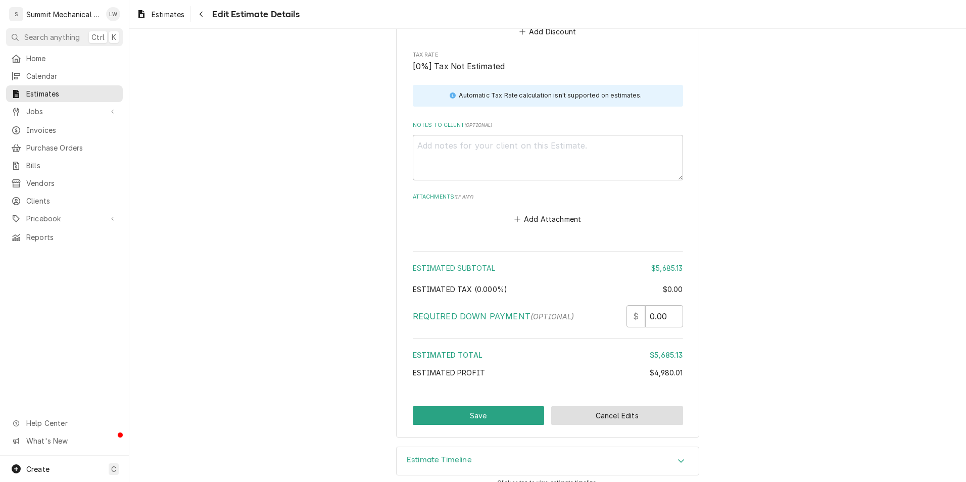
click at [609, 411] on button "Cancel Edits" at bounding box center [617, 415] width 132 height 19
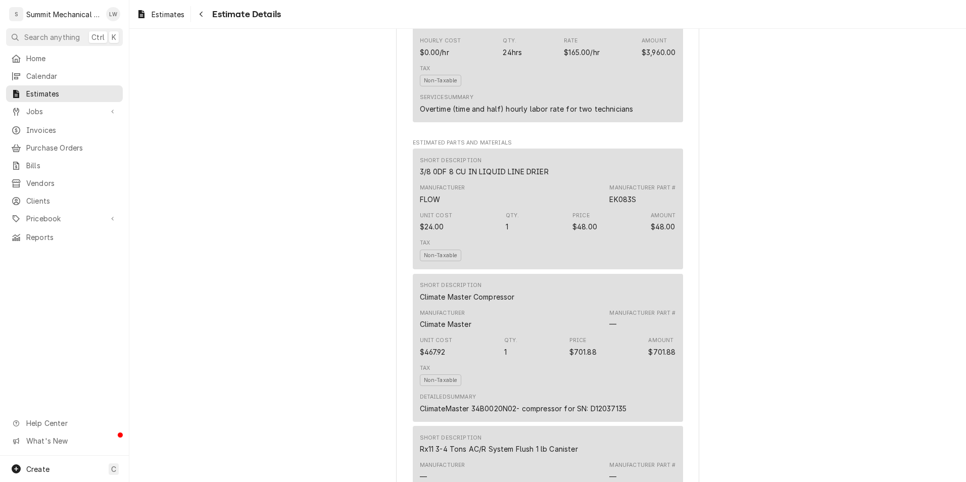
scroll to position [844, 0]
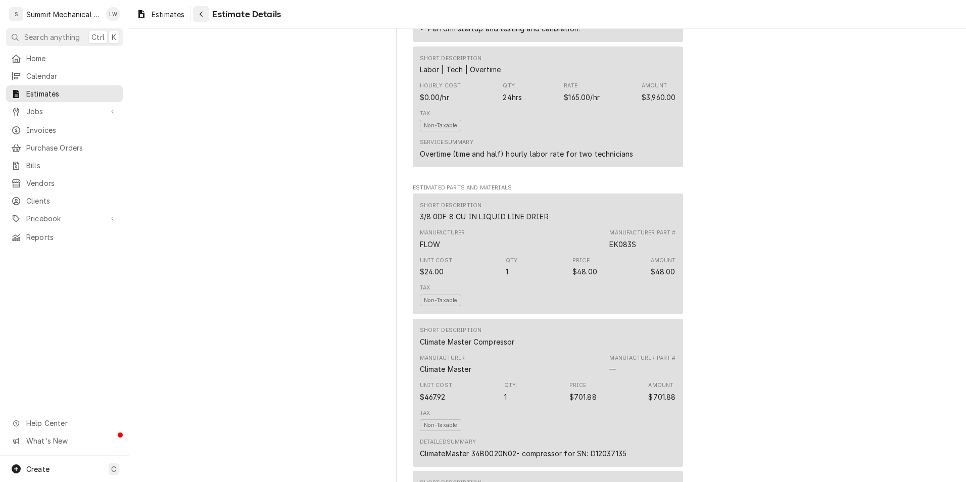
click at [199, 18] on div "Navigate back" at bounding box center [201, 14] width 10 height 10
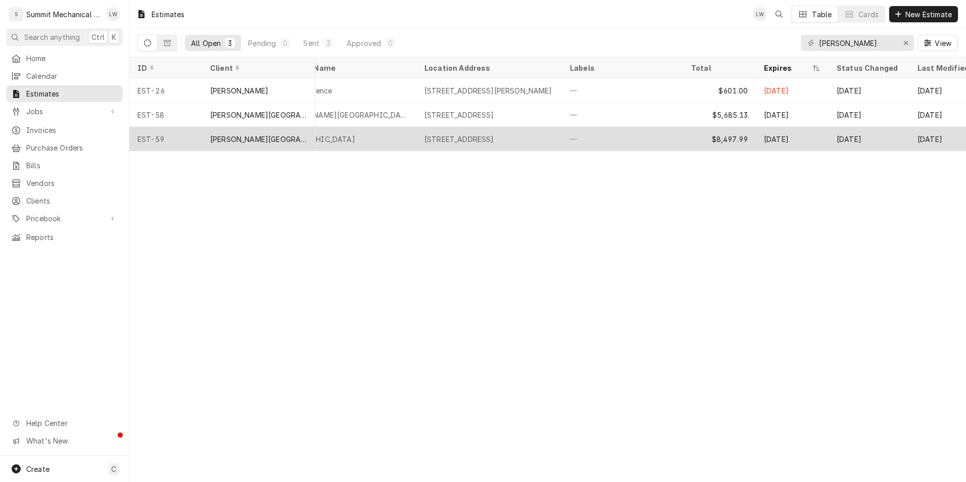
scroll to position [0, 312]
click at [567, 139] on div "—" at bounding box center [622, 139] width 121 height 24
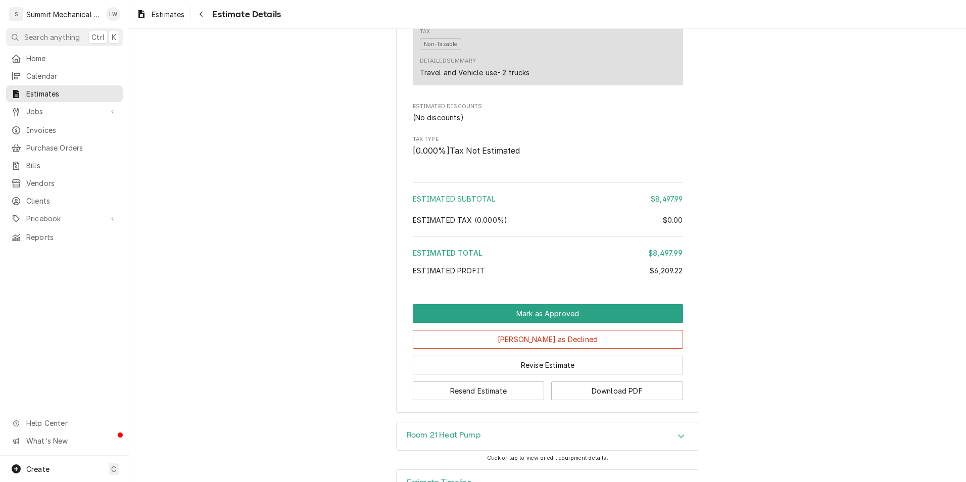
scroll to position [2484, 0]
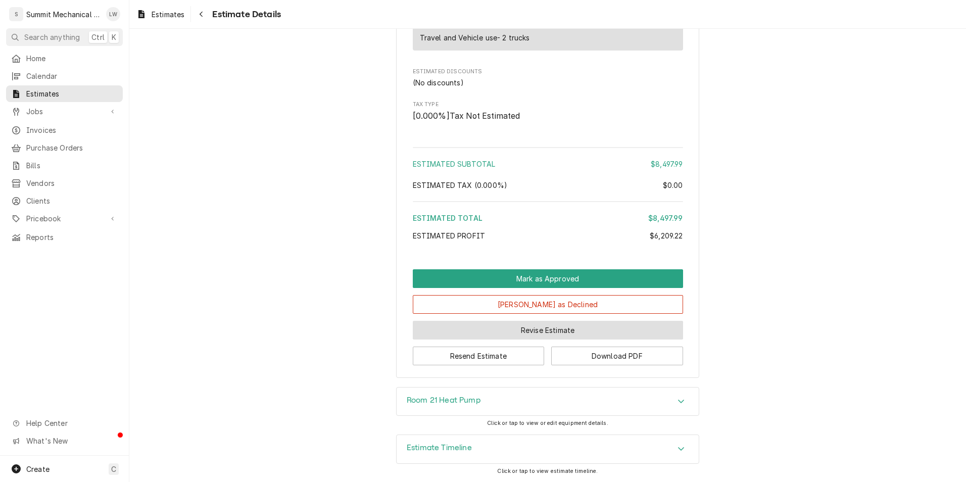
click at [549, 329] on button "Revise Estimate" at bounding box center [548, 330] width 270 height 19
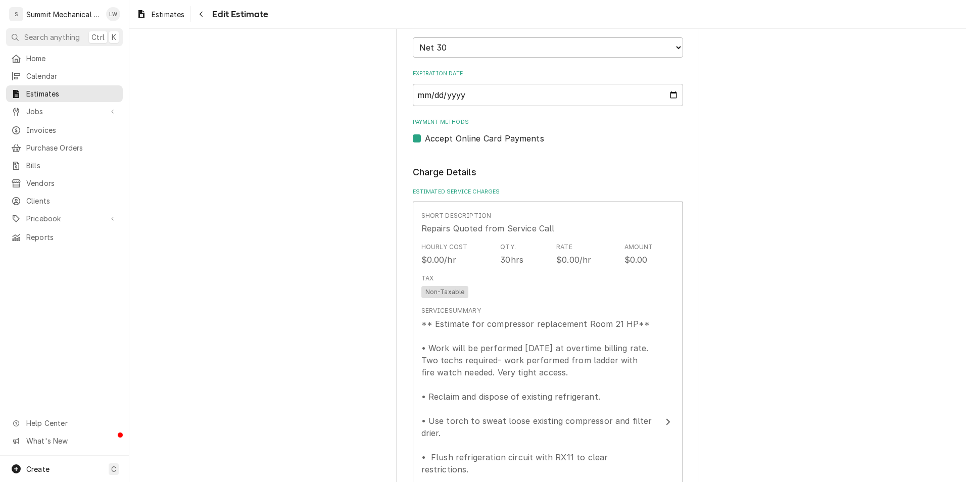
scroll to position [822, 0]
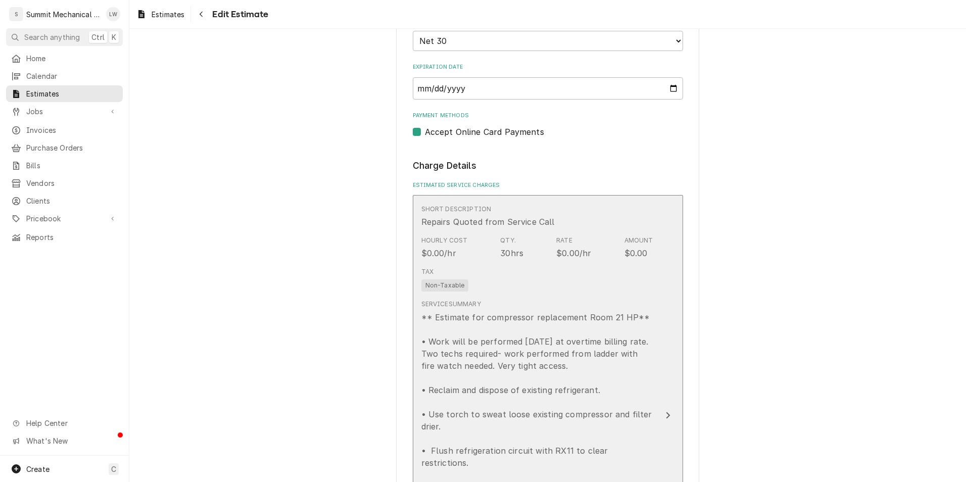
click at [531, 295] on div "Tax Non-Taxable" at bounding box center [538, 279] width 232 height 32
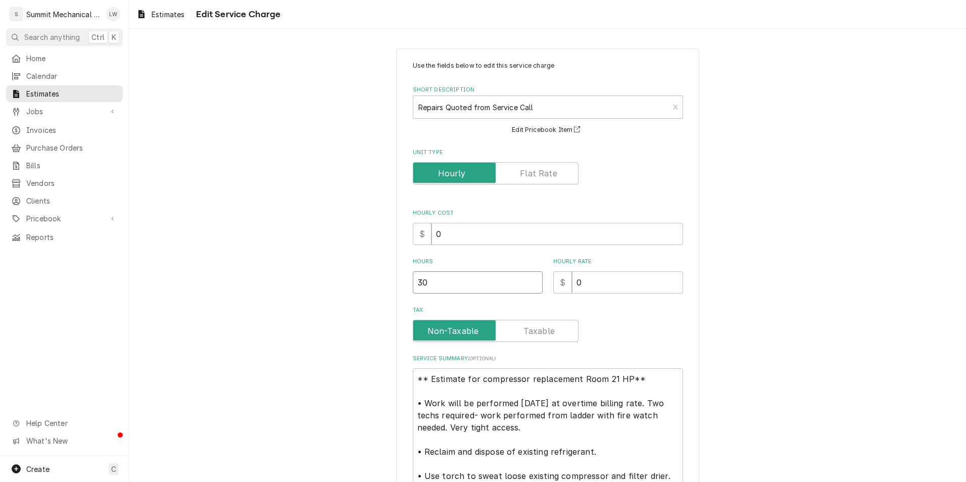
click at [491, 277] on input "30" at bounding box center [478, 282] width 130 height 22
type textarea "x"
type input "3"
type textarea "x"
type input "31"
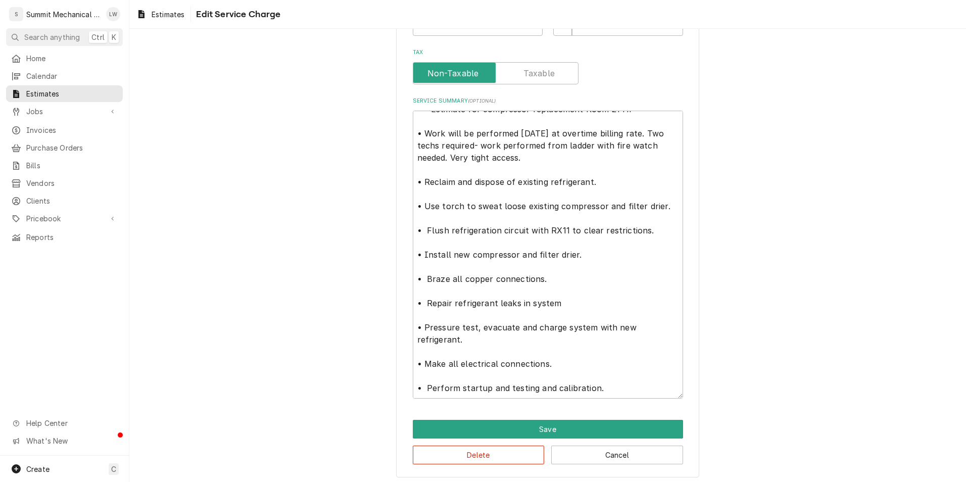
scroll to position [258, 0]
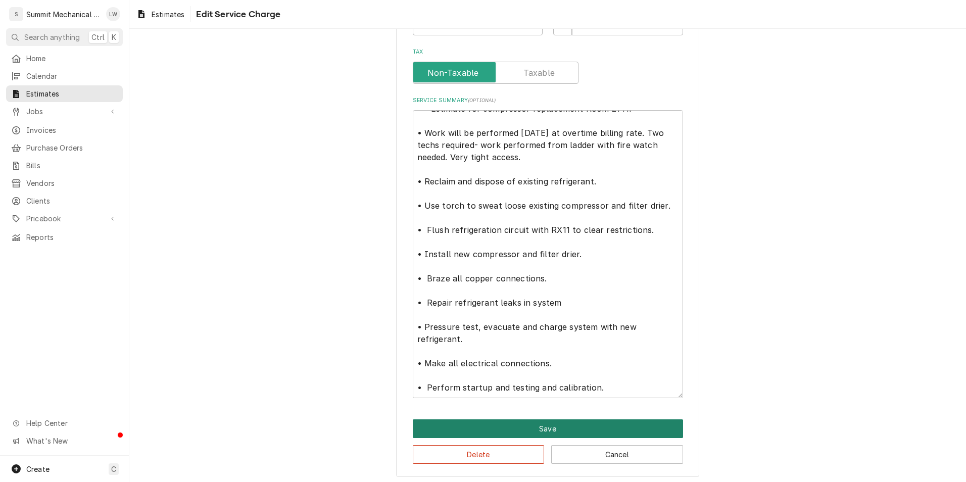
click at [538, 427] on button "Save" at bounding box center [548, 429] width 270 height 19
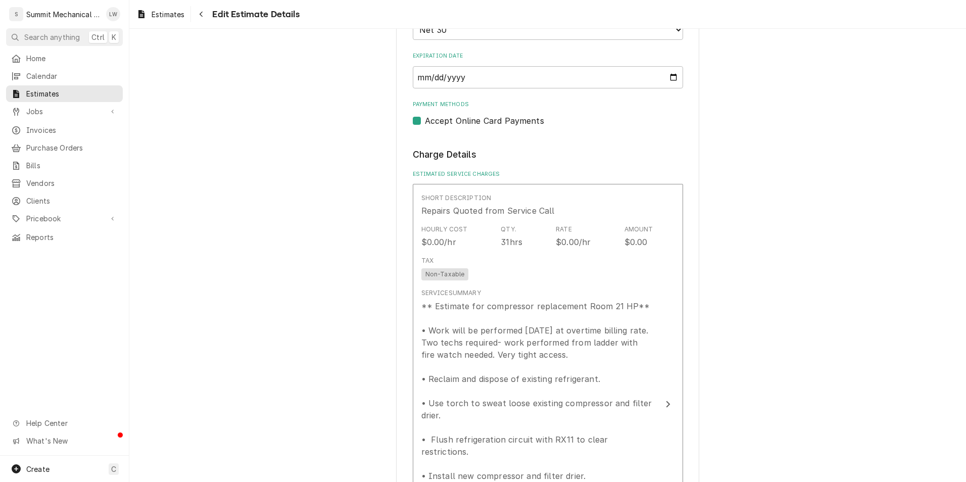
scroll to position [847, 0]
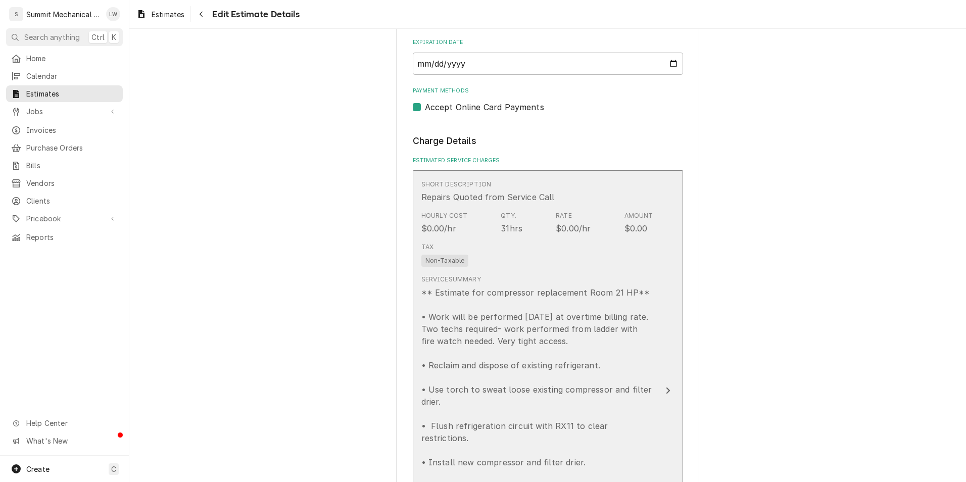
click at [519, 268] on div "Tax Non-Taxable" at bounding box center [538, 255] width 232 height 32
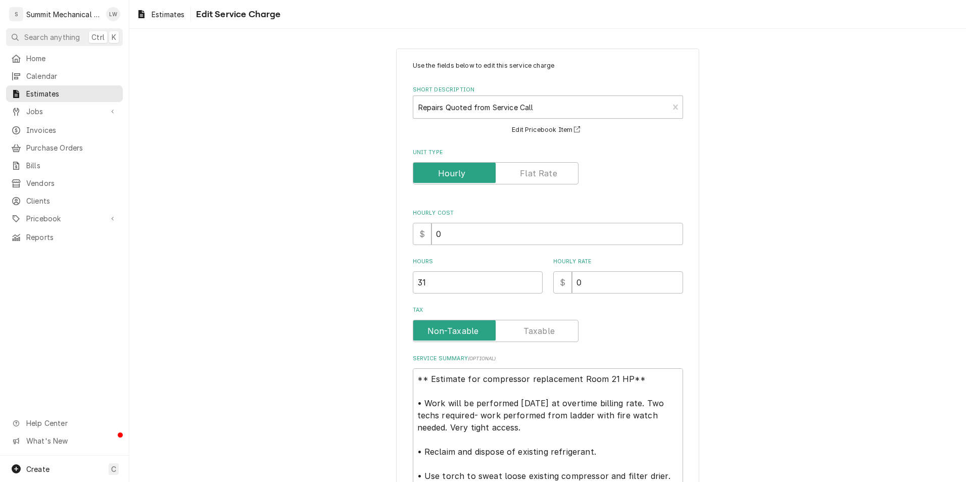
scroll to position [262, 0]
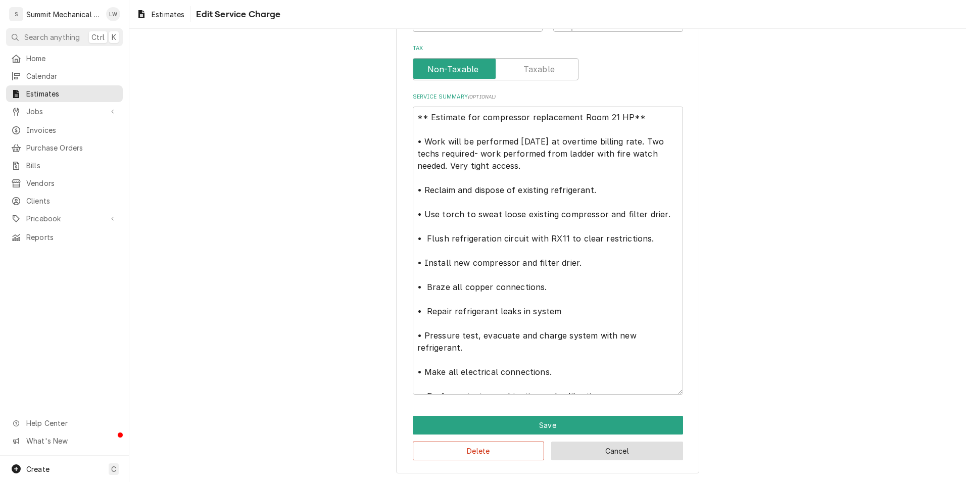
click at [627, 445] on button "Cancel" at bounding box center [617, 451] width 132 height 19
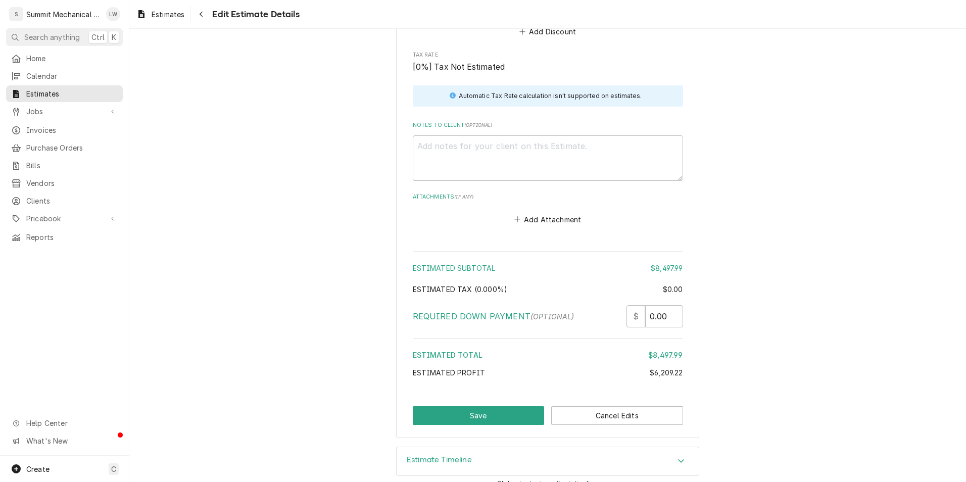
scroll to position [3403, 0]
click at [447, 406] on button "Save" at bounding box center [479, 415] width 132 height 19
type textarea "x"
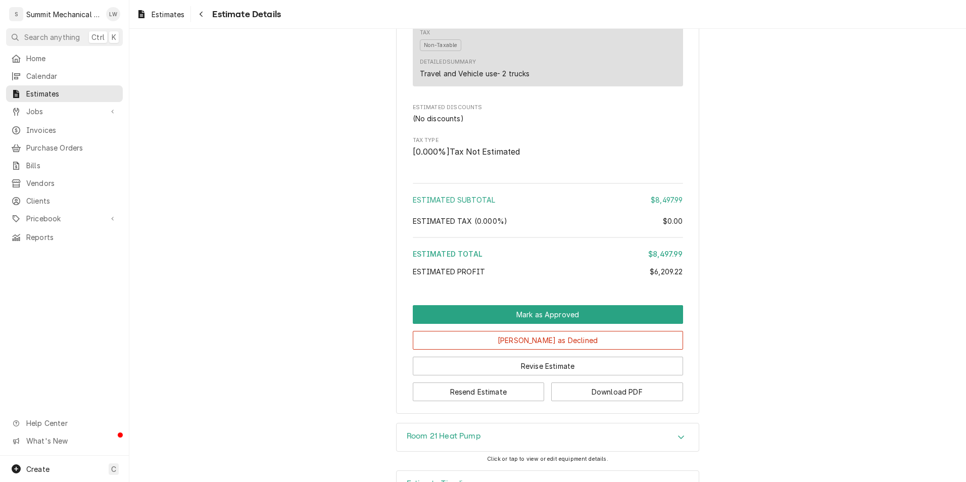
scroll to position [2484, 0]
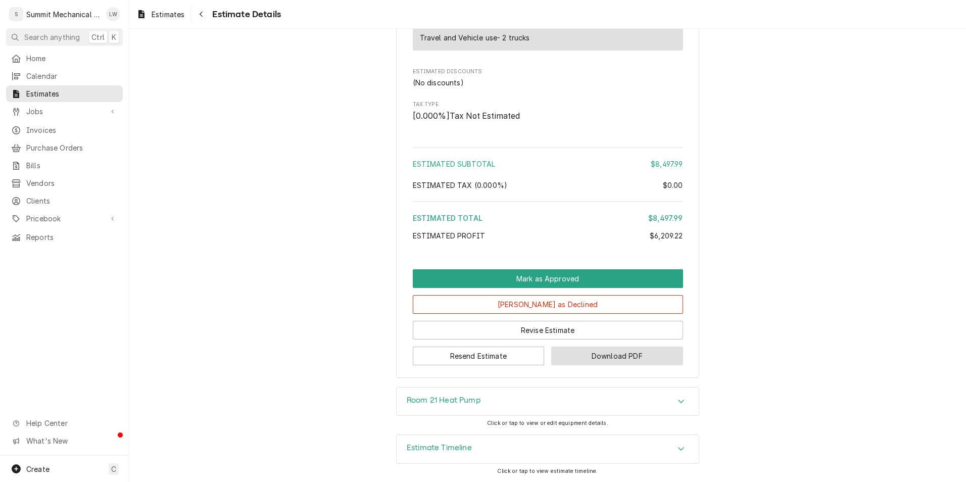
click at [612, 355] on button "Download PDF" at bounding box center [617, 356] width 132 height 19
click at [495, 347] on button "Resend Estimate" at bounding box center [479, 356] width 132 height 19
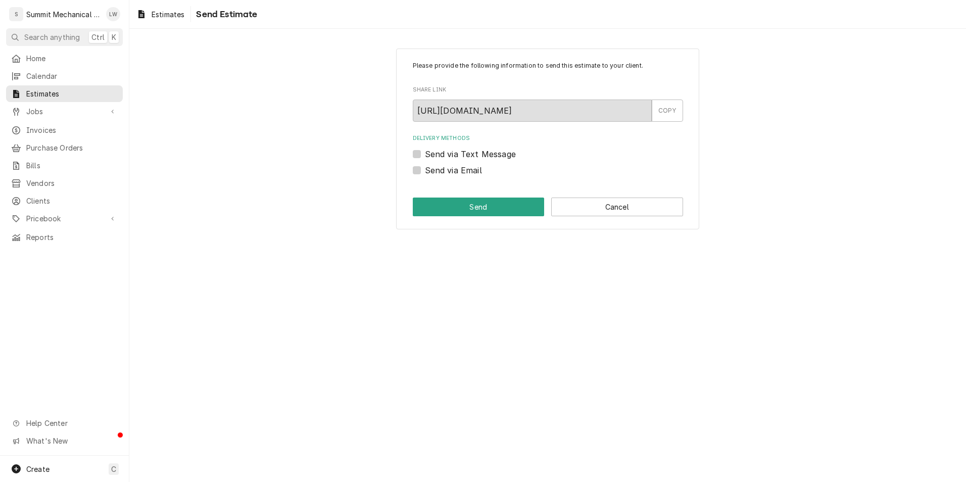
click at [425, 172] on label "Send via Email" at bounding box center [453, 170] width 57 height 12
click at [425, 172] on input "Send via Email" at bounding box center [560, 175] width 270 height 22
checkbox input "true"
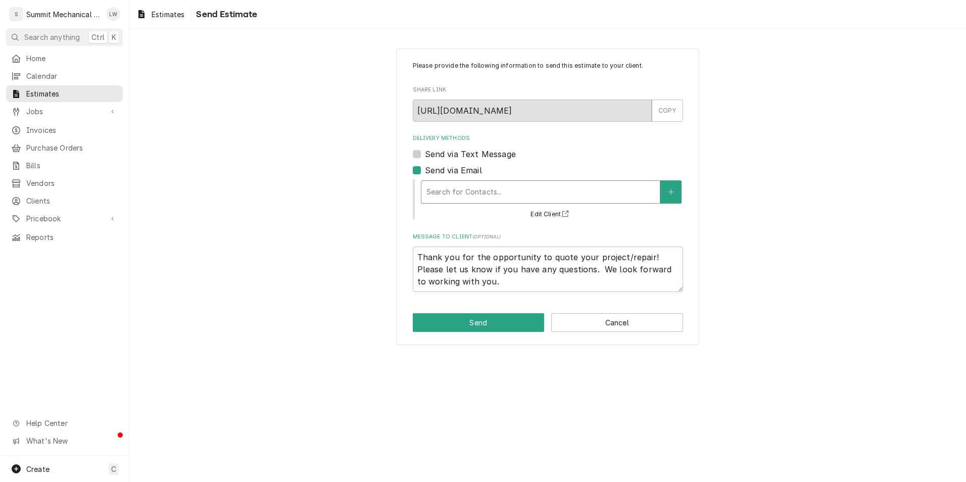
click at [474, 185] on div "Delivery Methods" at bounding box center [541, 192] width 228 height 18
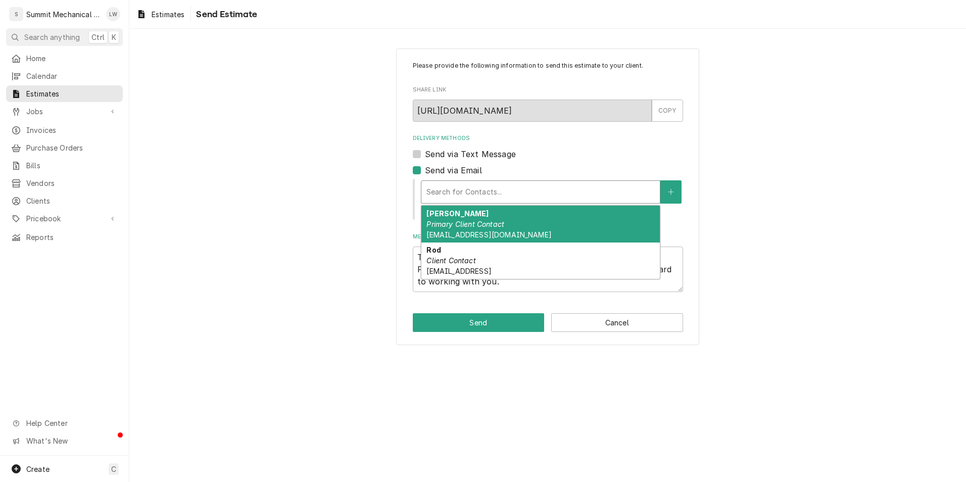
click at [461, 229] on div "Jeannie Del Rio Primary Client Contact jdelrio@murrayschools.org" at bounding box center [541, 224] width 239 height 37
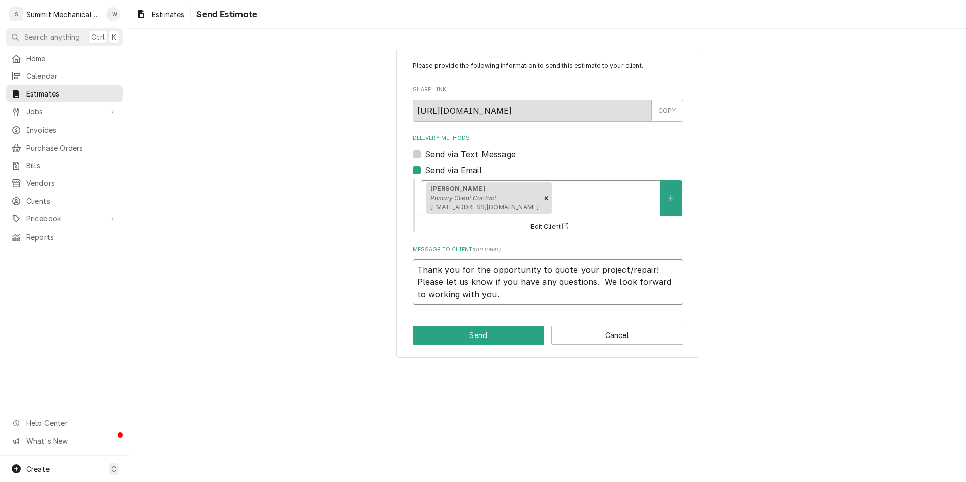
click at [421, 272] on textarea "Thank you for the opportunity to quote your project/repair! Please let us know …" at bounding box center [548, 281] width 270 height 45
click at [417, 268] on textarea "Thank you for the opportunity to quote your project/repair! Please let us know …" at bounding box center [548, 281] width 270 height 45
type textarea "x"
type textarea "HThank you for the opportunity to quote your project/repair! Please let us know…"
type textarea "x"
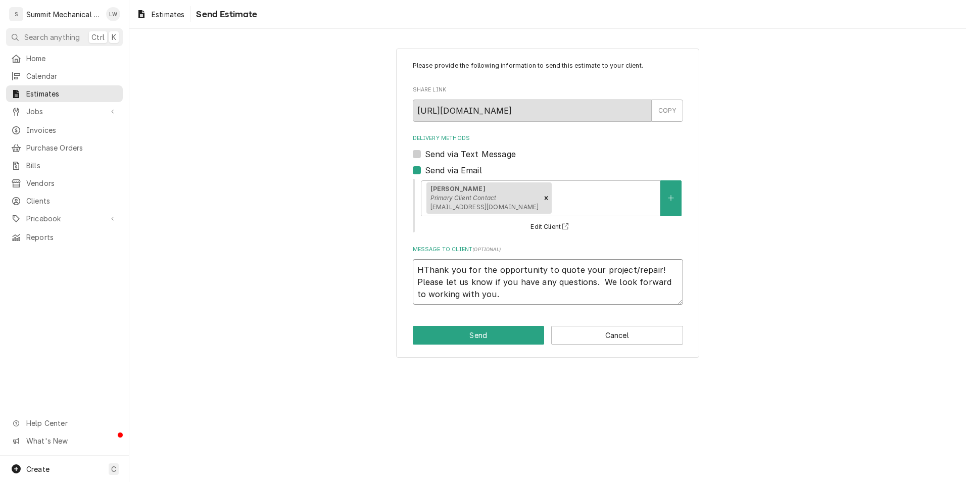
type textarea "HoThank you for the opportunity to quote your project/repair! Please let us kno…"
type textarea "x"
type textarea "HorThank you for the opportunity to quote your project/repair! Please let us kn…"
type textarea "x"
type textarea "HoriThank you for the opportunity to quote your project/repair! Please let us k…"
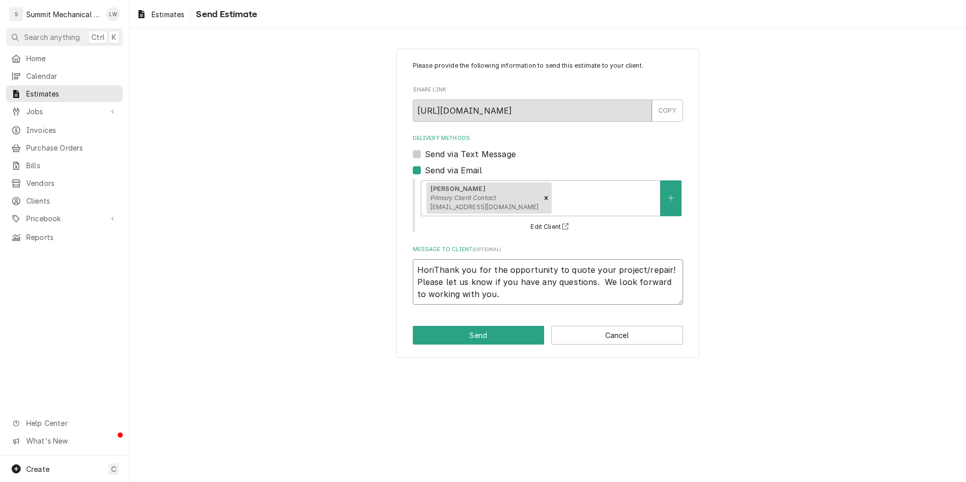
type textarea "x"
type textarea "HorizThank you for the opportunity to quote your project/repair! Please let us …"
type textarea "x"
type textarea "HorizoThank you for the opportunity to quote your project/repair! Please let us…"
type textarea "x"
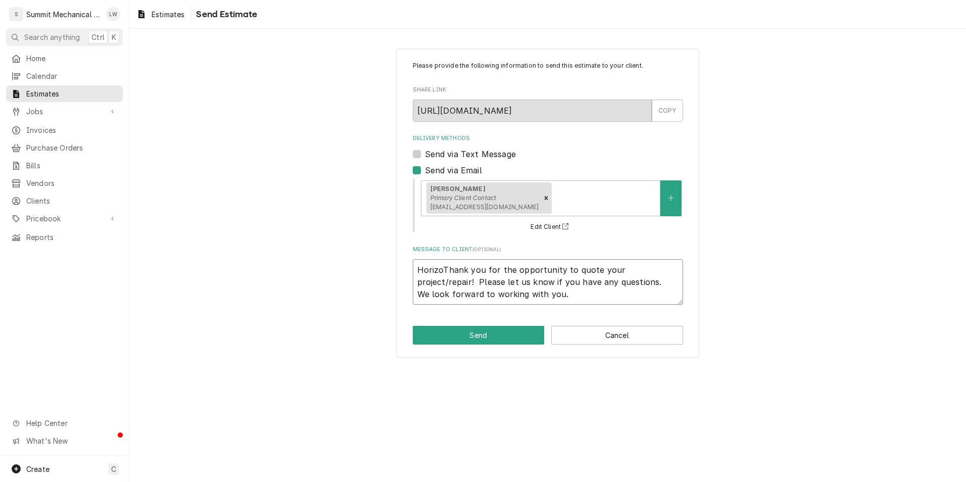
type textarea "HorizonThank you for the opportunity to quote your project/repair! Please let u…"
type textarea "x"
type textarea "Horizon Thank you for the opportunity to quote your project/repair! Please let …"
type textarea "x"
type textarea "Horizon EThank you for the opportunity to quote your project/repair! Please let…"
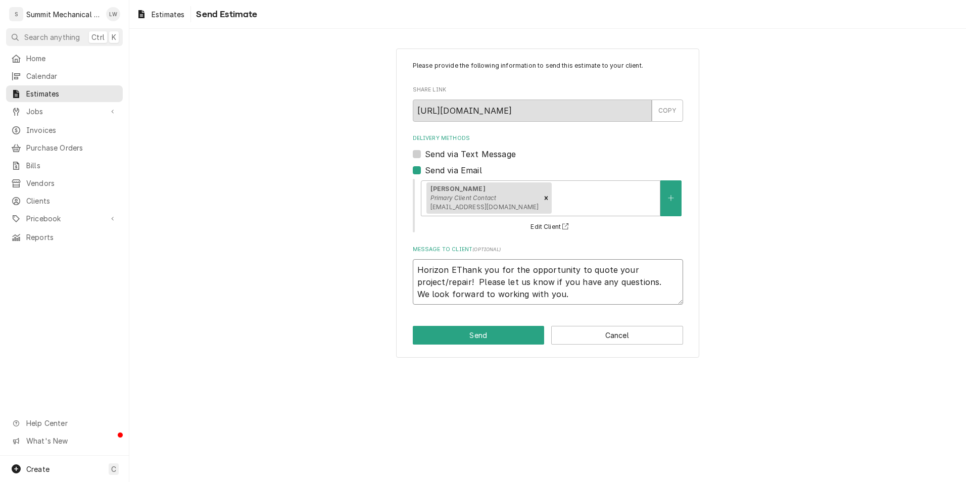
type textarea "x"
type textarea "Horizon ElThank you for the opportunity to quote your project/repair! Please le…"
type textarea "x"
type textarea "Horizon EleThank you for the opportunity to quote your project/repair! Please l…"
type textarea "x"
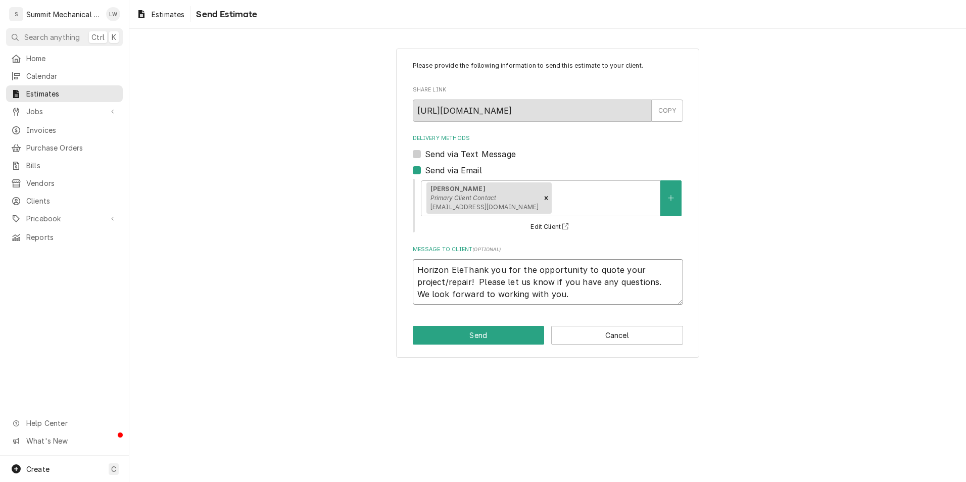
type textarea "Horizon ElemThank you for the opportunity to quote your project/repair! Please …"
type textarea "x"
type textarea "Horizon ElemeThank you for the opportunity to quote your project/repair! Please…"
type textarea "x"
type textarea "Horizon ElemenThank you for the opportunity to quote your project/repair! Pleas…"
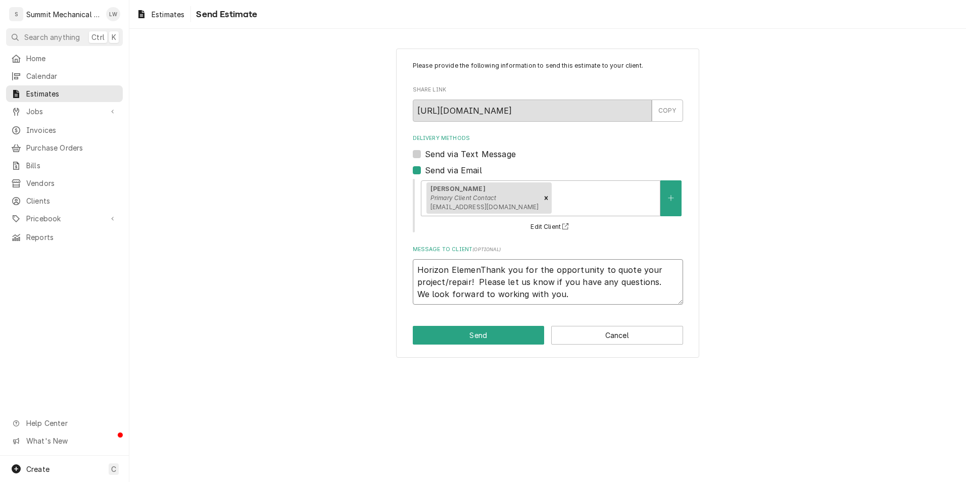
type textarea "x"
type textarea "Horizon ElementThank you for the opportunity to quote your project/repair! Plea…"
type textarea "x"
type textarea "Horizon ElementaThank you for the opportunity to quote your project/repair! Ple…"
type textarea "x"
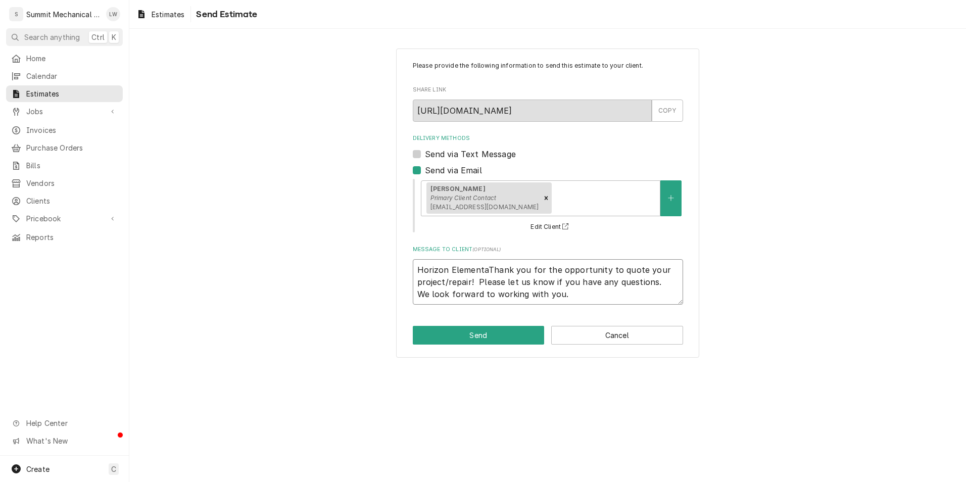
type textarea "Horizon ElementarThank you for the opportunity to quote your project/repair! Pl…"
type textarea "x"
type textarea "Horizon ElementaryThank you for the opportunity to quote your project/repair! P…"
type textarea "x"
type textarea "Horizon Elementary RThank you for the opportunity to quote your project/repair!…"
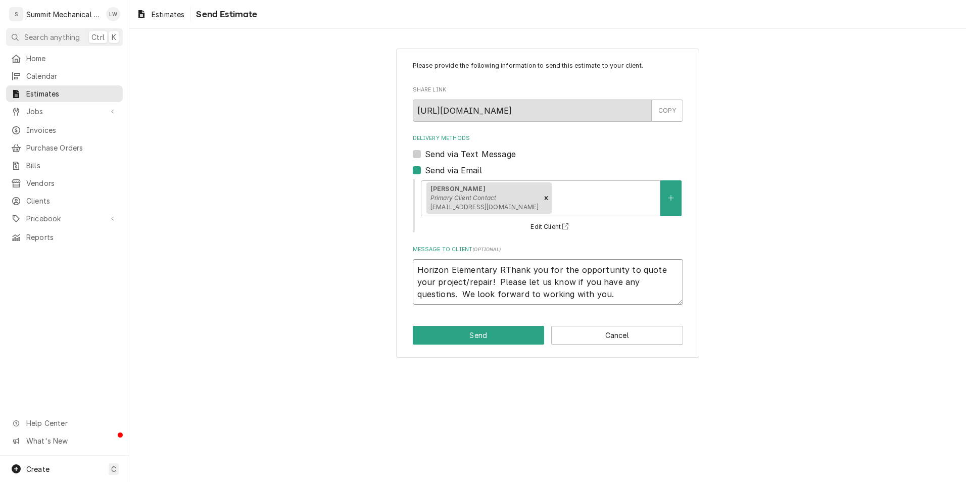
type textarea "x"
type textarea "Horizon Elementary RoThank you for the opportunity to quote your project/repair…"
type textarea "x"
type textarea "Horizon Elementary RooThank you for the opportunity to quote your project/repai…"
type textarea "x"
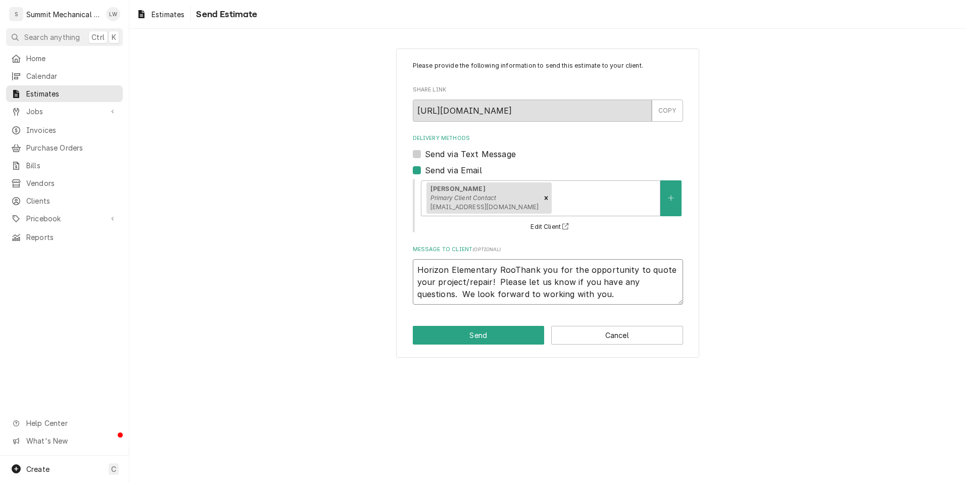
type textarea "Horizon Elementary RoomThank you for the opportunity to quote your project/repa…"
type textarea "x"
type textarea "Horizon Elementary Room Thank you for the opportunity to quote your project/rep…"
type textarea "x"
type textarea "Horizon Elementary Room 2Thank you for the opportunity to quote your project/re…"
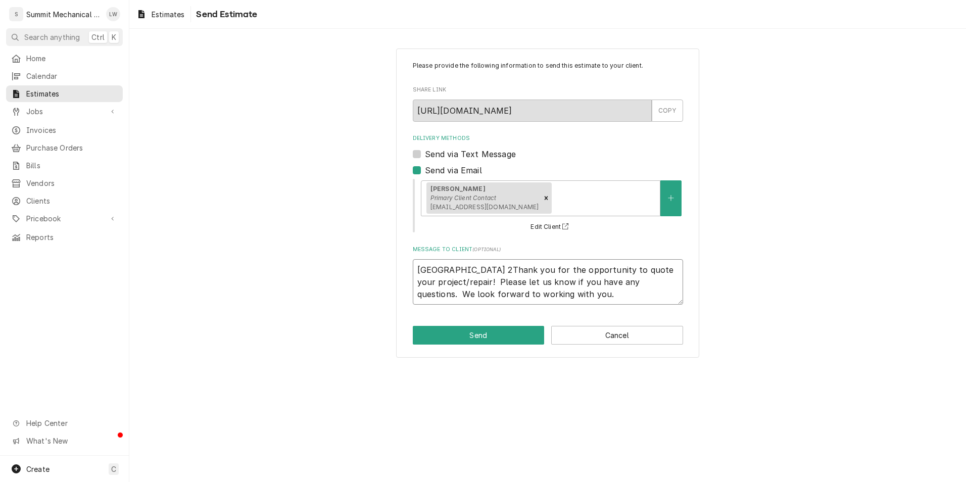
type textarea "x"
type textarea "Horizon Elementary Room 21Thank you for the opportunity to quote your project/r…"
type textarea "x"
type textarea "Horizon Elementary Room 21 Thank you for the opportunity to quote your project/…"
type textarea "x"
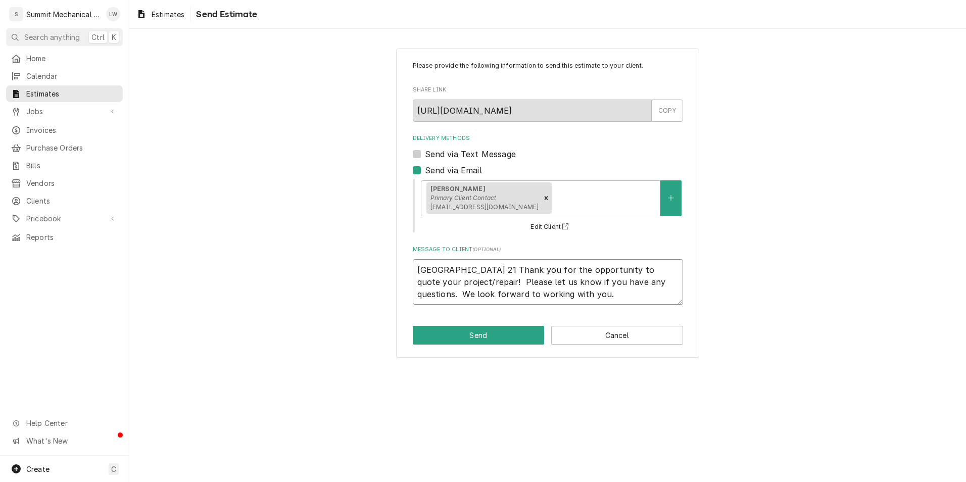
type textarea "Horizon Elementary Room 21 rThank you for the opportunity to quote your project…"
type textarea "x"
type textarea "Horizon Elementary Room 21 reThank you for the opportunity to quote your projec…"
type textarea "x"
type textarea "Horizon Elementary Room 21 reaThank you for the opportunity to quote your proje…"
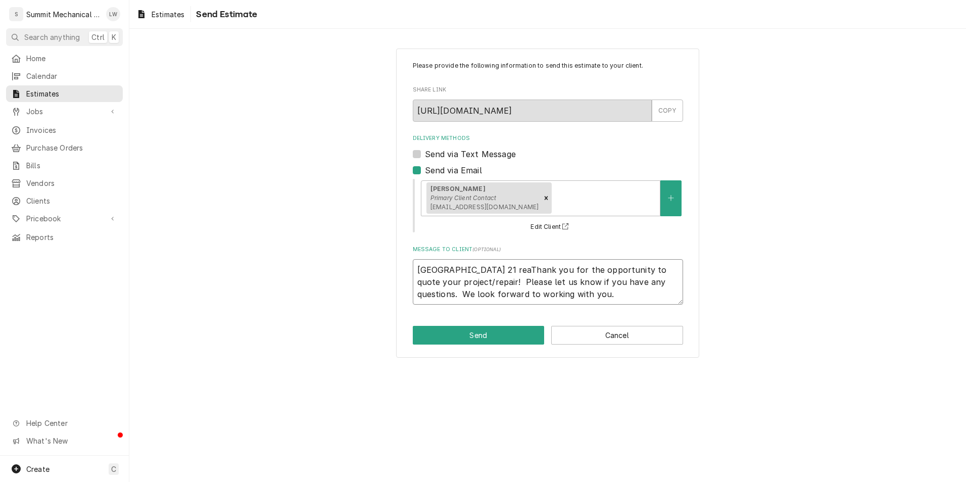
type textarea "x"
type textarea "Horizon Elementary Room 21 reapThank you for the opportunity to quote your proj…"
type textarea "x"
type textarea "Horizon Elementary Room 21 reaprThank you for the opportunity to quote your pro…"
type textarea "x"
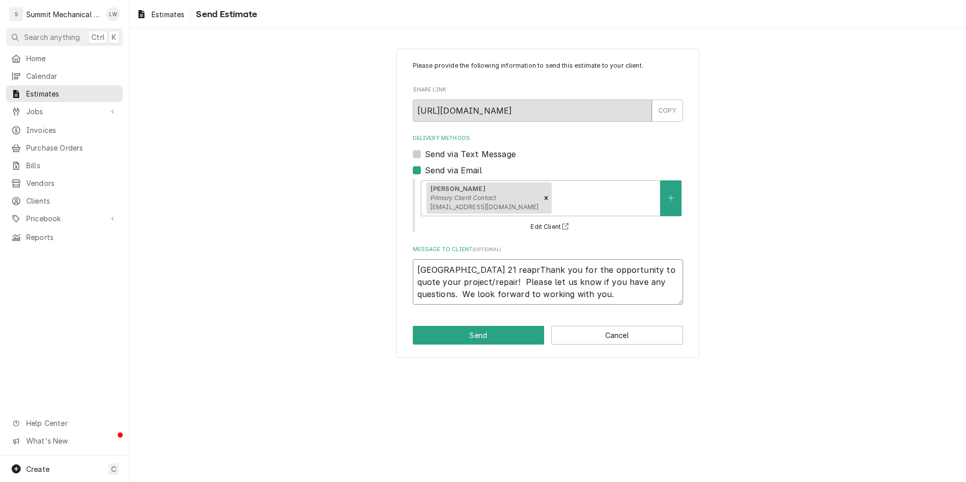
type textarea "Horizon Elementary Room 21 reapriThank you for the opportunity to quote your pr…"
type textarea "x"
type textarea "Horizon Elementary Room 21 reaprThank you for the opportunity to quote your pro…"
type textarea "x"
type textarea "Horizon Elementary Room 21 reapThank you for the opportunity to quote your proj…"
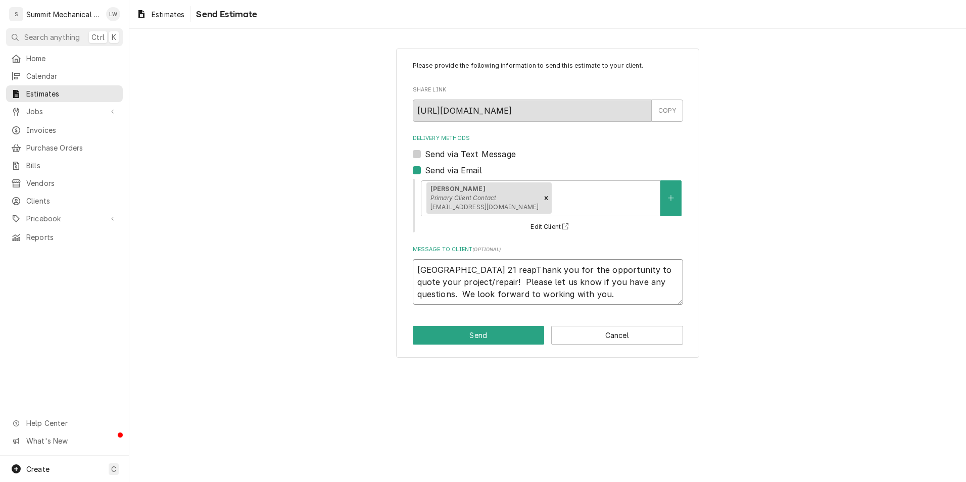
type textarea "x"
type textarea "Horizon Elementary Room 21 reaThank you for the opportunity to quote your proje…"
type textarea "x"
type textarea "Horizon Elementary Room 21 reThank you for the opportunity to quote your projec…"
type textarea "x"
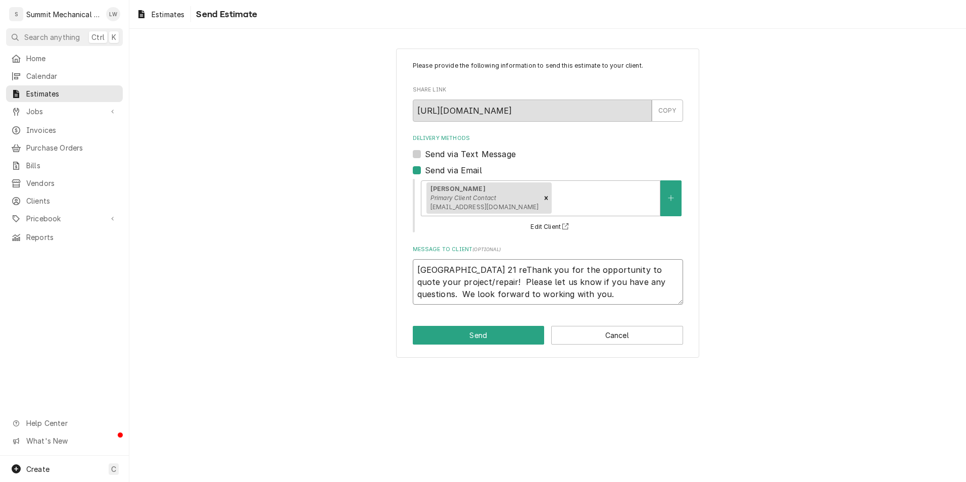
type textarea "Horizon Elementary Room 21 repThank you for the opportunity to quote your proje…"
type textarea "x"
type textarea "Horizon Elementary Room 21 repaiThank you for the opportunity to quote your pro…"
type textarea "x"
type textarea "Horizon Elementary Room 21 repairThank you for the opportunity to quote your pr…"
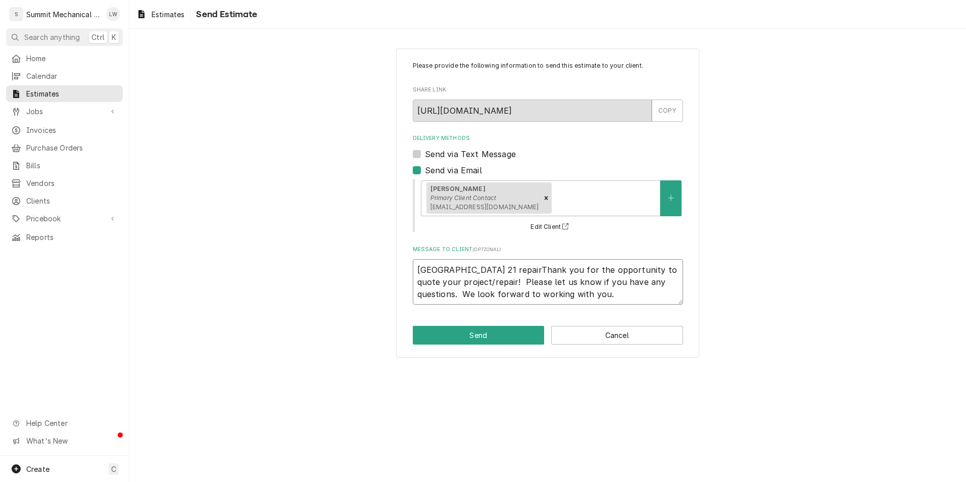
type textarea "x"
type textarea "Horizon Elementary Room 21 repair Thank you for the opportunity to quote your p…"
click at [554, 273] on textarea "Horizon Elementary Room 21 repair Thank you for the opportunity to quote your p…" at bounding box center [548, 281] width 270 height 45
type textarea "x"
type textarea "Horizon Elementary Room 21 repair Thank you for the opportunity to quote your p…"
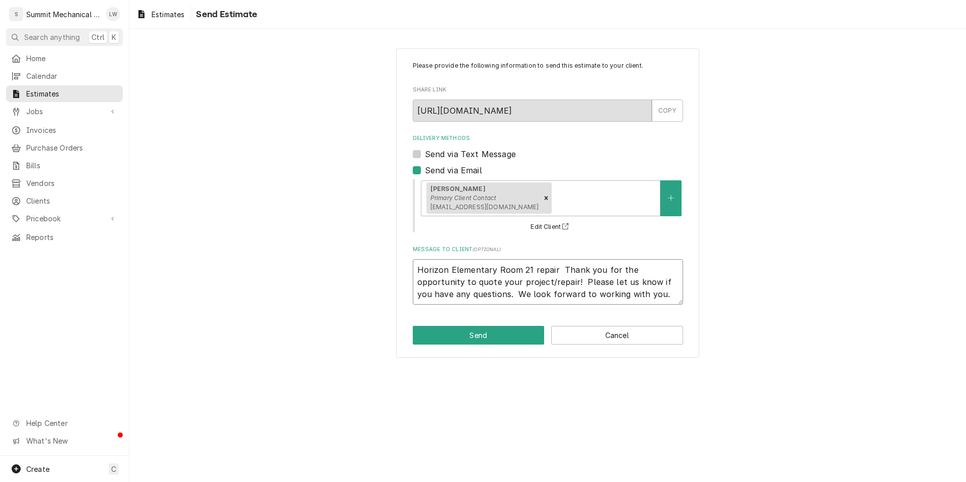
type textarea "x"
type textarea "Horizon Elementary Room 21 repair q Thank you for the opportunity to quote your…"
type textarea "x"
type textarea "Horizon Elementary Room 21 repair qu Thank you for the opportunity to quote you…"
type textarea "x"
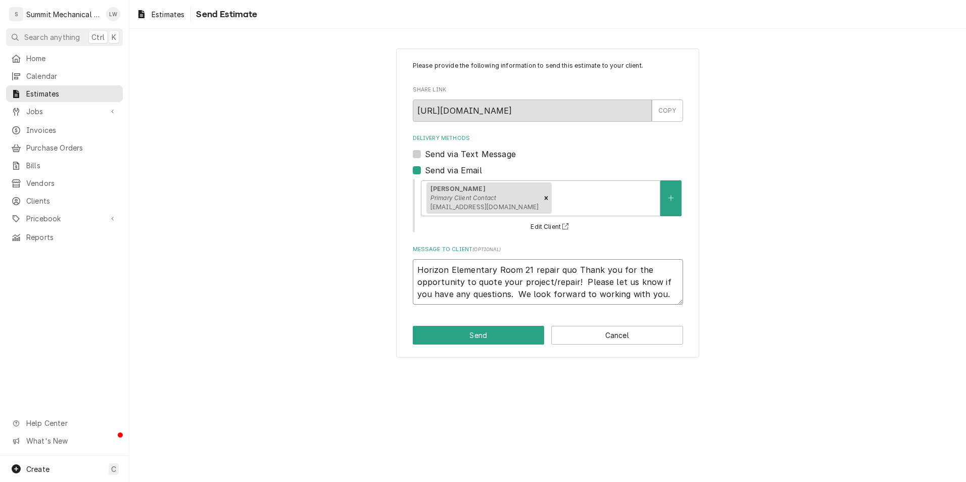
type textarea "Horizon Elementary Room 21 repair quot Thank you for the opportunity to quote y…"
type textarea "x"
type textarea "Horizon Elementary Room 21 repair quote Thank you for the opportunity to quote …"
type textarea "x"
type textarea "Horizon Elementary Room 21 repair quote. Thank you for the opportunity to quote…"
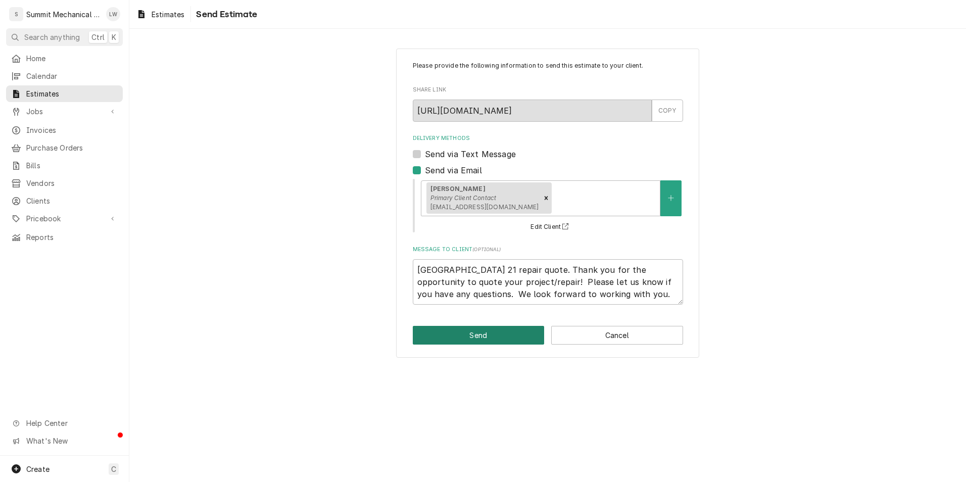
click at [467, 339] on button "Send" at bounding box center [479, 335] width 132 height 19
type textarea "x"
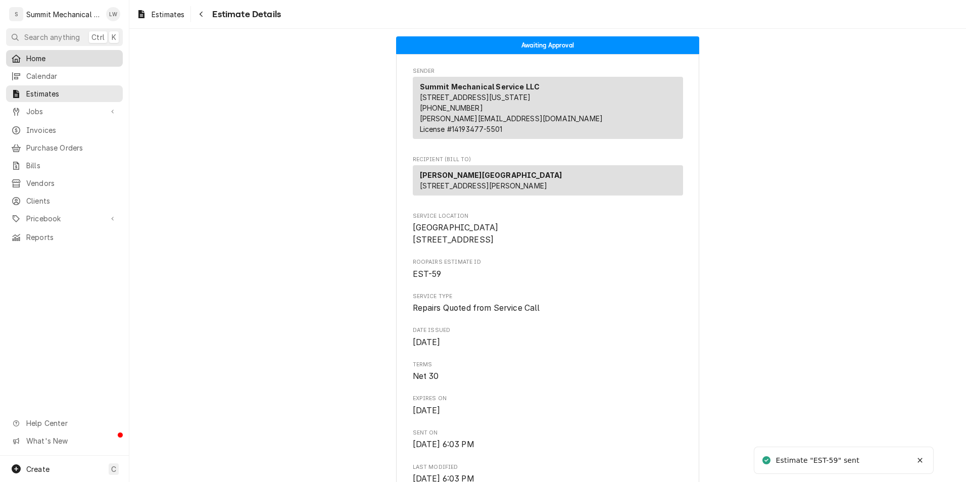
click at [41, 58] on span "Home" at bounding box center [71, 58] width 91 height 11
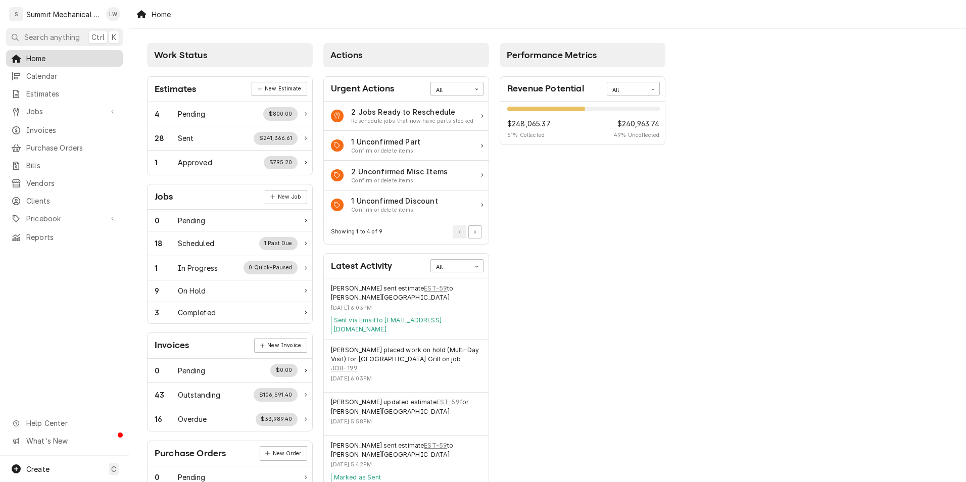
click at [80, 53] on span "Home" at bounding box center [71, 58] width 91 height 11
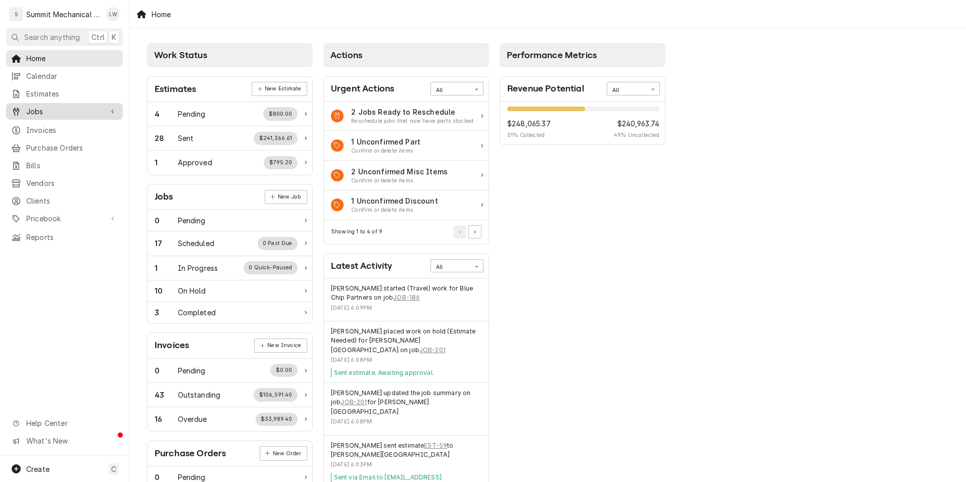
click at [57, 110] on span "Jobs" at bounding box center [64, 111] width 76 height 11
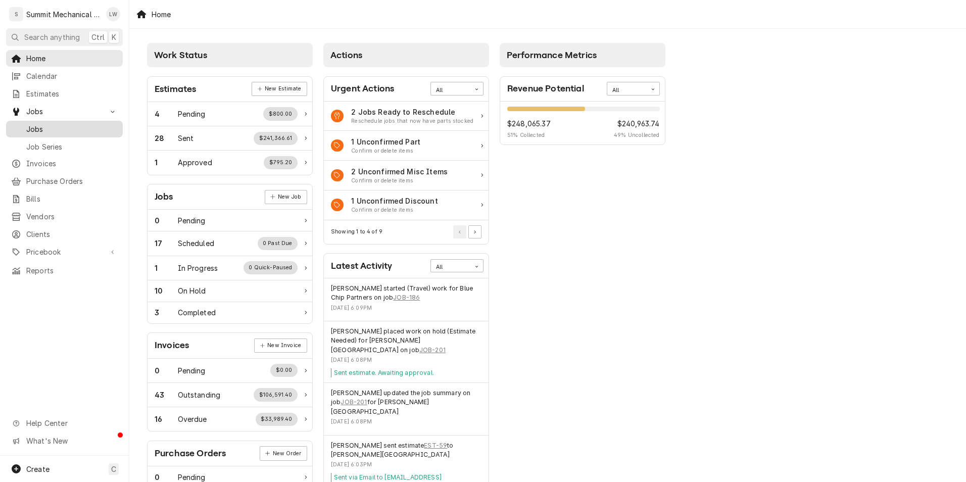
click at [57, 121] on link "Jobs" at bounding box center [64, 129] width 117 height 17
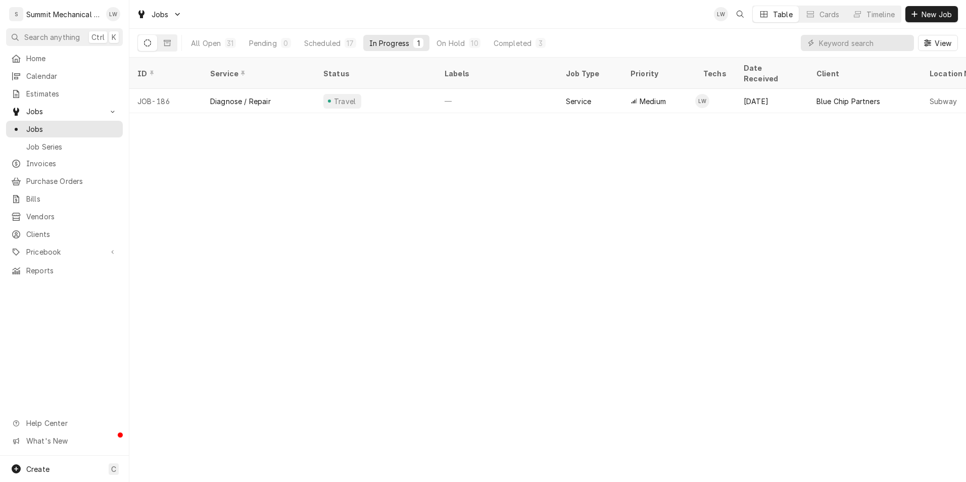
click at [197, 33] on div "All Open 31 Pending 0 Scheduled 17 In Progress 1 On Hold 10 Completed 3" at bounding box center [368, 43] width 367 height 28
click at [207, 42] on div "All Open" at bounding box center [206, 43] width 30 height 11
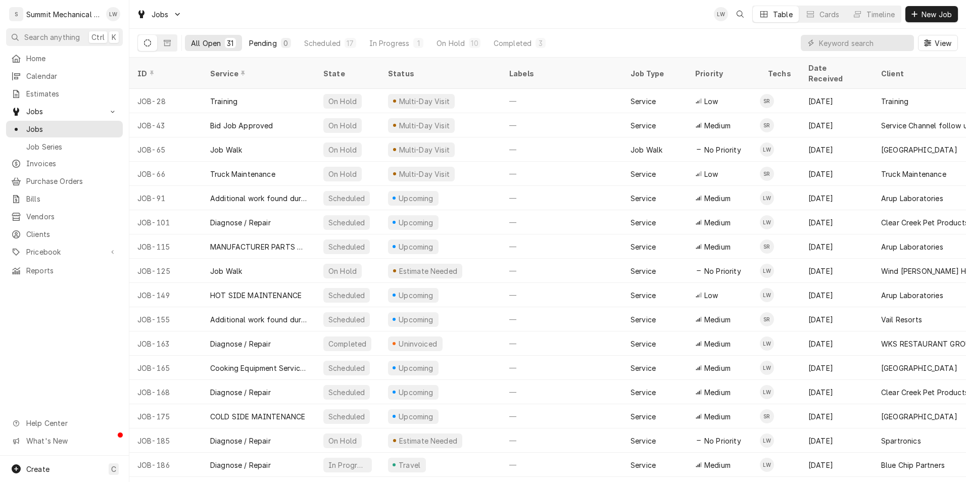
click at [270, 37] on button "Pending 0" at bounding box center [270, 43] width 54 height 16
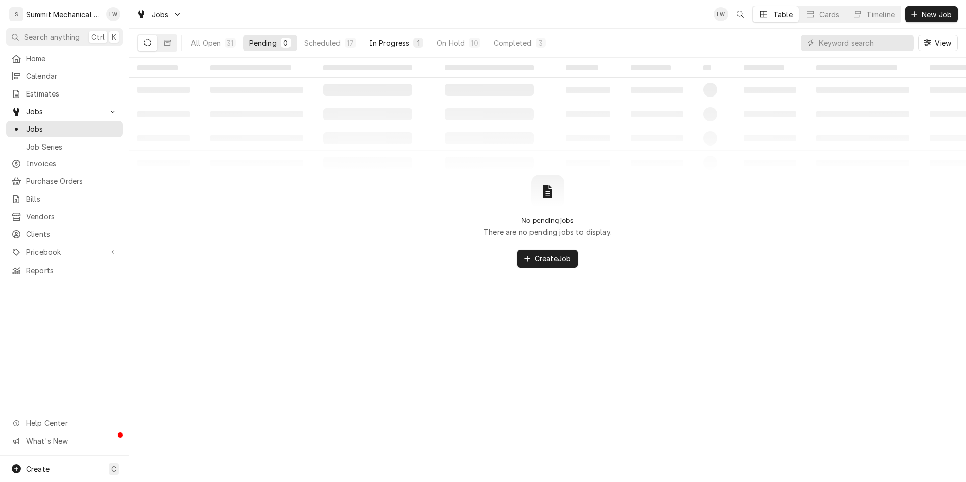
click at [419, 40] on div "1" at bounding box center [418, 43] width 6 height 11
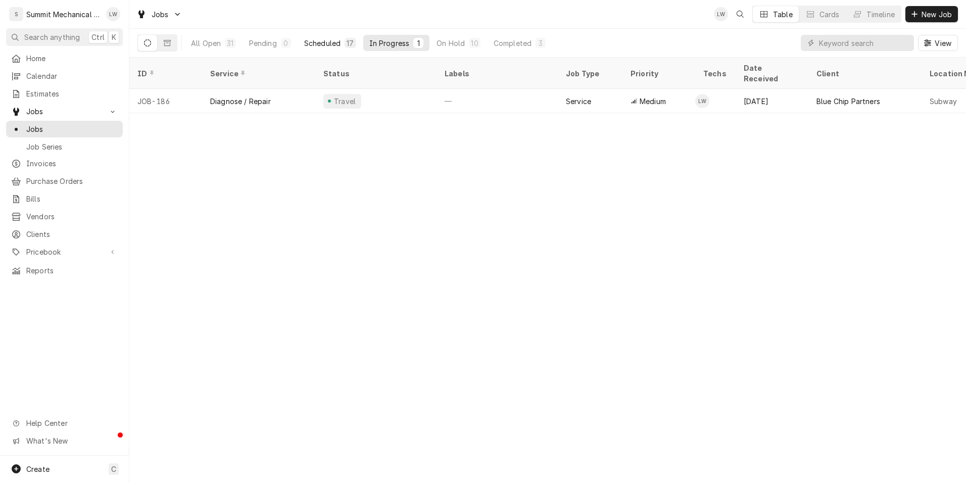
click at [337, 41] on div "Scheduled" at bounding box center [322, 43] width 36 height 11
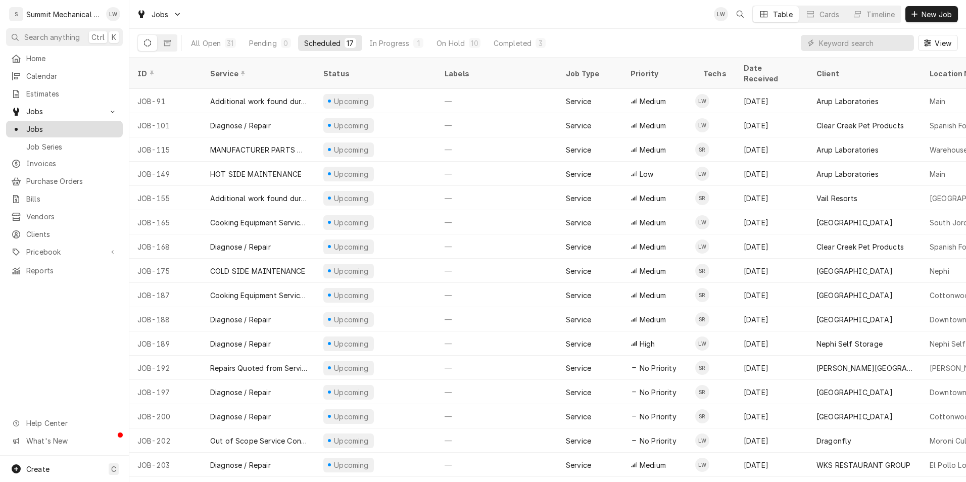
click at [76, 121] on link "Jobs" at bounding box center [64, 129] width 117 height 17
click at [391, 36] on button "In Progress 1" at bounding box center [396, 43] width 67 height 16
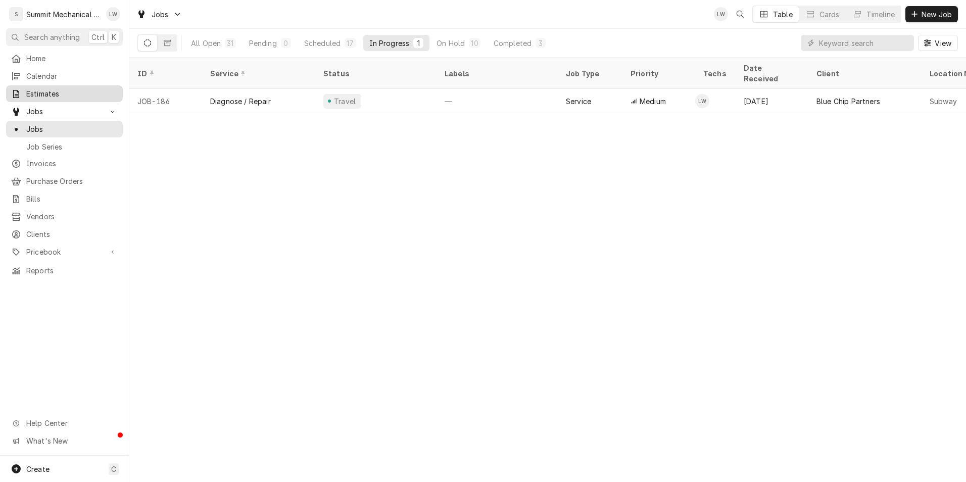
click at [52, 91] on span "Estimates" at bounding box center [71, 93] width 91 height 11
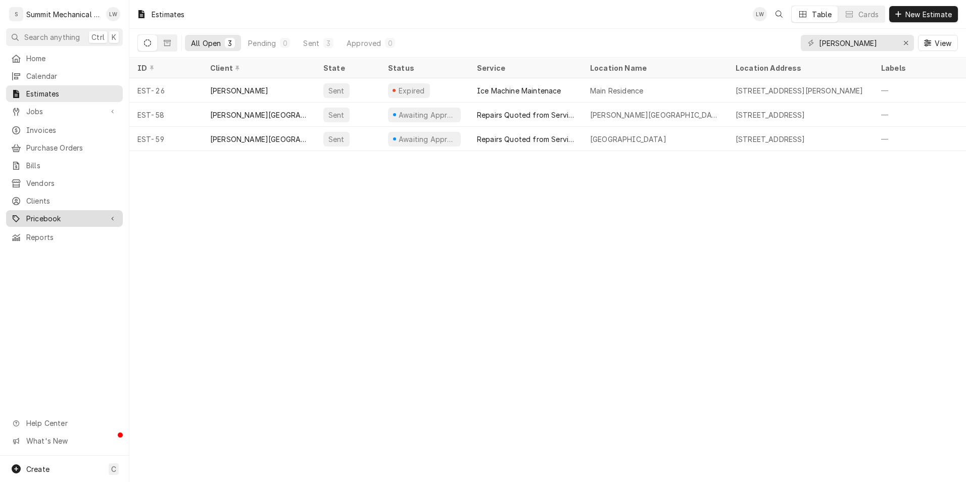
click at [43, 213] on span "Pricebook" at bounding box center [64, 218] width 76 height 11
click at [60, 249] on span "Parts & Materials" at bounding box center [71, 254] width 91 height 11
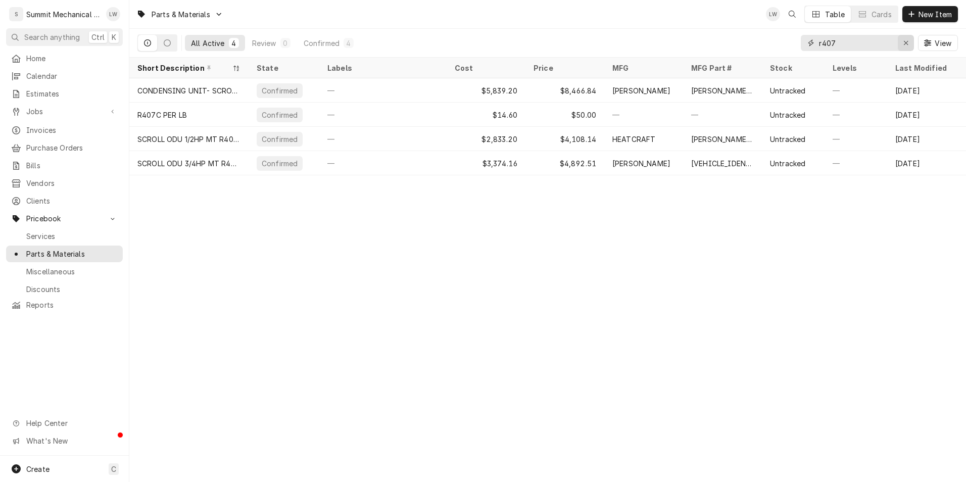
click at [908, 47] on div "Erase input" at bounding box center [906, 43] width 10 height 10
click at [918, 20] on button "New Item" at bounding box center [931, 14] width 56 height 16
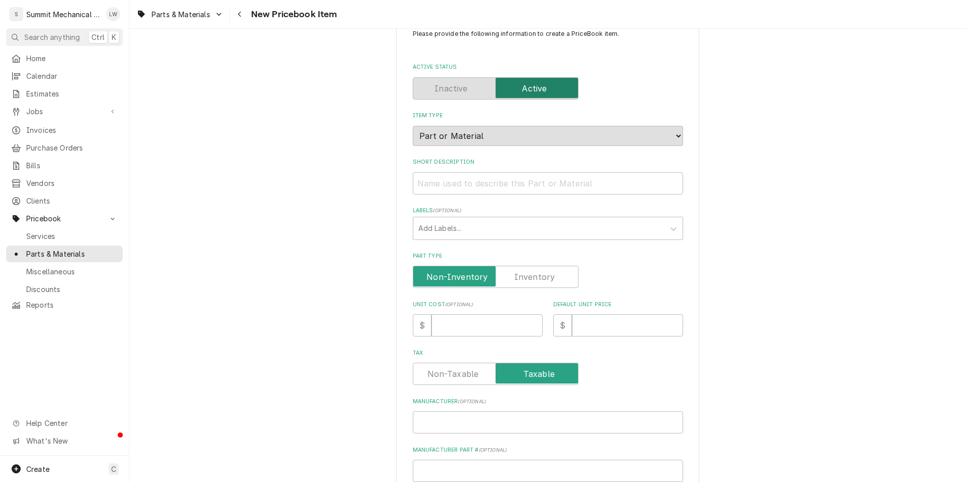
scroll to position [32, 0]
click at [483, 165] on label "Short Description" at bounding box center [548, 162] width 270 height 8
click at [483, 172] on input "Short Description" at bounding box center [548, 183] width 270 height 22
click at [478, 173] on input "Short Description" at bounding box center [548, 183] width 270 height 22
click at [438, 180] on input "Short Description" at bounding box center [548, 183] width 270 height 22
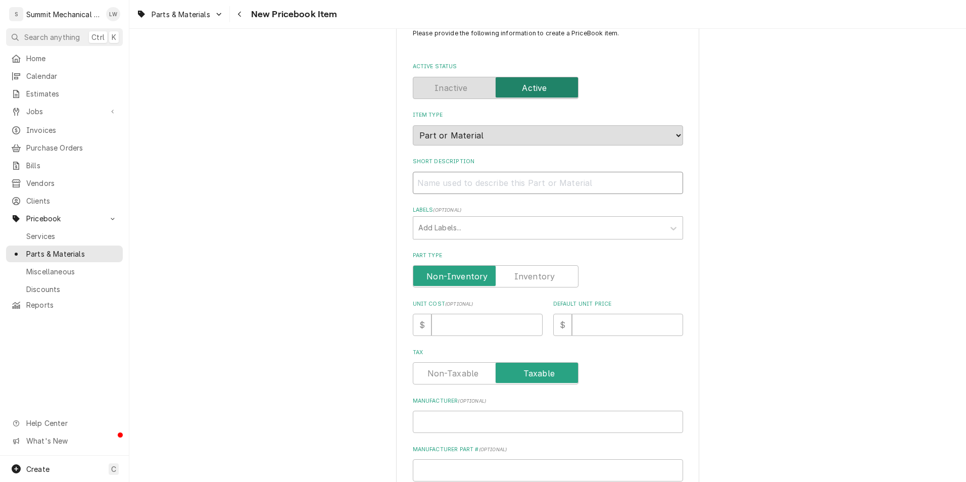
paste input "RECEIVER VERTICAL MOUNT 6LB 5X10 3/8 SWT CONNECTIONS"
type textarea "x"
type input "RECEIVER VERTICAL MOUNT 6LB 5X10 3/8 SWT CONNECTIONS"
click at [472, 228] on div "Labels" at bounding box center [539, 228] width 241 height 18
click at [314, 315] on div "Please provide the following information to create a PriceBook item. Active Sta…" at bounding box center [547, 369] width 837 height 725
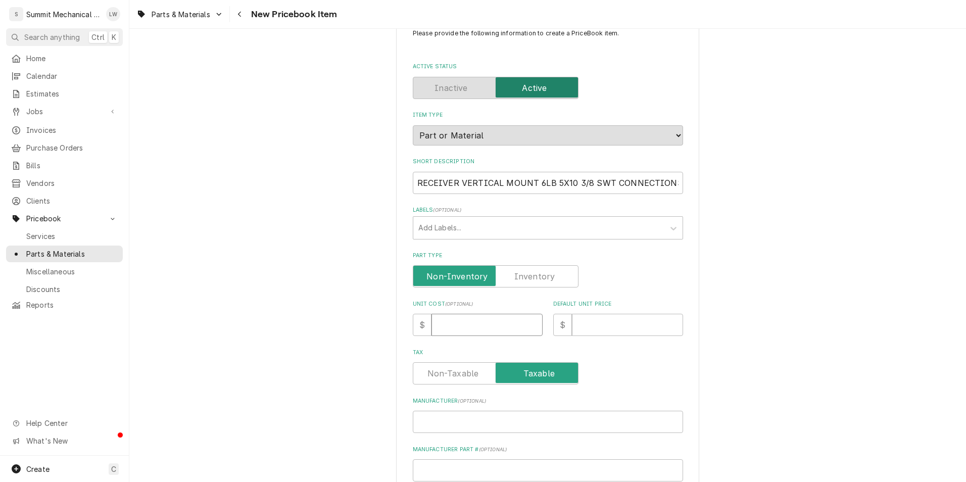
click at [468, 324] on input "Unit Cost ( optional )" at bounding box center [487, 325] width 111 height 22
click at [472, 333] on input "Unit Cost ( optional )" at bounding box center [487, 325] width 111 height 22
type textarea "x"
type input "1"
type textarea "x"
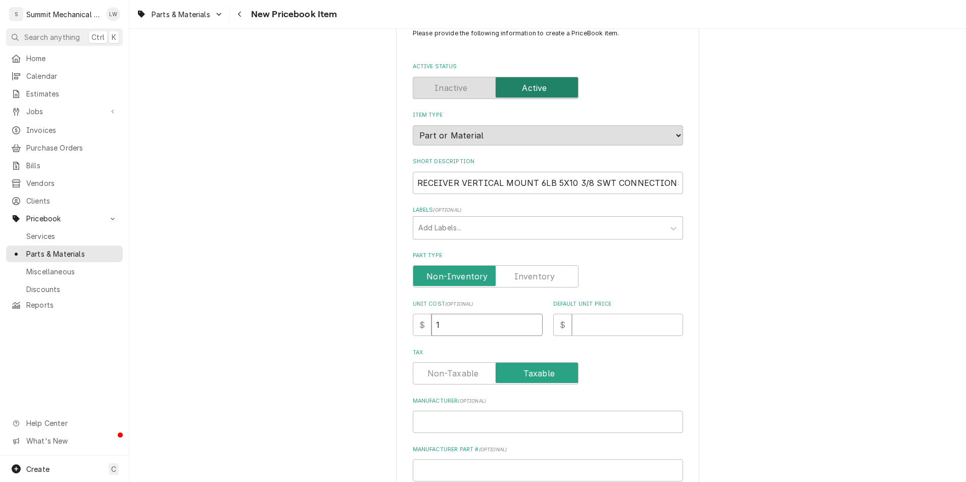
type input "12"
type textarea "x"
type input "123"
type textarea "x"
type input "123.0"
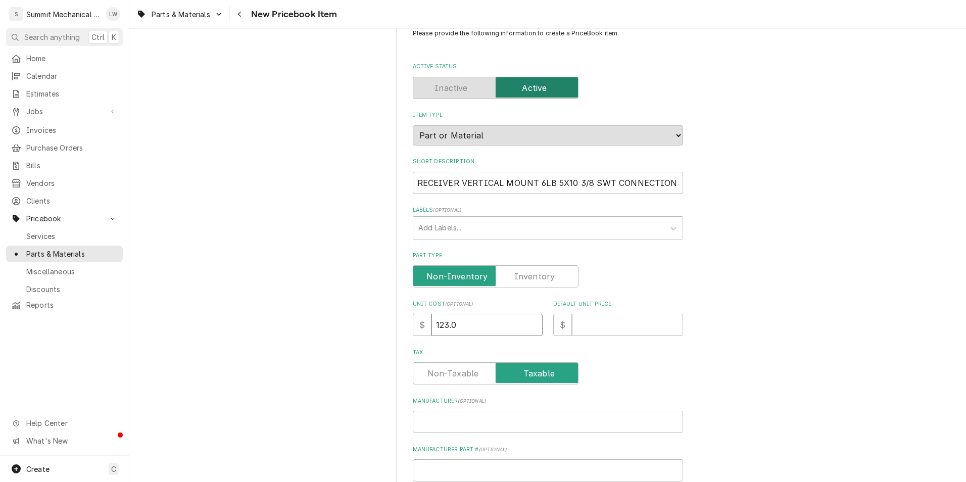
type textarea "x"
type input "123.07"
click at [628, 327] on input "Default Unit Price" at bounding box center [627, 325] width 111 height 22
type textarea "x"
type input "2"
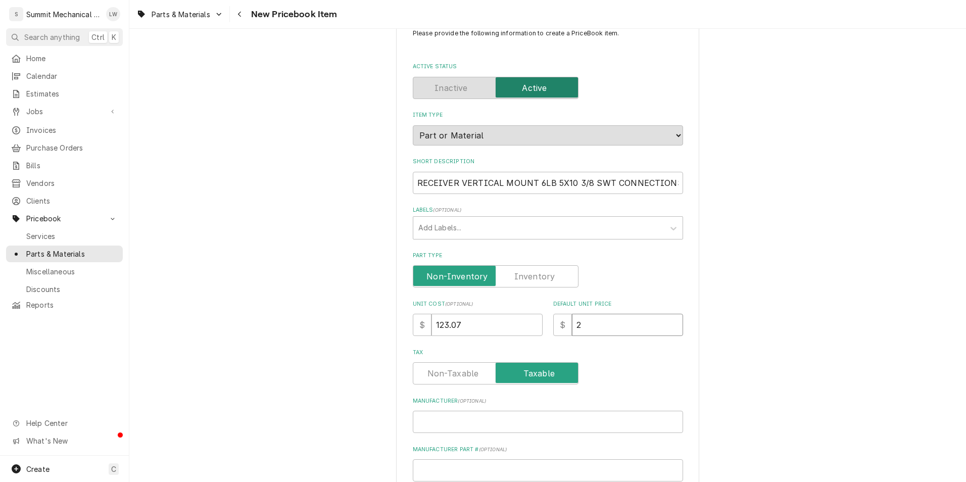
type textarea "x"
type input "25"
type textarea "x"
type input "250"
type textarea "x"
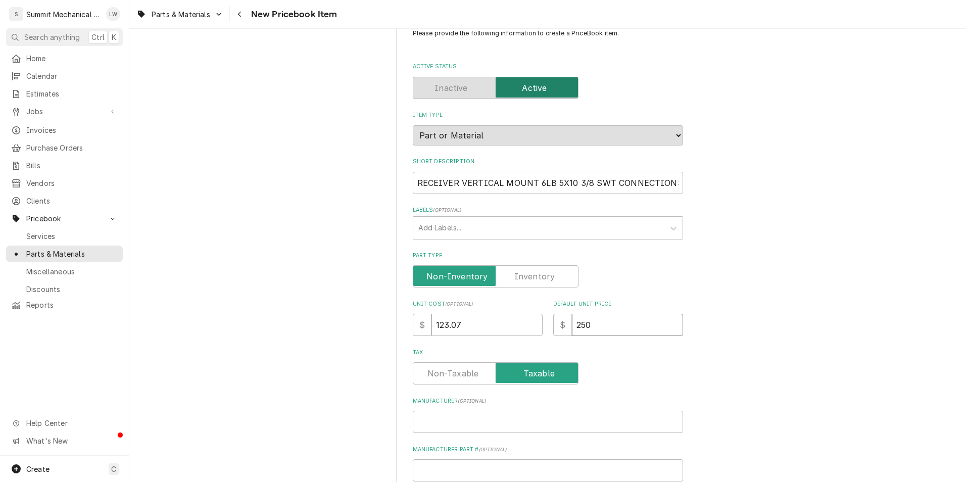
type input "250.0"
type textarea "x"
type input "250.00"
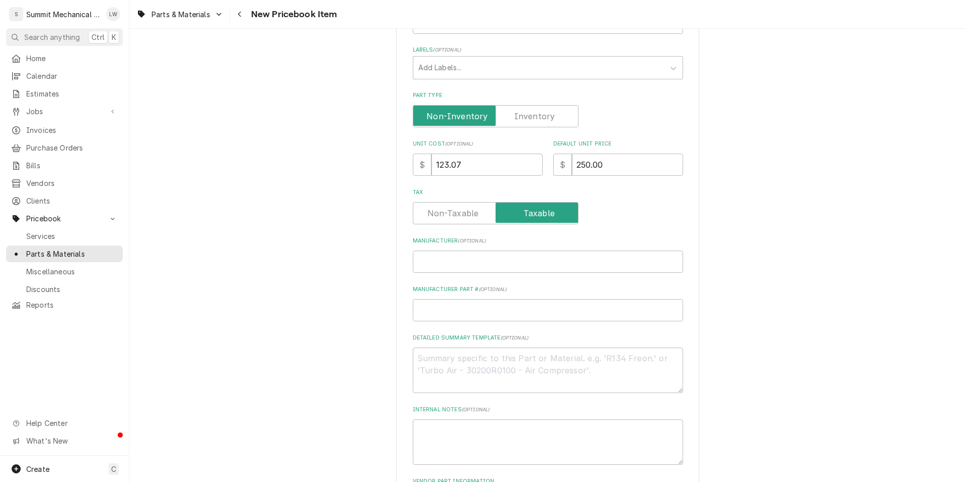
scroll to position [203, 0]
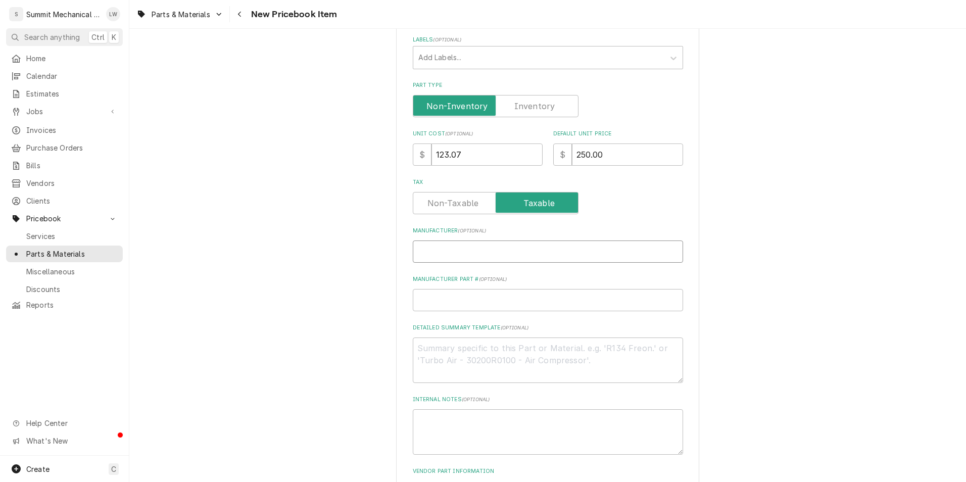
click at [436, 249] on input "Manufacturer ( optional )" at bounding box center [548, 252] width 270 height 22
click at [613, 173] on div "Please provide the following information to create a PriceBook item. Active Sta…" at bounding box center [548, 179] width 270 height 642
click at [630, 156] on input "250.00" at bounding box center [627, 155] width 111 height 22
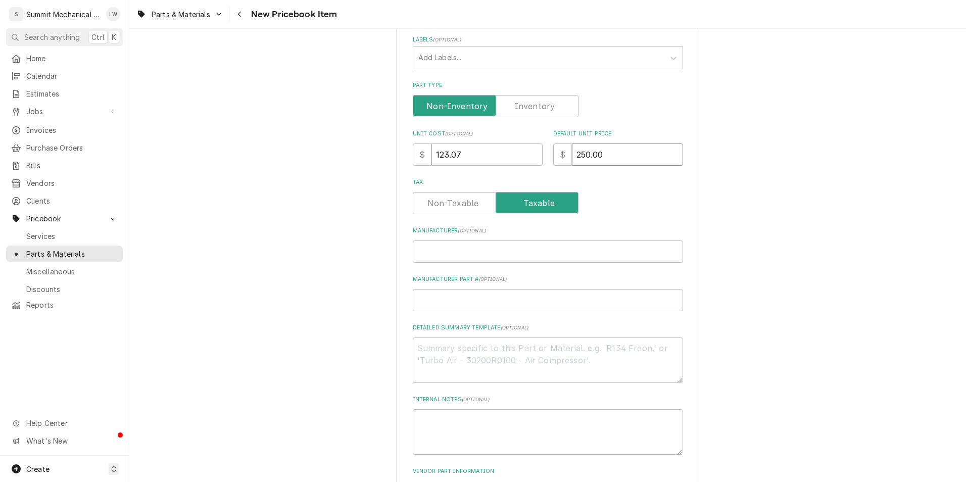
click at [630, 156] on input "250.00" at bounding box center [627, 155] width 111 height 22
type textarea "x"
type input "1"
type textarea "x"
type input "18"
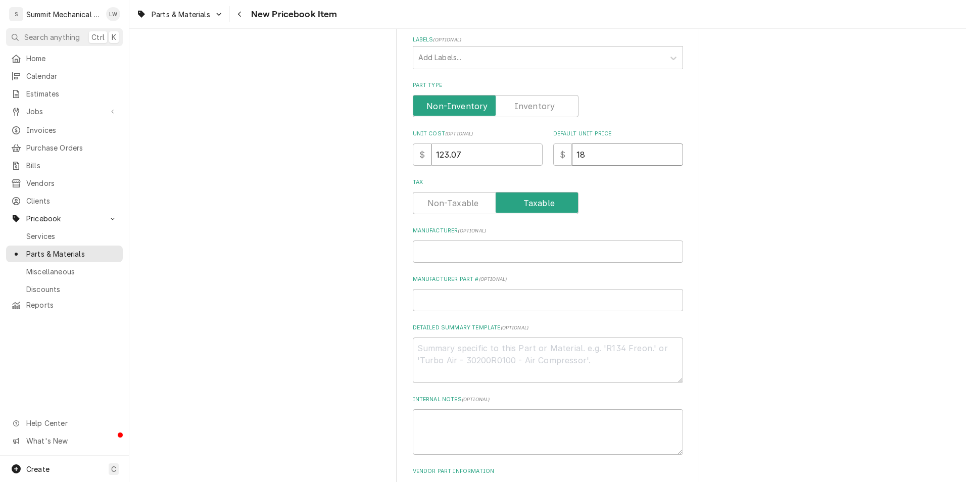
type textarea "x"
type input "185"
type textarea "x"
type input "185.0"
type textarea "x"
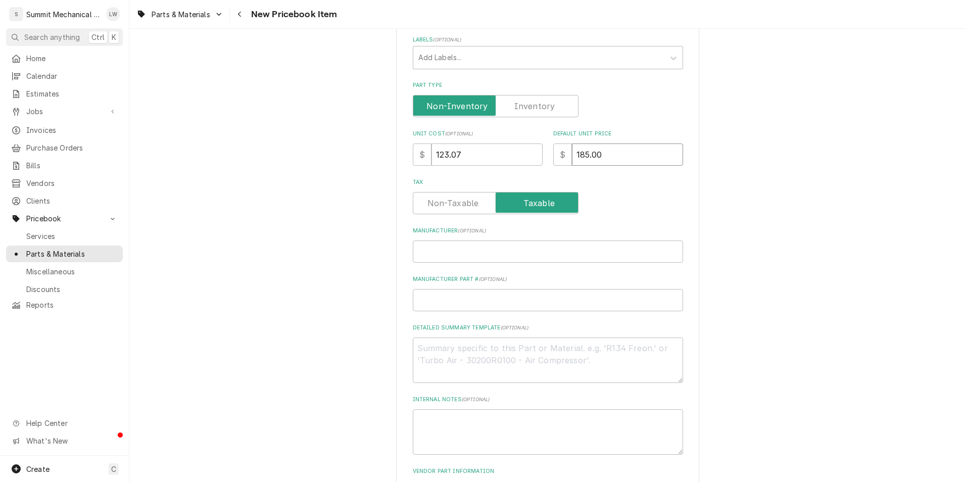
type input "185.00"
click at [450, 243] on input "Manufacturer ( optional )" at bounding box center [548, 252] width 270 height 22
type textarea "x"
type input "R"
type textarea "x"
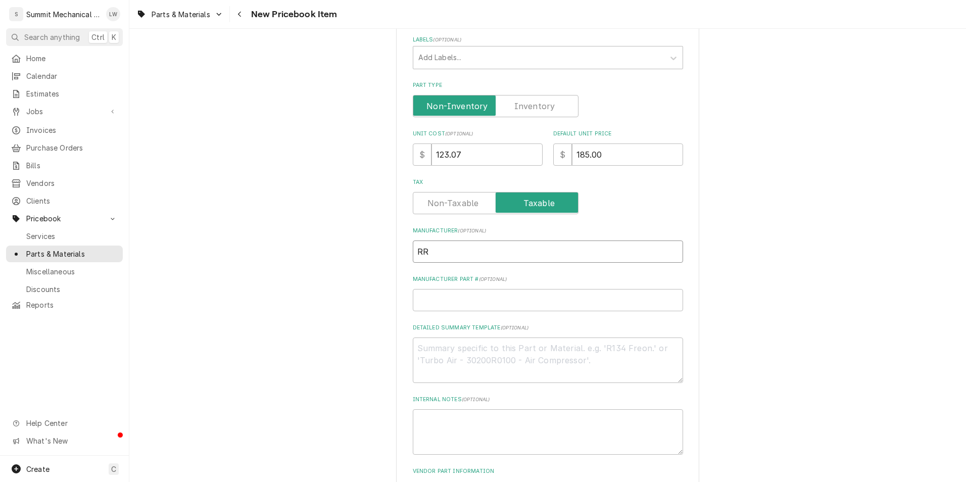
type input "RR"
click at [467, 282] on label "Manufacturer Part # ( optional )" at bounding box center [548, 279] width 270 height 8
click at [467, 289] on input "Manufacturer Part # ( optional )" at bounding box center [548, 300] width 270 height 22
click at [459, 292] on input "Manufacturer Part # ( optional )" at bounding box center [548, 300] width 270 height 22
click at [470, 303] on input "Manufacturer Part # ( optional )" at bounding box center [548, 300] width 270 height 22
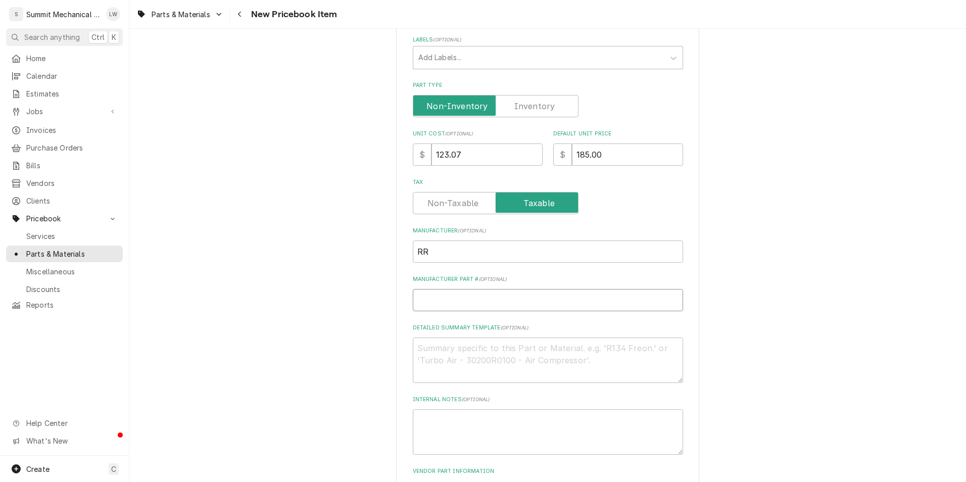
paste input "1 RR 6848"
type textarea "x"
type input "1 RR 6848"
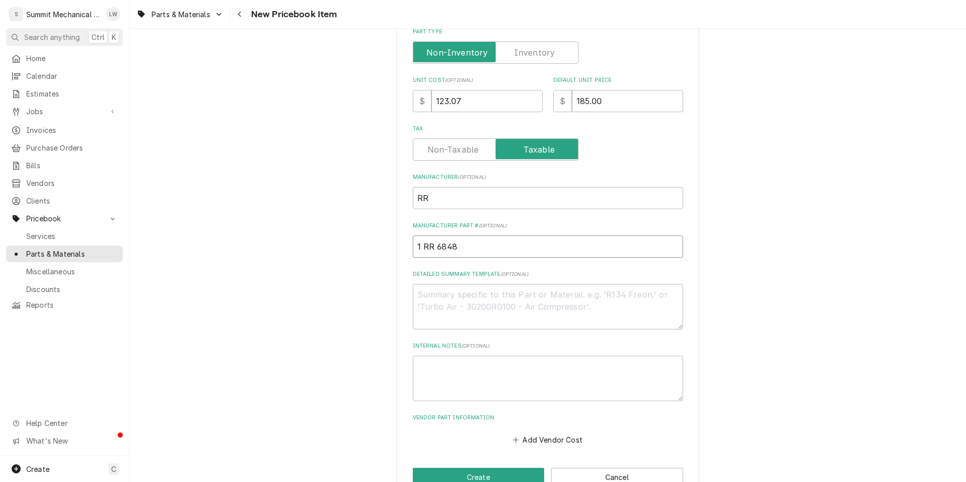
scroll to position [257, 0]
click at [416, 247] on input "1 RR 6848" at bounding box center [548, 246] width 270 height 22
type textarea "x"
type input "RR 6848"
click at [417, 245] on input "RR 6848" at bounding box center [548, 246] width 270 height 22
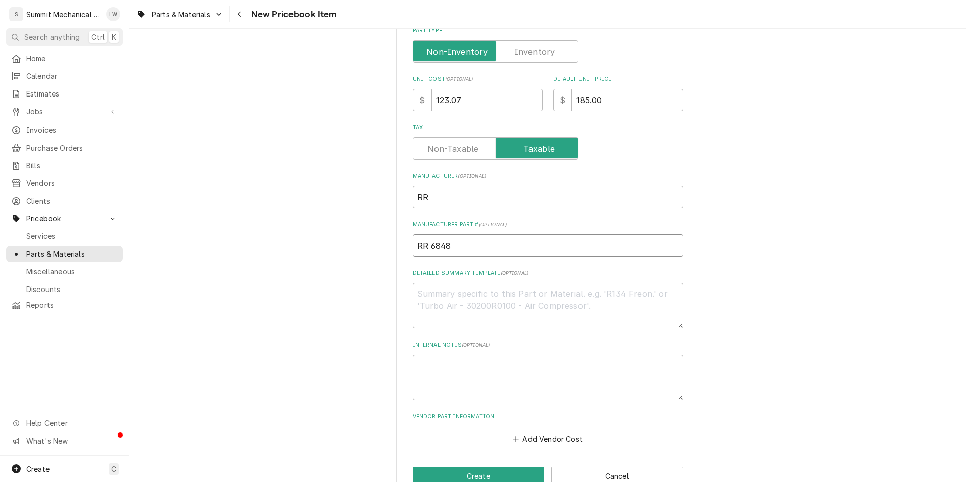
type textarea "x"
type input "RR 6848"
click at [458, 301] on textarea "Detailed Summary Template ( optional )" at bounding box center [548, 305] width 270 height 45
click at [442, 309] on textarea "Detailed Summary Template ( optional )" at bounding box center [548, 305] width 270 height 45
paste textarea "RECEIVER VERTICAL MOUNT 6LB 5X10 3/8 SWT CONNECTIONS"
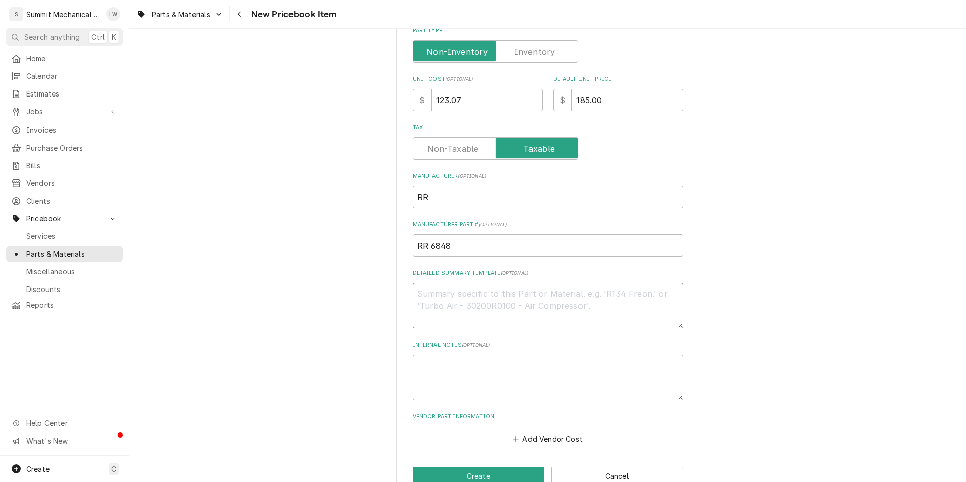
type textarea "x"
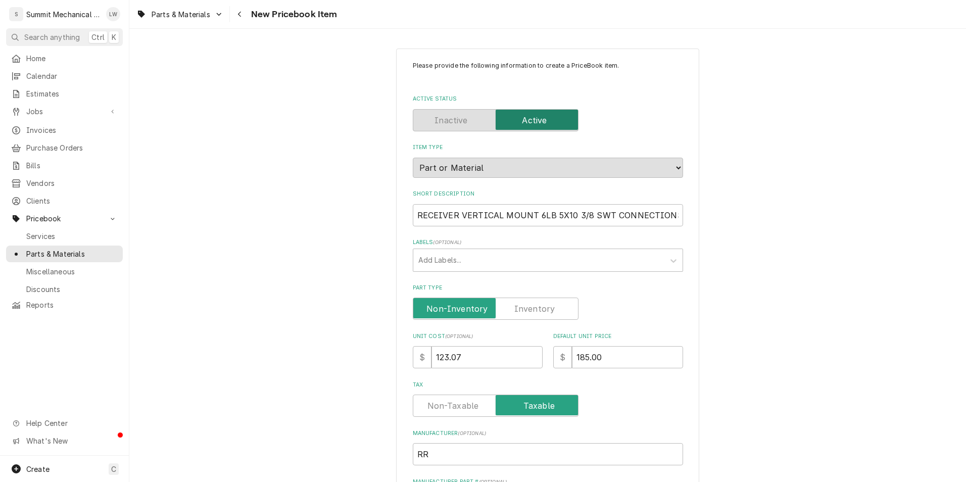
scroll to position [283, 0]
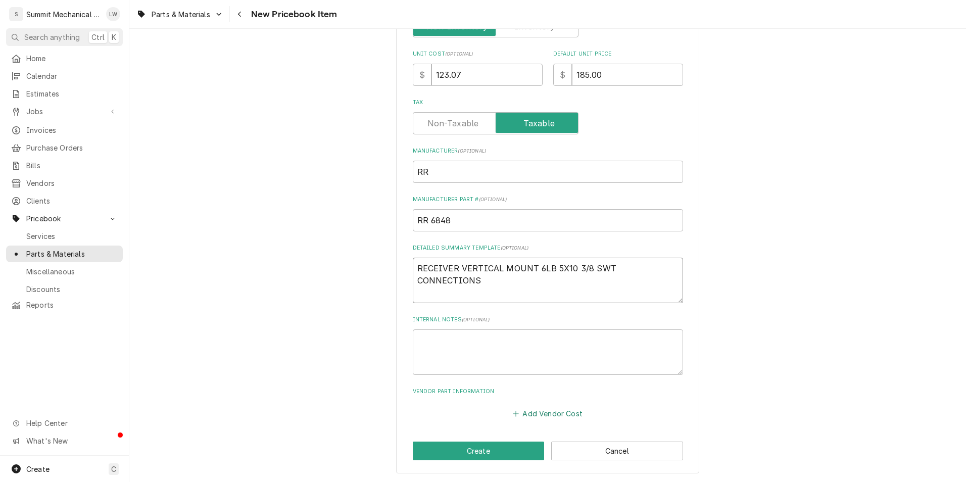
type textarea "RECEIVER VERTICAL MOUNT 6LB 5X10 3/8 SWT CONNECTIONS"
click at [554, 416] on button "Add Vendor Cost" at bounding box center [548, 413] width 73 height 14
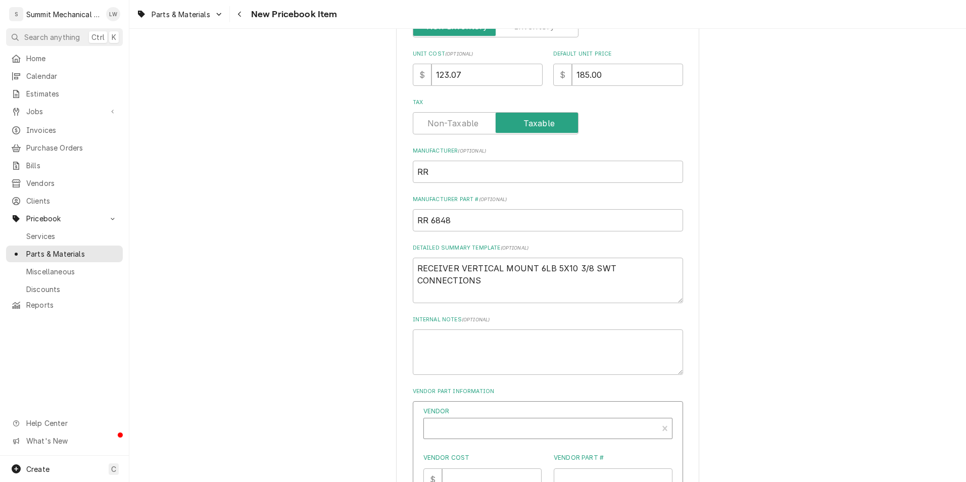
type textarea "x"
click at [458, 431] on div "Vendor" at bounding box center [541, 429] width 224 height 24
type input "RSD"
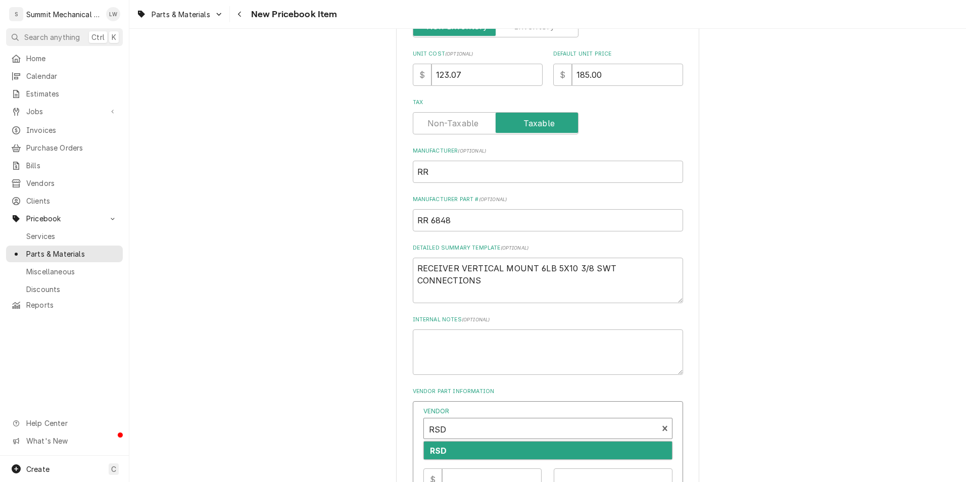
click at [467, 454] on div "RSD" at bounding box center [548, 451] width 248 height 18
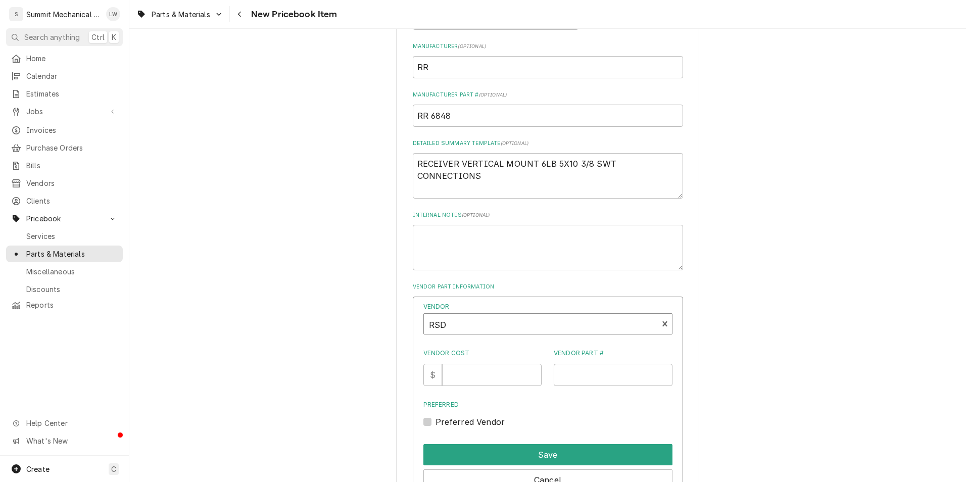
scroll to position [391, 0]
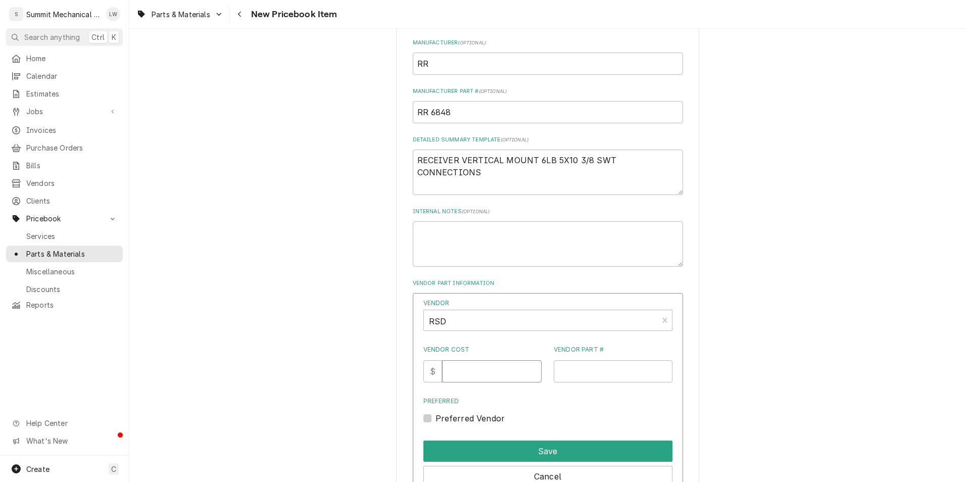
click at [489, 375] on input "Vendor Cost" at bounding box center [492, 371] width 100 height 22
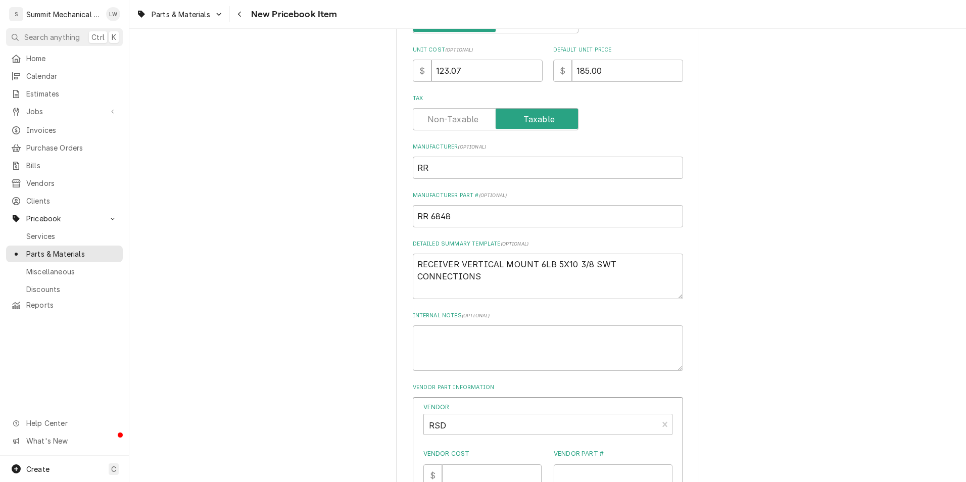
scroll to position [295, 0]
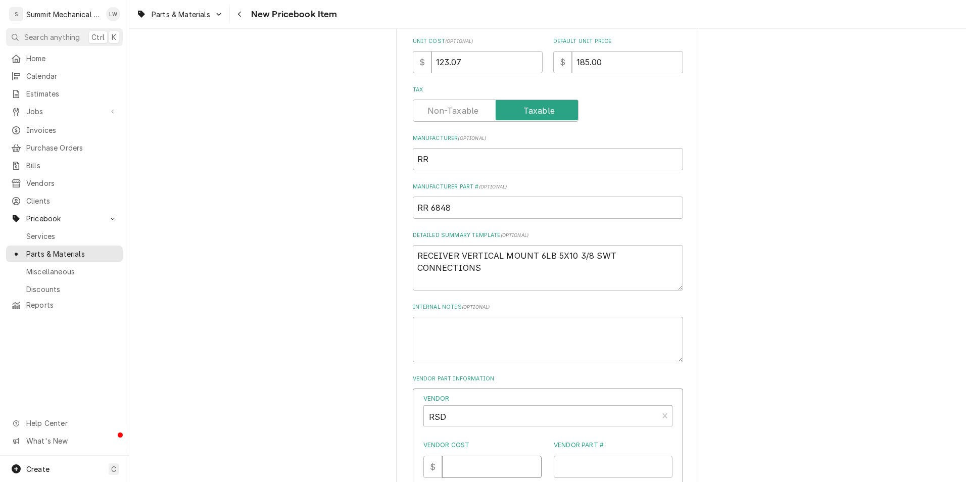
click at [495, 475] on input "Vendor Cost" at bounding box center [492, 467] width 100 height 22
type input "123.07"
click at [610, 464] on input "Vendor Part #" at bounding box center [613, 467] width 119 height 22
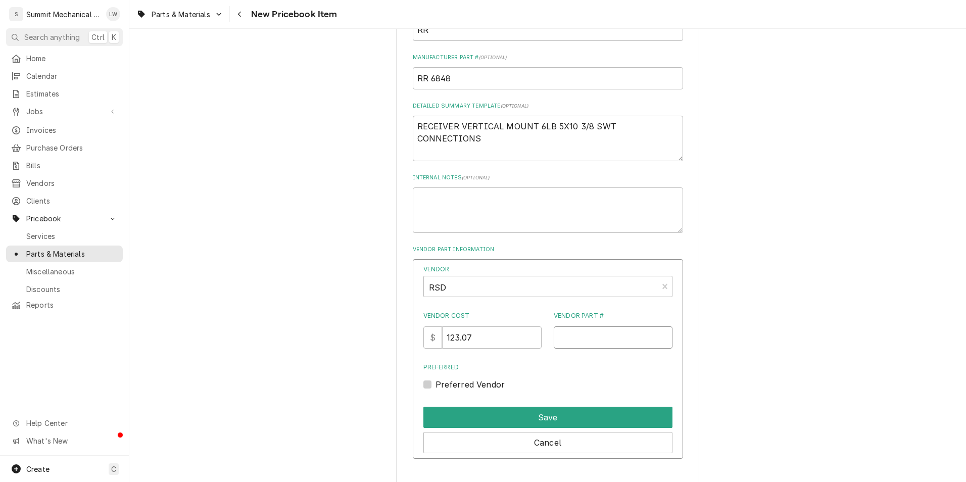
scroll to position [468, 0]
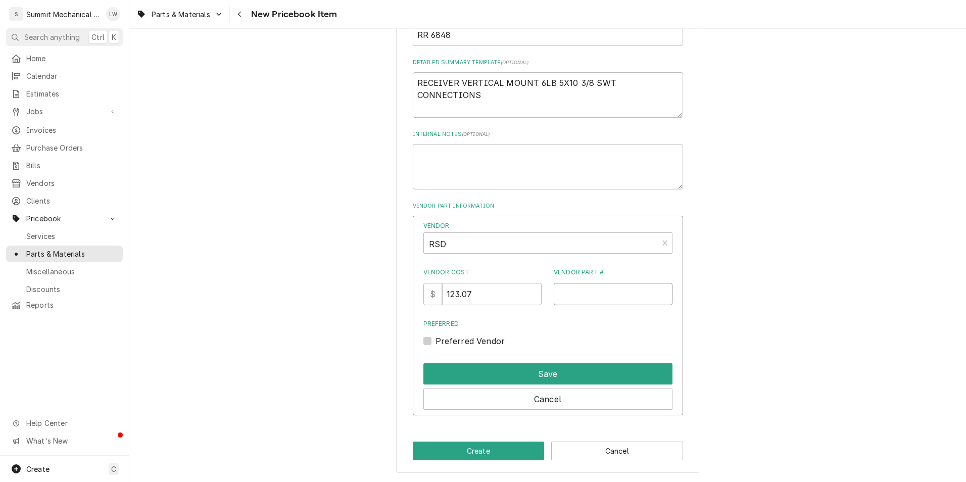
click at [610, 300] on input "Vendor Part #" at bounding box center [613, 294] width 119 height 22
type input "RR 6848"
click at [436, 340] on label "Preferred Vendor" at bounding box center [471, 341] width 70 height 12
click at [436, 340] on input "Preferred" at bounding box center [560, 346] width 249 height 22
checkbox input "true"
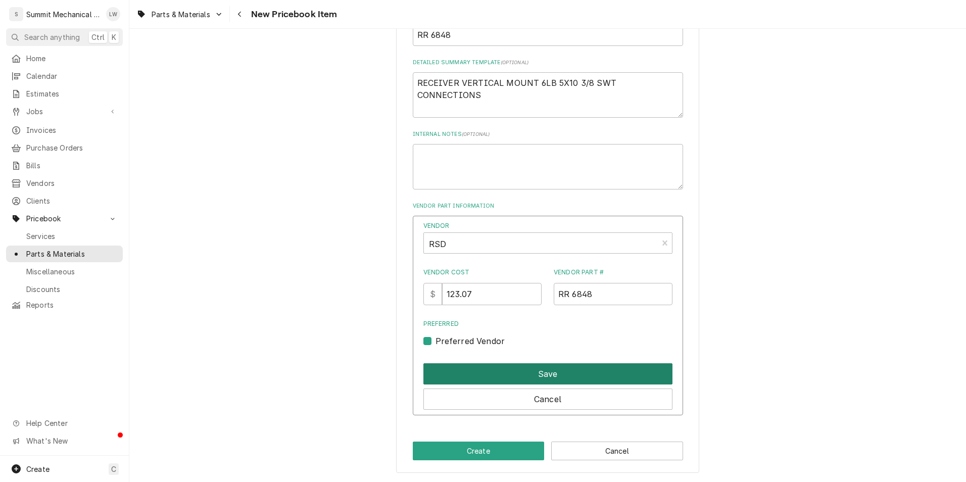
click at [462, 379] on button "Save" at bounding box center [548, 373] width 249 height 21
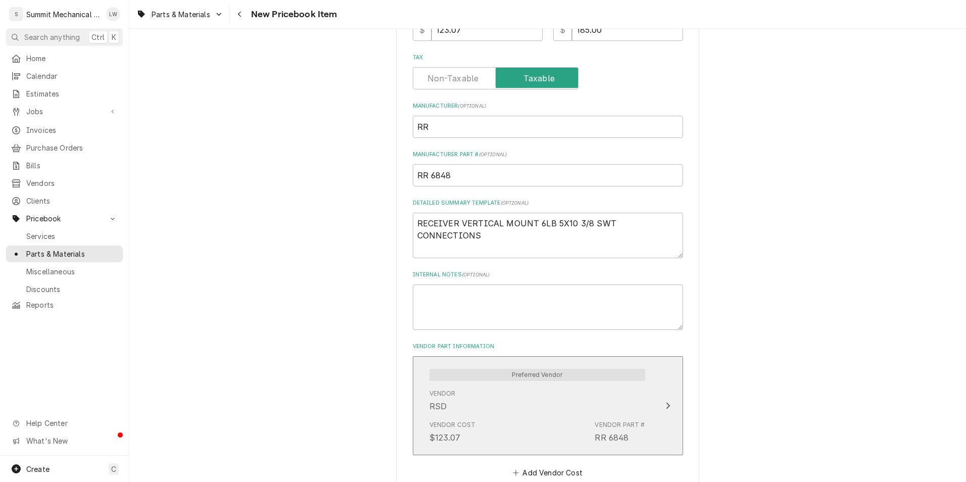
scroll to position [387, 0]
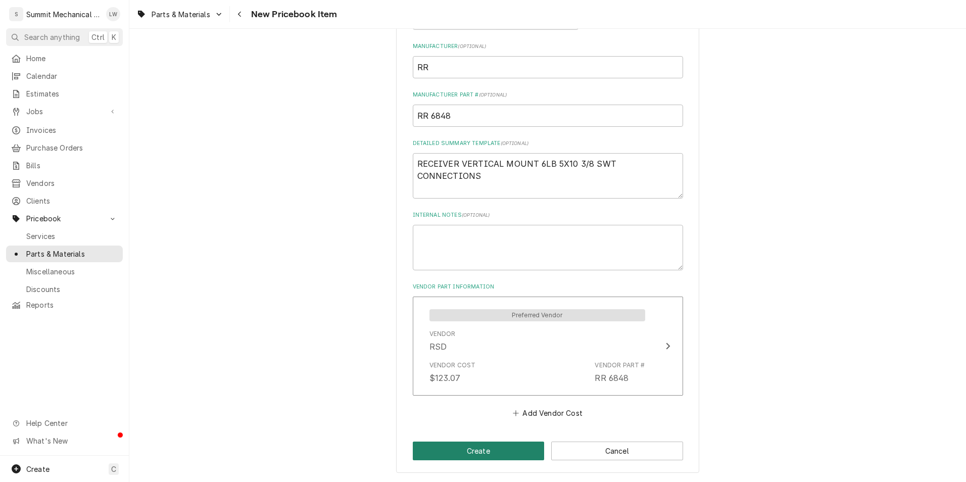
click at [490, 454] on button "Create" at bounding box center [479, 451] width 132 height 19
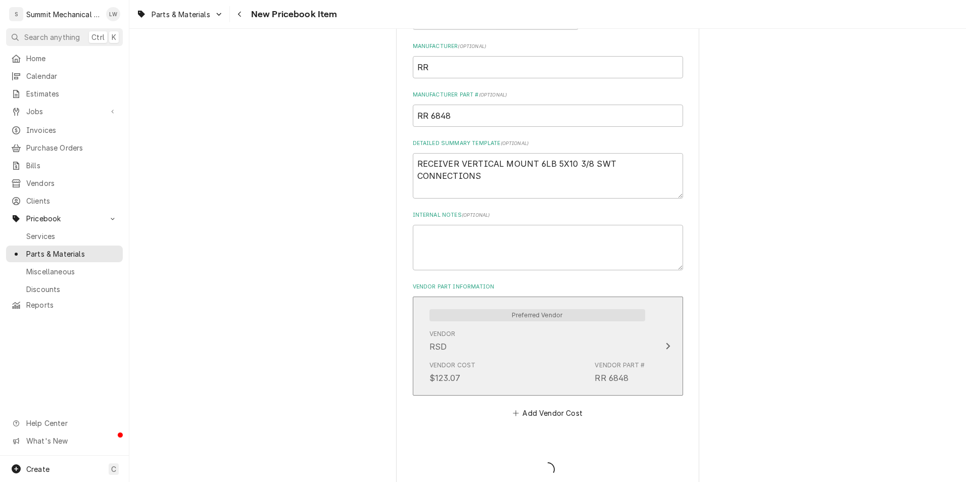
type textarea "x"
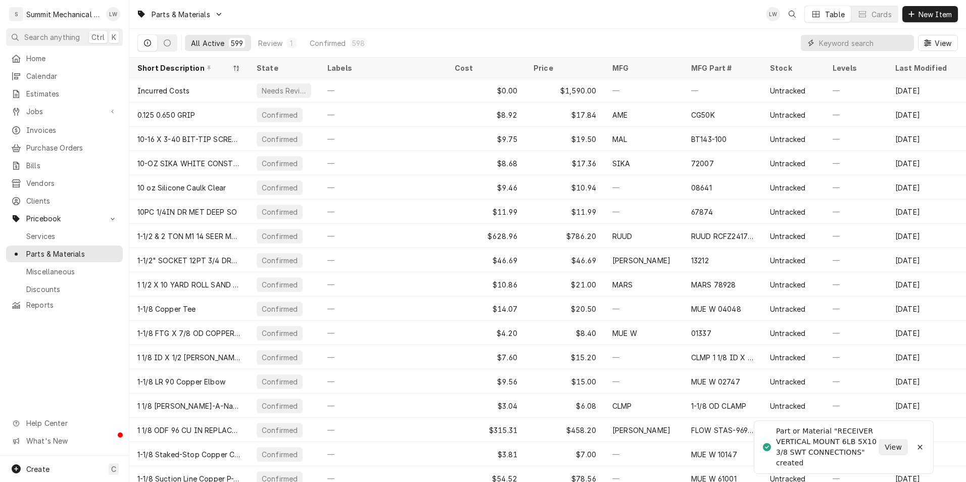
click at [832, 35] on input "Dynamic Content Wrapper" at bounding box center [864, 43] width 90 height 16
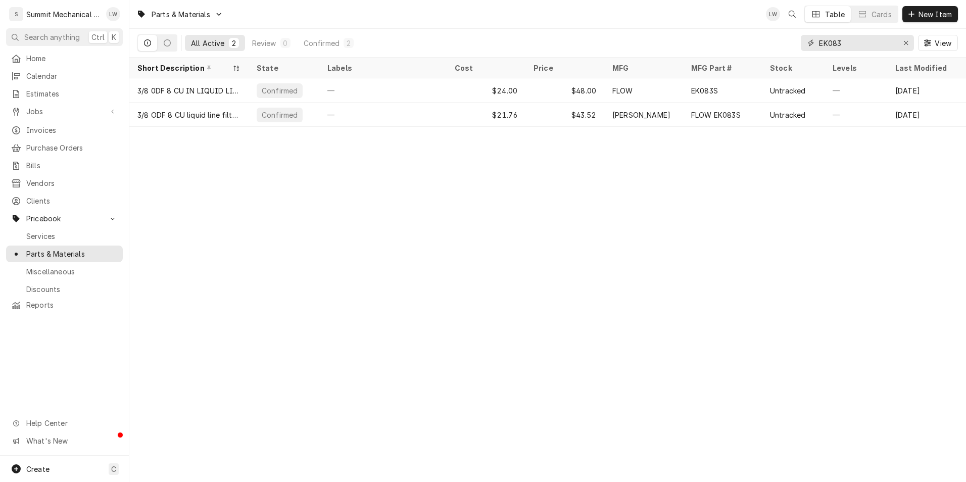
click at [874, 41] on input "EK083" at bounding box center [857, 43] width 76 height 16
type input "FLOW HMI"
click at [944, 7] on button "New Item" at bounding box center [931, 14] width 56 height 16
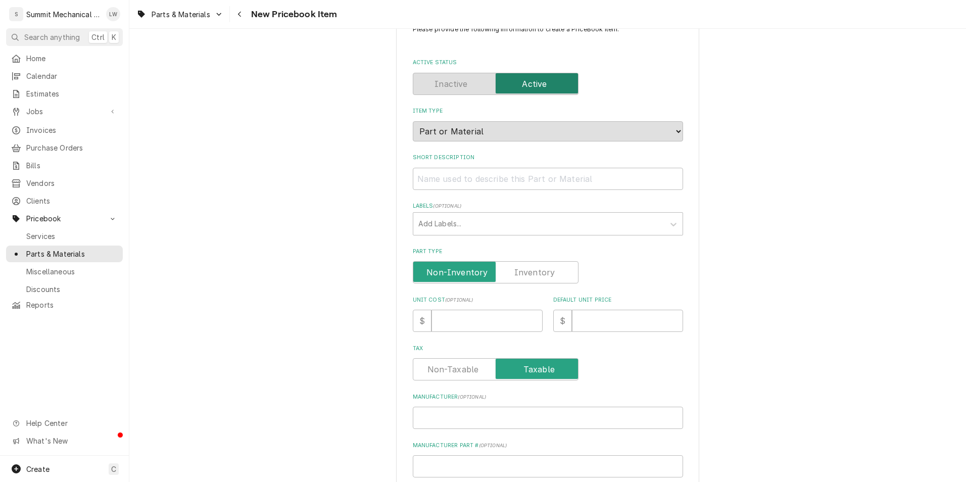
scroll to position [43, 0]
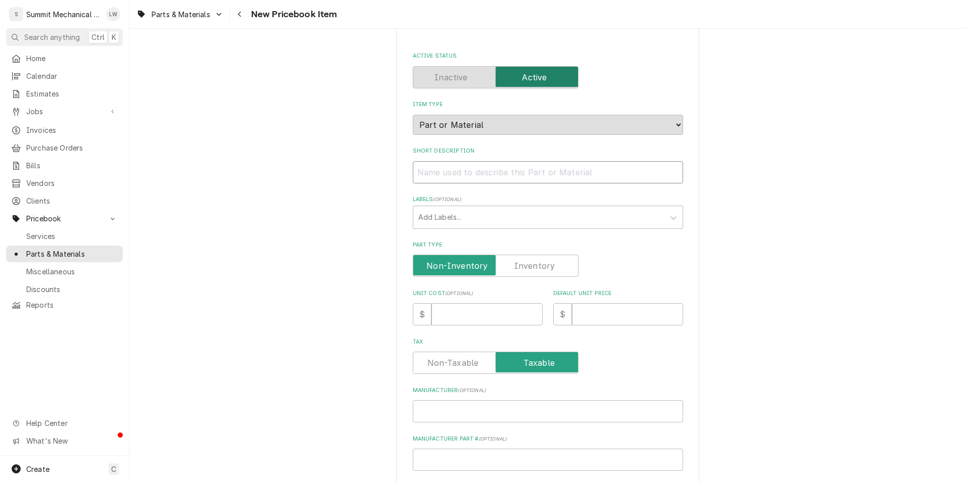
click at [480, 171] on input "Short Description" at bounding box center [548, 172] width 270 height 22
click at [472, 161] on input "Short Description" at bounding box center [548, 172] width 270 height 22
click at [472, 173] on input "Short Description" at bounding box center [548, 172] width 270 height 22
paste input "3/8 ODF EXTENDED END SIGHT GLASS"
type textarea "x"
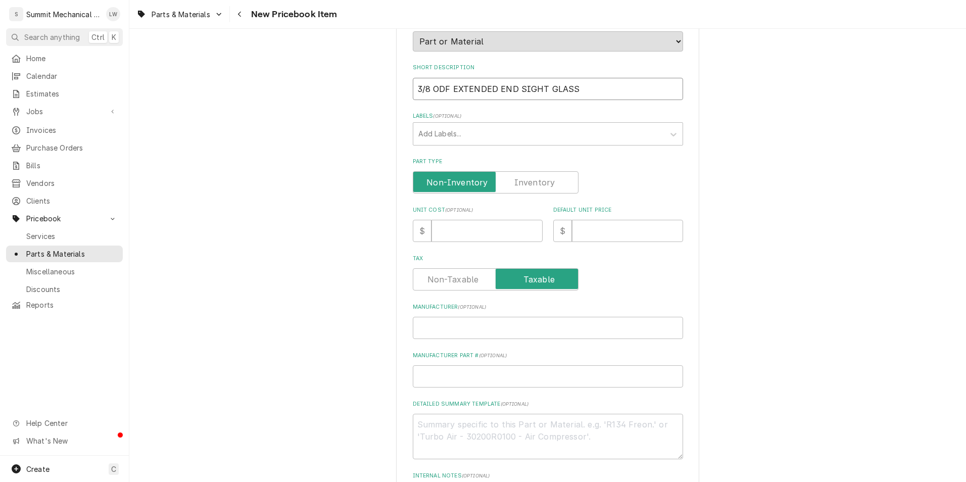
scroll to position [127, 0]
type input "3/8 ODF EXTENDED END SIGHT GLASS"
click at [460, 222] on input "Unit Cost ( optional )" at bounding box center [487, 230] width 111 height 22
type textarea "x"
type input "2"
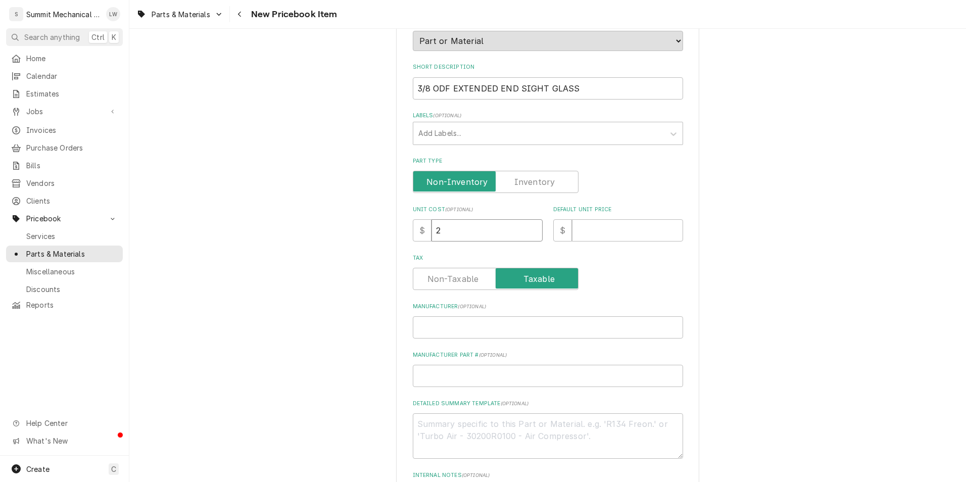
type textarea "x"
type input "26"
type textarea "x"
type input "26.3"
type textarea "x"
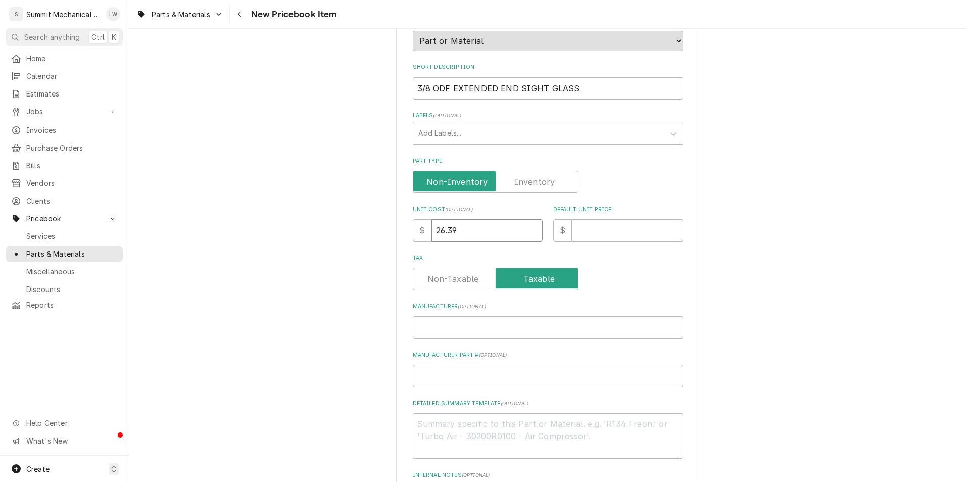
type input "26.39"
click at [605, 225] on input "Default Unit Price" at bounding box center [627, 230] width 111 height 22
type textarea "x"
type input "5"
type textarea "x"
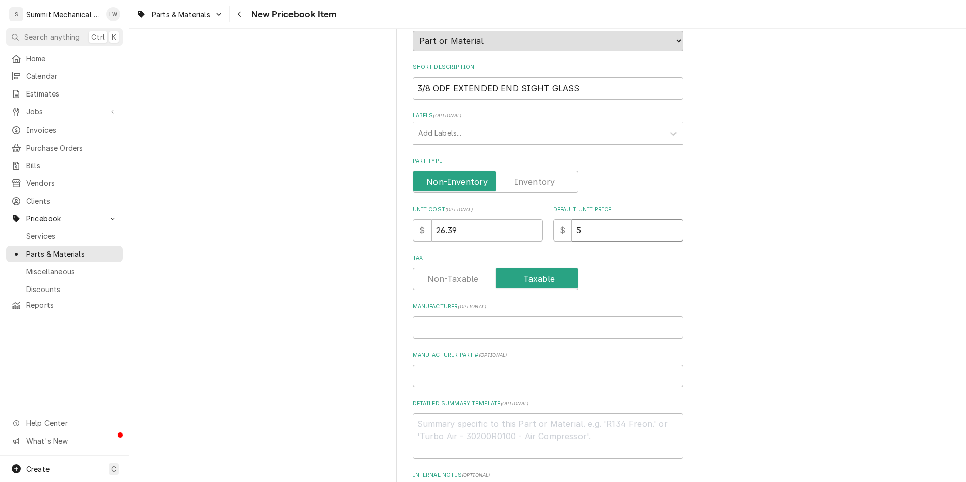
type input "50"
type textarea "x"
type input "5"
type textarea "x"
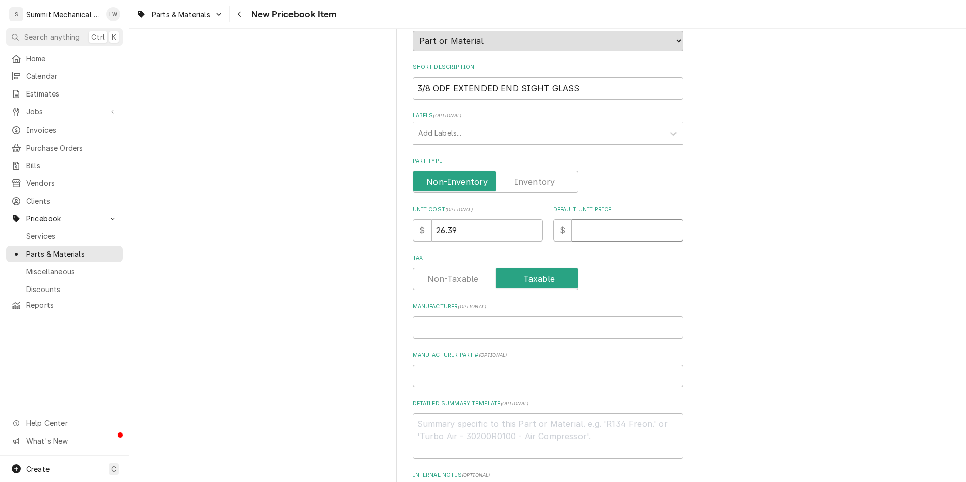
type input "5"
type textarea "x"
type input "51"
type textarea "x"
type input "51.2"
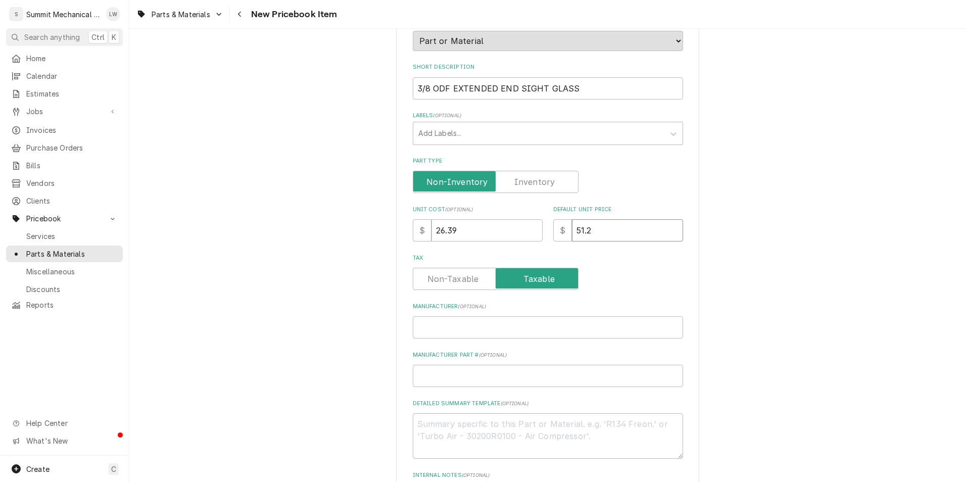
type textarea "x"
type input "51.25"
click at [435, 321] on input "Manufacturer ( optional )" at bounding box center [548, 326] width 270 height 22
type textarea "x"
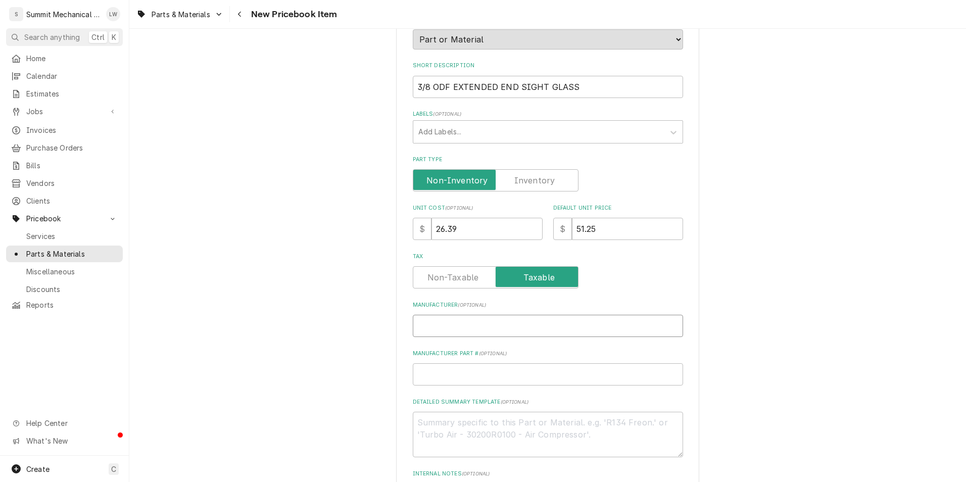
type input "E"
type textarea "x"
type input "EME"
type textarea "x"
type input "EMER"
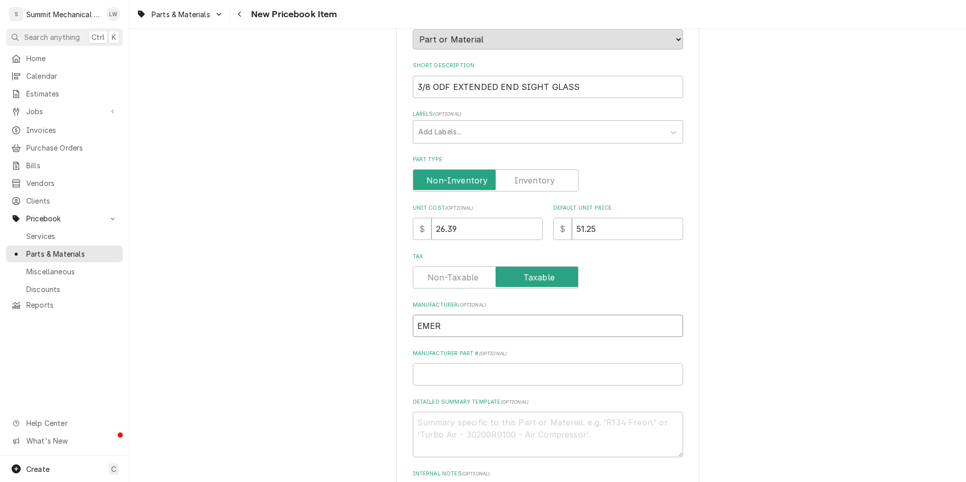
type textarea "x"
type input "EMERS"
type textarea "x"
type input "EMERSO"
type textarea "x"
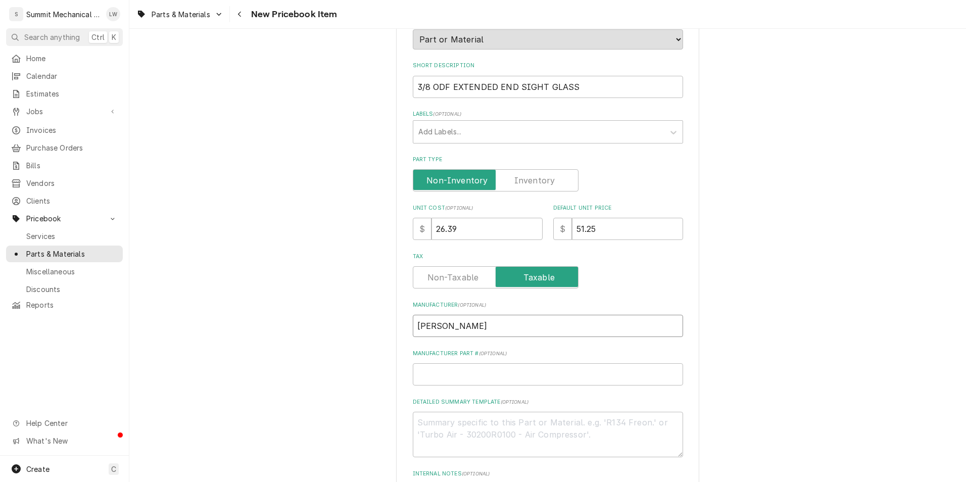
scroll to position [283, 0]
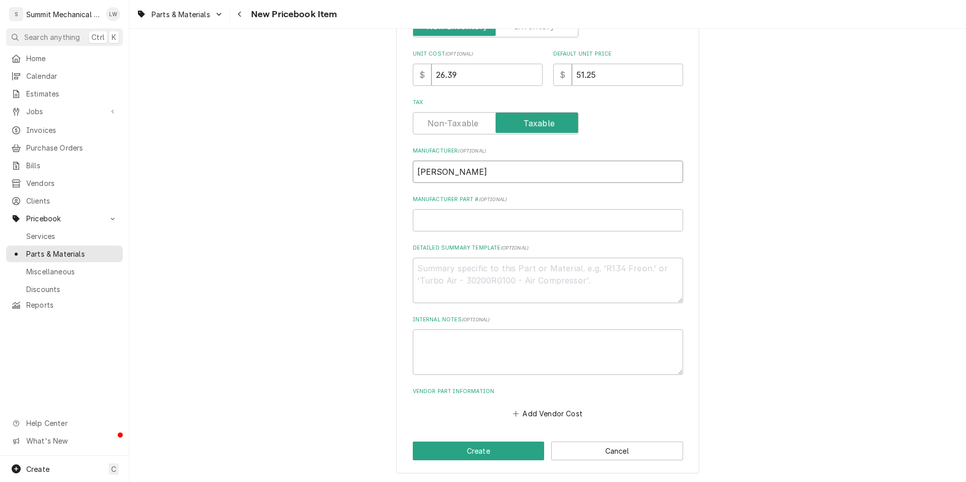
type input "[PERSON_NAME]"
click at [486, 215] on input "Manufacturer Part # ( optional )" at bounding box center [548, 220] width 270 height 22
click at [455, 220] on input "Manufacturer Part # ( optional )" at bounding box center [548, 220] width 270 height 22
paste input "FLOW HMI-1TT3"
type textarea "x"
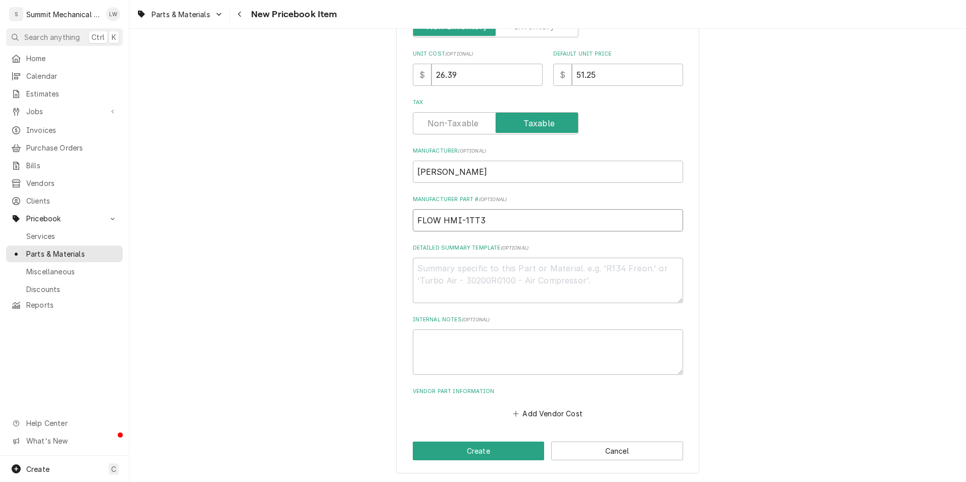
type input "FLOW HMI-1TT3"
click at [481, 302] on textarea "Detailed Summary Template ( optional )" at bounding box center [548, 280] width 270 height 45
click at [558, 406] on button "Add Vendor Cost" at bounding box center [548, 413] width 73 height 14
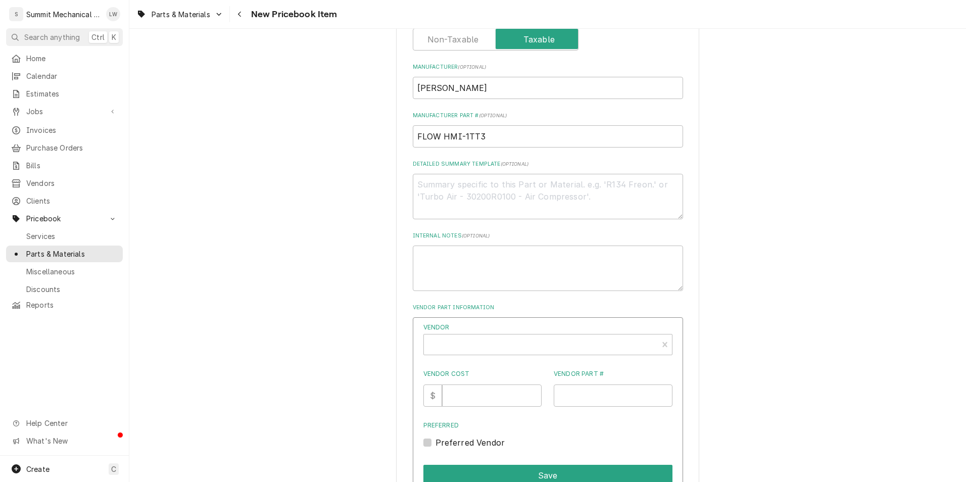
scroll to position [367, 0]
type textarea "x"
click at [538, 335] on div "Vendor" at bounding box center [541, 344] width 234 height 20
type input "RSD"
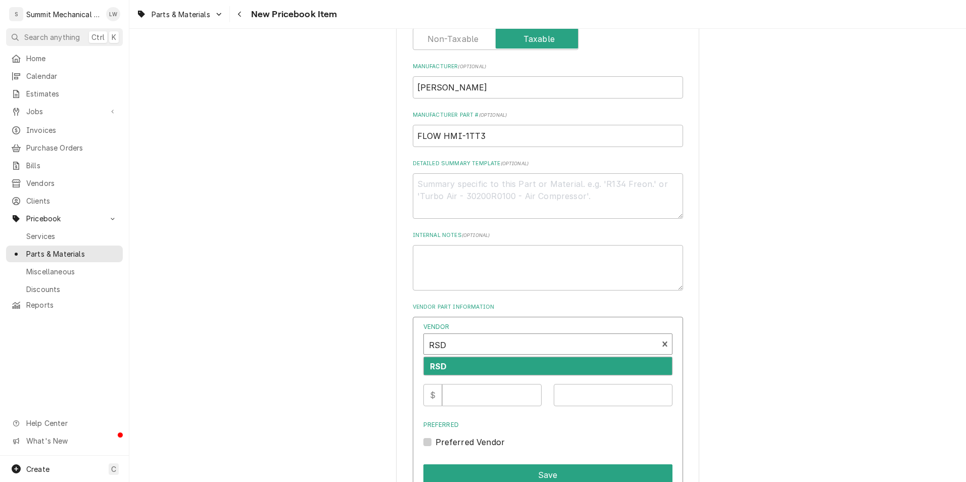
click at [478, 365] on div "RSD" at bounding box center [548, 366] width 248 height 18
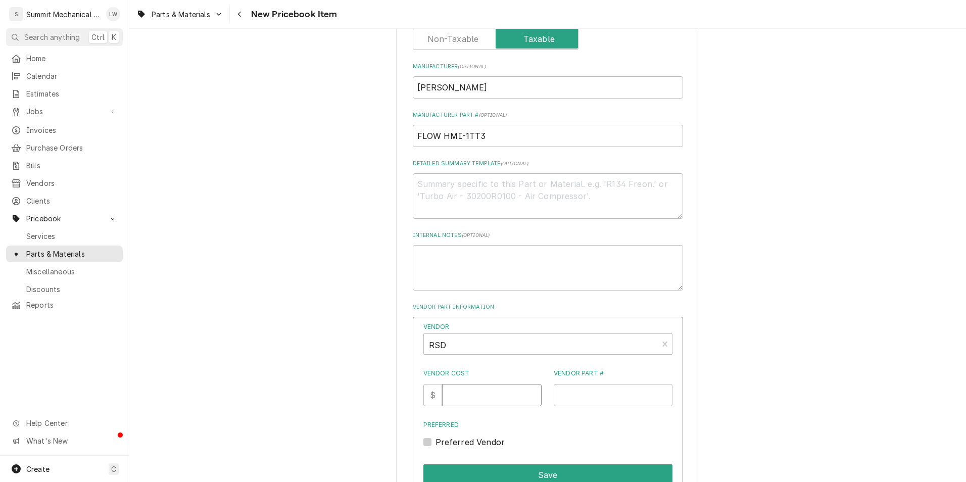
click at [487, 405] on input "Vendor Cost" at bounding box center [492, 395] width 100 height 22
type input "26.39"
click at [588, 406] on input "Vendor Part #" at bounding box center [613, 395] width 119 height 22
click at [560, 128] on input "FLOW HMI-1TT3" at bounding box center [548, 136] width 270 height 22
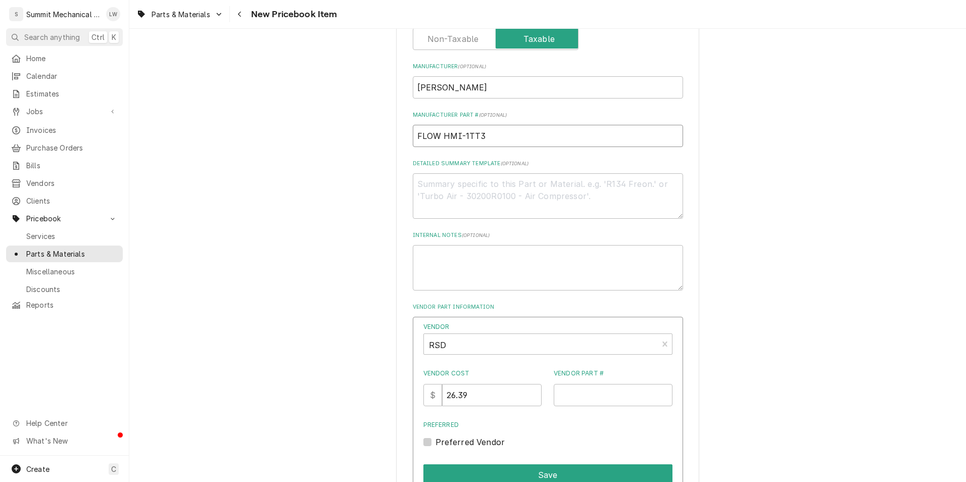
click at [560, 128] on input "FLOW HMI-1TT3" at bounding box center [548, 136] width 270 height 22
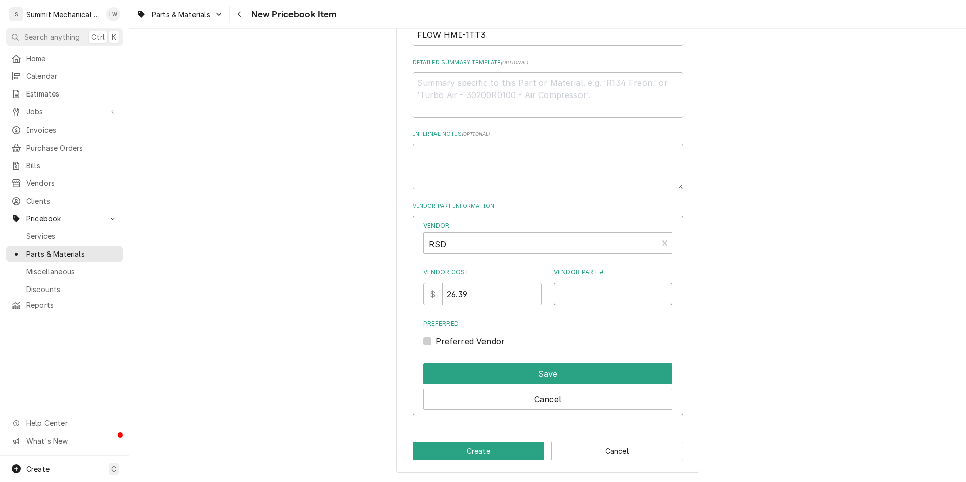
click at [576, 285] on input "Vendor Part #" at bounding box center [613, 294] width 119 height 22
paste input "FLOW HMI-1TT3"
type input "FLOW HMI-1TT3"
click at [436, 338] on label "Preferred Vendor" at bounding box center [471, 341] width 70 height 12
click at [436, 338] on input "Preferred" at bounding box center [560, 346] width 249 height 22
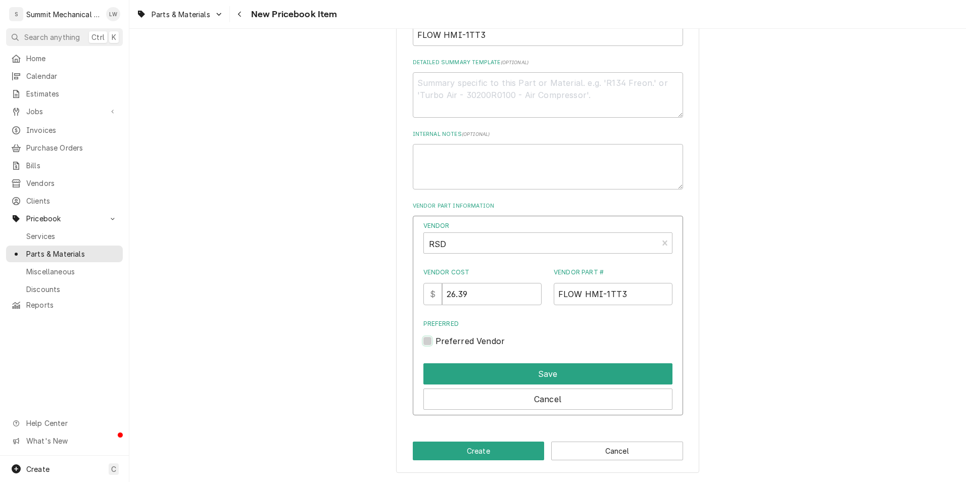
checkbox input "true"
click at [526, 398] on button "Cancel" at bounding box center [548, 399] width 249 height 21
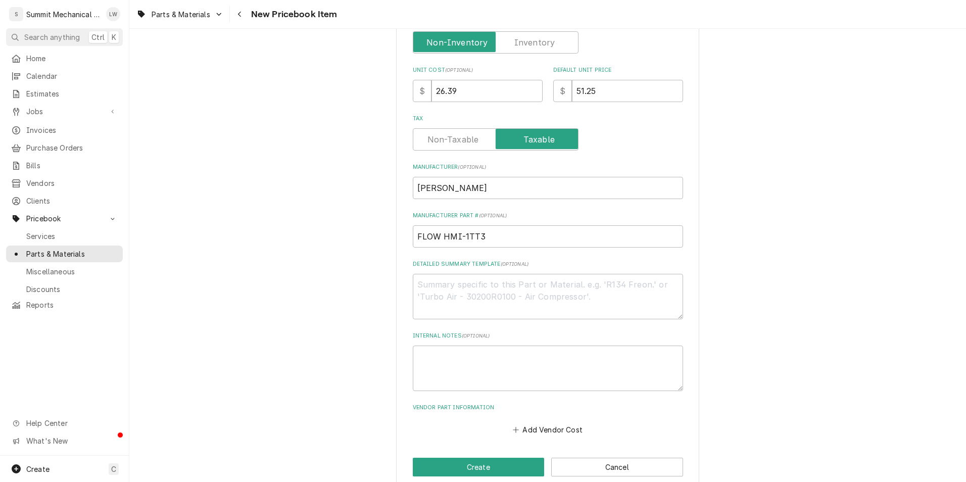
scroll to position [283, 0]
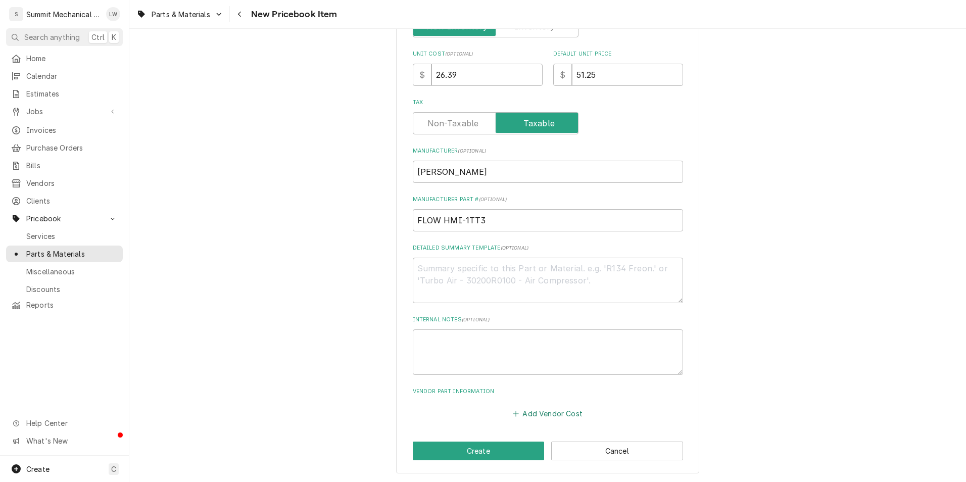
click at [538, 413] on button "Add Vendor Cost" at bounding box center [548, 413] width 73 height 14
type textarea "x"
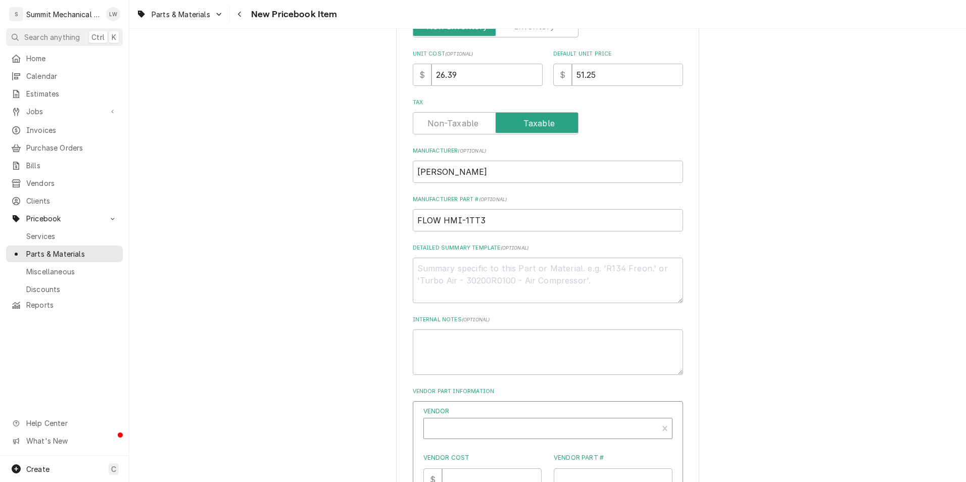
scroll to position [3, 0]
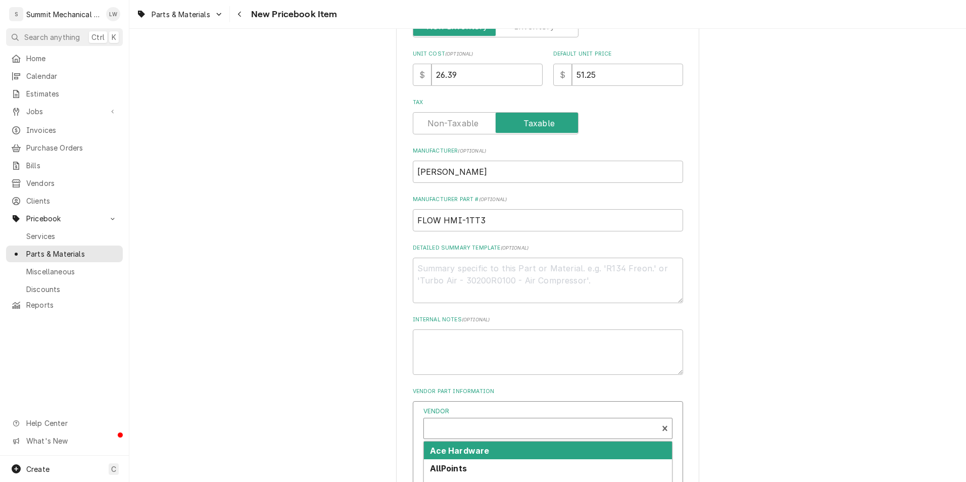
click at [509, 424] on div "Vendor" at bounding box center [541, 429] width 224 height 24
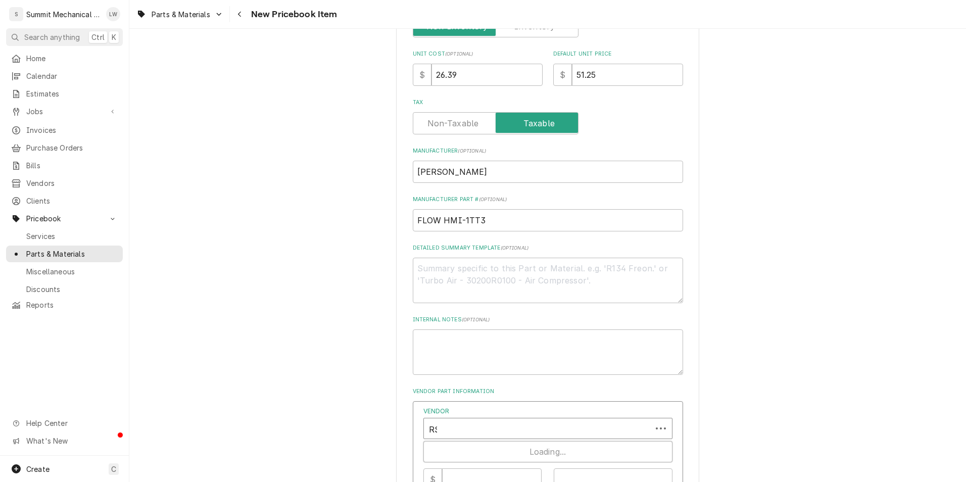
type input "RSD"
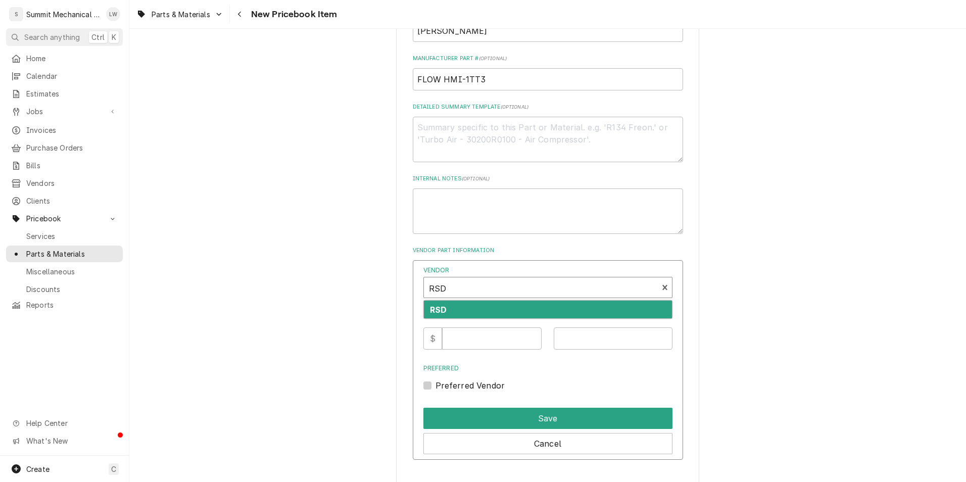
scroll to position [427, 0]
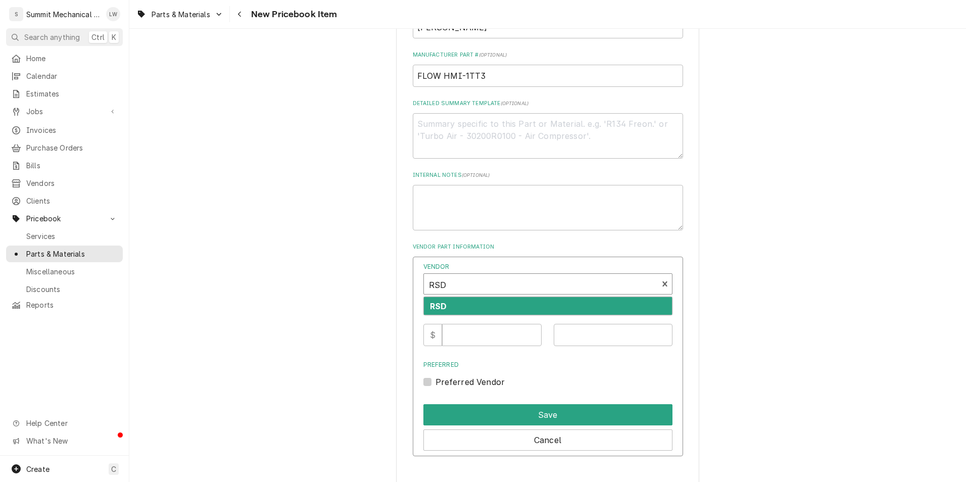
click at [511, 306] on div "RSD" at bounding box center [548, 306] width 248 height 18
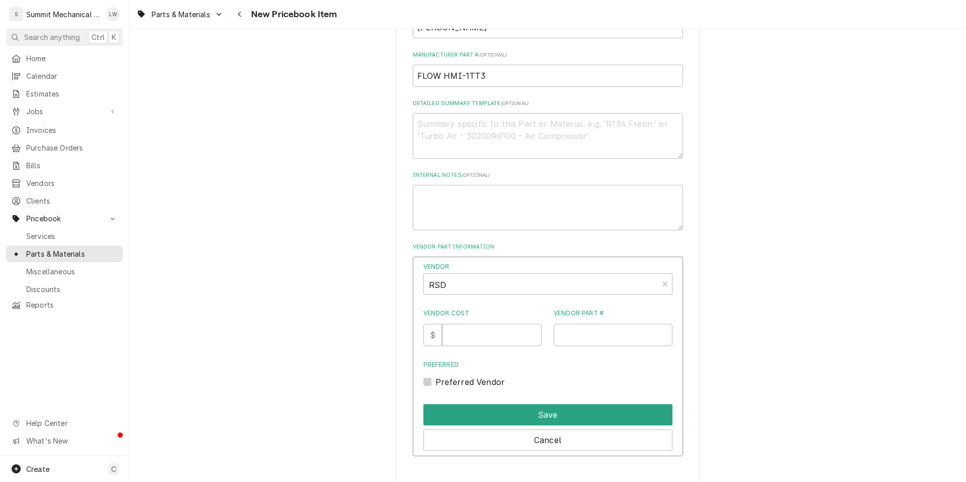
click at [495, 357] on div "Vendor RSD Vendor Cost $ Vendor Part # Preferred Preferred Vendor" at bounding box center [548, 325] width 249 height 126
click at [498, 348] on div "Vendor RSD Vendor Cost $ Vendor Part # Preferred Preferred Vendor" at bounding box center [548, 325] width 249 height 126
click at [501, 341] on input "Vendor Cost" at bounding box center [492, 335] width 100 height 22
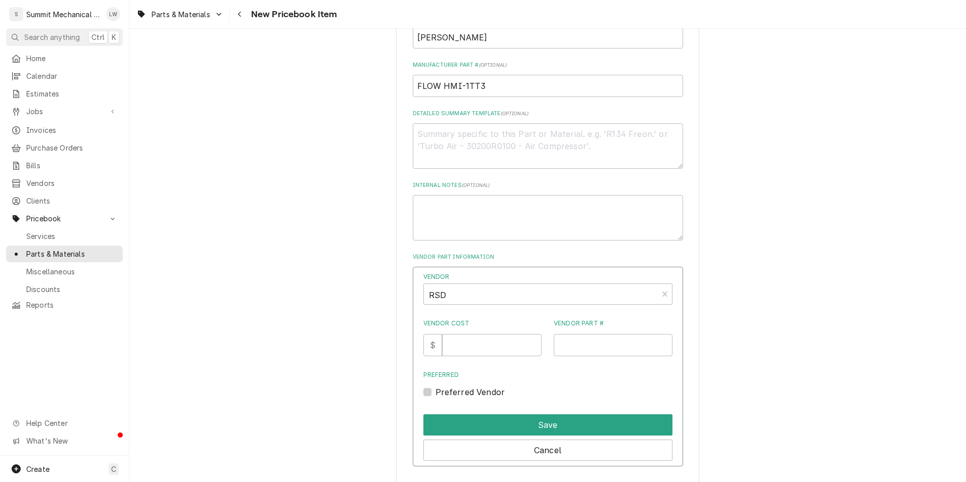
scroll to position [419, 0]
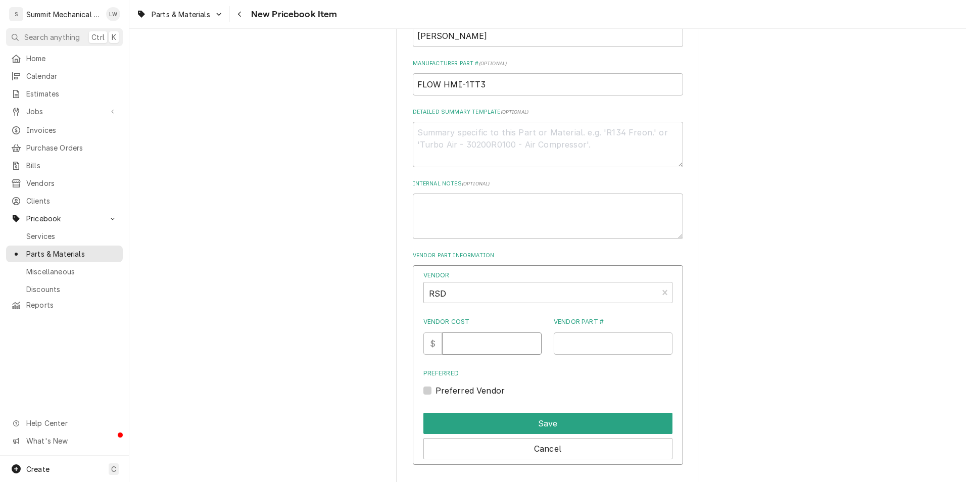
click at [500, 344] on input "Vendor Cost" at bounding box center [492, 344] width 100 height 22
type input "26.39"
click at [604, 359] on div "Vendor RSD Vendor Cost $ 26.39 Vendor Part # Preferred Preferred Vendor" at bounding box center [548, 334] width 249 height 126
click at [604, 353] on input "Vendor Part #" at bounding box center [613, 344] width 119 height 22
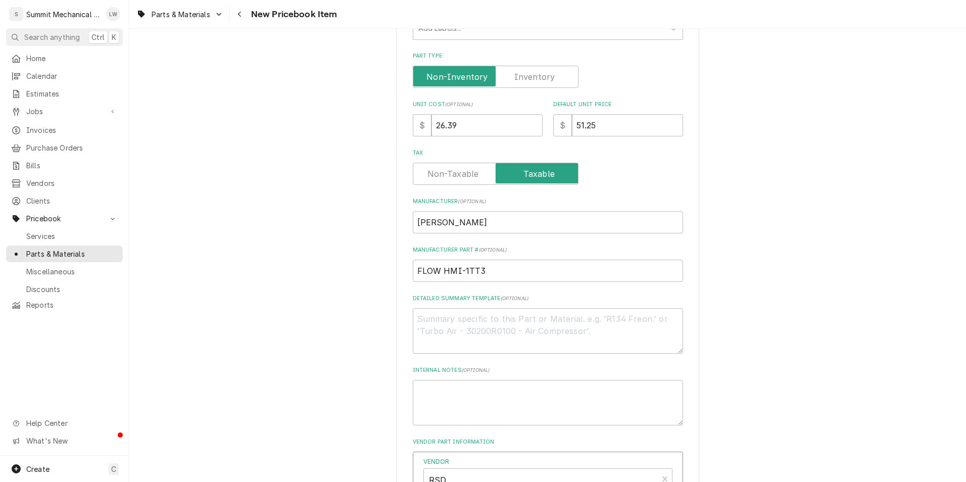
scroll to position [234, 0]
click at [576, 276] on input "FLOW HMI-1TT3" at bounding box center [548, 269] width 270 height 22
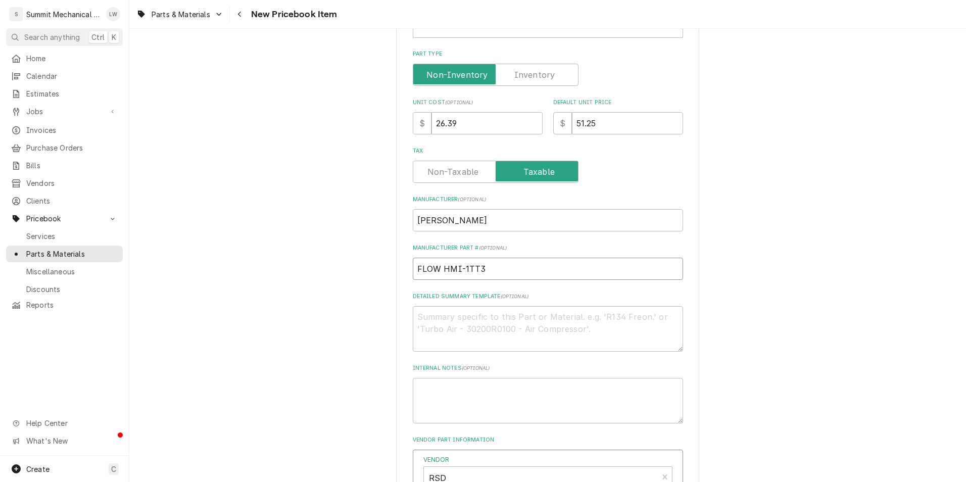
scroll to position [468, 0]
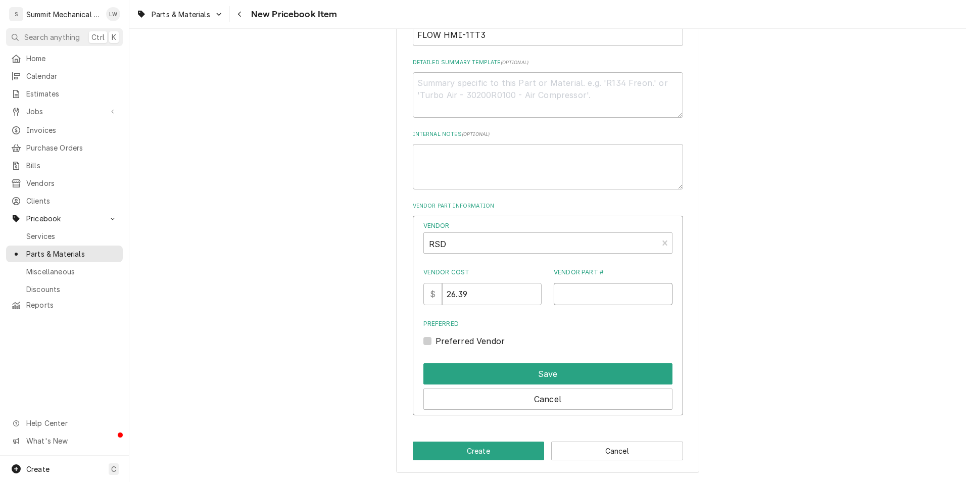
click at [572, 305] on input "Vendor Part #" at bounding box center [613, 294] width 119 height 22
paste input "FLOW HMI-1TT3"
type input "FLOW HMI-1TT3"
click at [437, 339] on div "Preferred Vendor" at bounding box center [548, 341] width 249 height 12
click at [436, 342] on label "Preferred Vendor" at bounding box center [471, 341] width 70 height 12
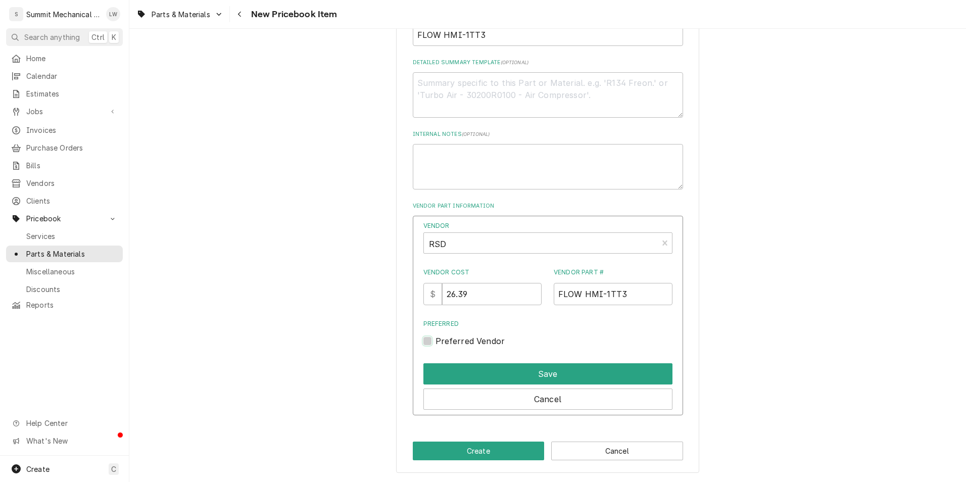
click at [436, 342] on input "Preferred" at bounding box center [560, 346] width 249 height 22
checkbox input "true"
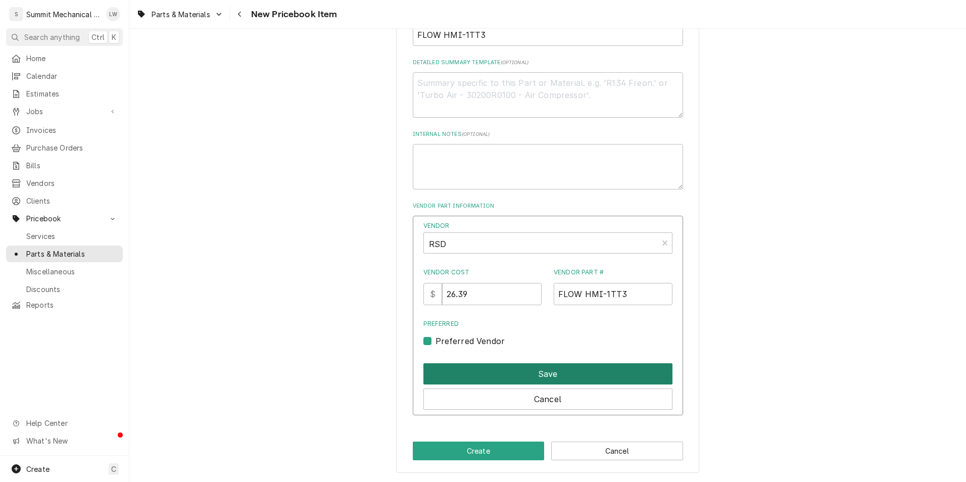
click at [476, 375] on button "Save" at bounding box center [548, 373] width 249 height 21
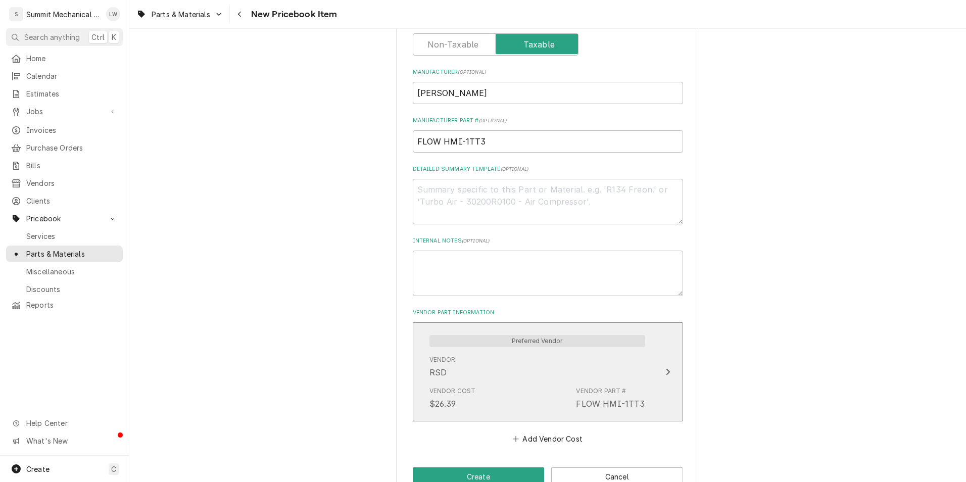
scroll to position [380, 0]
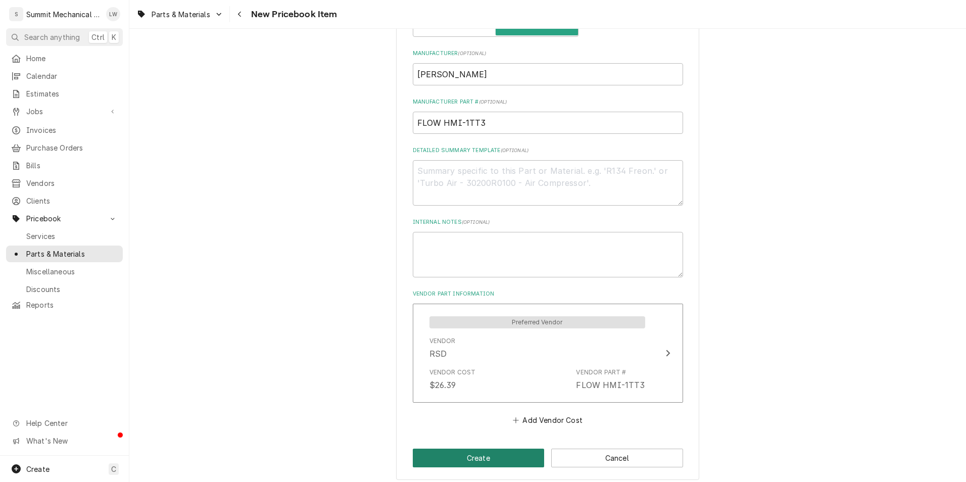
click at [473, 456] on button "Create" at bounding box center [479, 458] width 132 height 19
type textarea "x"
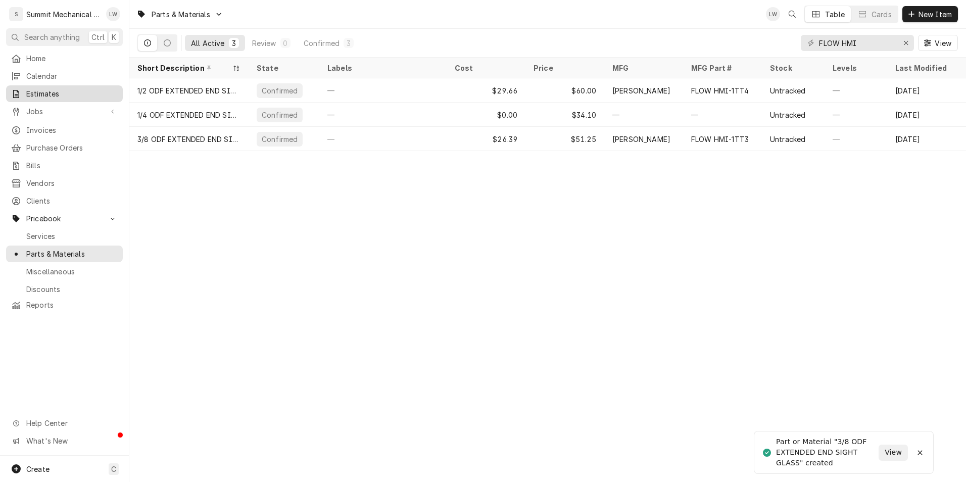
click at [70, 88] on span "Estimates" at bounding box center [71, 93] width 91 height 11
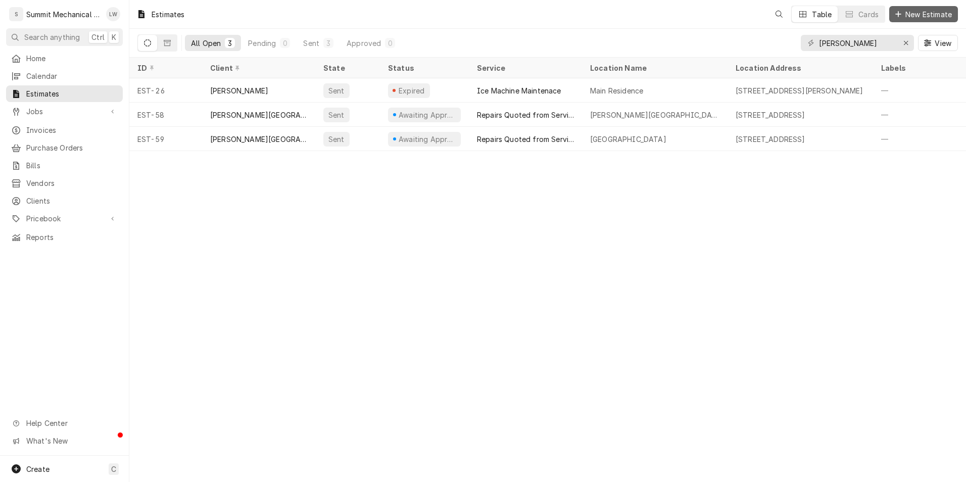
click at [918, 19] on span "New Estimate" at bounding box center [929, 14] width 51 height 11
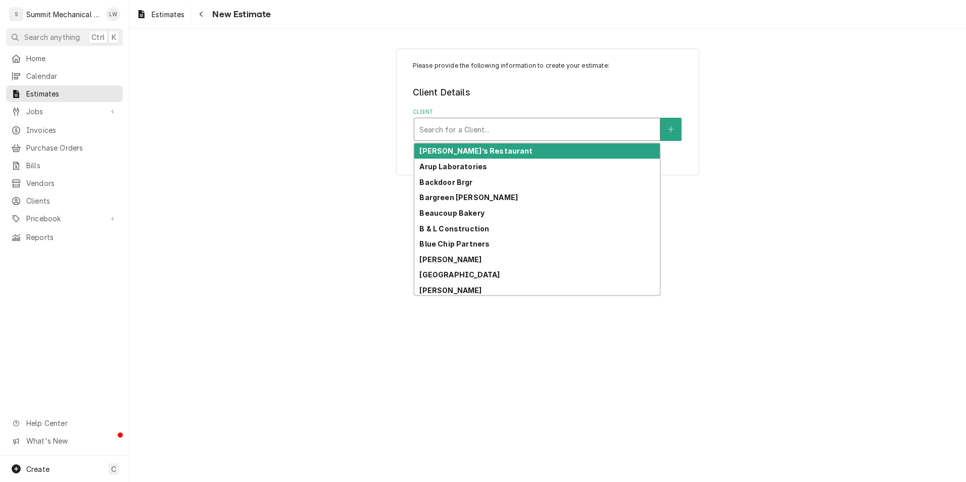
click at [539, 124] on div "Client" at bounding box center [538, 129] width 236 height 18
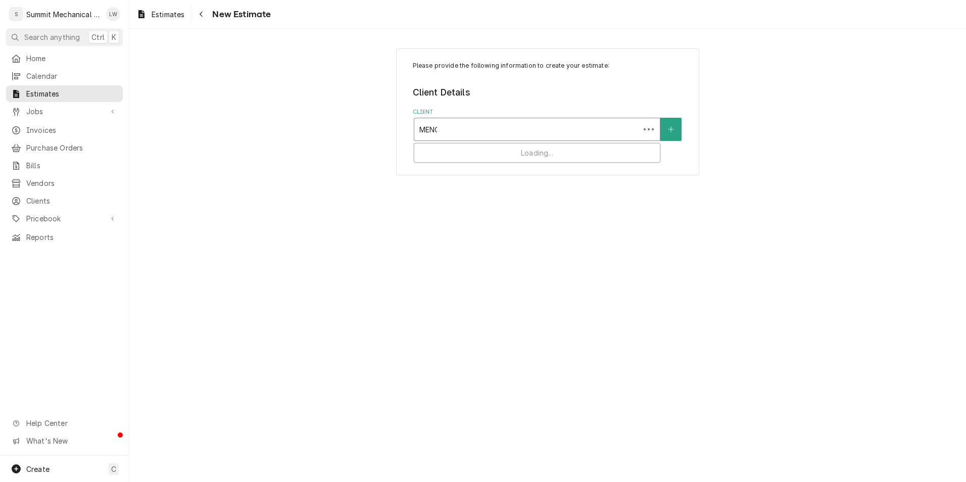
type input "MENCH"
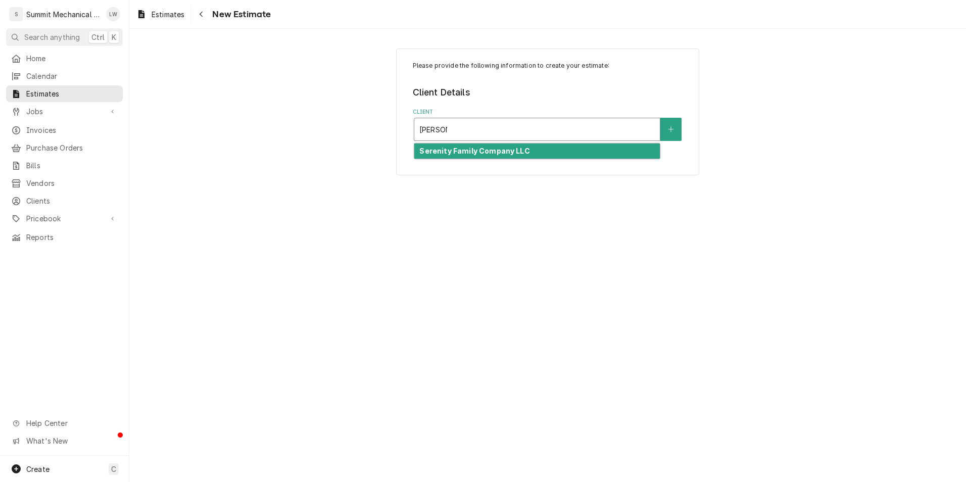
click at [461, 149] on strong "Serenity Family Company LLC" at bounding box center [475, 151] width 110 height 9
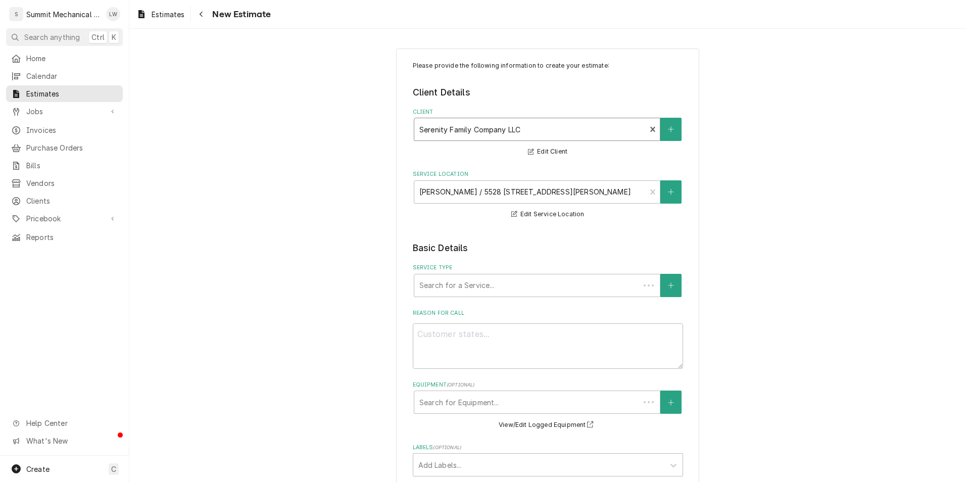
scroll to position [82, 0]
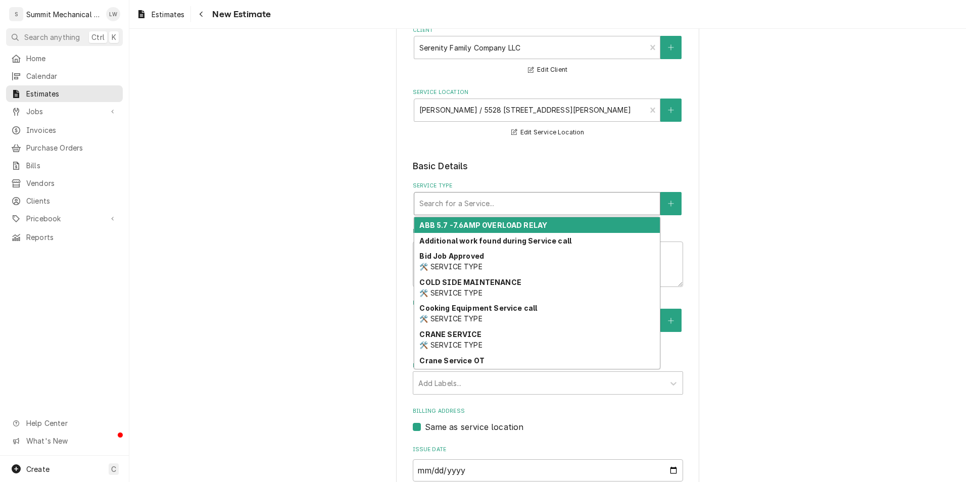
click at [468, 197] on div "Service Type" at bounding box center [538, 204] width 236 height 18
type textarea "x"
type input "R"
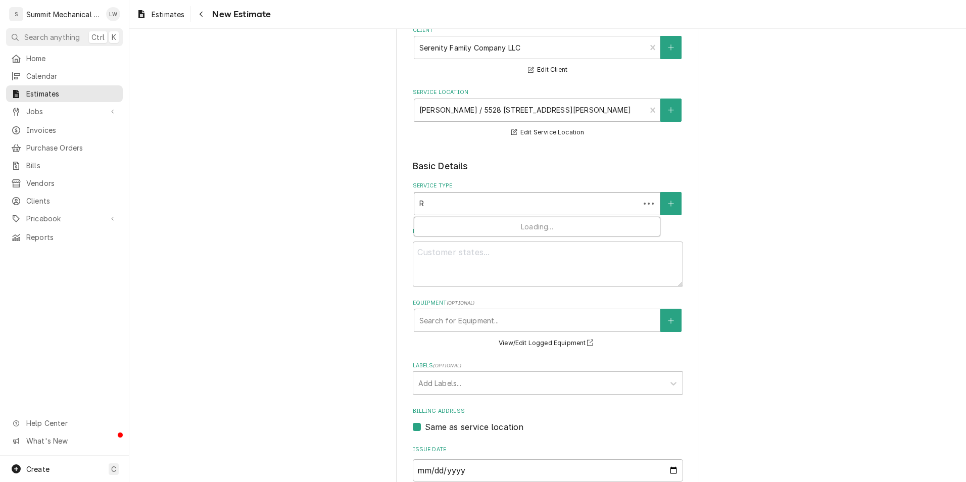
type textarea "x"
type input "RE"
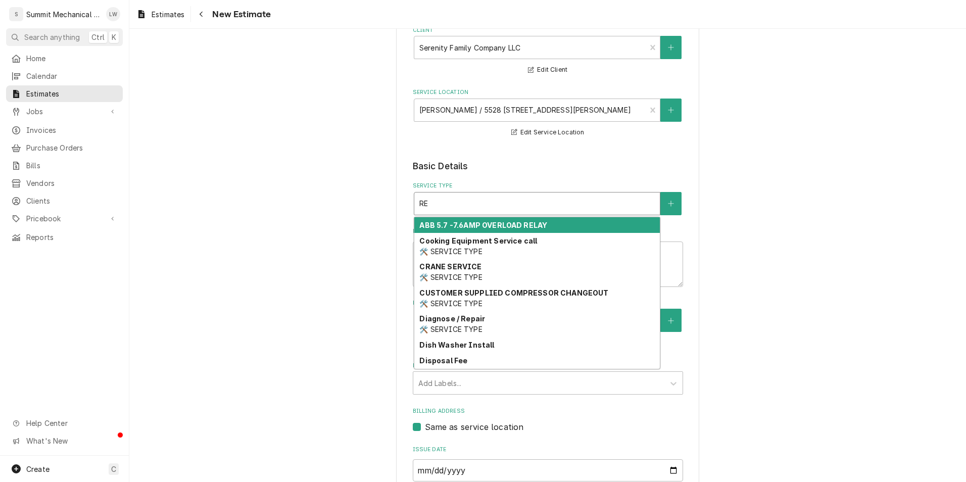
type textarea "x"
type input "REPA"
type textarea "x"
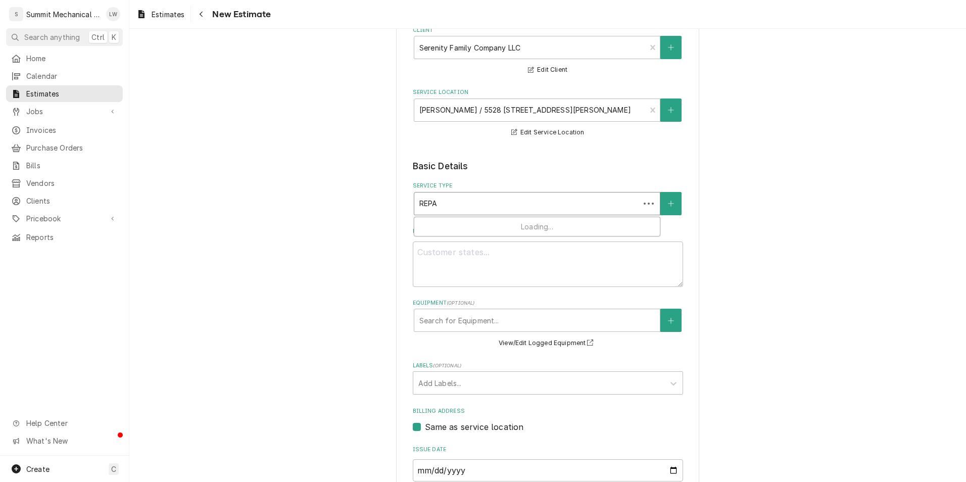
type input "REPAI"
type textarea "x"
type input "REPAIR"
type textarea "x"
type input "REPAIRS"
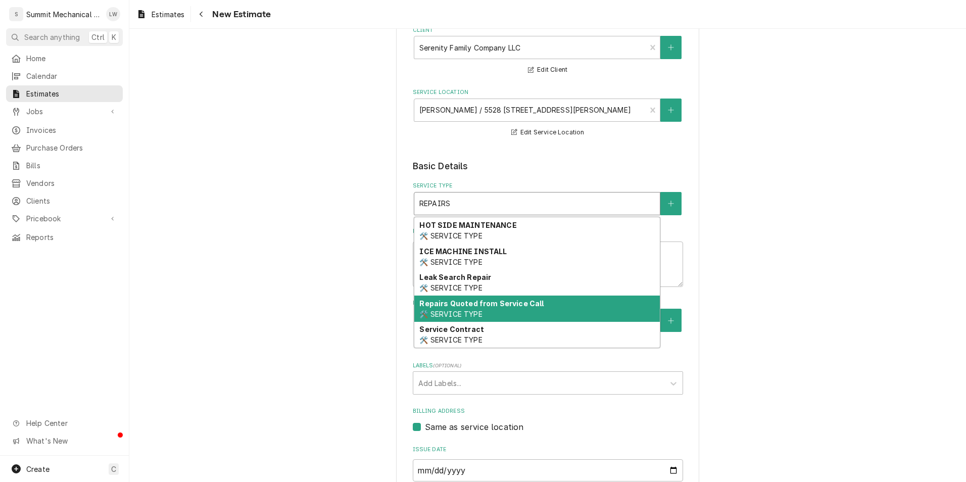
click at [510, 306] on strong "Repairs Quoted from Service Call" at bounding box center [482, 303] width 124 height 9
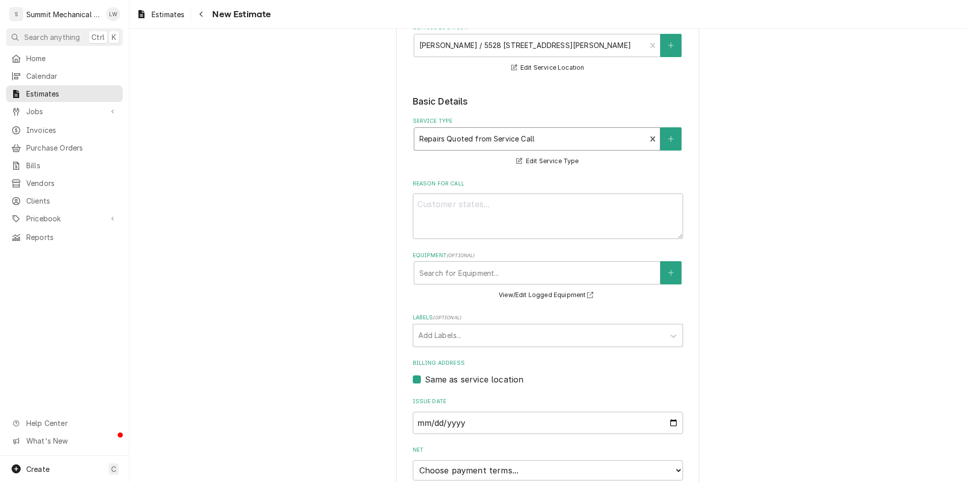
scroll to position [148, 0]
click at [542, 214] on textarea "Reason For Call" at bounding box center [548, 214] width 270 height 45
type textarea "x"
type textarea "c"
type textarea "x"
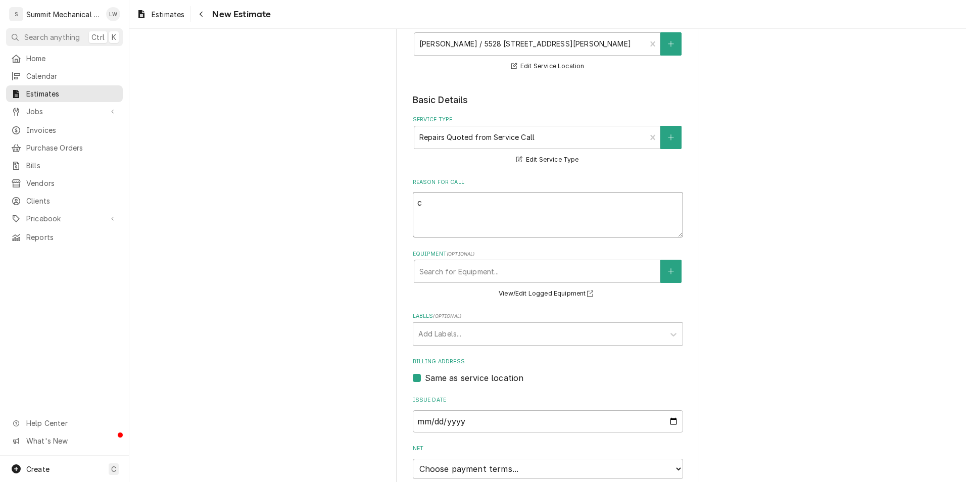
type textarea "cA"
type textarea "x"
type textarea "cAR"
type textarea "x"
type textarea "cARR"
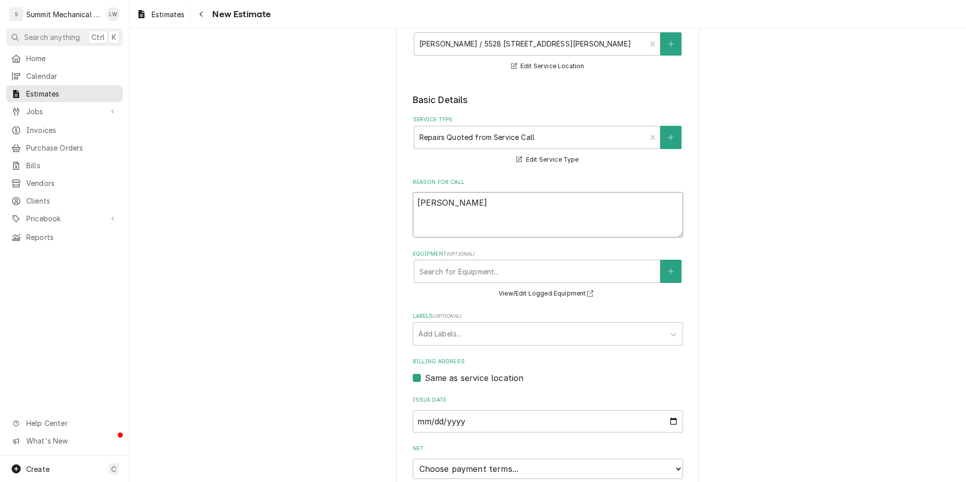
type textarea "x"
type textarea "cAR"
type textarea "x"
type textarea "cA"
type textarea "x"
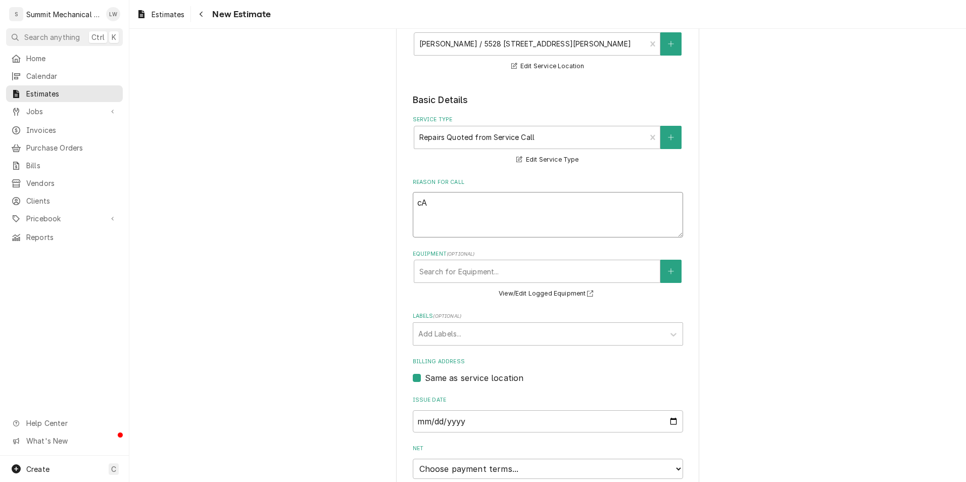
type textarea "c"
type textarea "x"
type textarea "C"
type textarea "x"
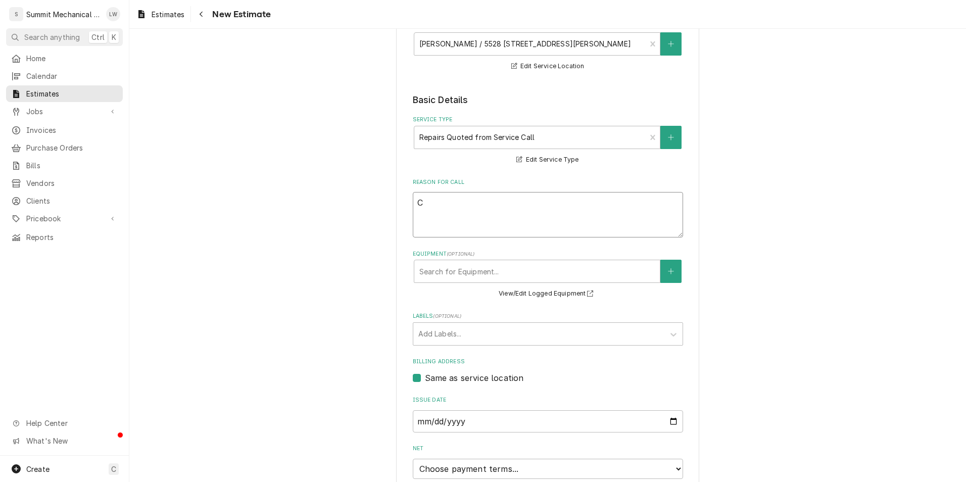
type textarea "Ca"
type textarea "x"
type textarea "Car"
type textarea "x"
type textarea "Carr"
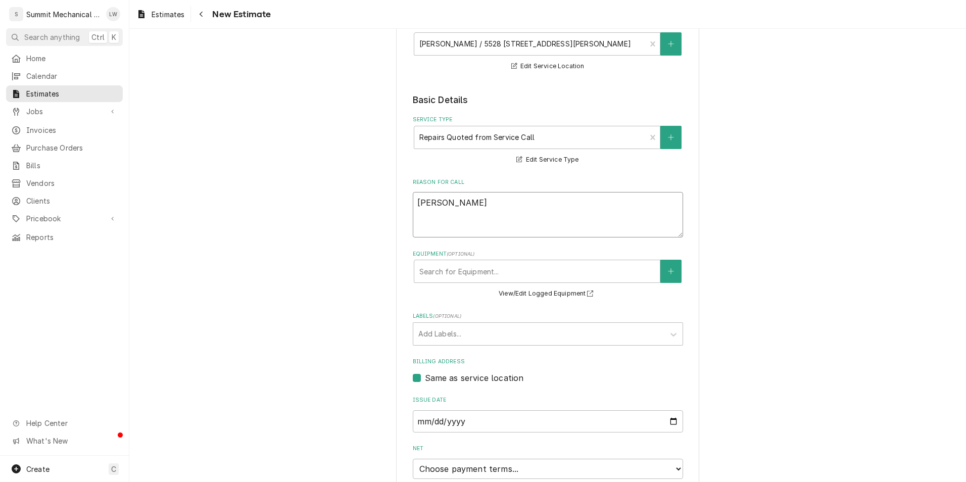
type textarea "x"
type textarea "Carro"
type textarea "x"
type textarea "Carrol"
type textarea "x"
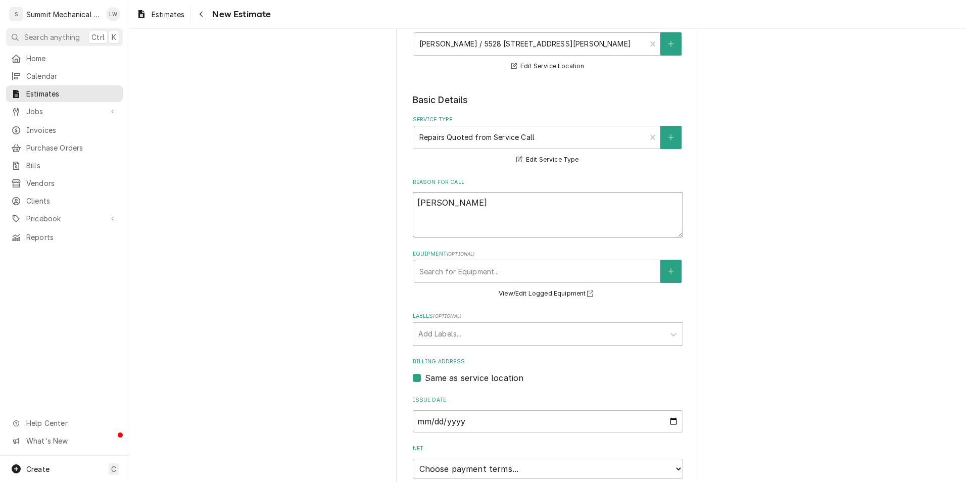
type textarea "Carrol"
type textarea "x"
type textarea "Carrol r"
type textarea "x"
type textarea "Carrol re"
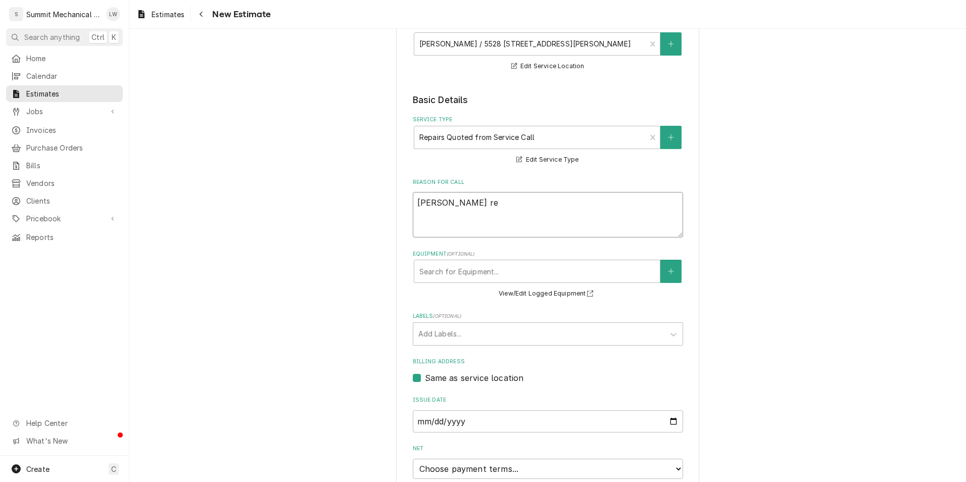
type textarea "x"
type textarea "Carrol req"
type textarea "x"
type textarea "Carrol requ"
type textarea "x"
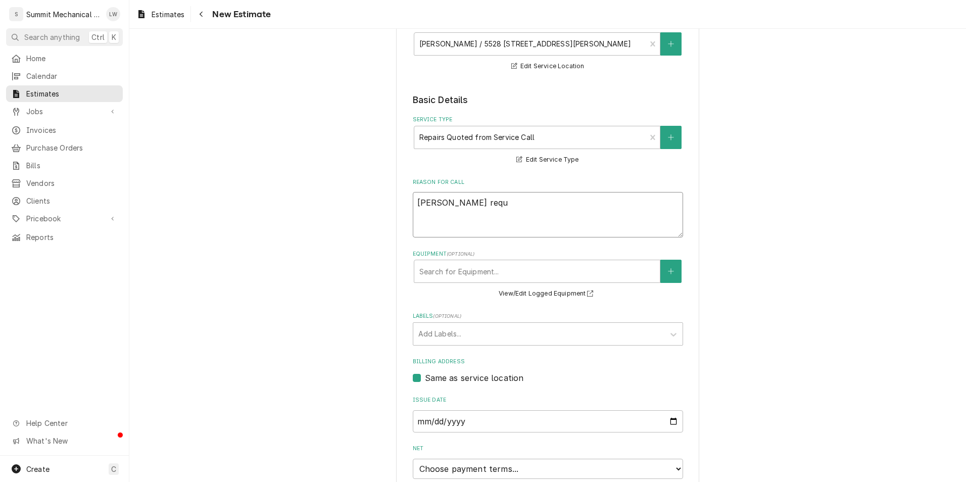
type textarea "Carrol reque"
type textarea "x"
type textarea "Carrol reques"
type textarea "x"
type textarea "Carrol request"
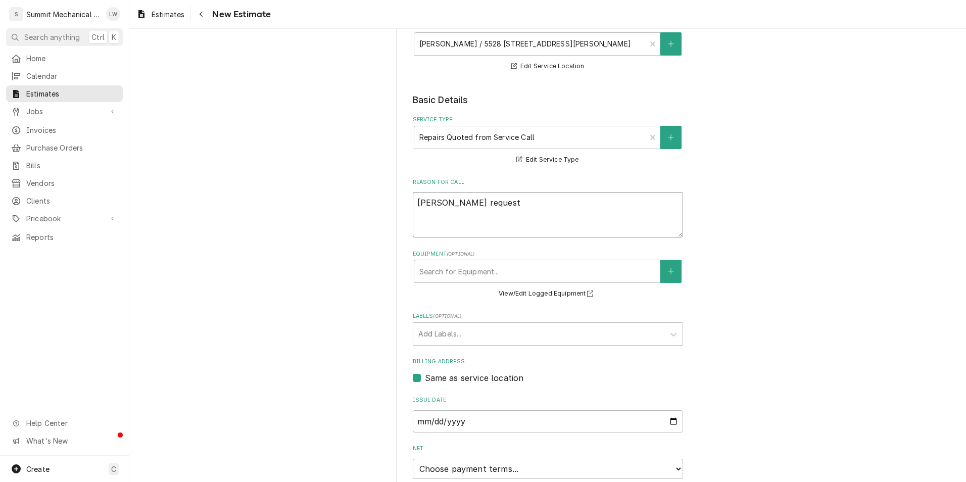
type textarea "x"
type textarea "Carrol requeste"
type textarea "x"
type textarea "Carrol requested"
type textarea "x"
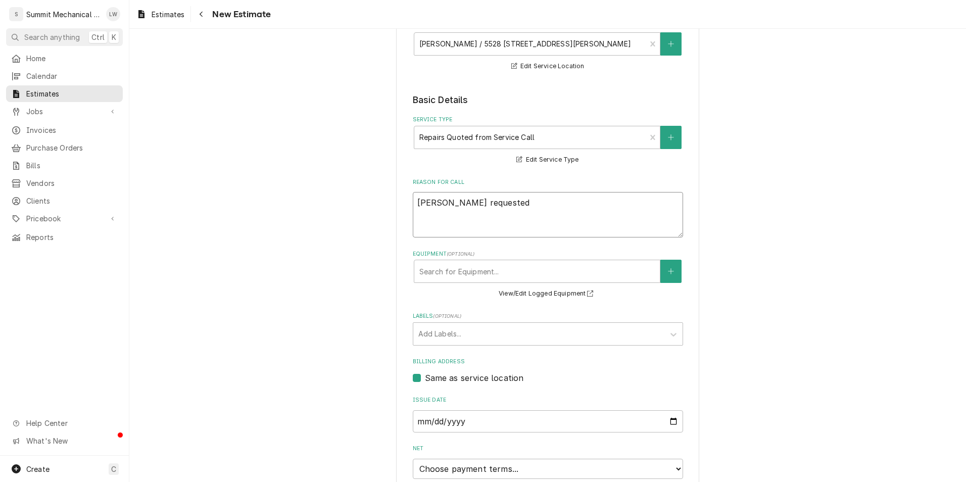
type textarea "Carrol requested"
type textarea "x"
type textarea "Carrol requested q"
type textarea "x"
type textarea "Carrol requested qu"
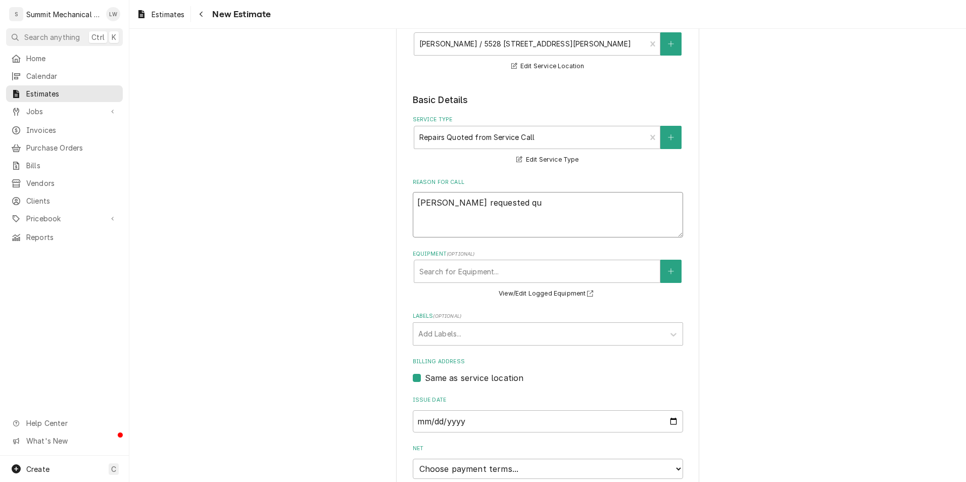
type textarea "x"
type textarea "Carrol requested quo"
type textarea "x"
type textarea "Carrol requested quot"
type textarea "x"
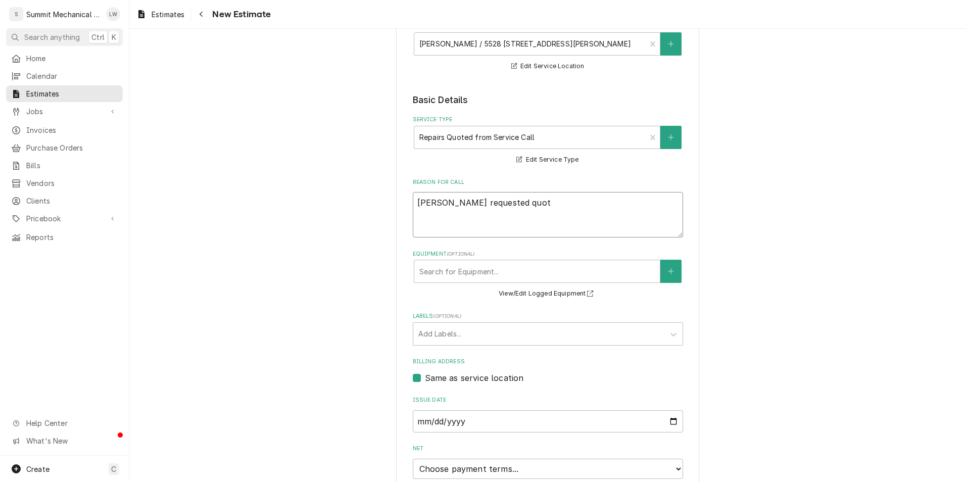
type textarea "Carrol requested quote"
type textarea "x"
type textarea "Carrol requested quote"
type textarea "x"
type textarea "Carrol requested quote t"
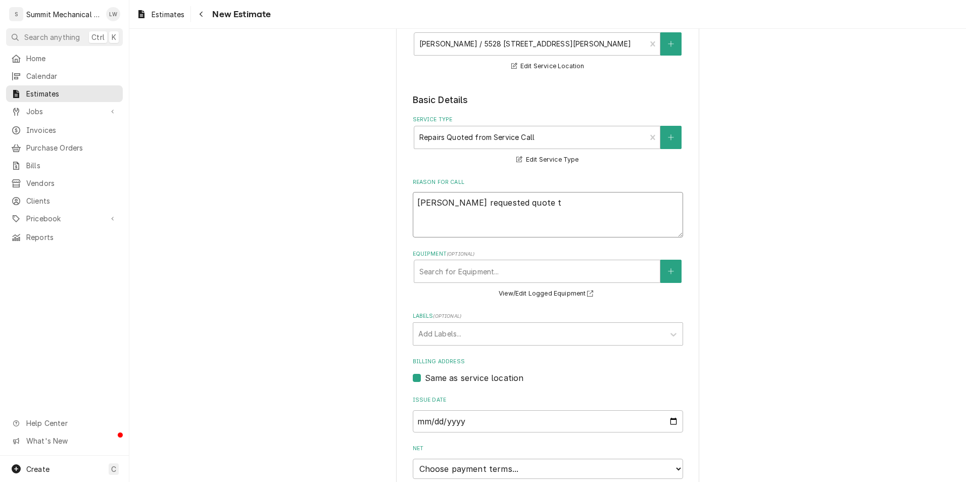
type textarea "x"
type textarea "Carrol requested quote to"
type textarea "x"
type textarea "Carrol requested quote to"
type textarea "x"
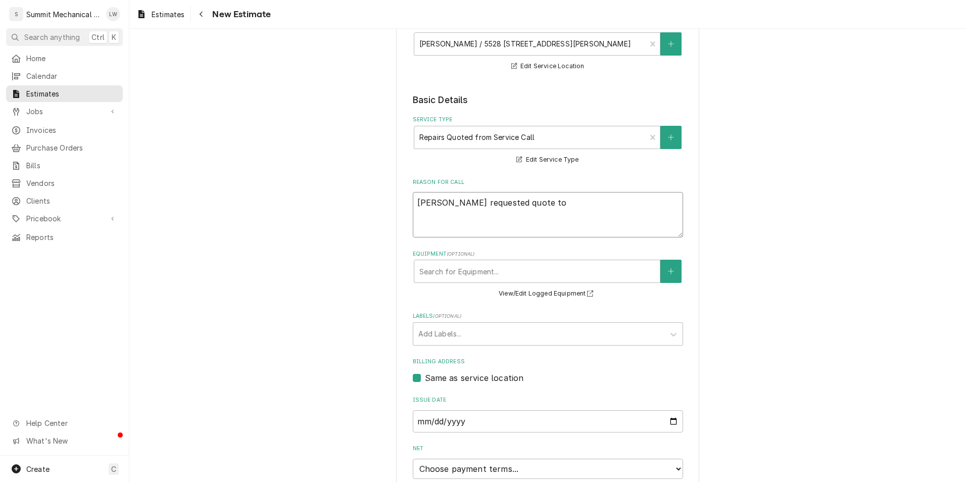
type textarea "Carrol requested quote to r"
type textarea "x"
type textarea "Carrol requested quote to re"
type textarea "x"
type textarea "Carrol requested quote to repi"
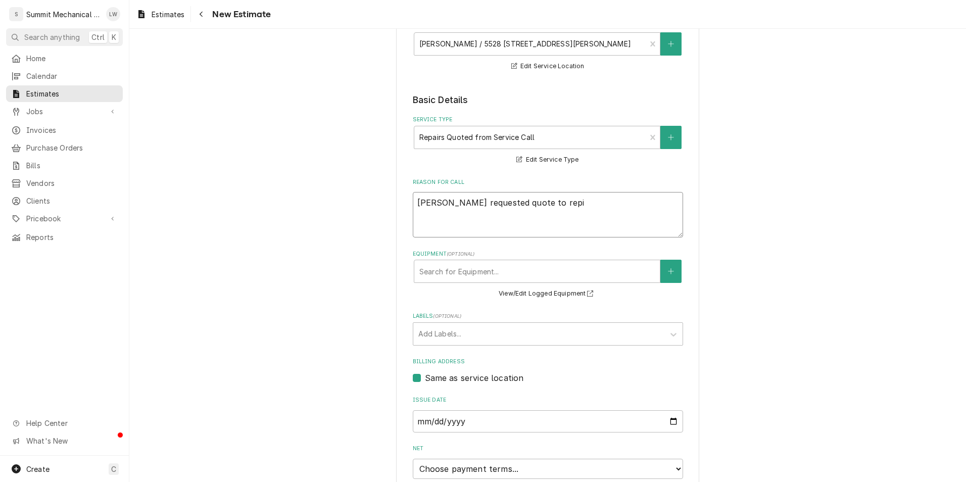
type textarea "x"
type textarea "Carrol requested quote to repia"
type textarea "x"
type textarea "Carrol requested quote to repiat"
type textarea "x"
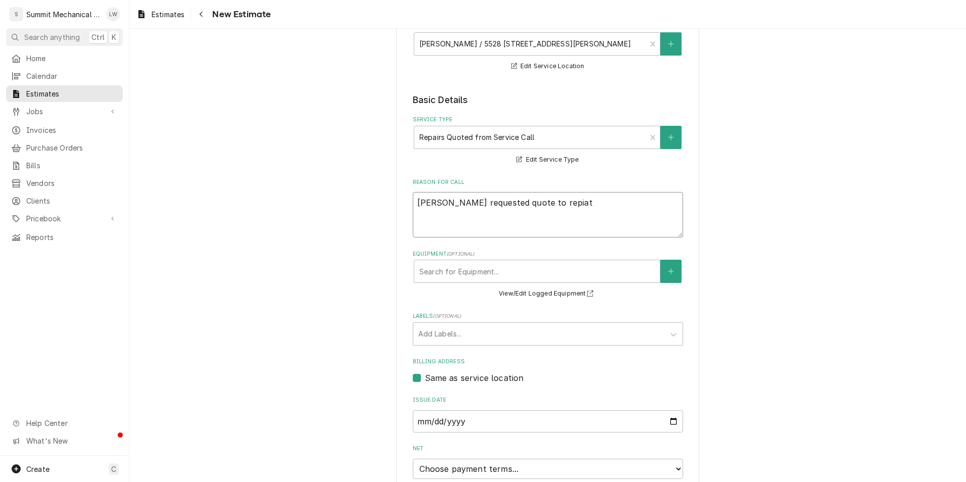
type textarea "Carrol requested quote to repiat"
type textarea "x"
type textarea "Carrol requested quote to repiat"
type textarea "x"
type textarea "Carrol requested quote to repia"
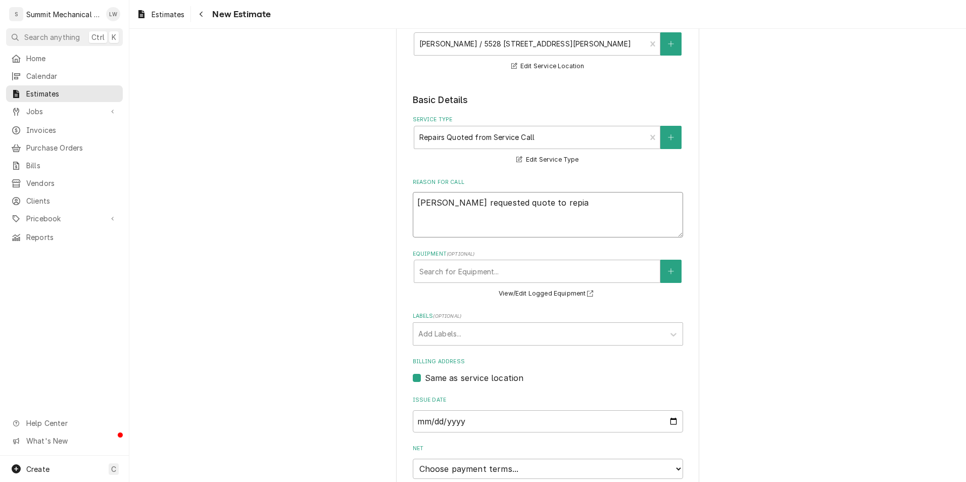
type textarea "x"
type textarea "Carrol requested quote to repi"
type textarea "x"
type textarea "Carrol requested quote to rep"
type textarea "x"
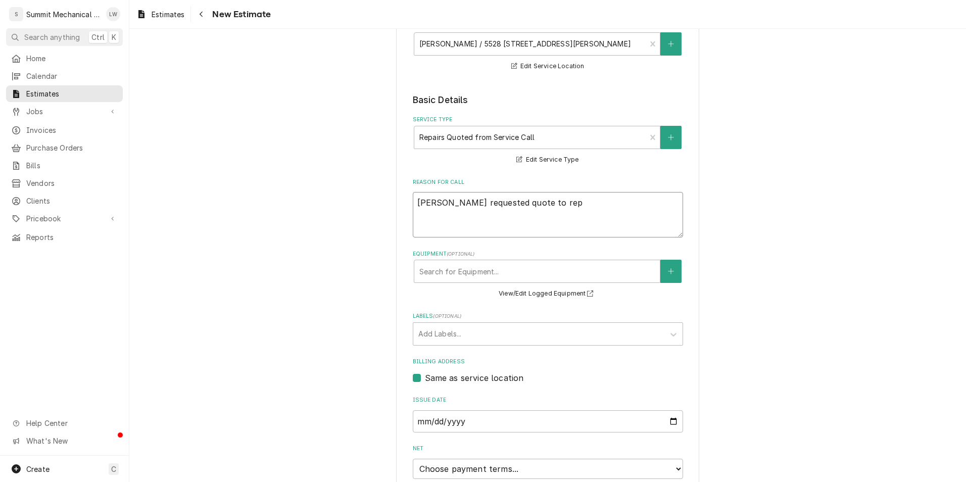
type textarea "Carrol requested quote to repa"
type textarea "x"
type textarea "Carrol requested quote to repai"
type textarea "x"
type textarea "Carrol requested quote to repair"
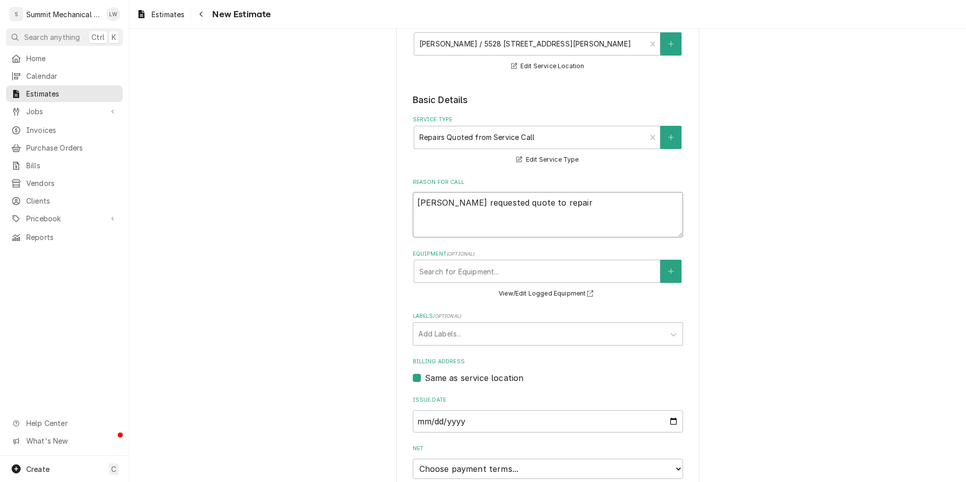
type textarea "x"
type textarea "Carrol requested quote to repair le"
type textarea "x"
type textarea "Carrol requested quote to repair lea"
type textarea "x"
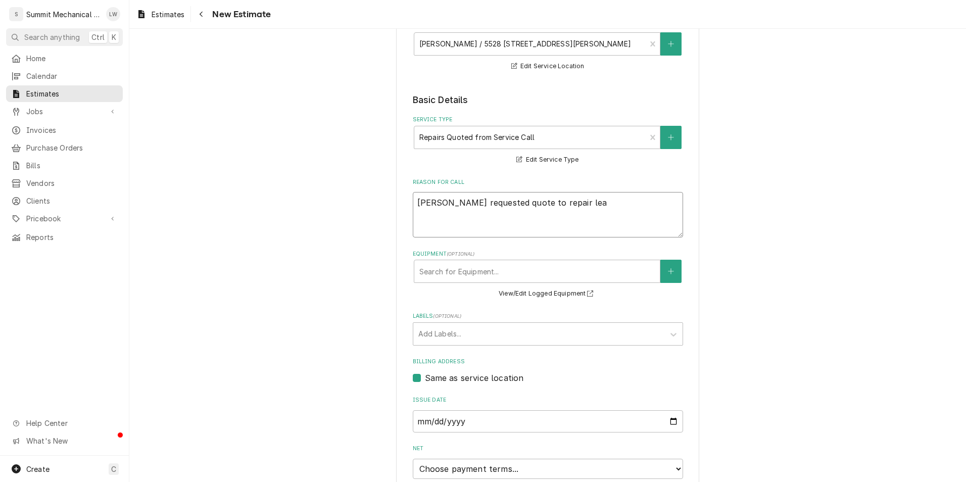
type textarea "Carrol requested quote to repair leak"
type textarea "x"
type textarea "Carrol requested quote to repair leak"
type textarea "x"
type textarea "Carrol requested quote to repair leak o"
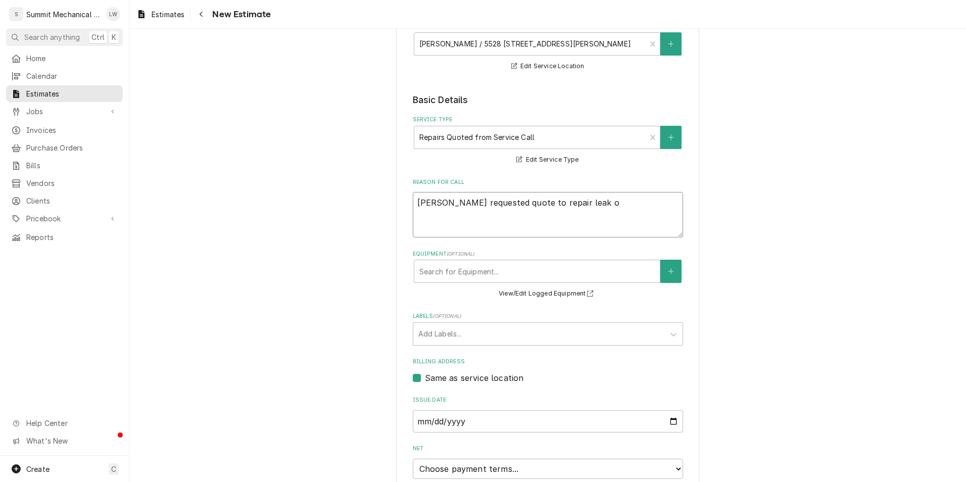
type textarea "x"
type textarea "Carrol requested quote to repair leak on"
type textarea "x"
type textarea "Carrol requested quote to repair leak on W"
type textarea "x"
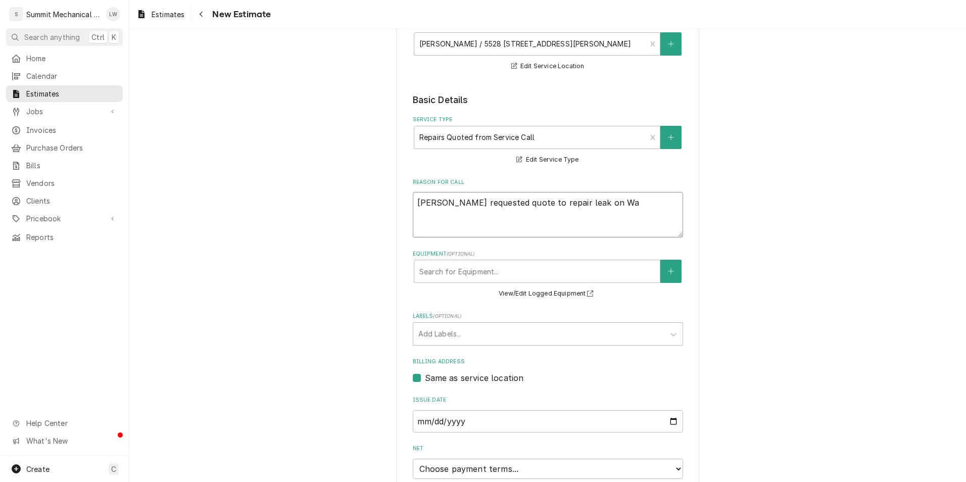
type textarea "Carrol requested quote to repair leak on Wal"
type textarea "x"
type textarea "Carrol requested quote to repair leak on Walk"
type textarea "x"
type textarea "Carrol requested quote to repair leak on Walk i"
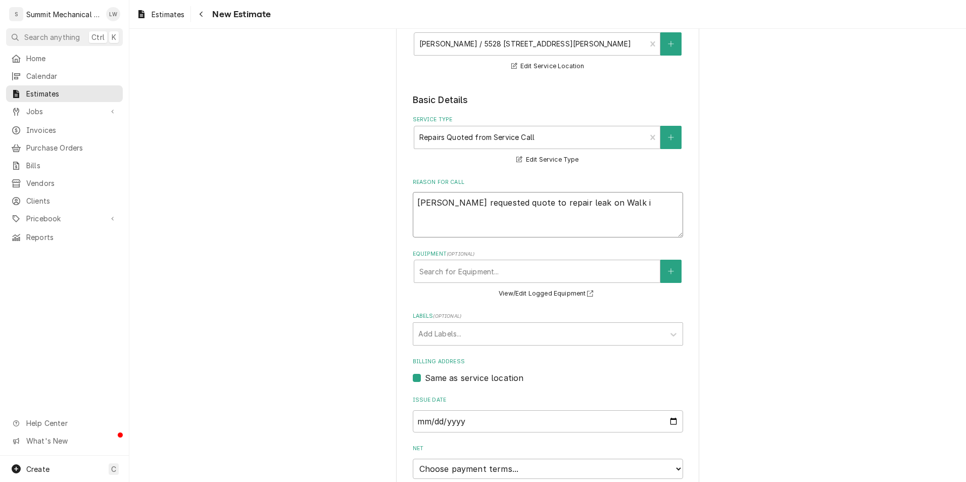
type textarea "x"
type textarea "Carrol requested quote to repair leak on Walk in"
type textarea "x"
type textarea "Carrol requested quote to repair leak on Walk in"
type textarea "x"
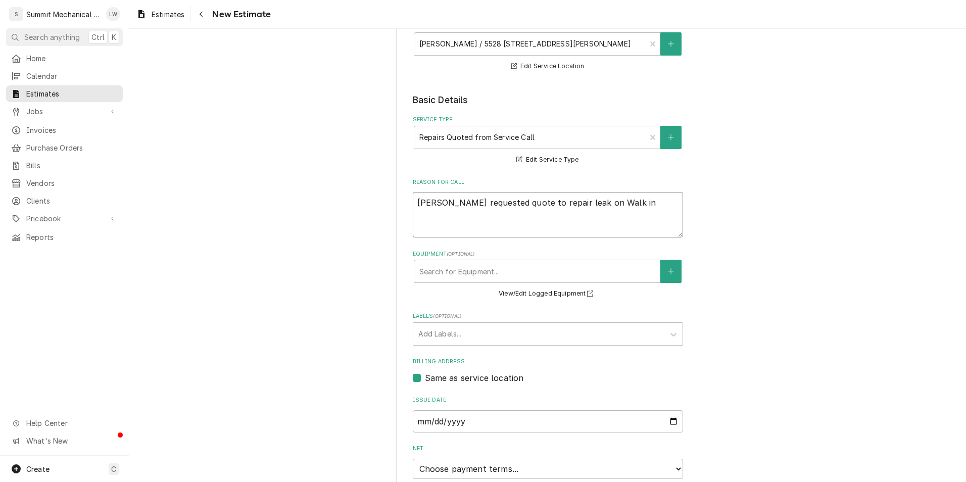
type textarea "Carrol requested quote to repair leak on Walk in c"
type textarea "x"
type textarea "Carrol requested quote to repair leak on Walk in co"
type textarea "x"
type textarea "Carrol requested quote to repair leak on Walk in coo"
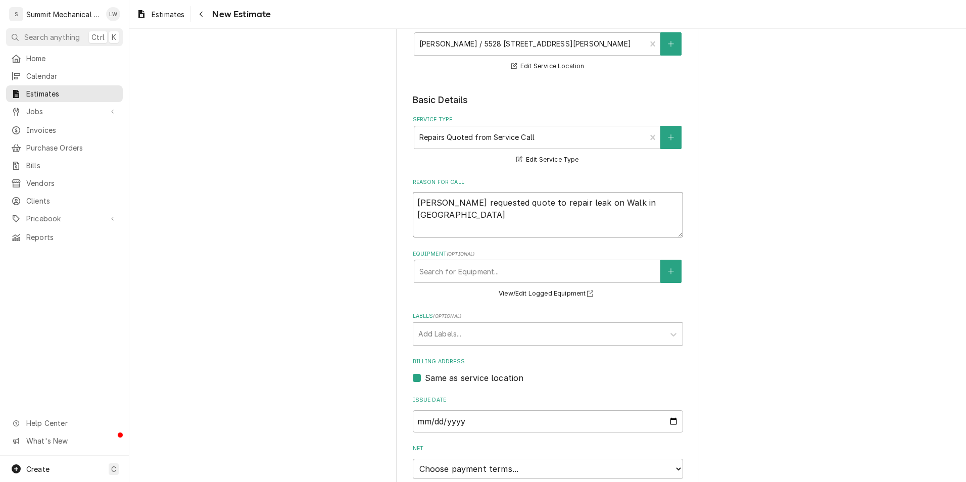
type textarea "x"
type textarea "Carrol requested quote to repair leak on Walk in cool"
type textarea "x"
type textarea "Carrol requested quote to repair leak on Walk in coole"
type textarea "x"
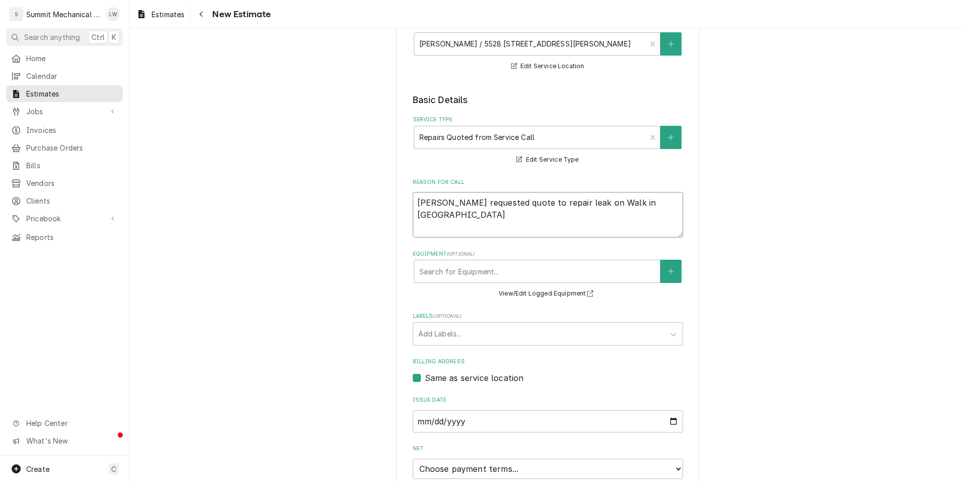
type textarea "[PERSON_NAME] requested quote to repair leak on Walk in cooler"
type textarea "x"
type textarea "[PERSON_NAME] requested quote to repair leak on Walk in cooler"
click at [503, 277] on div "Equipment" at bounding box center [538, 271] width 236 height 18
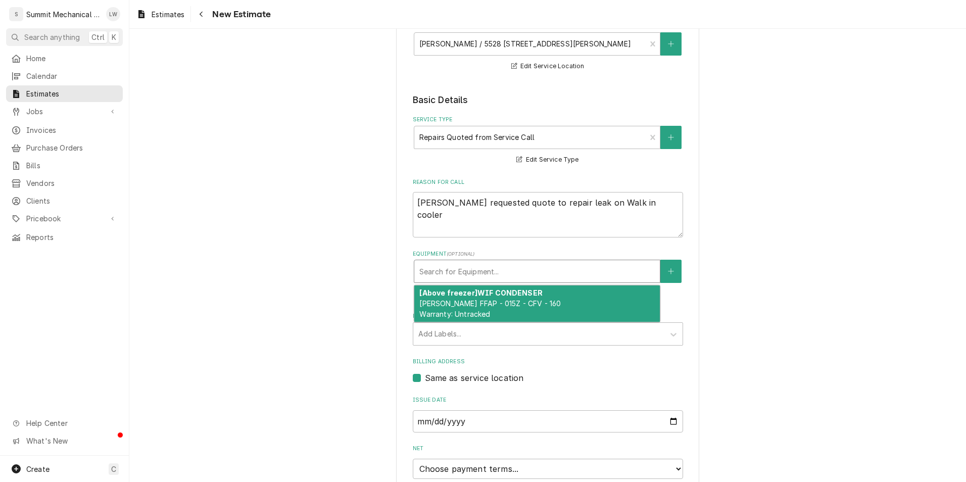
click at [482, 312] on span "Copeland FFAP - 015Z - CFV - 160 Warranty: Untracked" at bounding box center [491, 308] width 142 height 19
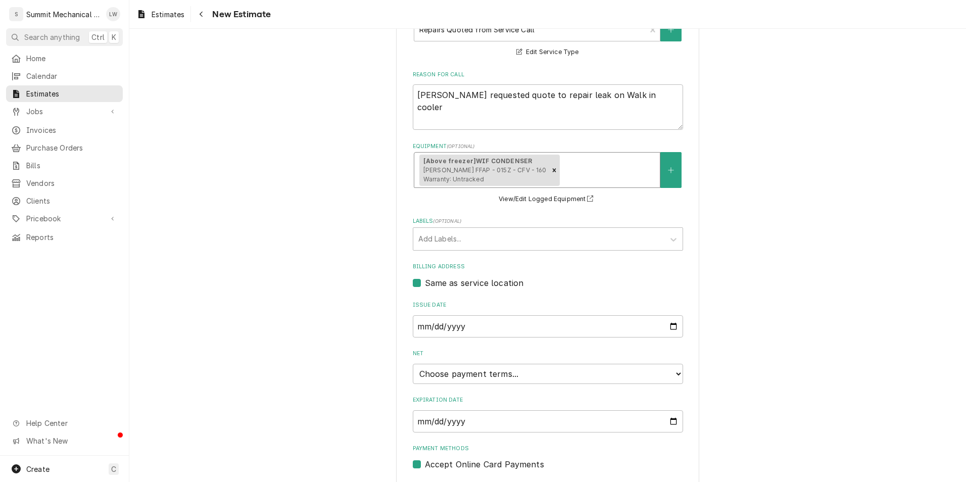
scroll to position [287, 0]
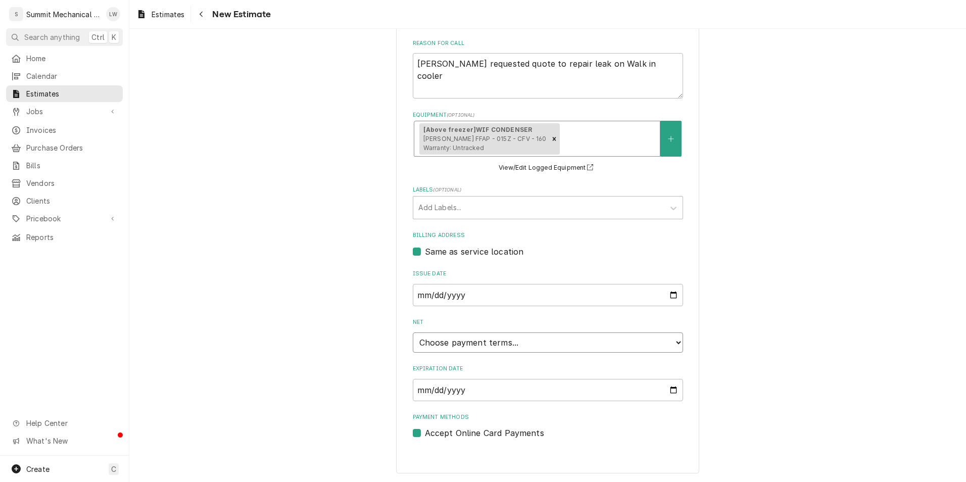
click at [653, 341] on select "Choose payment terms... Same Day Net 7 Net 14 Net 21 Net 30 Net 45 Net 60 Net 90" at bounding box center [548, 343] width 270 height 20
type textarea "x"
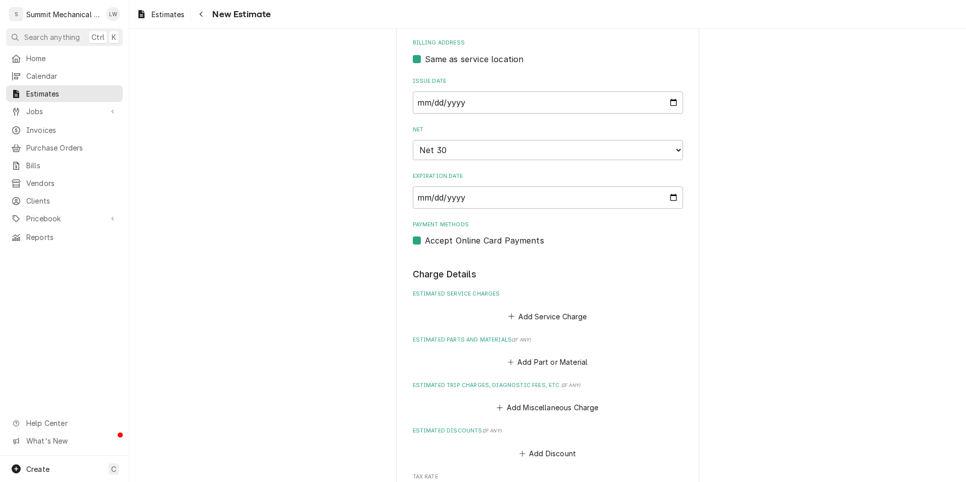
scroll to position [517, 0]
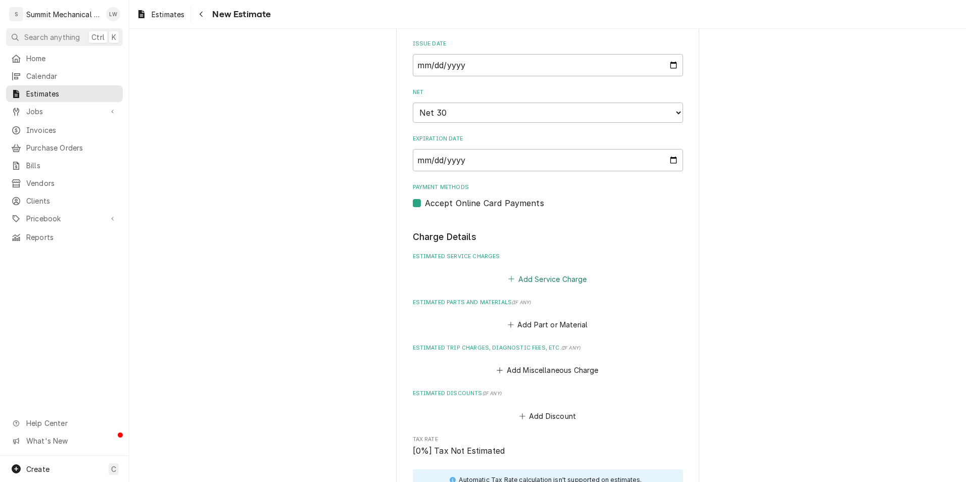
click at [553, 284] on button "Add Service Charge" at bounding box center [548, 279] width 82 height 14
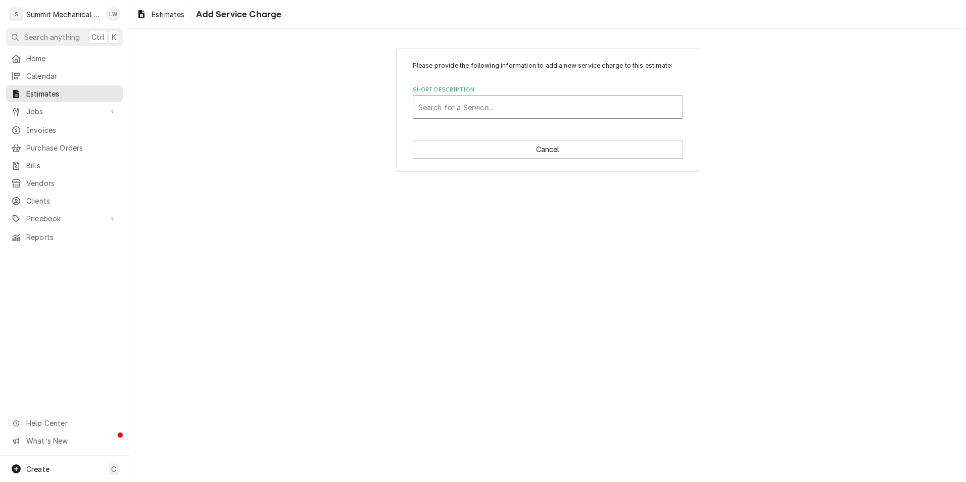
click at [534, 99] on div "Short Description" at bounding box center [548, 107] width 259 height 18
type input "repairs"
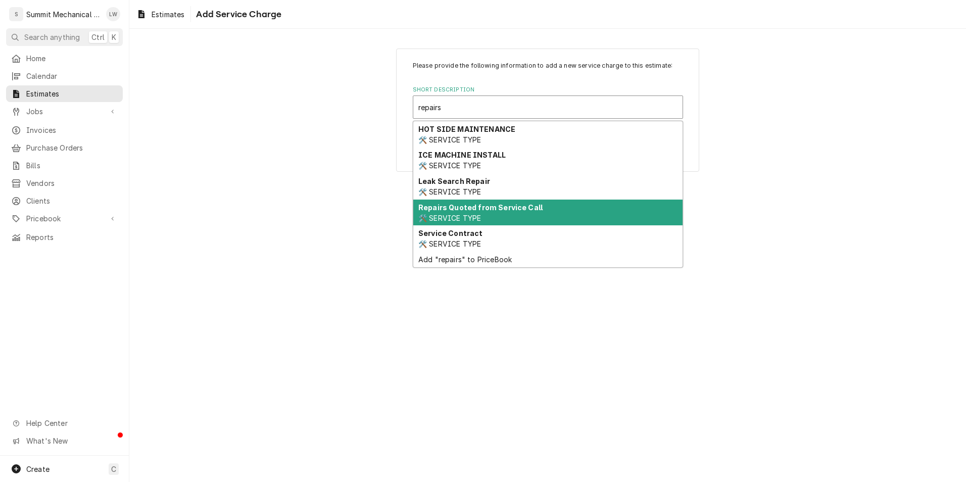
click at [508, 213] on div "Repairs Quoted from Service Call 🛠️ SERVICE TYPE" at bounding box center [547, 213] width 269 height 26
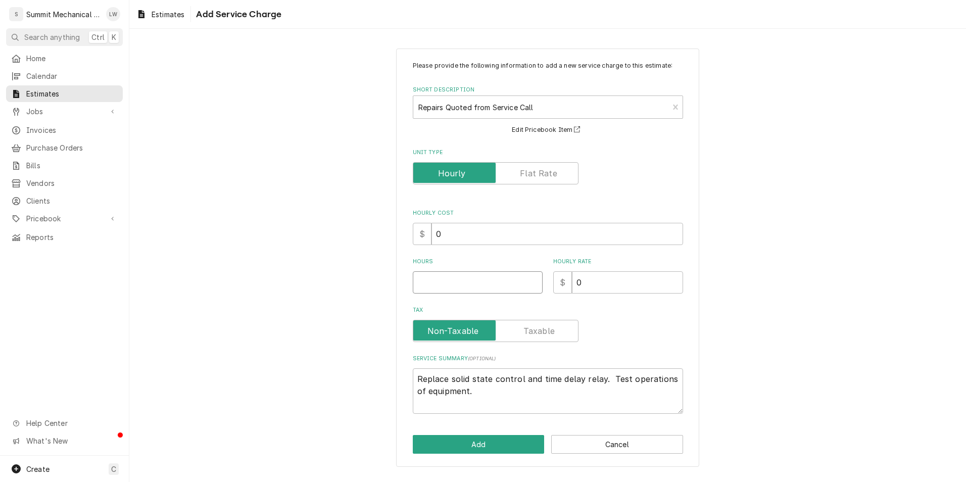
click at [480, 277] on input "Hours" at bounding box center [478, 282] width 130 height 22
type textarea "x"
type input "8"
type textarea "x"
type input "8"
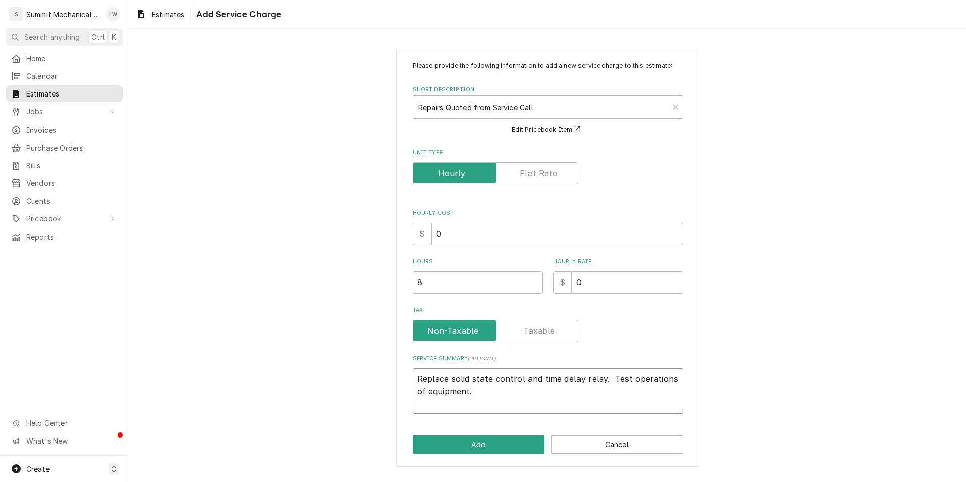
click at [516, 395] on textarea "Replace solid state control and time delay relay. Test operations of equipment." at bounding box center [548, 390] width 270 height 45
type textarea "x"
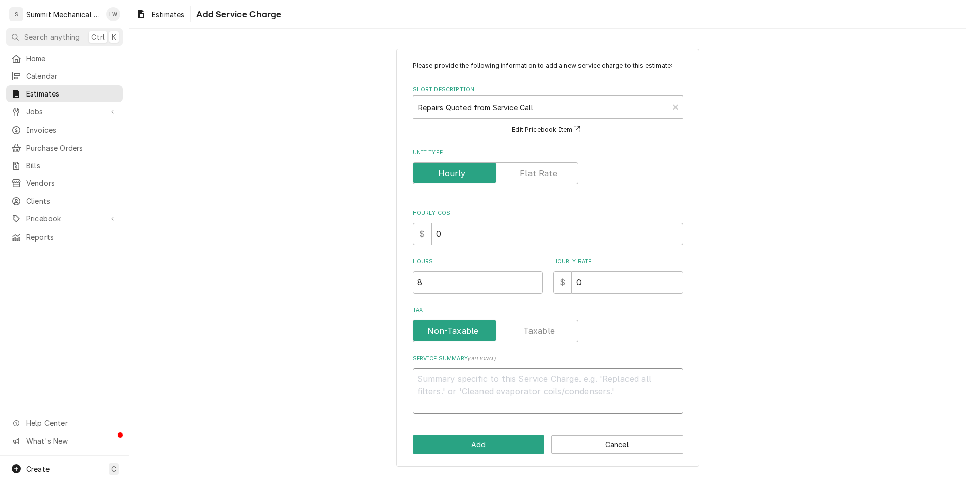
type textarea "x"
type textarea "*"
type textarea "x"
type textarea "**"
type textarea "x"
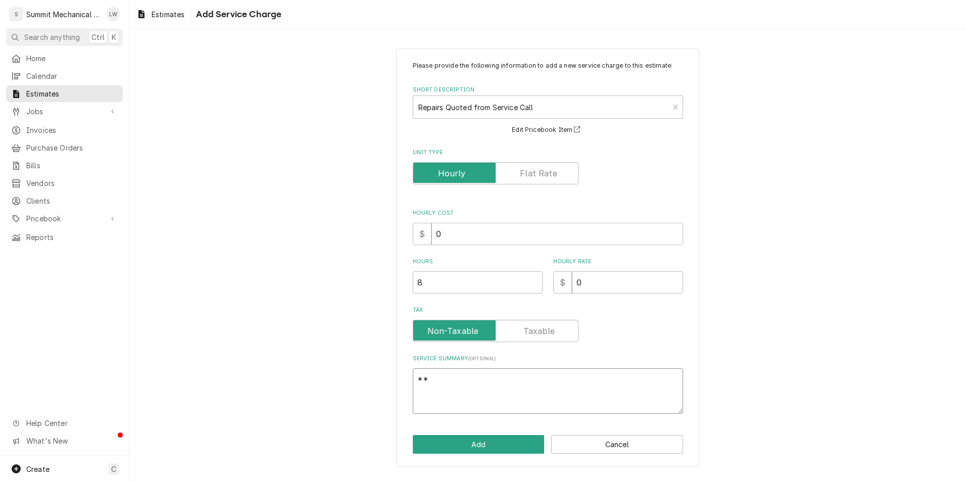
type textarea "***"
type textarea "x"
type textarea "****"
type textarea "x"
type textarea "*****"
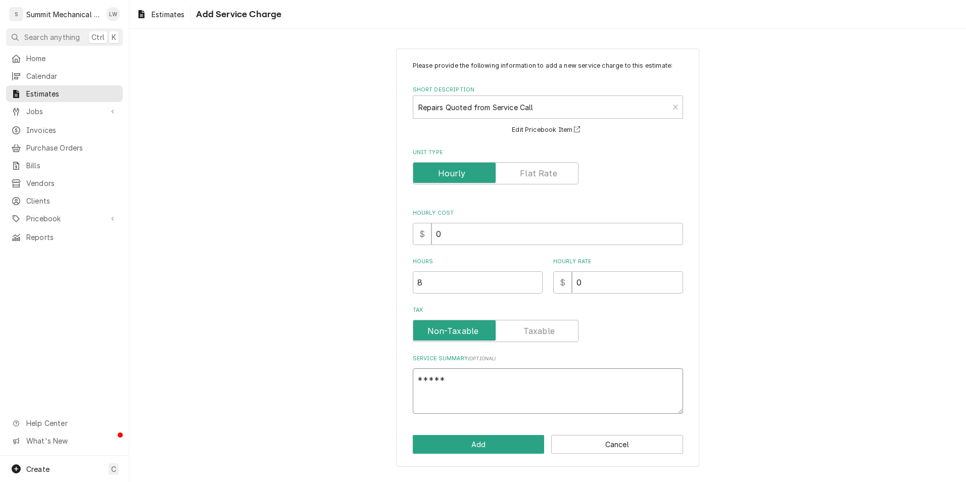
type textarea "x"
type textarea "*****"
type textarea "x"
type textarea "***** e"
type textarea "x"
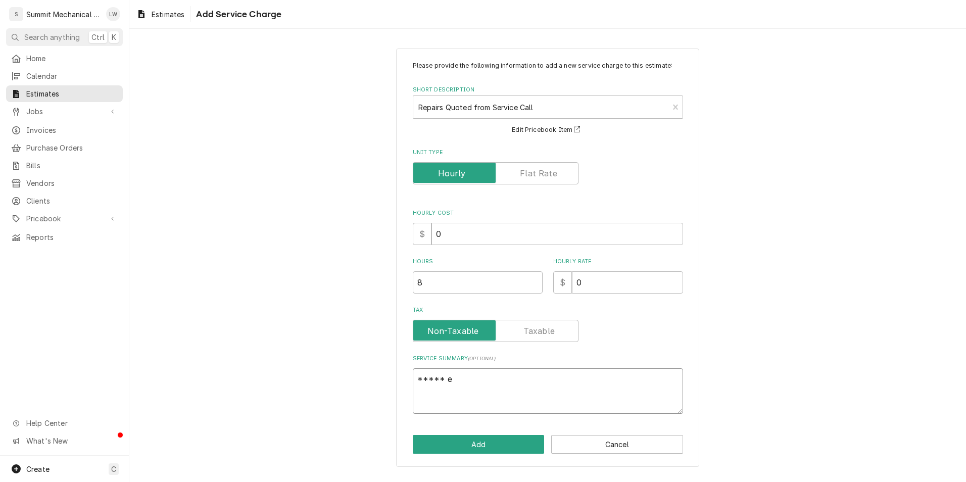
type textarea "***** es"
type textarea "x"
type textarea "***** est"
type textarea "x"
type textarea "***** es"
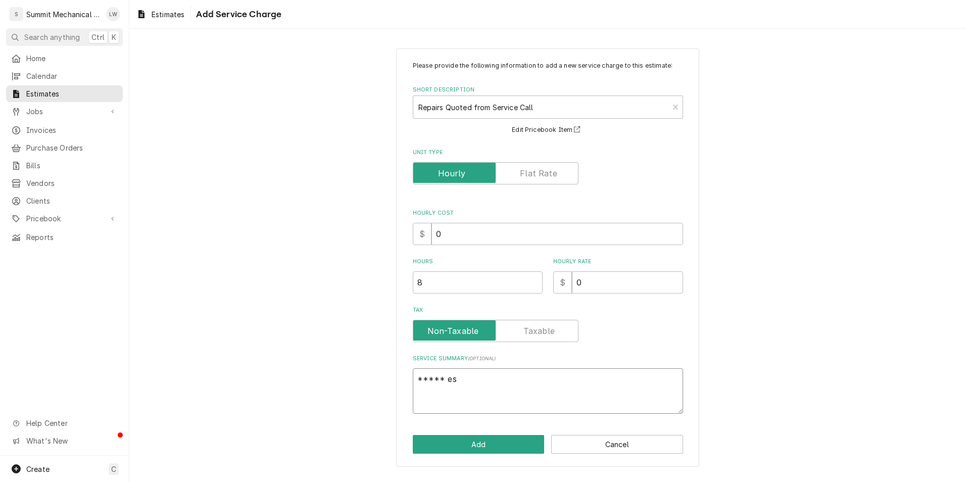
type textarea "x"
type textarea "***** e"
type textarea "x"
type textarea "*****"
type textarea "x"
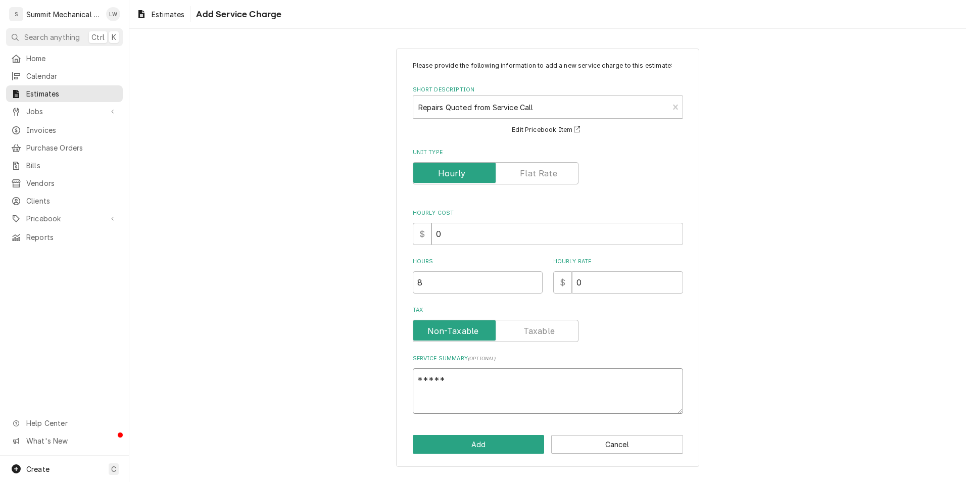
type textarea "***** E"
type textarea "x"
type textarea "***** Es"
type textarea "x"
type textarea "***** Esti"
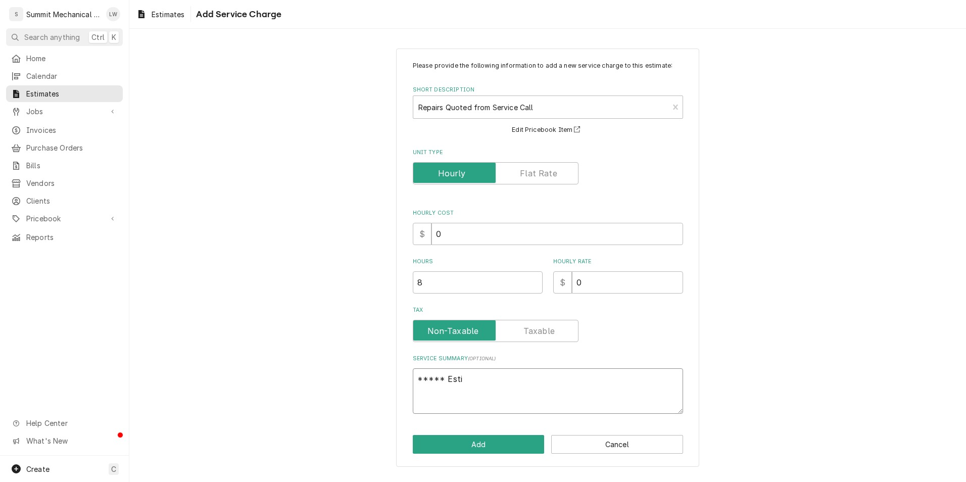
type textarea "x"
type textarea "***** Estim"
type textarea "x"
type textarea "***** Estima"
type textarea "x"
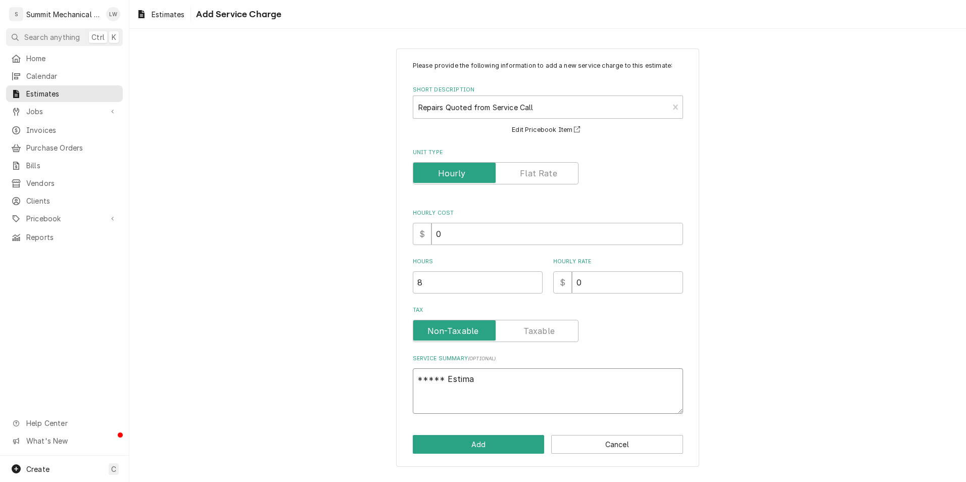
type textarea "***** Estimat"
type textarea "x"
type textarea "***** Estimate"
type textarea "x"
type textarea "***** Estimate"
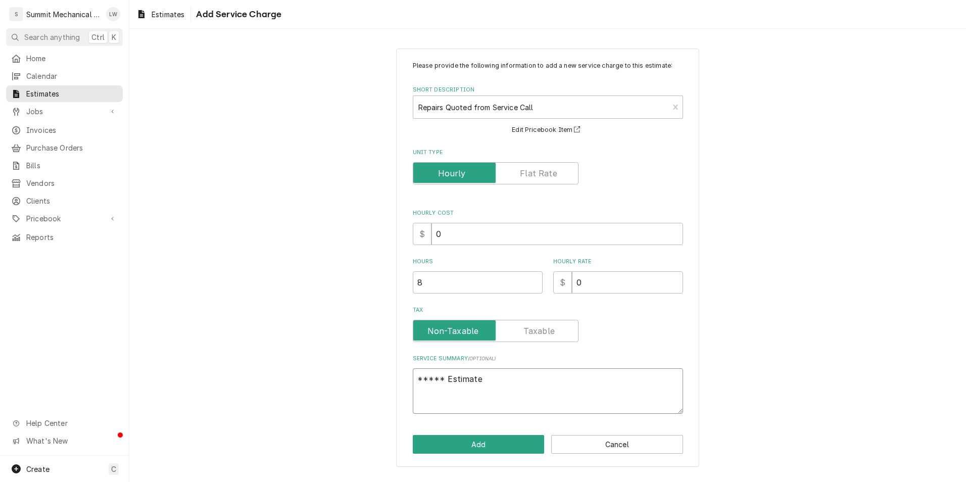
type textarea "x"
type textarea "***** Estimate t"
type textarea "x"
type textarea "***** Estimate to"
click at [416, 382] on textarea "***** Estimate to repair leak on Walk in Cooler*****" at bounding box center [548, 390] width 270 height 45
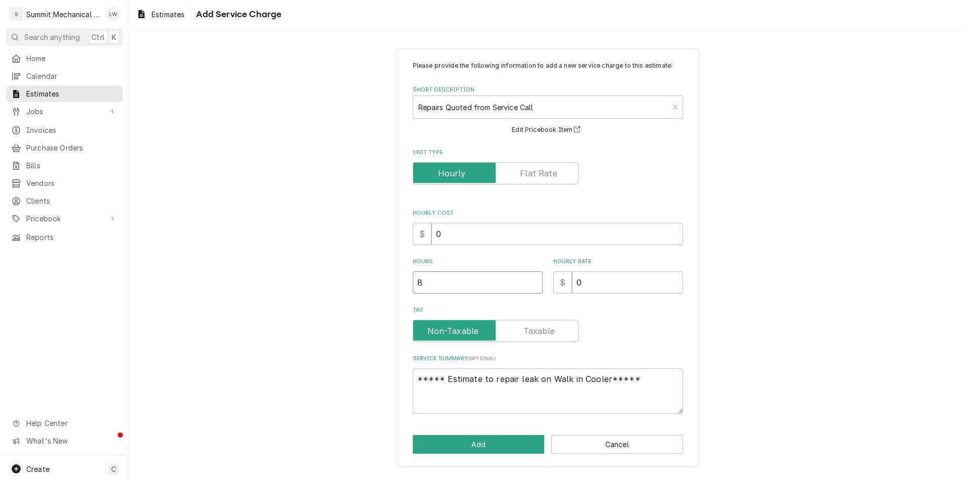
drag, startPoint x: 512, startPoint y: 401, endPoint x: 454, endPoint y: 276, distance: 137.7
click at [454, 276] on input "8" at bounding box center [478, 282] width 130 height 22
click at [471, 451] on button "Add" at bounding box center [479, 444] width 132 height 19
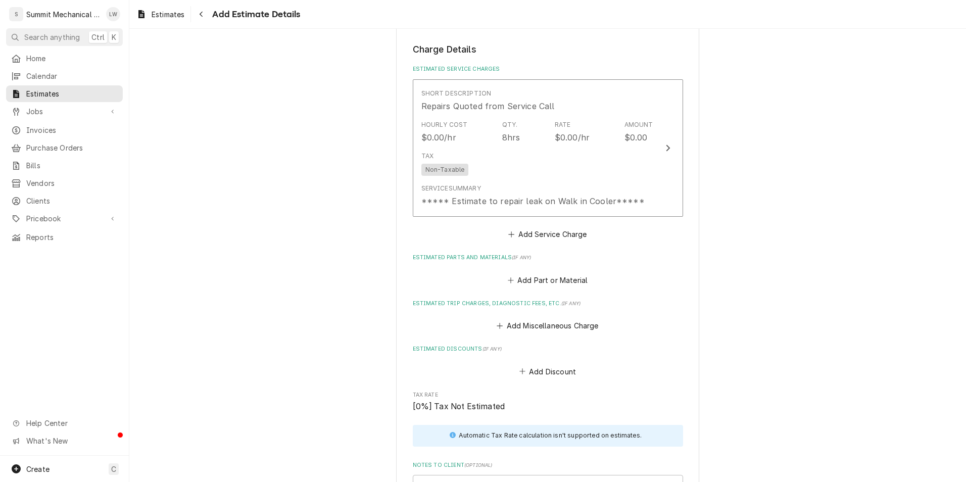
scroll to position [702, 0]
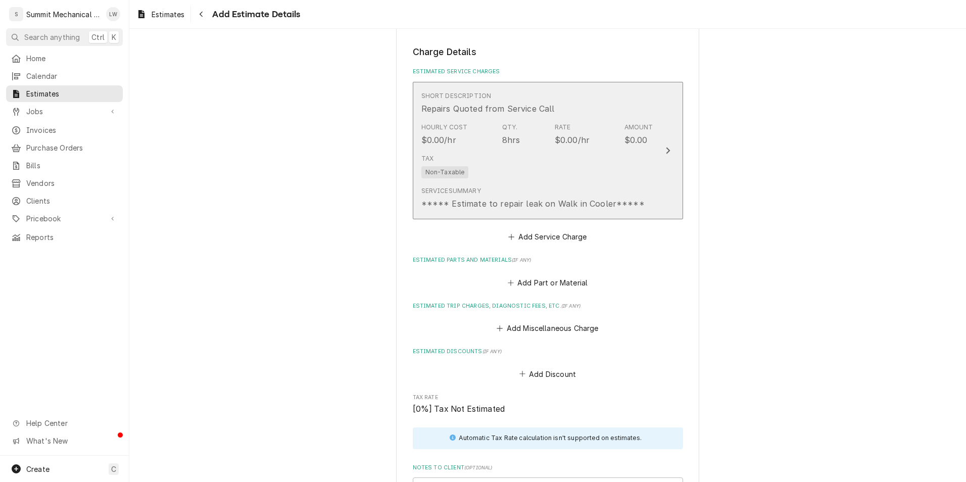
click at [526, 171] on div "Tax Non-Taxable" at bounding box center [538, 166] width 232 height 32
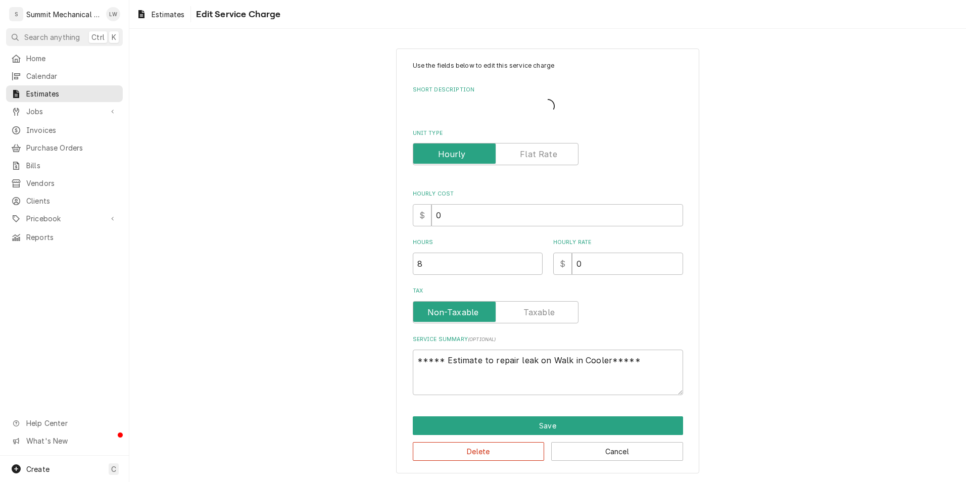
scroll to position [19, 0]
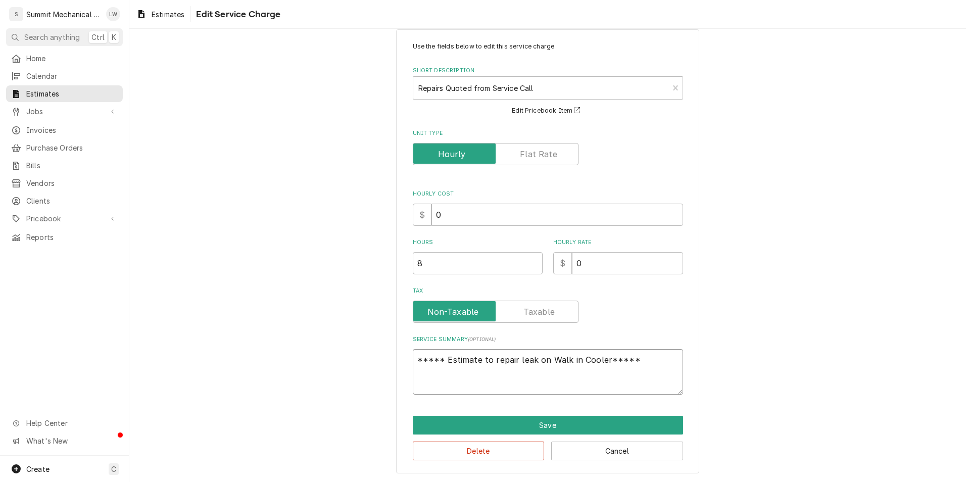
click at [668, 366] on textarea "***** Estimate to repair leak on Walk in Cooler*****" at bounding box center [548, 371] width 270 height 45
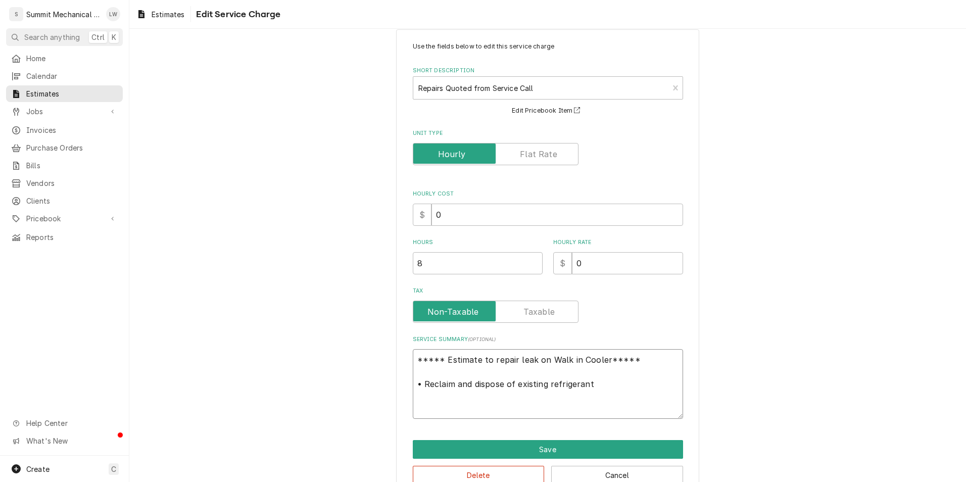
paste textarea "FLOW HMI-1TT3"
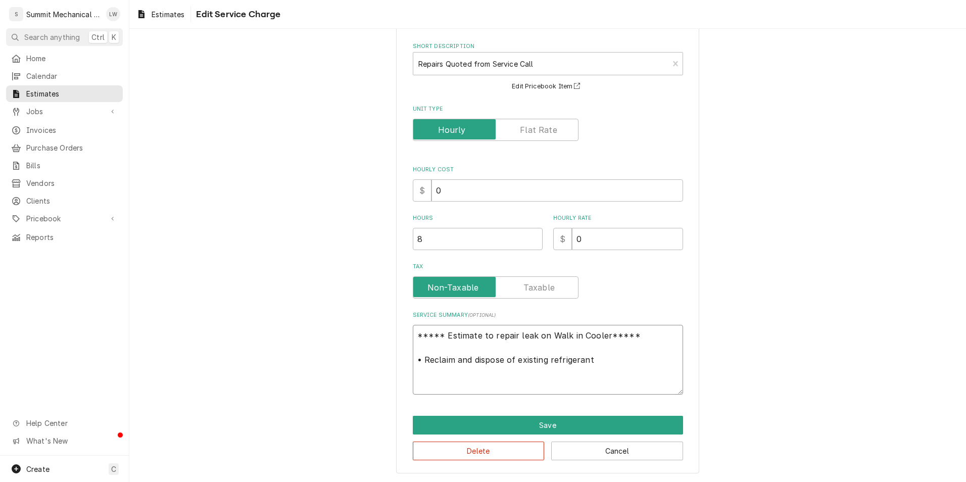
drag, startPoint x: 419, startPoint y: 362, endPoint x: 374, endPoint y: 376, distance: 47.0
click at [374, 376] on div "Use the fields below to edit this service charge Short Description Repairs Quot…" at bounding box center [547, 239] width 837 height 486
click at [512, 380] on textarea "***** Estimate to repair leak on Walk in Cooler***** • Reclaim and dispose of e…" at bounding box center [548, 360] width 270 height 70
drag, startPoint x: 422, startPoint y: 357, endPoint x: 396, endPoint y: 363, distance: 26.9
click at [396, 363] on div "Use the fields below to edit this service charge Short Description Repairs Quot…" at bounding box center [547, 239] width 303 height 469
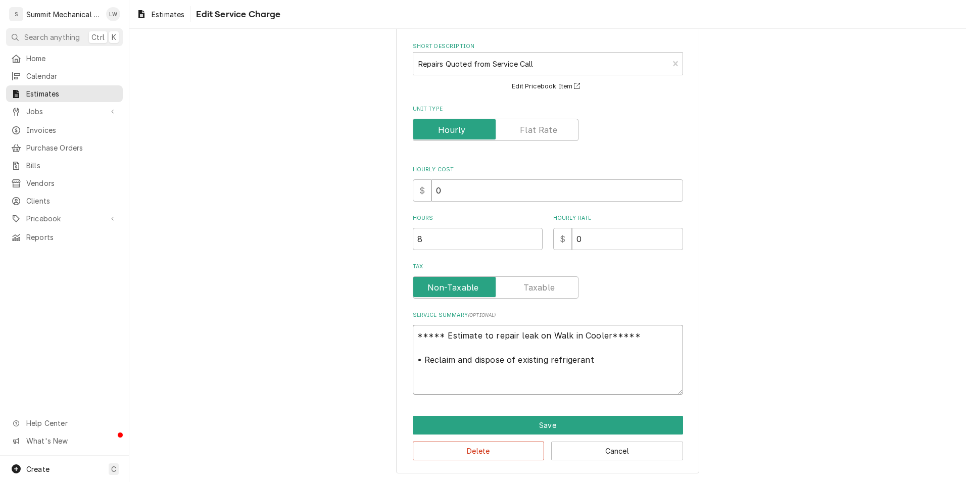
click at [599, 356] on textarea "***** Estimate to repair leak on Walk in Cooler***** • Reclaim and dispose of e…" at bounding box center [548, 360] width 270 height 70
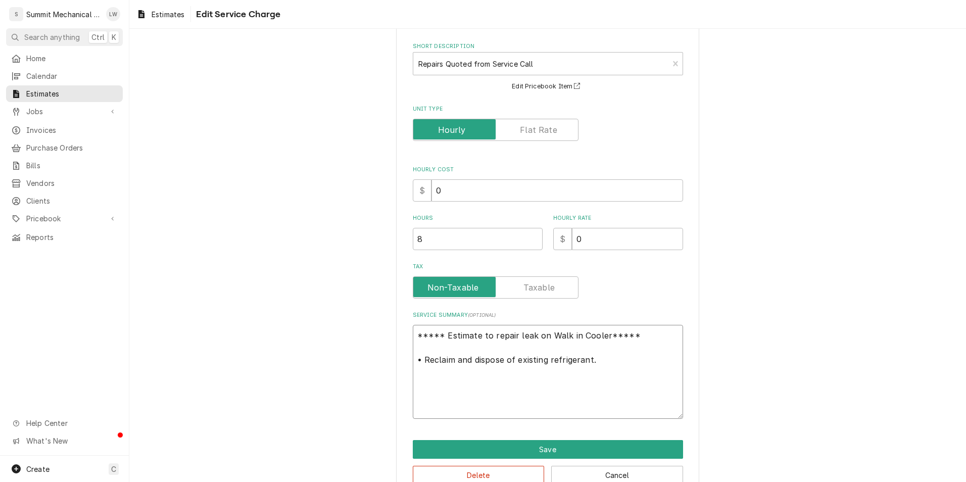
paste textarea "•"
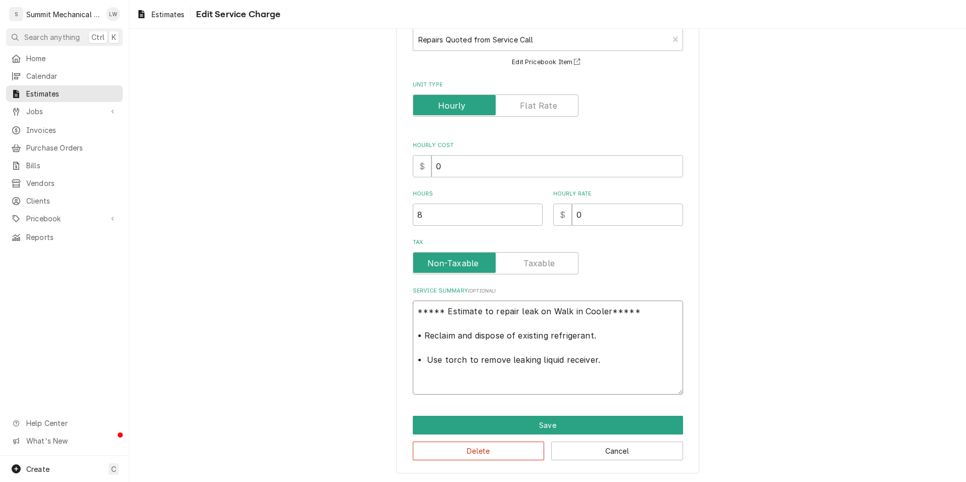
click at [553, 366] on textarea "***** Estimate to repair leak on Walk in Cooler***** • Reclaim and dispose of e…" at bounding box center [548, 348] width 270 height 94
click at [645, 368] on textarea "***** Estimate to repair leak on Walk in Cooler***** • Reclaim and dispose of e…" at bounding box center [548, 348] width 270 height 94
click at [657, 361] on textarea "***** Estimate to repair leak on Walk in Cooler***** • Reclaim and dispose of e…" at bounding box center [548, 348] width 270 height 94
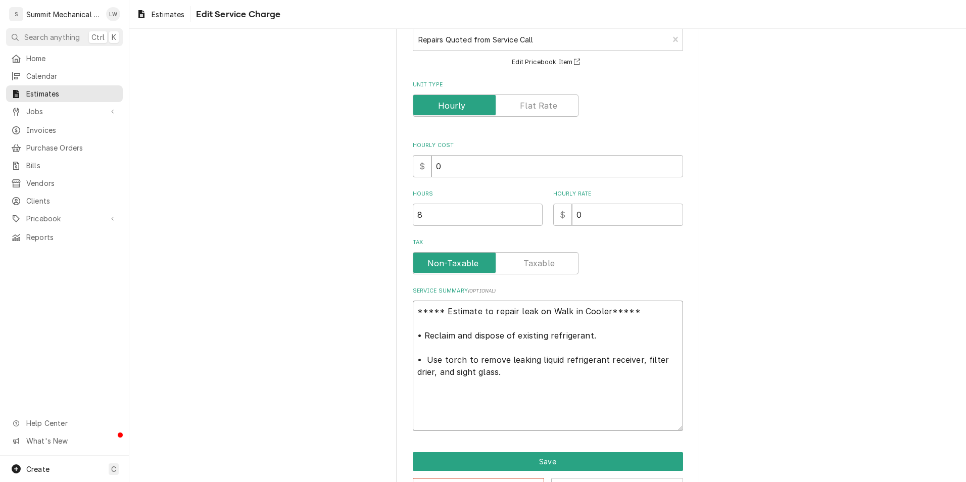
paste textarea "•"
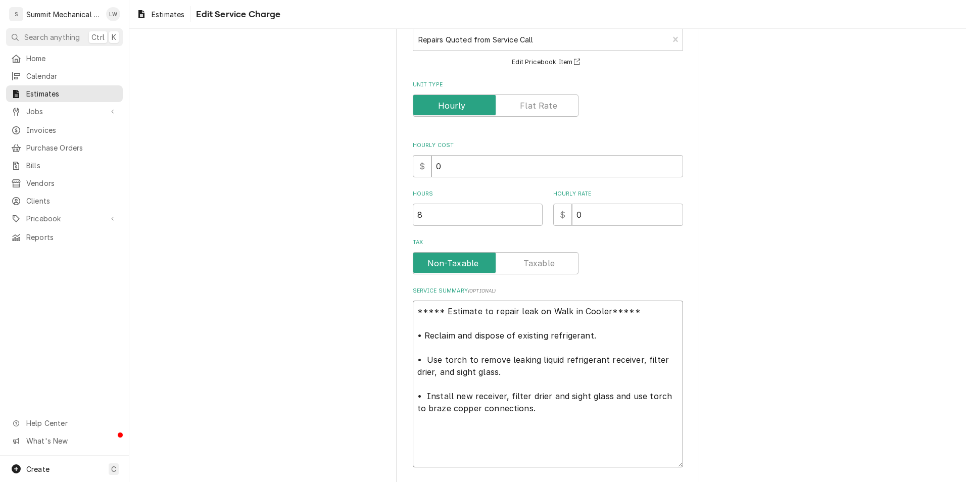
paste textarea "•"
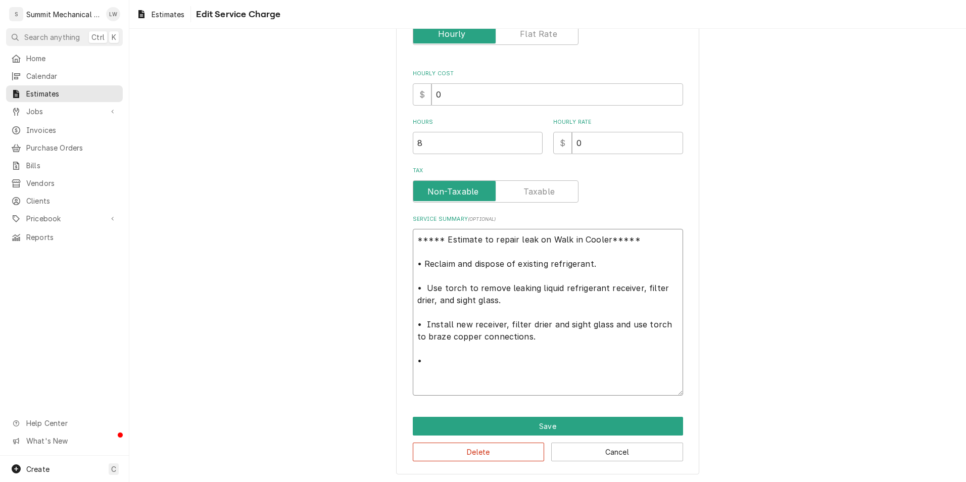
scroll to position [141, 0]
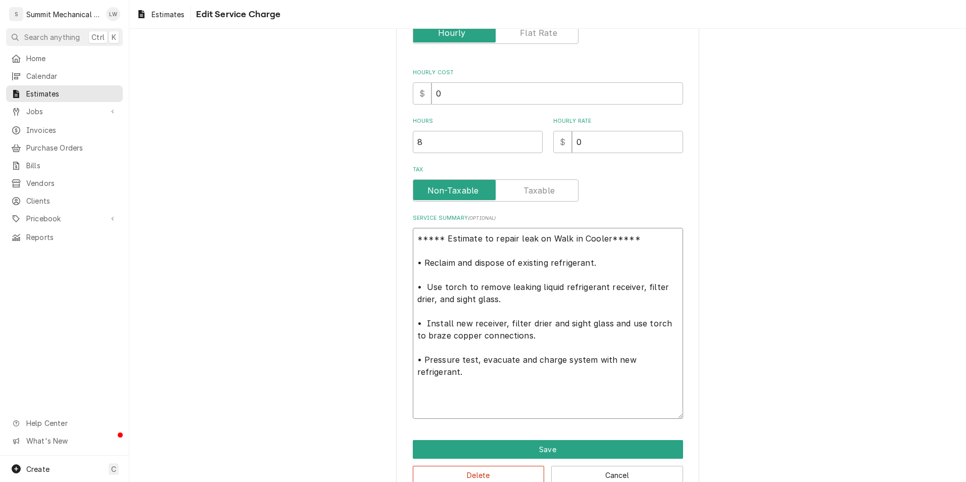
paste textarea "•"
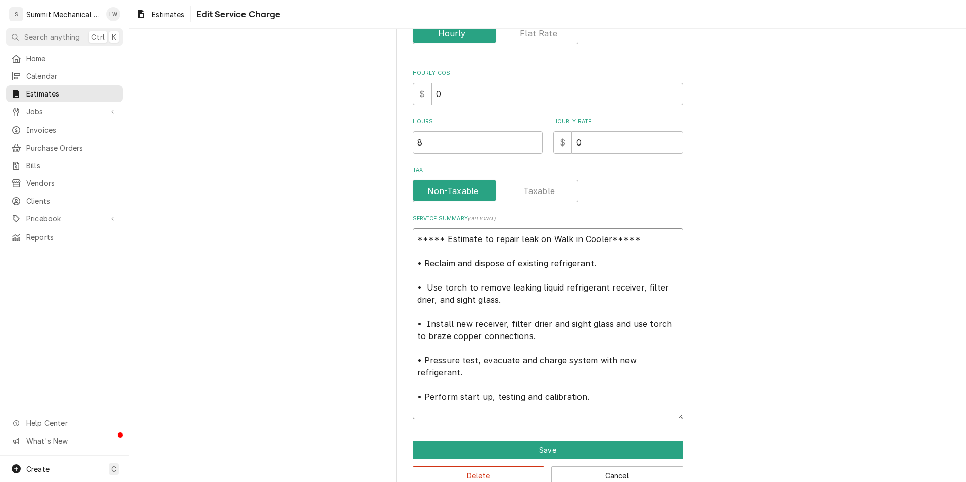
scroll to position [165, 0]
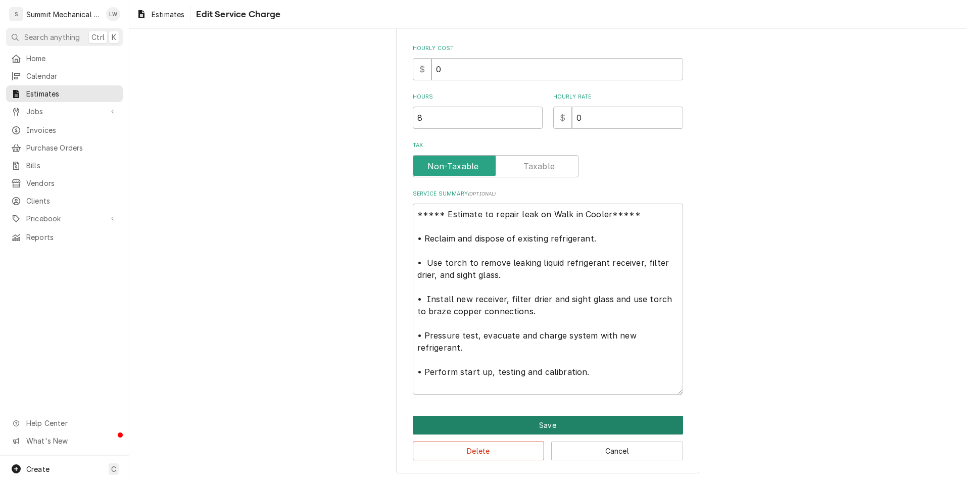
click at [540, 421] on button "Save" at bounding box center [548, 425] width 270 height 19
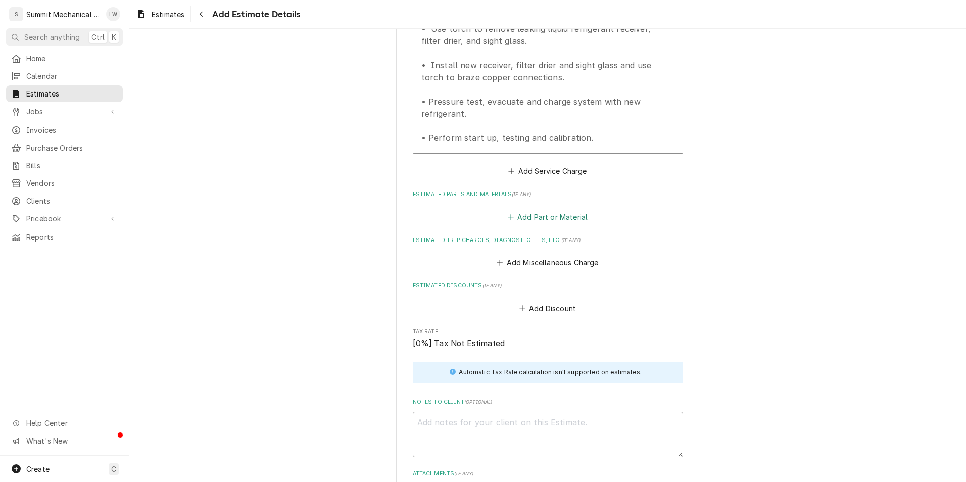
scroll to position [931, 0]
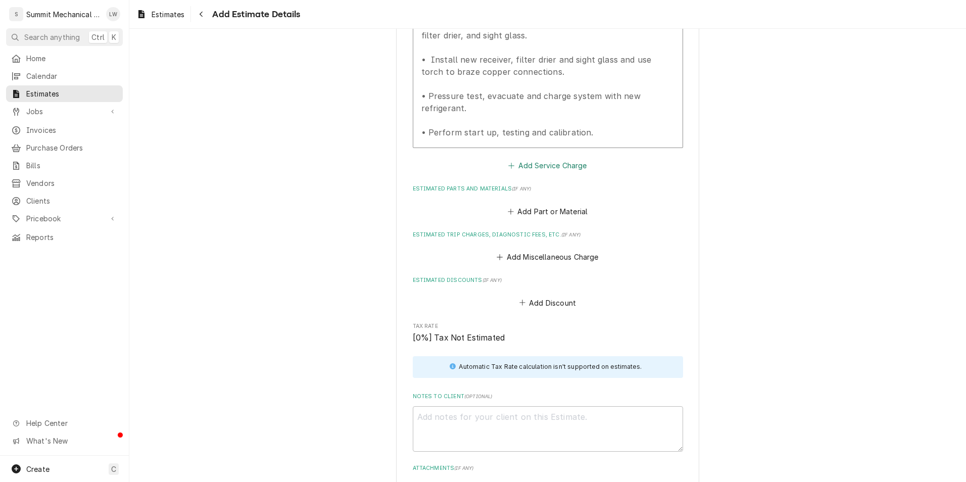
click at [544, 170] on button "Add Service Charge" at bounding box center [548, 166] width 82 height 14
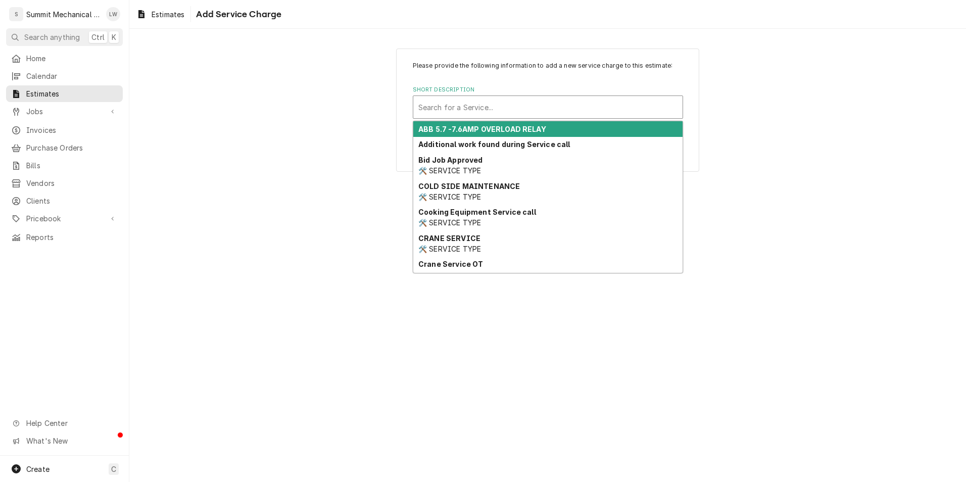
click at [532, 114] on div "Short Description" at bounding box center [548, 107] width 259 height 18
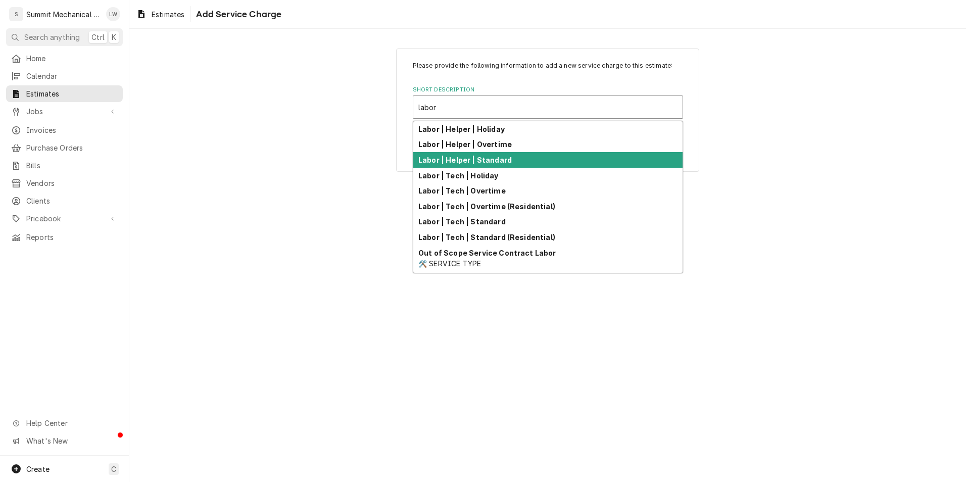
click at [493, 165] on div "Labor | Helper | Standard" at bounding box center [547, 160] width 269 height 16
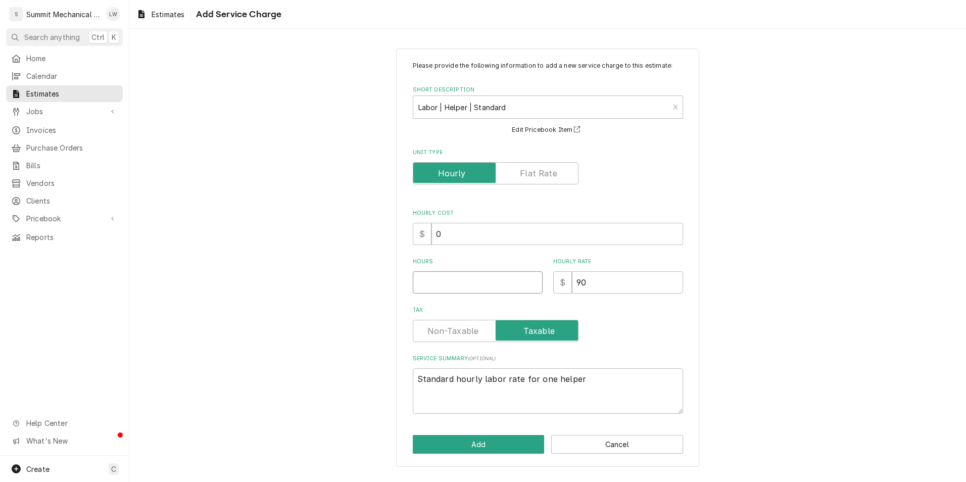
click at [518, 282] on input "Hours" at bounding box center [478, 282] width 130 height 22
click at [481, 444] on button "Add" at bounding box center [479, 444] width 132 height 19
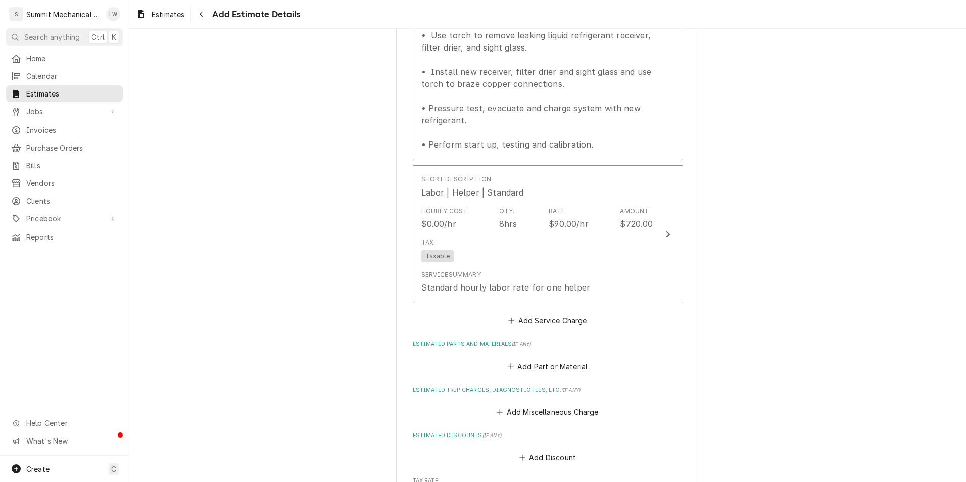
scroll to position [919, 0]
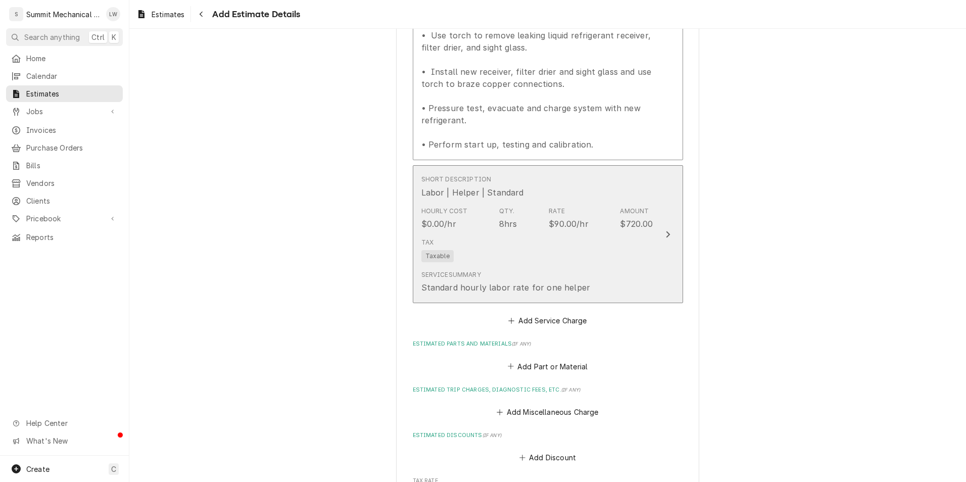
click at [538, 234] on div "Hourly Cost $0.00/hr Qty. 8hrs Rate $90.00/hr Amount $720.00" at bounding box center [538, 218] width 232 height 31
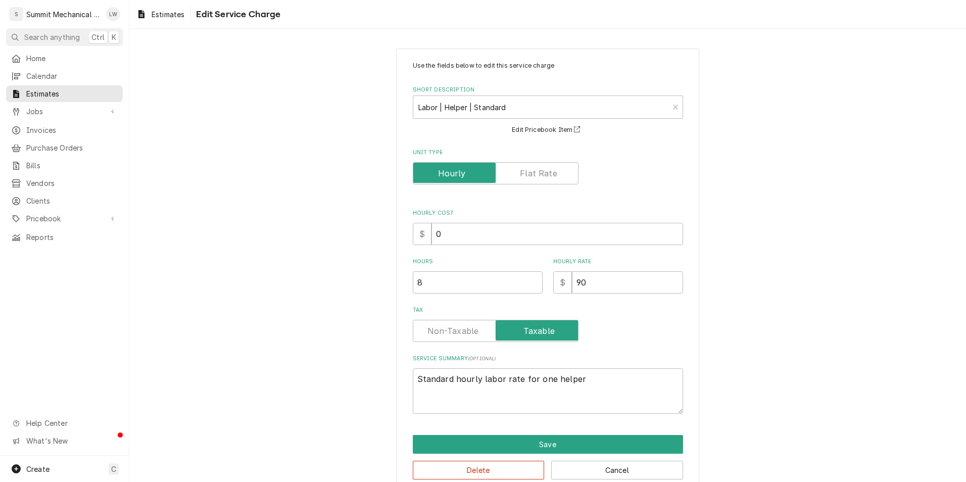
scroll to position [19, 0]
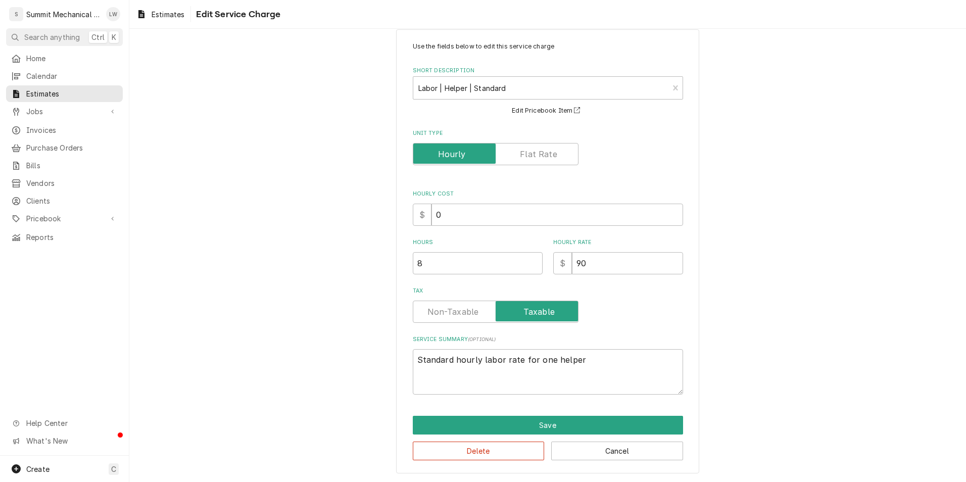
click at [518, 462] on div "Use the fields below to edit this service charge Short Description Labor | Help…" at bounding box center [547, 251] width 303 height 444
click at [519, 453] on button "Delete" at bounding box center [479, 451] width 132 height 19
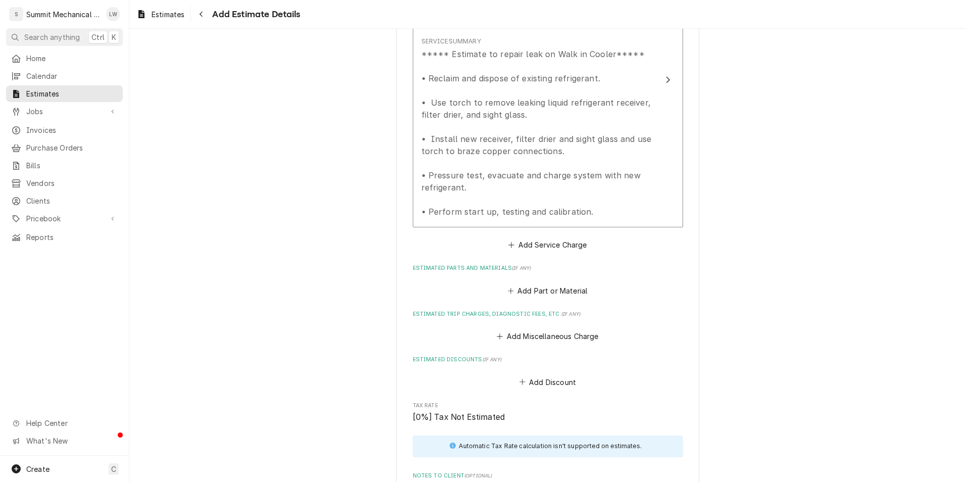
scroll to position [838, 0]
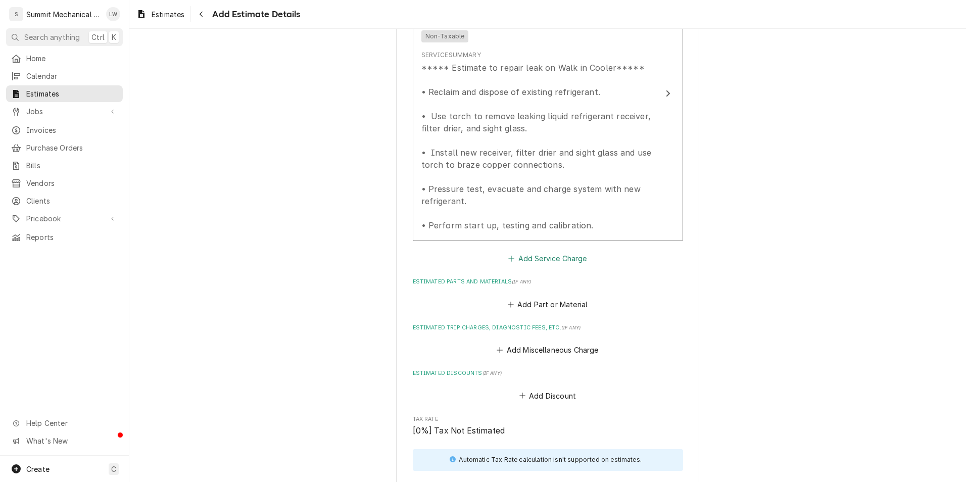
click at [549, 266] on button "Add Service Charge" at bounding box center [548, 259] width 82 height 14
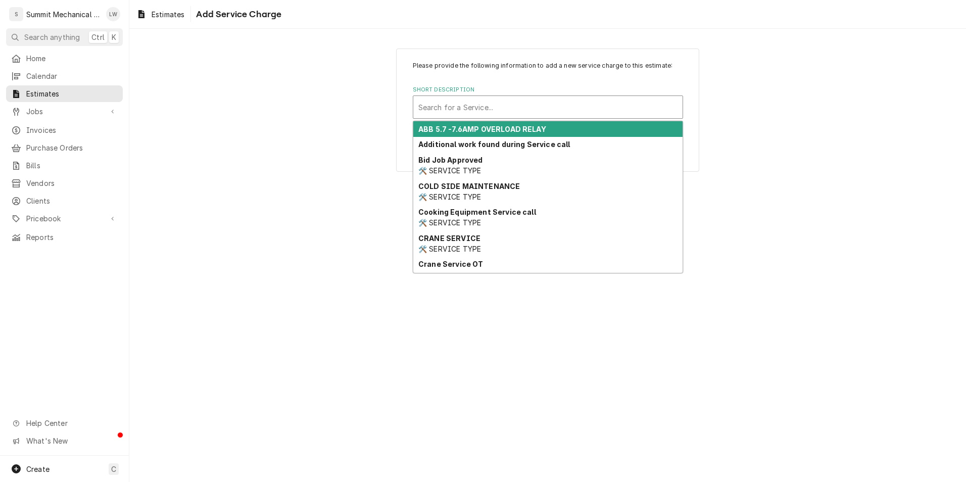
click at [557, 114] on div "Short Description" at bounding box center [548, 107] width 259 height 18
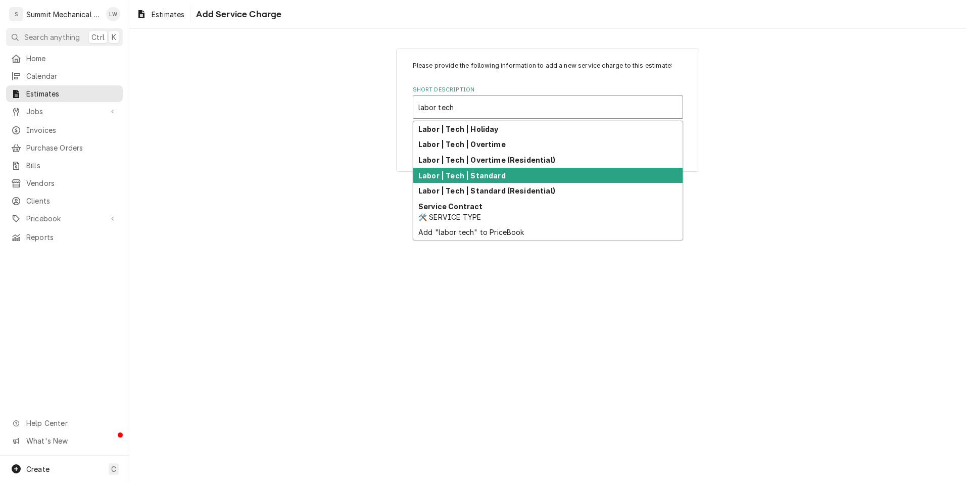
click at [491, 177] on strong "Labor | Tech | Standard" at bounding box center [462, 175] width 87 height 9
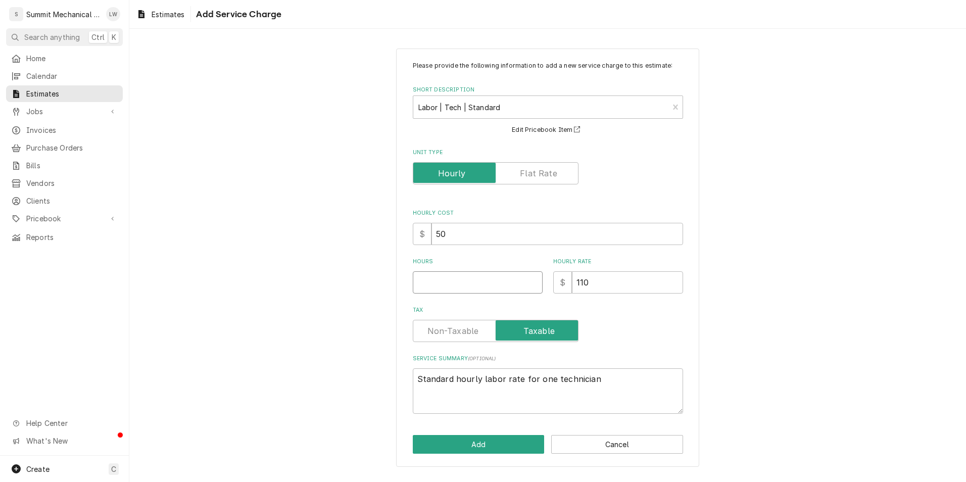
click at [450, 281] on input "Hours" at bounding box center [478, 282] width 130 height 22
click at [455, 441] on button "Add" at bounding box center [479, 444] width 132 height 19
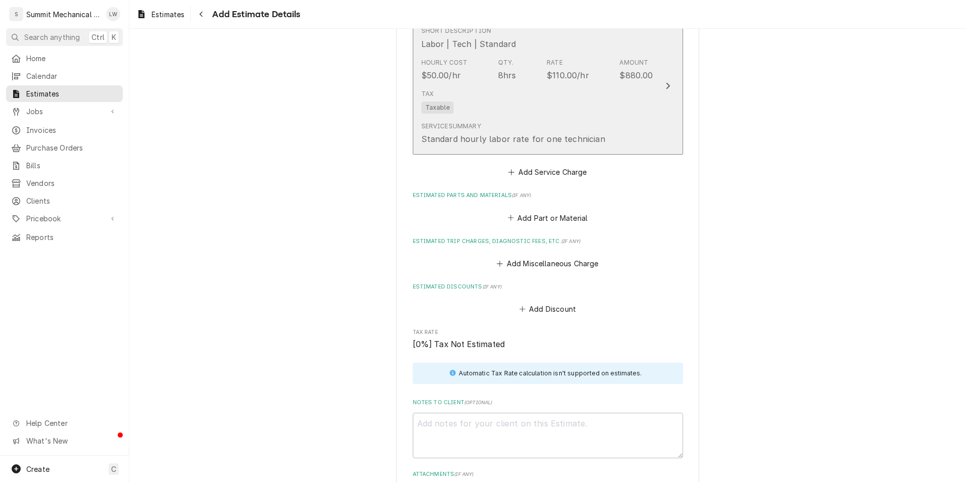
scroll to position [1068, 0]
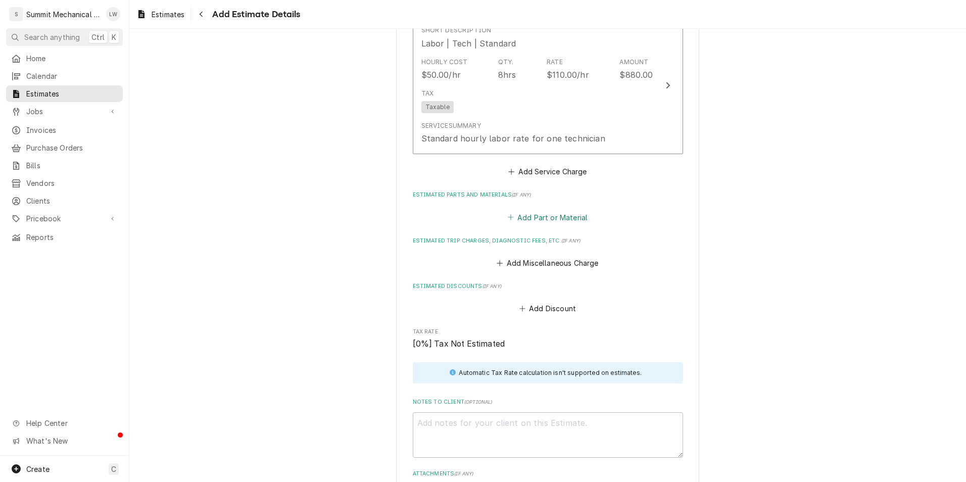
click at [550, 224] on button "Add Part or Material" at bounding box center [547, 217] width 83 height 14
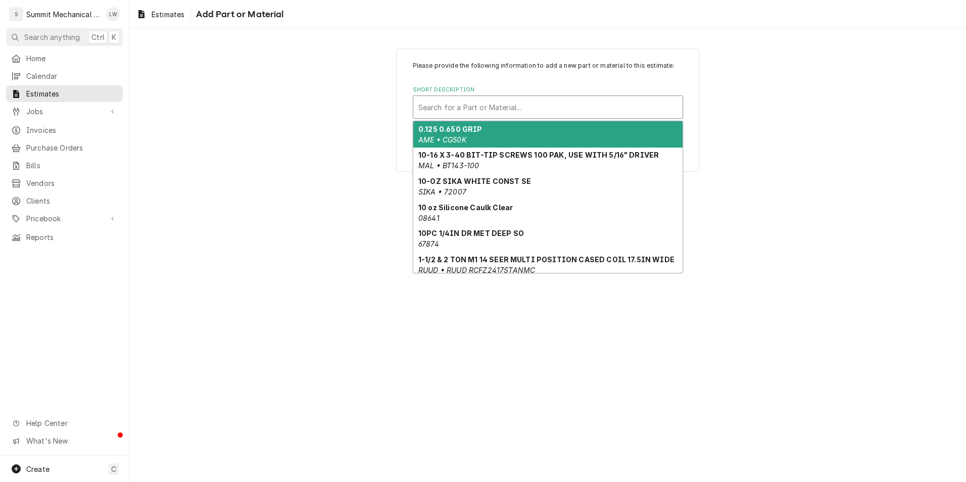
click at [512, 109] on div "Short Description" at bounding box center [548, 107] width 259 height 18
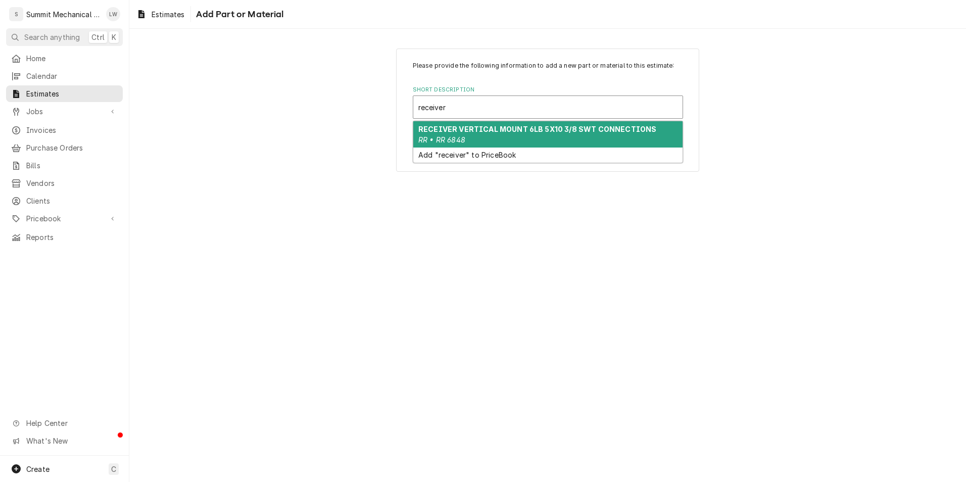
click at [512, 135] on div "RECEIVER VERTICAL MOUNT 6LB 5X10 3/8 SWT CONNECTIONS RR • RR 6848" at bounding box center [547, 134] width 269 height 26
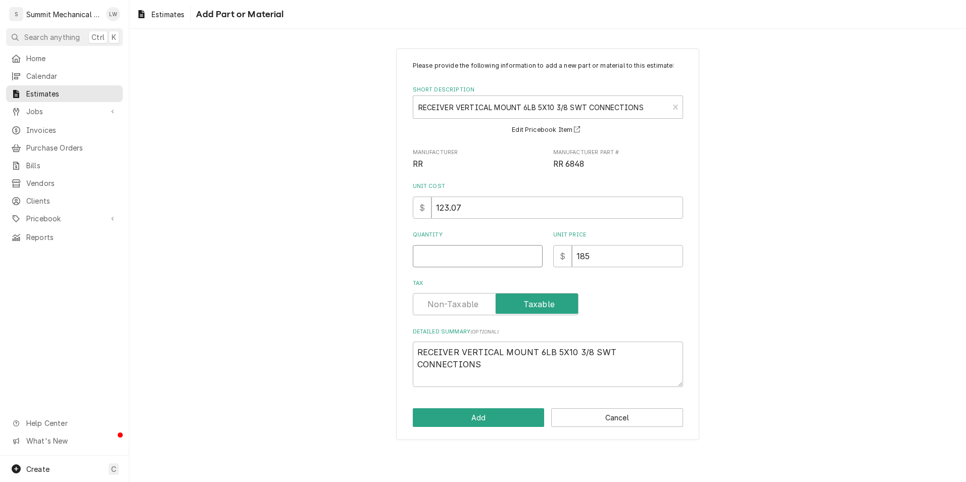
click at [468, 249] on input "Quantity" at bounding box center [478, 256] width 130 height 22
click at [467, 414] on button "Add" at bounding box center [479, 417] width 132 height 19
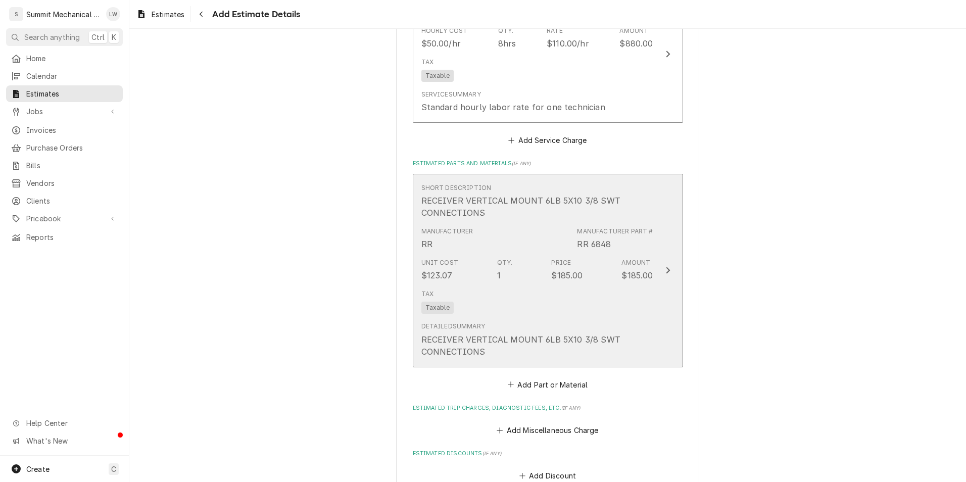
scroll to position [1104, 0]
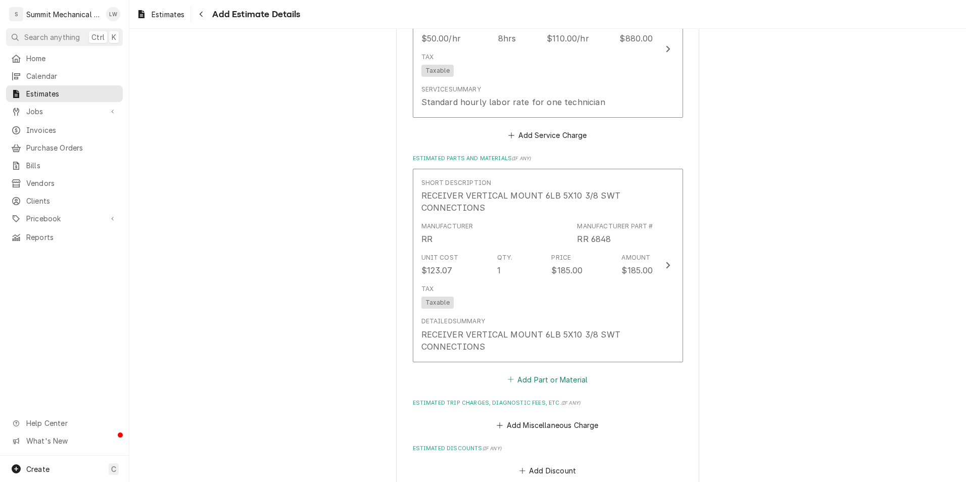
click at [537, 387] on button "Add Part or Material" at bounding box center [547, 380] width 83 height 14
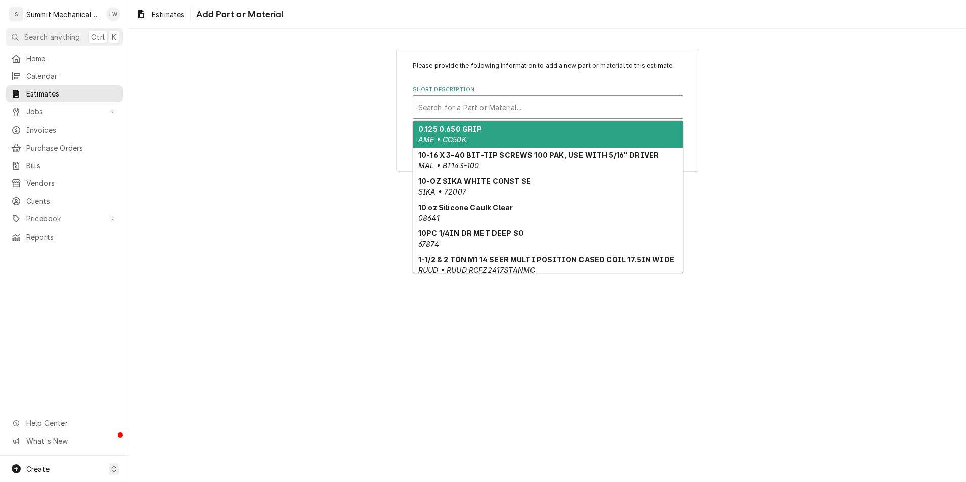
click at [512, 107] on div "Short Description" at bounding box center [548, 107] width 259 height 18
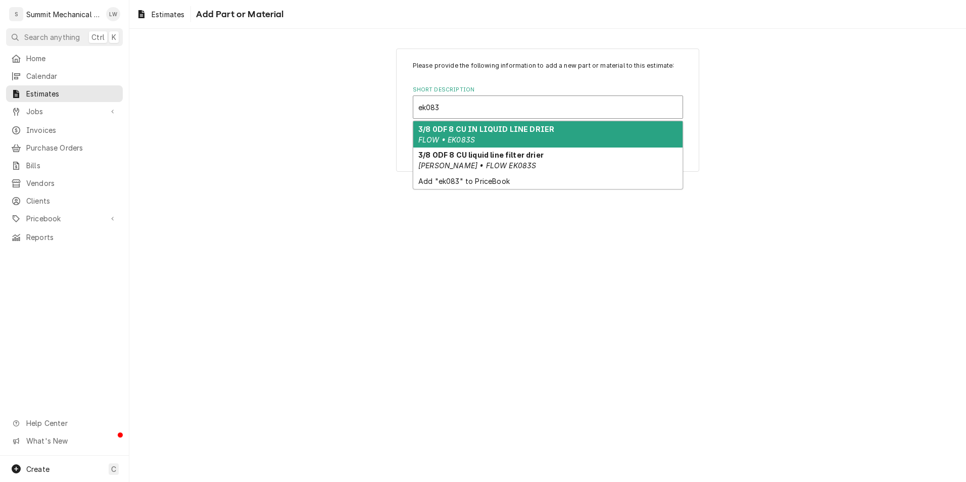
click at [591, 140] on div "3/8 0DF 8 CU IN LIQUID LINE DRIER FLOW • EK083S" at bounding box center [547, 134] width 269 height 26
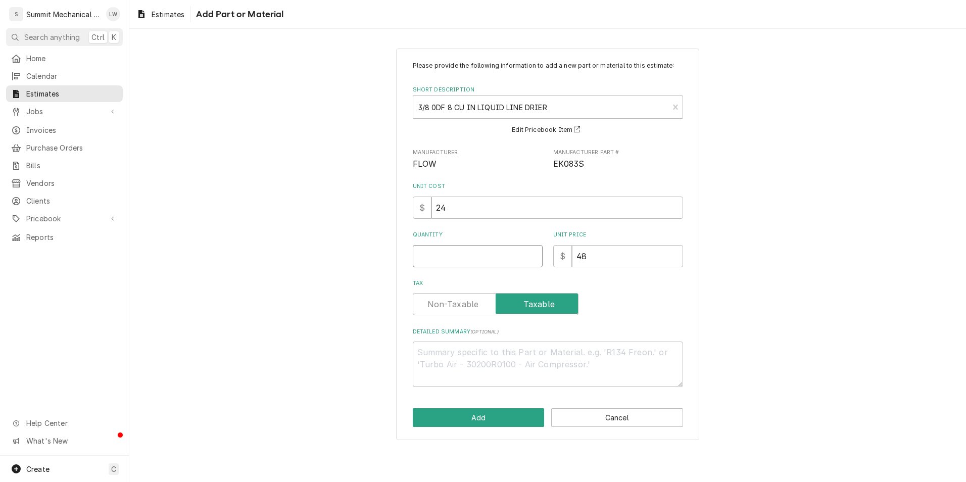
click at [460, 263] on input "Quantity" at bounding box center [478, 256] width 130 height 22
click at [456, 414] on button "Add" at bounding box center [479, 417] width 132 height 19
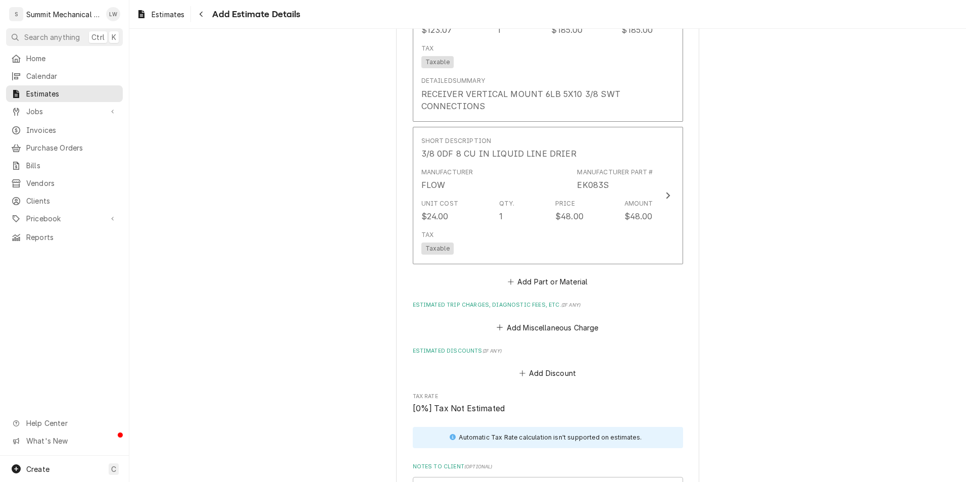
scroll to position [1346, 0]
click at [542, 289] on button "Add Part or Material" at bounding box center [547, 281] width 83 height 14
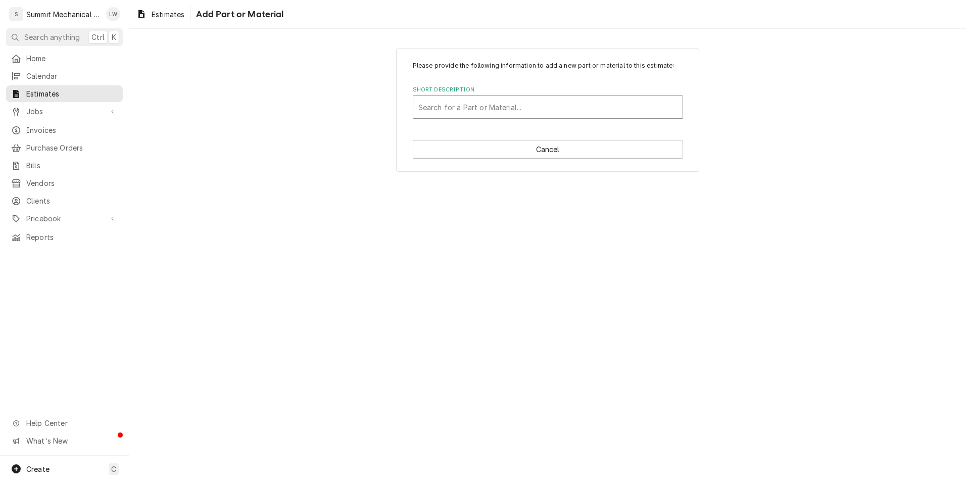
click at [511, 111] on div "Short Description" at bounding box center [548, 107] width 259 height 18
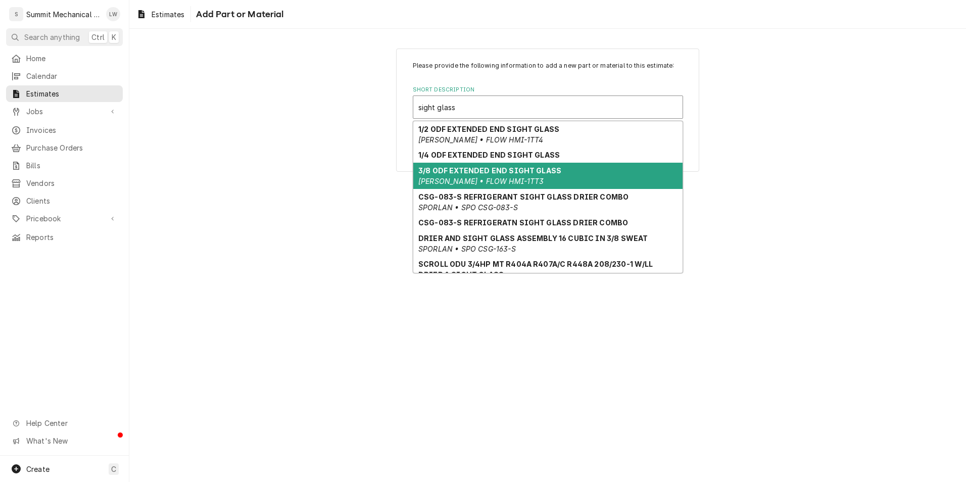
click at [537, 173] on strong "3/8 ODF EXTENDED END SIGHT GLASS" at bounding box center [490, 170] width 143 height 9
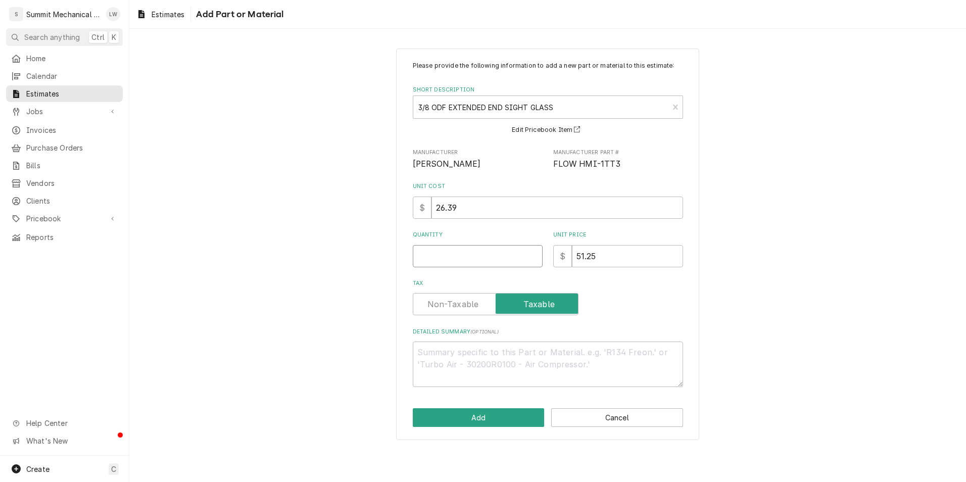
click at [473, 245] on input "Quantity" at bounding box center [478, 256] width 130 height 22
click at [460, 420] on button "Add" at bounding box center [479, 417] width 132 height 19
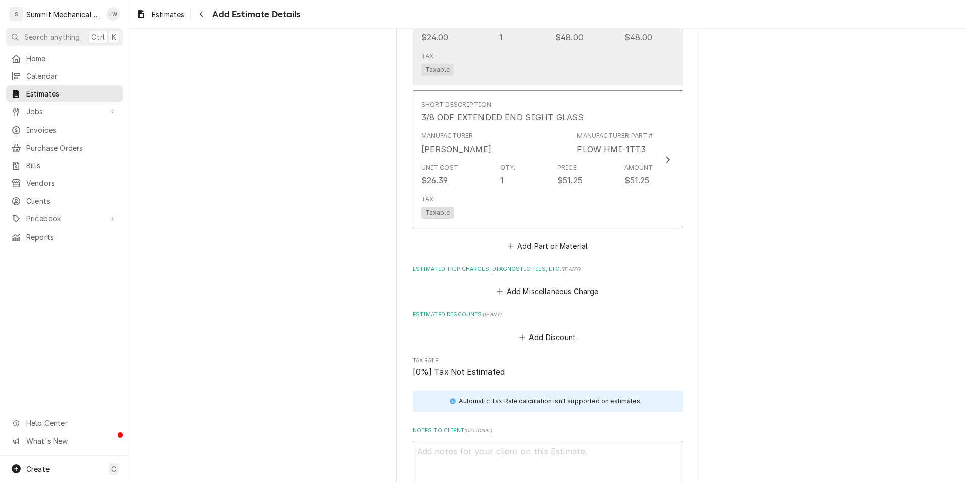
scroll to position [1525, 0]
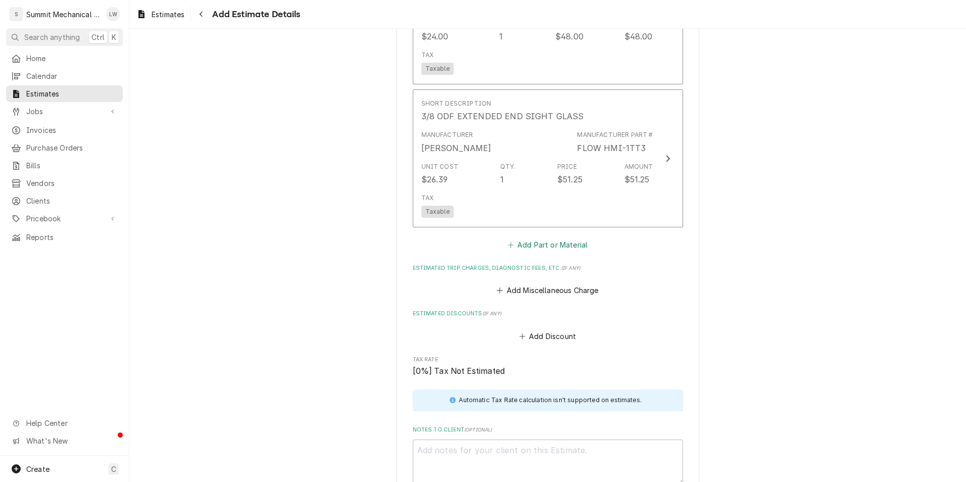
click at [541, 252] on button "Add Part or Material" at bounding box center [547, 245] width 83 height 14
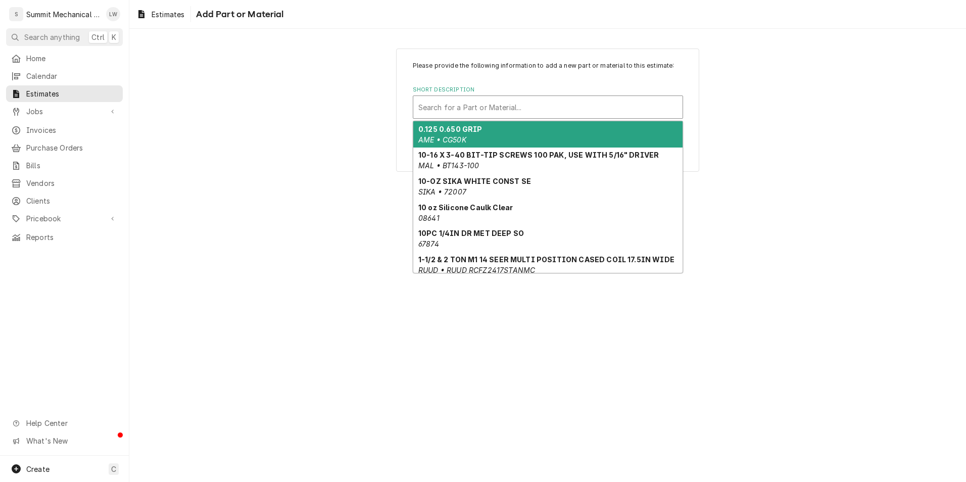
click at [509, 103] on div "Short Description" at bounding box center [548, 107] width 259 height 18
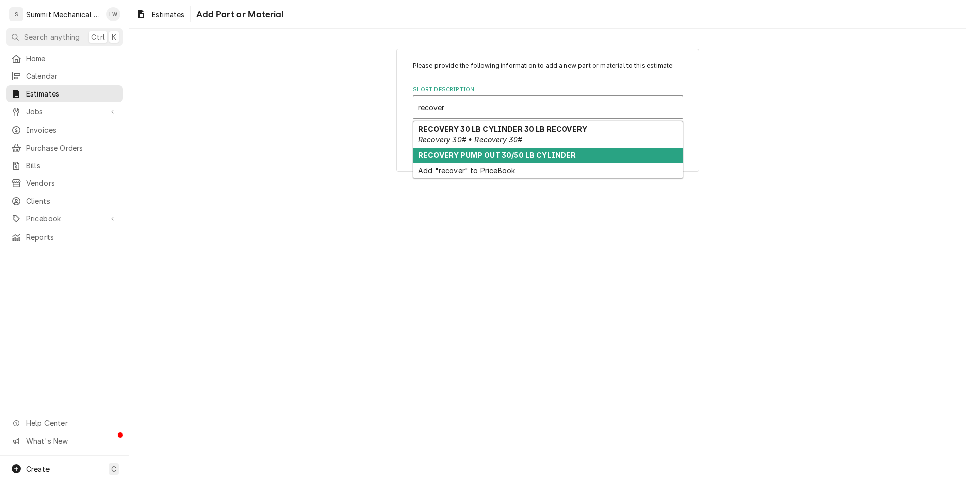
click at [491, 158] on strong "RECOVERY PUMP OUT 30/50 LB CYLINDER" at bounding box center [498, 155] width 158 height 9
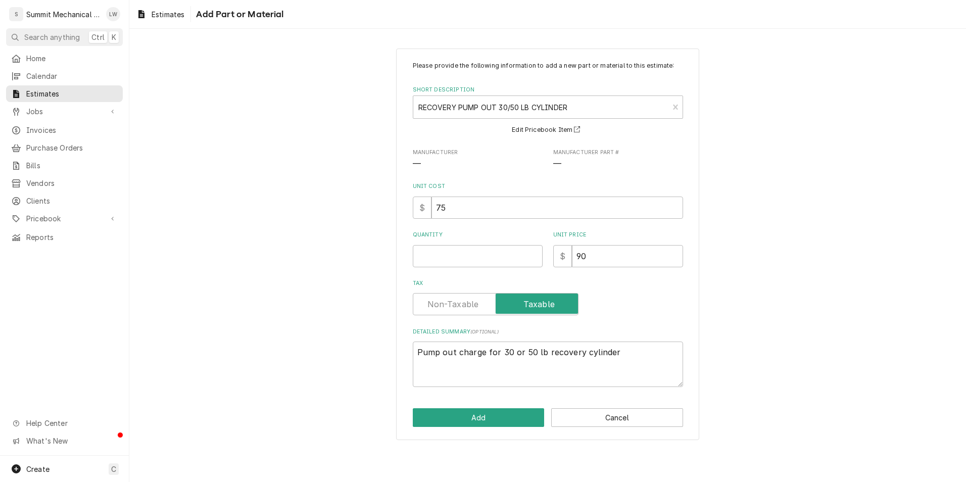
click at [457, 273] on div "Please provide the following information to add a new part or material to this …" at bounding box center [548, 224] width 270 height 326
click at [459, 264] on input "Quantity" at bounding box center [478, 256] width 130 height 22
click at [465, 425] on button "Add" at bounding box center [479, 417] width 132 height 19
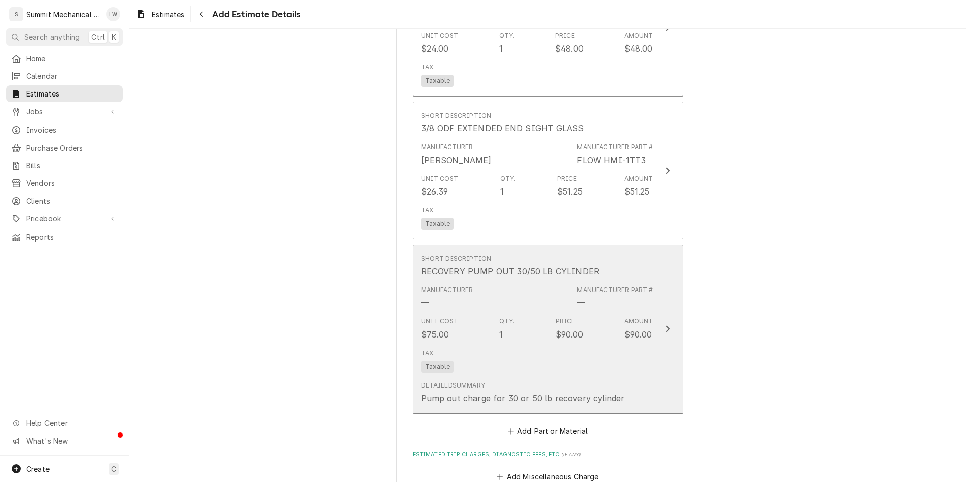
scroll to position [1687, 0]
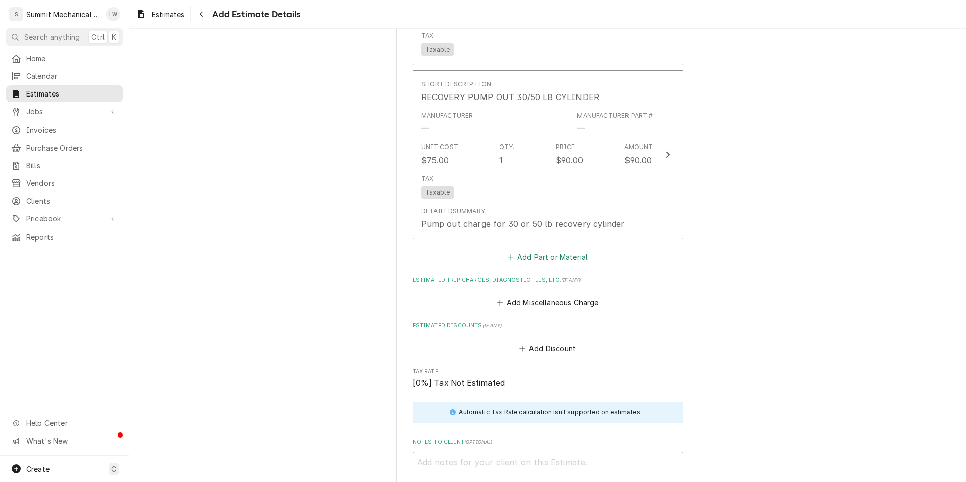
click at [563, 264] on button "Add Part or Material" at bounding box center [547, 257] width 83 height 14
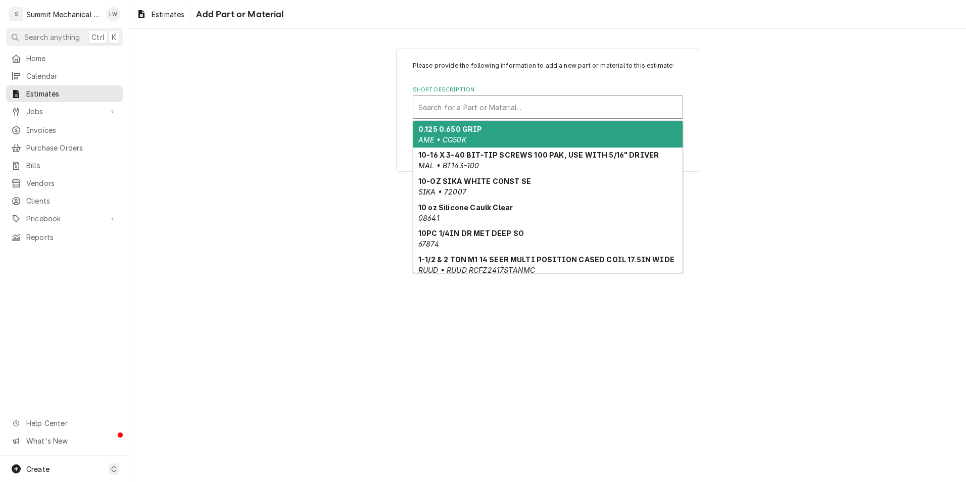
click at [504, 110] on div "Short Description" at bounding box center [548, 107] width 259 height 18
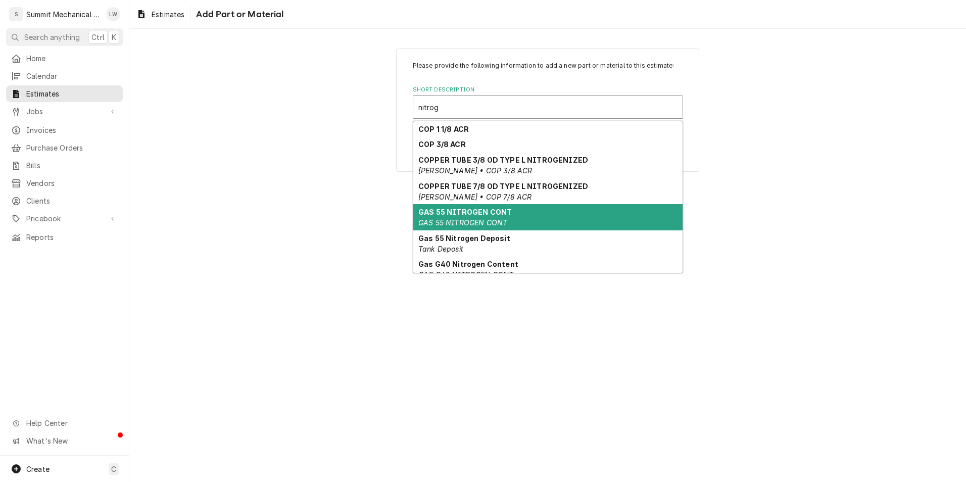
scroll to position [56, 0]
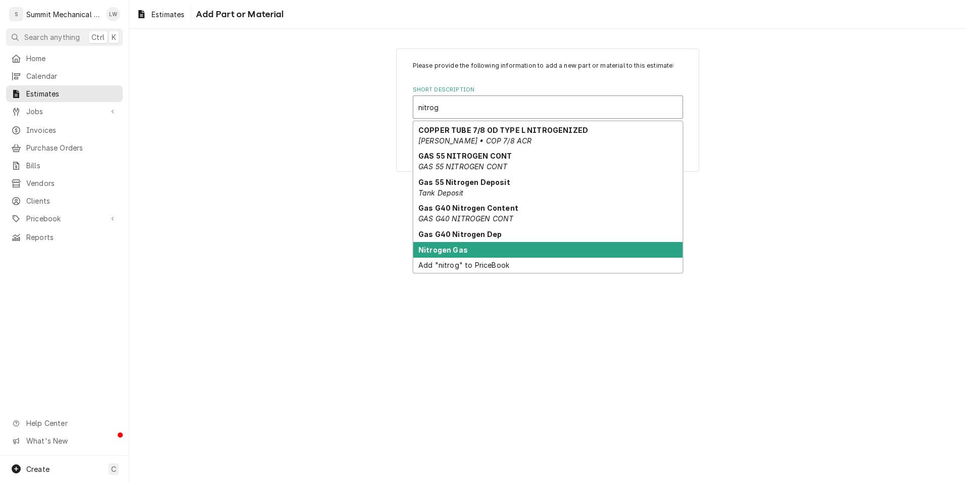
click at [457, 248] on strong "Nitrogen Gas" at bounding box center [444, 250] width 50 height 9
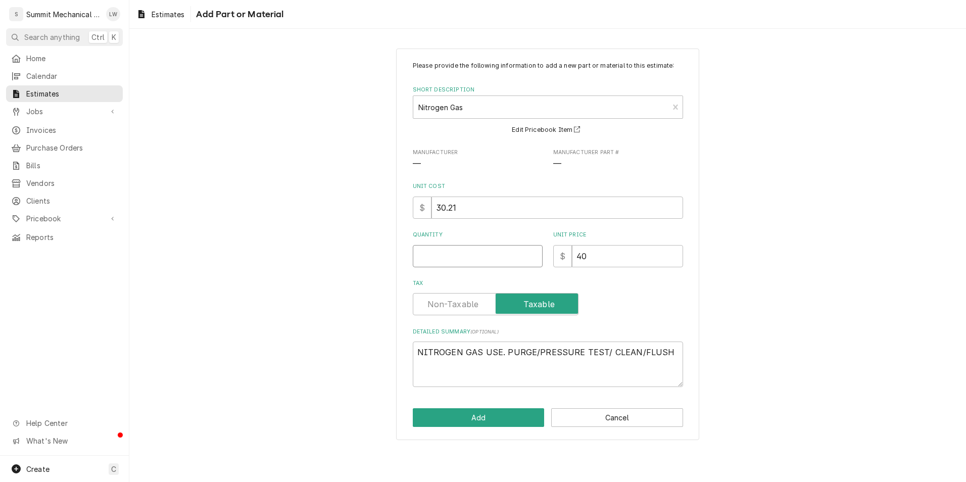
click at [464, 253] on input "Quantity" at bounding box center [478, 256] width 130 height 22
click at [457, 415] on button "Add" at bounding box center [479, 417] width 132 height 19
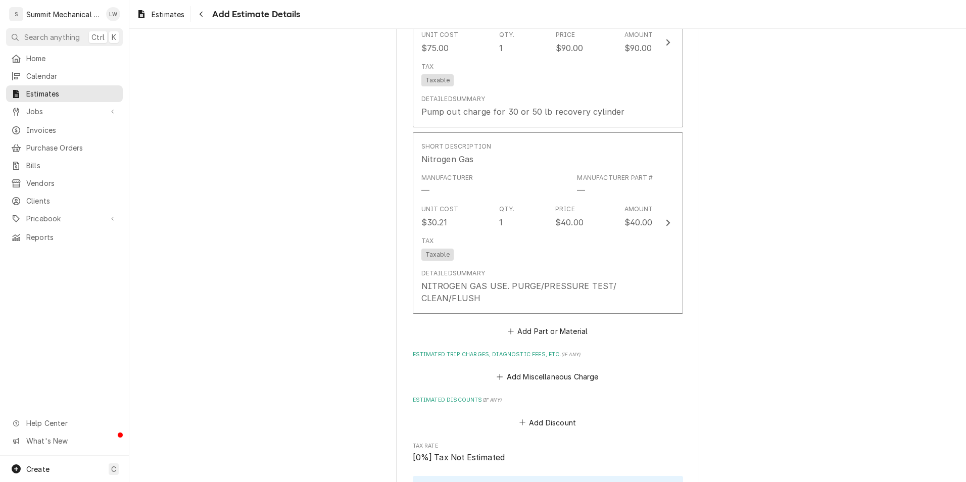
scroll to position [1803, 0]
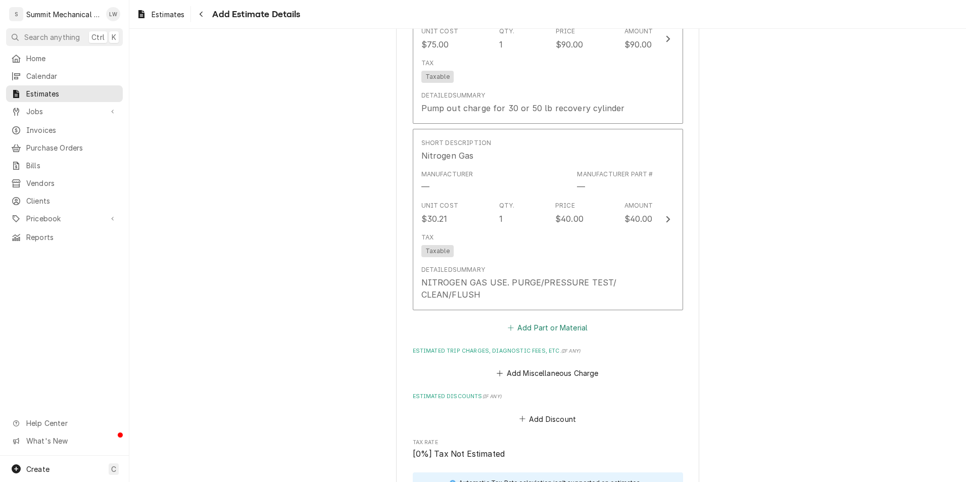
click at [527, 335] on button "Add Part or Material" at bounding box center [547, 327] width 83 height 14
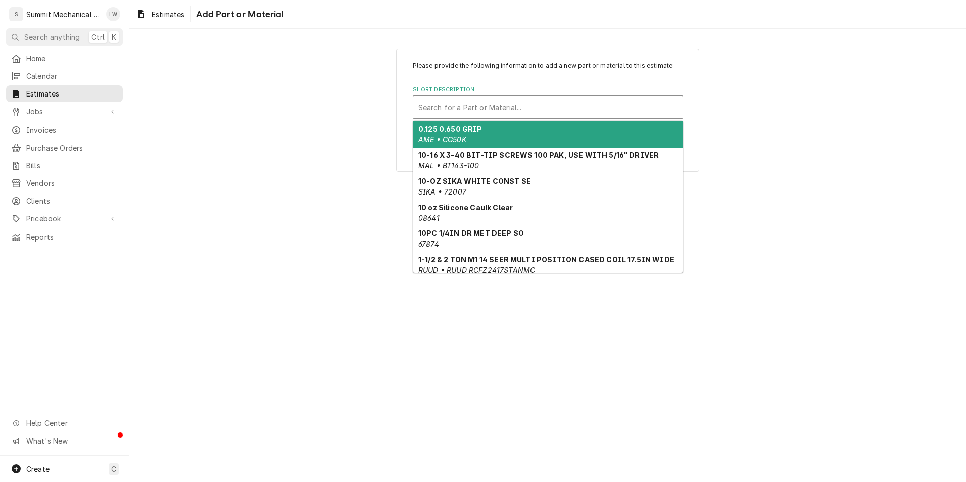
click at [513, 110] on div "Short Description" at bounding box center [548, 107] width 259 height 18
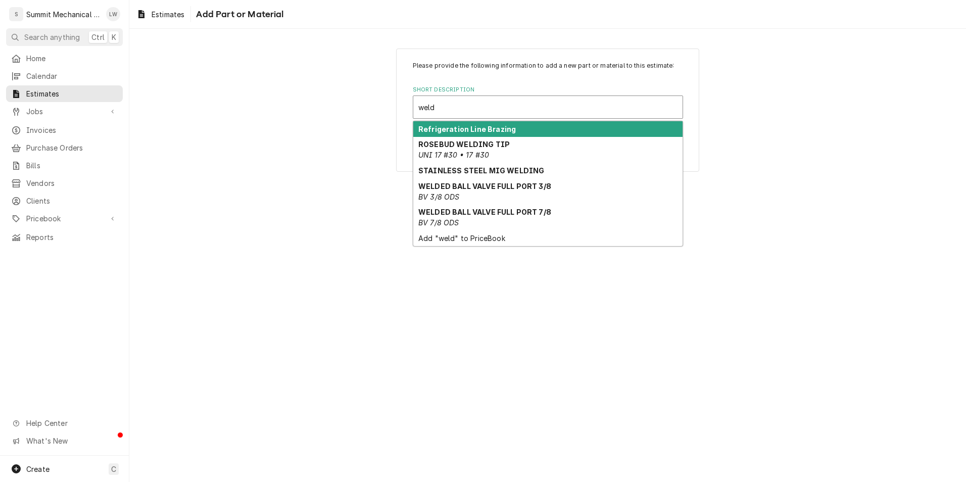
click at [493, 125] on strong "Refrigeration Line Brazing" at bounding box center [468, 129] width 98 height 9
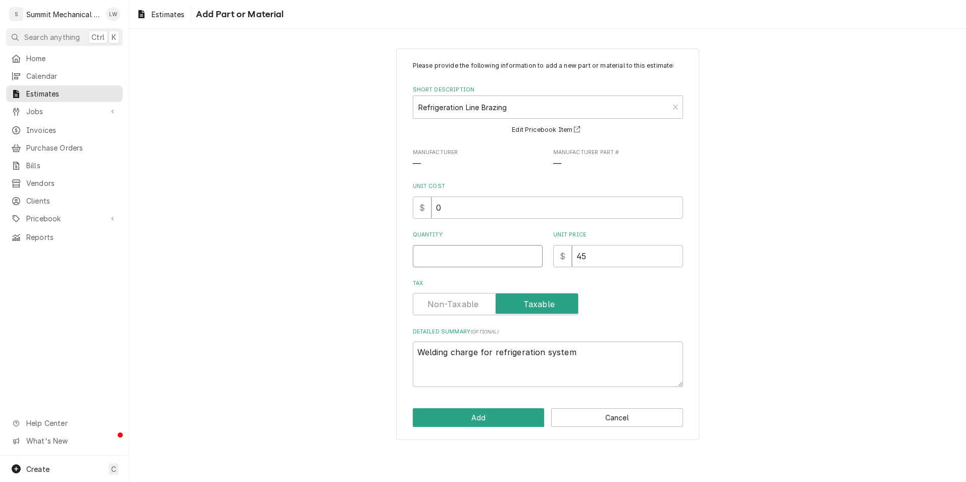
click at [455, 258] on input "Quantity" at bounding box center [478, 256] width 130 height 22
click at [434, 416] on button "Add" at bounding box center [479, 417] width 132 height 19
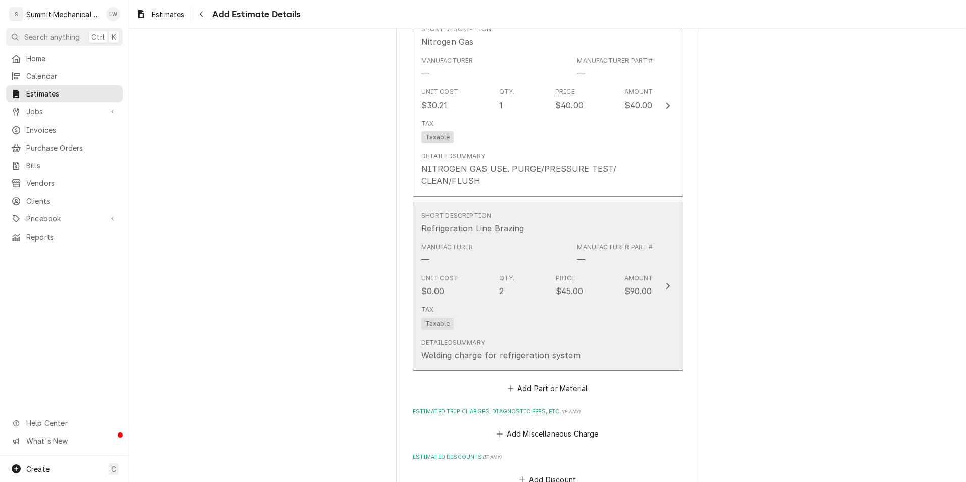
scroll to position [1919, 0]
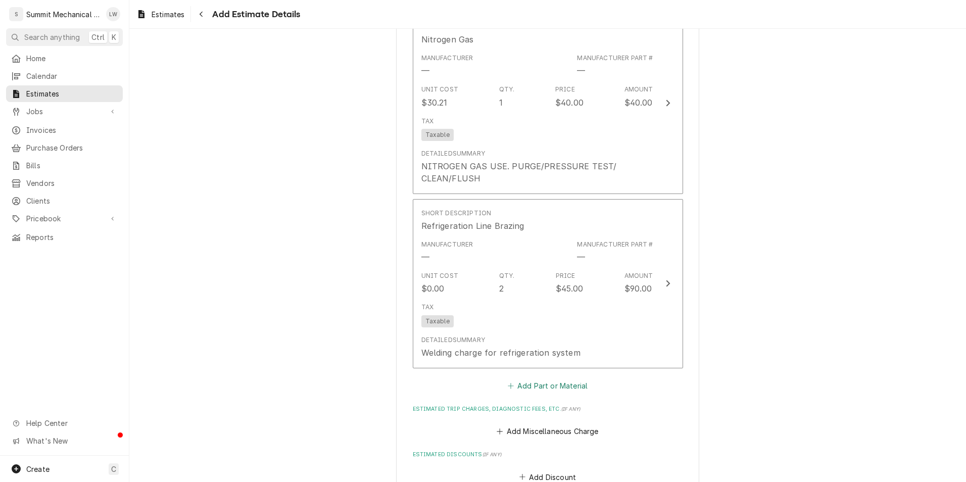
click at [513, 393] on button "Add Part or Material" at bounding box center [547, 386] width 83 height 14
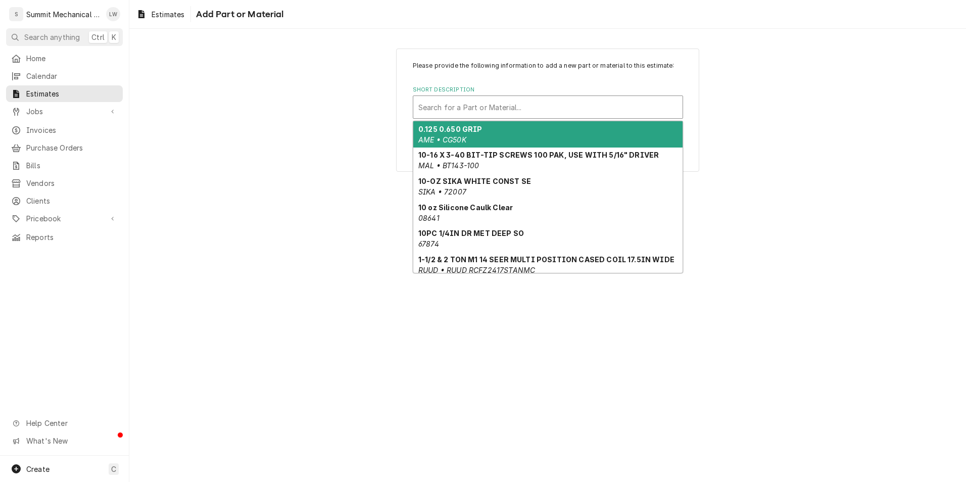
click at [503, 118] on div "Search for a Part or Material..." at bounding box center [547, 107] width 269 height 22
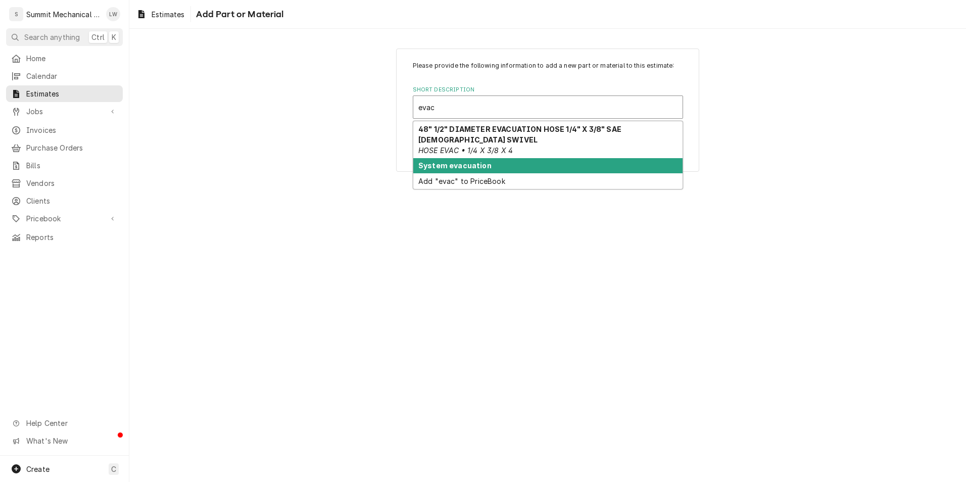
click at [463, 164] on strong "System evacuation" at bounding box center [455, 165] width 73 height 9
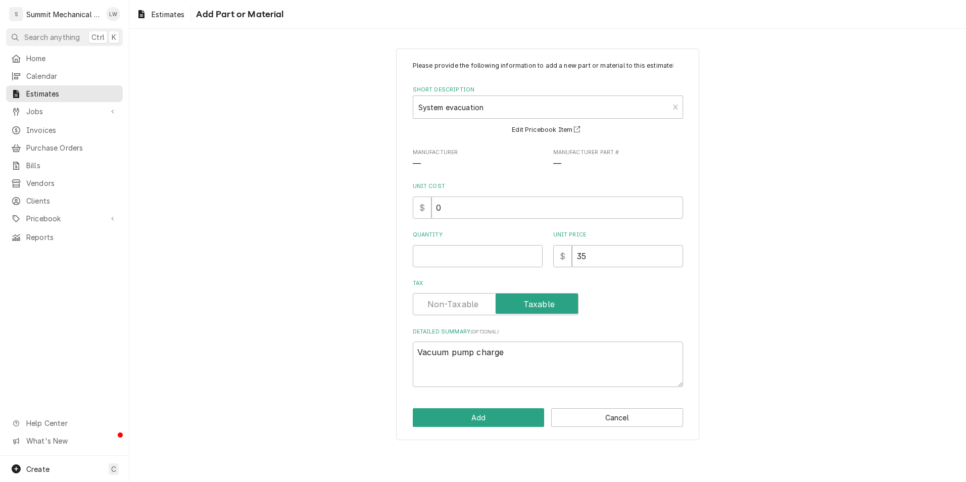
click at [456, 269] on div "Please provide the following information to add a new part or material to this …" at bounding box center [548, 224] width 270 height 326
click at [460, 254] on input "Quantity" at bounding box center [478, 256] width 130 height 22
click at [442, 413] on button "Add" at bounding box center [479, 417] width 132 height 19
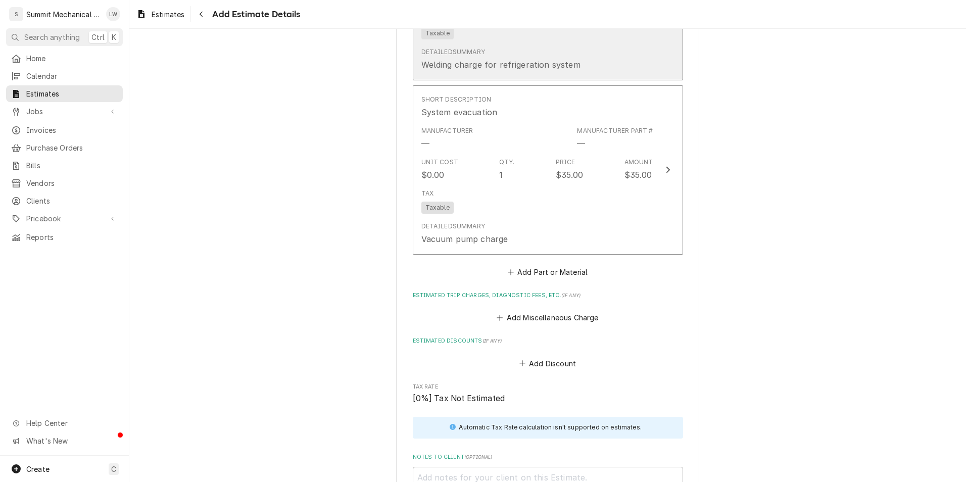
scroll to position [2208, 0]
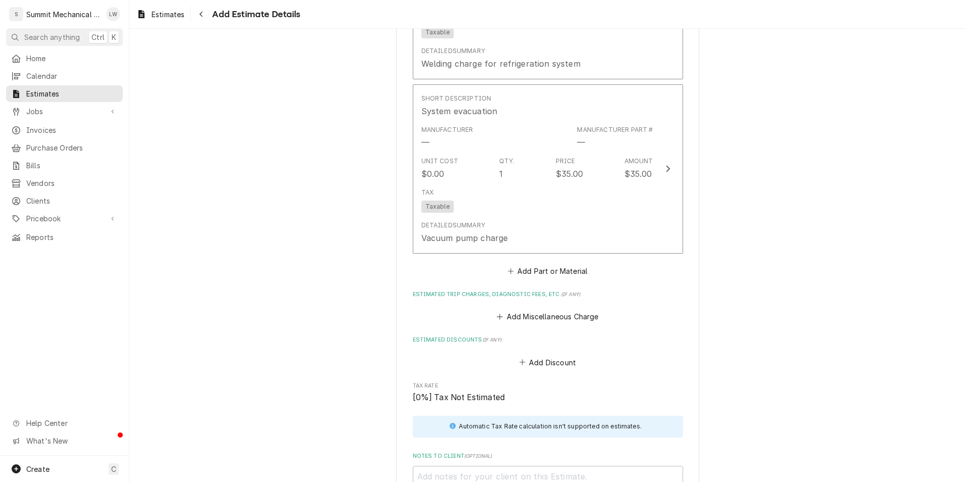
click at [545, 278] on button "Add Part or Material" at bounding box center [547, 271] width 83 height 14
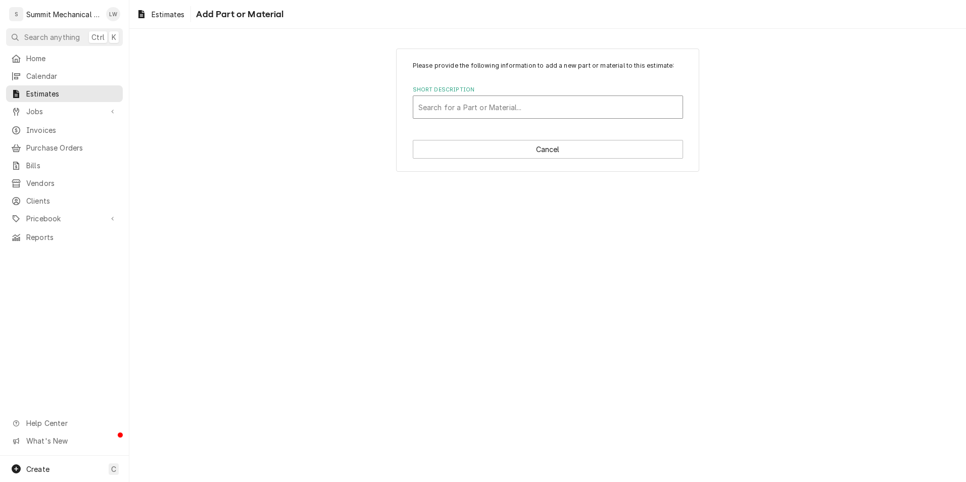
click at [508, 110] on div "Short Description" at bounding box center [548, 107] width 259 height 18
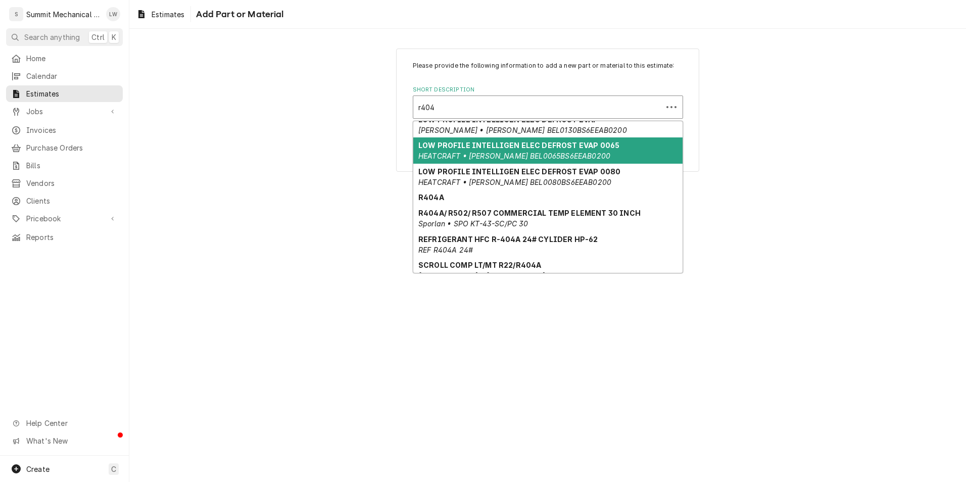
scroll to position [114, 0]
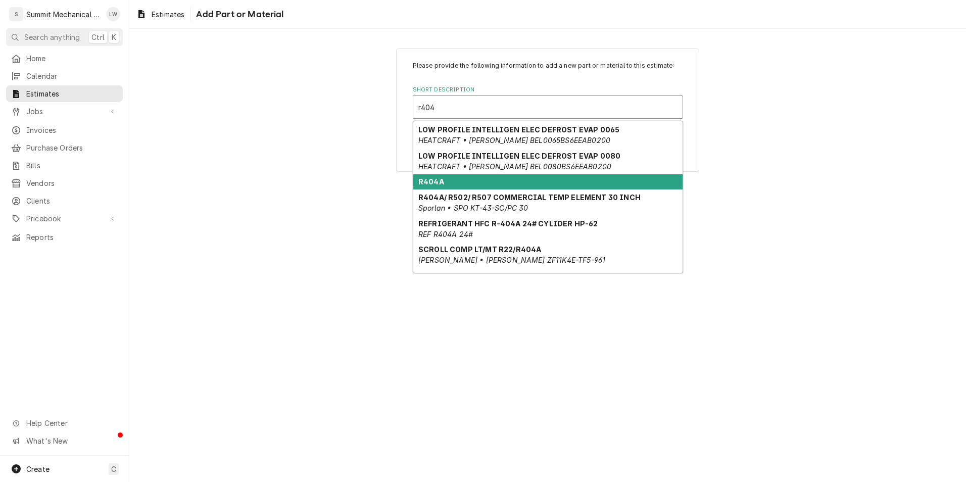
click at [482, 174] on div "R404A" at bounding box center [547, 182] width 269 height 16
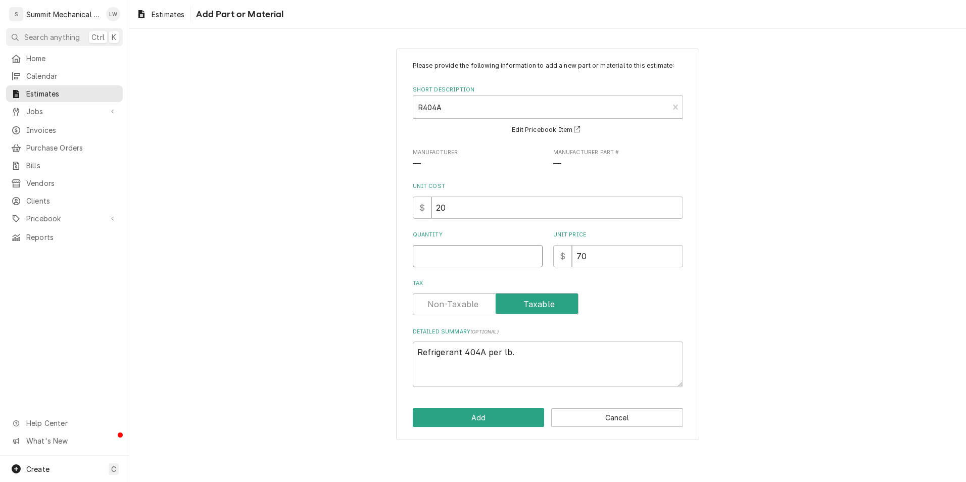
click at [465, 253] on input "Quantity" at bounding box center [478, 256] width 130 height 22
click at [455, 410] on button "Add" at bounding box center [479, 417] width 132 height 19
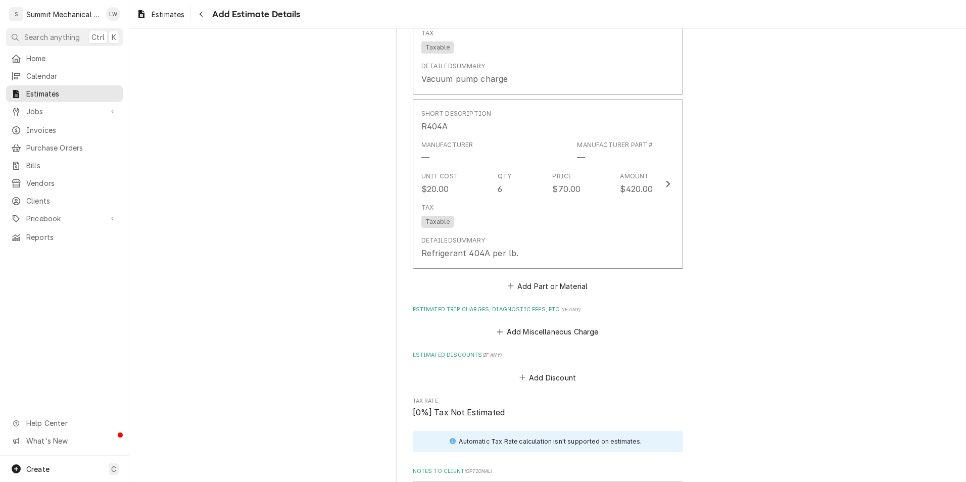
scroll to position [2367, 0]
click at [581, 340] on button "Add Miscellaneous Charge" at bounding box center [547, 333] width 105 height 14
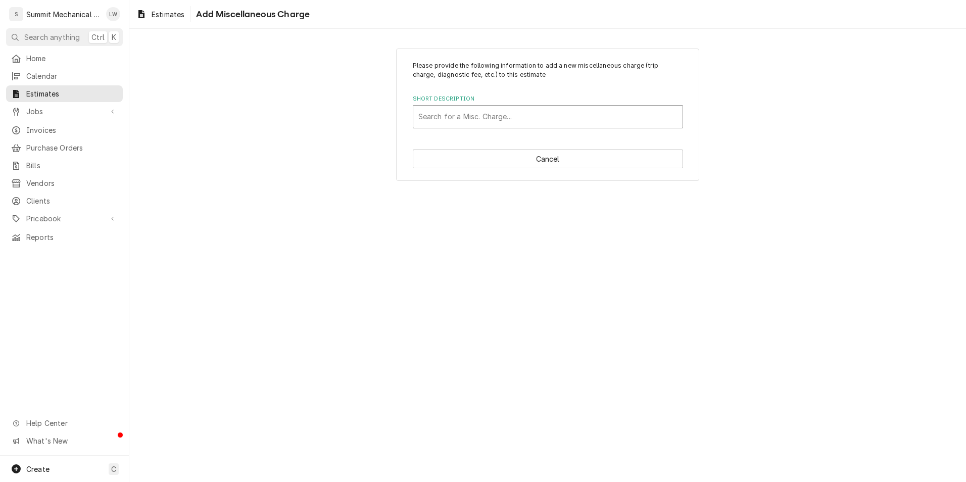
click at [524, 122] on div "Short Description" at bounding box center [548, 117] width 259 height 18
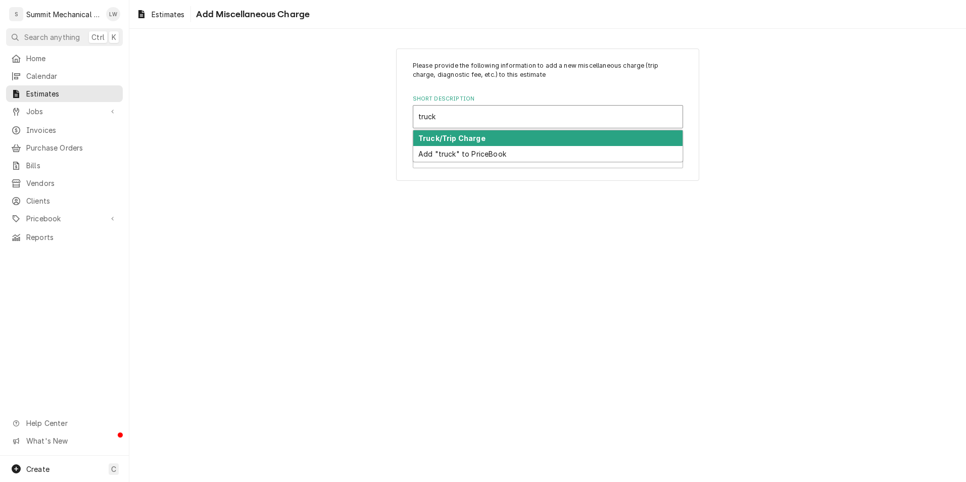
click at [503, 135] on div "Truck/Trip Charge" at bounding box center [547, 138] width 269 height 16
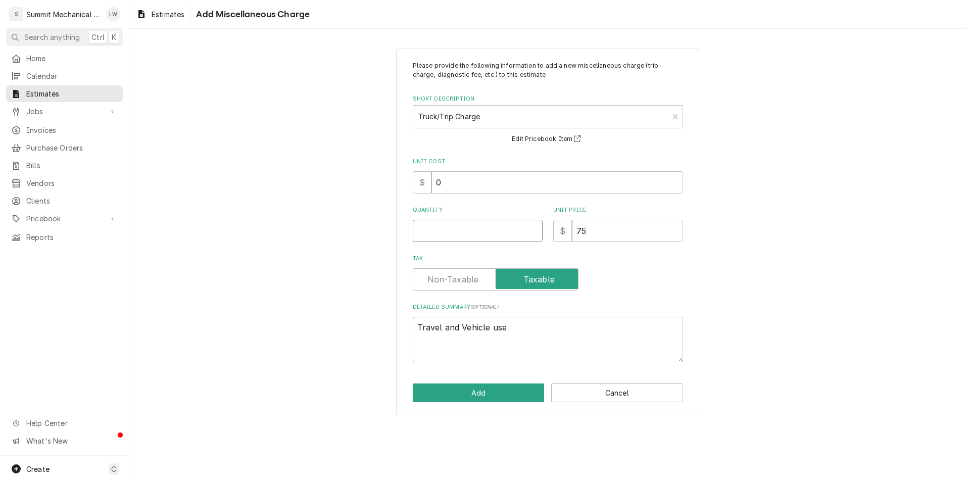
click at [479, 228] on input "Quantity" at bounding box center [478, 231] width 130 height 22
click at [487, 396] on button "Add" at bounding box center [479, 393] width 132 height 19
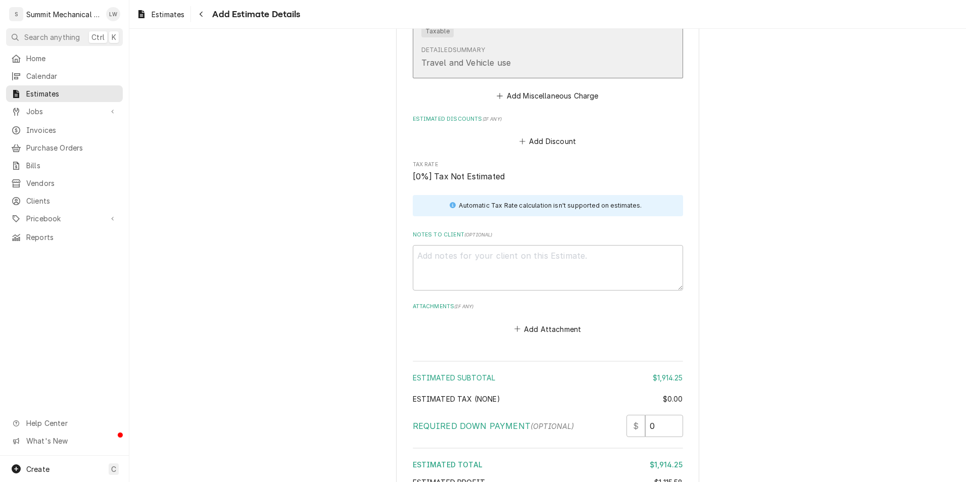
scroll to position [2859, 0]
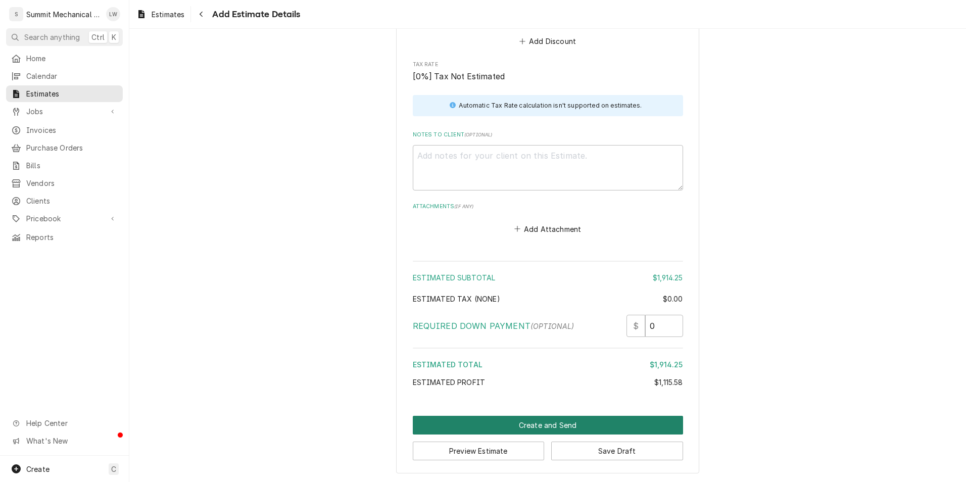
click at [562, 425] on button "Create and Send" at bounding box center [548, 425] width 270 height 19
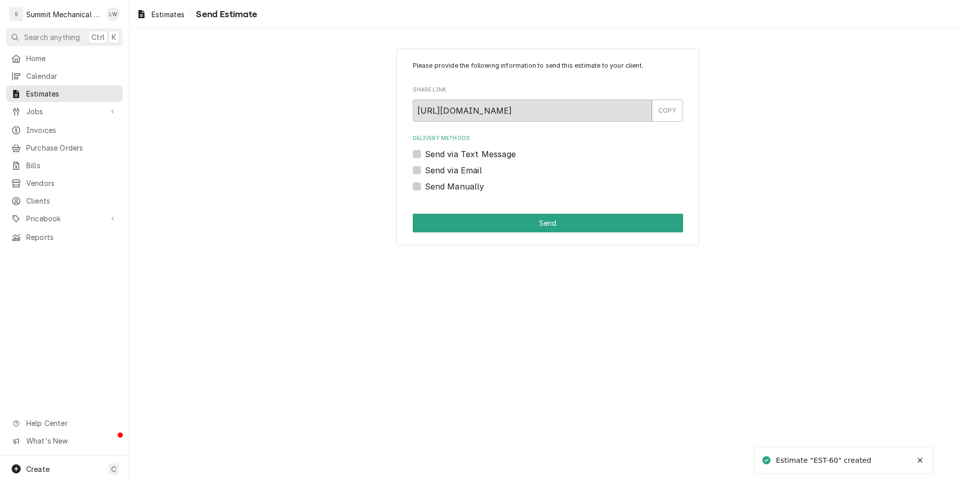
click at [425, 183] on label "Send Manually" at bounding box center [455, 186] width 60 height 12
click at [425, 183] on input "Send Manually" at bounding box center [560, 191] width 270 height 22
checkbox input "true"
click at [470, 216] on button "Send" at bounding box center [548, 223] width 270 height 19
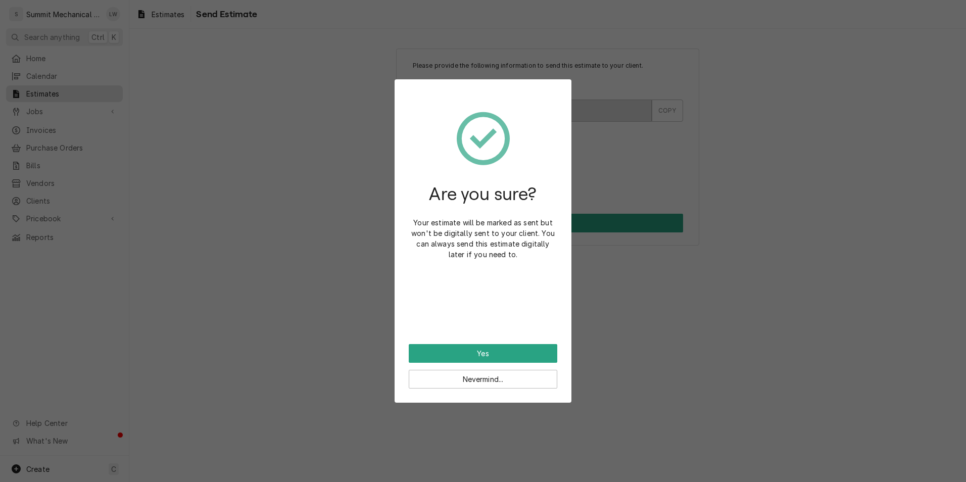
click at [504, 341] on div "Are you sure? Your estimate will be marked as sent but won't be digitally sent …" at bounding box center [483, 219] width 149 height 251
click at [508, 353] on button "Yes" at bounding box center [483, 353] width 149 height 19
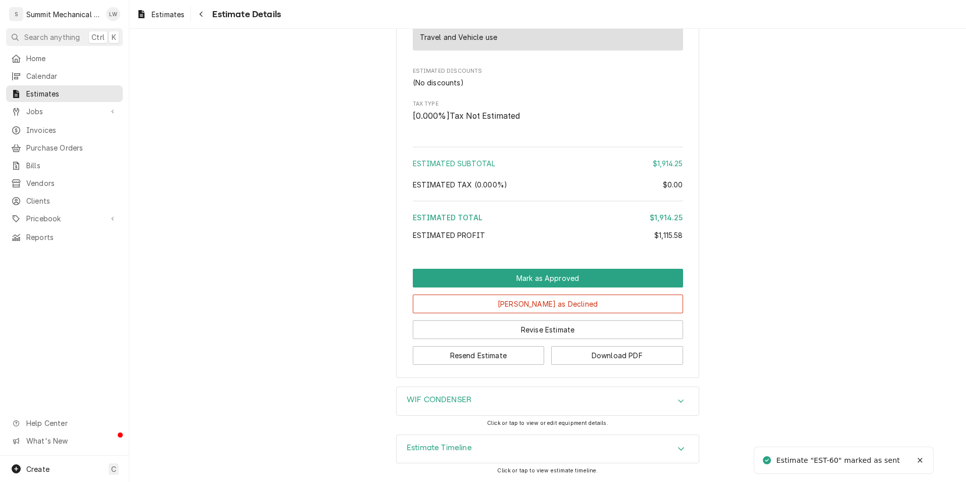
scroll to position [2232, 0]
click at [588, 353] on button "Download PDF" at bounding box center [617, 355] width 132 height 19
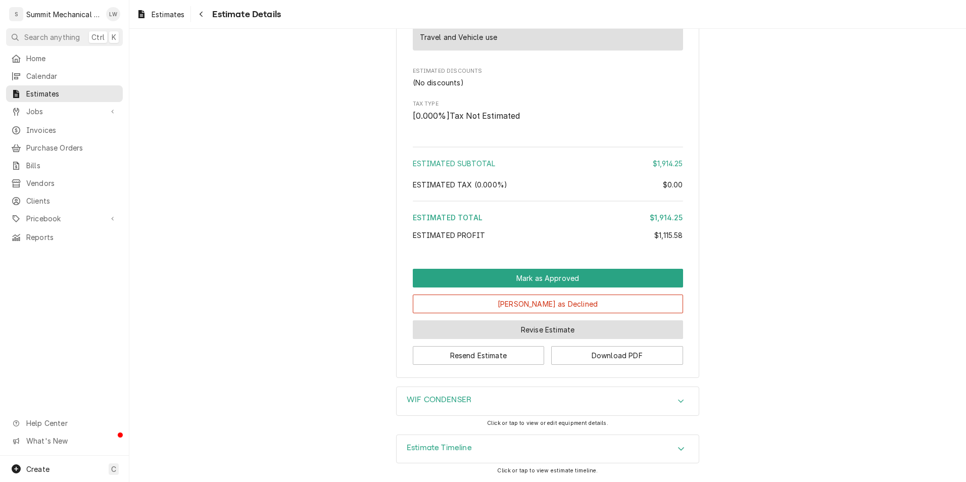
click at [546, 328] on button "Revise Estimate" at bounding box center [548, 329] width 270 height 19
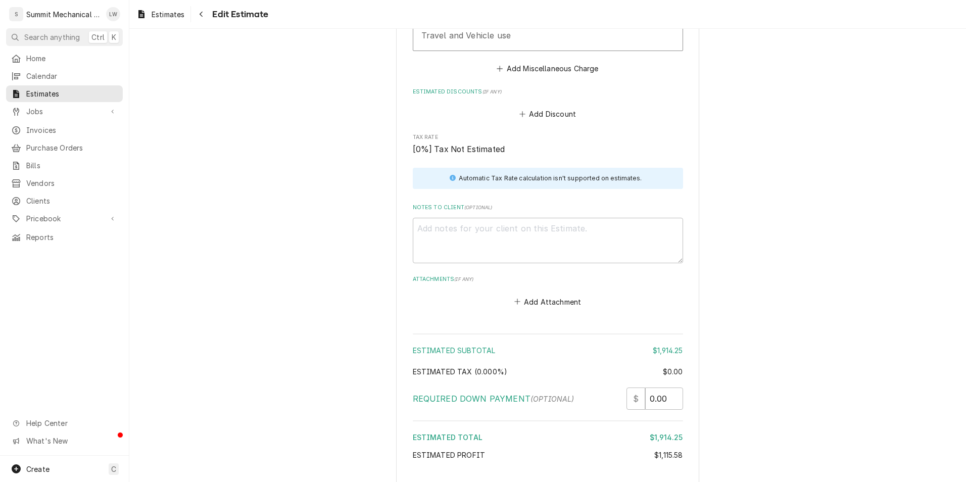
scroll to position [2869, 0]
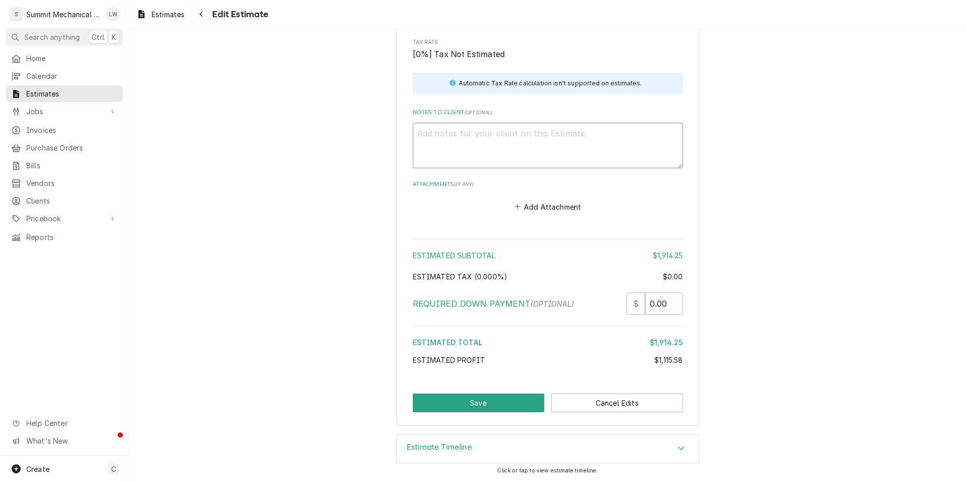
click at [496, 157] on textarea "Notes to Client ( optional )" at bounding box center [548, 145] width 270 height 45
type textarea "x"
type textarea "T"
type textarea "x"
type textarea "Ta"
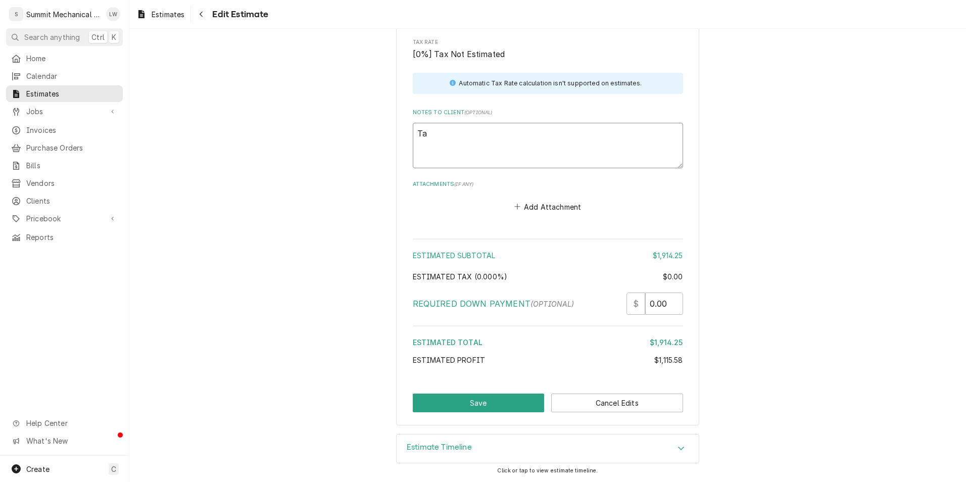
type textarea "x"
type textarea "Tax"
type textarea "x"
type textarea "Tax a"
type textarea "x"
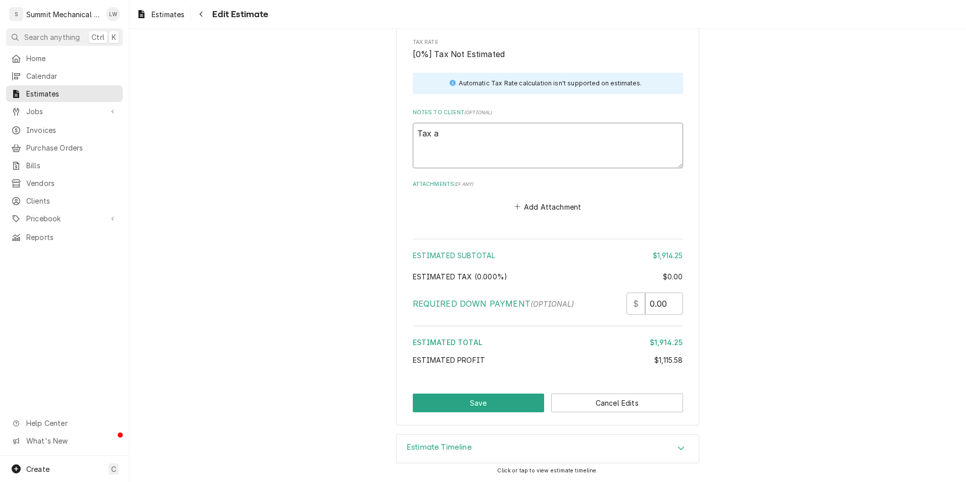
type textarea "Tax an"
type textarea "x"
type textarea "Tax and"
type textarea "x"
type textarea "Tax and"
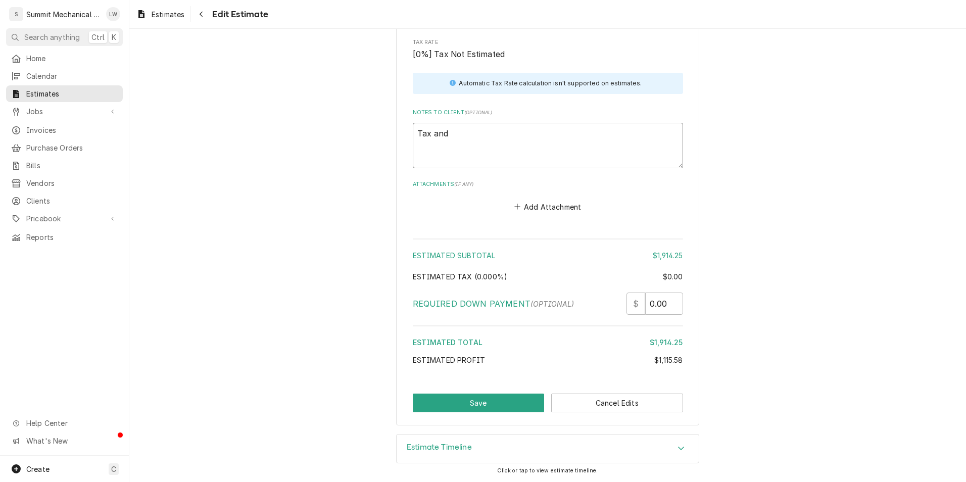
type textarea "x"
type textarea "Tax and f"
type textarea "x"
type textarea "Tax and fr"
type textarea "x"
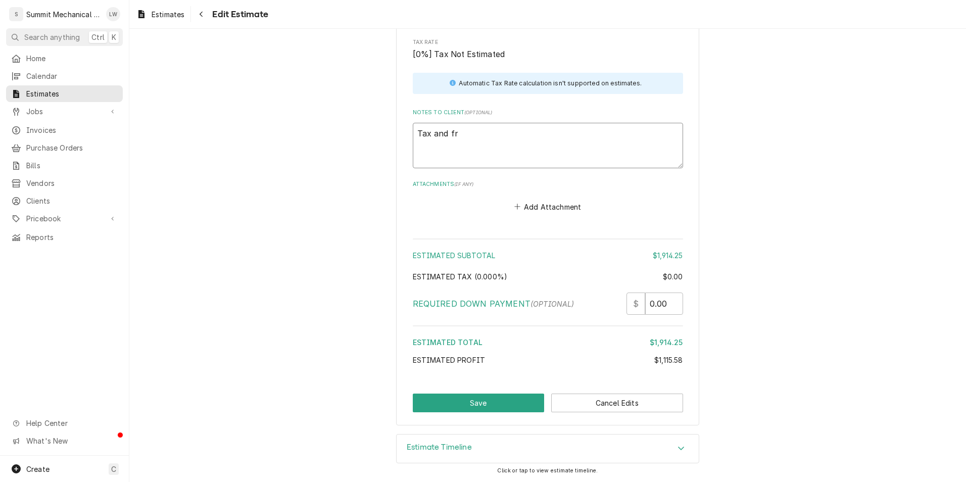
type textarea "Tax and fre"
type textarea "x"
type textarea "Tax and frei"
type textarea "x"
type textarea "Tax and freig"
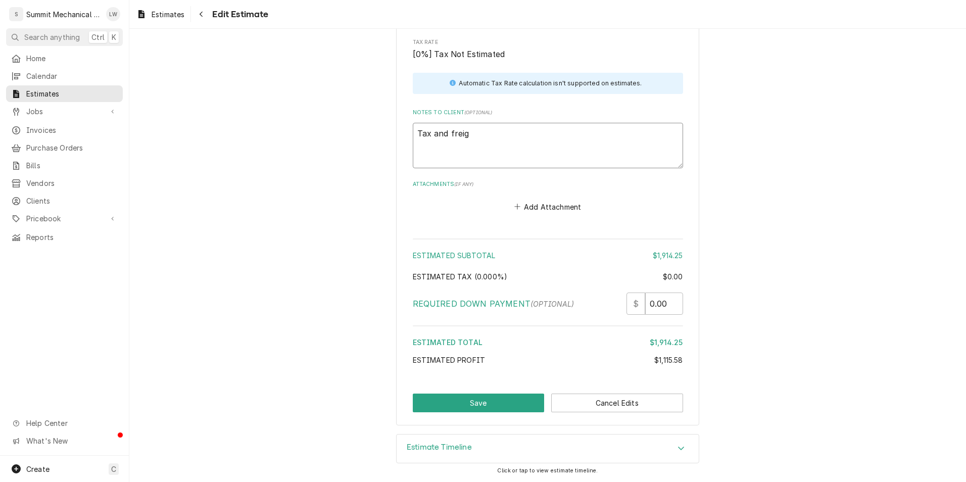
type textarea "x"
type textarea "Tax and freigh"
type textarea "x"
type textarea "Tax and freight"
type textarea "x"
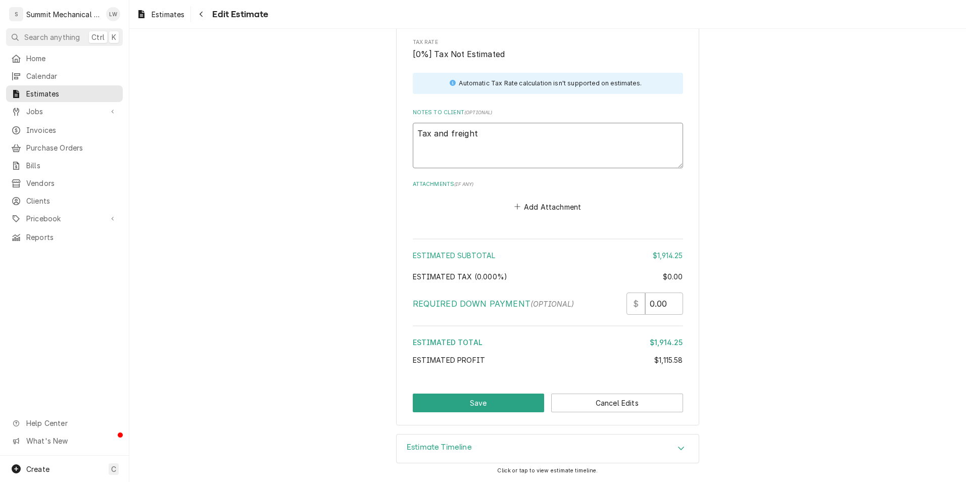
type textarea "Tax and freight n"
type textarea "x"
type textarea "Tax and freight no"
type textarea "x"
type textarea "Tax and freight not"
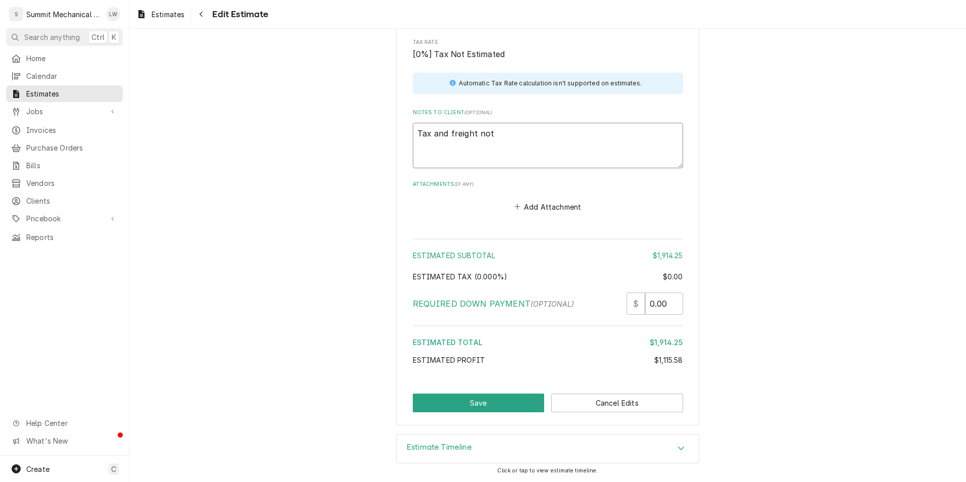
type textarea "x"
type textarea "Tax and freight not"
type textarea "x"
type textarea "Tax and freight not i"
type textarea "x"
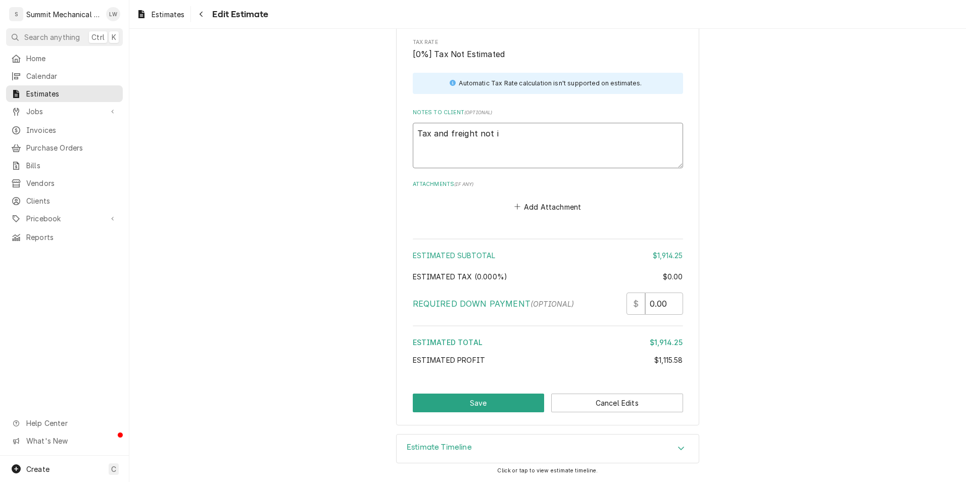
type textarea "Tax and freight not in"
type textarea "x"
type textarea "Tax and freight not inc"
type textarea "x"
type textarea "Tax and freight not incl"
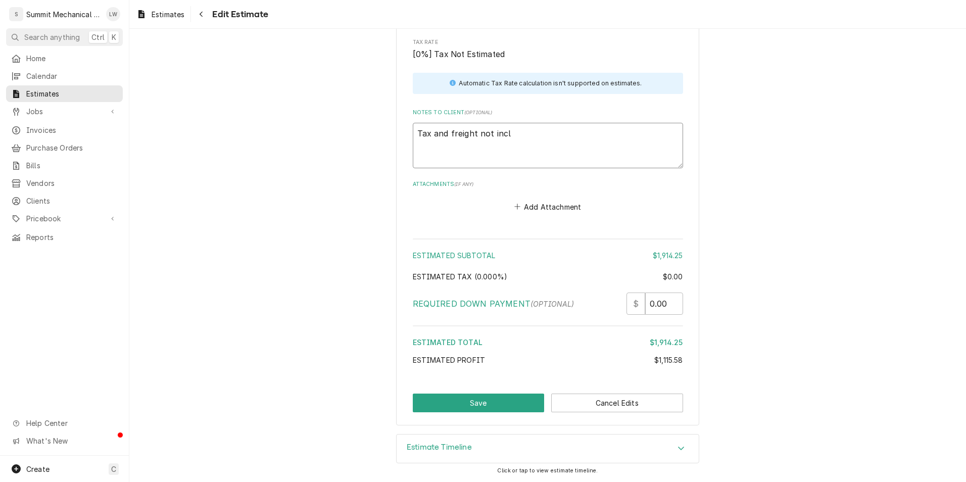
type textarea "x"
type textarea "Tax and freight not inclu"
type textarea "x"
type textarea "Tax and freight not includ"
type textarea "x"
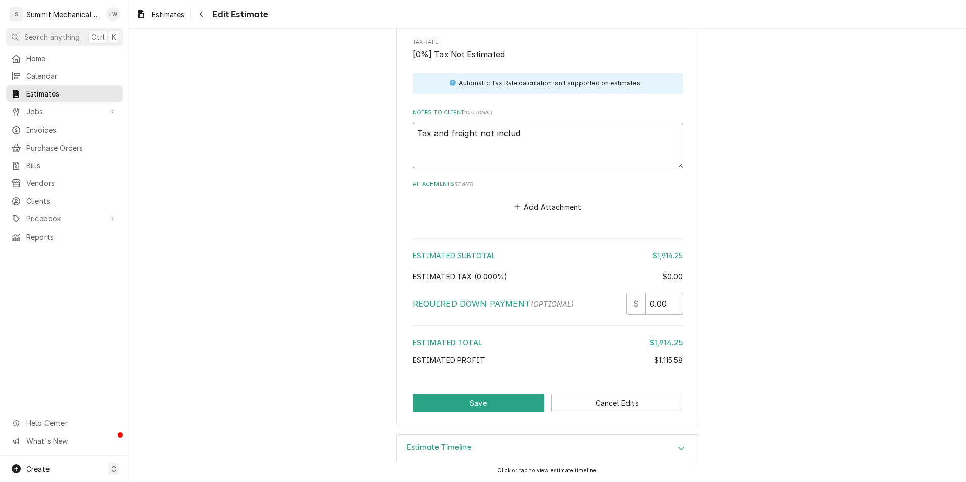
type textarea "Tax and freight not include"
type textarea "x"
type textarea "Tax and freight not included"
type textarea "x"
type textarea "Tax and freight not included"
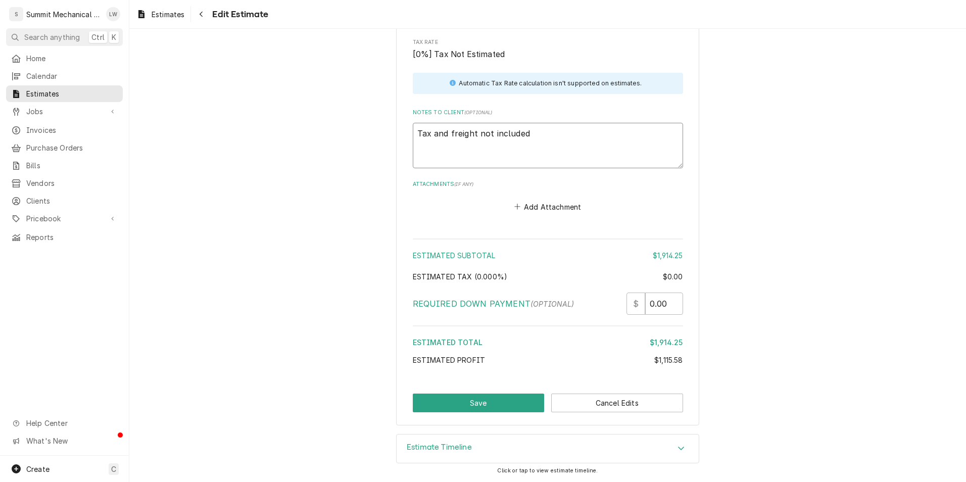
type textarea "x"
type textarea "Tax and freight not included i"
type textarea "x"
type textarea "Tax and freight not included in"
type textarea "x"
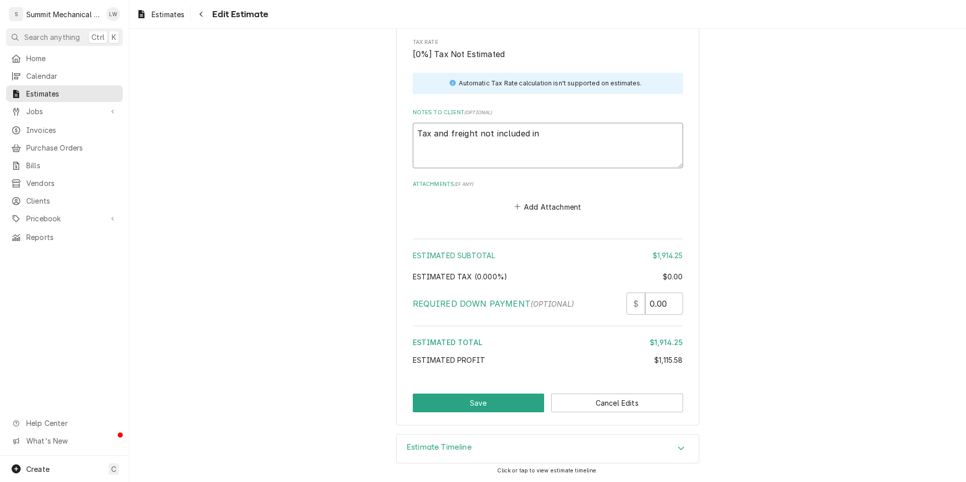
type textarea "Tax and freight not included in"
type textarea "x"
type textarea "Tax and freight not included in e"
type textarea "x"
type textarea "Tax and freight not included in es"
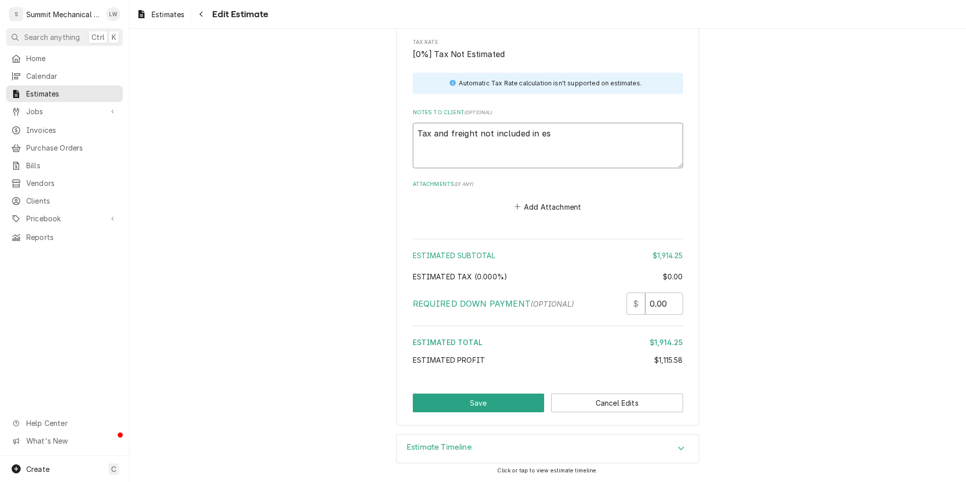
type textarea "x"
type textarea "Tax and freight not included in esti"
type textarea "x"
type textarea "Tax and freight not included in estim"
type textarea "x"
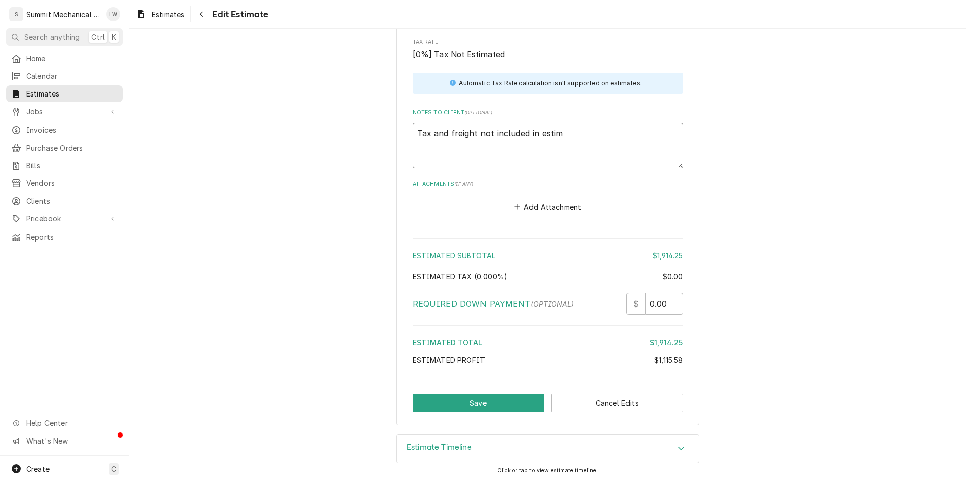
type textarea "Tax and freight not included in estima"
type textarea "x"
type textarea "Tax and freight not included in estimat"
type textarea "x"
type textarea "Tax and freight not included in estimate"
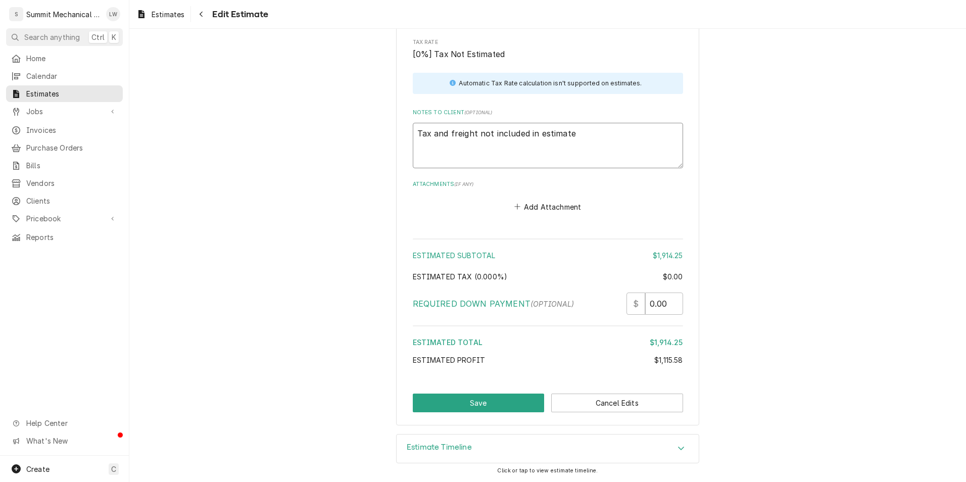
type textarea "x"
type textarea "Tax and freight not included in estimate"
type textarea "x"
type textarea "Tax and freight not included in estimate"
type textarea "x"
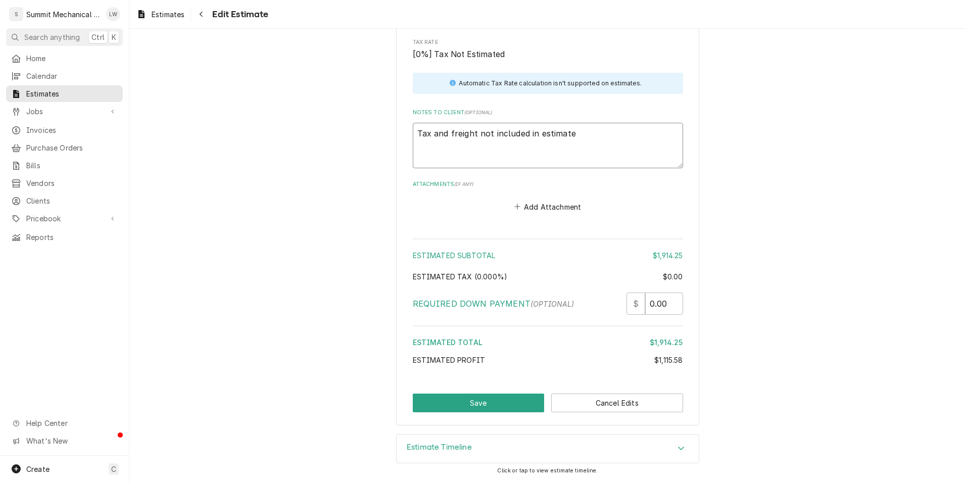
type textarea "Tax and freight not included in estimate."
type textarea "x"
type textarea "Tax and freight not included in estimate."
click at [475, 404] on button "Save" at bounding box center [479, 403] width 132 height 19
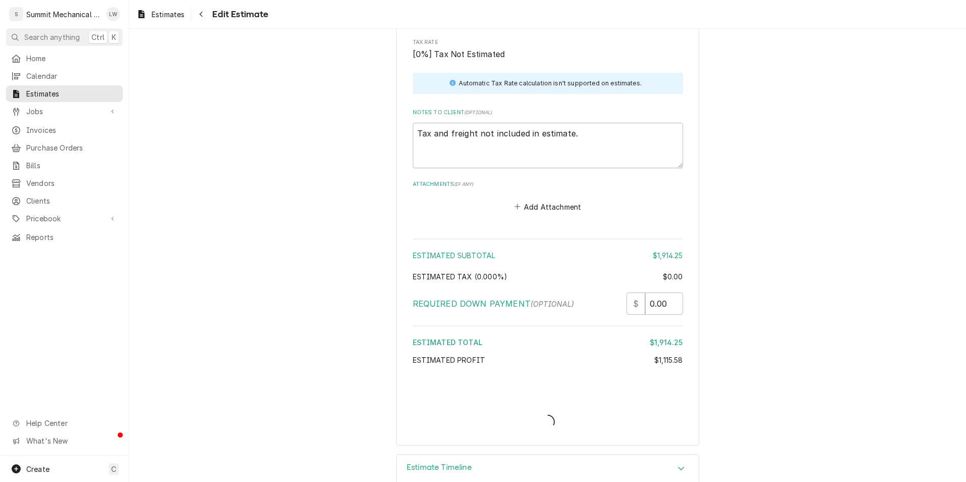
type textarea "x"
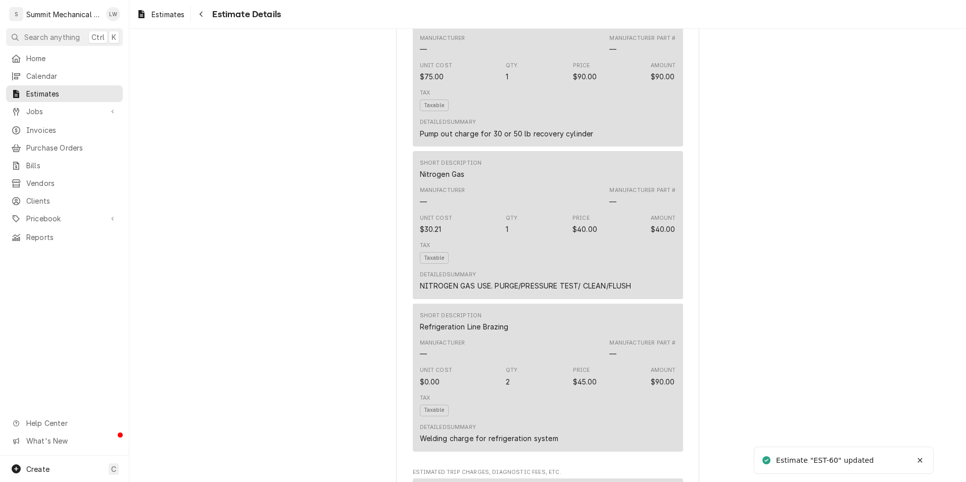
scroll to position [2265, 0]
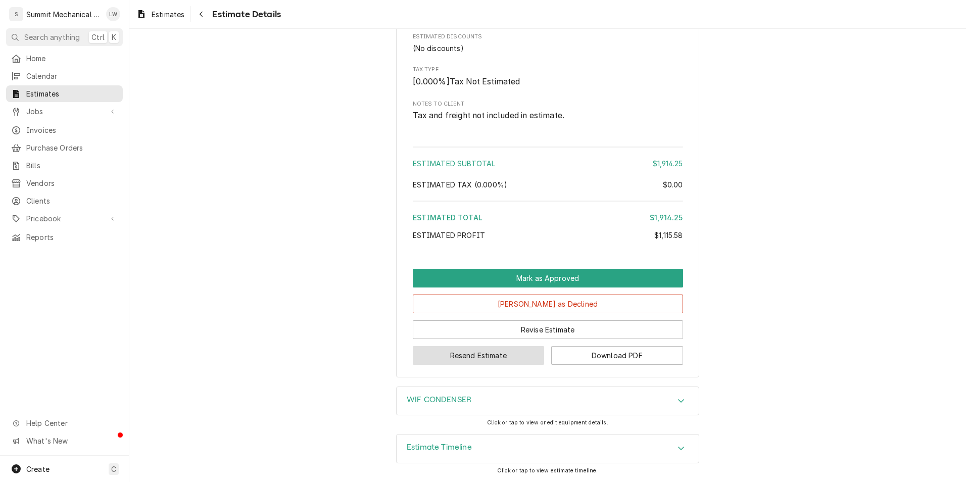
click at [500, 359] on button "Resend Estimate" at bounding box center [479, 355] width 132 height 19
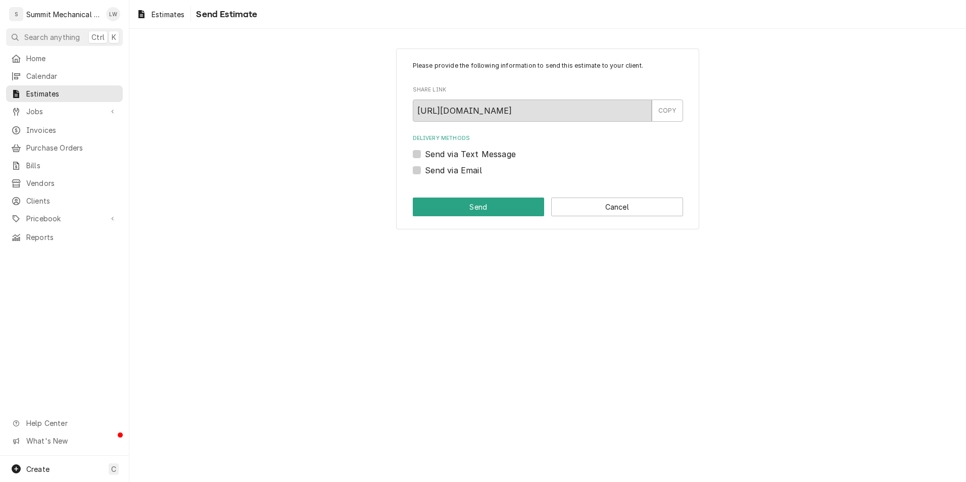
click at [425, 174] on label "Send via Email" at bounding box center [453, 170] width 57 height 12
click at [425, 174] on input "Send via Email" at bounding box center [560, 175] width 270 height 22
checkbox input "true"
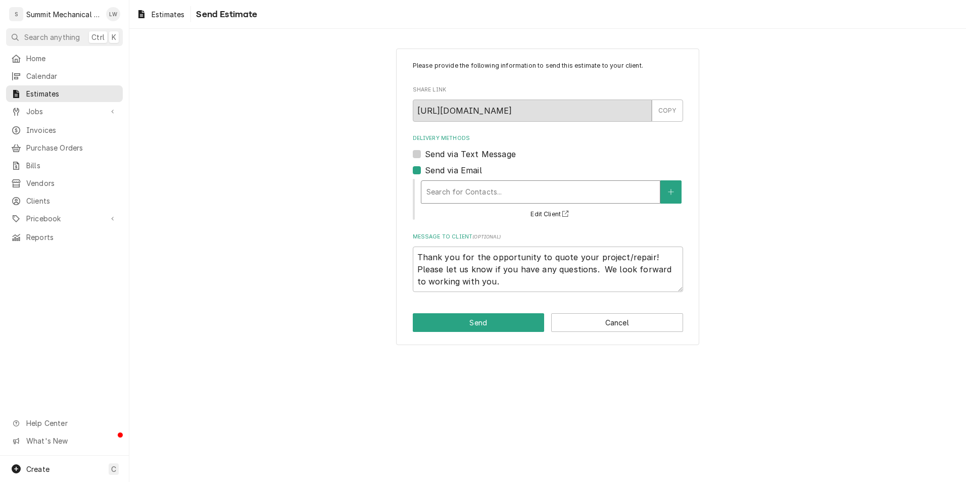
click at [459, 194] on div "Delivery Methods" at bounding box center [541, 192] width 228 height 18
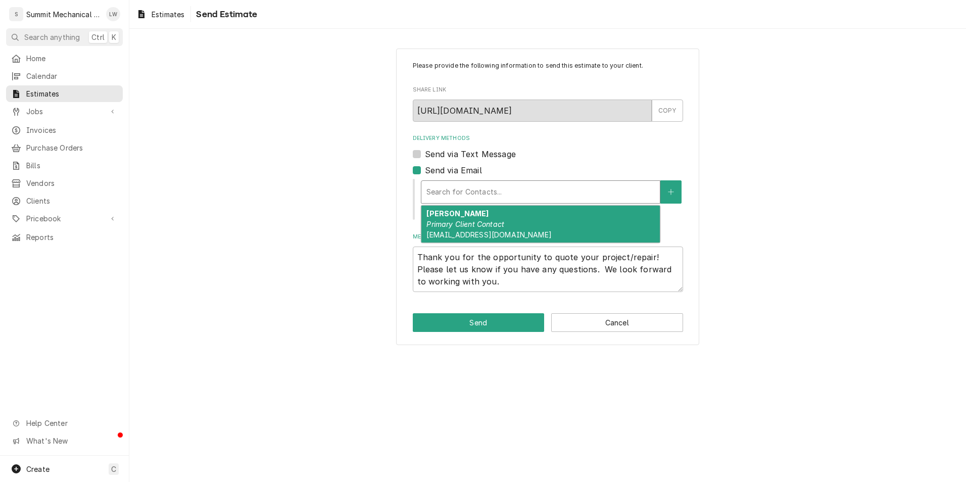
click at [455, 220] on em "Primary Client Contact" at bounding box center [466, 224] width 78 height 9
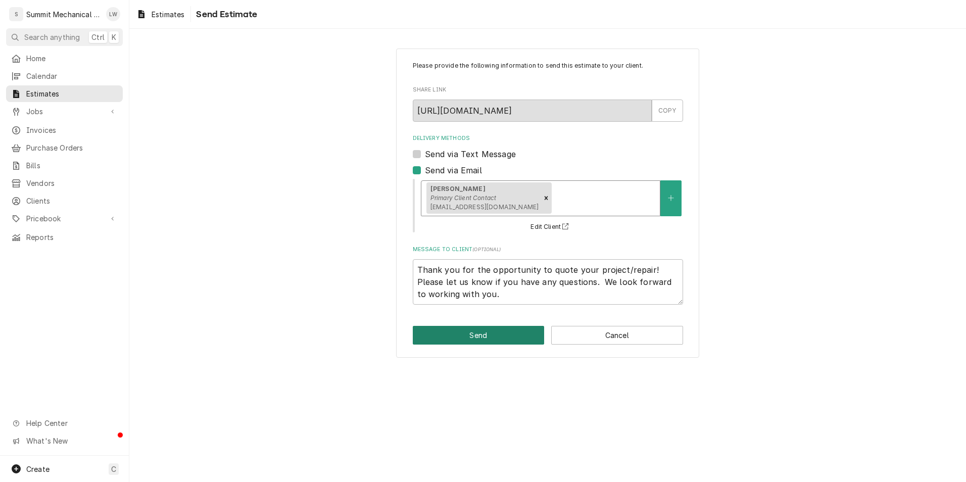
click at [439, 338] on button "Send" at bounding box center [479, 335] width 132 height 19
type textarea "x"
